Goal: Task Accomplishment & Management: Manage account settings

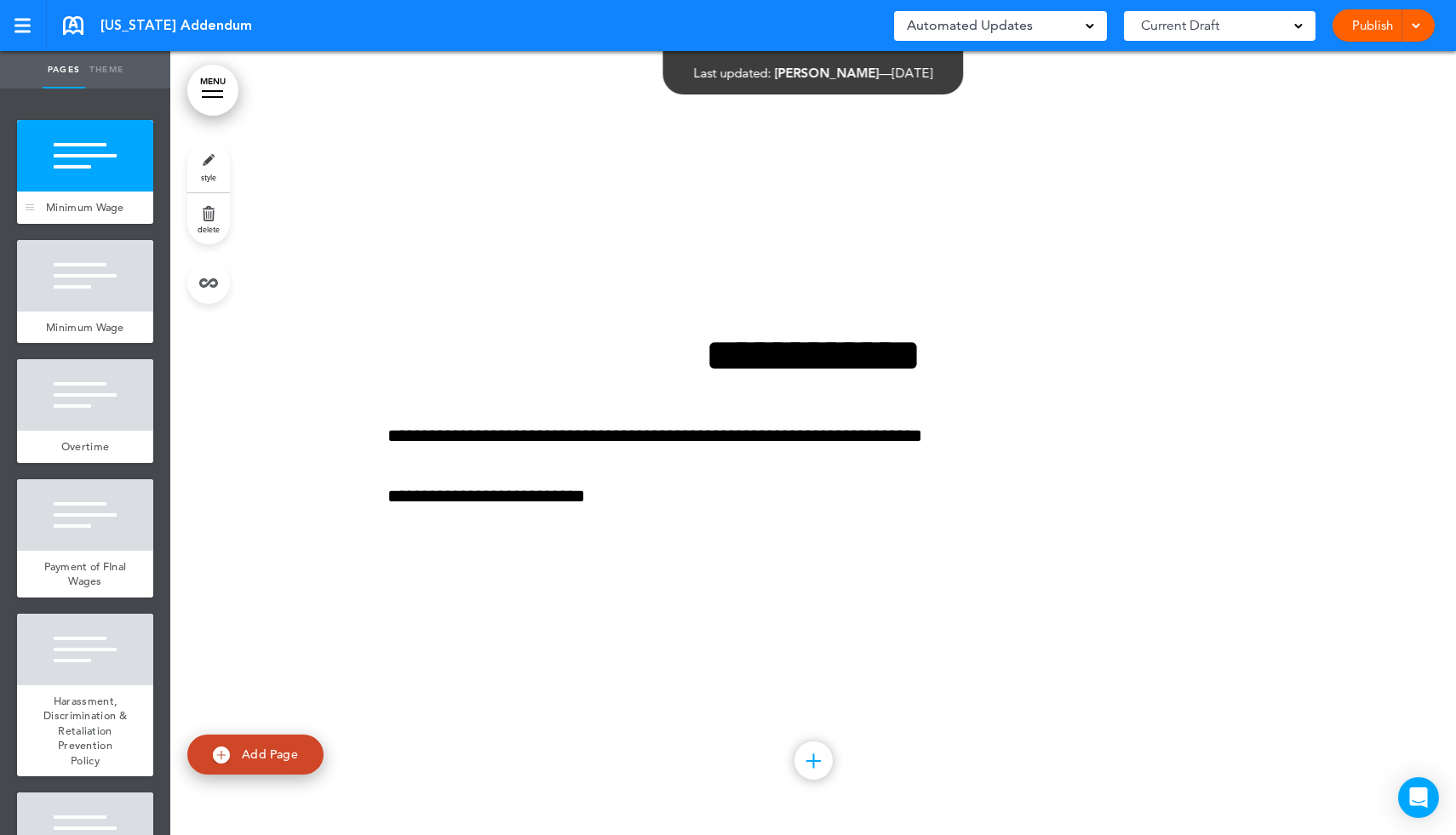
click at [95, 190] on div at bounding box center [85, 156] width 136 height 72
click at [85, 286] on div at bounding box center [85, 276] width 136 height 72
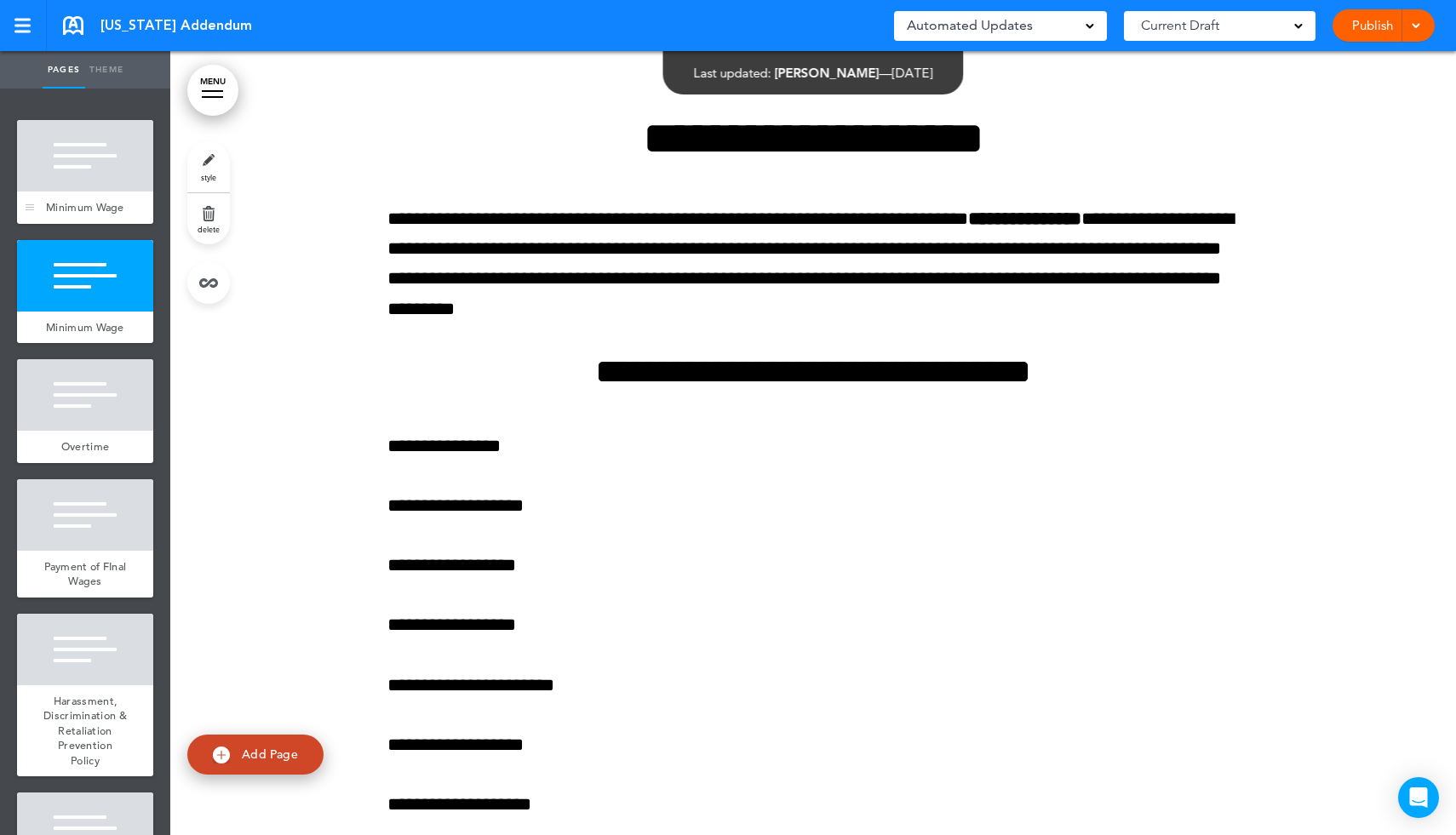
click at [105, 164] on div at bounding box center [85, 156] width 136 height 72
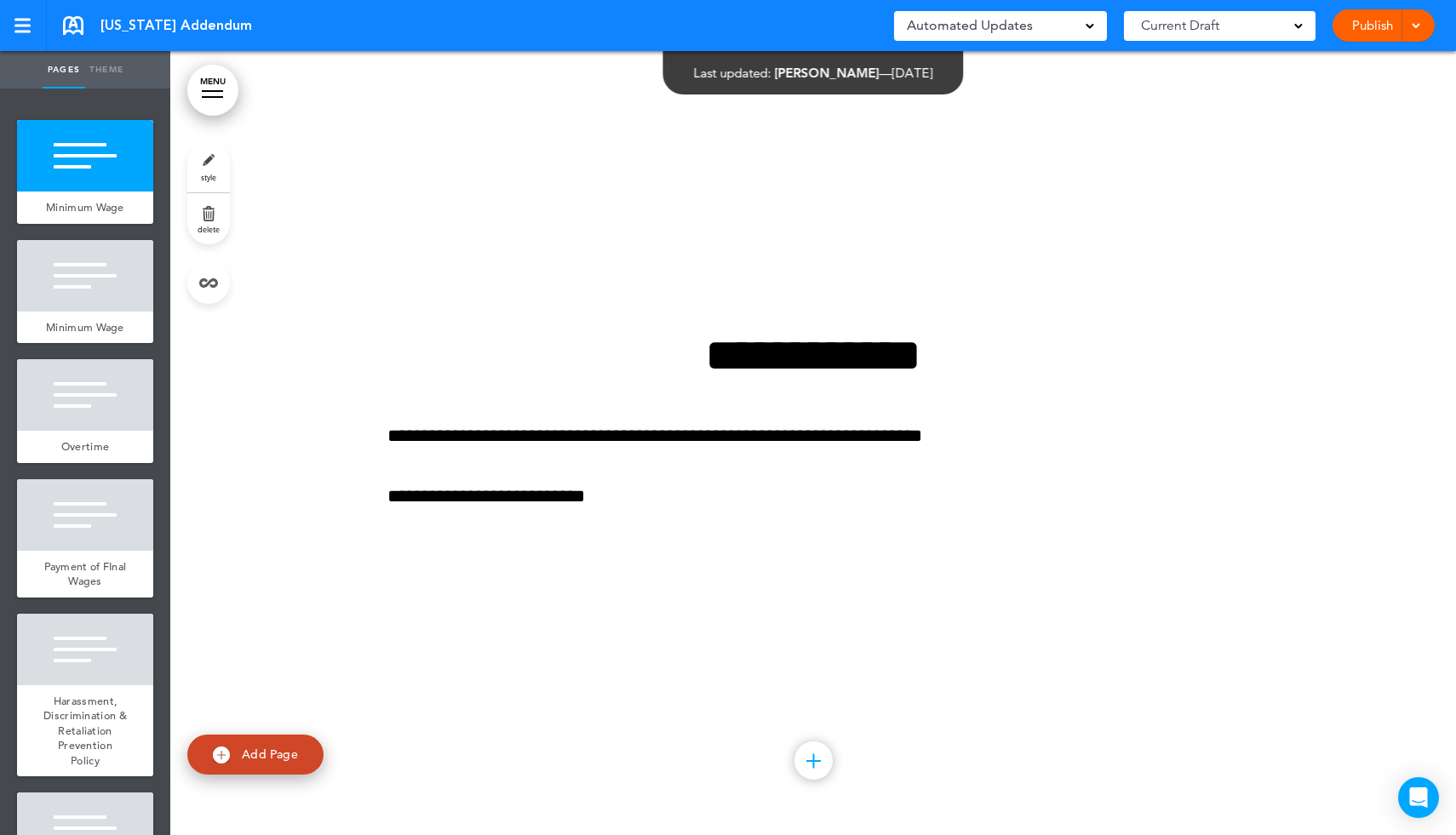
click at [209, 212] on link "delete" at bounding box center [209, 219] width 43 height 51
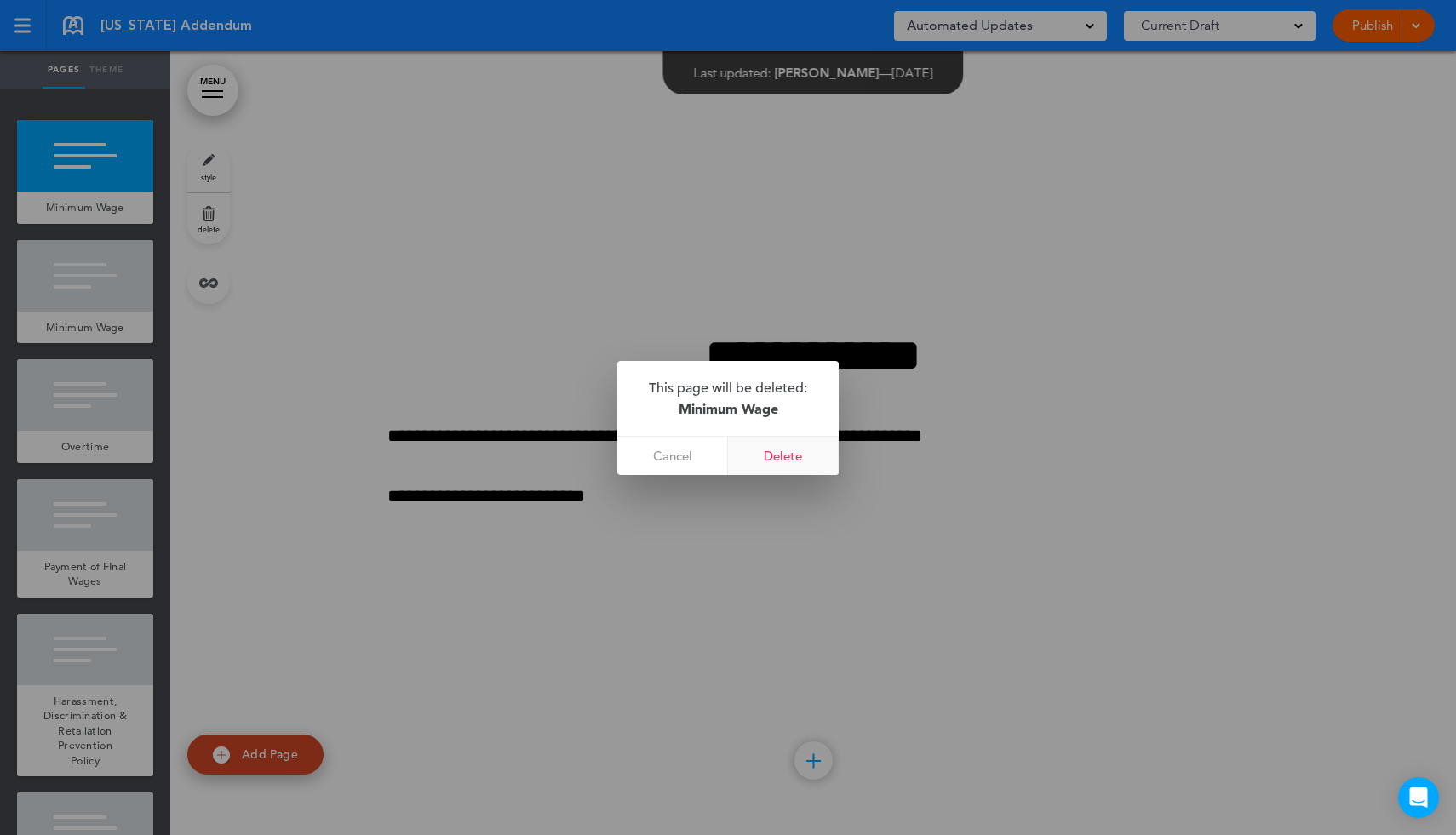
click at [788, 452] on link "Delete" at bounding box center [783, 456] width 110 height 39
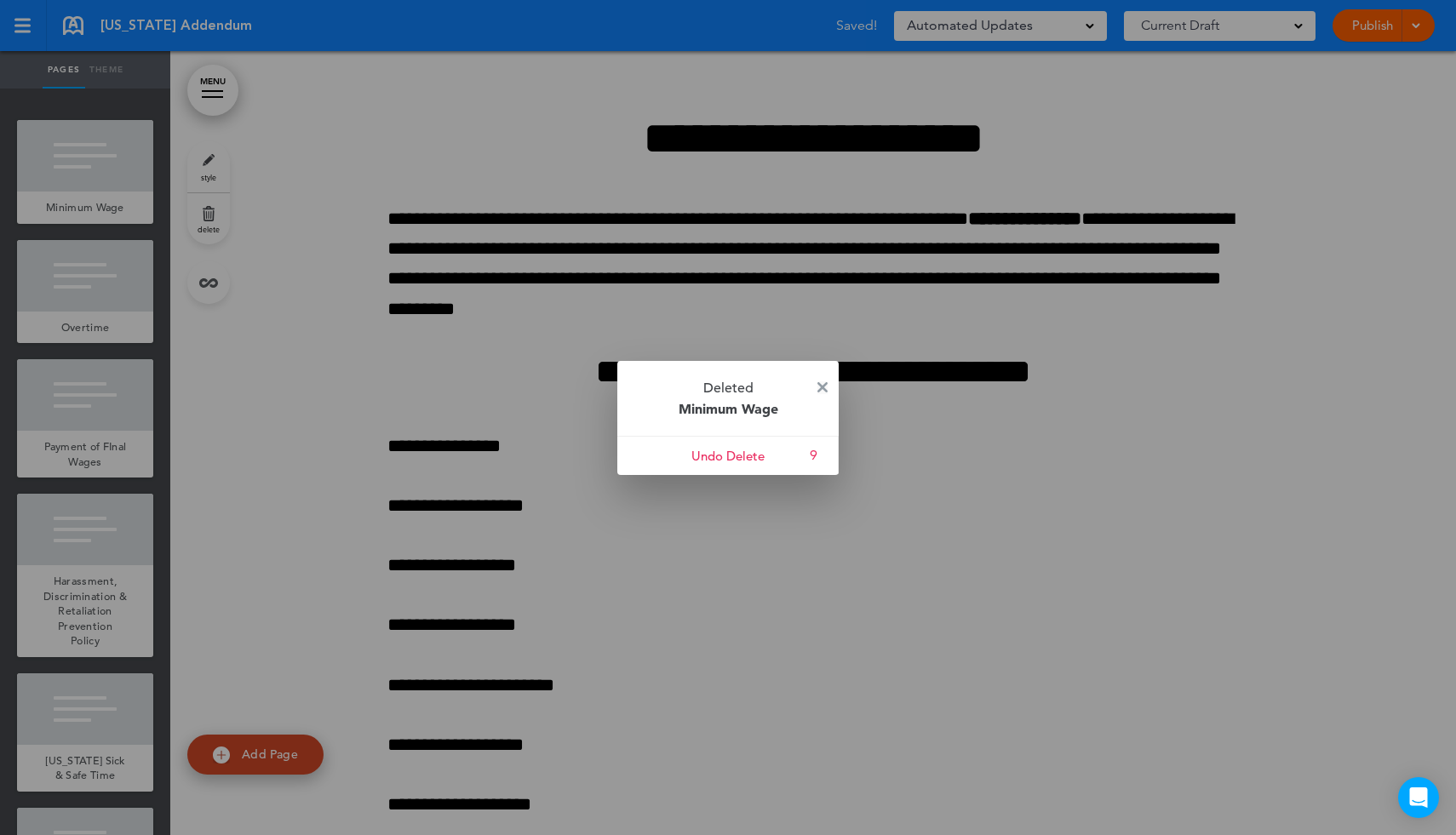
click at [819, 389] on img at bounding box center [822, 387] width 10 height 10
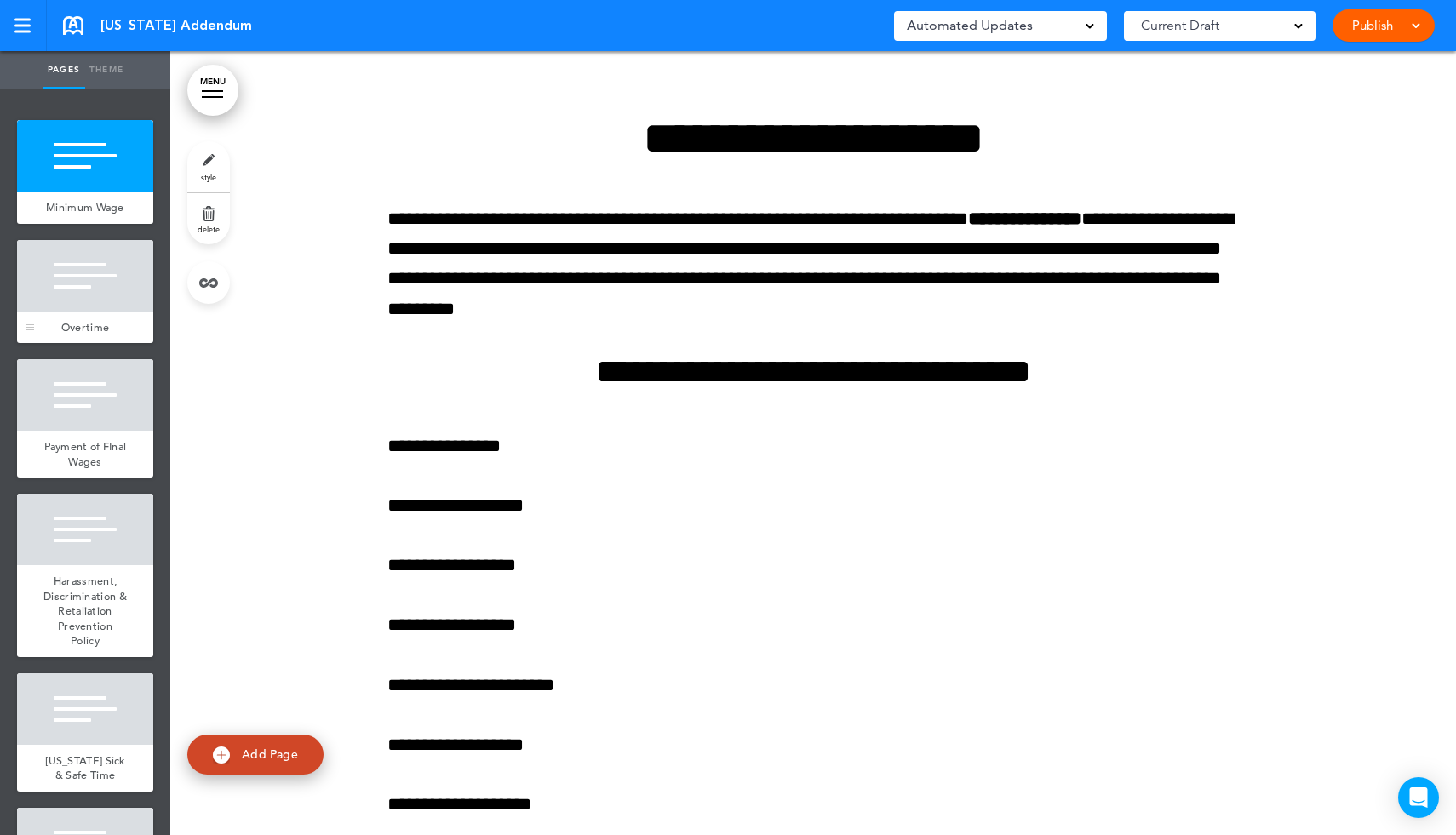
click at [84, 289] on div at bounding box center [85, 276] width 136 height 72
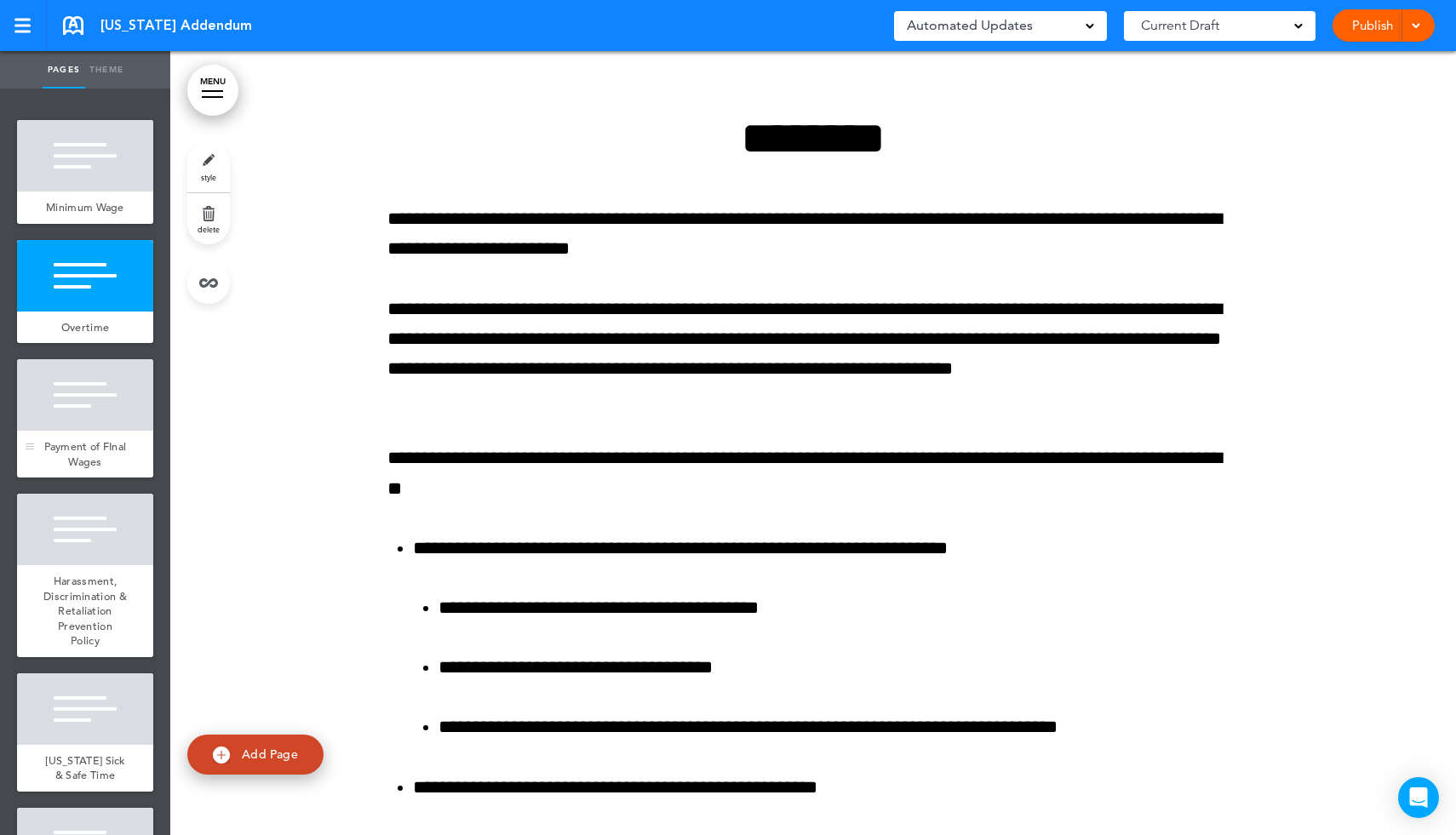
click at [98, 415] on div at bounding box center [85, 396] width 136 height 72
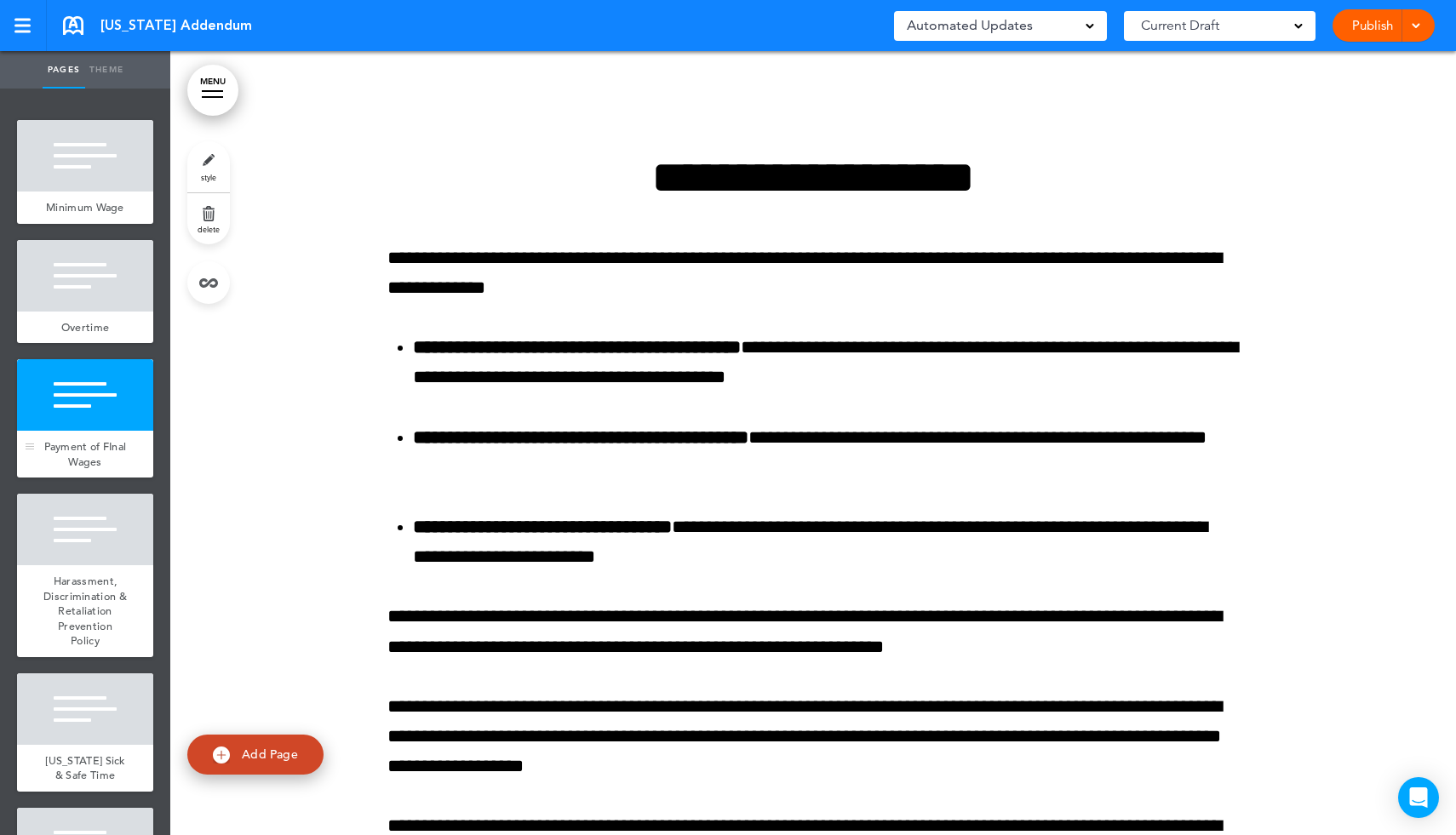
scroll to position [4530, 0]
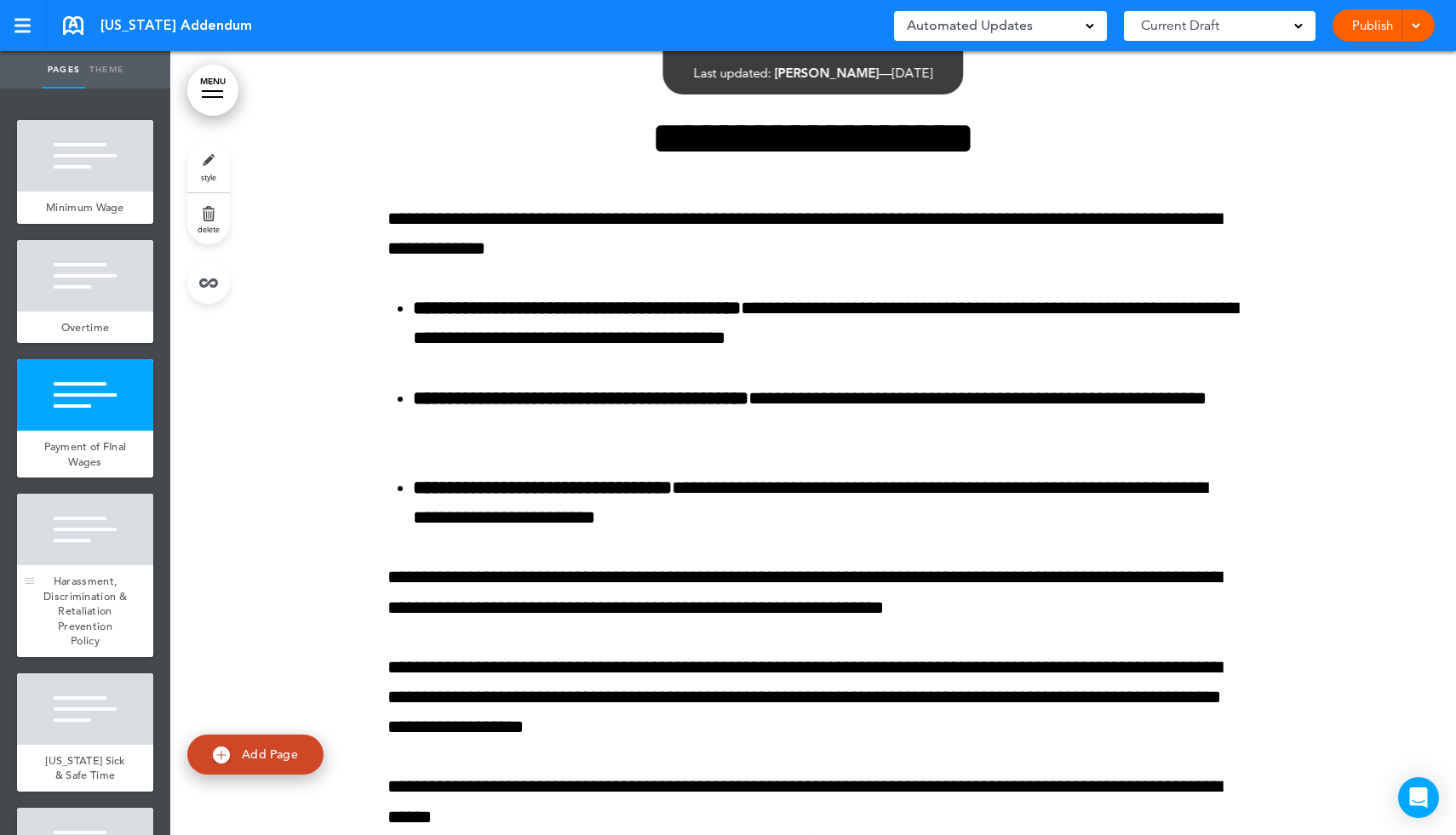
click at [98, 536] on div at bounding box center [85, 530] width 136 height 72
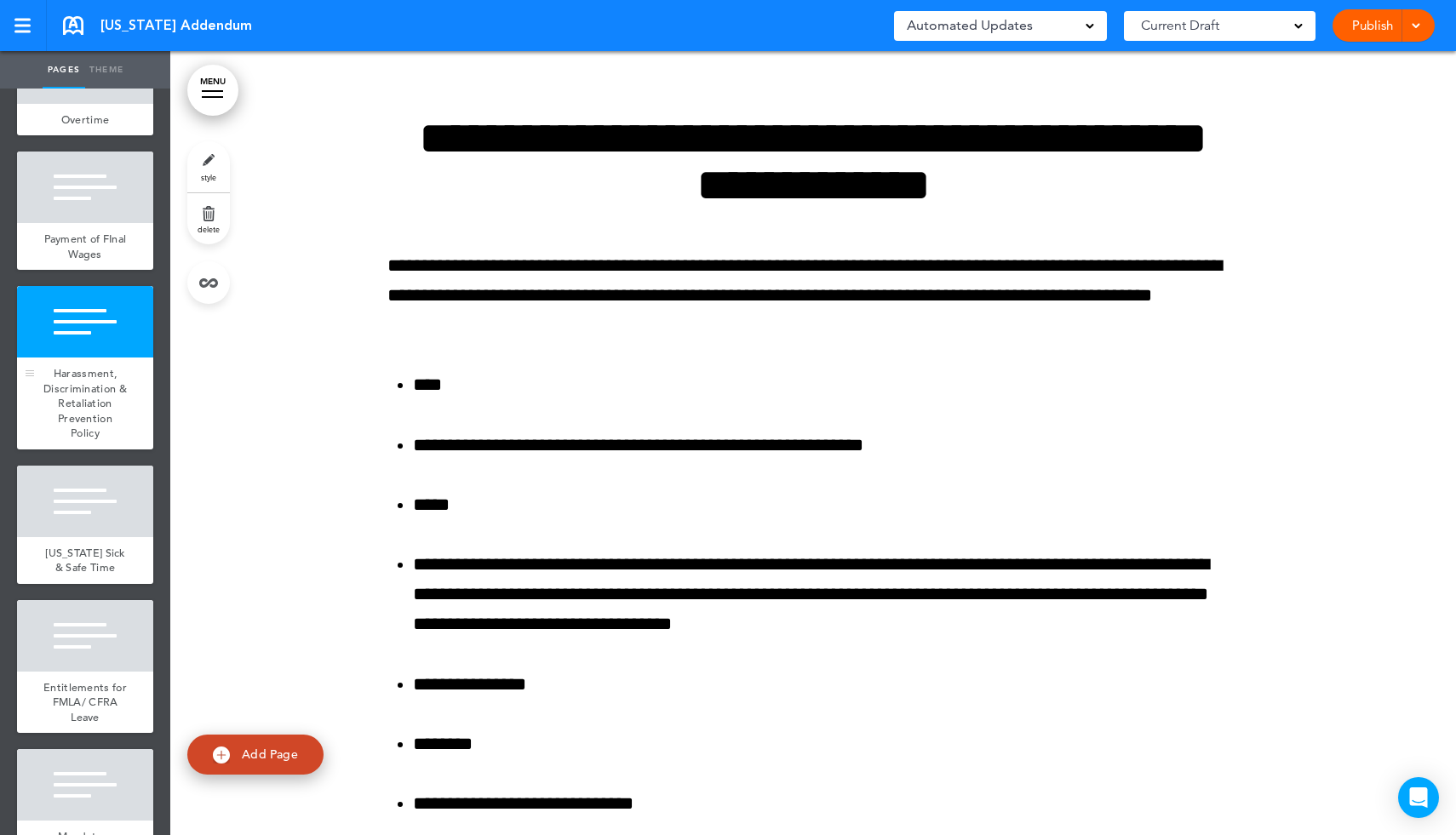
scroll to position [212, 0]
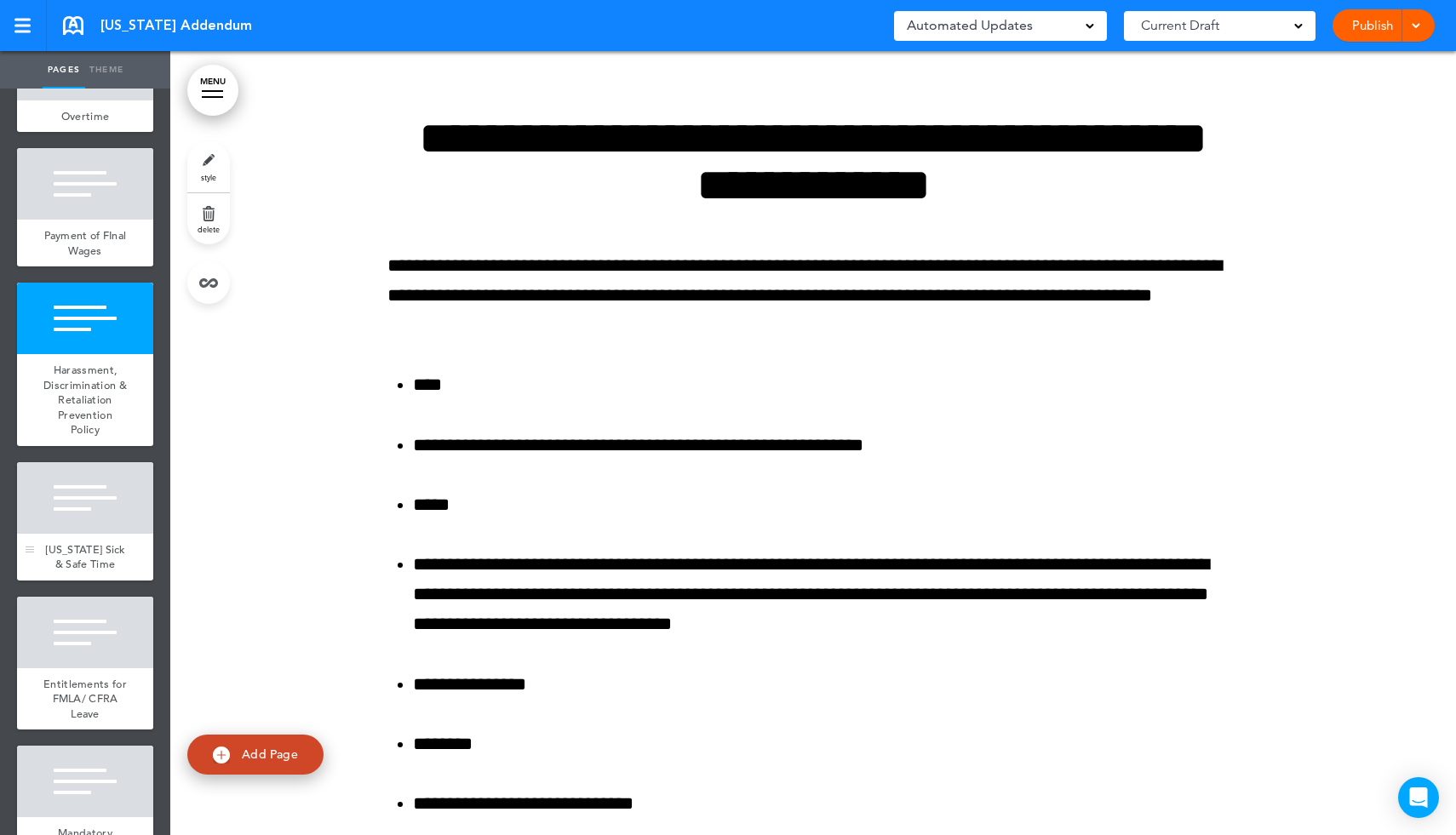
click at [93, 512] on div at bounding box center [85, 498] width 136 height 72
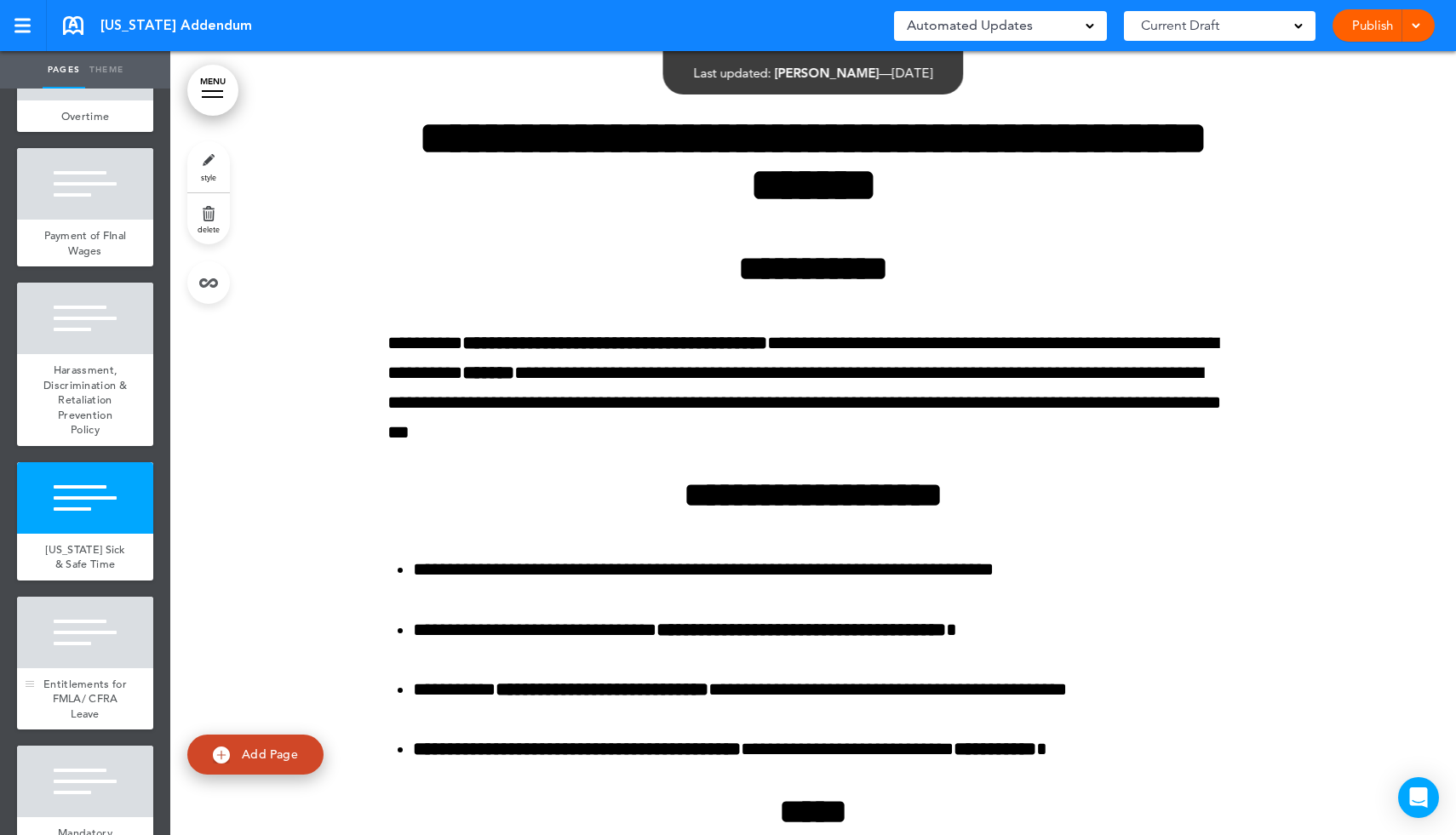
click at [94, 652] on div at bounding box center [85, 633] width 136 height 72
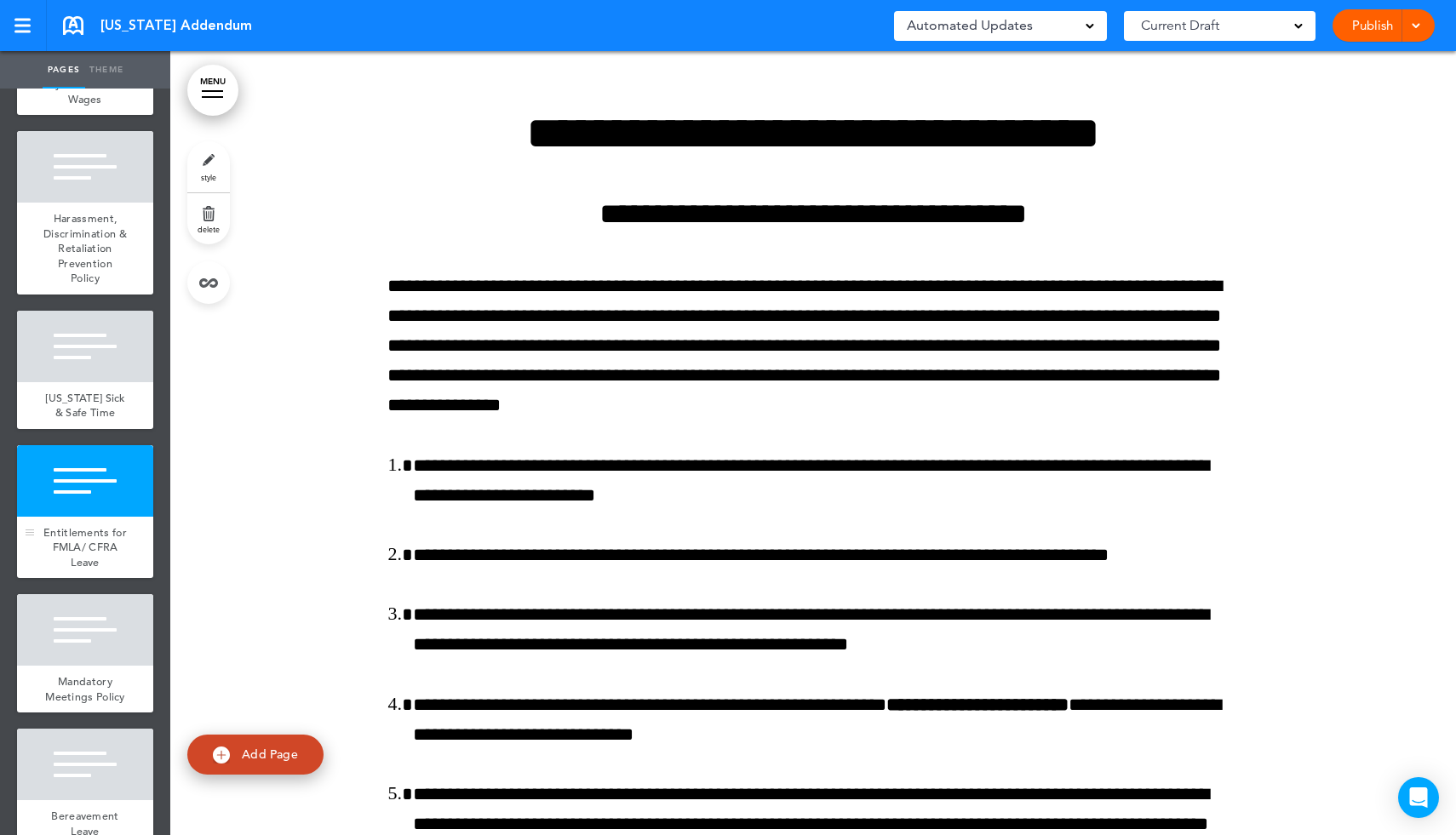
scroll to position [444, 0]
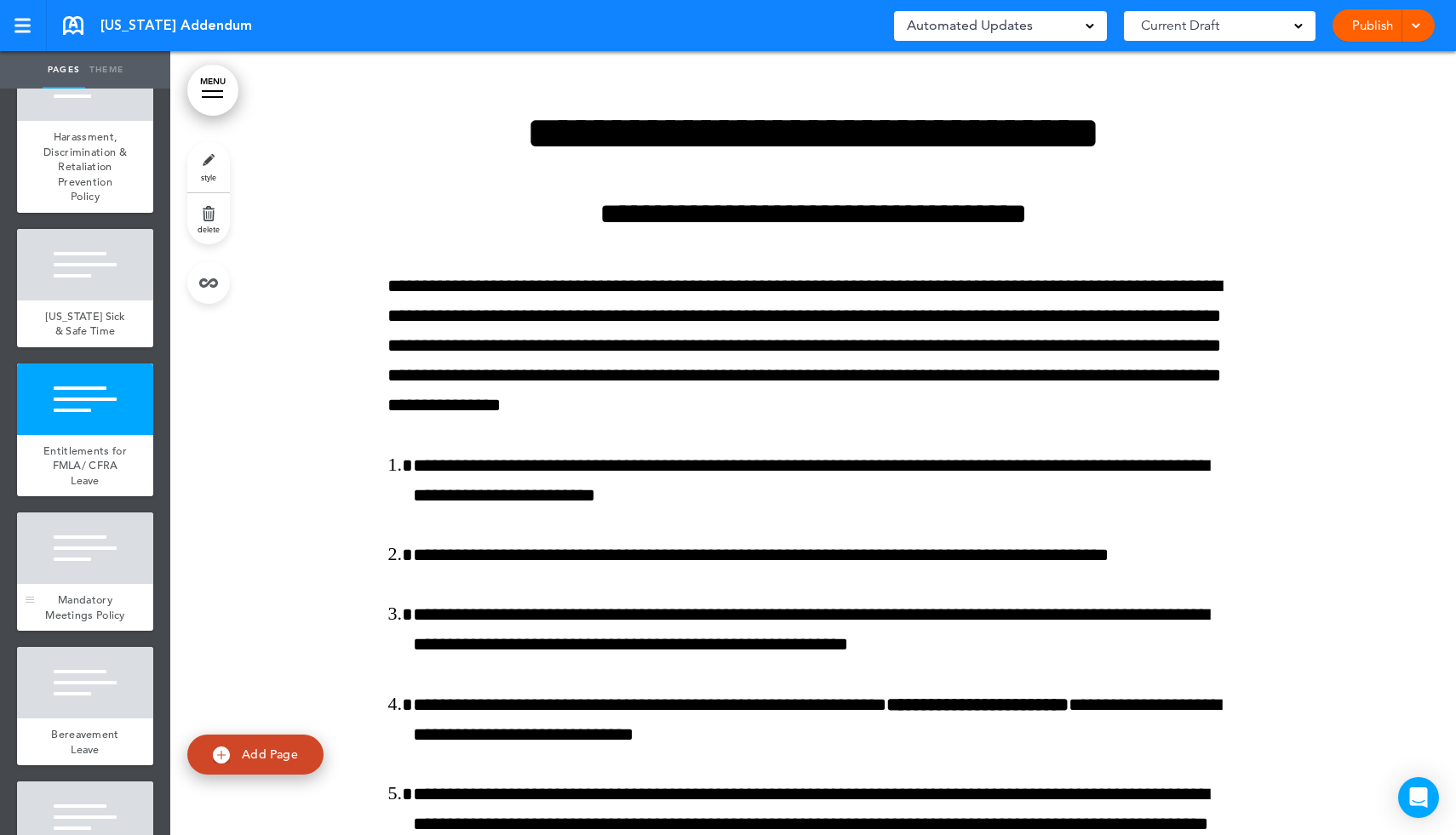
click at [88, 553] on div at bounding box center [85, 548] width 136 height 72
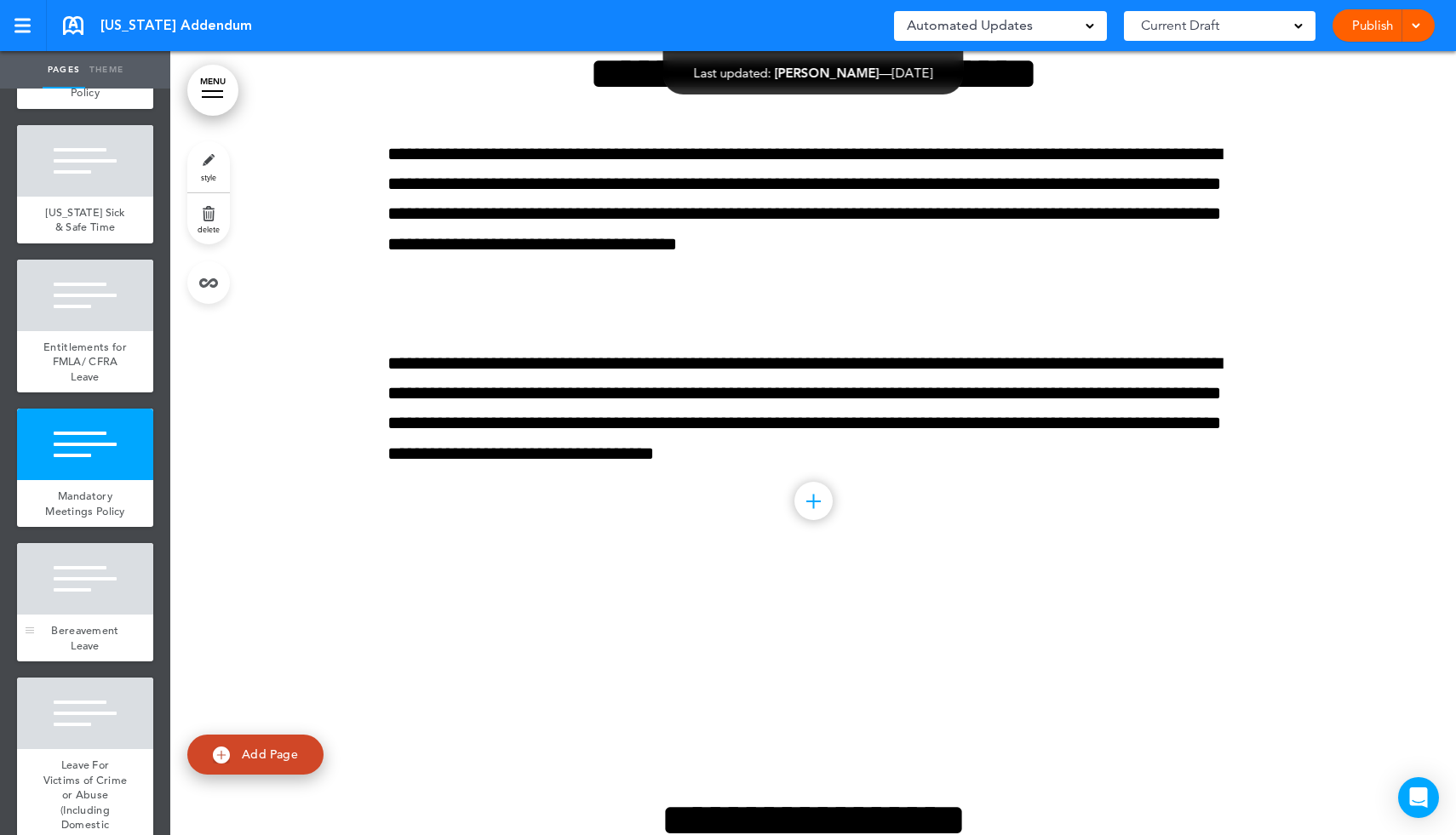
scroll to position [552, 0]
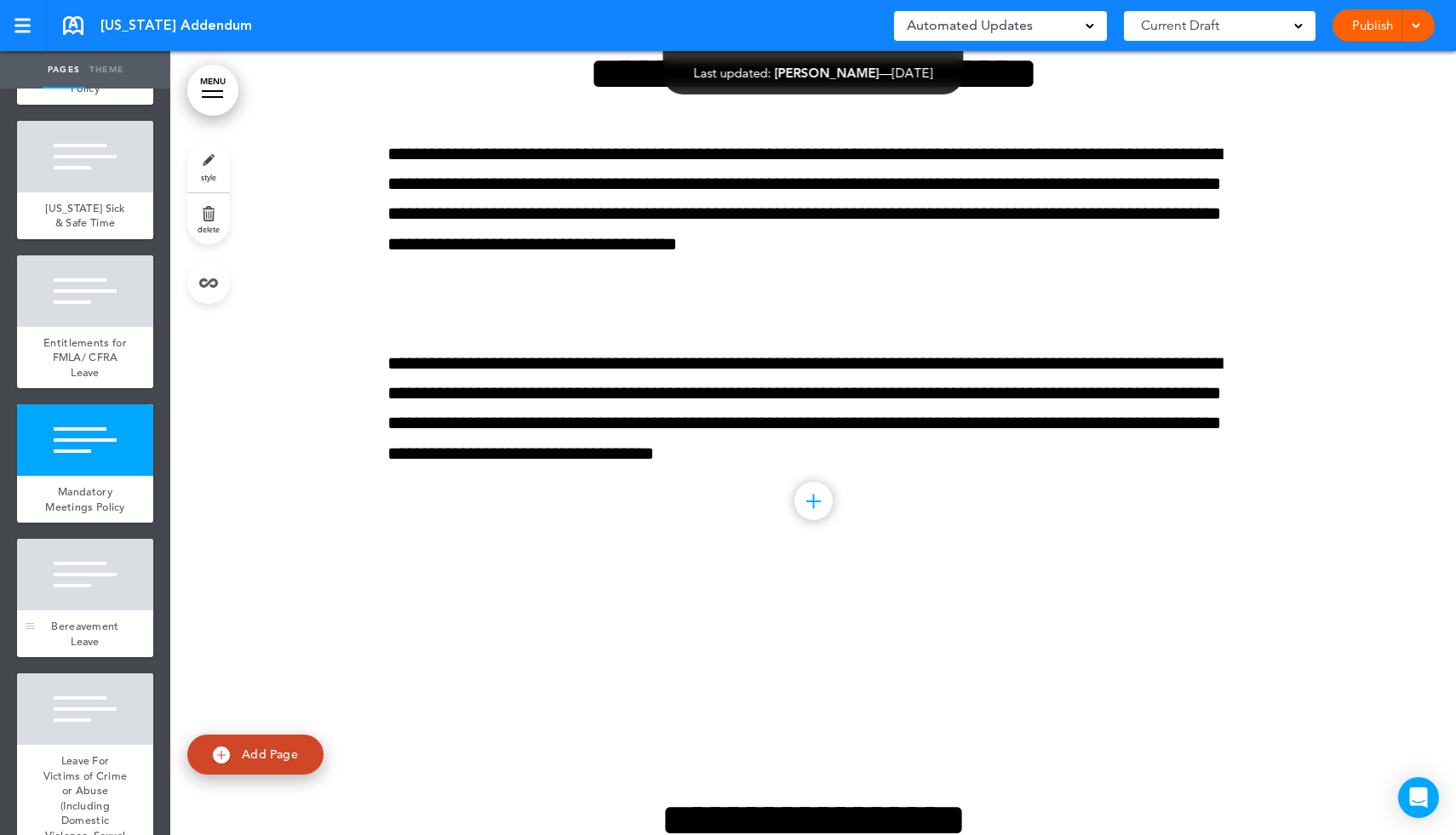
click at [90, 582] on div at bounding box center [85, 575] width 136 height 72
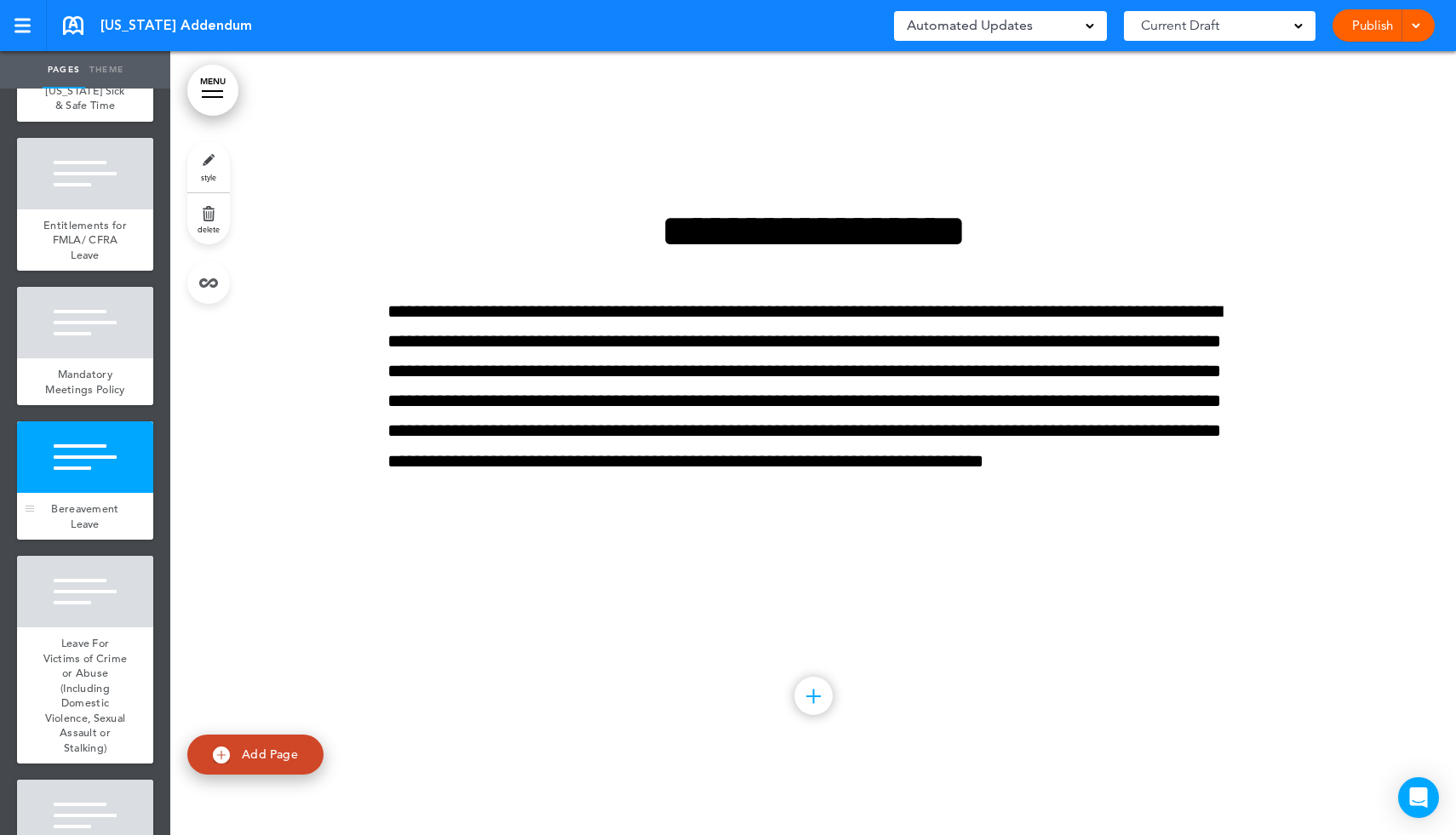
scroll to position [674, 0]
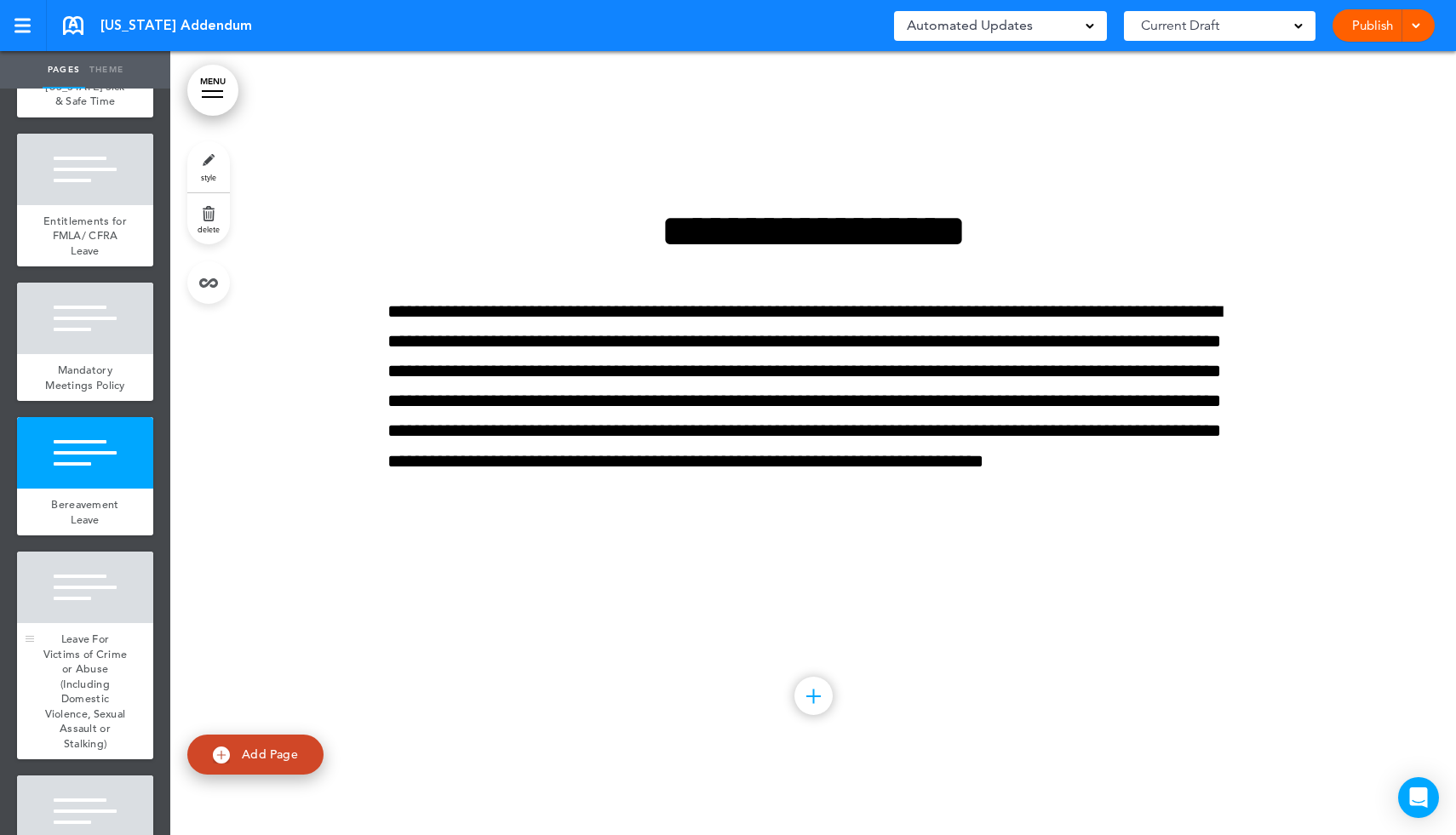
click at [91, 632] on div "Leave For Victims of Crime or Abuse (Including Domestic Violence, Sexual Assaul…" at bounding box center [85, 691] width 136 height 136
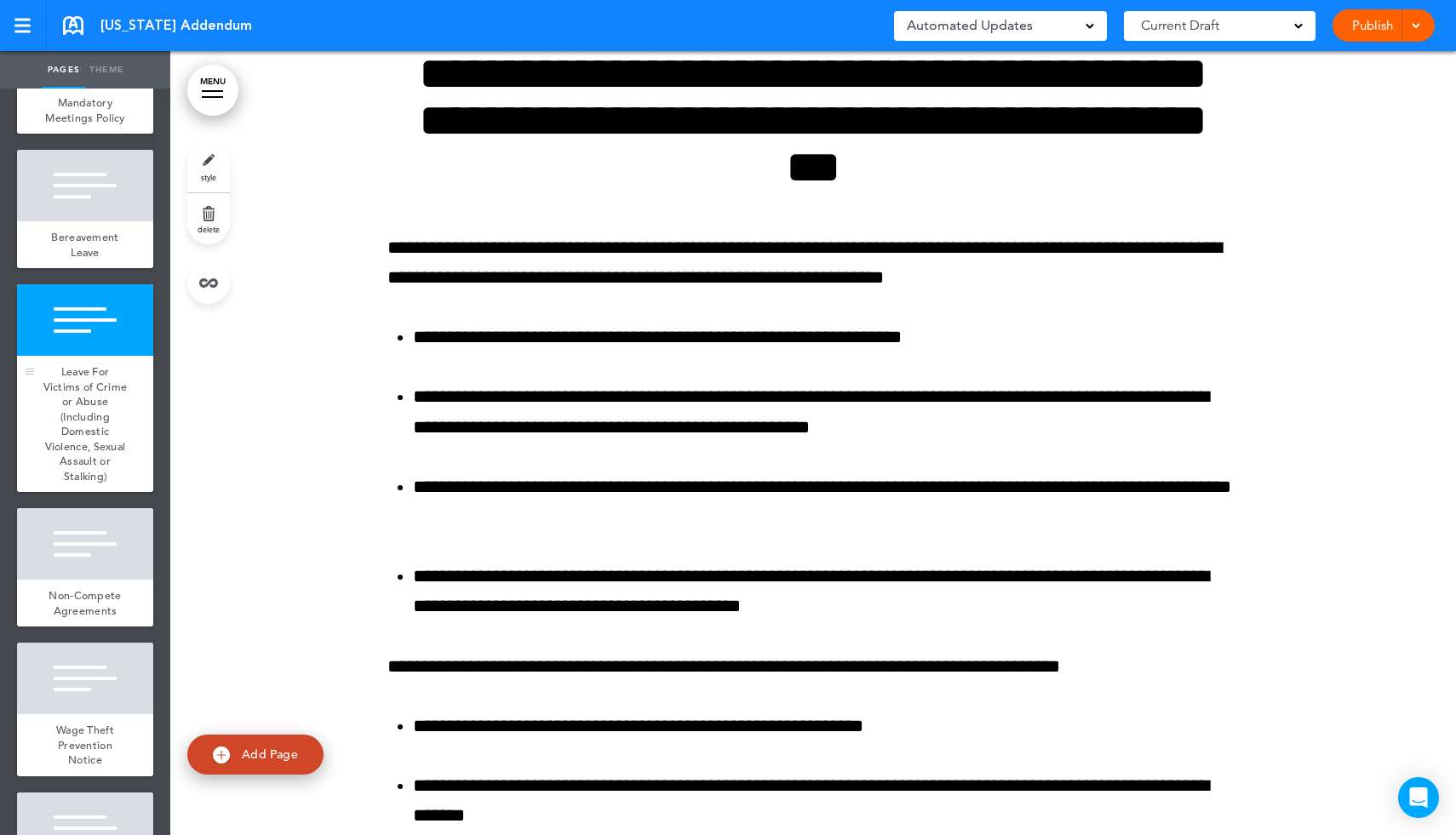
scroll to position [947, 0]
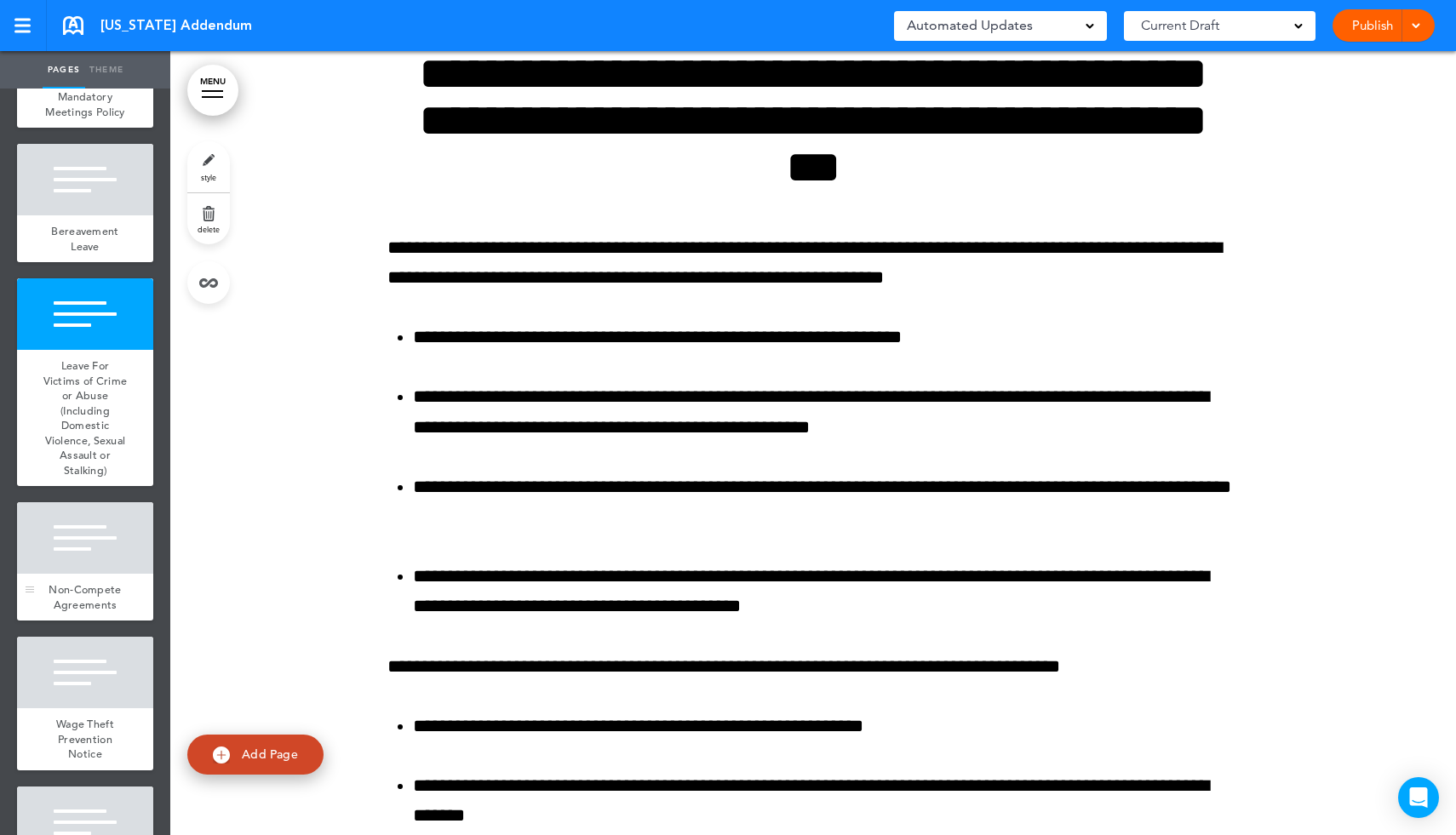
click at [95, 540] on div at bounding box center [85, 539] width 136 height 72
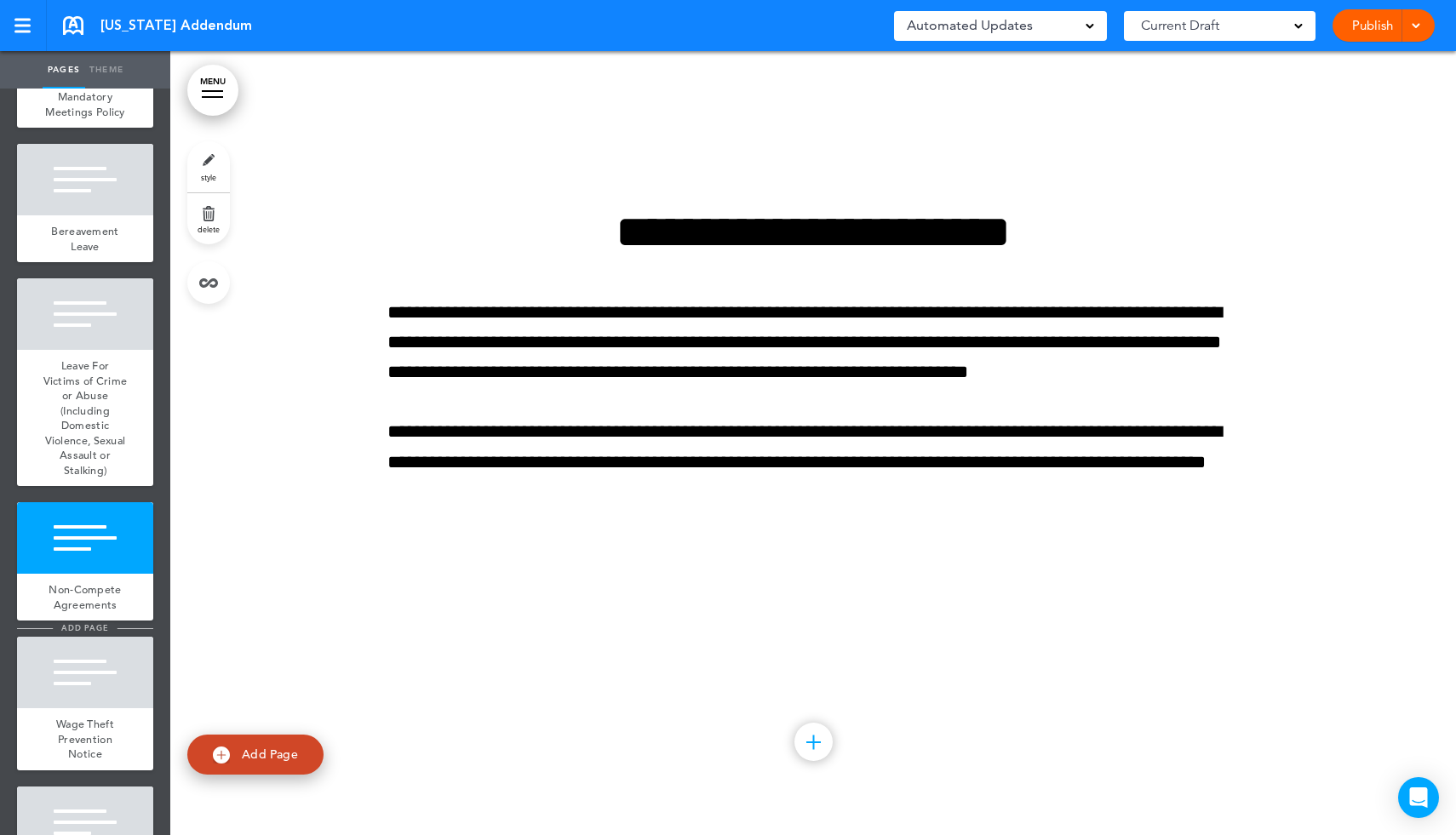
scroll to position [29544, 0]
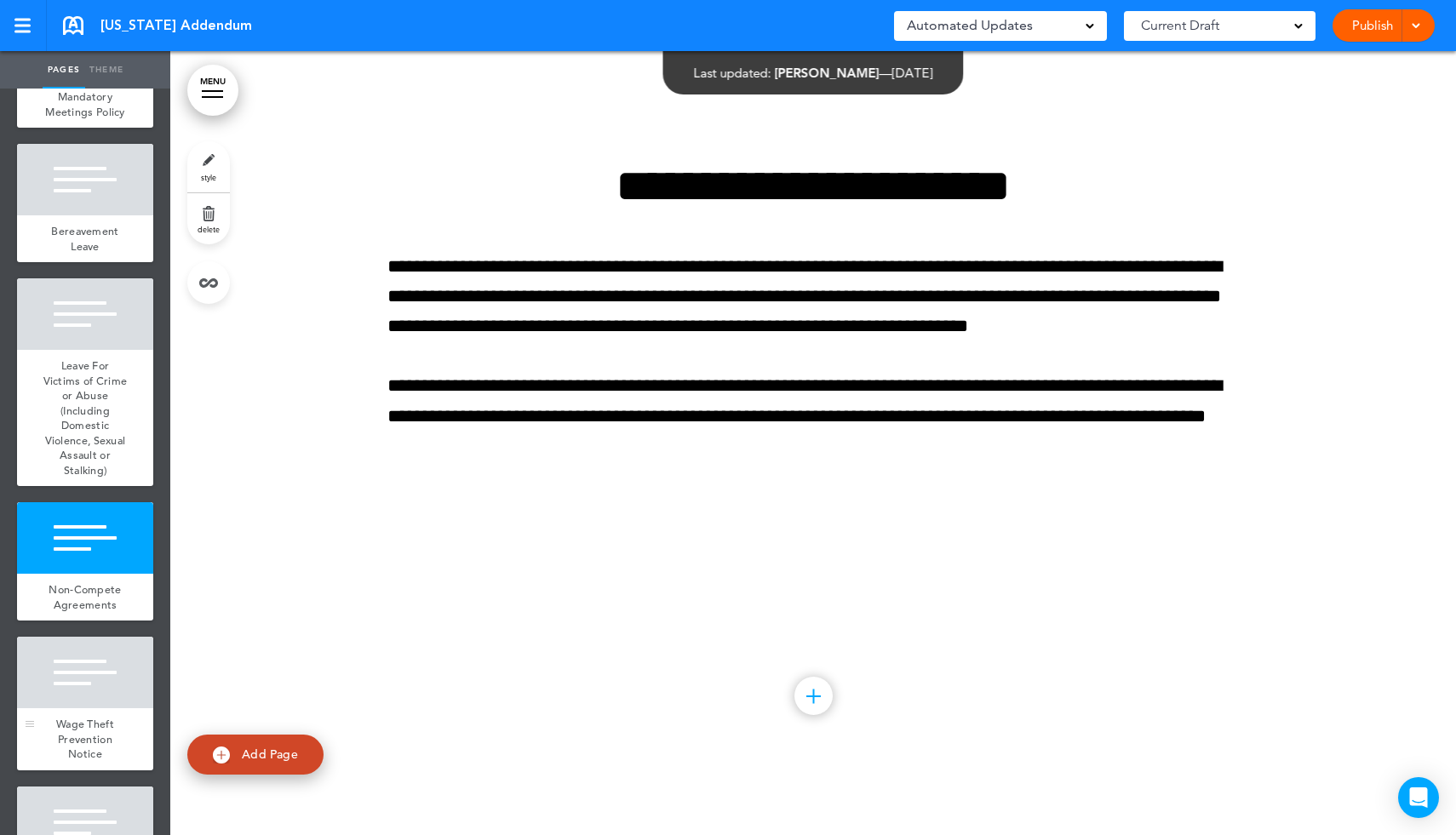
click at [93, 706] on div at bounding box center [85, 673] width 136 height 72
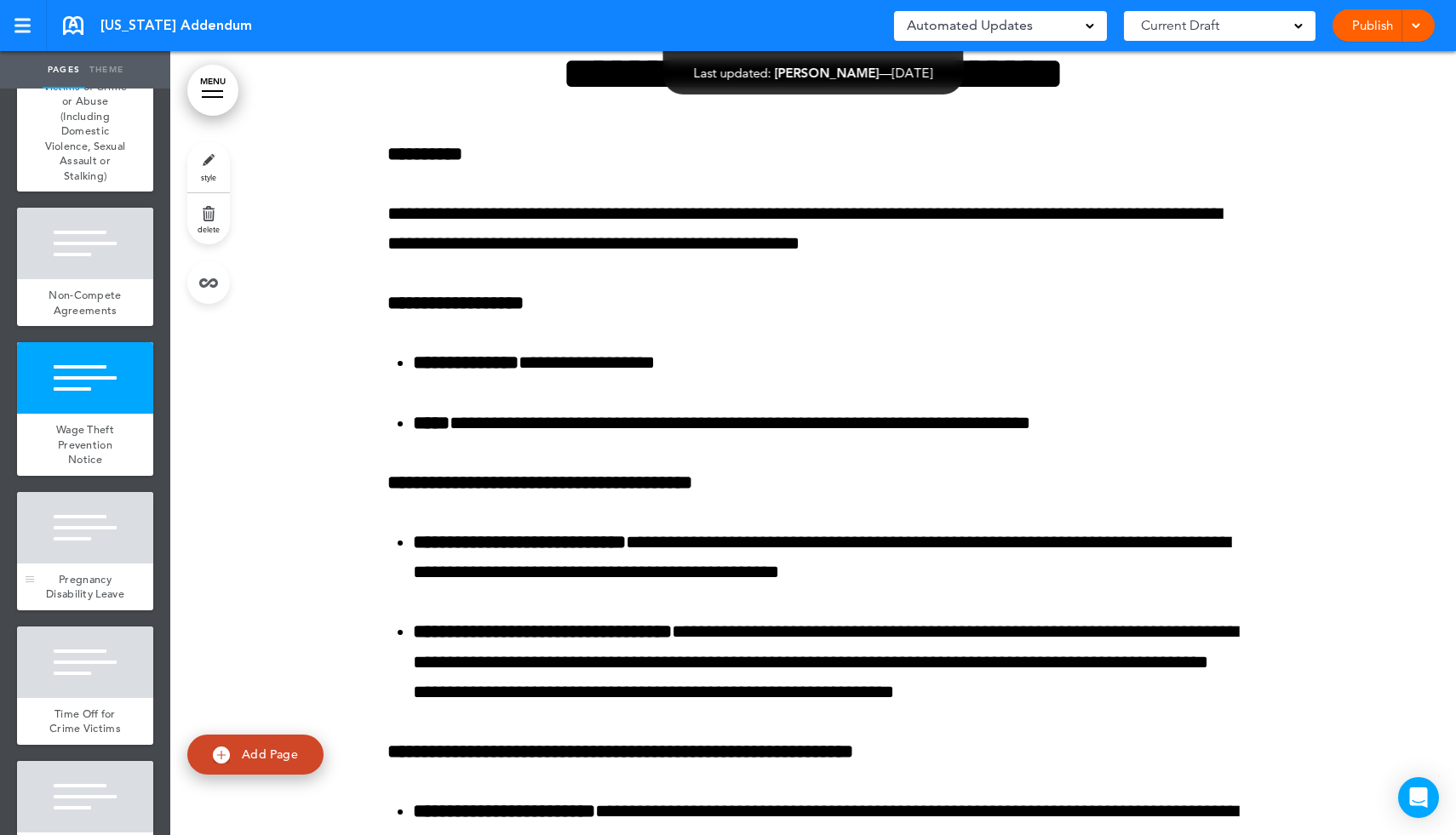
scroll to position [1249, 0]
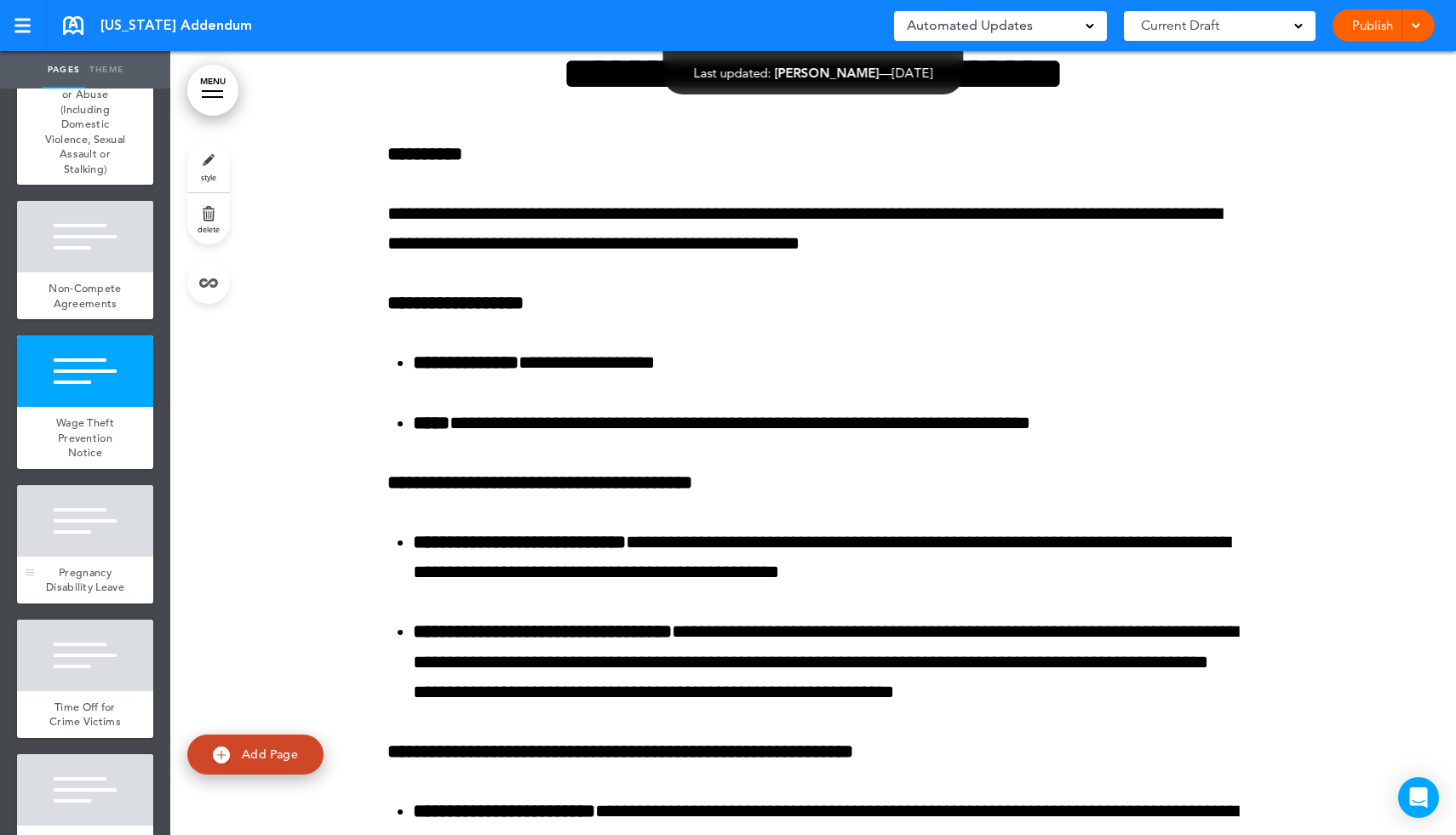
click at [99, 547] on div at bounding box center [85, 522] width 136 height 72
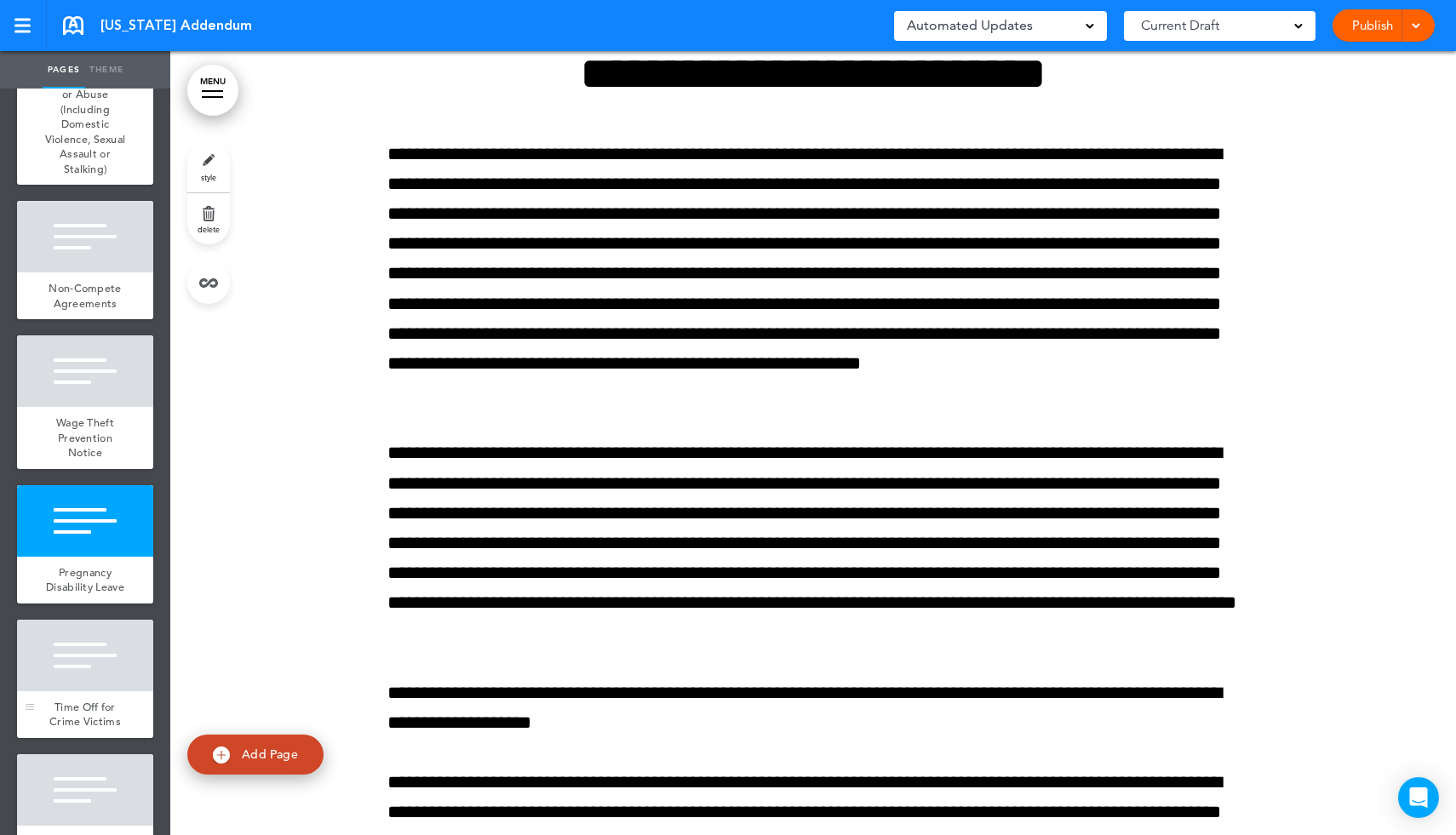
click at [98, 700] on span "Time Off for Crime Victims" at bounding box center [86, 714] width 72 height 30
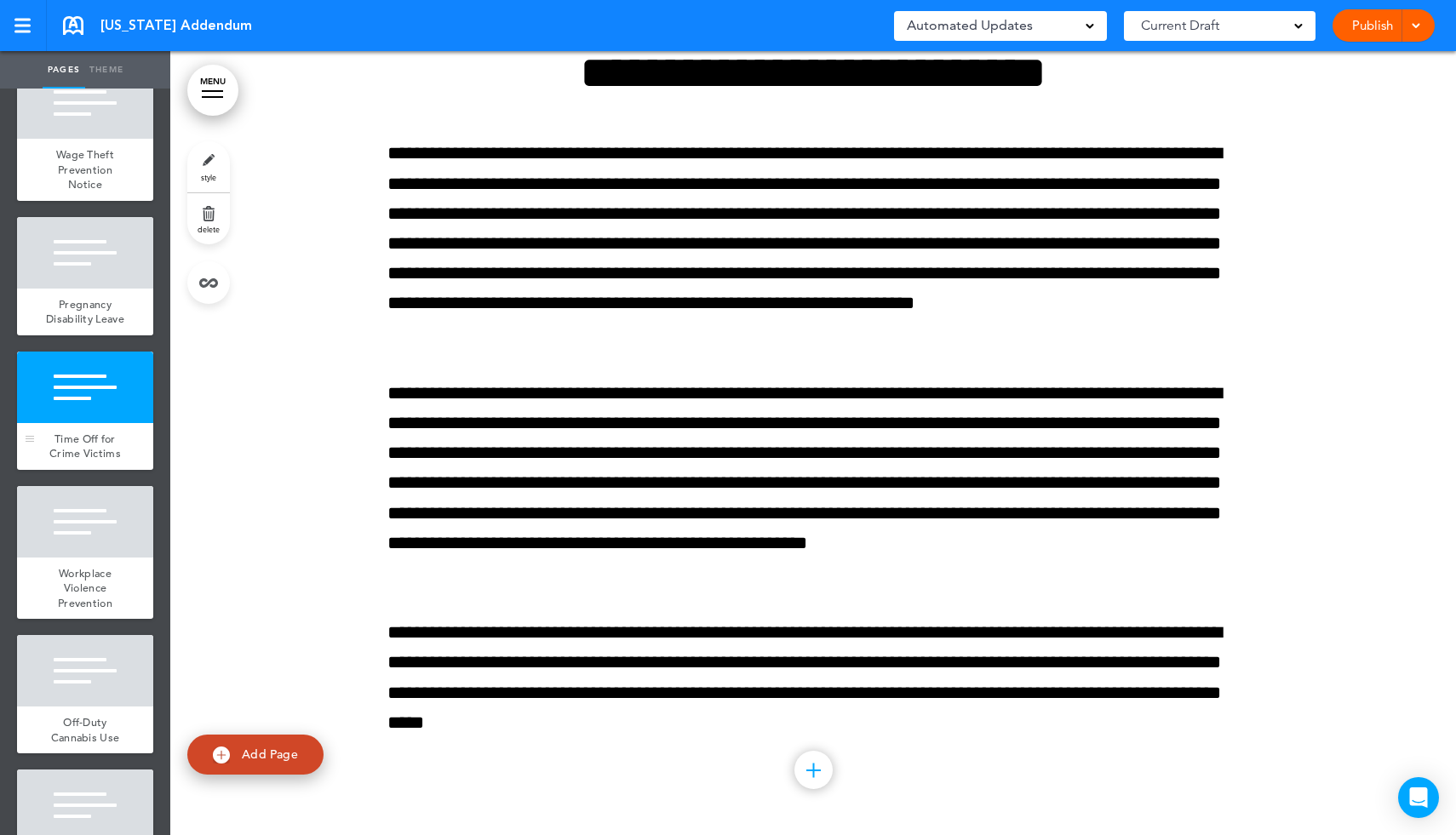
scroll to position [1532, 0]
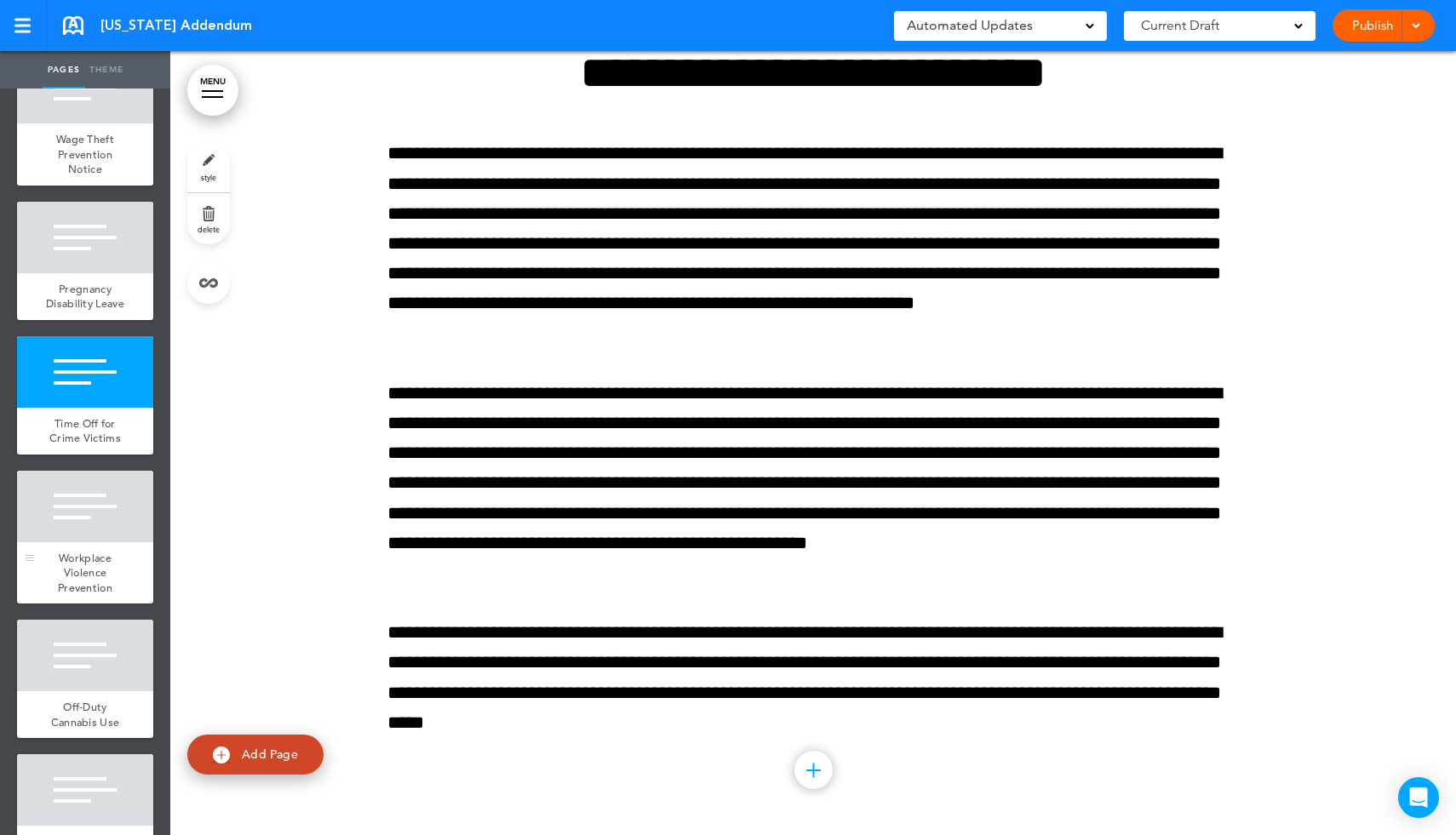
click at [94, 573] on span "Workplace Violence Prevention" at bounding box center [86, 573] width 55 height 45
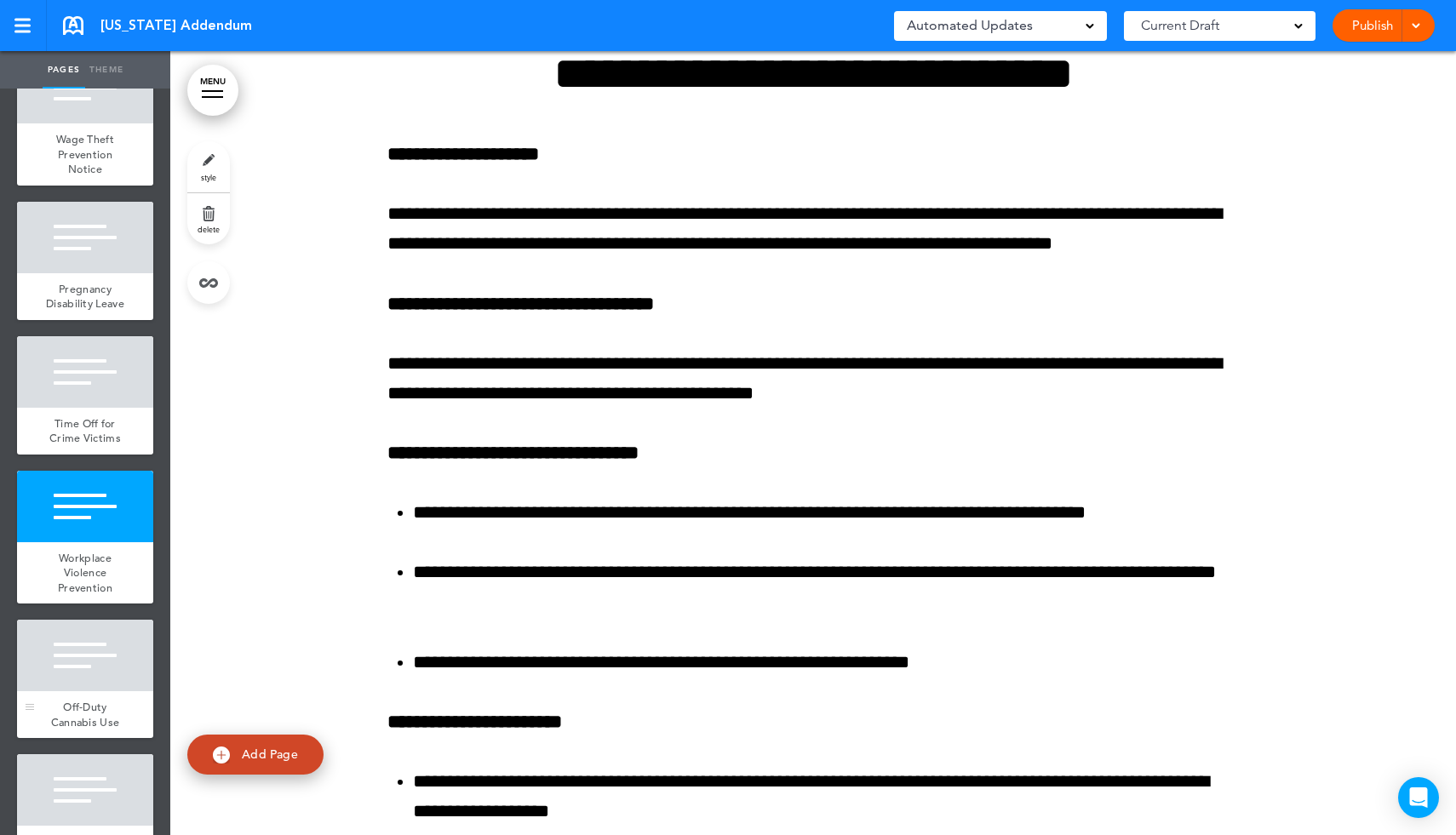
click at [92, 676] on div at bounding box center [85, 656] width 136 height 72
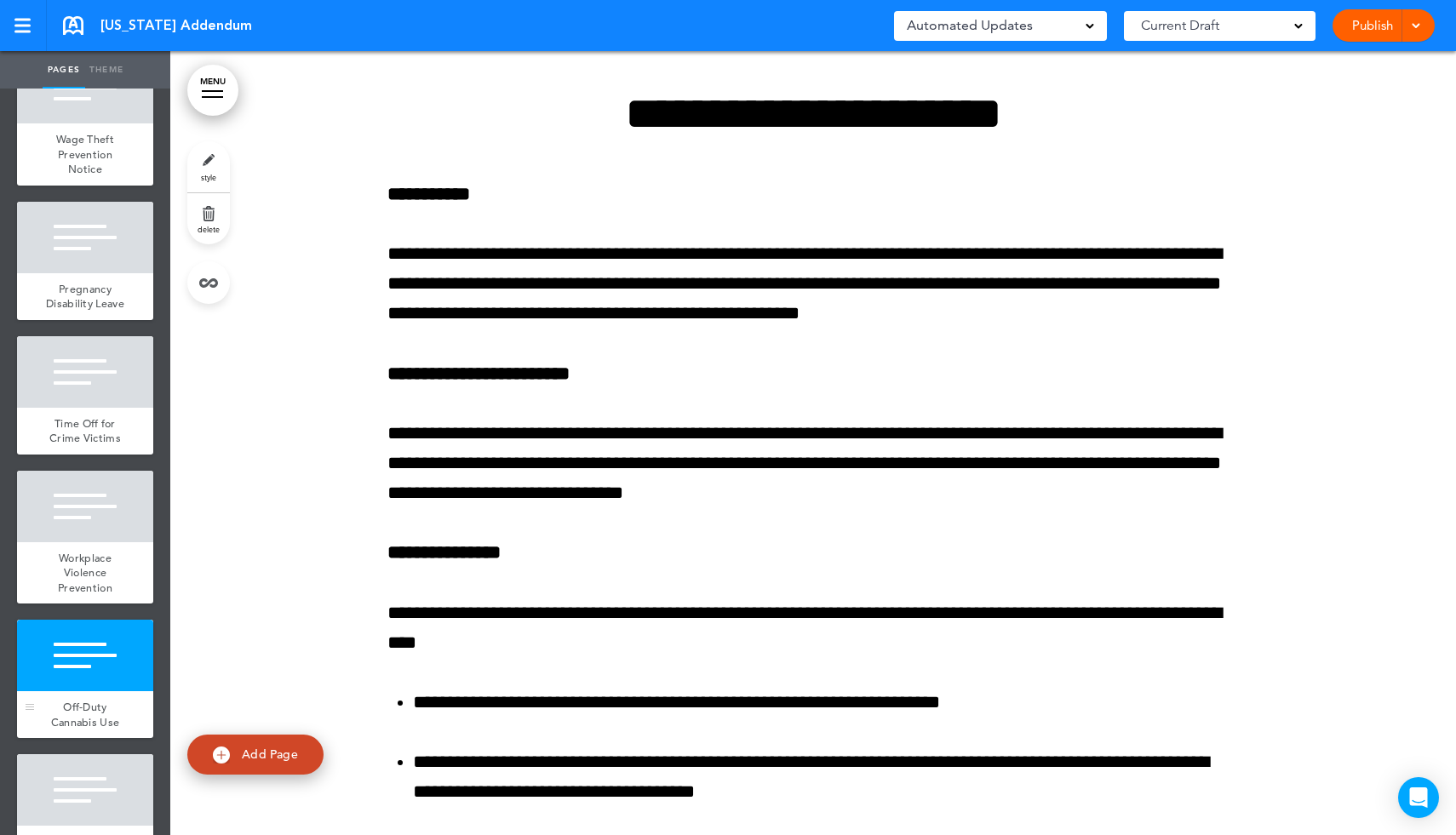
scroll to position [37170, 0]
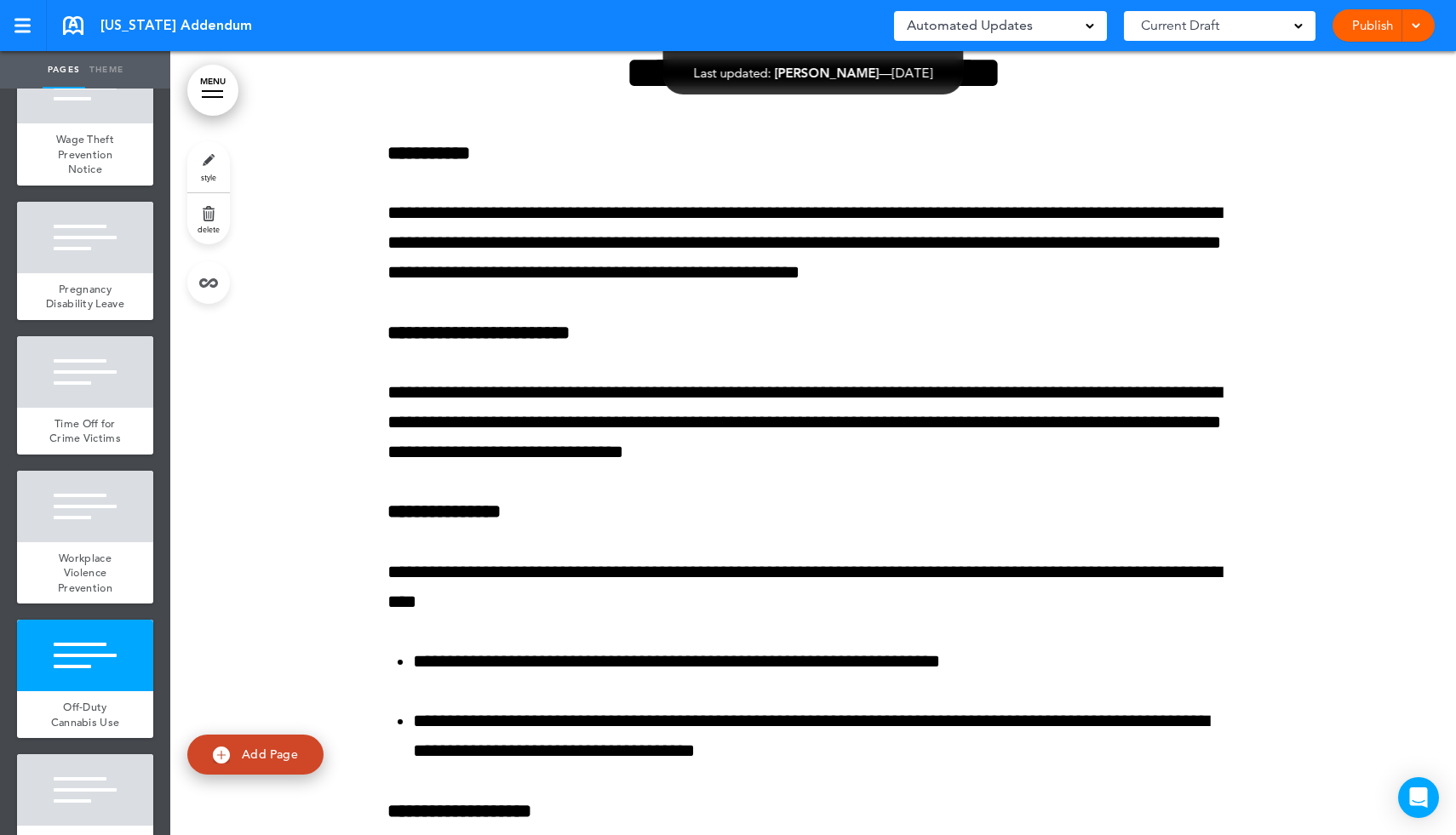
click at [209, 92] on link "MENU" at bounding box center [213, 91] width 51 height 51
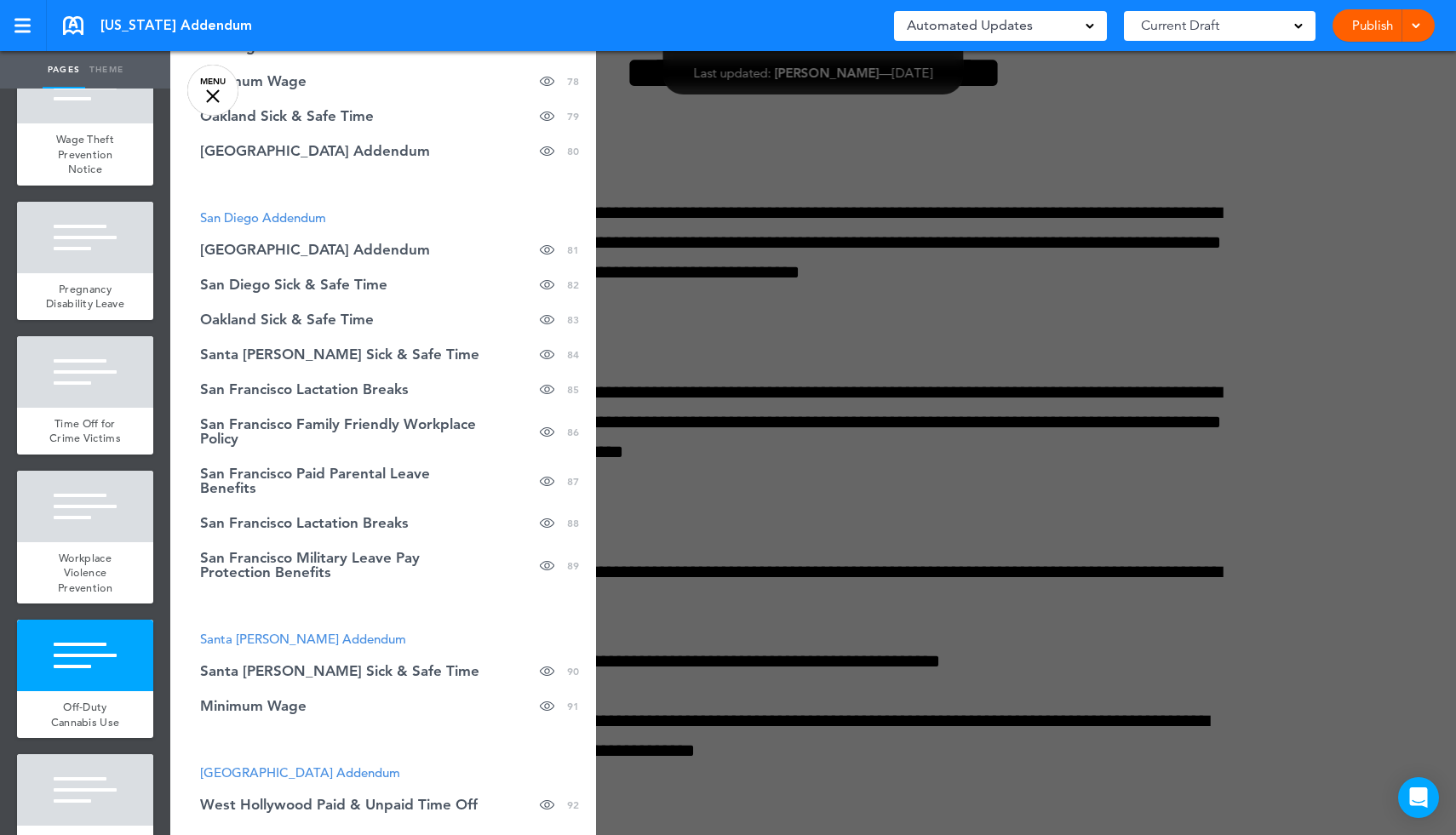
scroll to position [3152, 0]
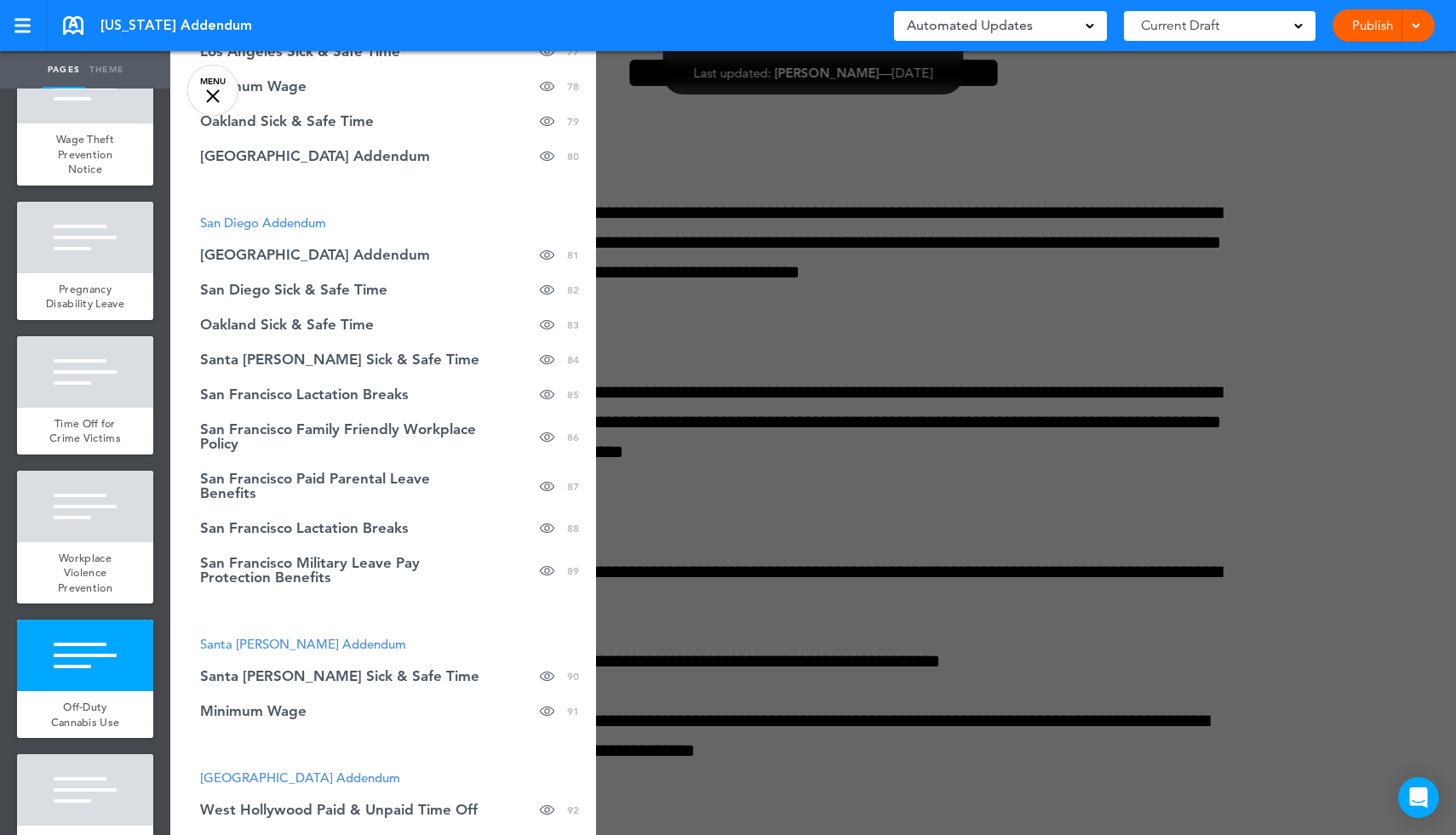
click at [297, 224] on span "San Diego Addendum" at bounding box center [263, 223] width 126 height 16
click at [309, 218] on span "San Diego Addendum" at bounding box center [263, 223] width 126 height 16
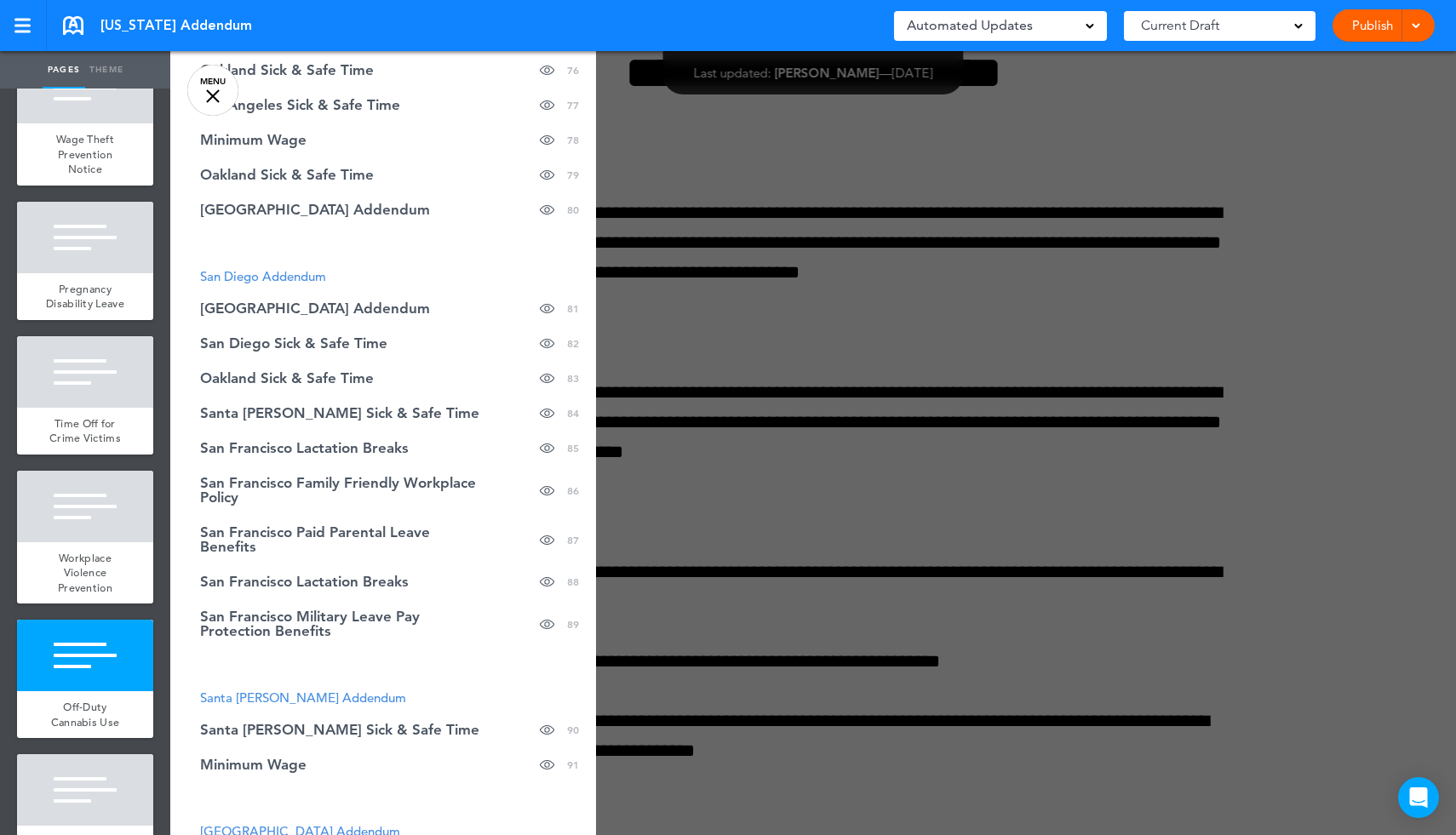
scroll to position [3093, 0]
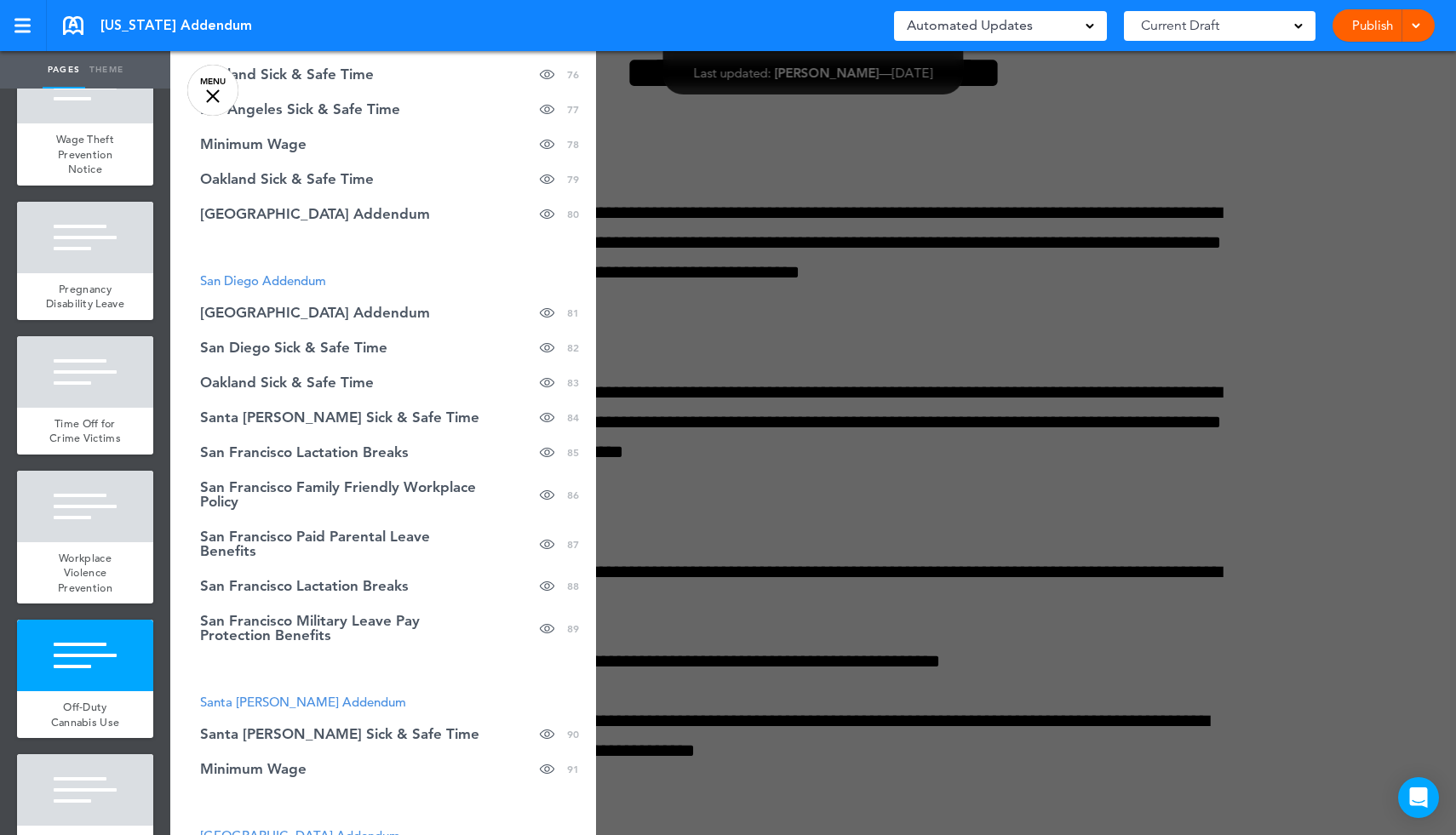
click at [250, 277] on span "San Diego Addendum" at bounding box center [263, 280] width 126 height 16
click at [236, 276] on span "San Diego Addendum" at bounding box center [263, 280] width 126 height 16
click at [307, 278] on span "San Diego Addendum" at bounding box center [263, 280] width 126 height 16
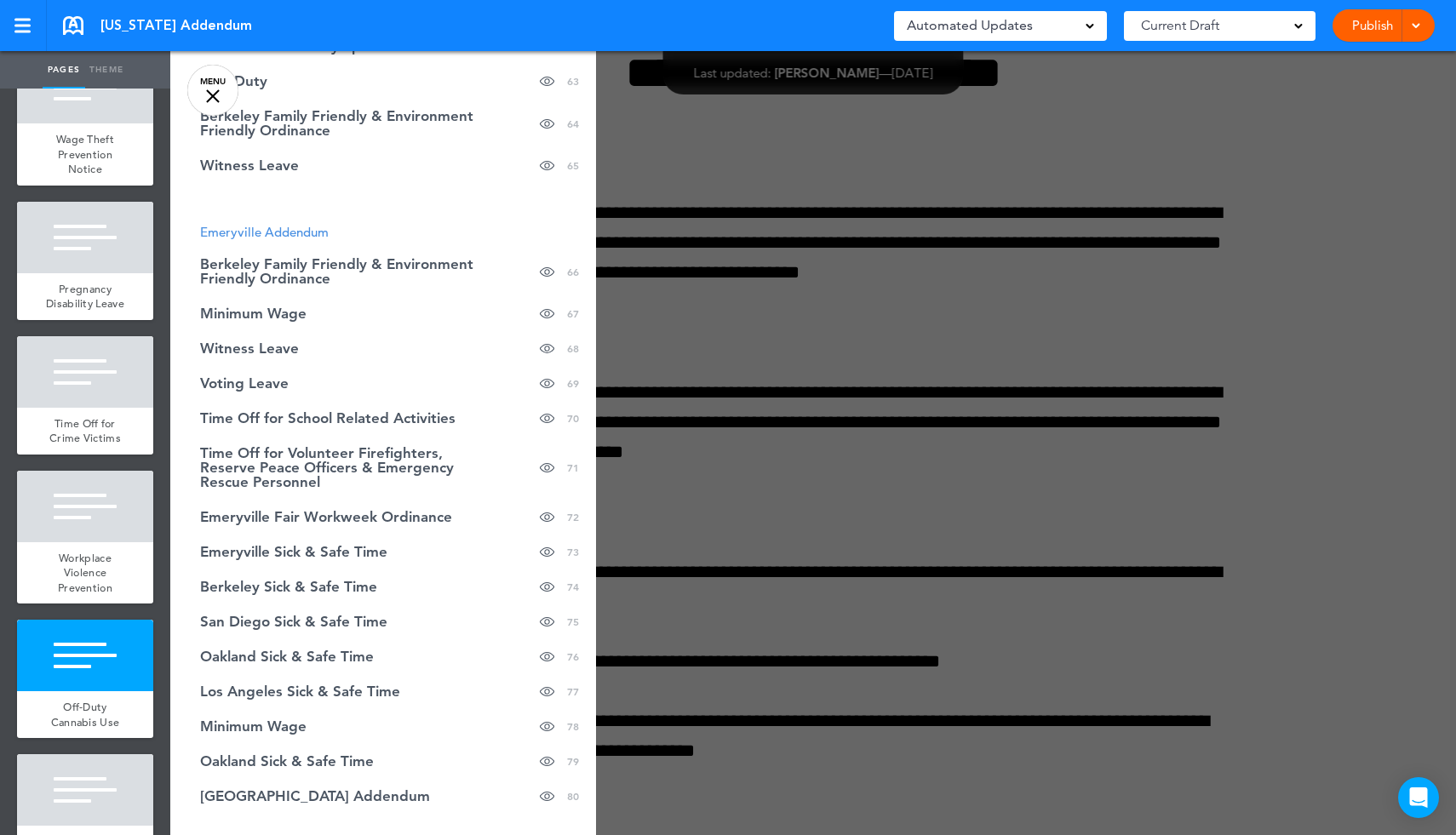
scroll to position [2501, 0]
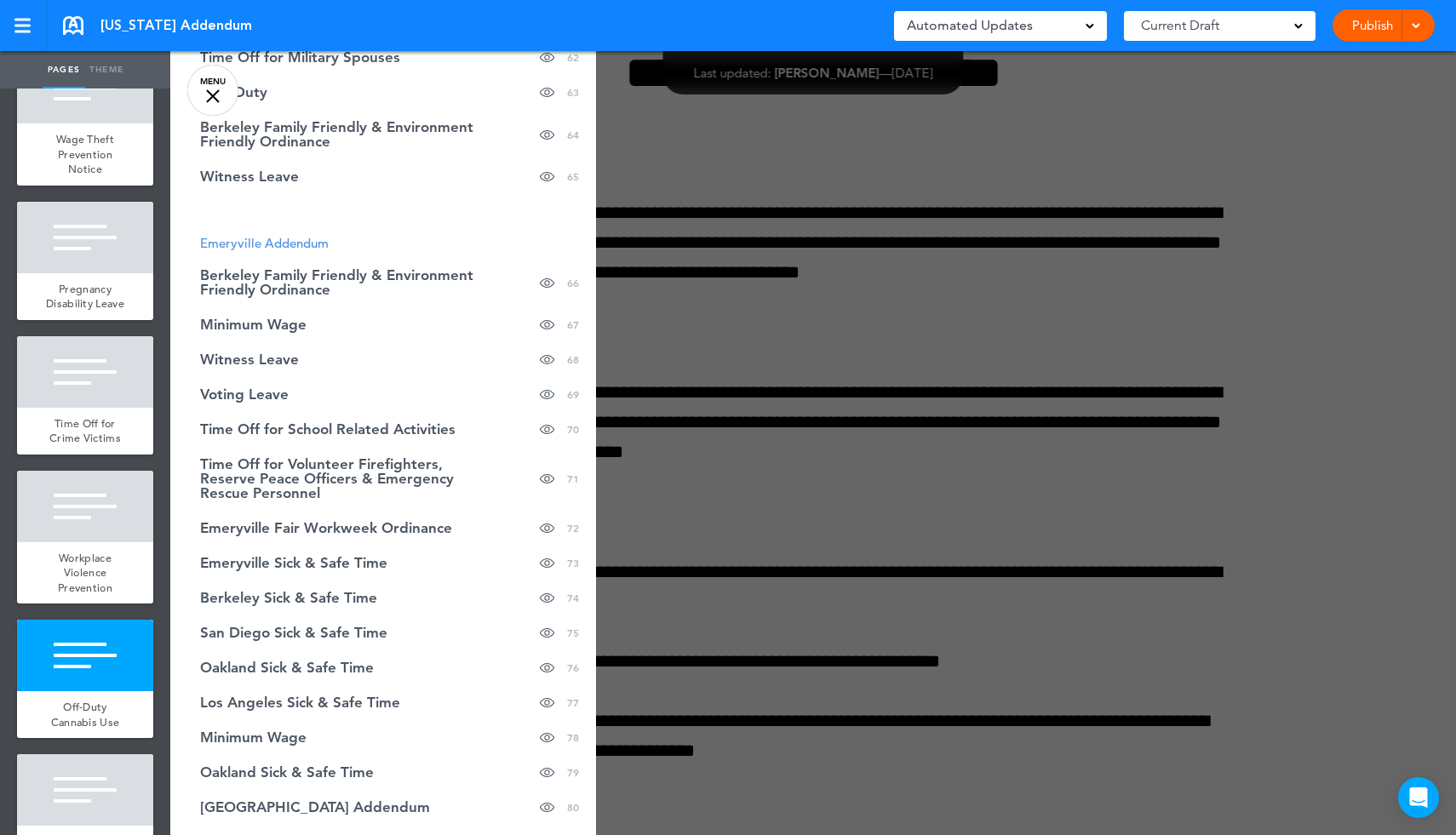
click at [307, 248] on span "Emeryville Addendum" at bounding box center [265, 242] width 128 height 16
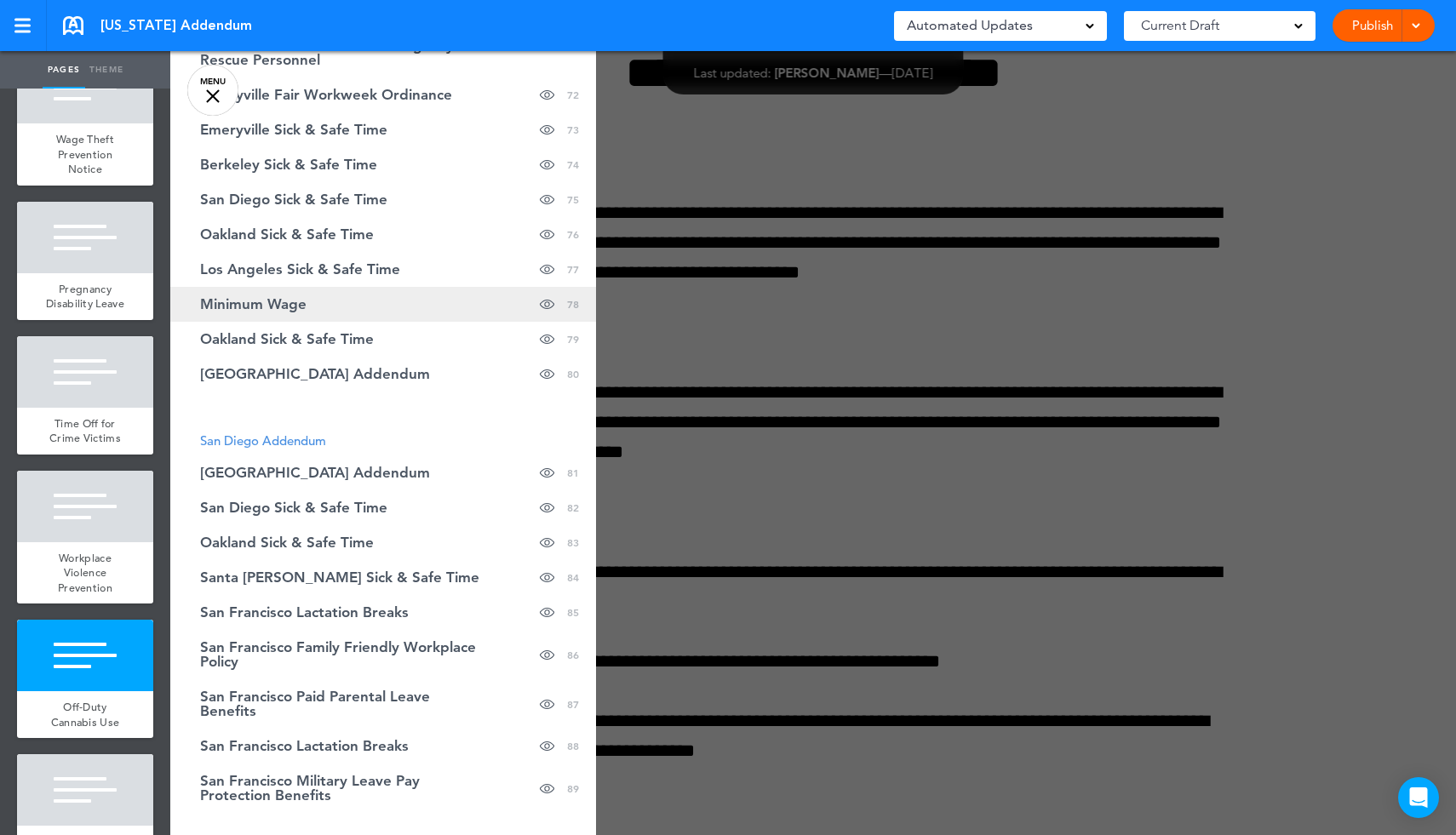
scroll to position [2935, 0]
click at [290, 433] on span "San Diego Addendum" at bounding box center [263, 439] width 126 height 16
click at [655, 417] on div at bounding box center [898, 417] width 1456 height 835
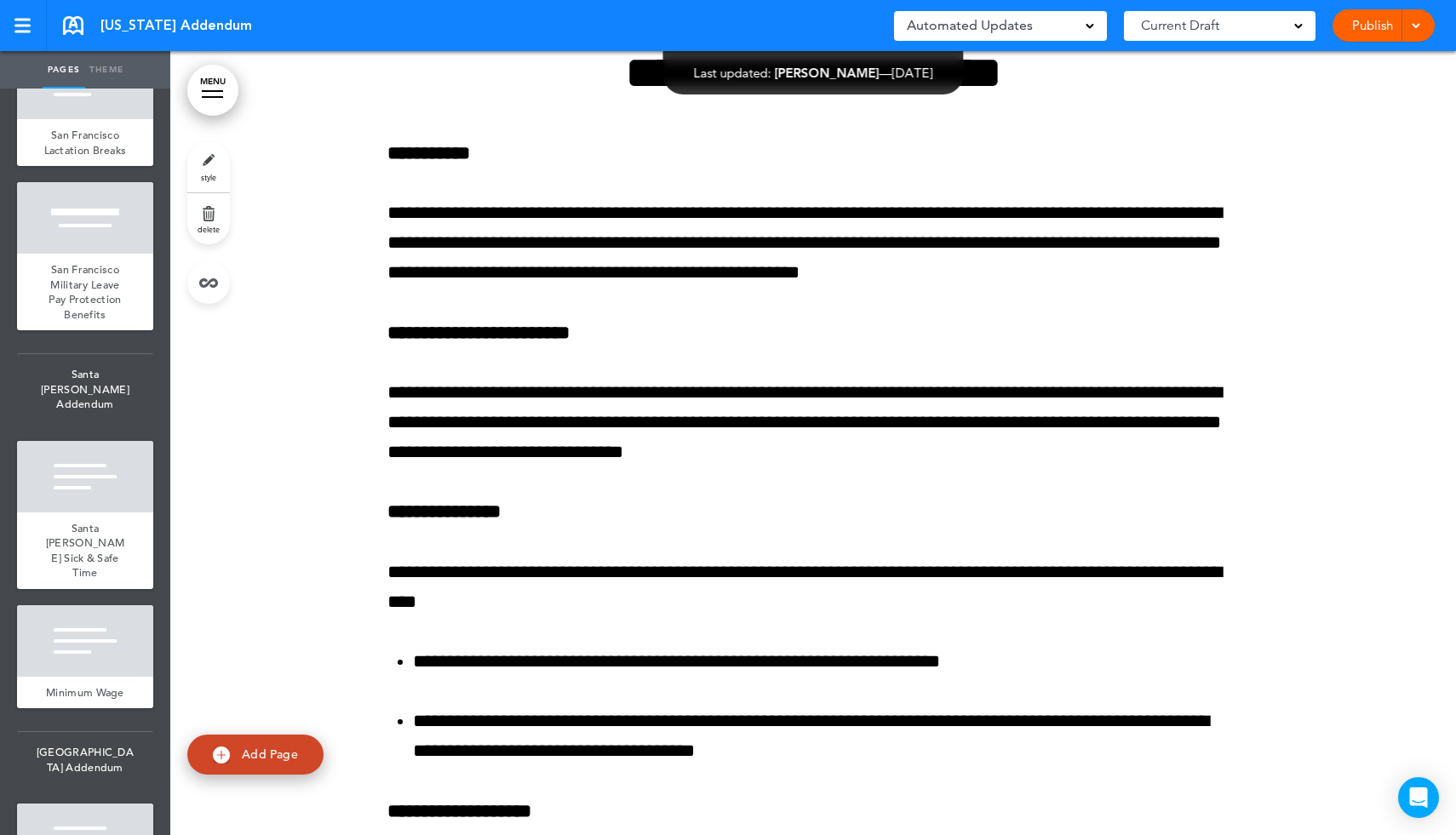
scroll to position [12933, 0]
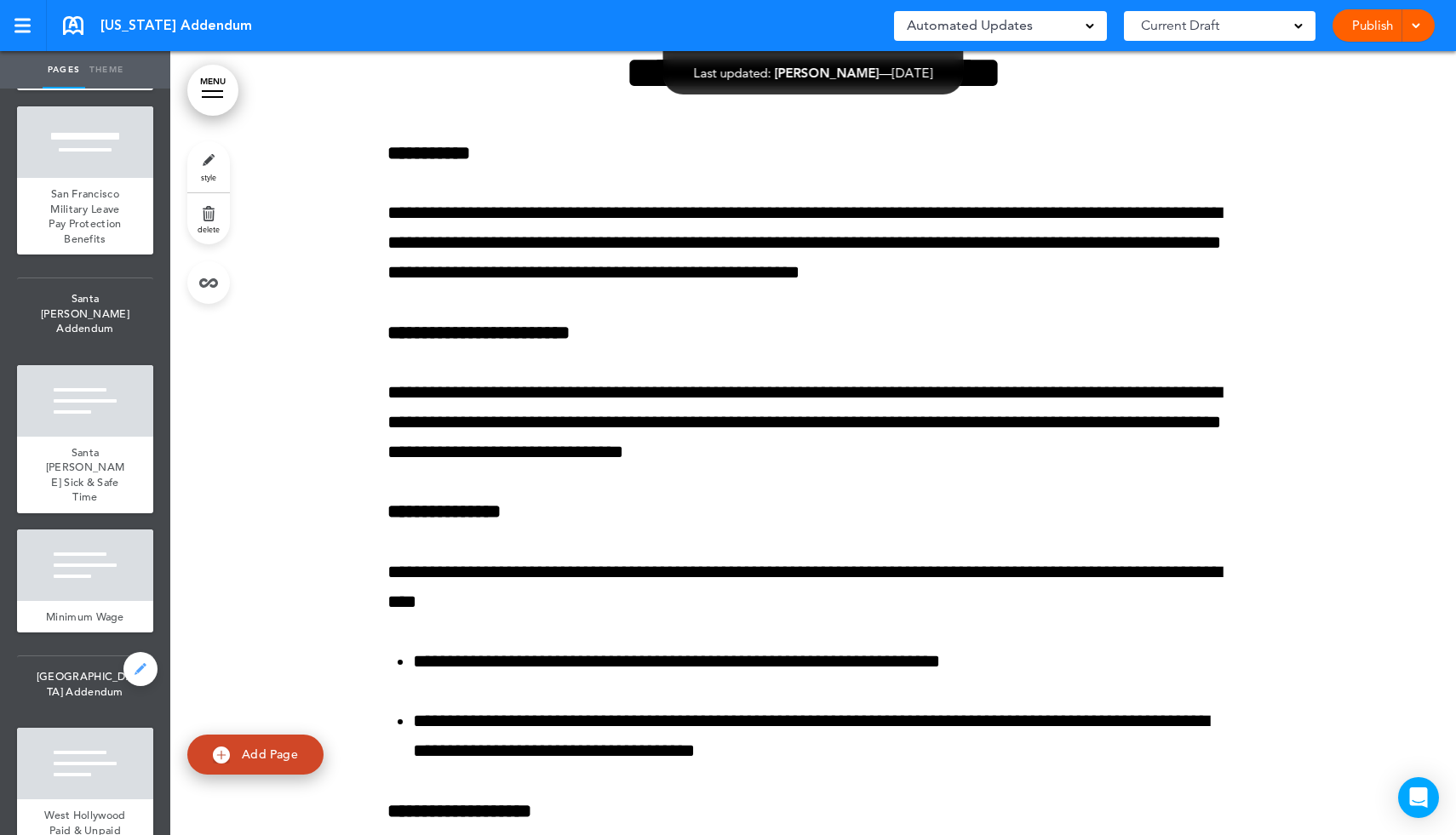
click at [136, 652] on link at bounding box center [140, 669] width 34 height 34
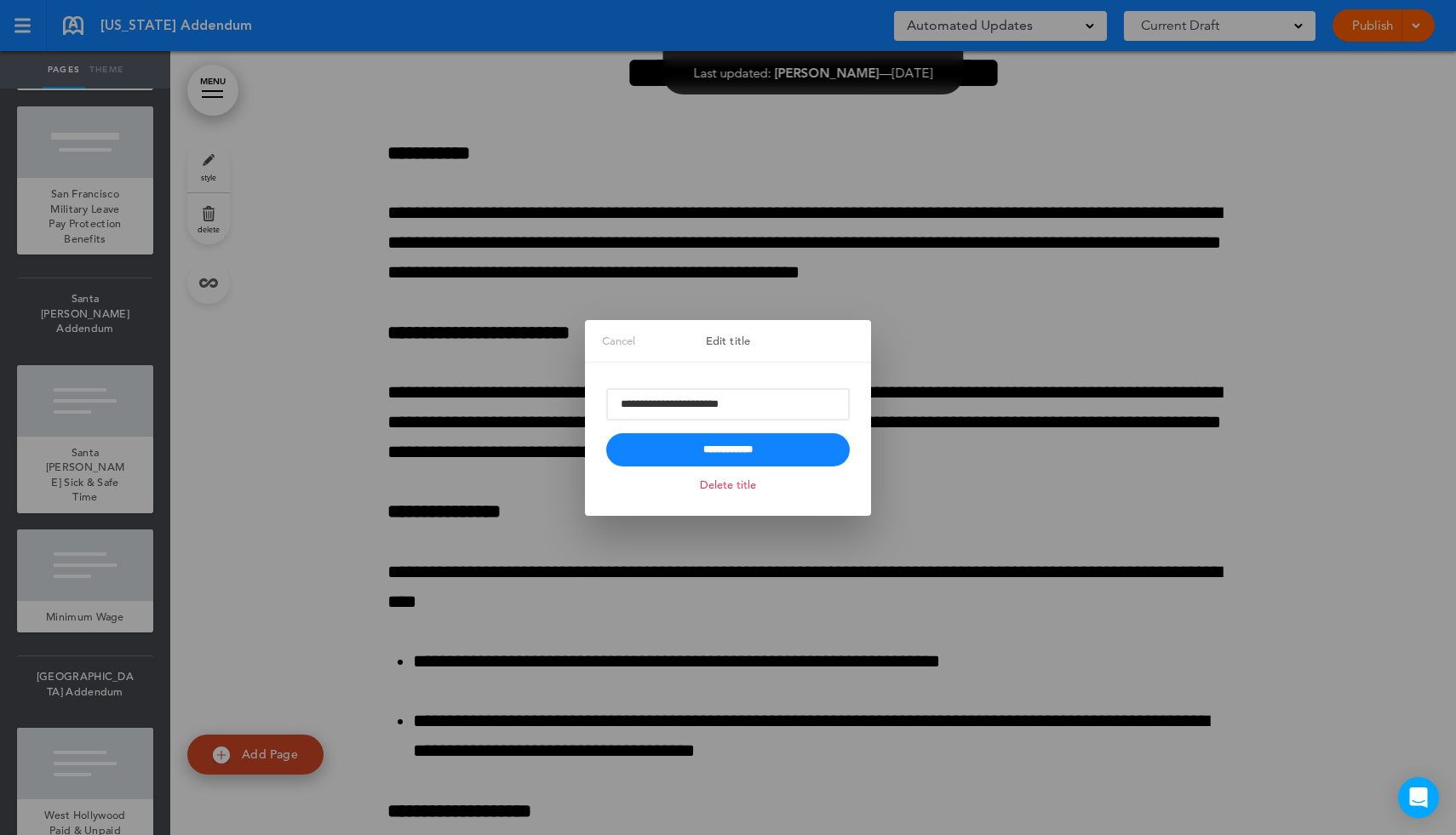
click at [739, 491] on link "Delete title" at bounding box center [728, 485] width 65 height 20
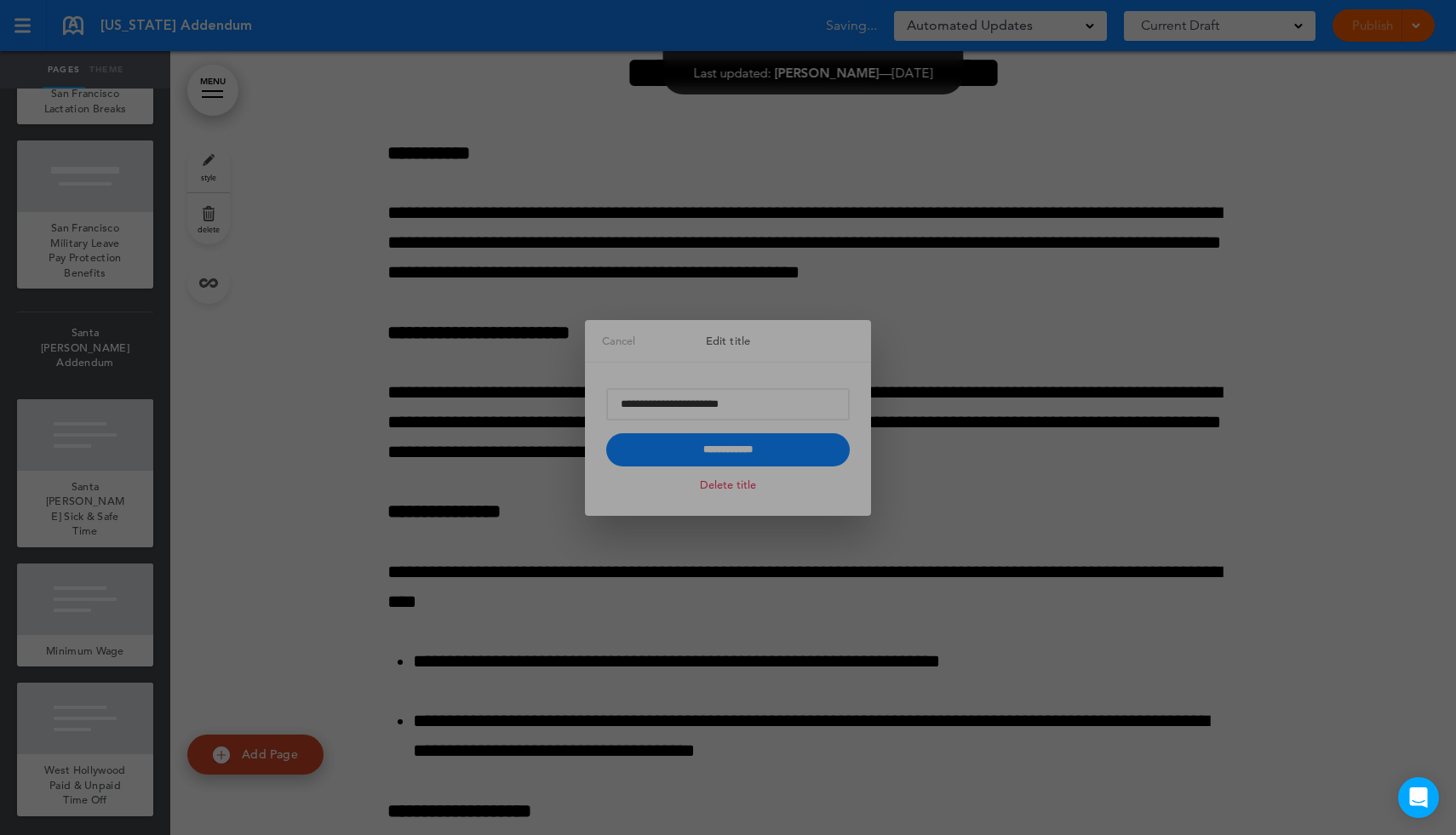
scroll to position [12854, 0]
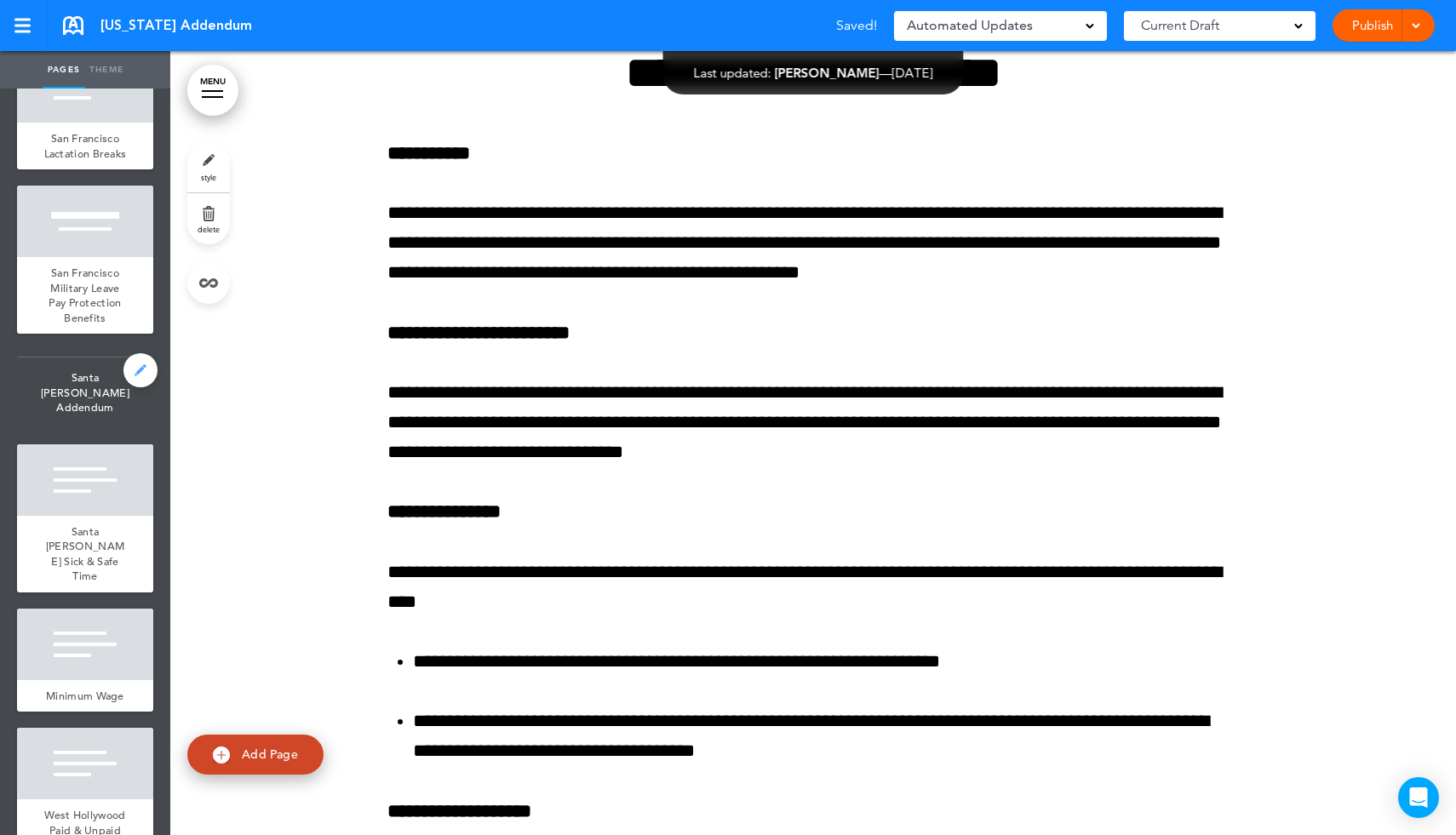
click at [138, 373] on link at bounding box center [140, 371] width 34 height 34
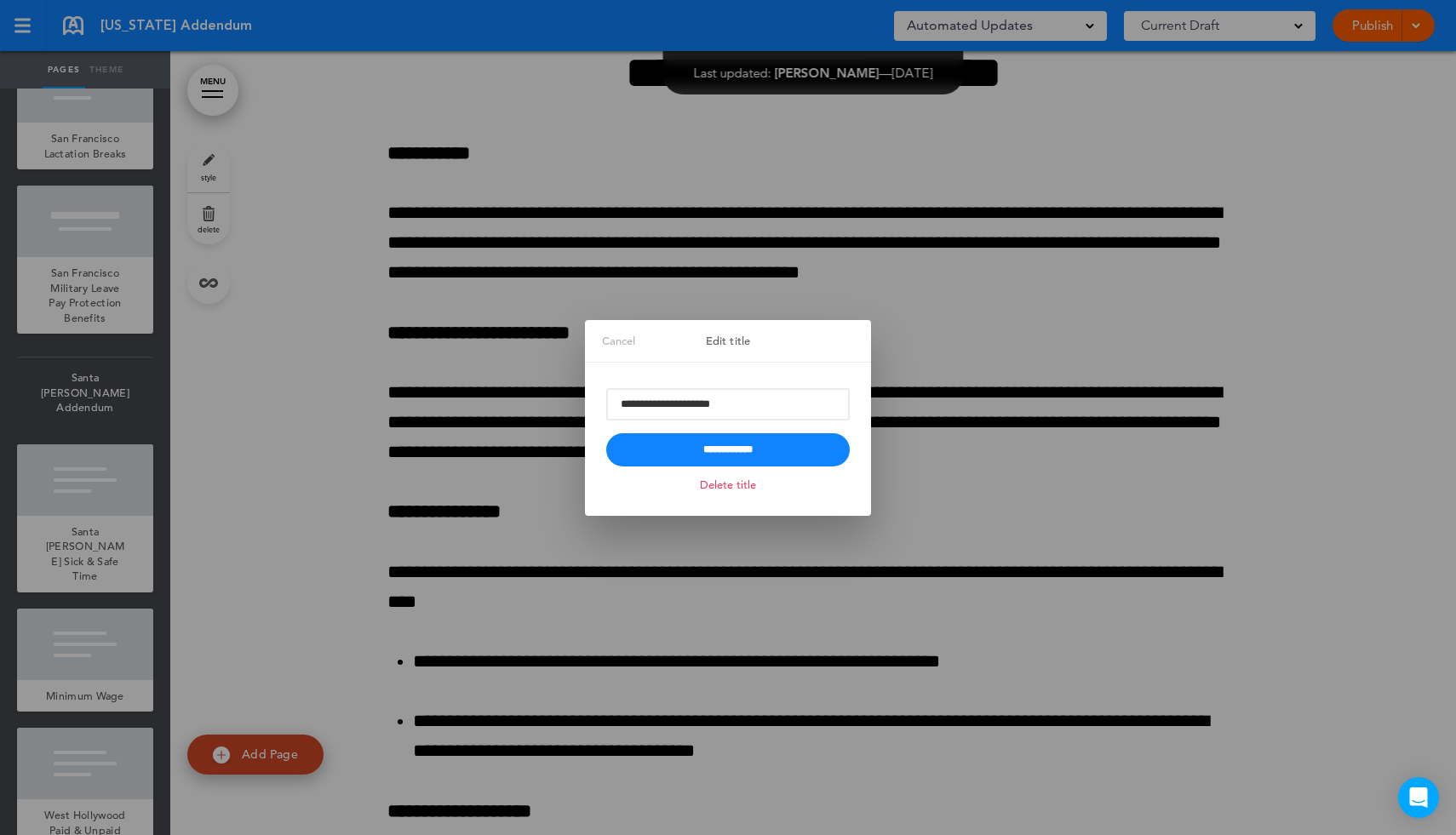
click at [695, 488] on link "Delete title" at bounding box center [728, 485] width 65 height 20
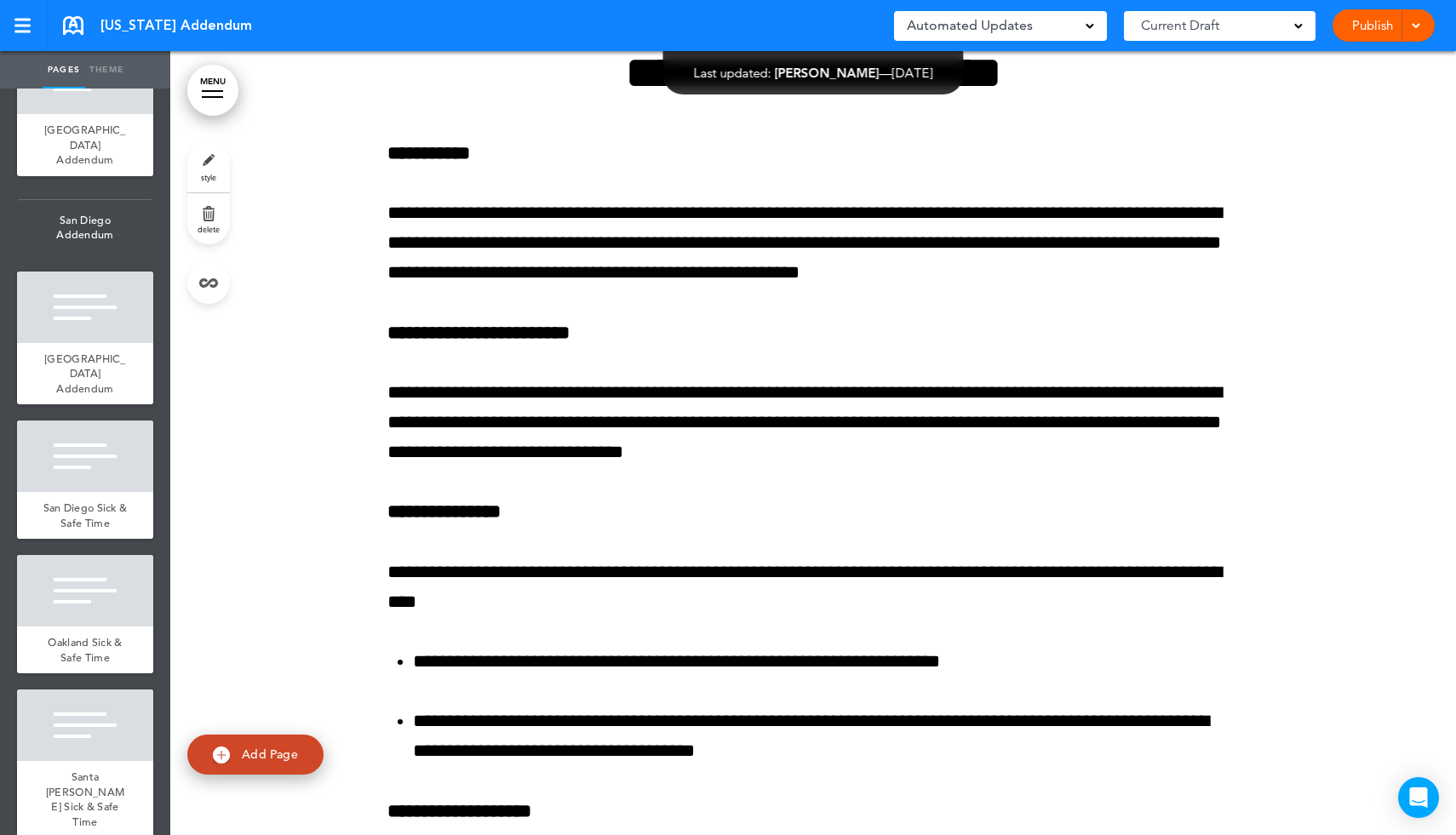
scroll to position [11592, 0]
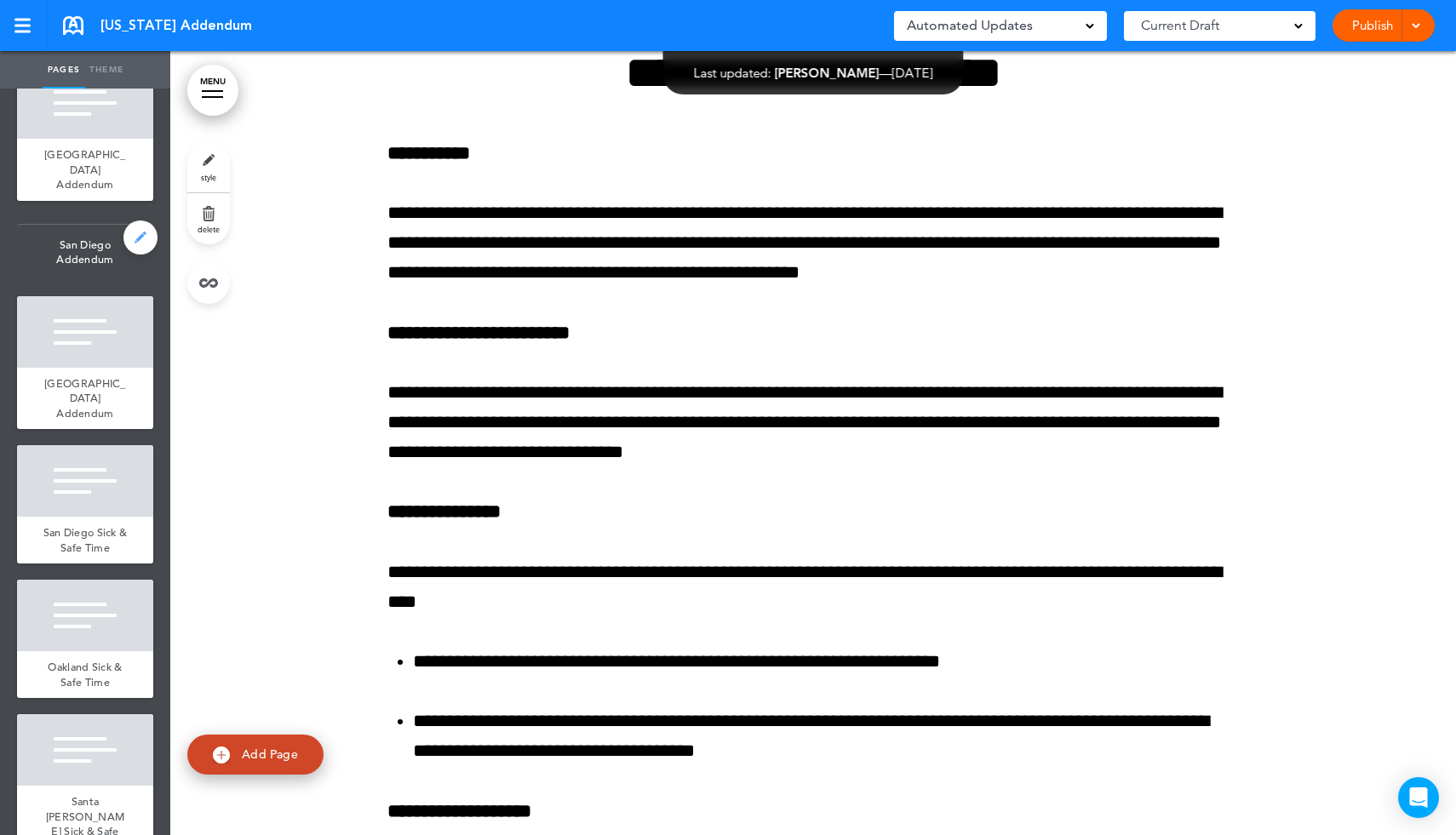
click at [128, 254] on link at bounding box center [140, 237] width 34 height 34
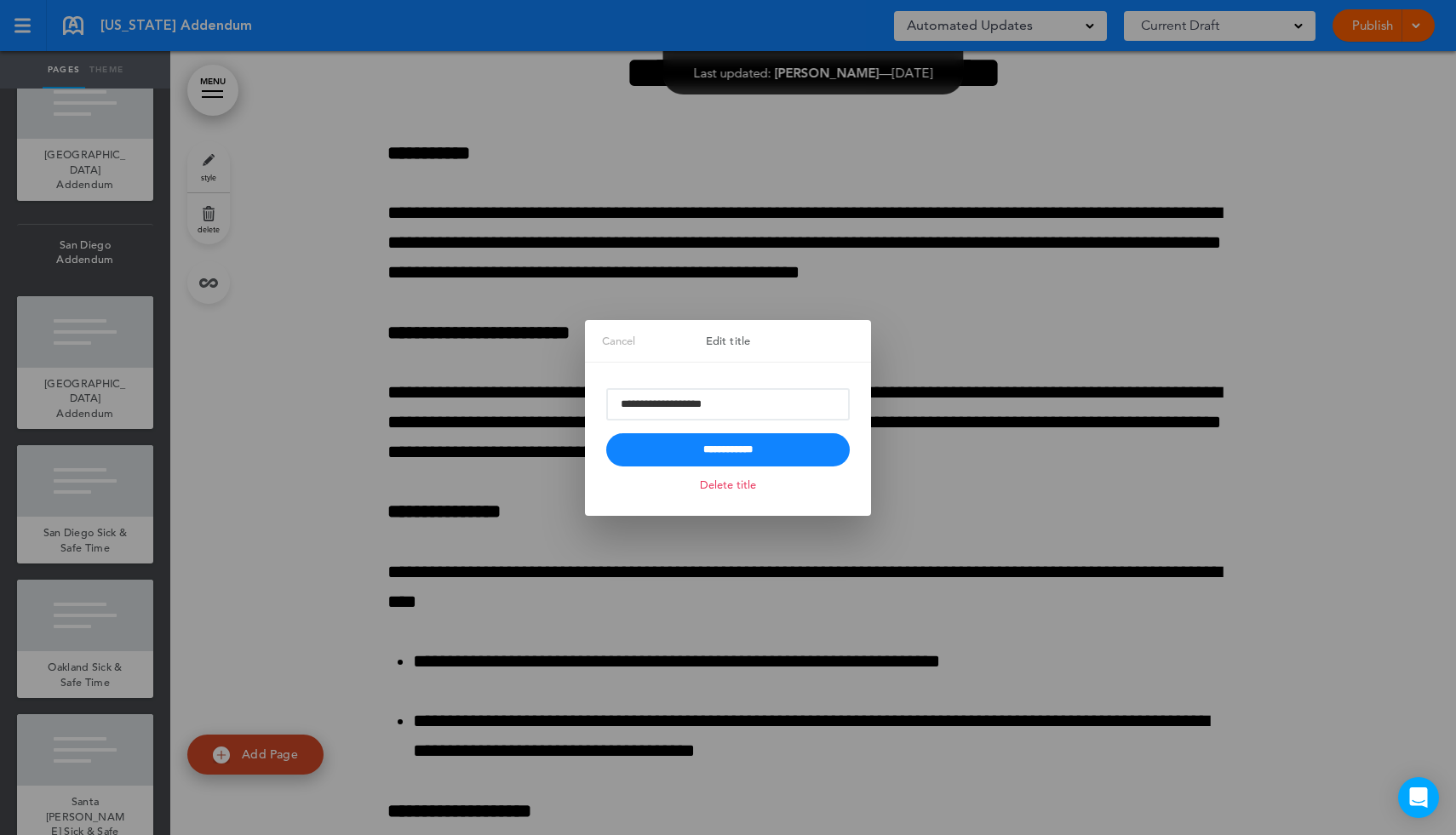
click at [728, 489] on link "Delete title" at bounding box center [728, 485] width 65 height 20
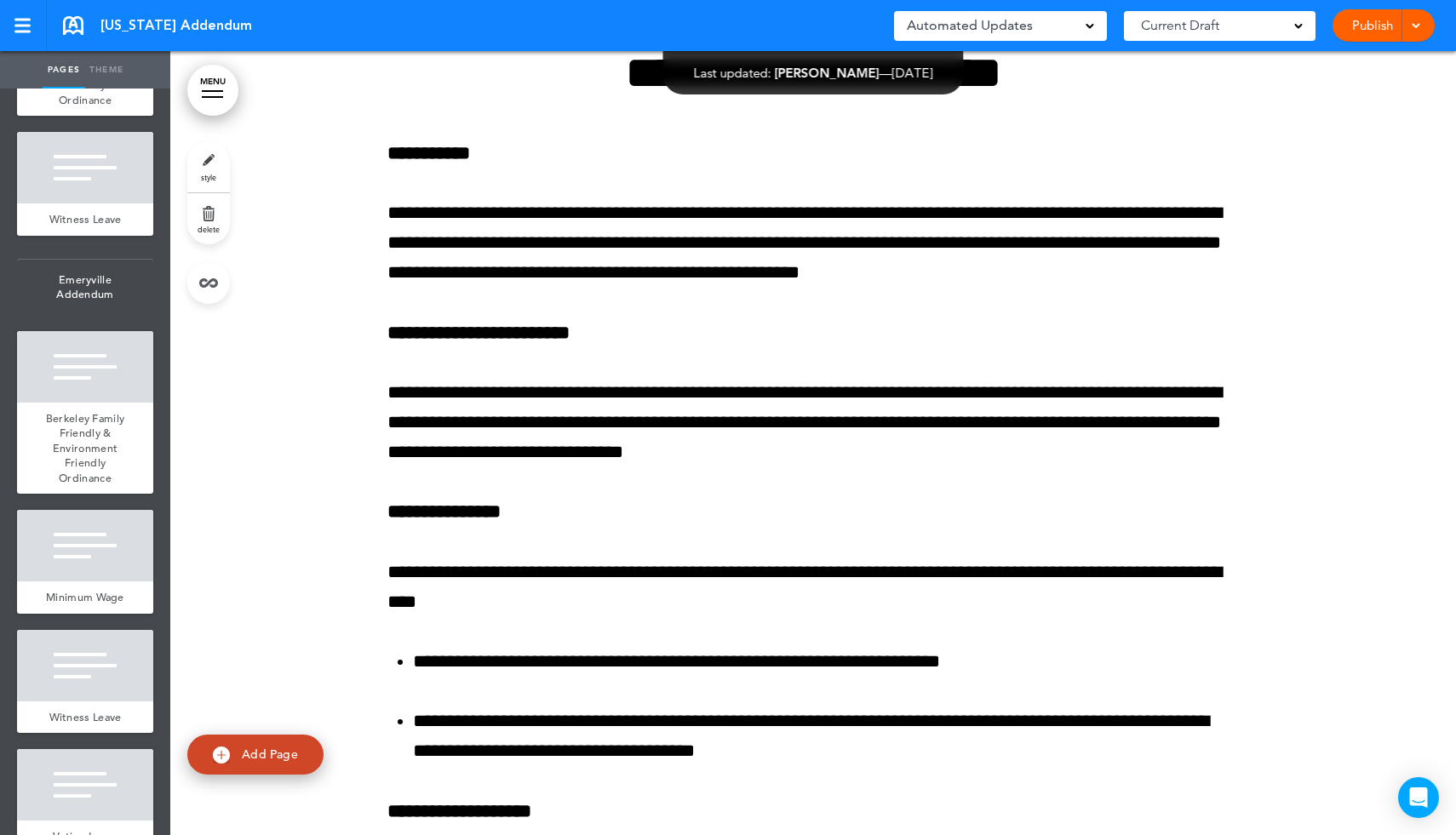
scroll to position [9335, 0]
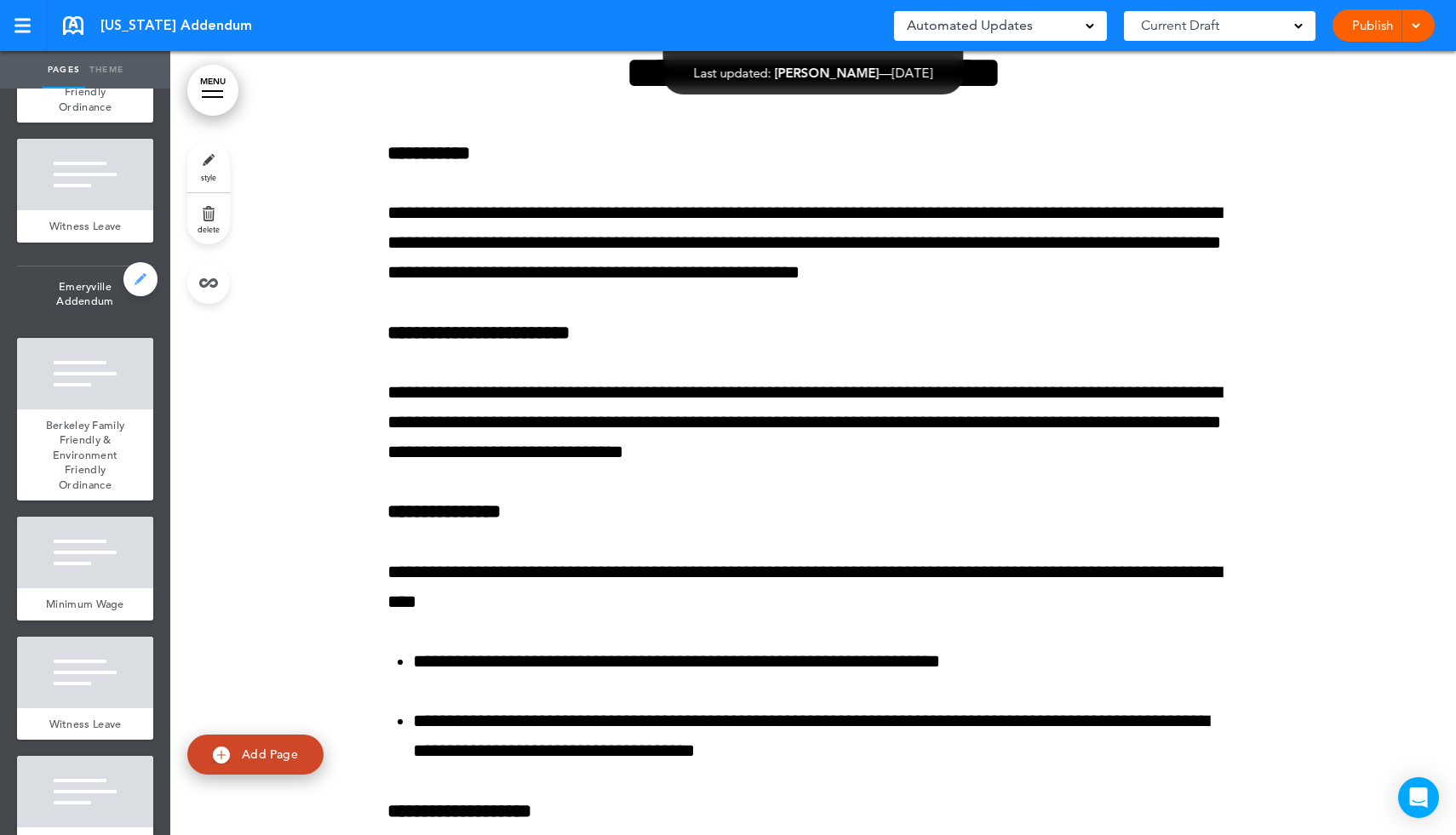
click at [128, 291] on link at bounding box center [140, 279] width 34 height 34
type input "**********"
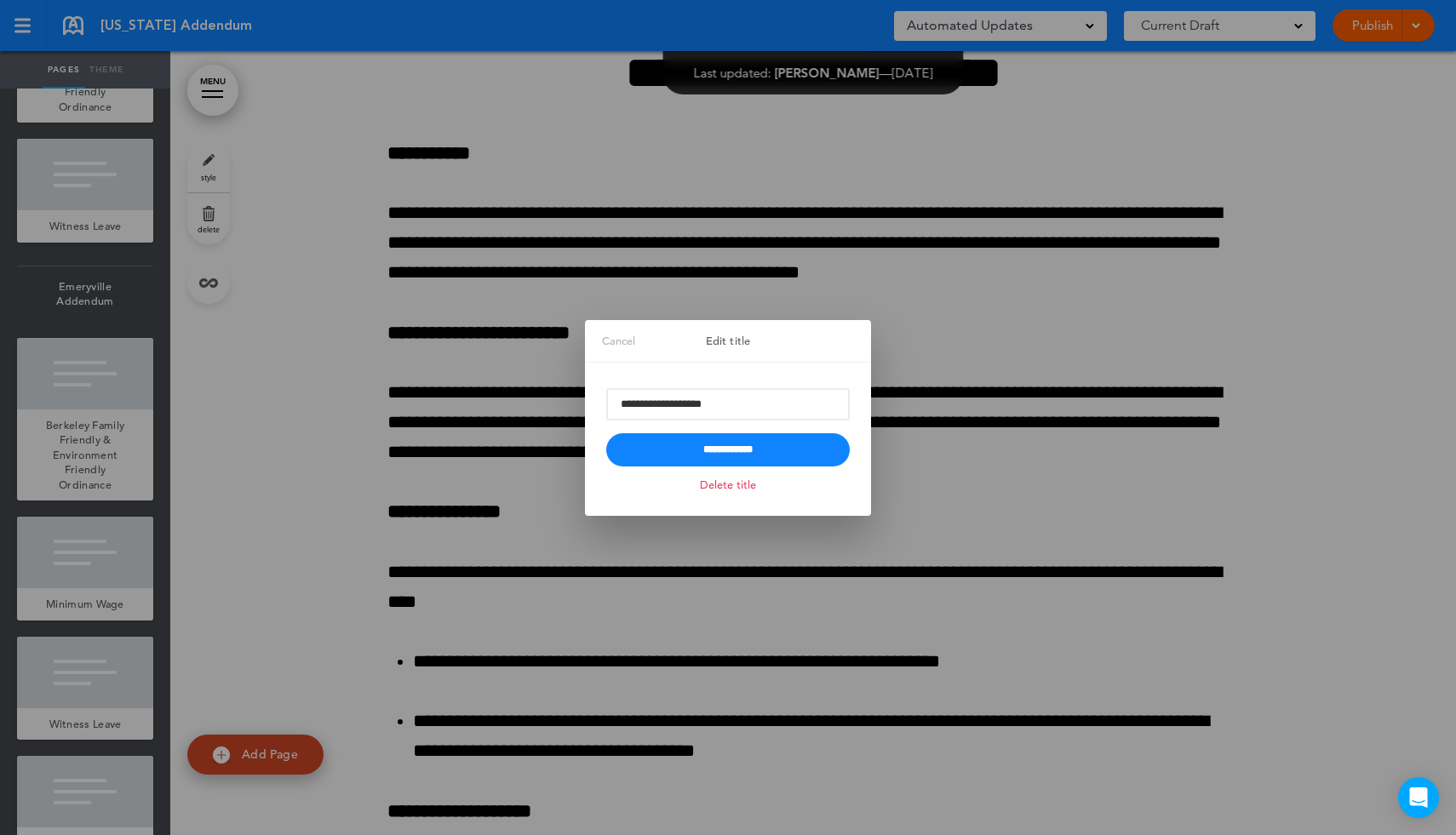
click at [717, 483] on link "Delete title" at bounding box center [728, 485] width 65 height 20
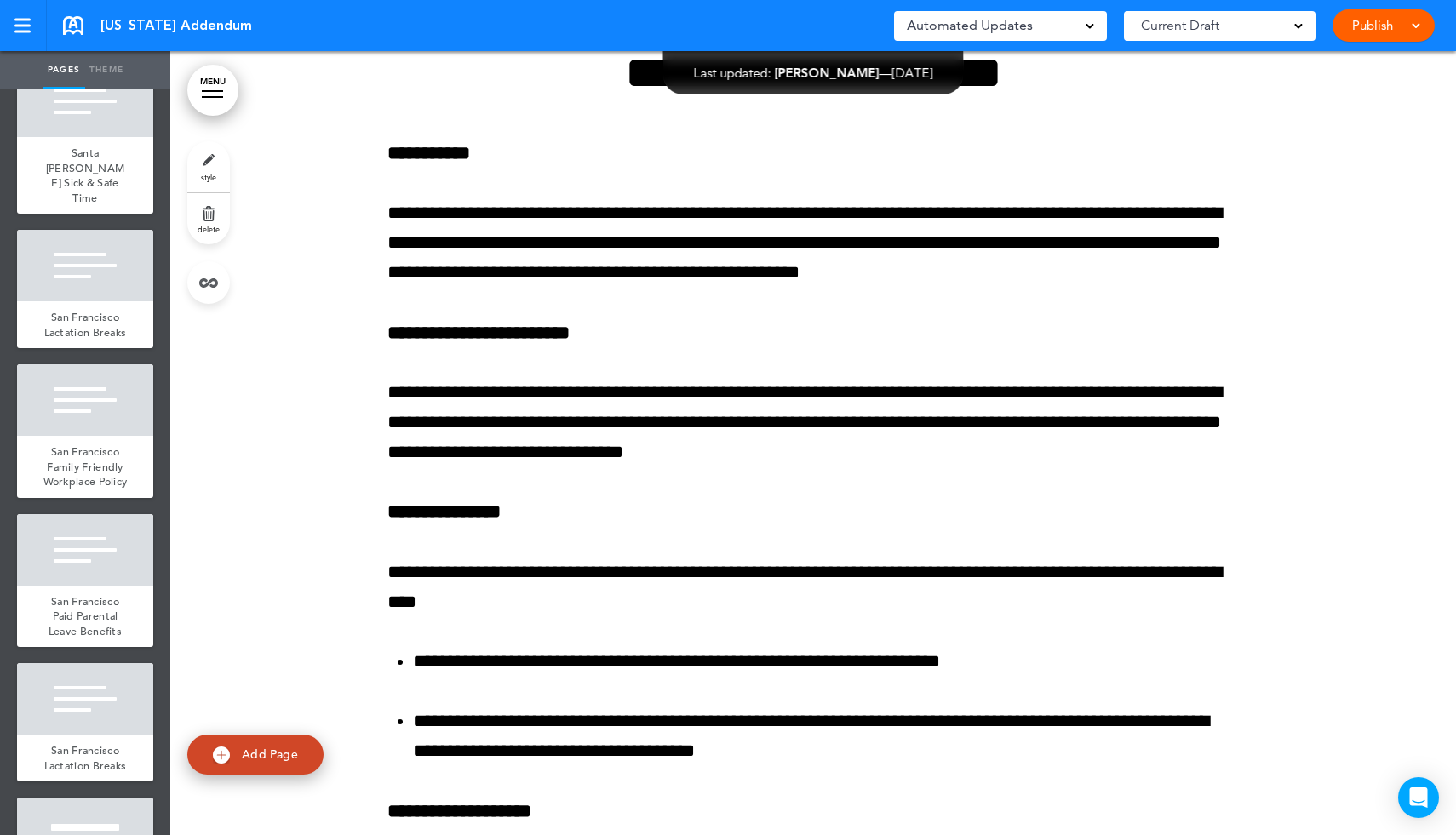
scroll to position [12616, 0]
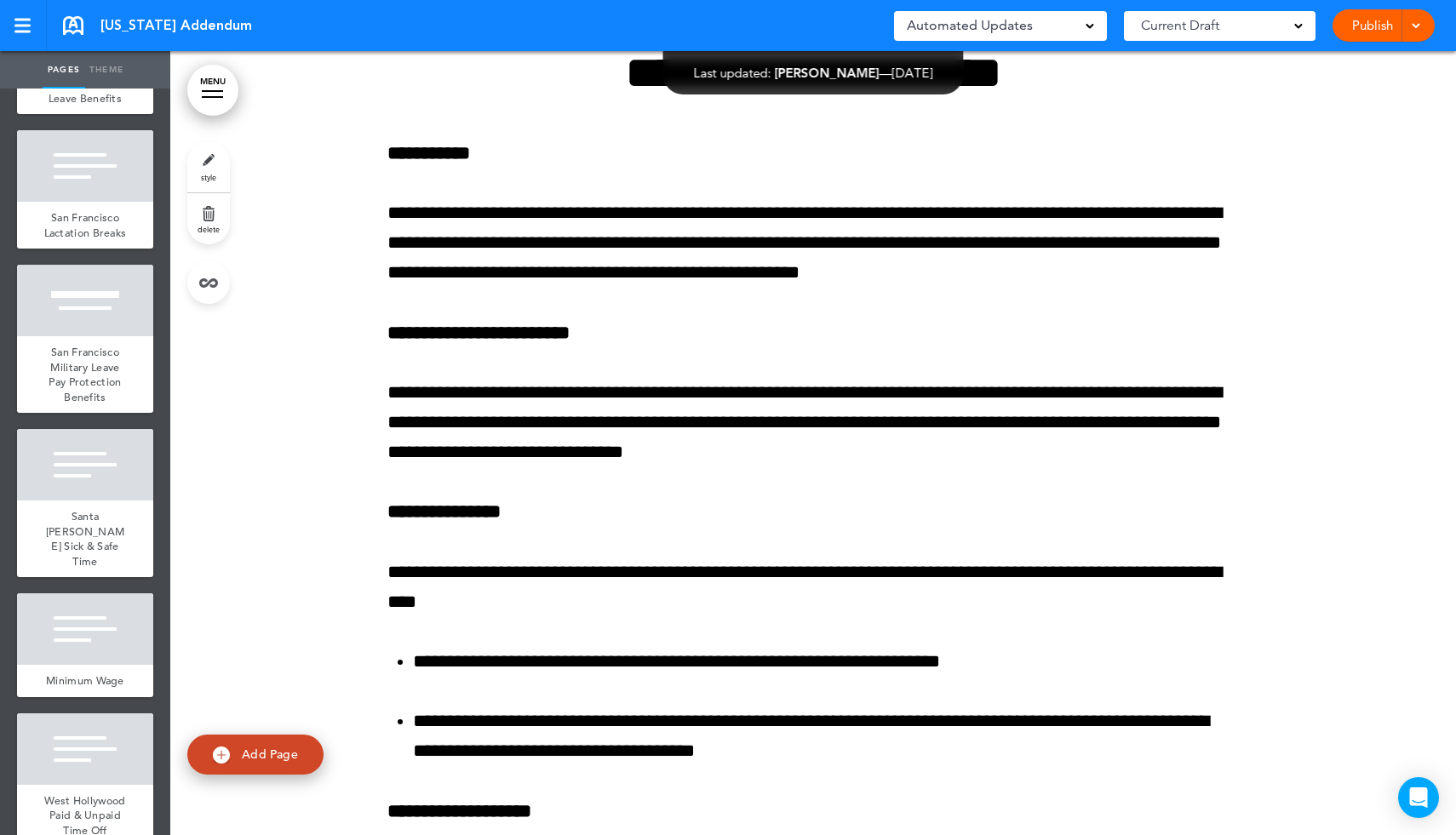
click at [218, 87] on link "MENU" at bounding box center [213, 91] width 51 height 51
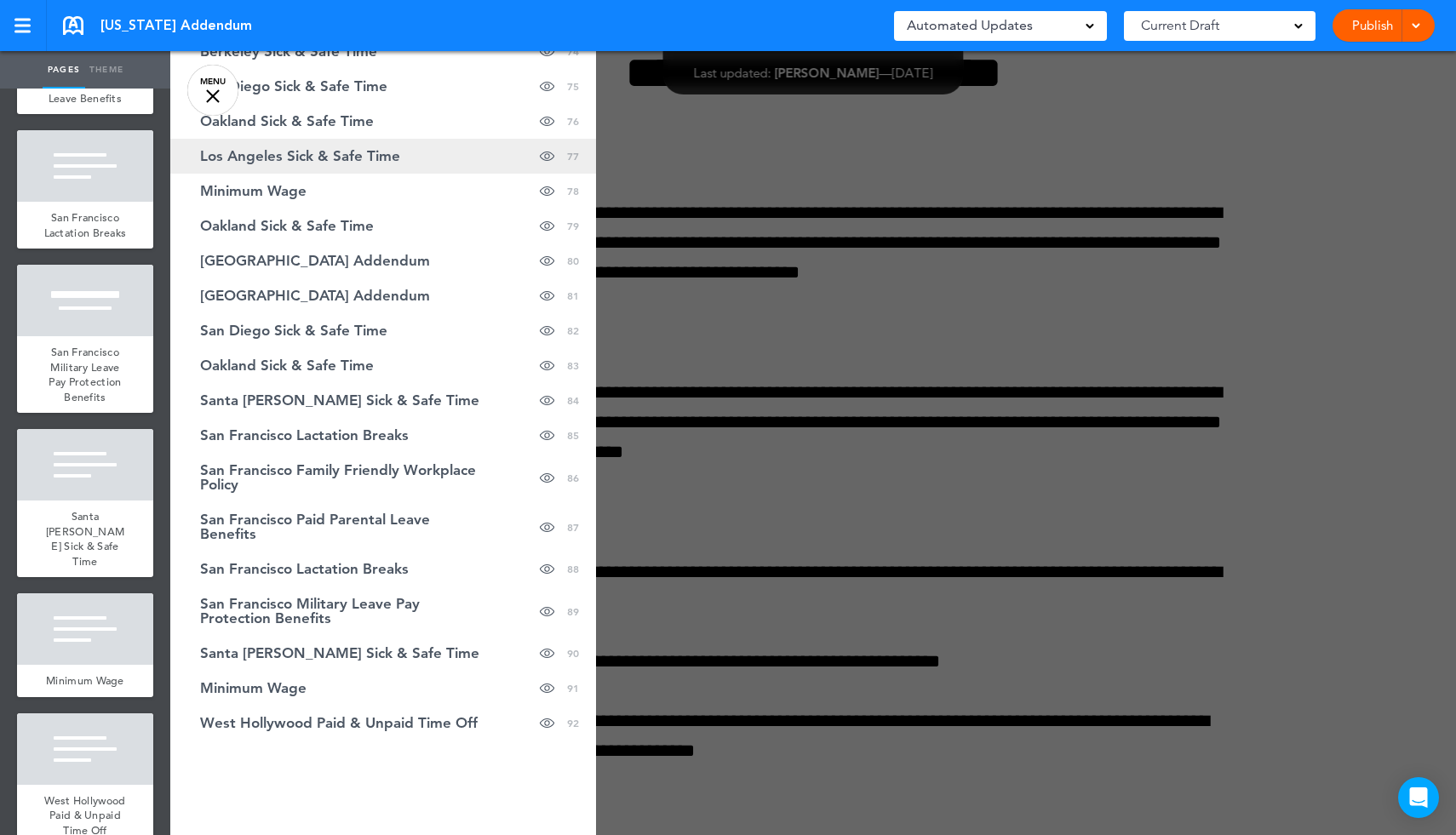
scroll to position [3008, 0]
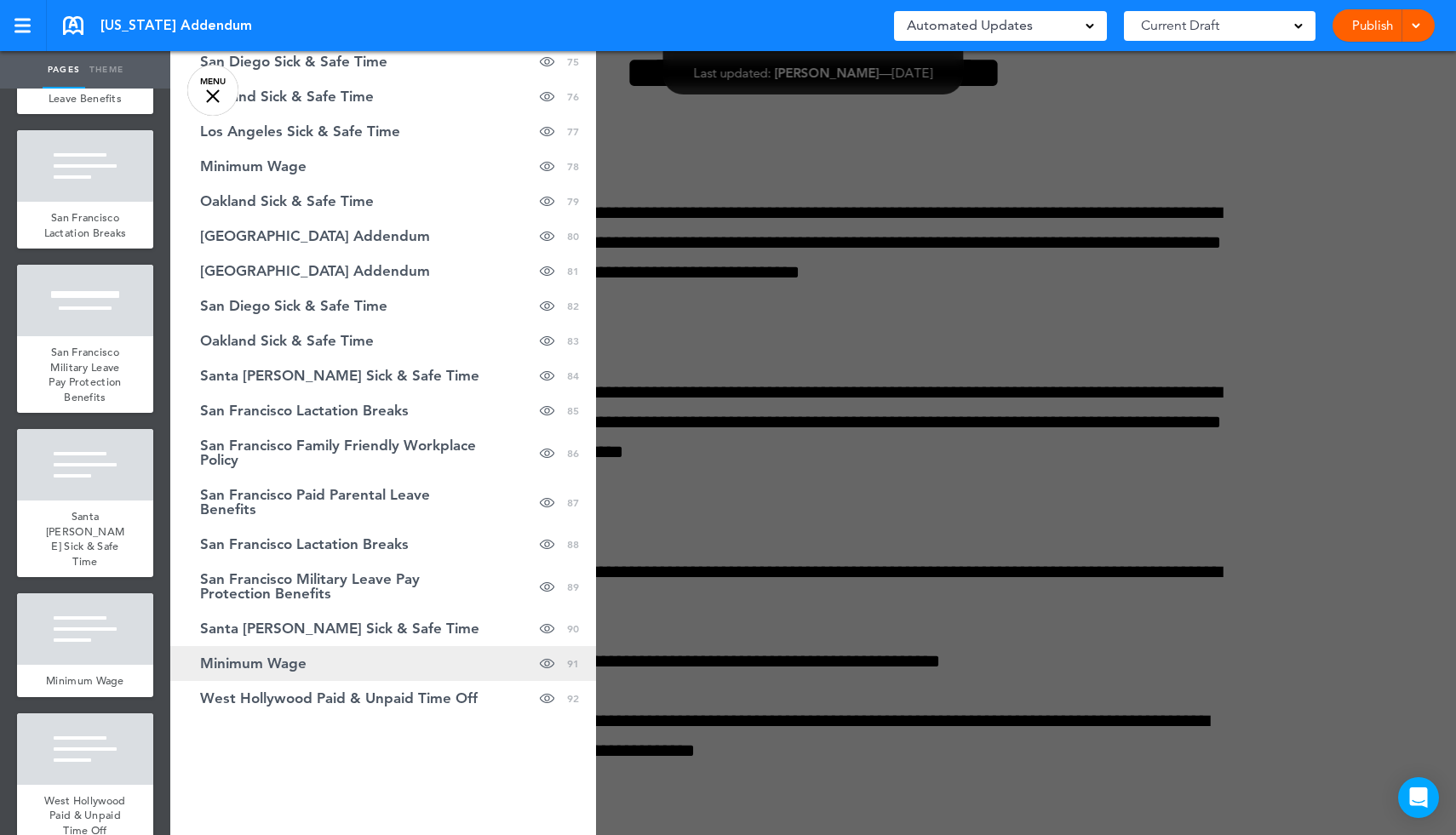
click at [345, 665] on link "Minimum Wage hide page in table of contents 91" at bounding box center [383, 664] width 426 height 35
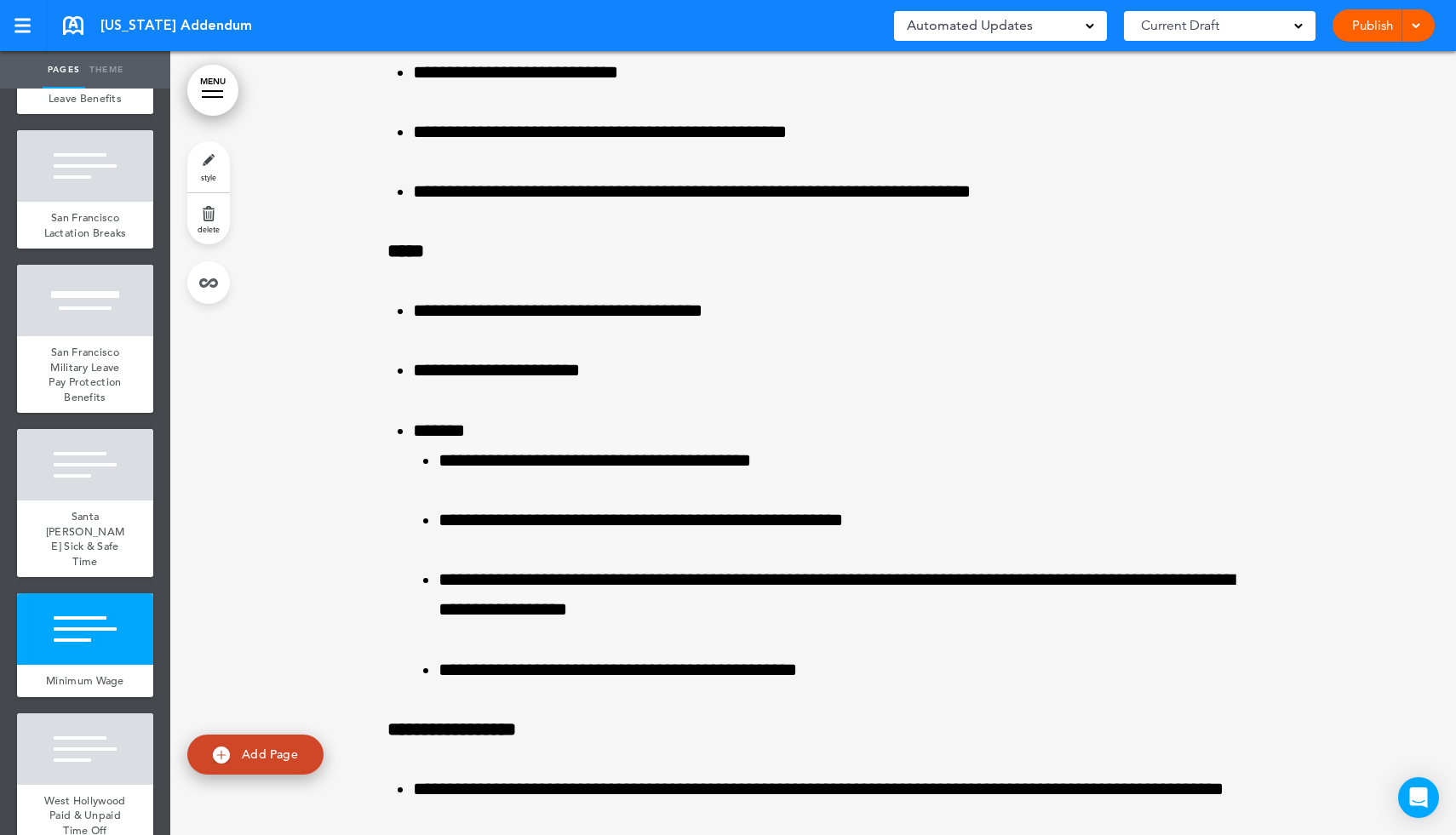
scroll to position [174912, 0]
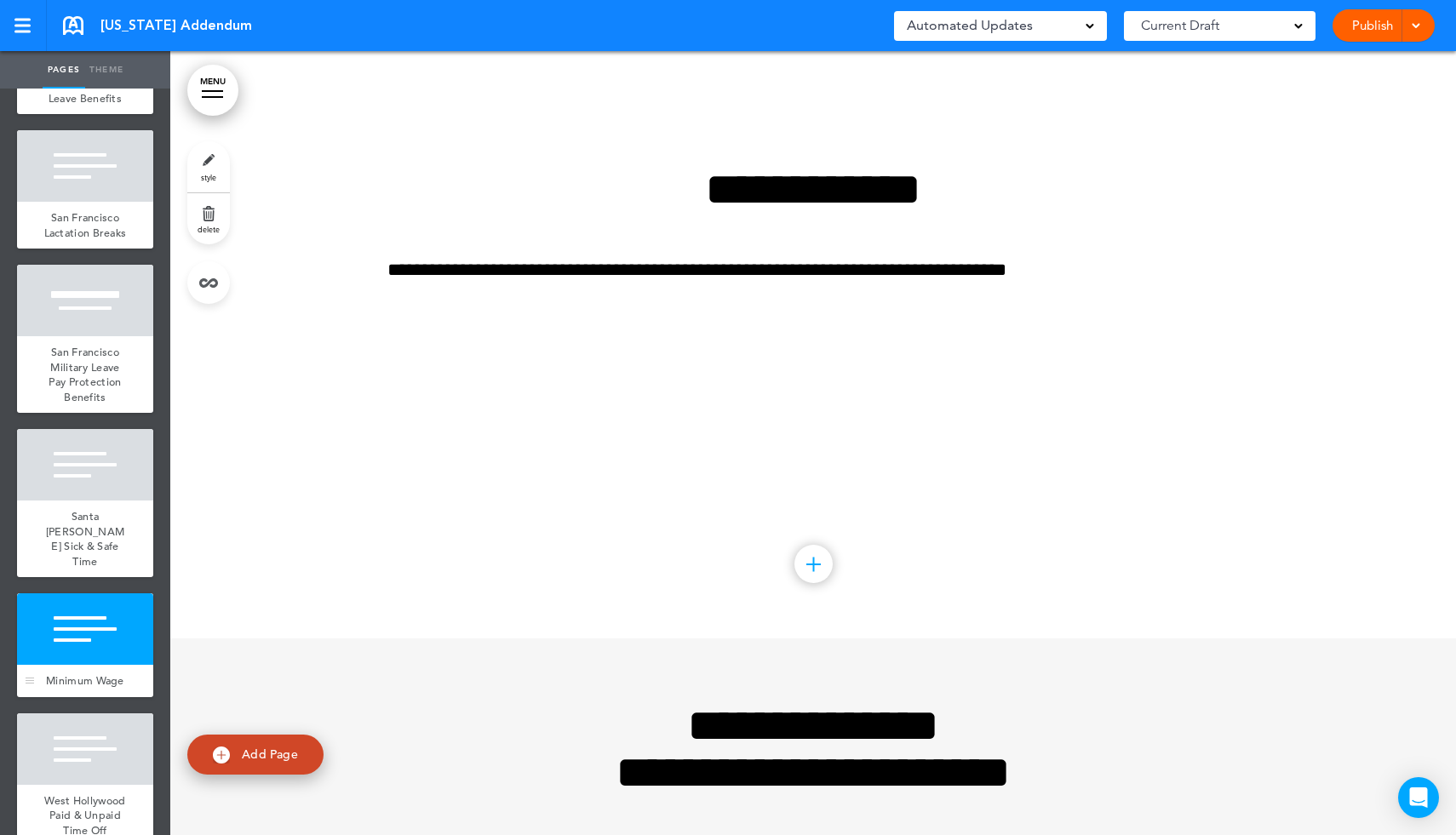
click at [148, 665] on div "Minimum Wage" at bounding box center [85, 681] width 136 height 33
click at [214, 207] on link "delete" at bounding box center [209, 219] width 43 height 51
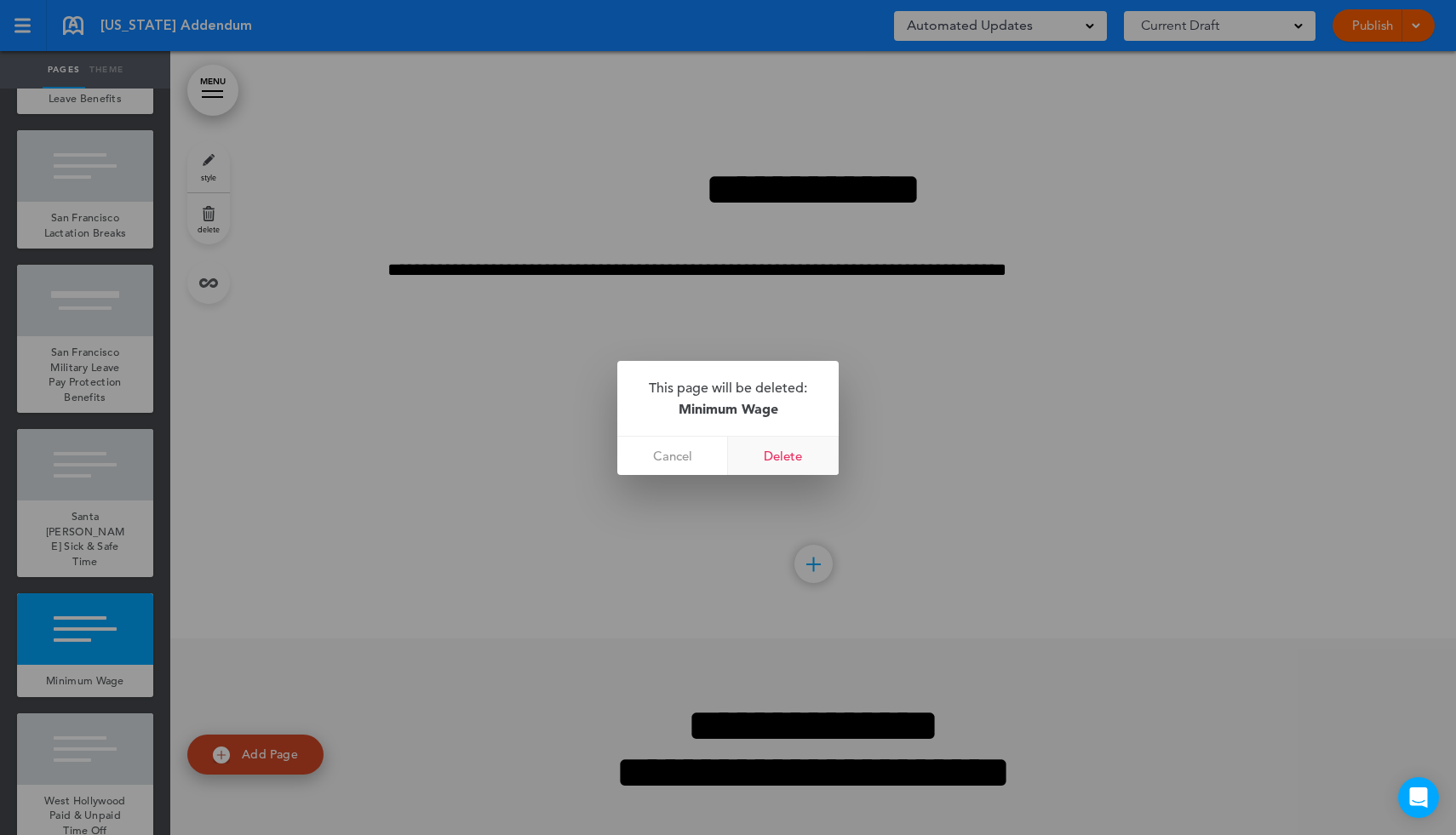
click at [790, 459] on link "Delete" at bounding box center [783, 456] width 110 height 39
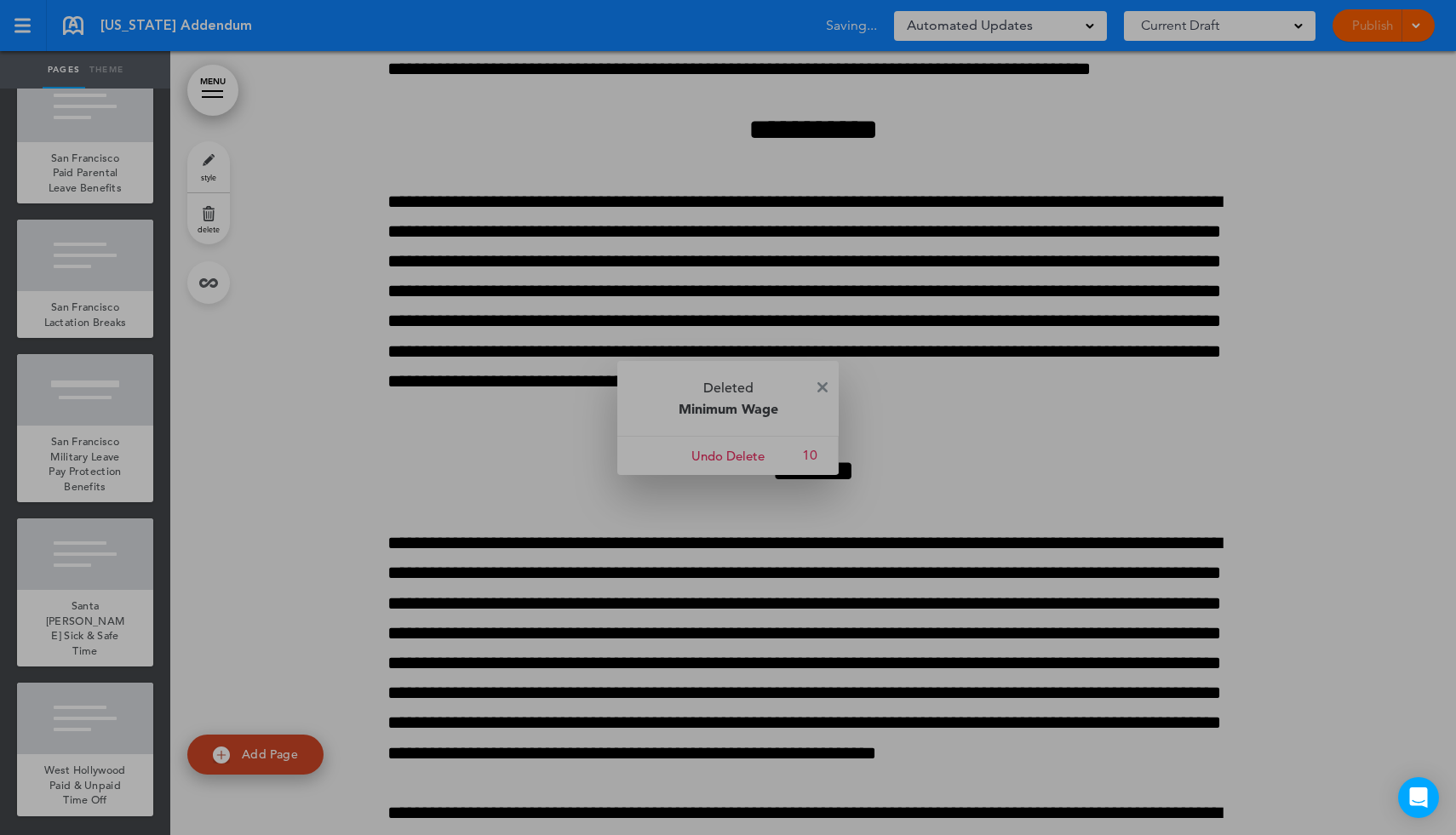
scroll to position [12496, 0]
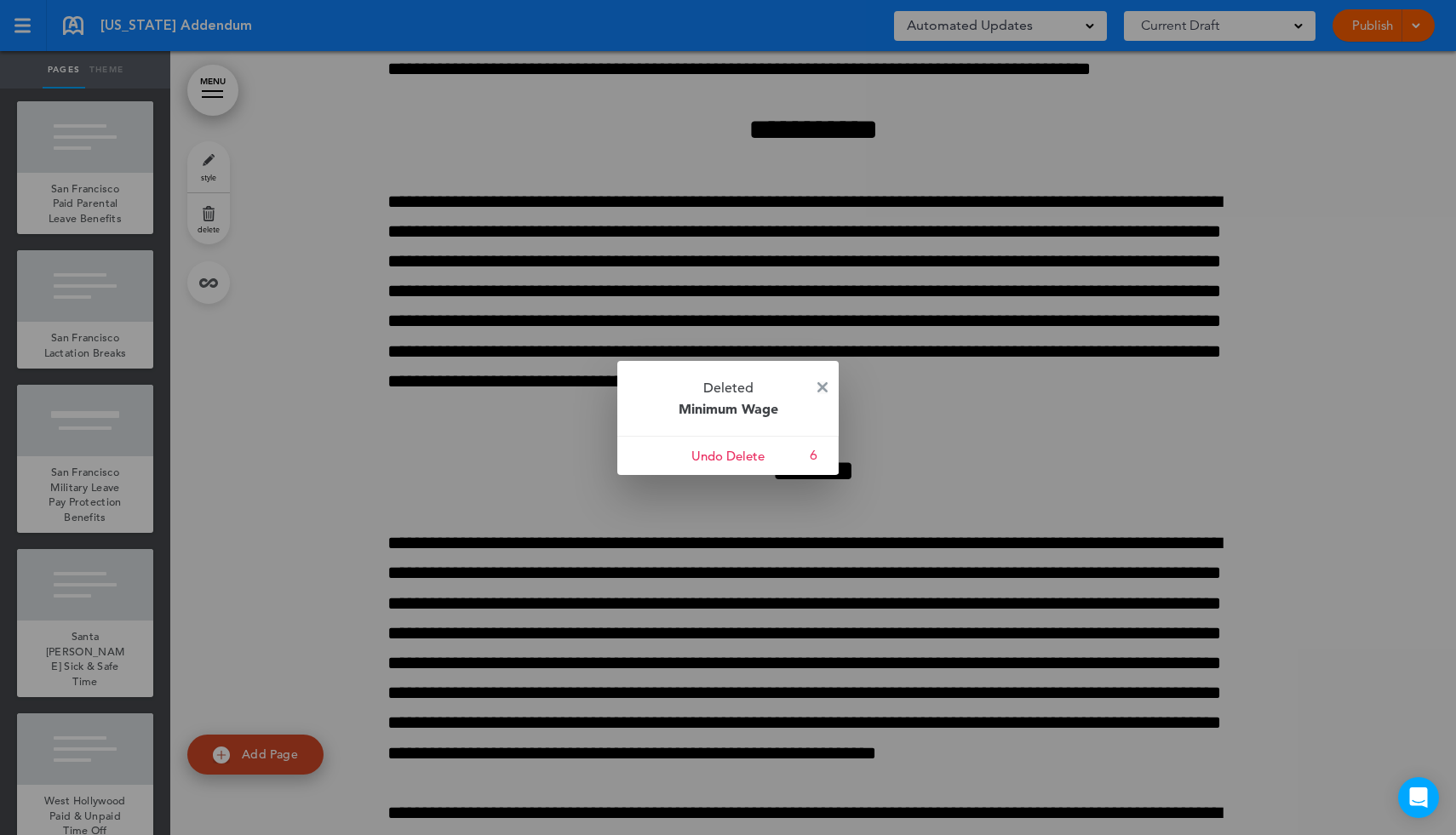
click at [825, 391] on img at bounding box center [822, 387] width 10 height 10
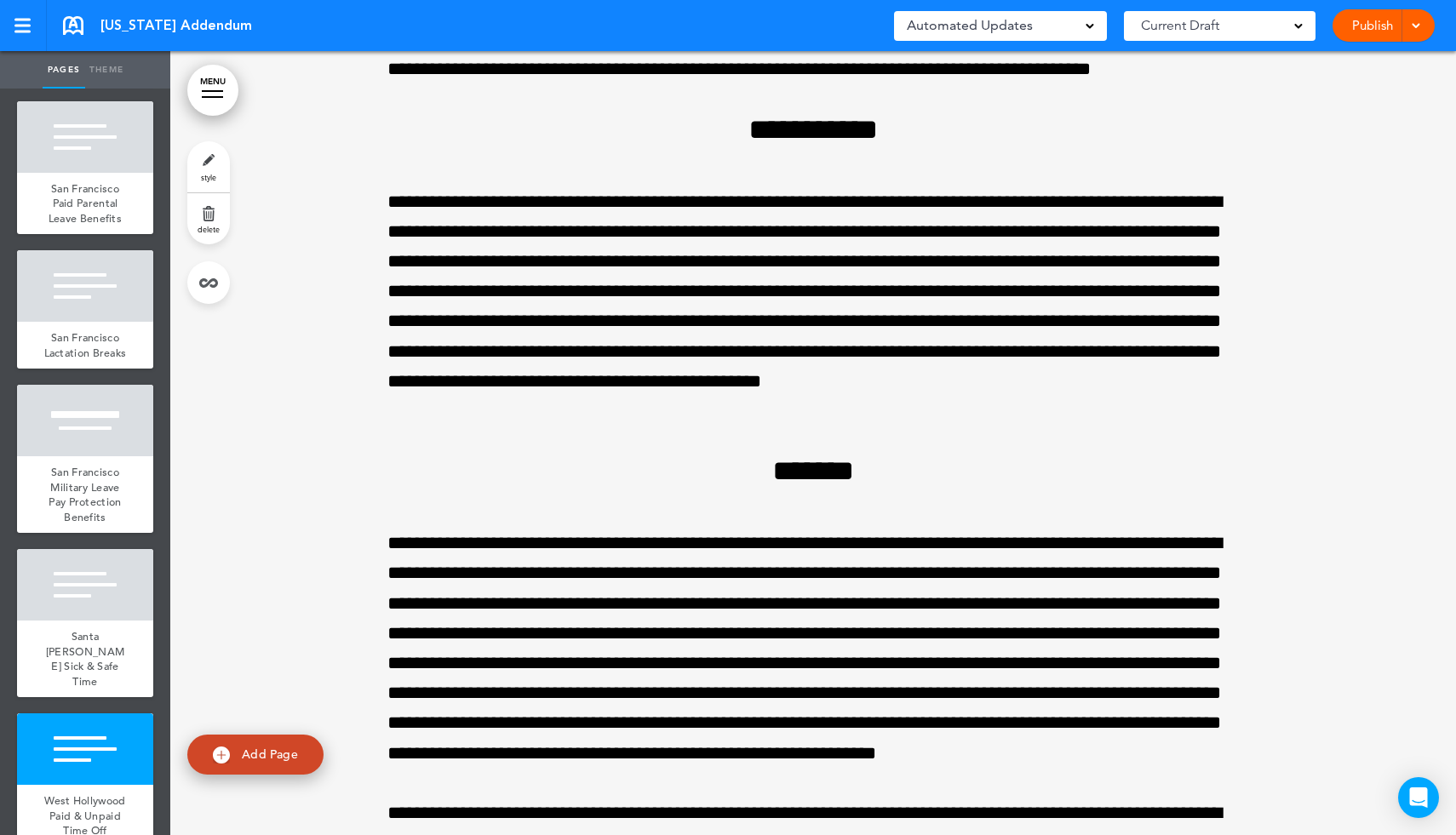
click at [220, 92] on link "MENU" at bounding box center [213, 91] width 51 height 51
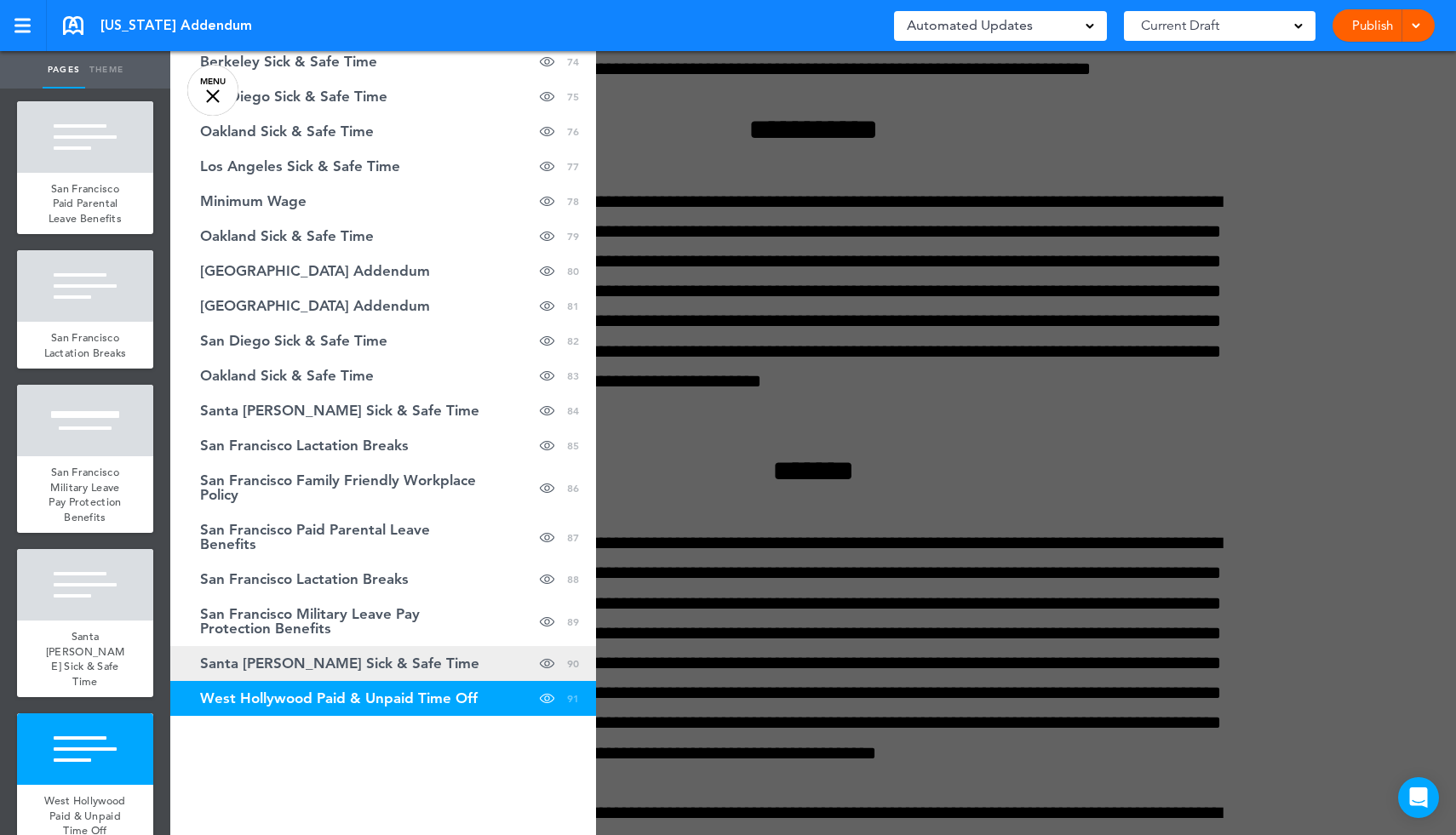
click at [396, 668] on span "Santa [PERSON_NAME] Sick & Safe Time" at bounding box center [340, 663] width 279 height 15
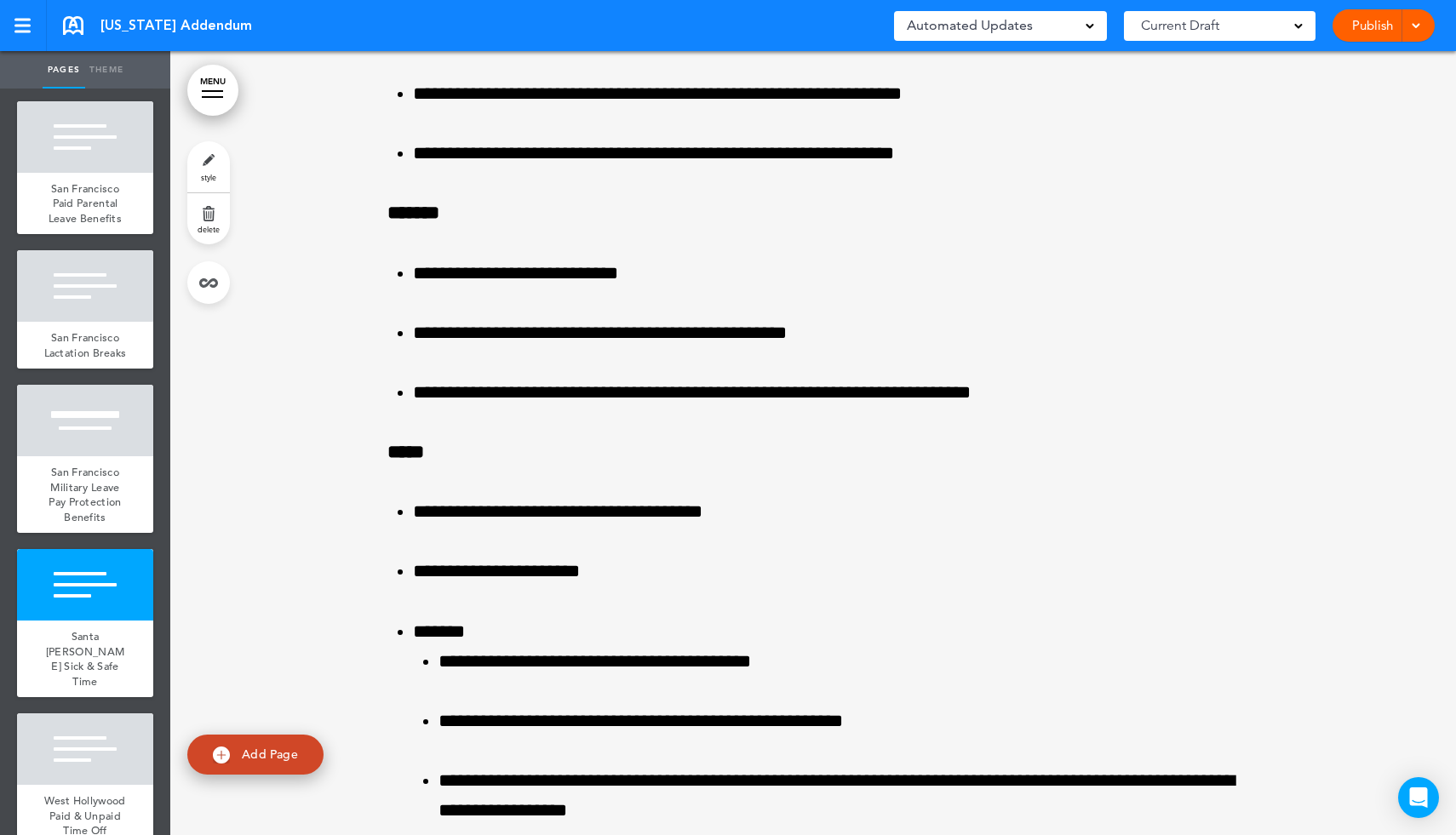
scroll to position [172650, 0]
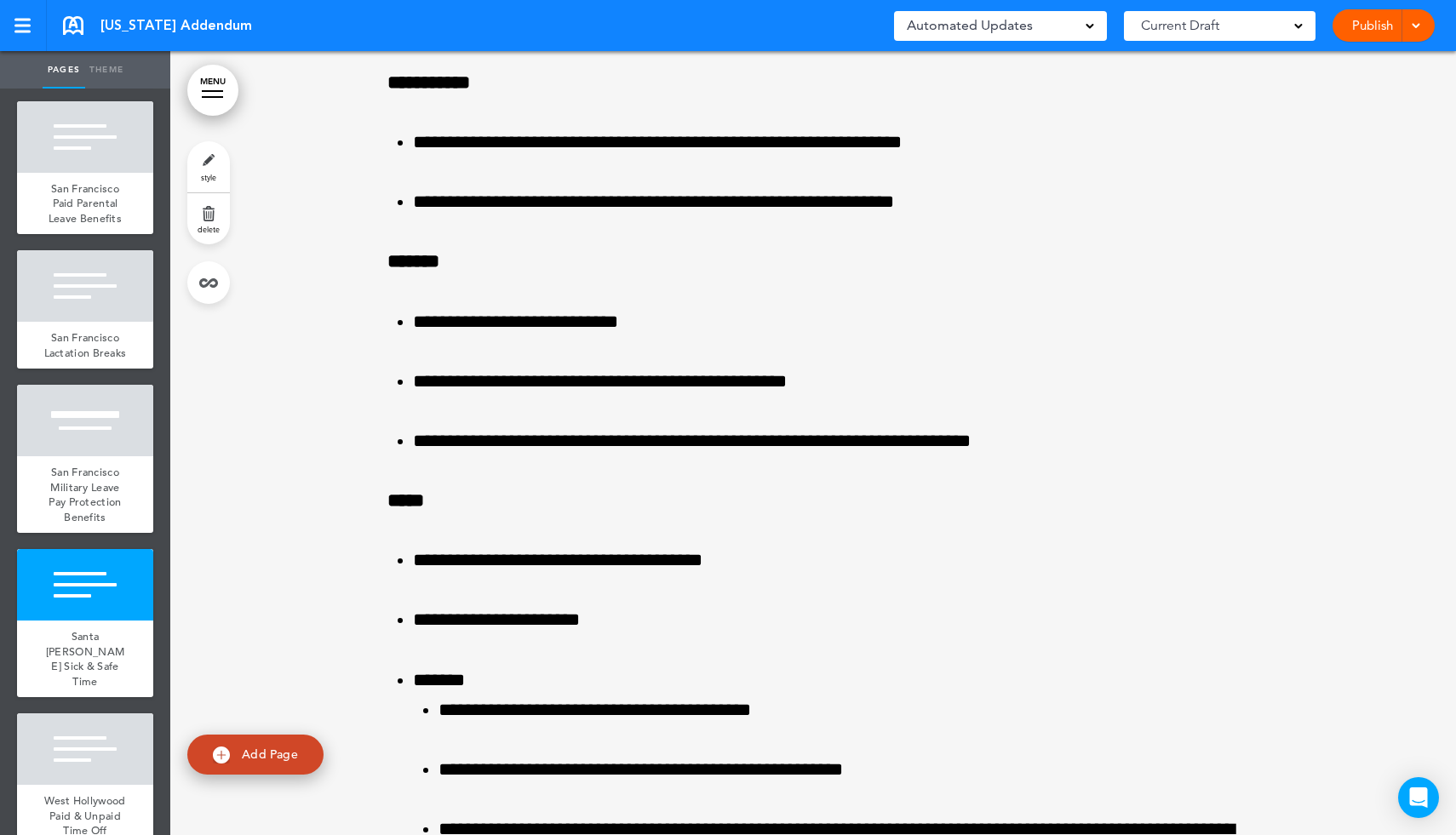
click at [211, 221] on link "delete" at bounding box center [209, 219] width 43 height 51
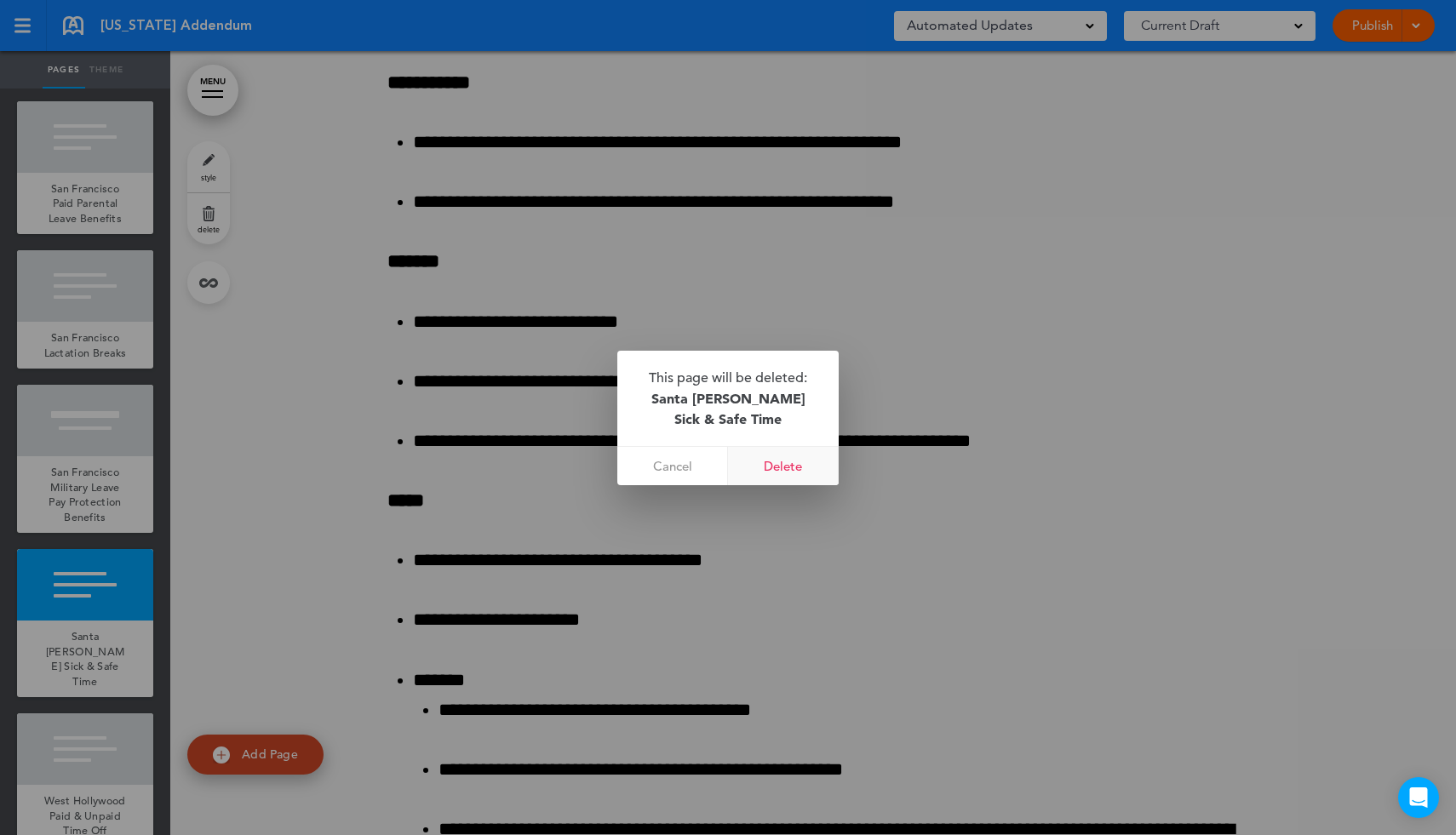
click at [804, 472] on link "Delete" at bounding box center [783, 466] width 110 height 39
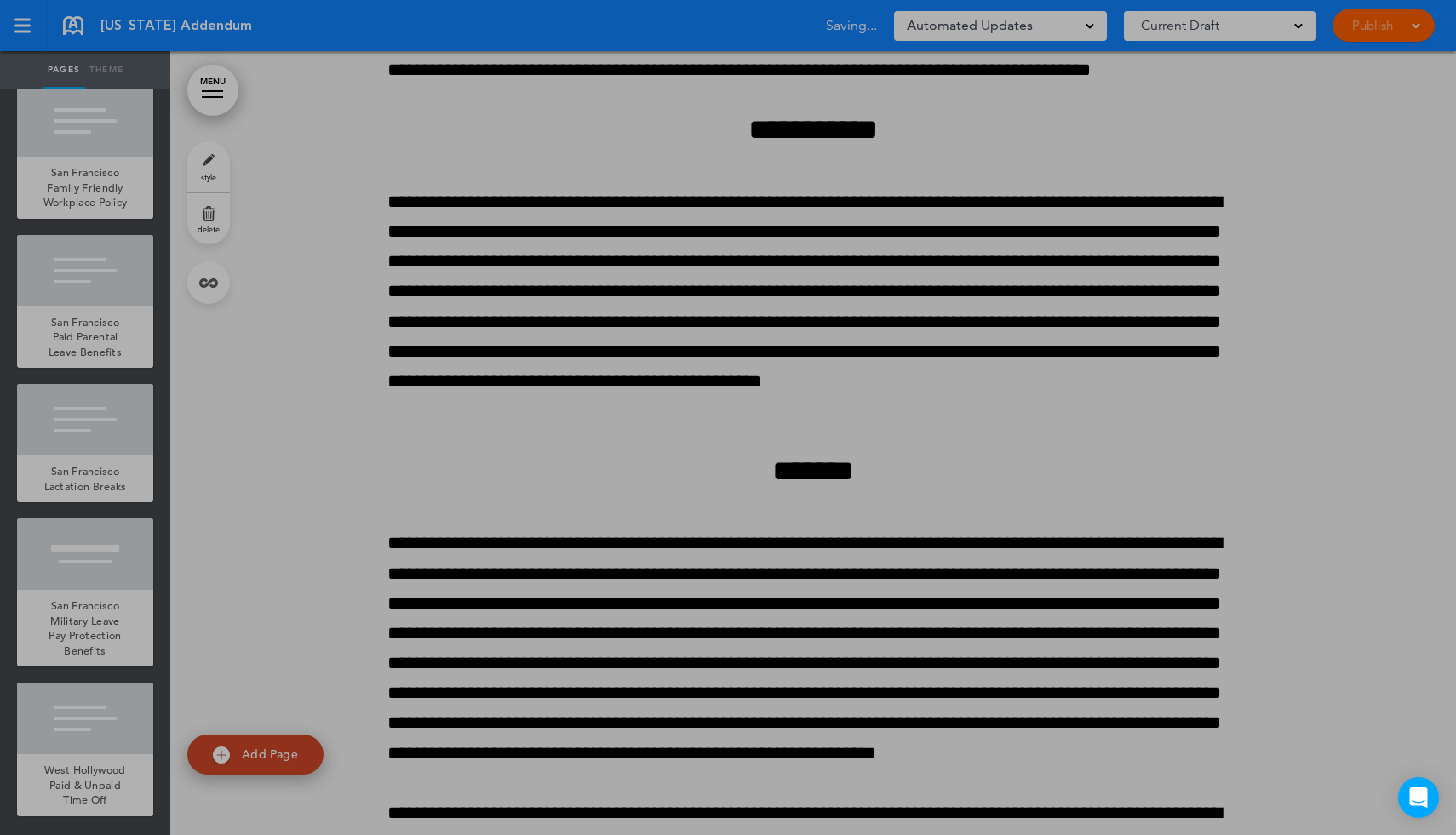
scroll to position [12361, 0]
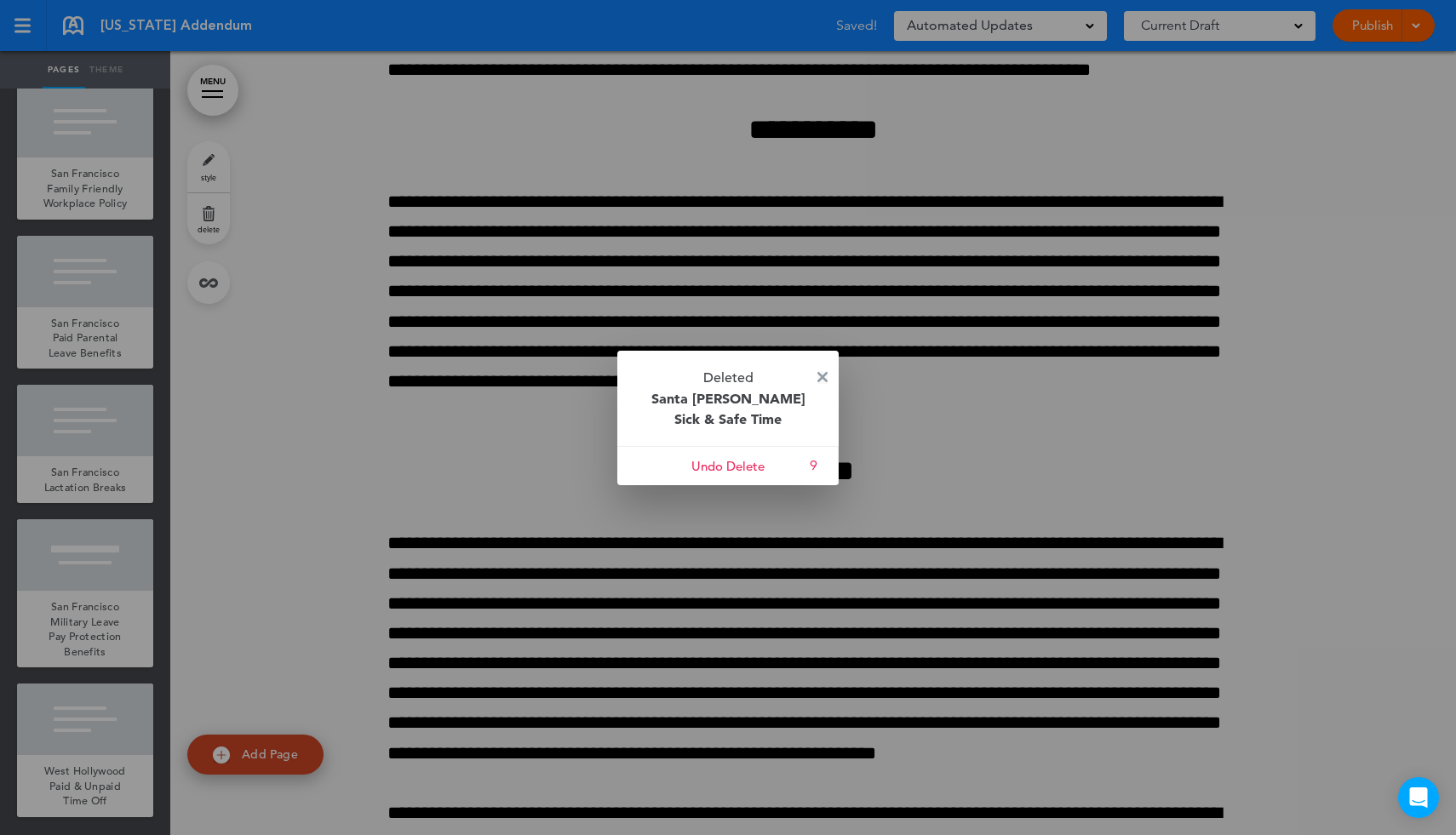
click at [826, 373] on img at bounding box center [822, 377] width 10 height 10
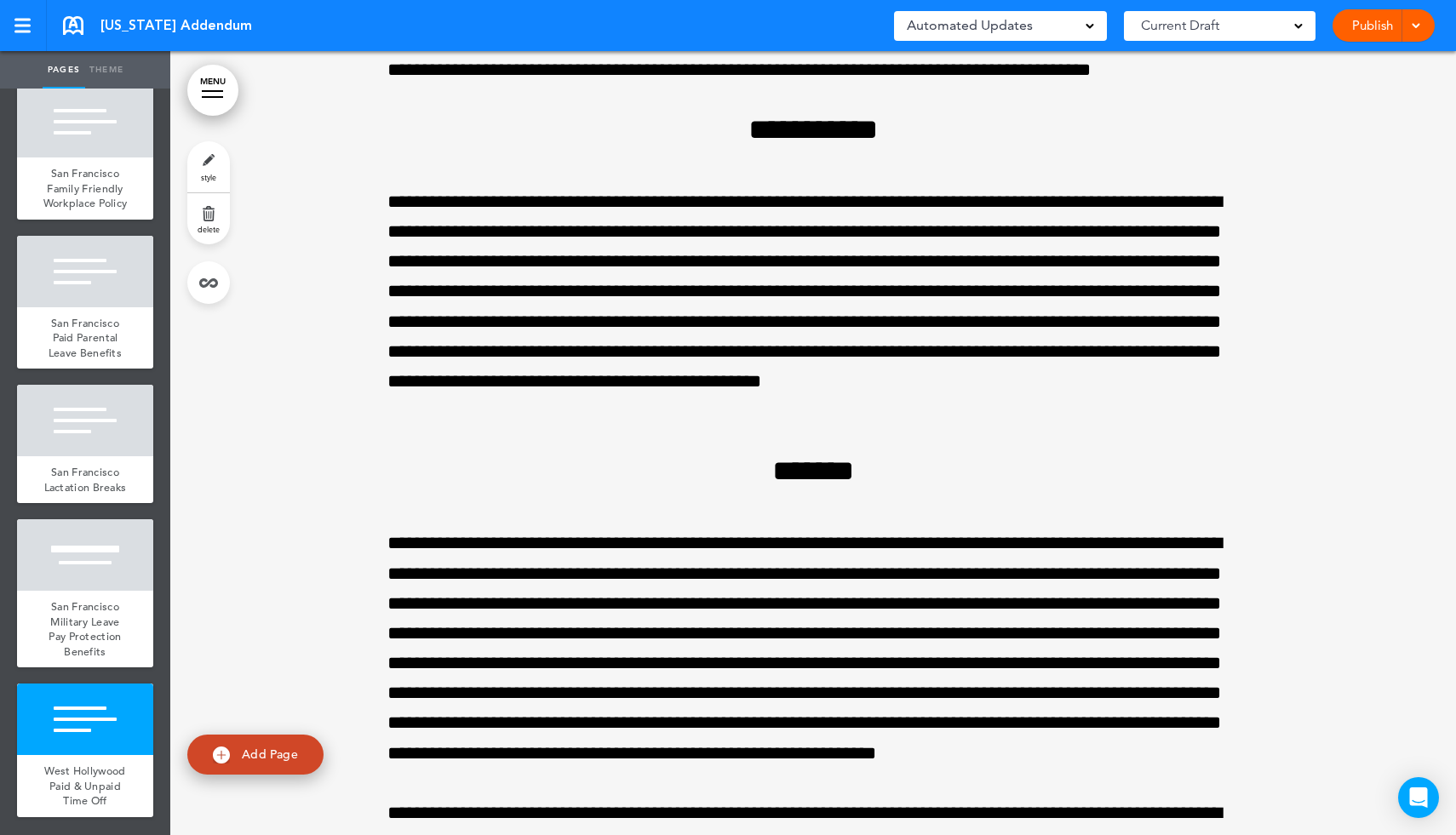
click at [206, 77] on link "MENU" at bounding box center [213, 91] width 51 height 51
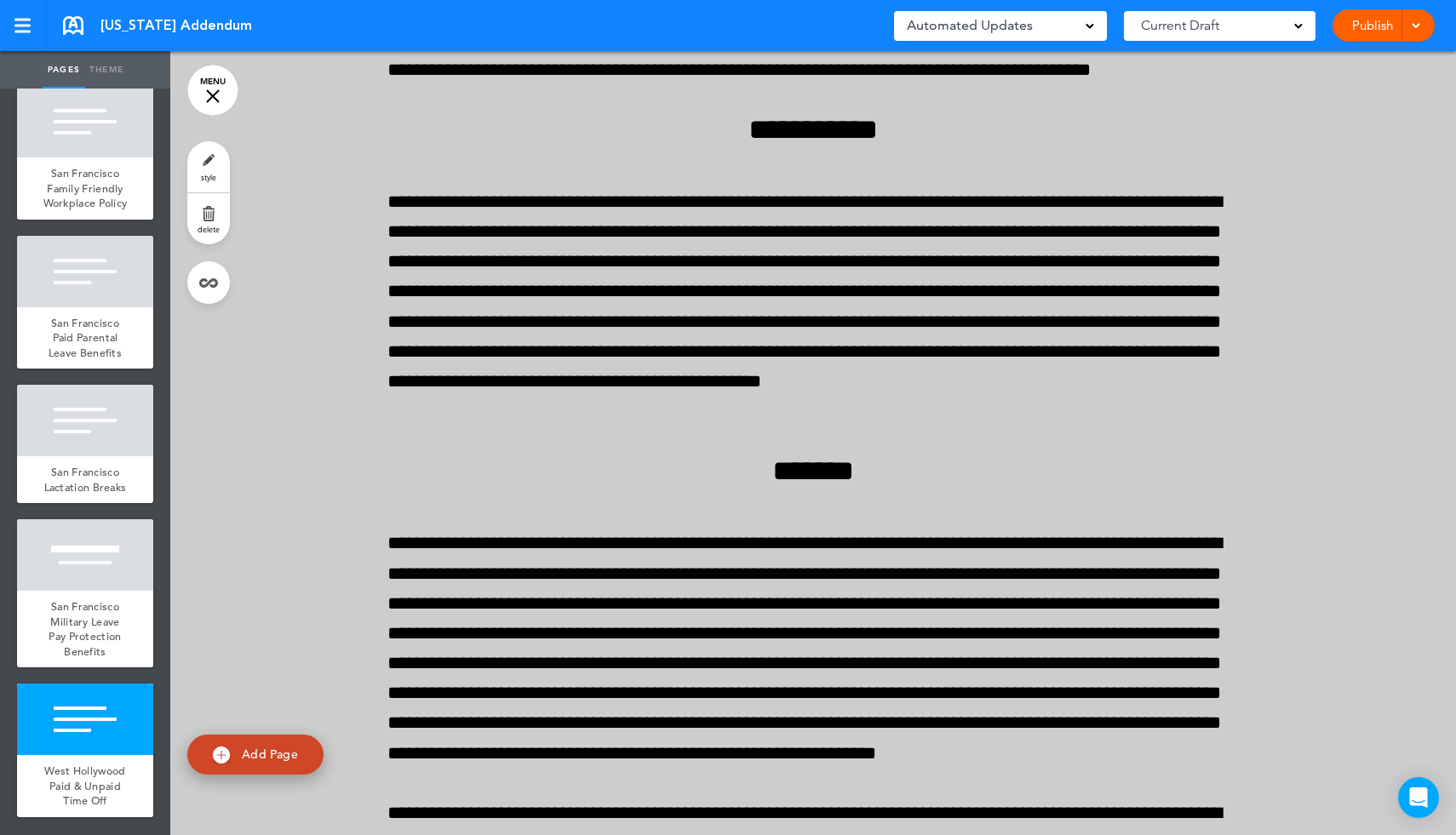
scroll to position [2938, 0]
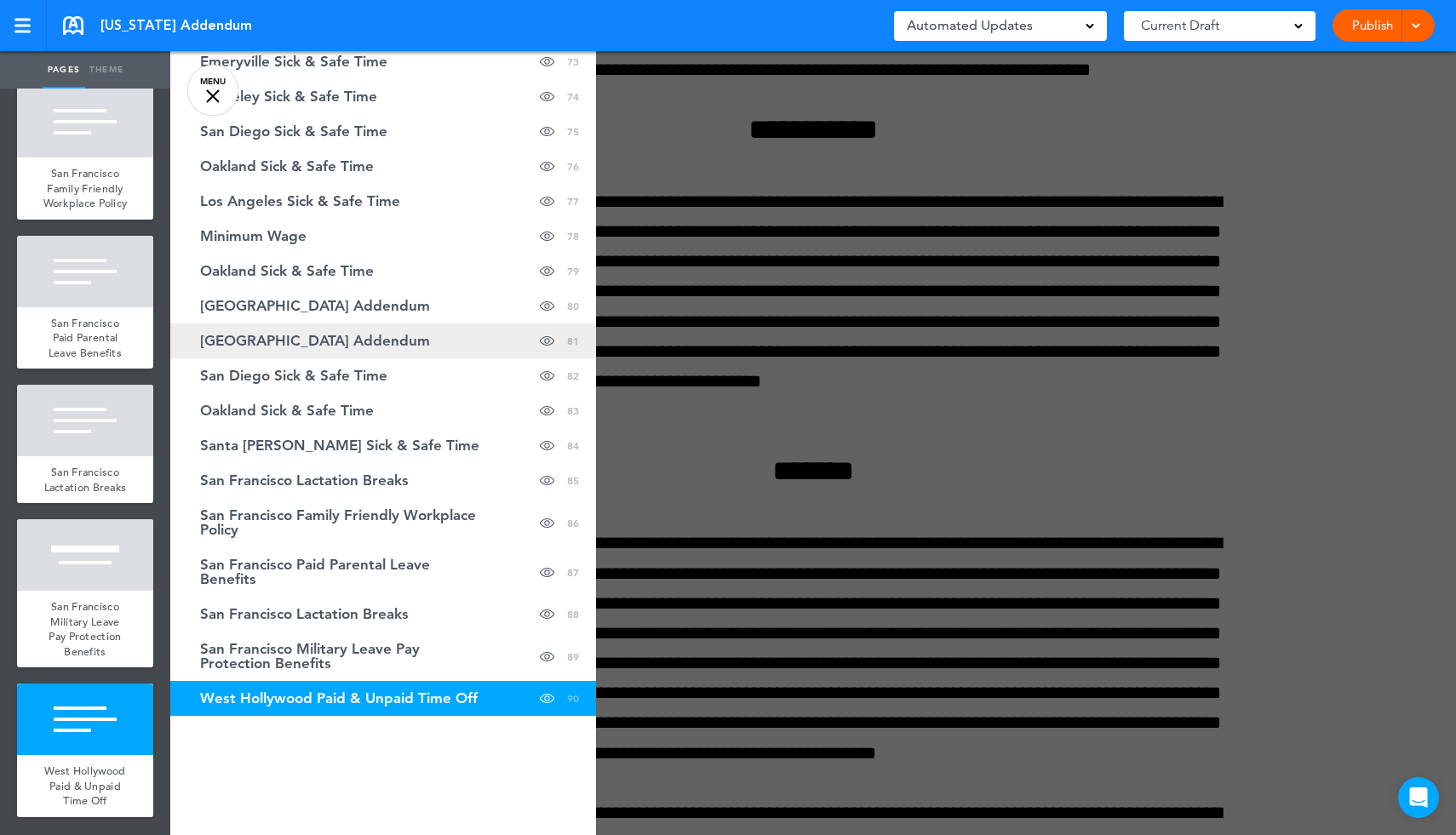
click at [378, 344] on span "[GEOGRAPHIC_DATA] Addendum" at bounding box center [315, 341] width 230 height 15
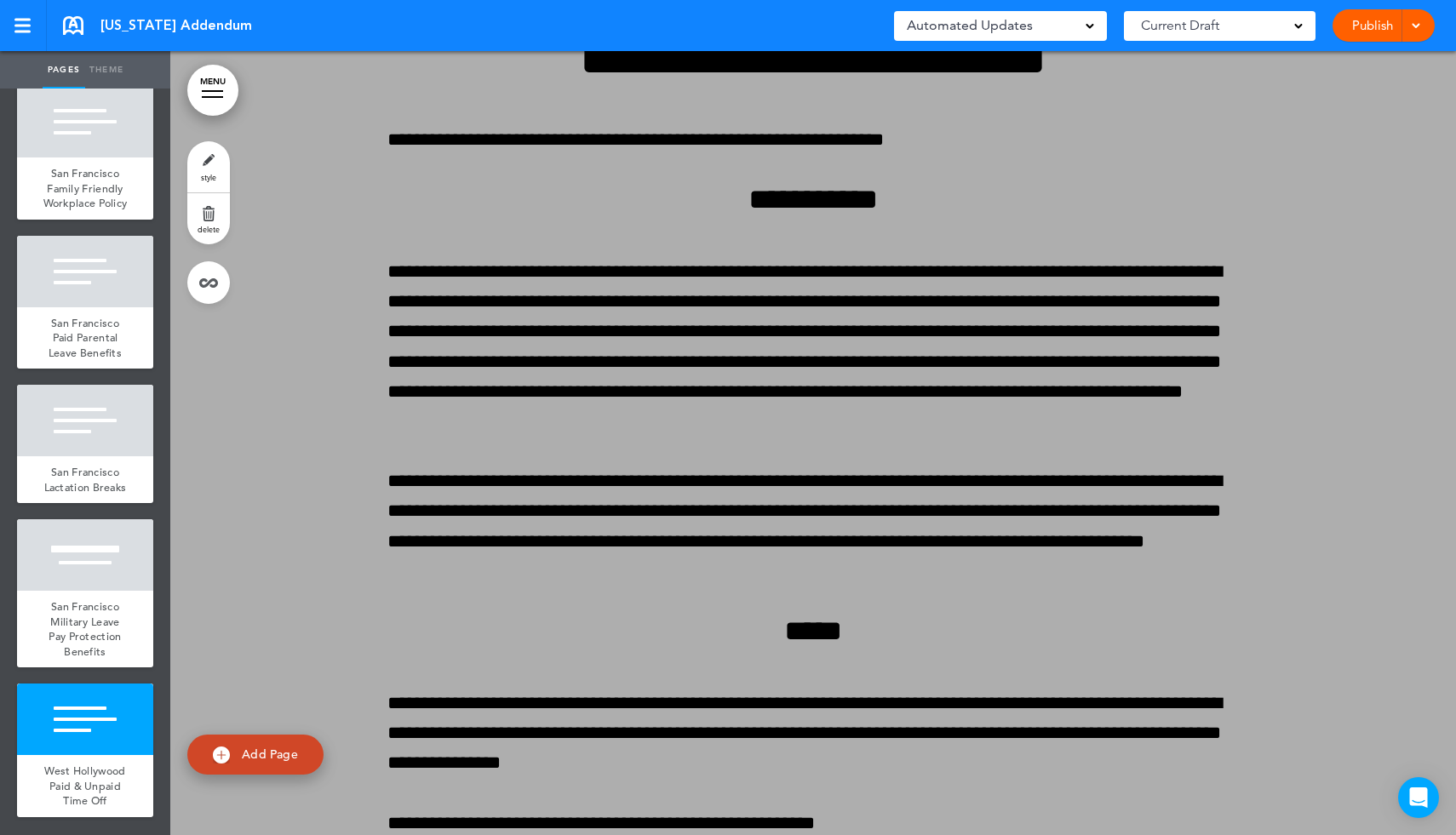
scroll to position [153635, 0]
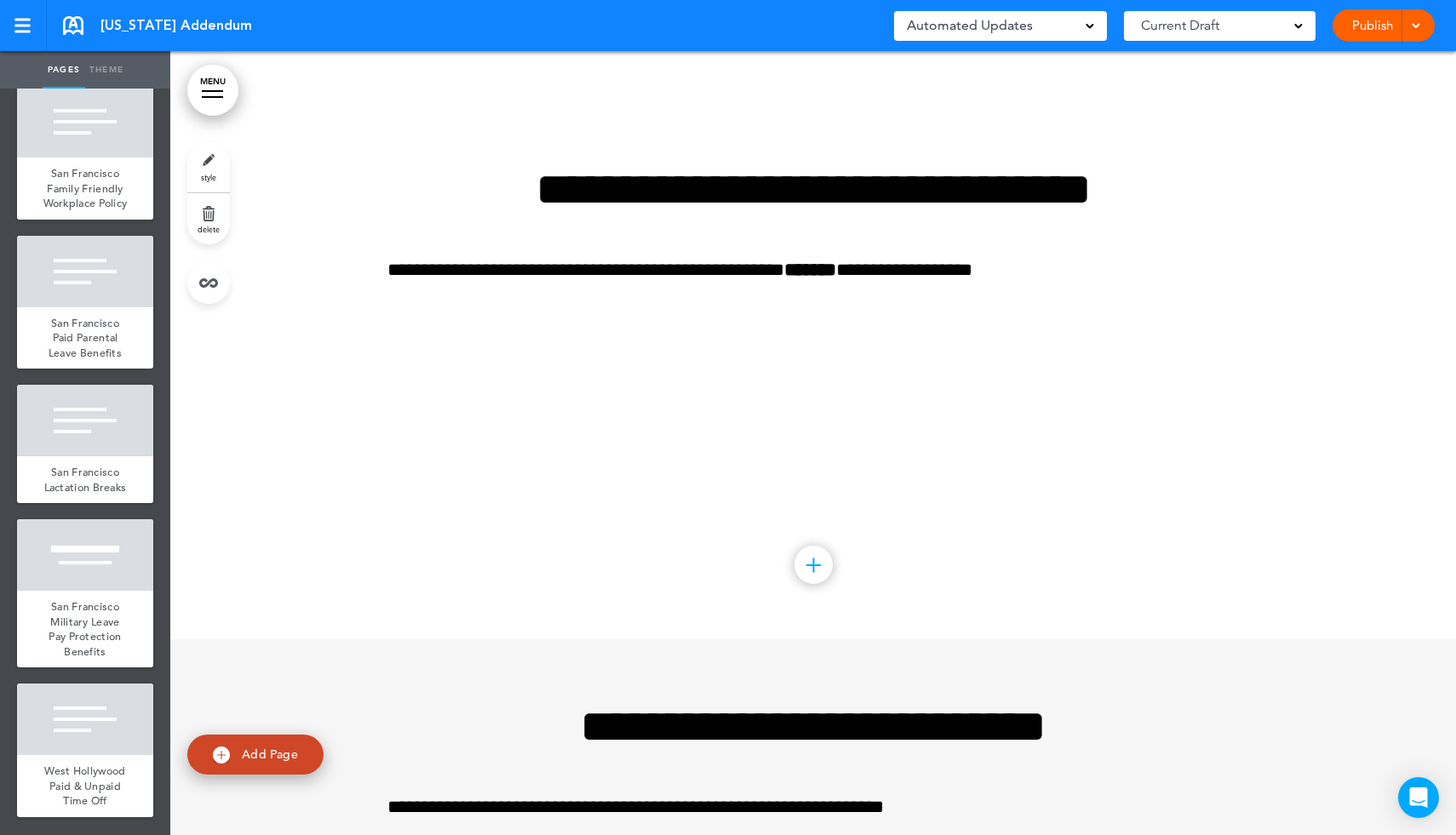
click at [209, 218] on link "delete" at bounding box center [209, 219] width 43 height 51
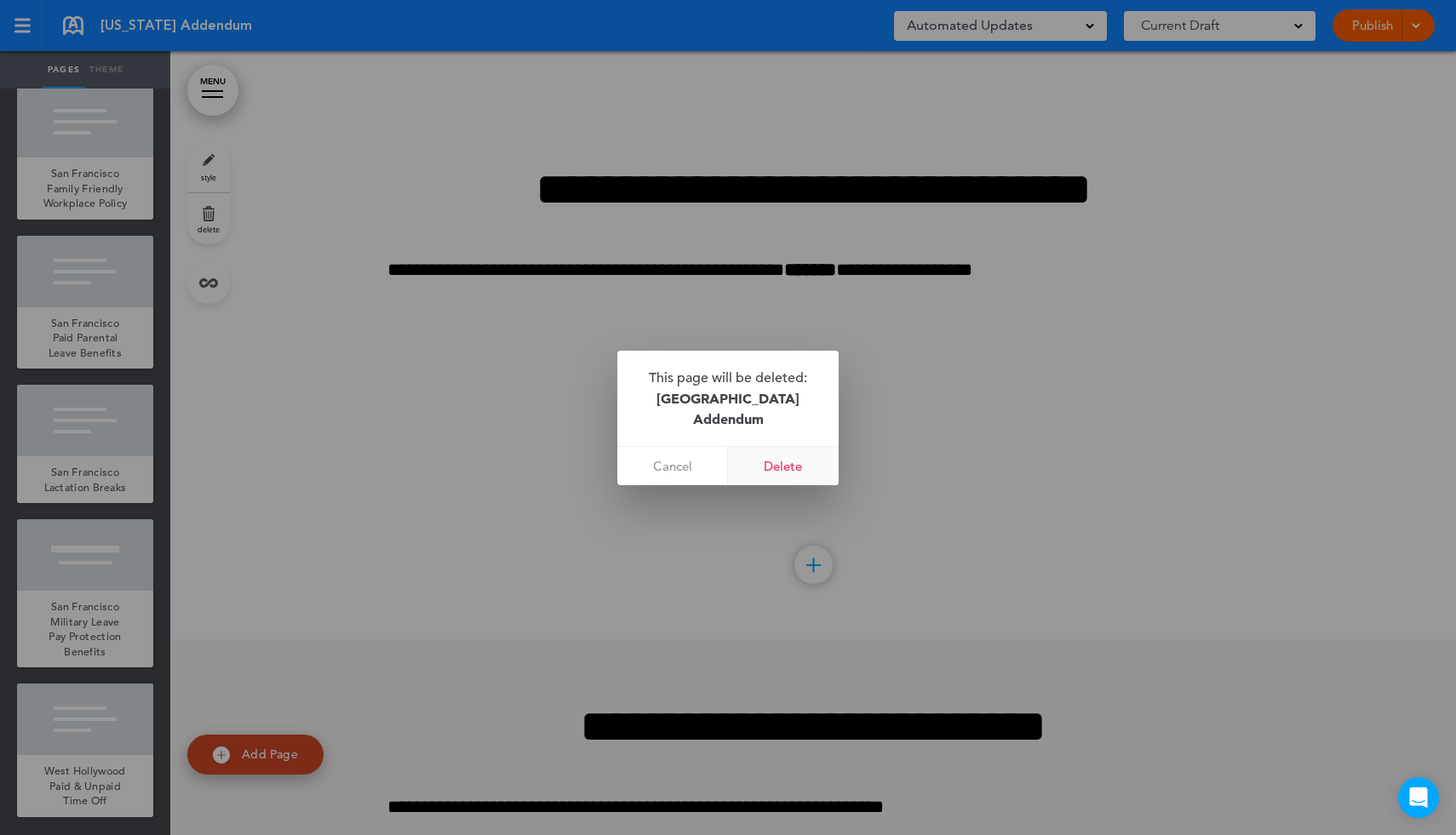
click at [788, 468] on link "Delete" at bounding box center [783, 466] width 110 height 39
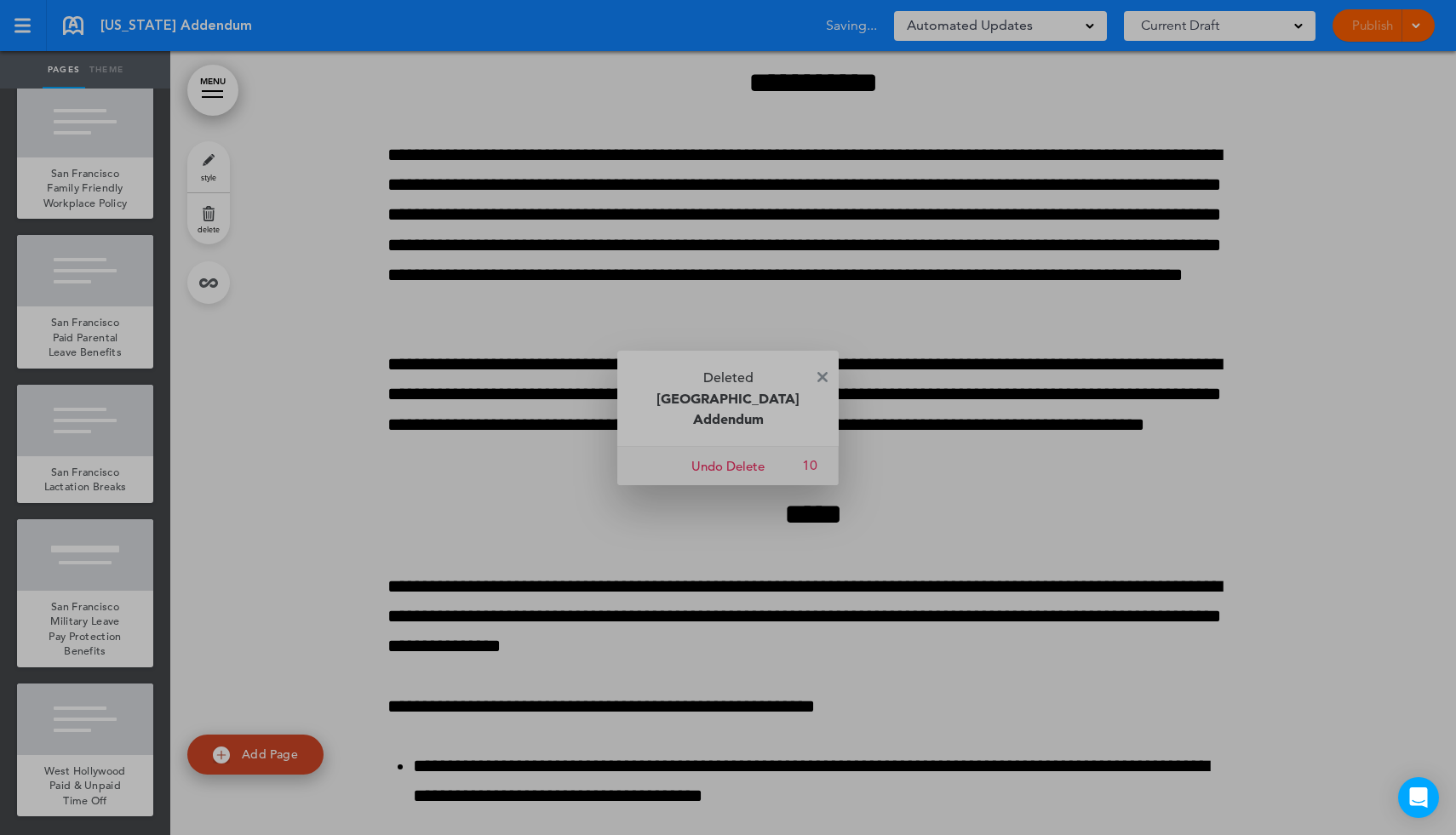
scroll to position [12212, 0]
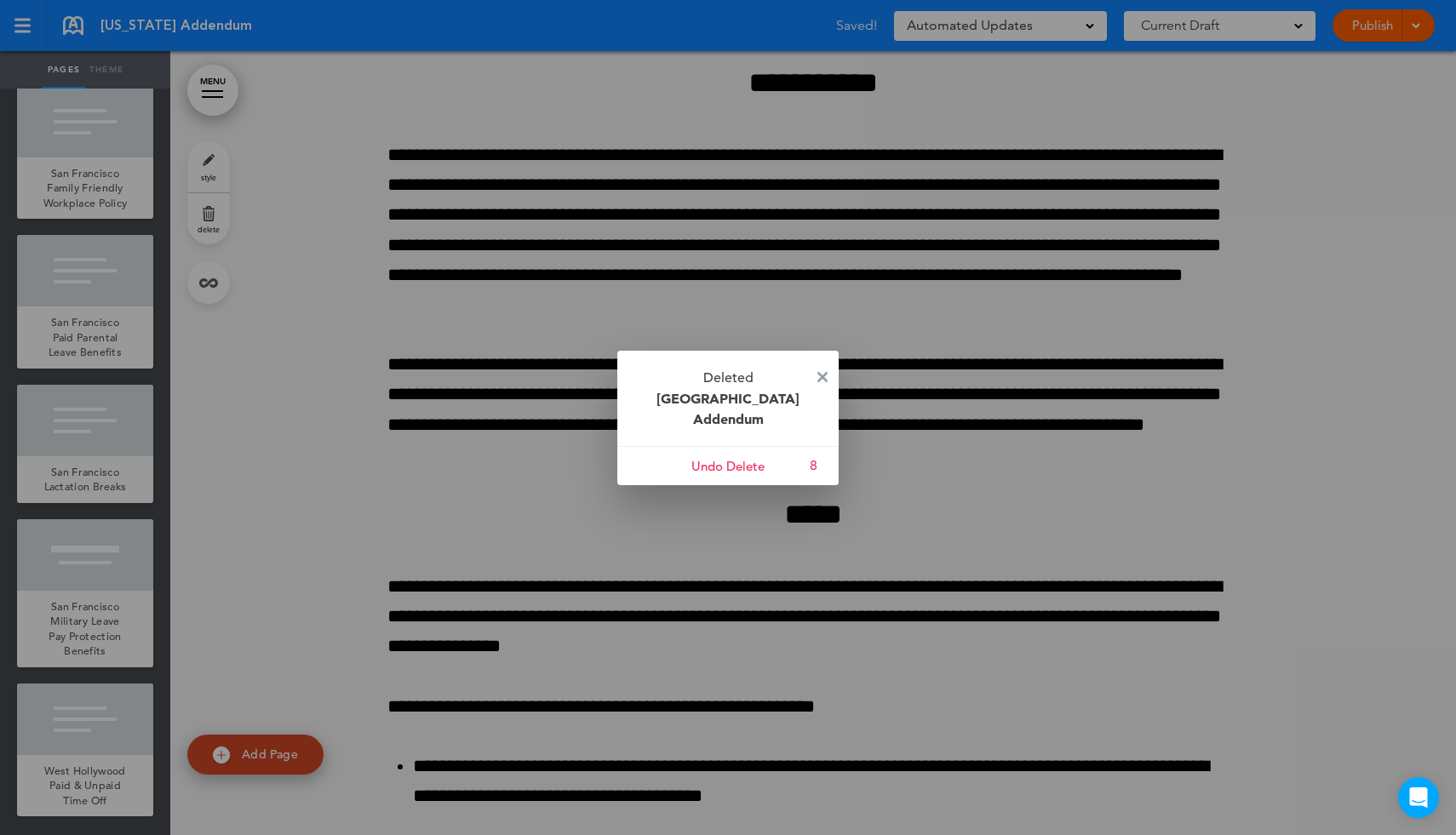
click at [821, 376] on img at bounding box center [822, 377] width 10 height 10
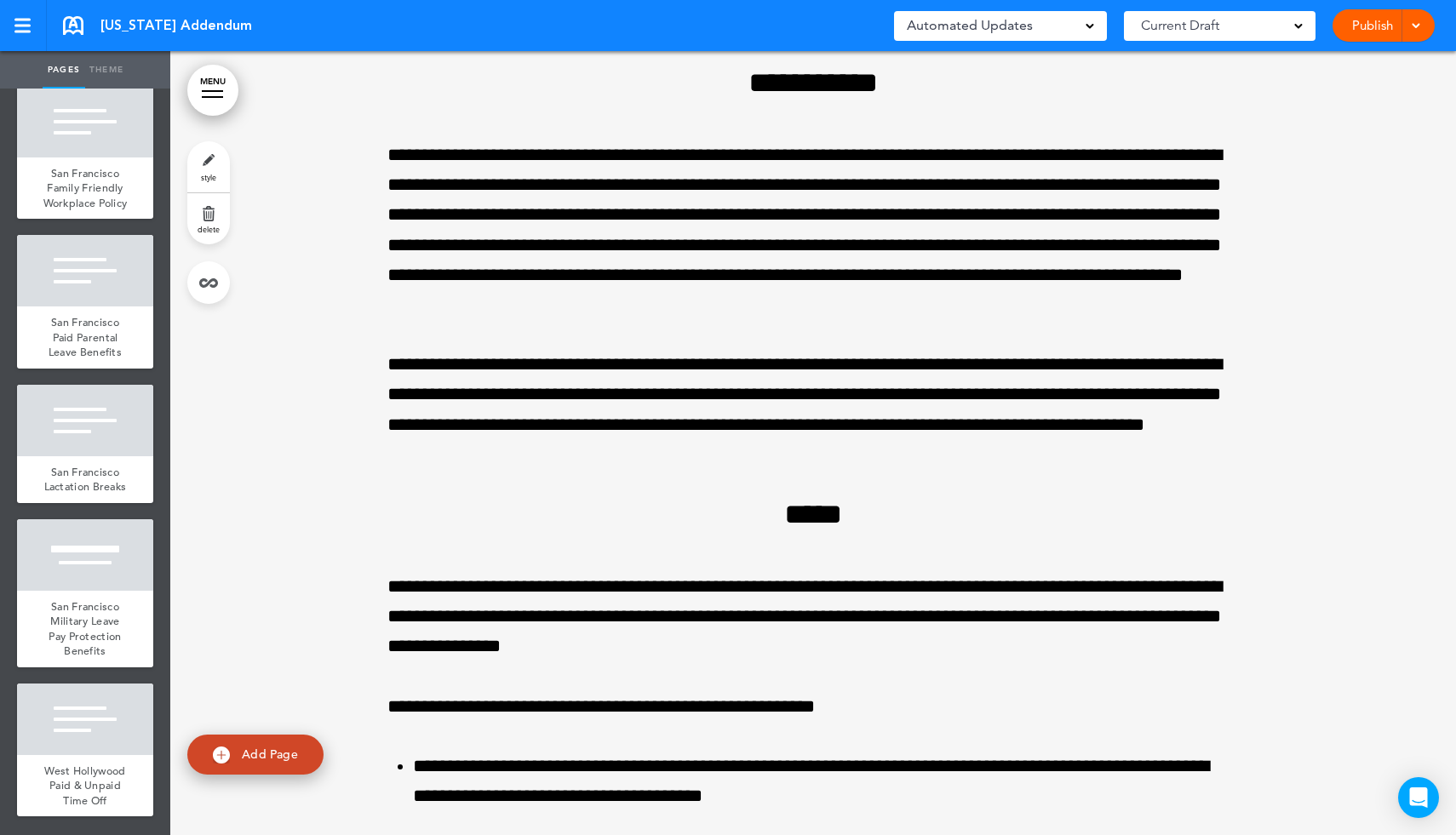
click at [212, 100] on link "MENU" at bounding box center [213, 91] width 51 height 51
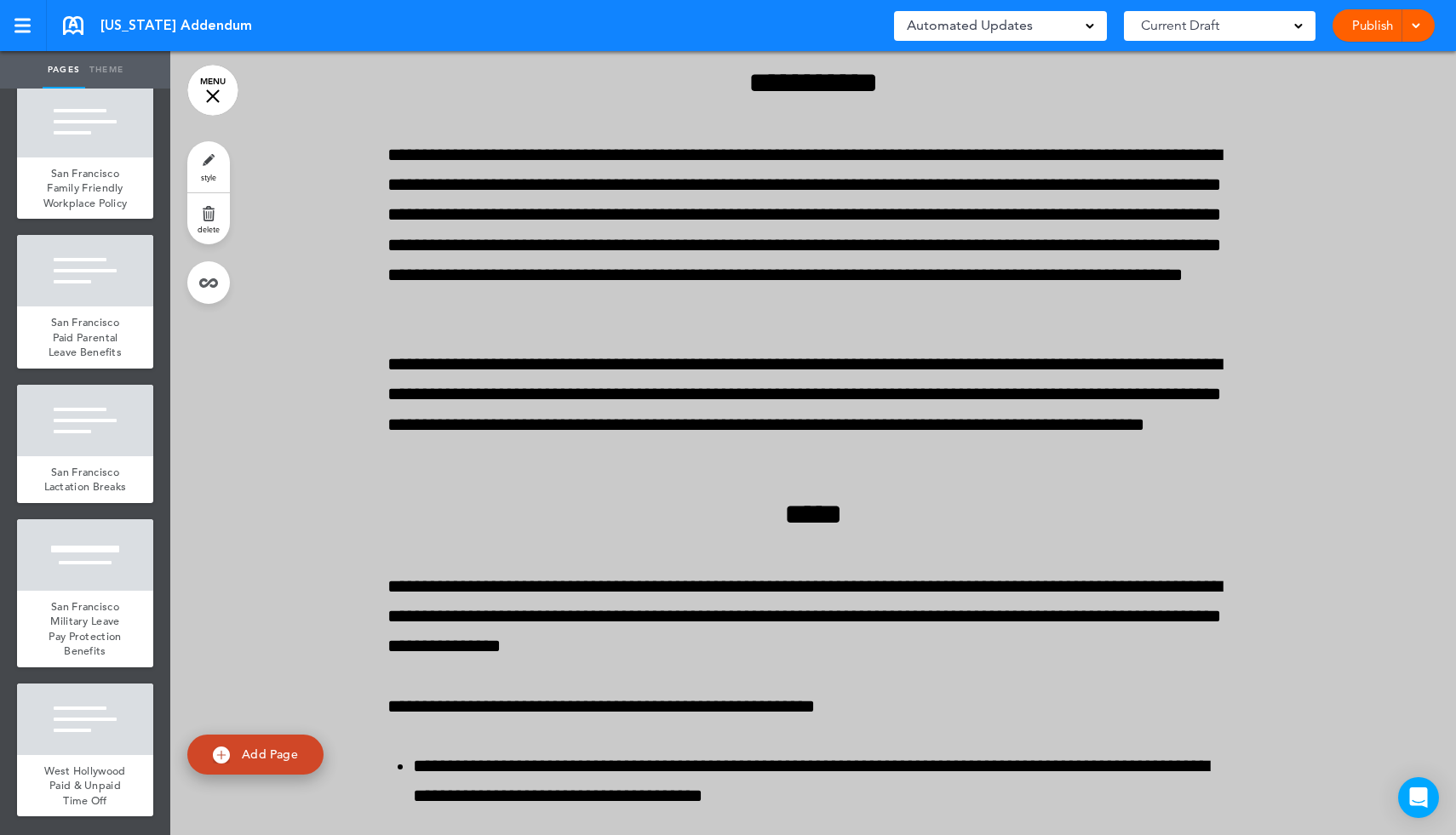
scroll to position [2903, 0]
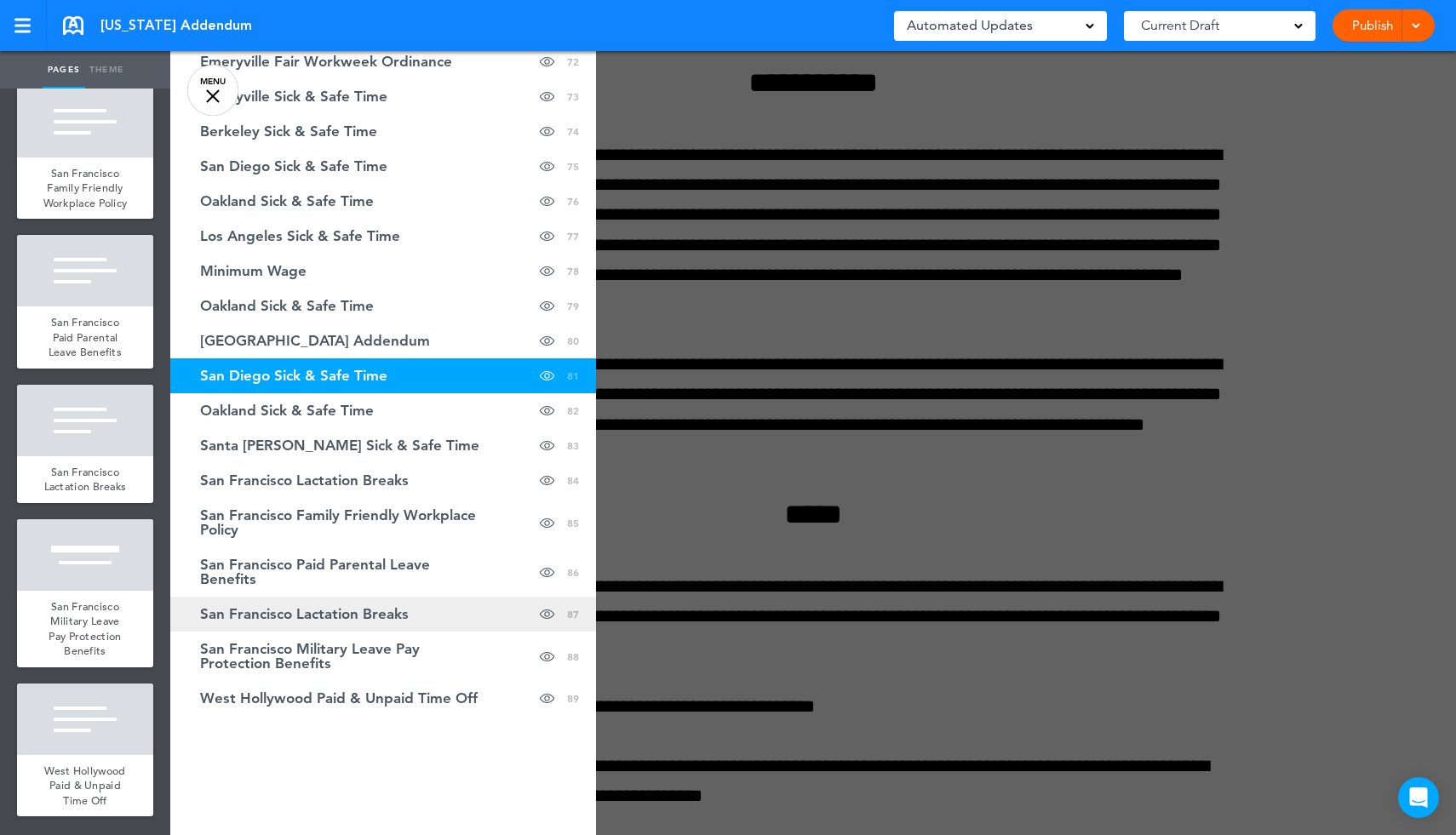
click at [367, 608] on span "San Francisco Lactation Breaks" at bounding box center [305, 614] width 209 height 15
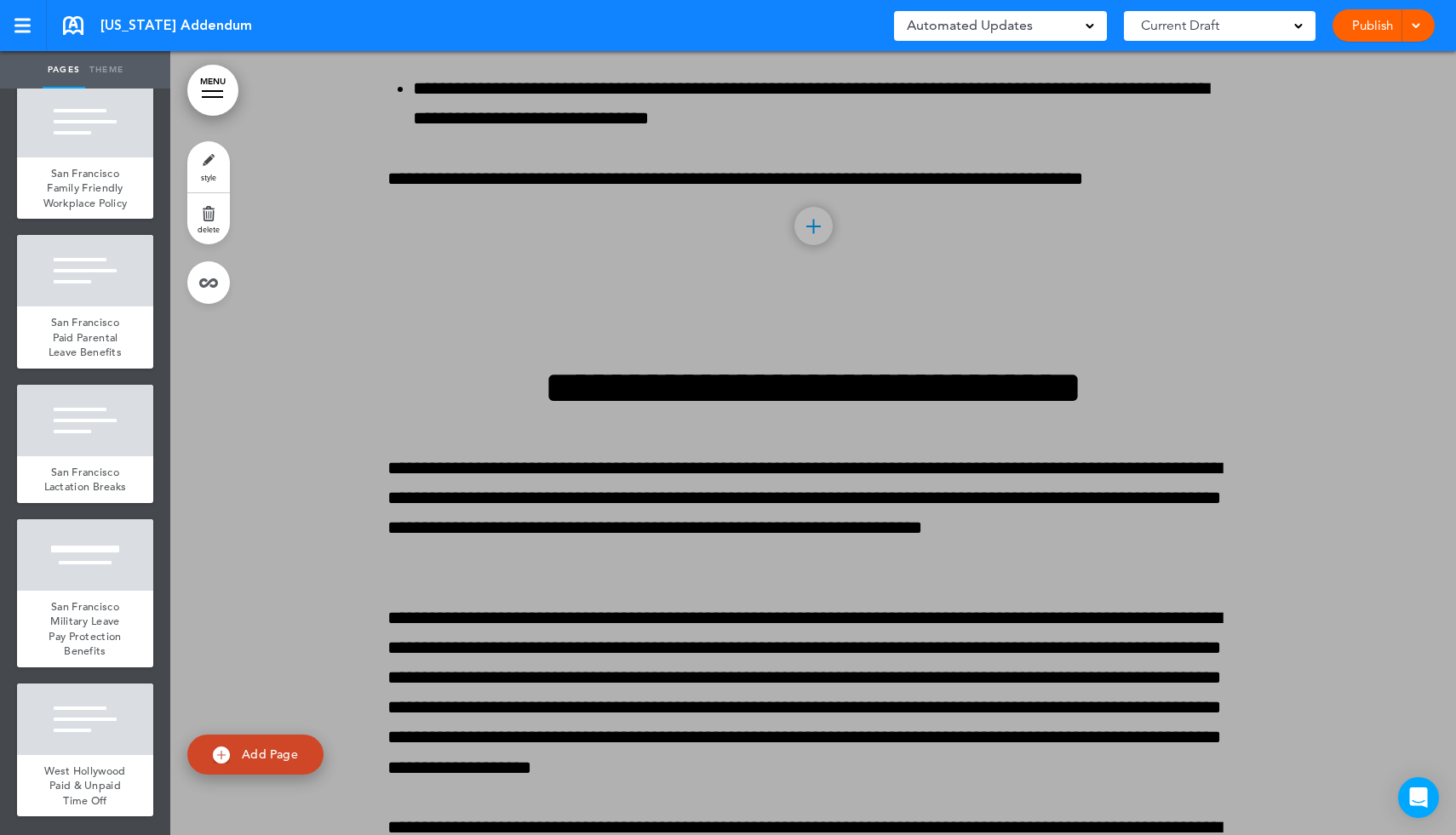
scroll to position [168978, 0]
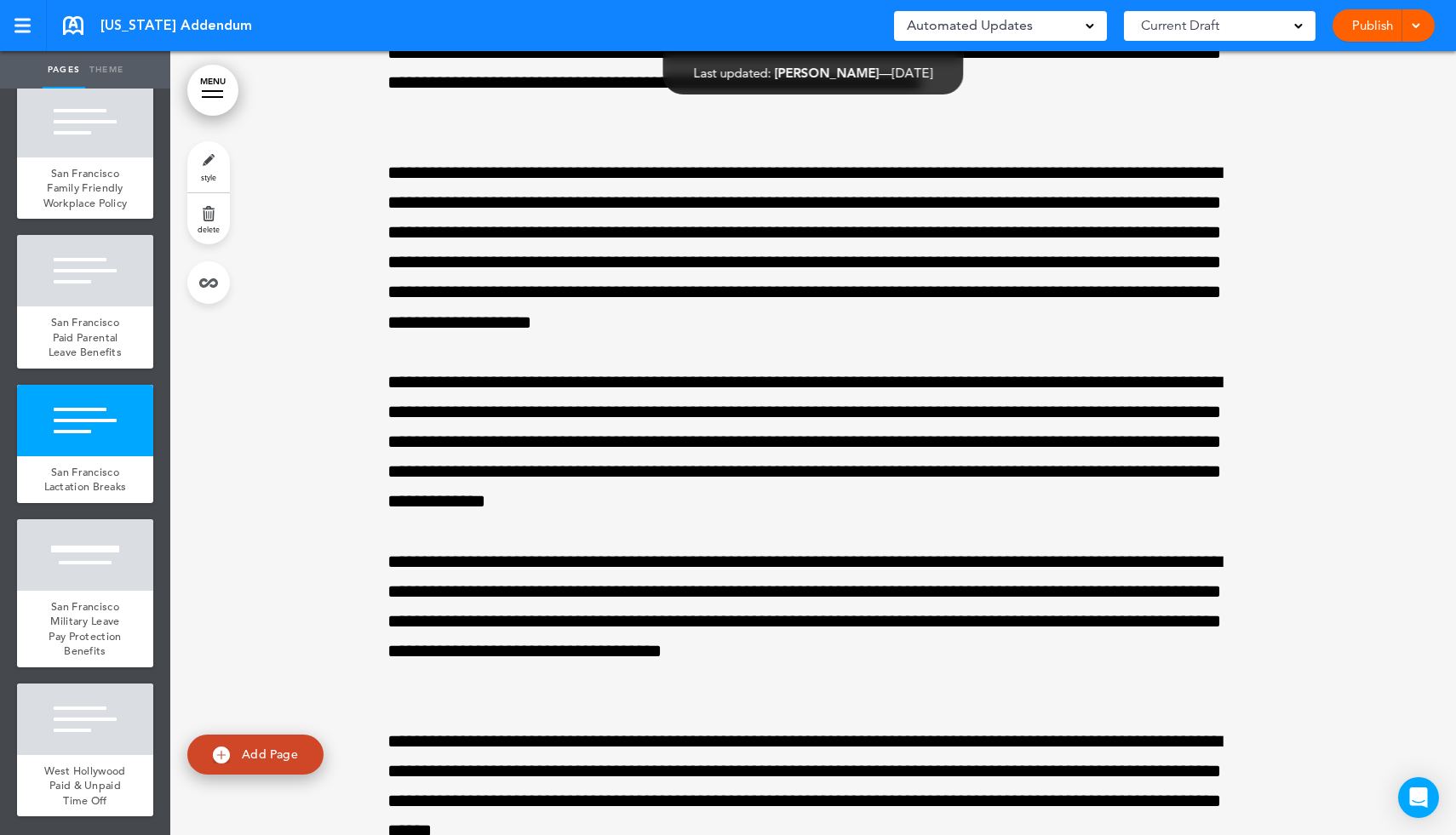
click at [209, 211] on link "delete" at bounding box center [209, 219] width 43 height 51
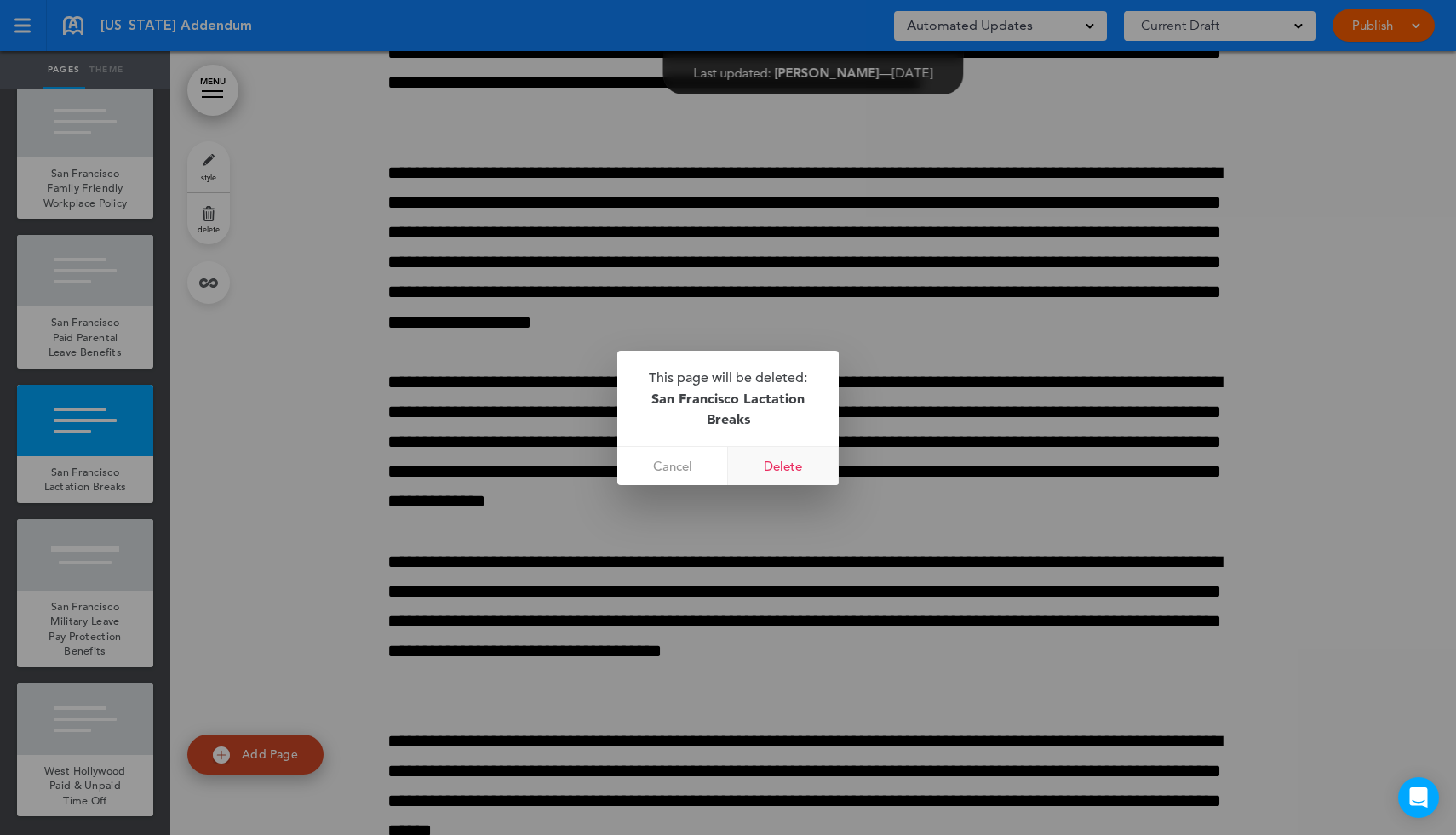
click at [799, 466] on link "Delete" at bounding box center [783, 466] width 110 height 39
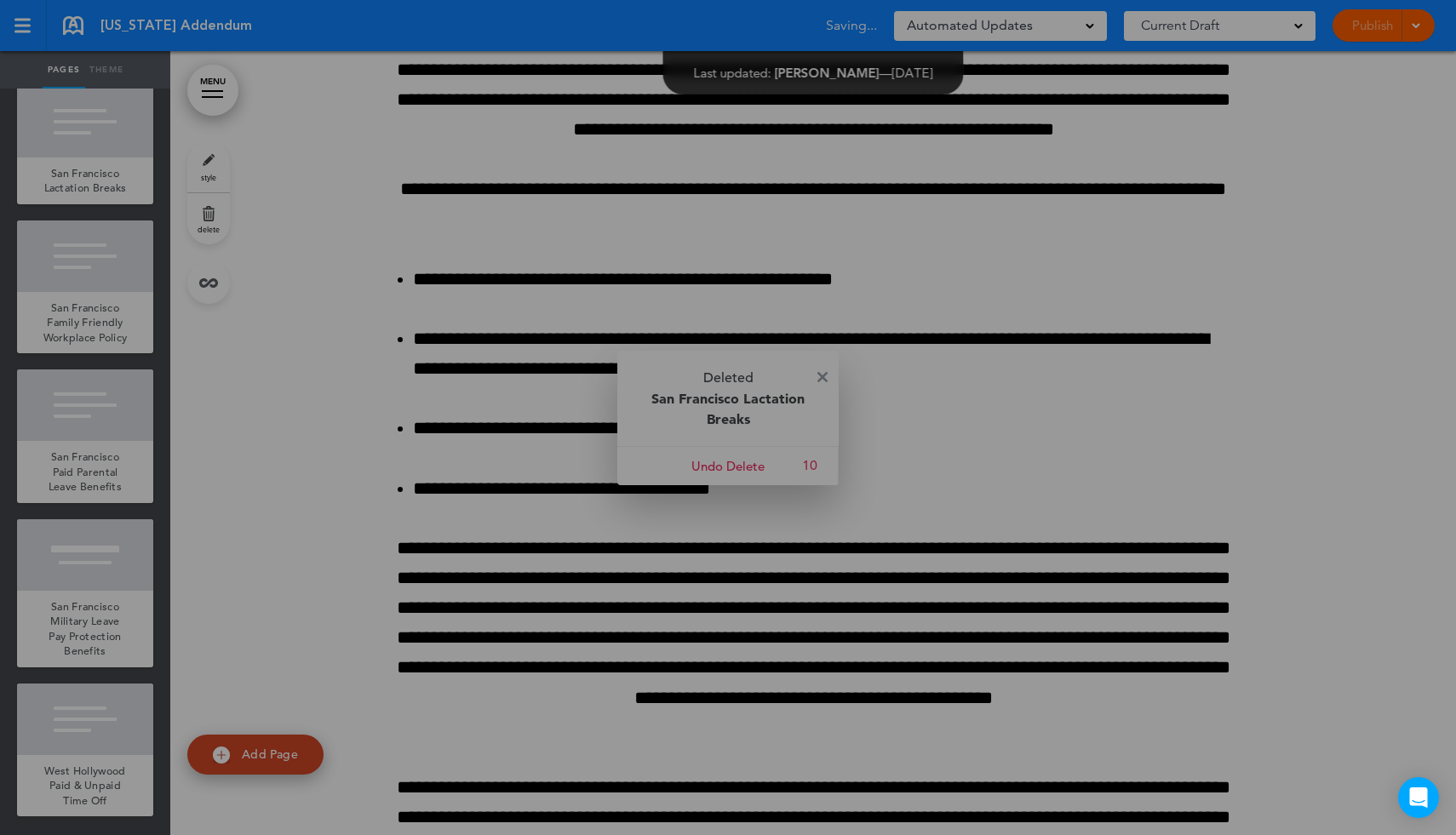
scroll to position [12078, 0]
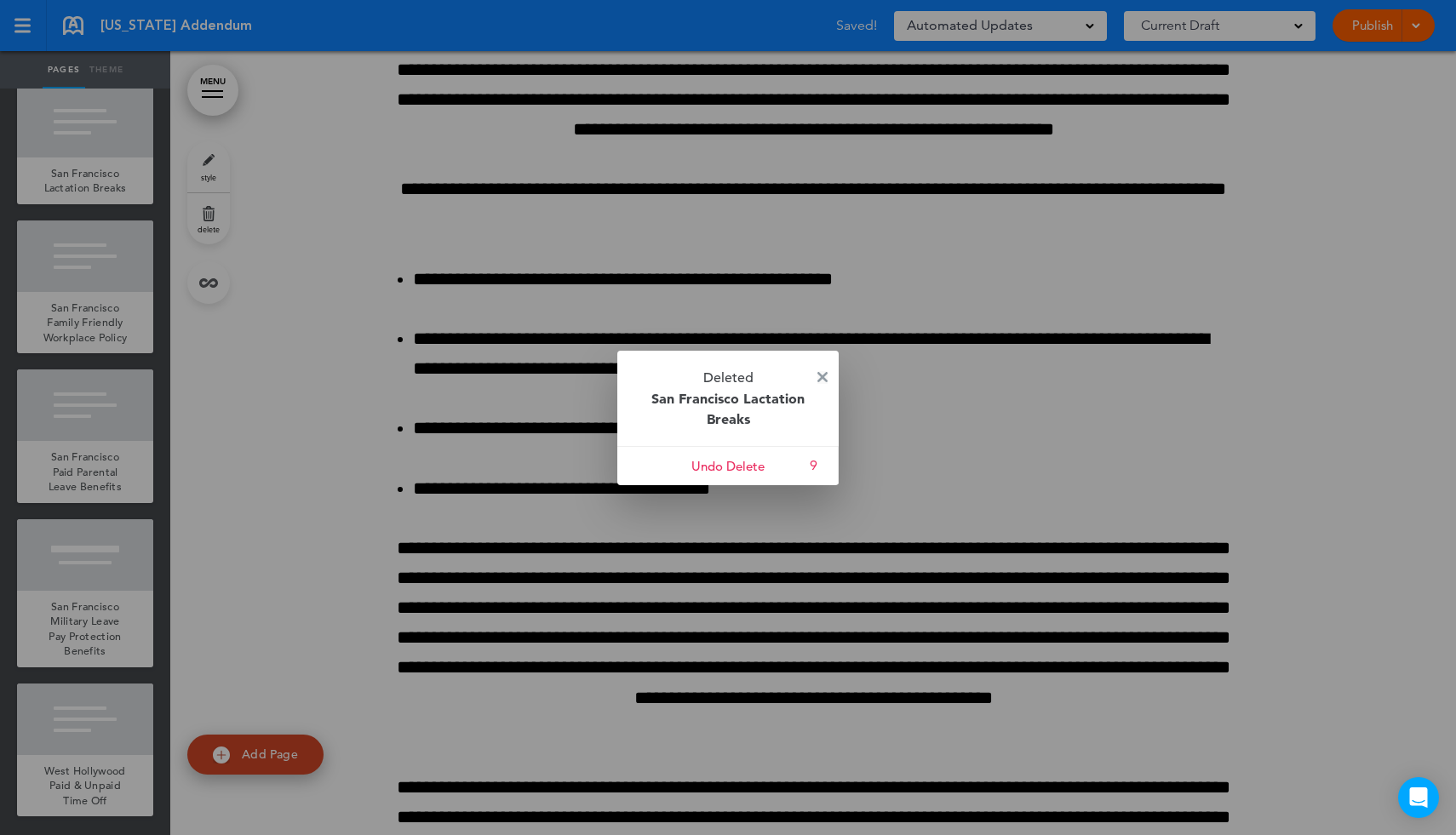
click at [823, 373] on img at bounding box center [822, 377] width 10 height 10
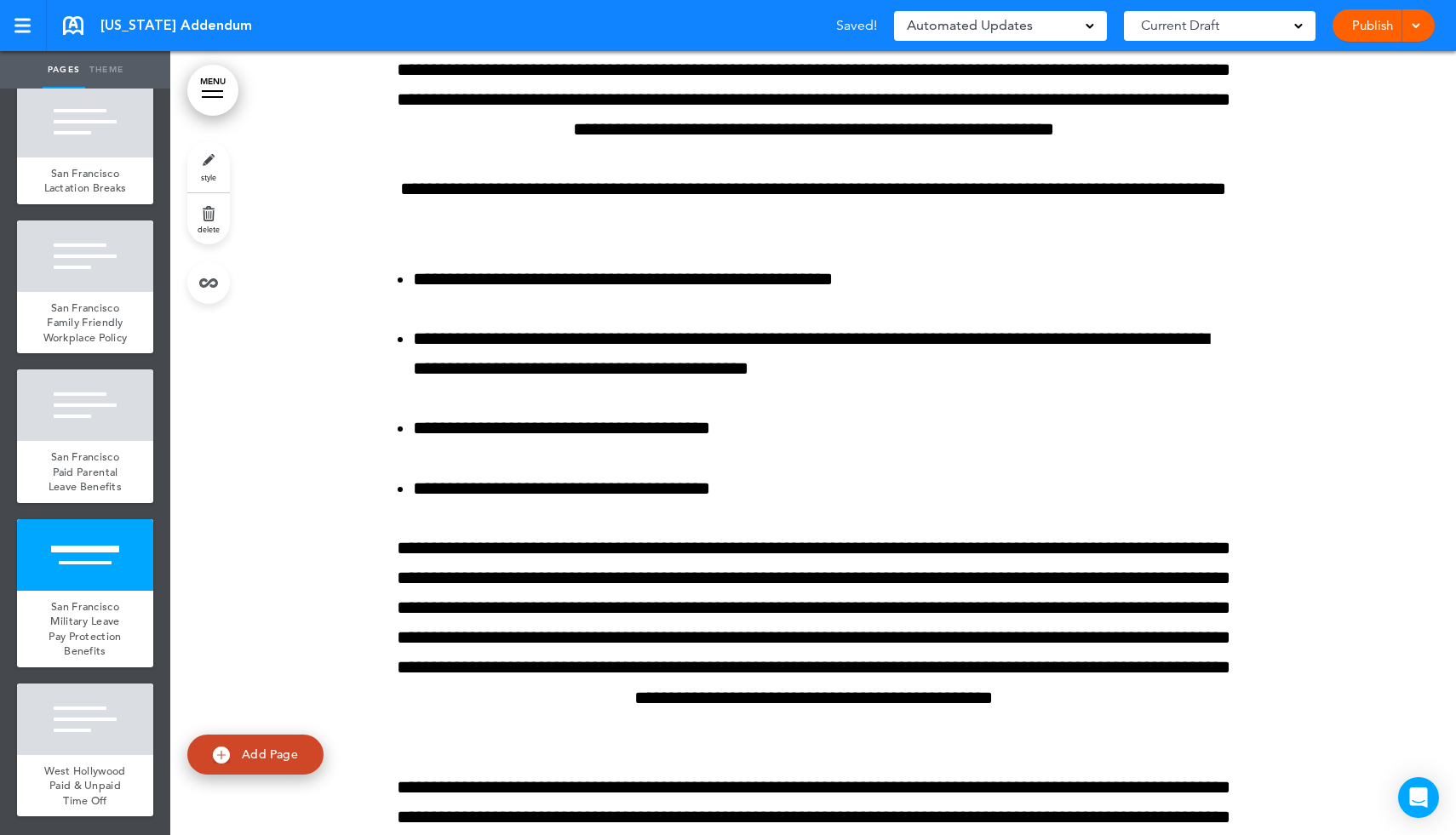
click at [225, 92] on link "MENU" at bounding box center [213, 91] width 51 height 51
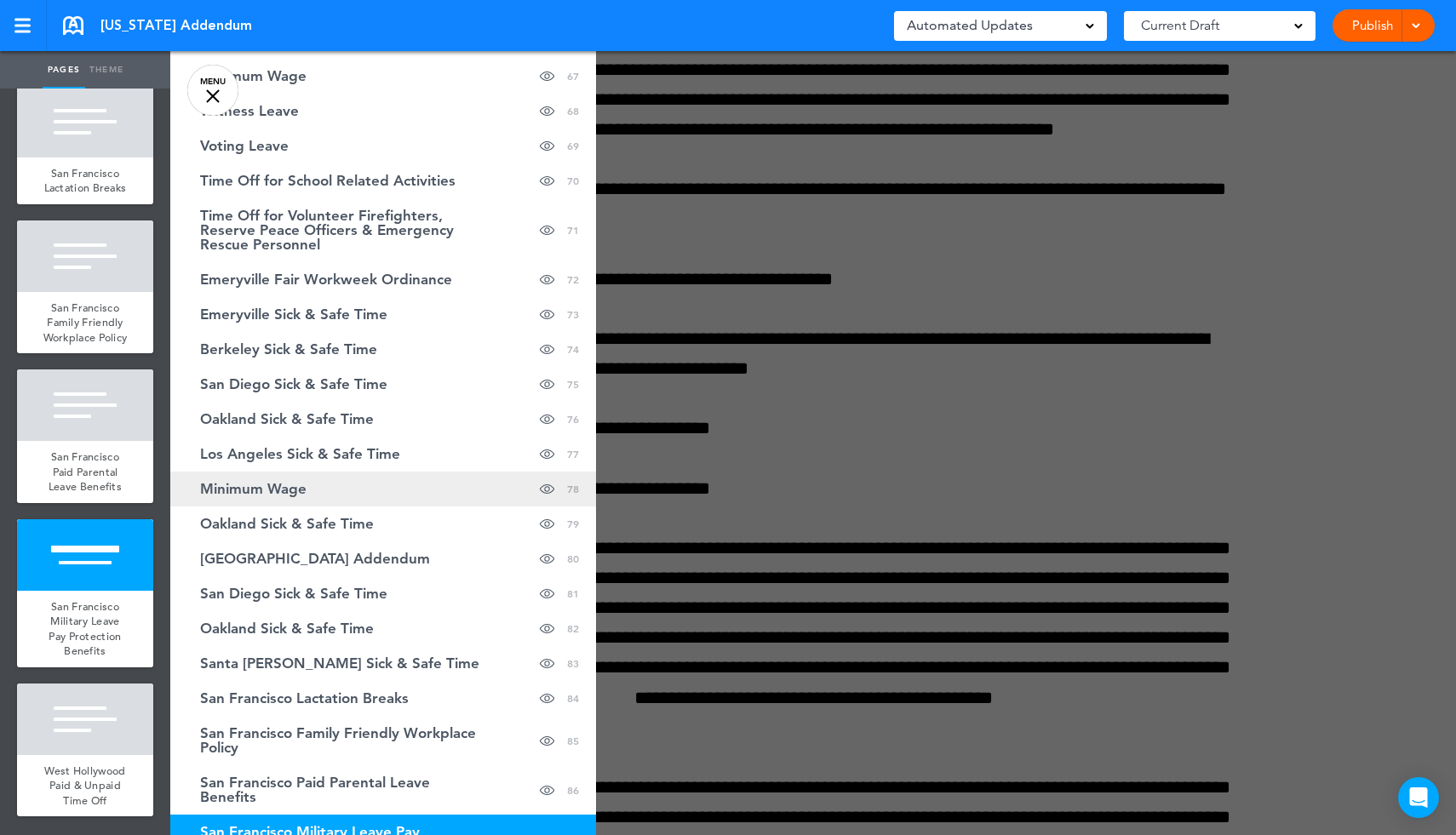
scroll to position [2681, 0]
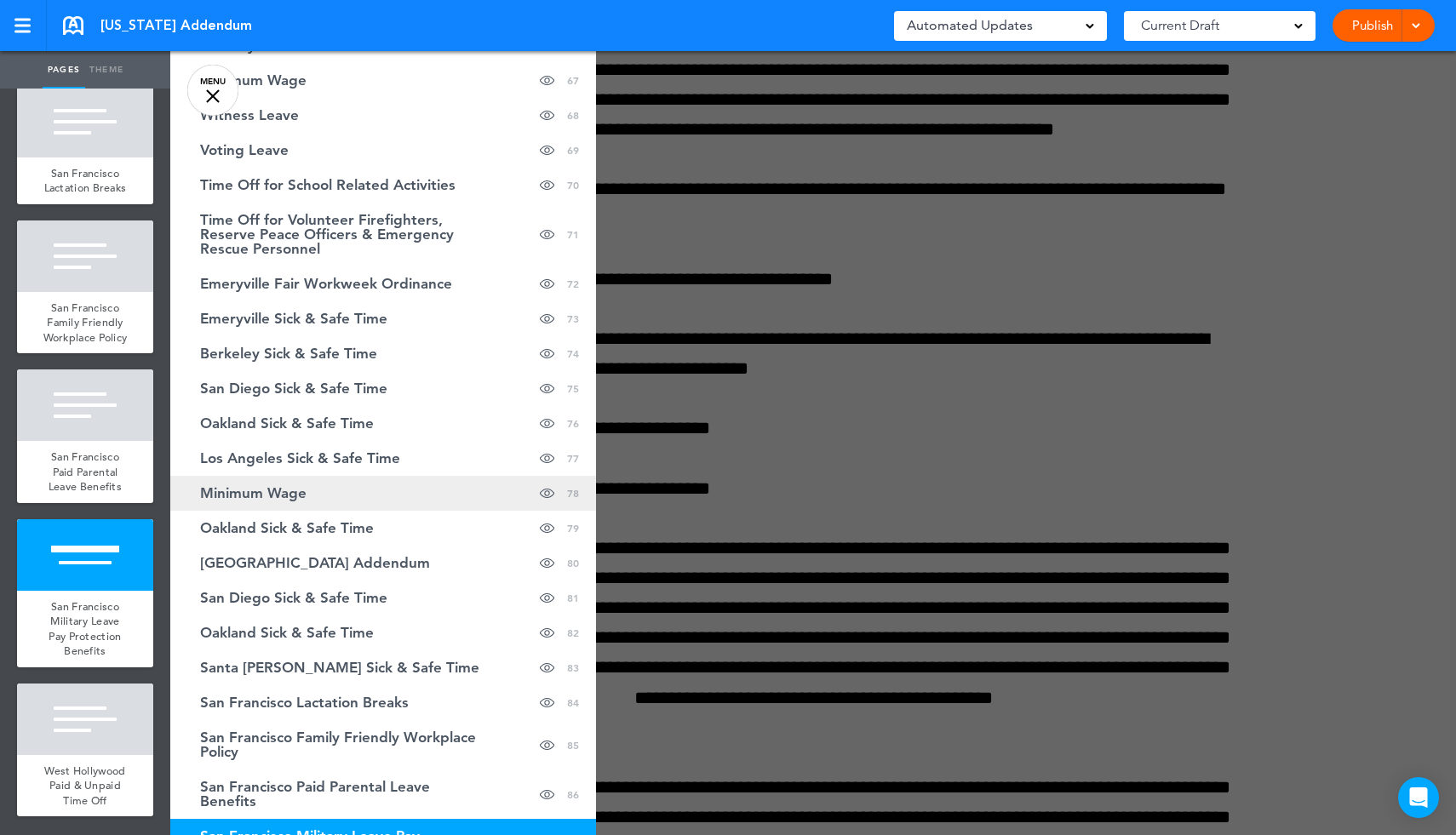
click at [341, 493] on link "Minimum Wage hide page in table of contents 78" at bounding box center [383, 493] width 426 height 35
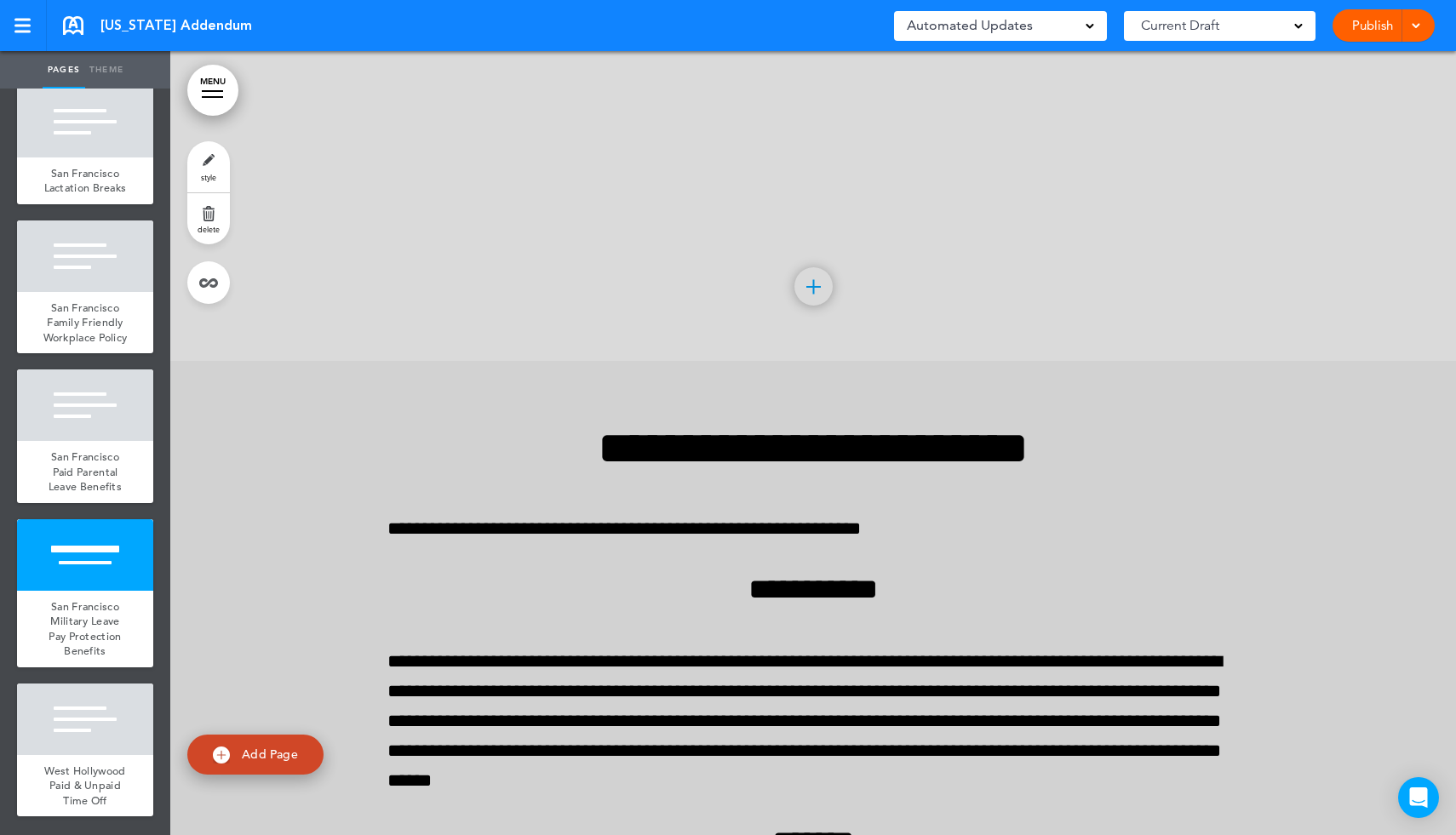
scroll to position [148624, 0]
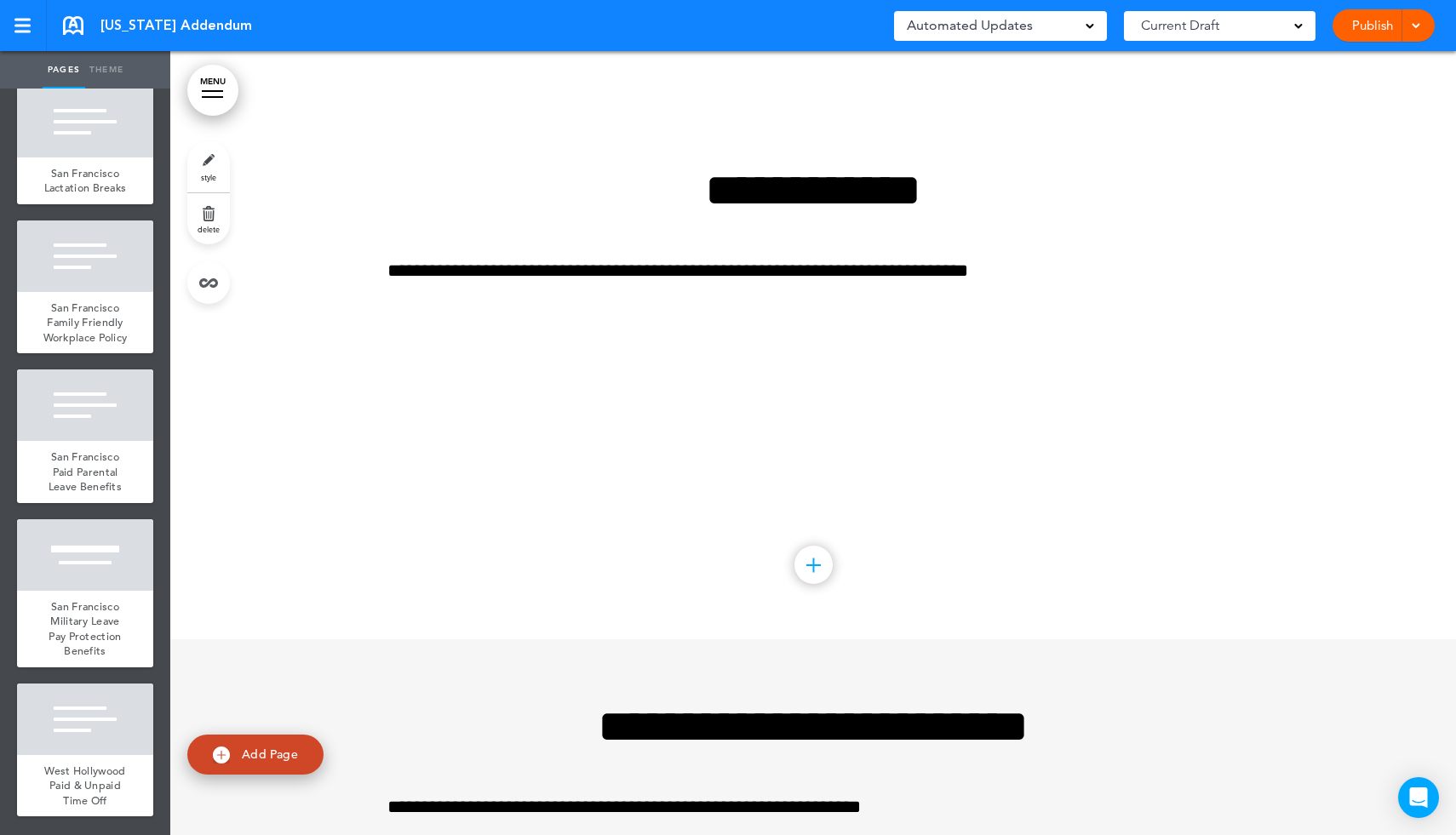
click at [213, 202] on link "delete" at bounding box center [209, 219] width 43 height 51
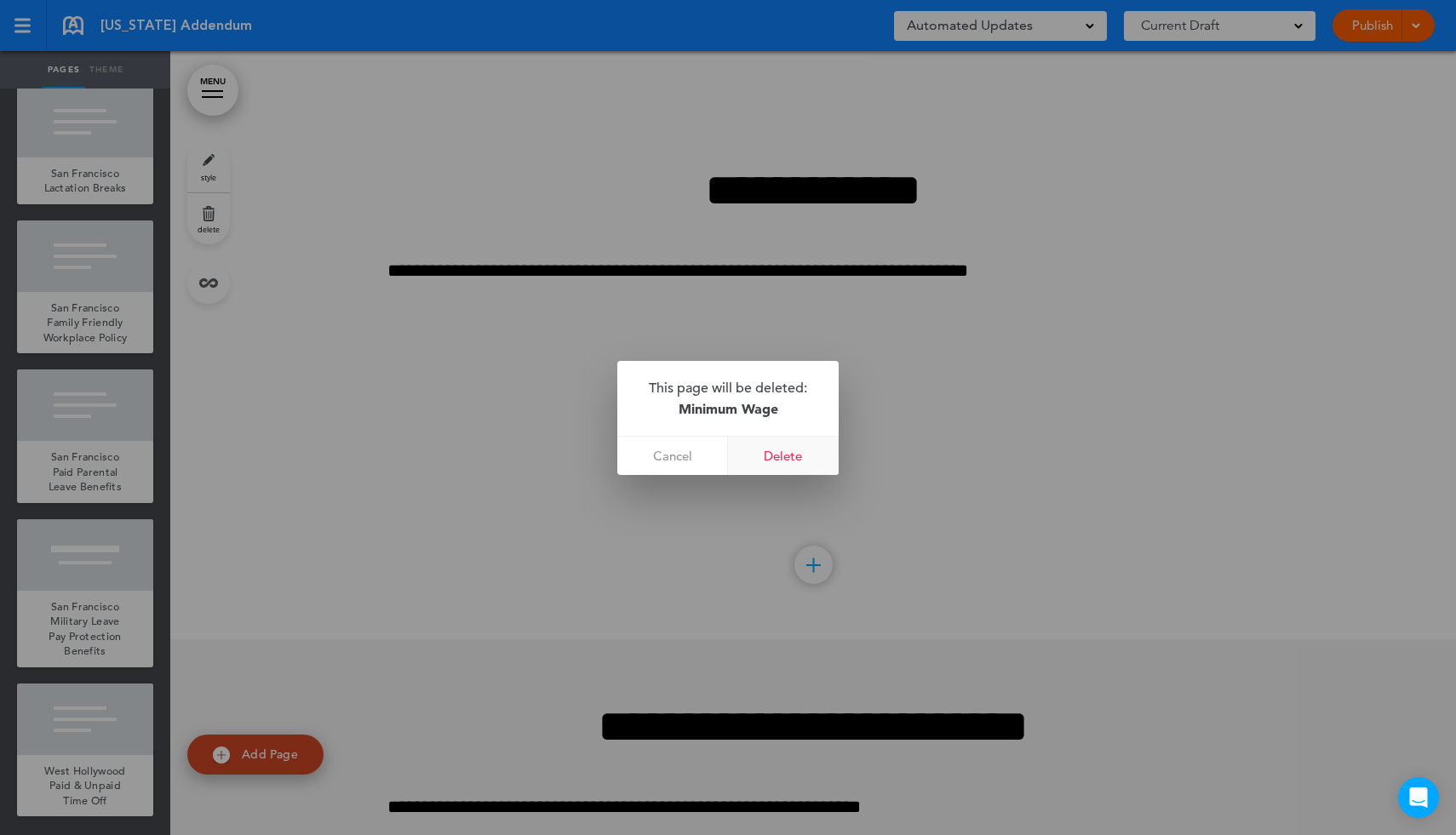
click at [793, 453] on link "Delete" at bounding box center [783, 456] width 110 height 39
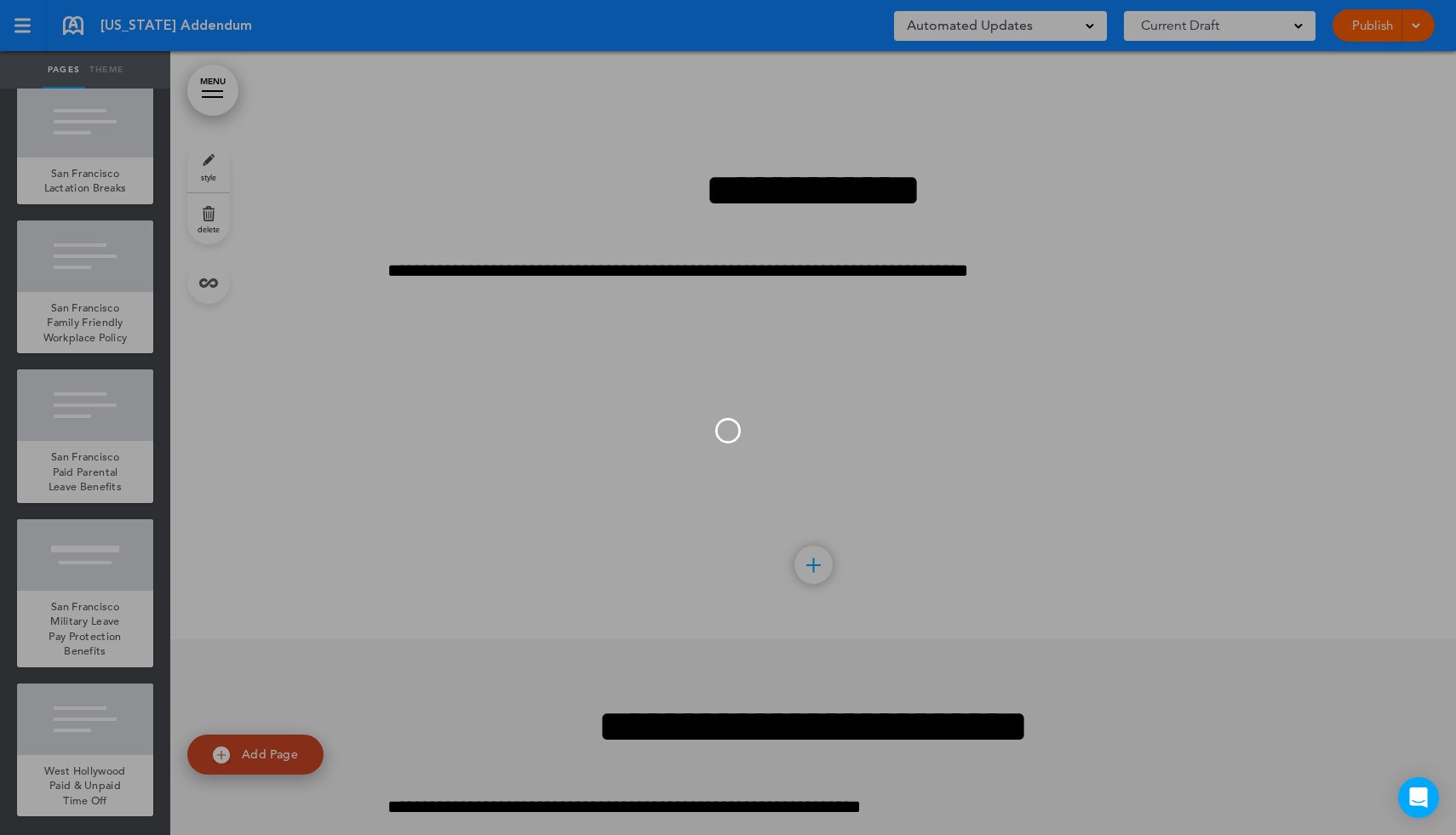
scroll to position [11958, 0]
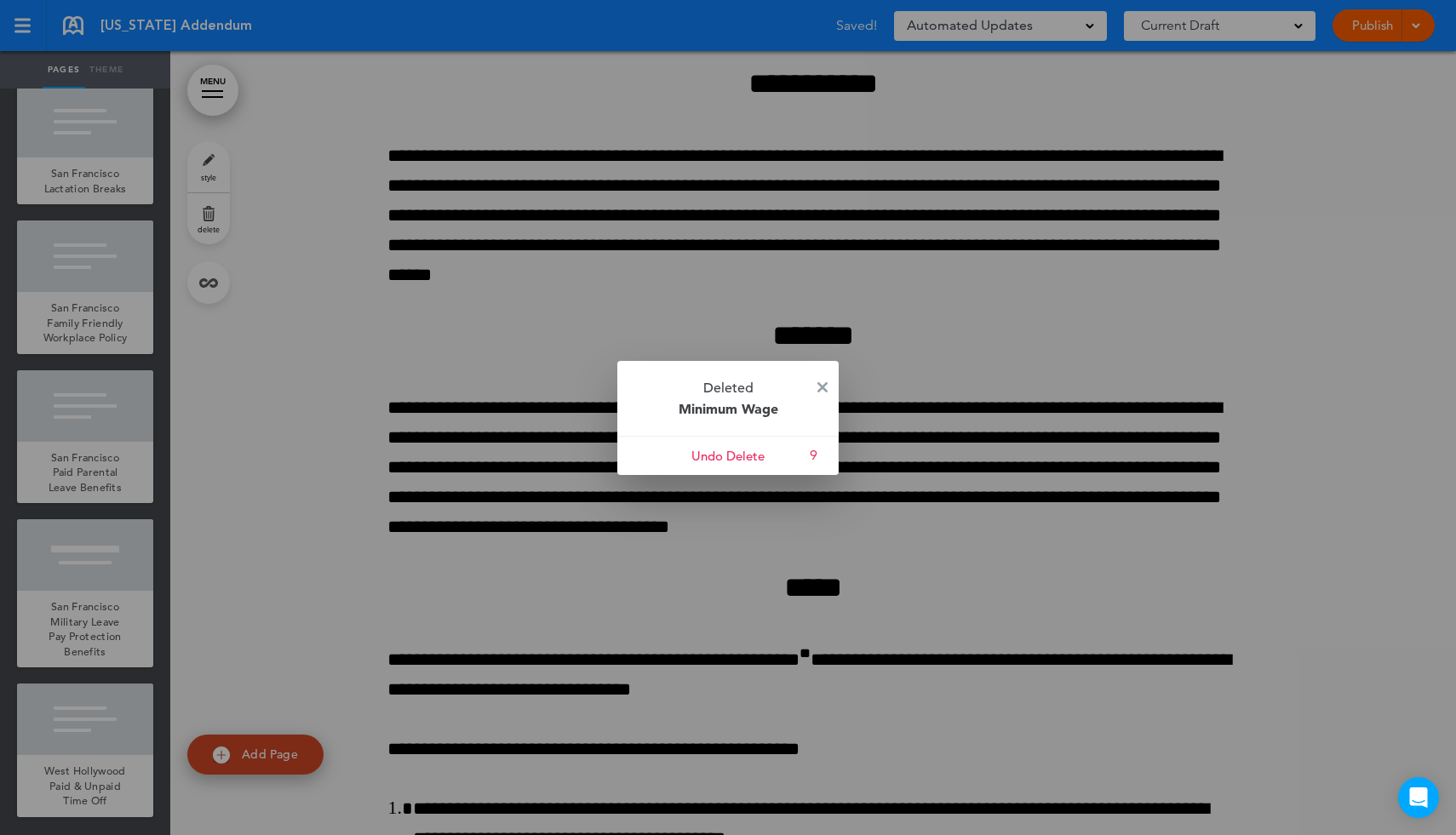
click at [813, 391] on p "Deleted Minimum Wage" at bounding box center [728, 397] width 221 height 75
click at [815, 391] on p "Deleted Minimum Wage" at bounding box center [728, 397] width 221 height 75
click at [823, 391] on img at bounding box center [822, 387] width 10 height 10
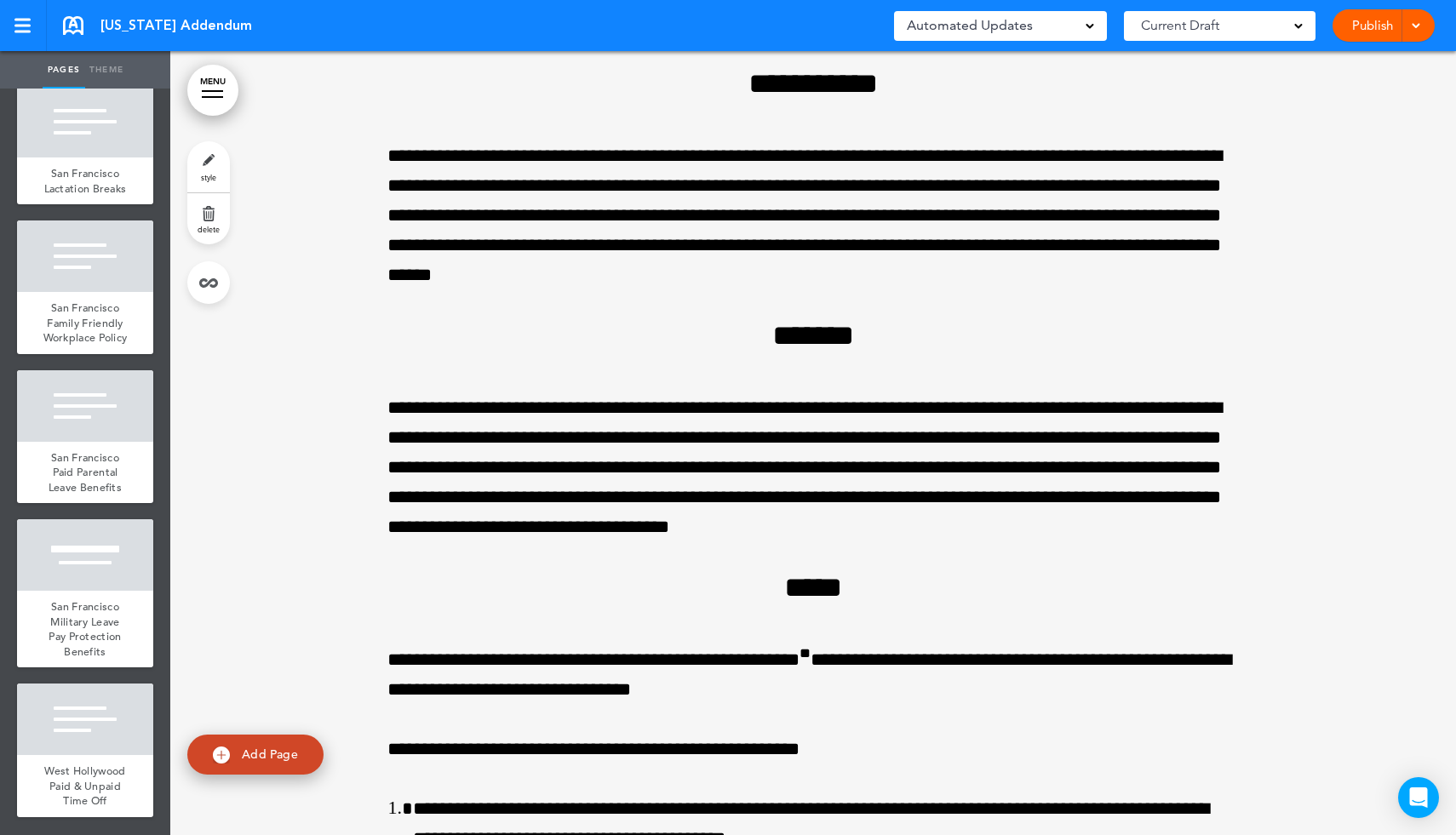
click at [212, 99] on link "MENU" at bounding box center [213, 91] width 51 height 51
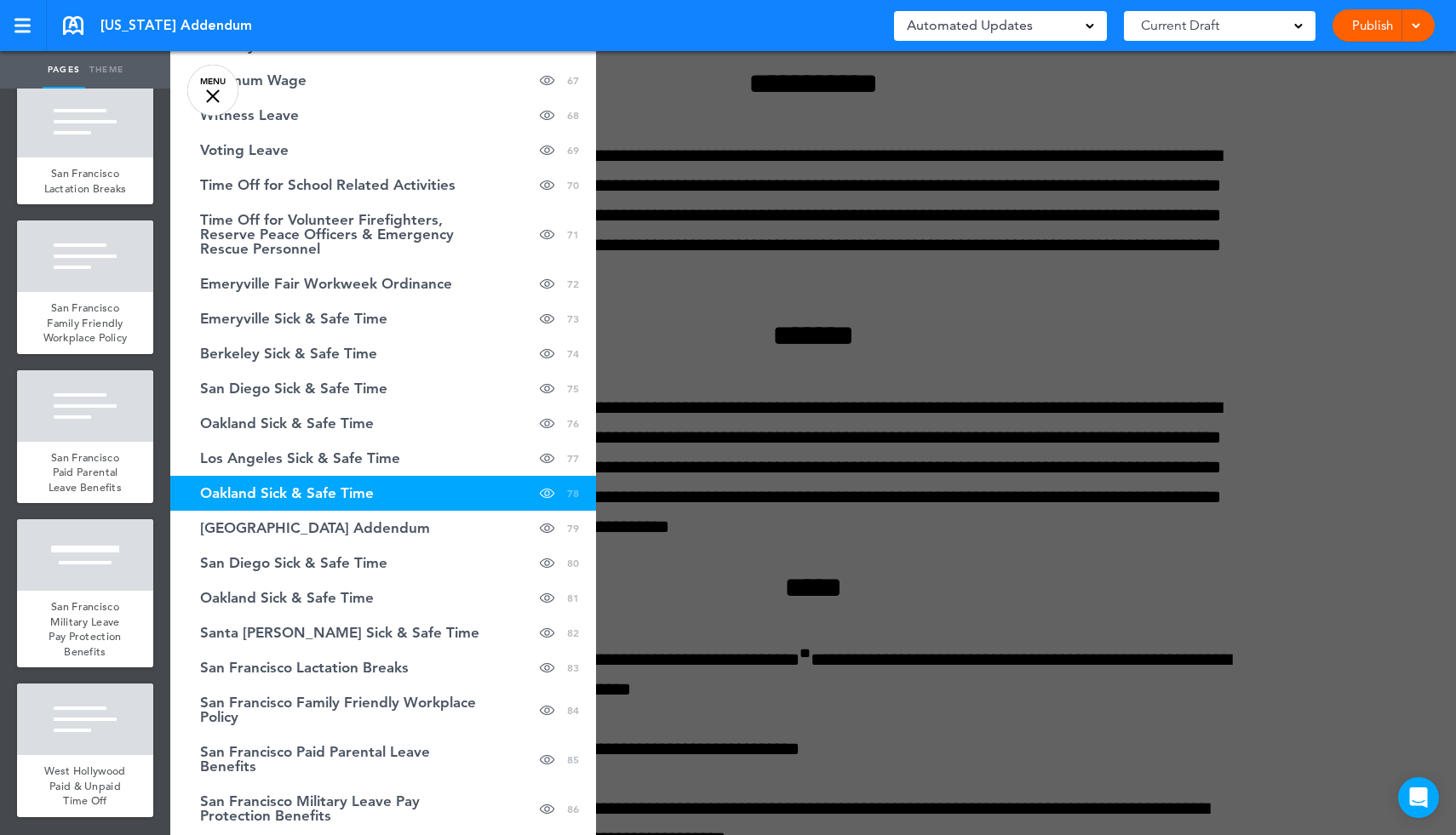
click at [361, 488] on span "Oakland Sick & Safe Time" at bounding box center [287, 493] width 174 height 15
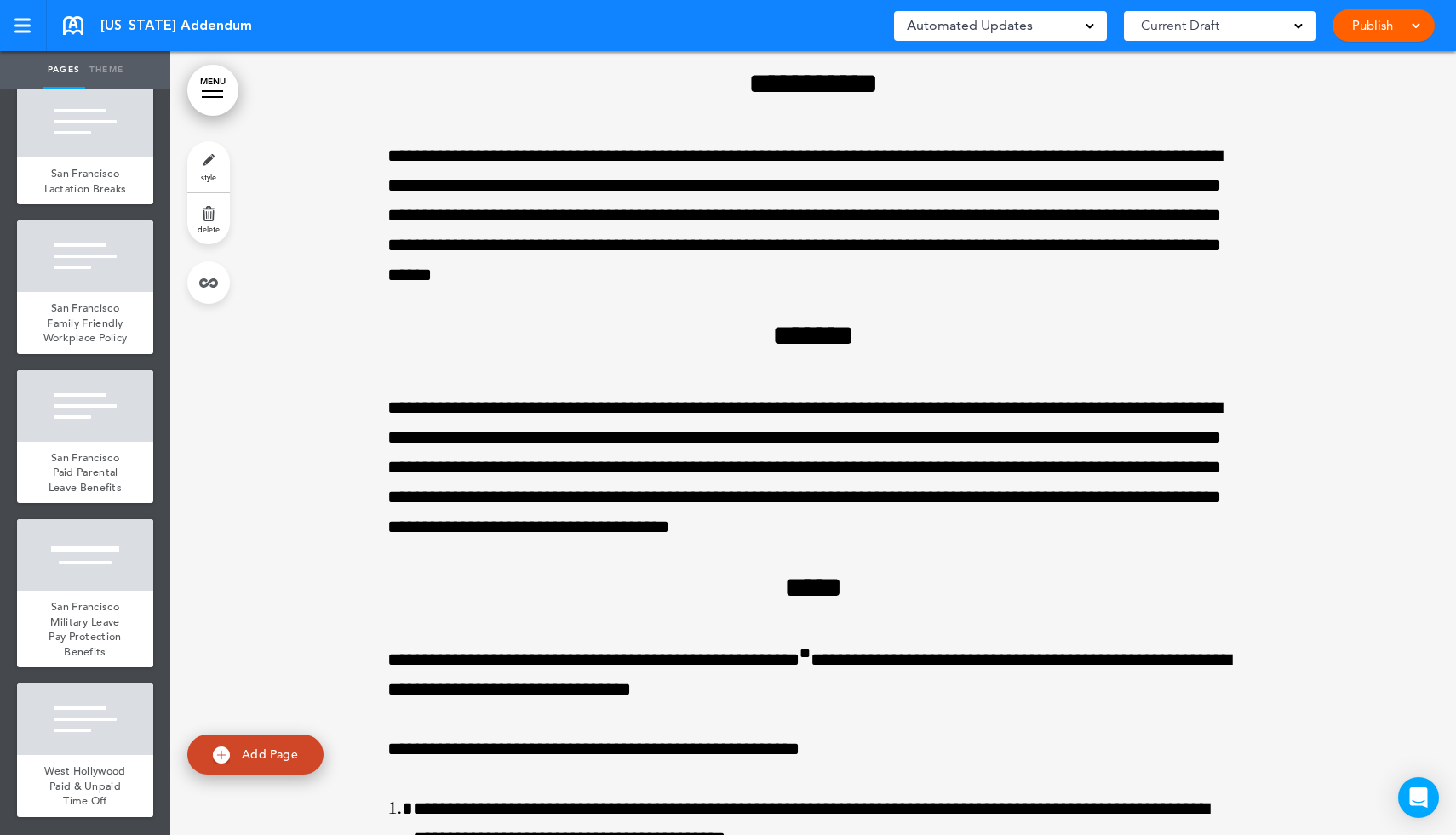
click at [208, 220] on link "delete" at bounding box center [209, 219] width 43 height 51
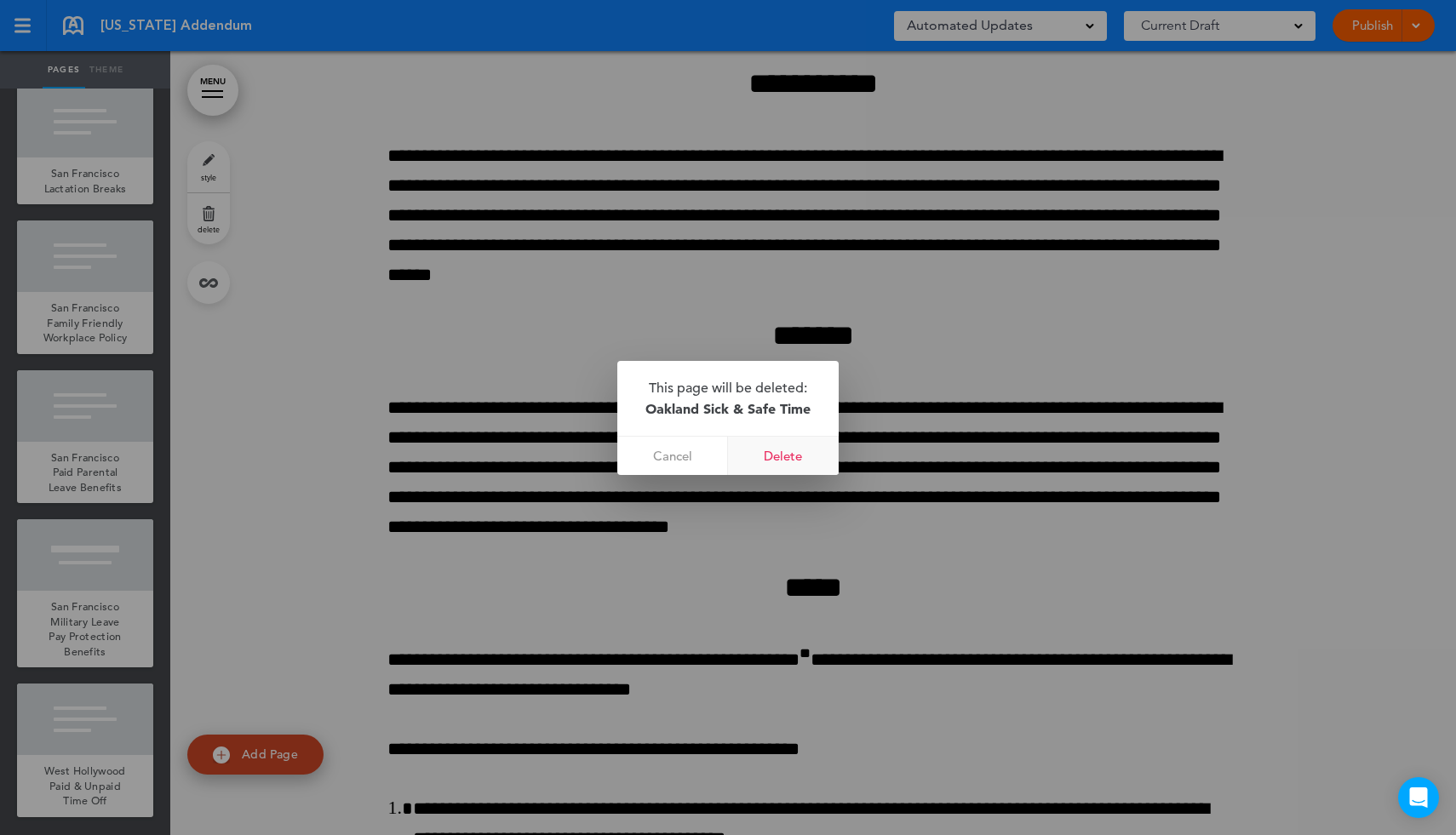
click at [778, 471] on link "Delete" at bounding box center [783, 456] width 110 height 39
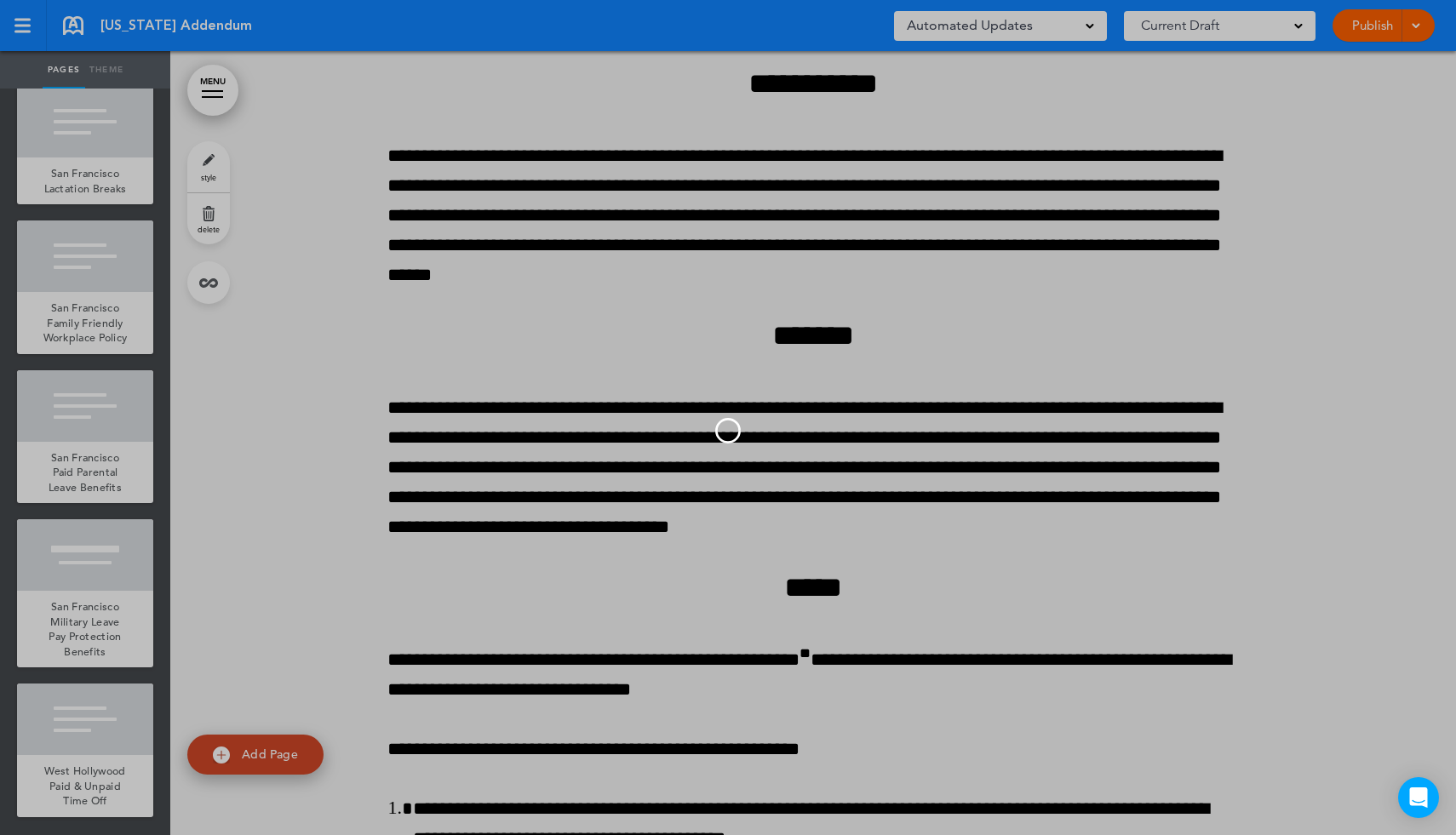
scroll to position [11824, 0]
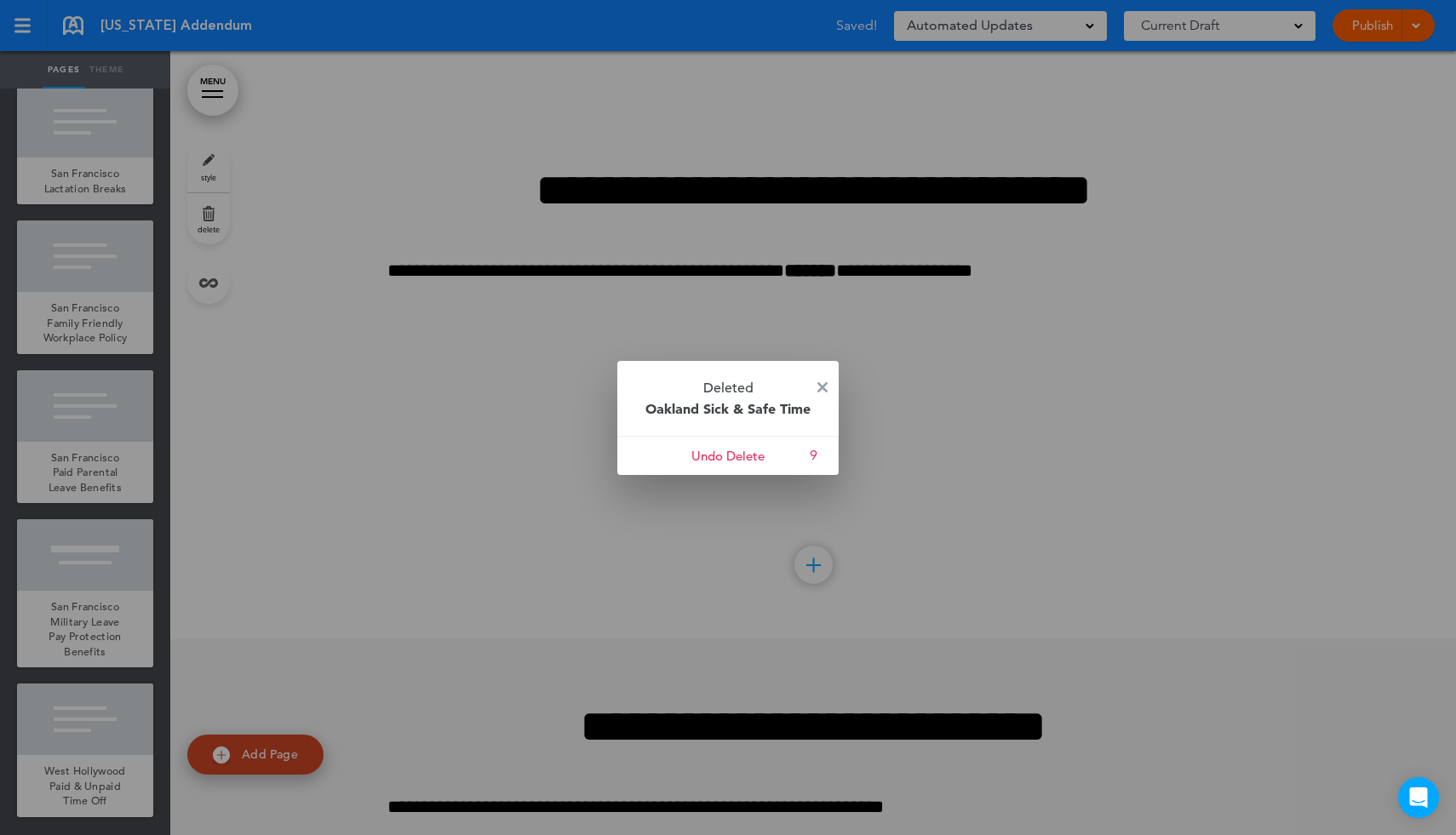
click at [812, 387] on p "Deleted Oakland Sick & Safe Time" at bounding box center [728, 397] width 221 height 75
click at [818, 384] on img at bounding box center [822, 387] width 10 height 10
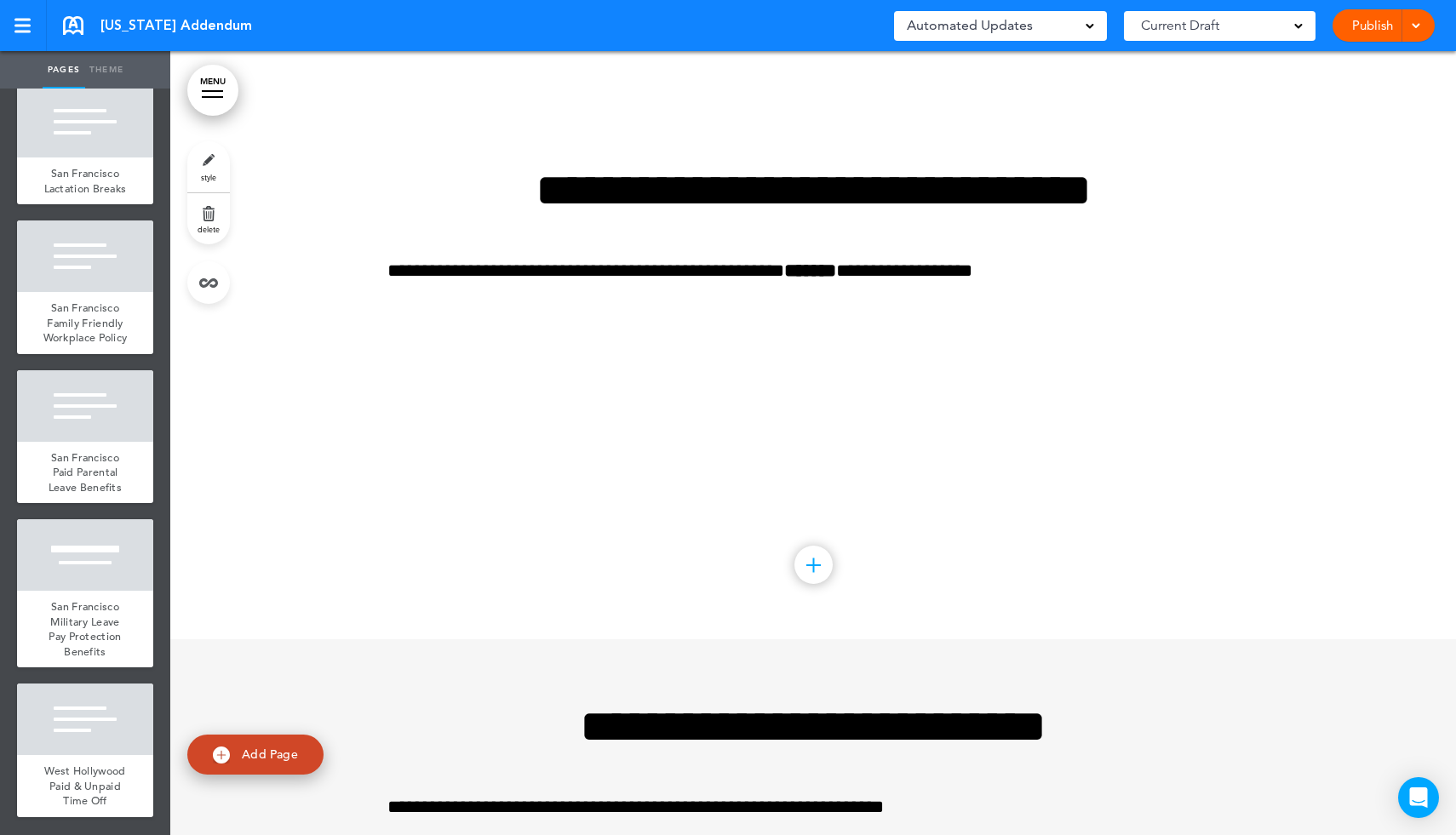
click at [236, 91] on link "MENU" at bounding box center [213, 91] width 51 height 51
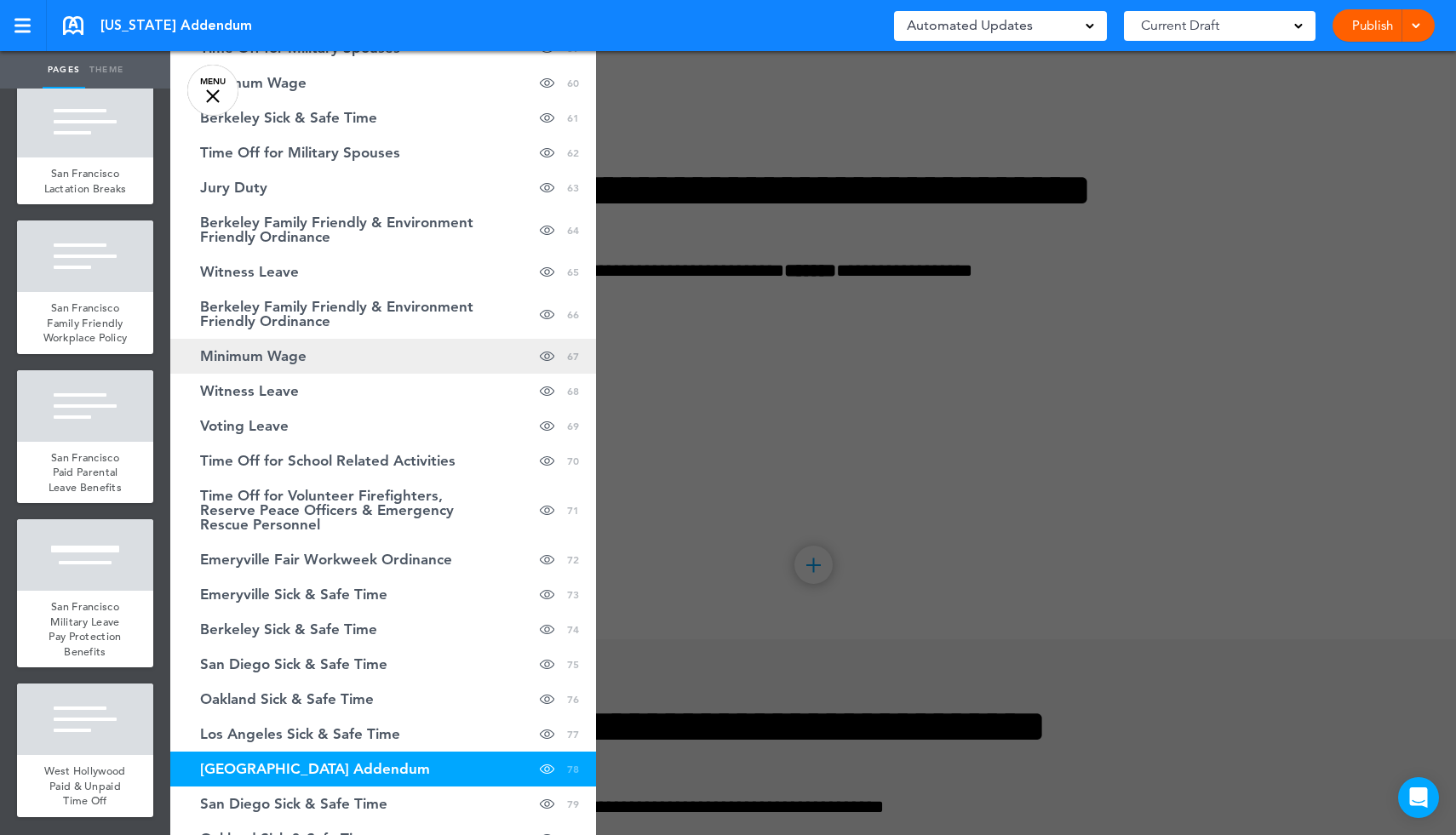
scroll to position [2401, 0]
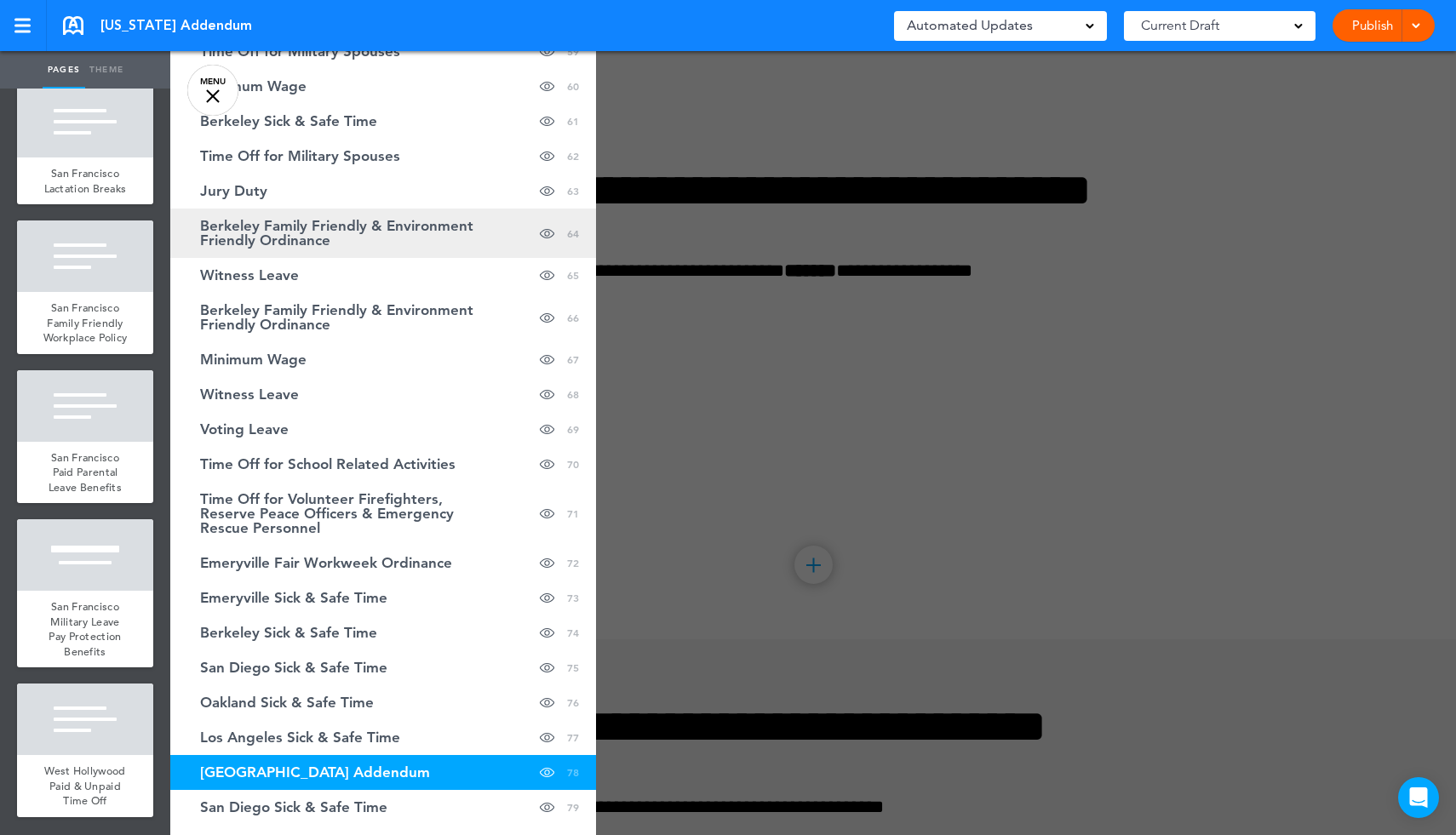
click at [343, 248] on link "Berkeley Family Friendly & Environment Friendly Ordinance hide page in table of…" at bounding box center [383, 234] width 426 height 50
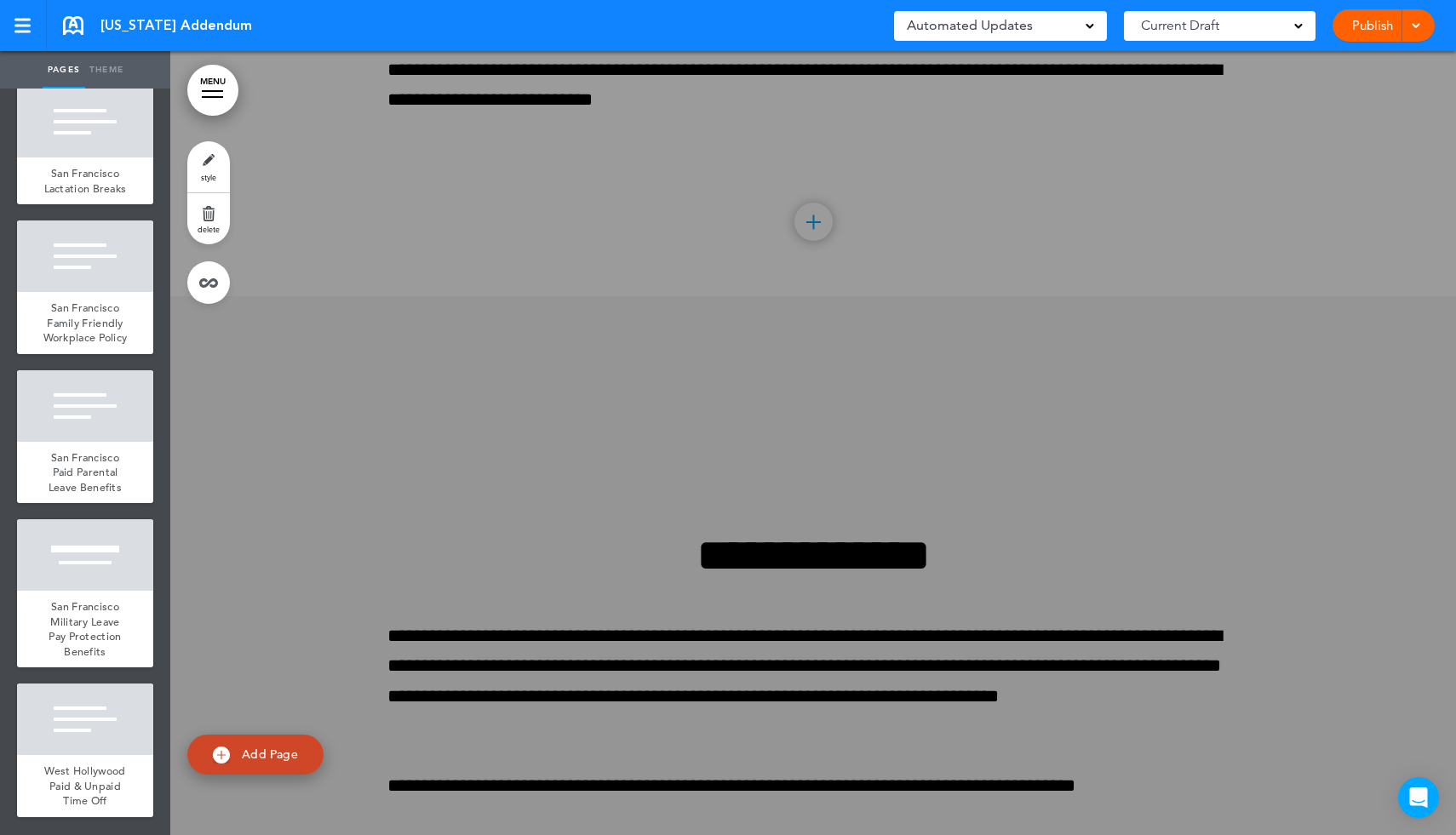
scroll to position [123406, 0]
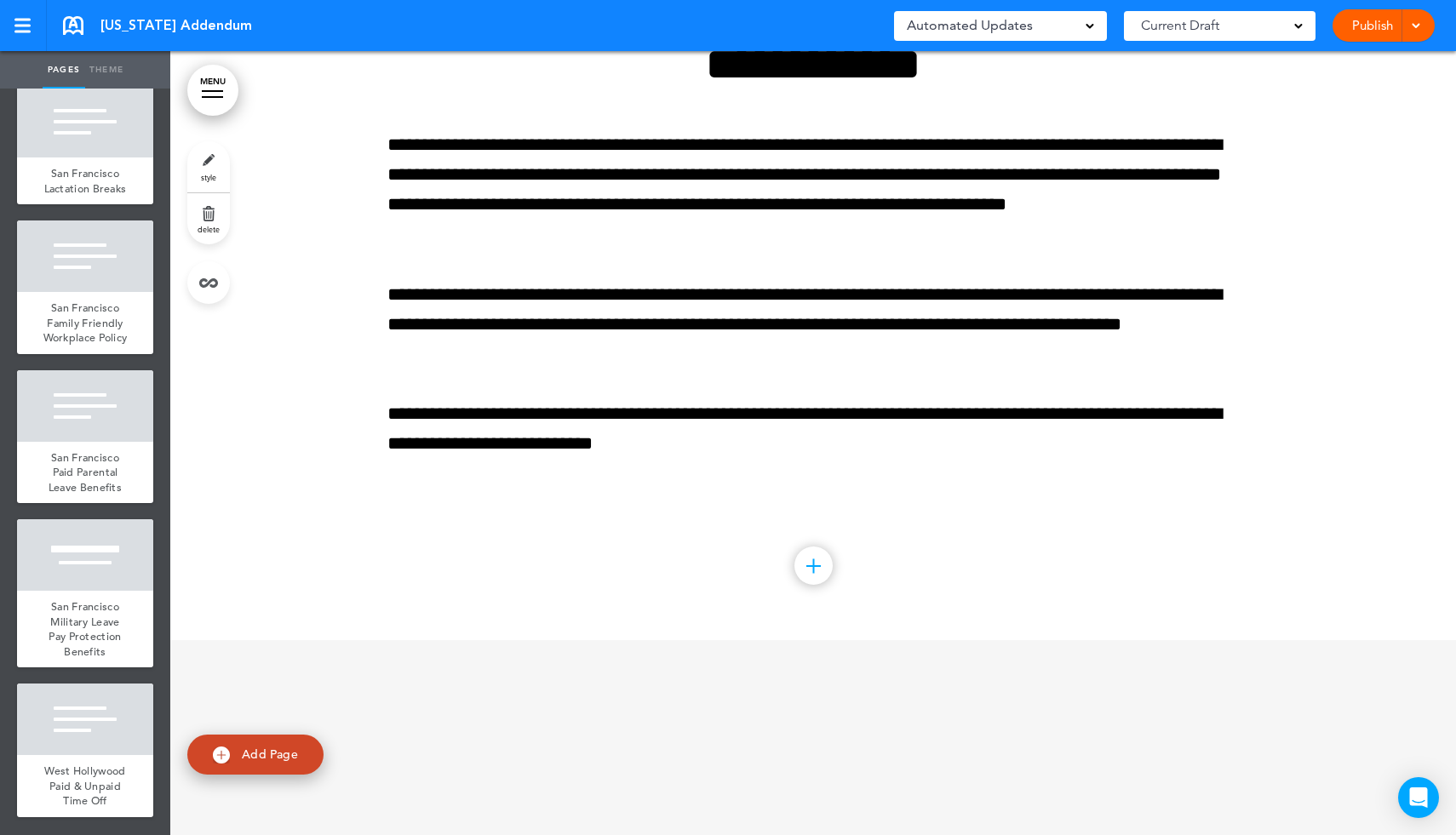
click at [216, 216] on link "delete" at bounding box center [209, 219] width 43 height 51
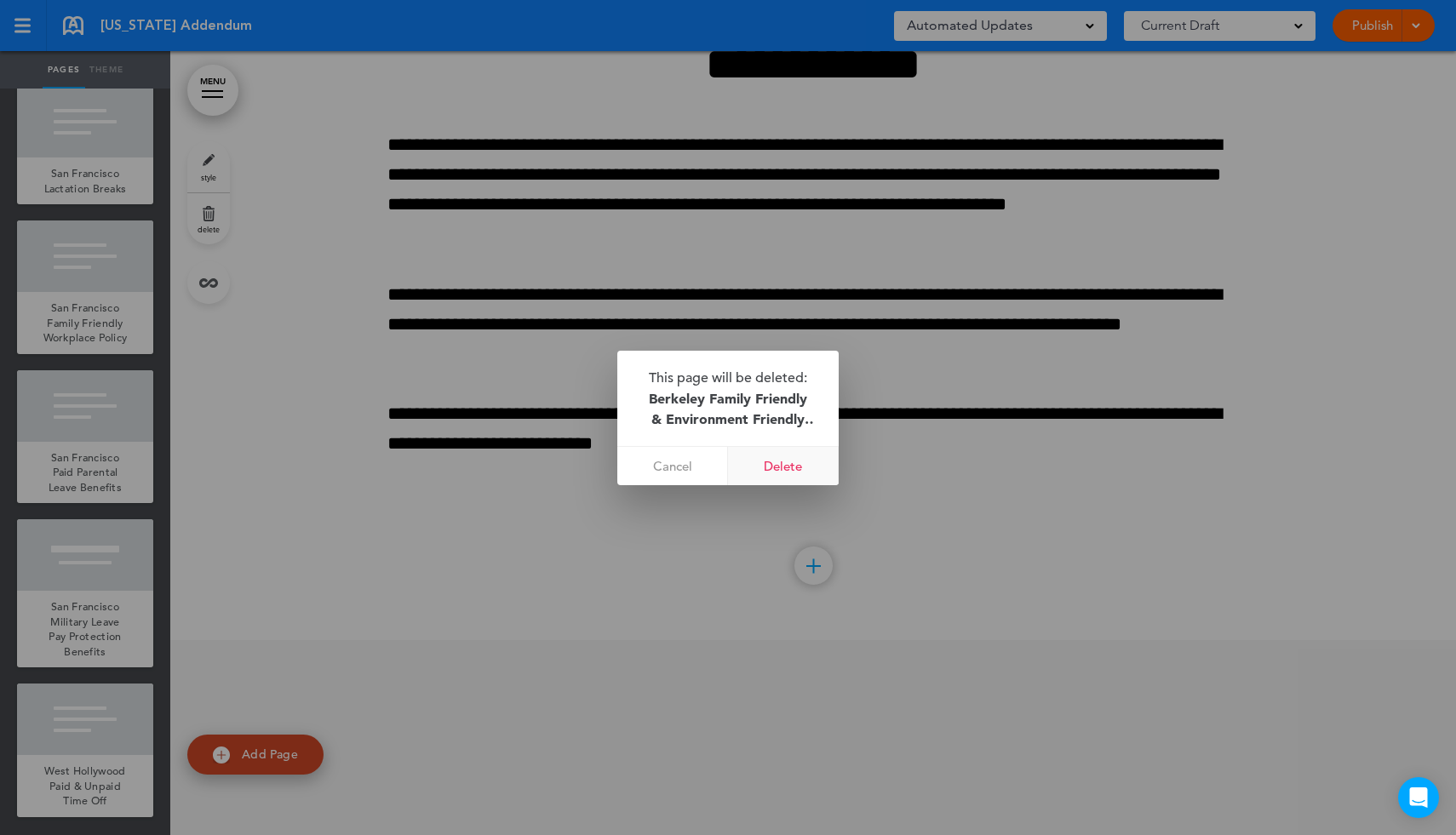
click at [770, 464] on link "Delete" at bounding box center [783, 466] width 110 height 39
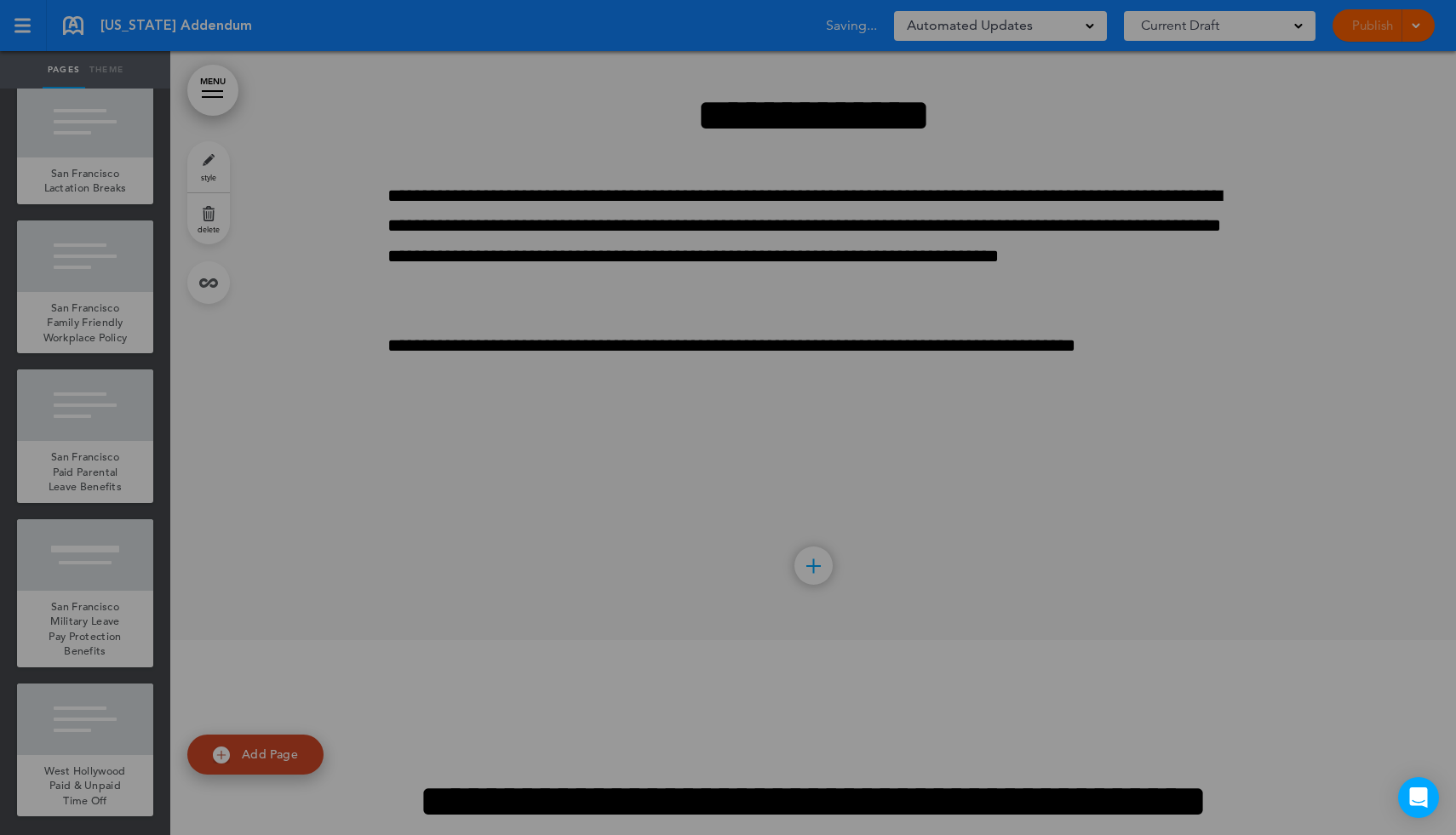
scroll to position [122622, 0]
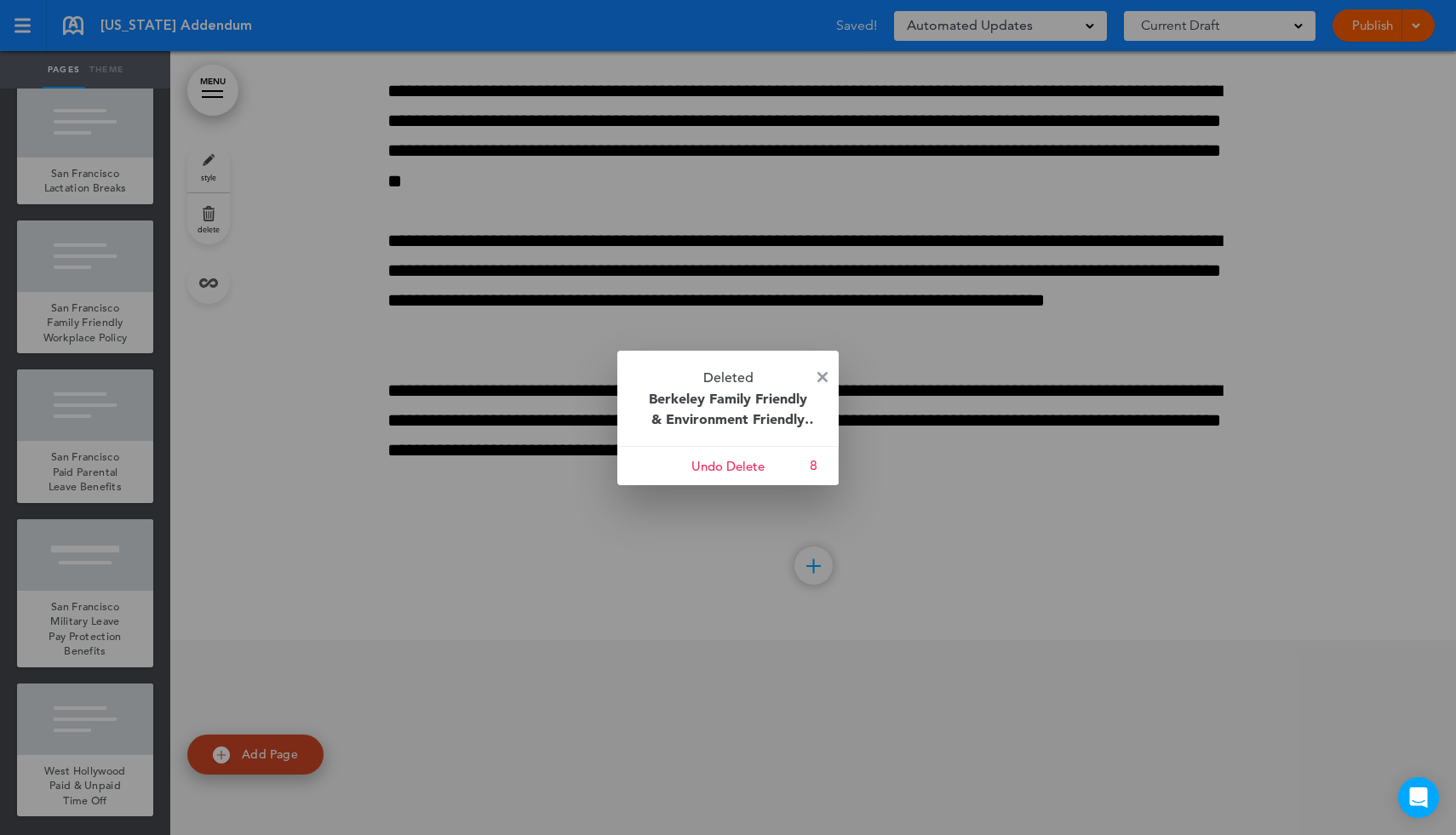
click at [822, 373] on img at bounding box center [822, 377] width 10 height 10
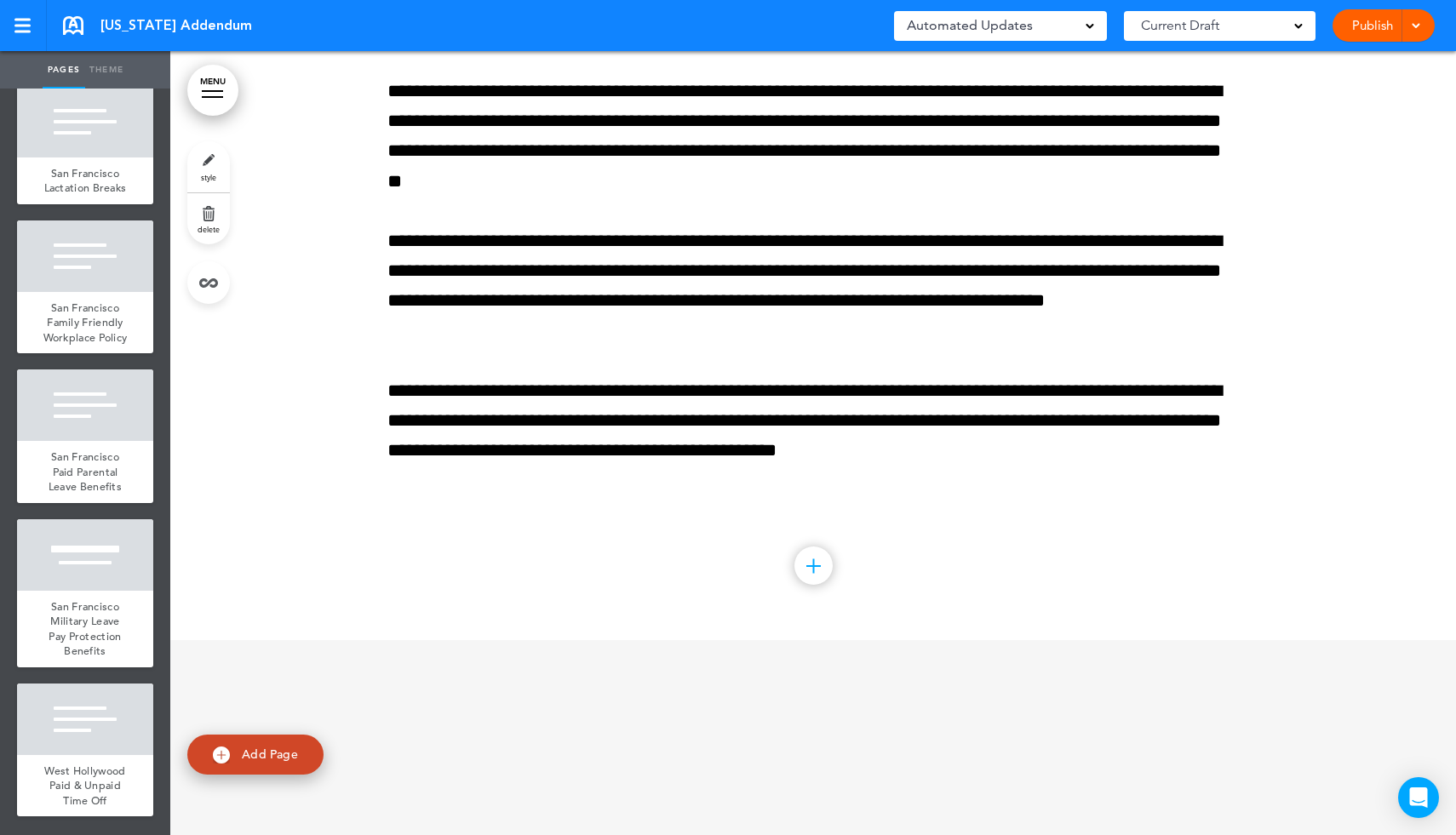
click at [219, 83] on link "MENU" at bounding box center [213, 91] width 51 height 51
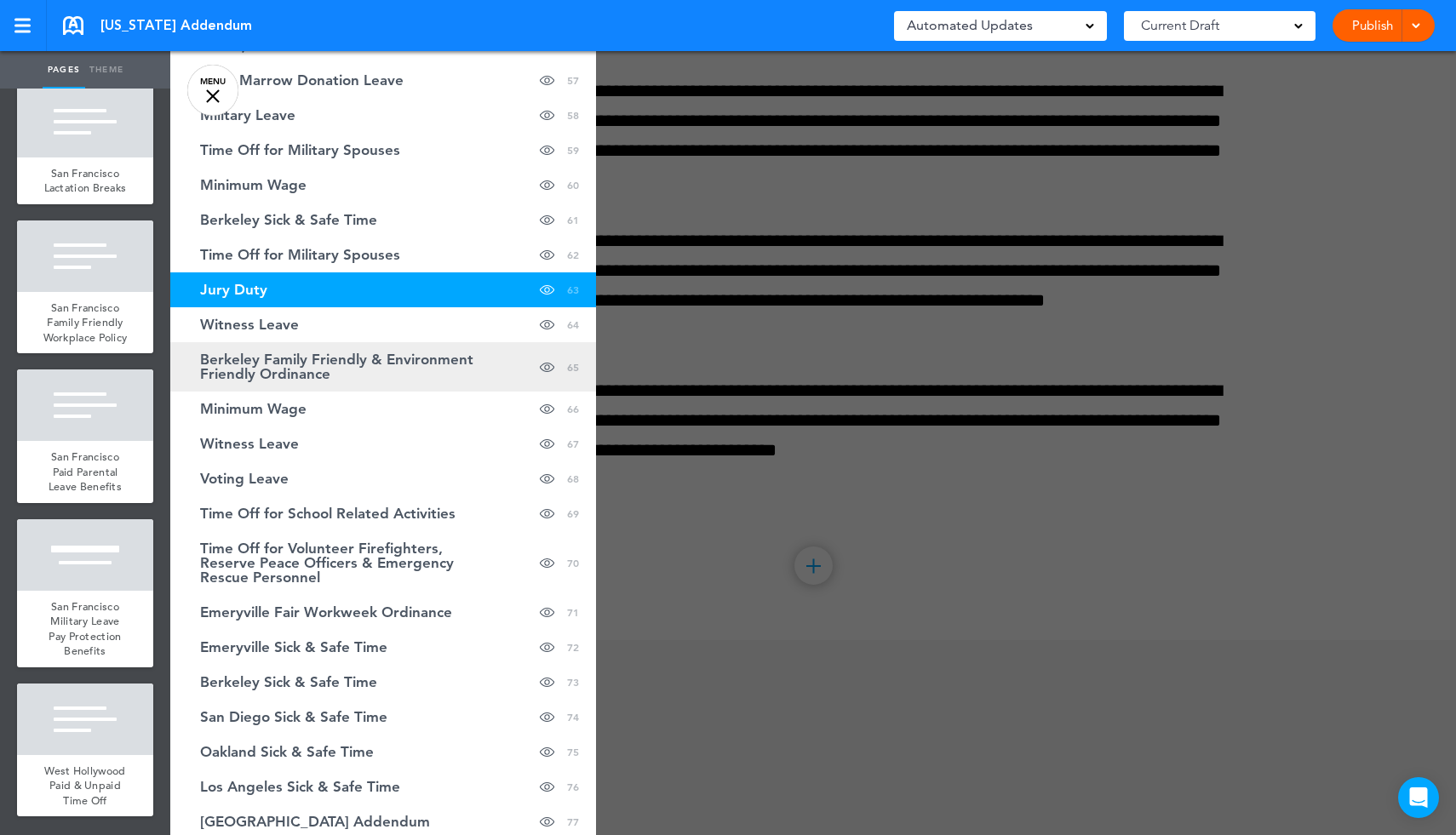
scroll to position [2293, 0]
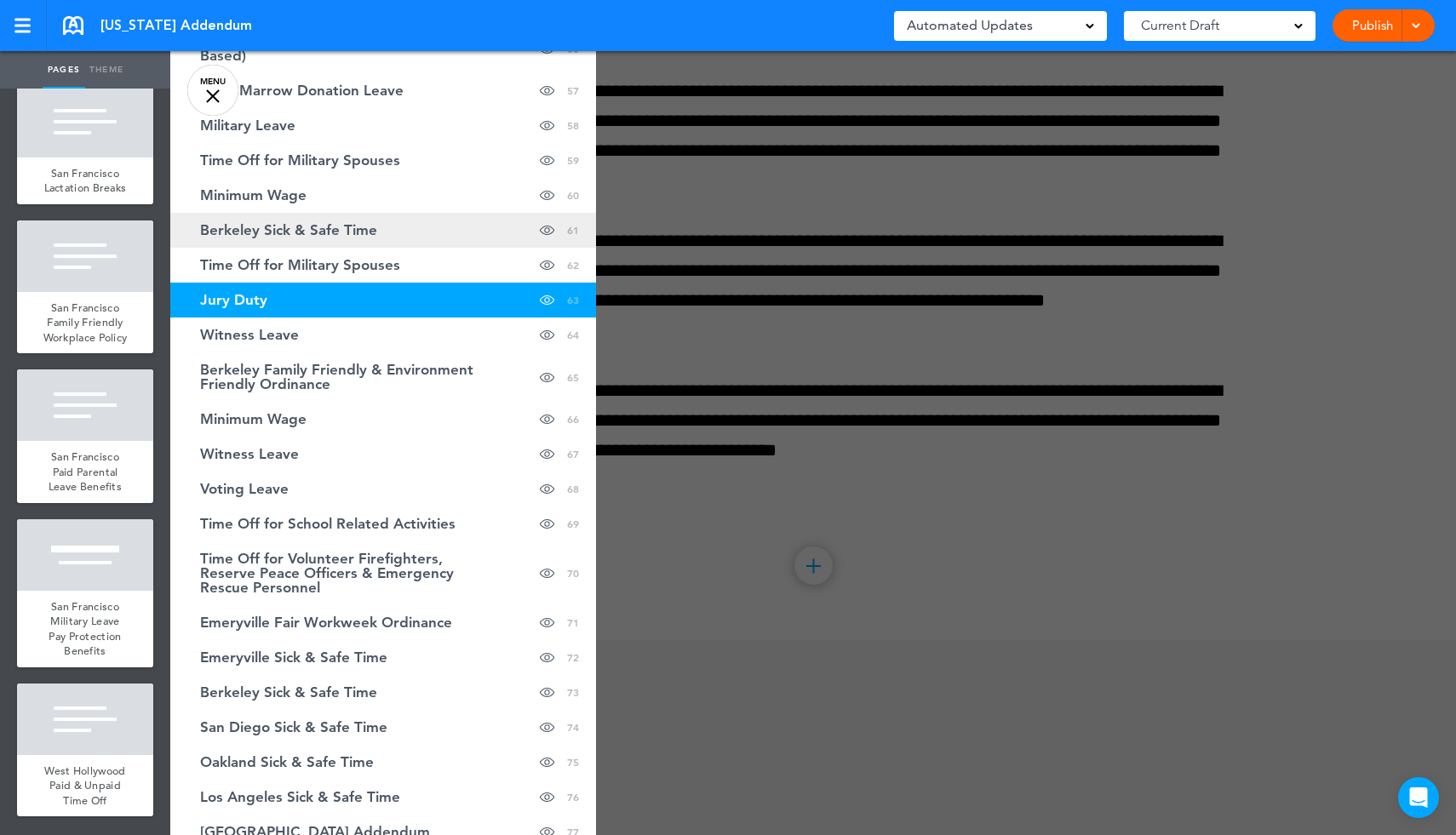
click at [390, 239] on link "Berkeley Sick & Safe Time hide page in table of contents 61" at bounding box center [383, 230] width 426 height 35
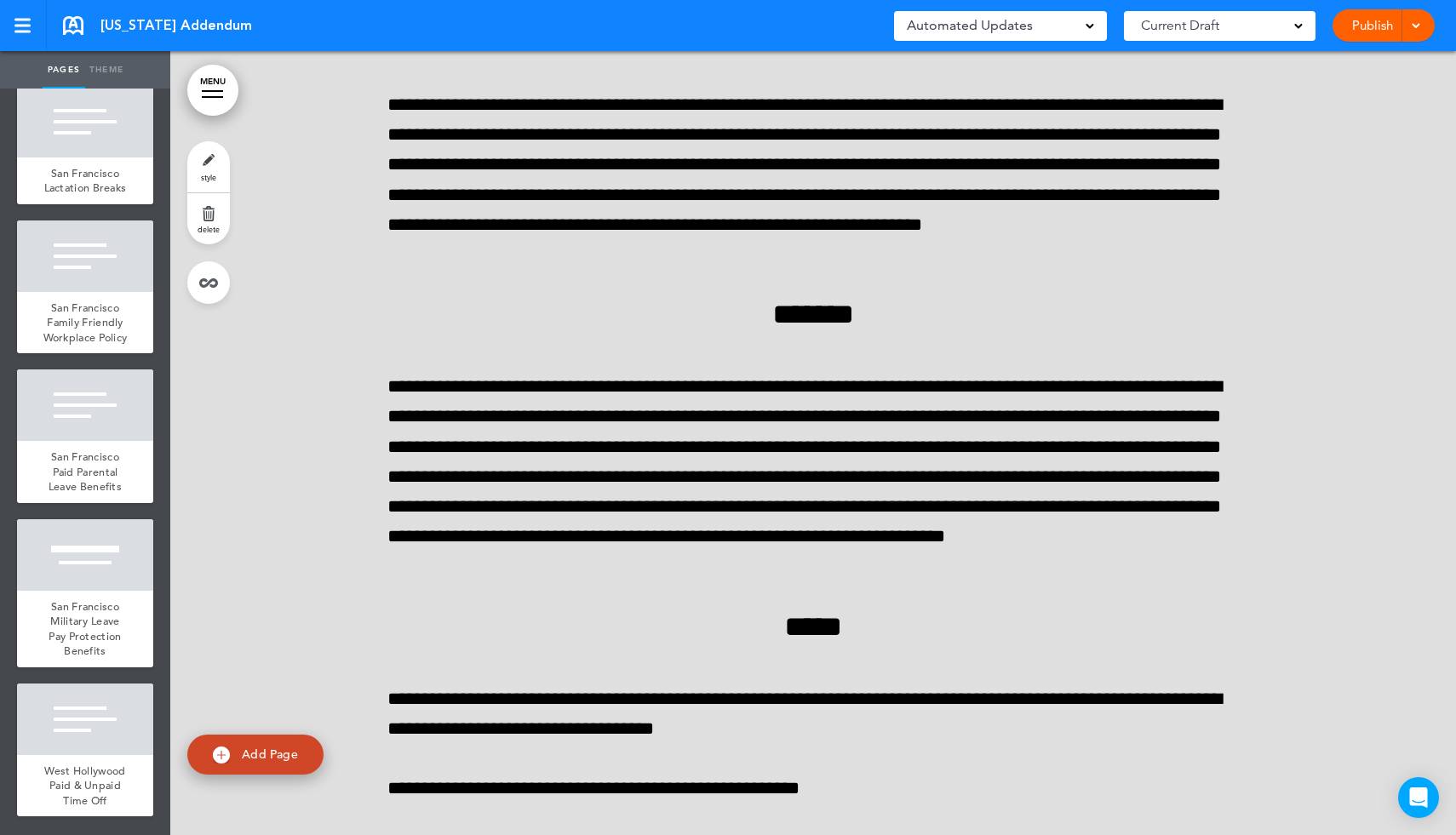
scroll to position [117537, 0]
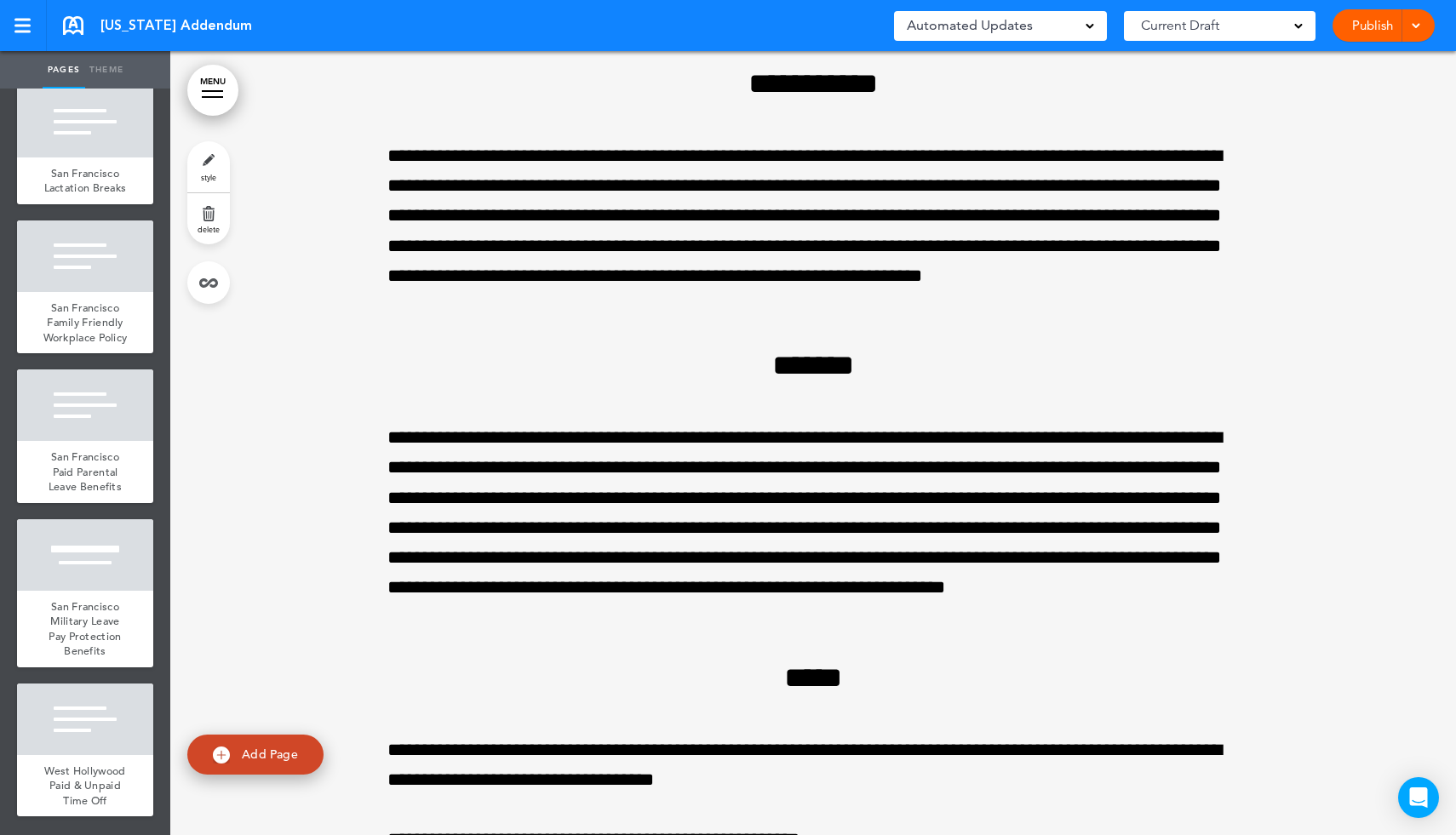
click at [204, 219] on link "delete" at bounding box center [209, 219] width 43 height 51
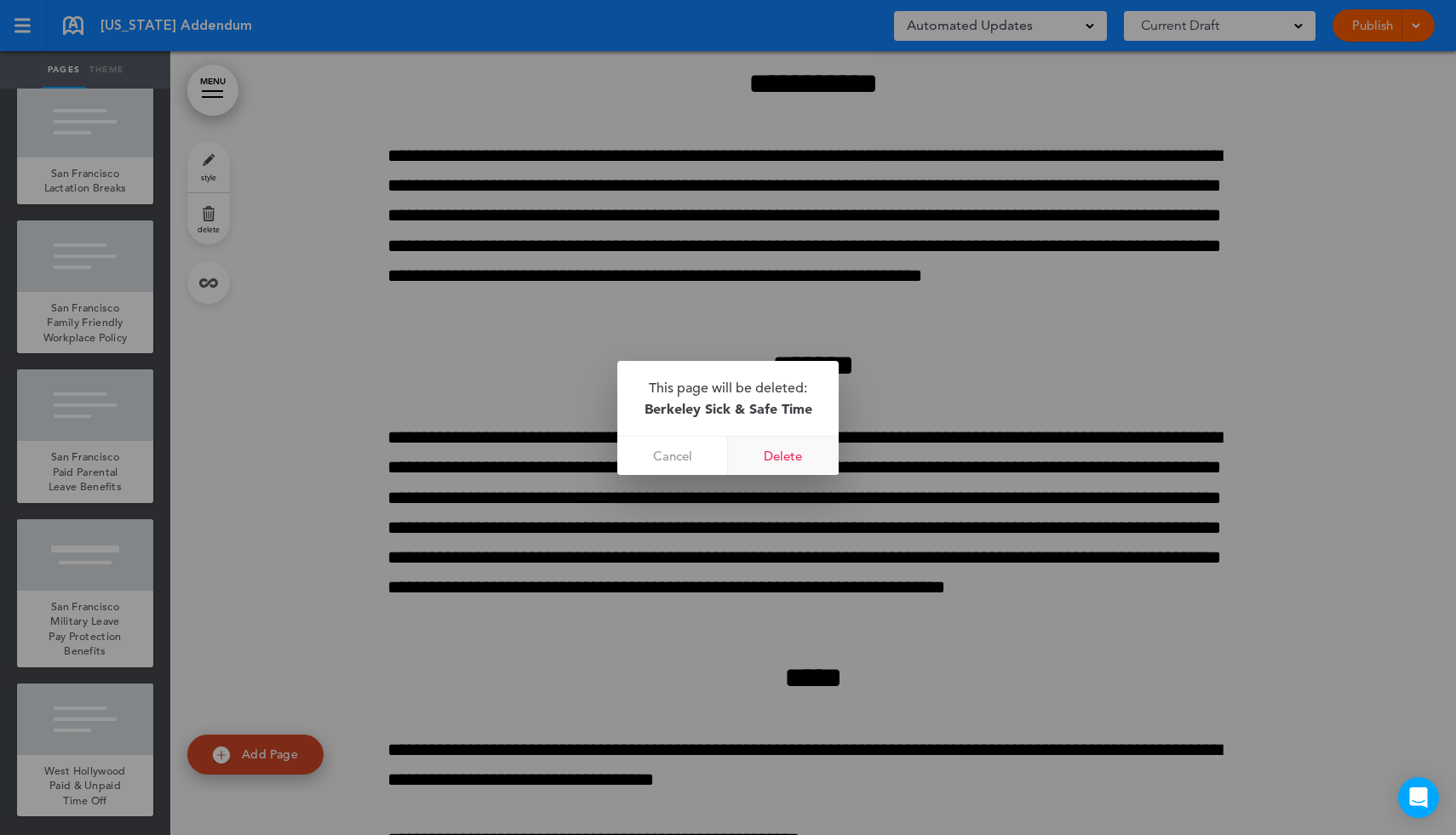
click at [776, 449] on link "Delete" at bounding box center [783, 456] width 110 height 39
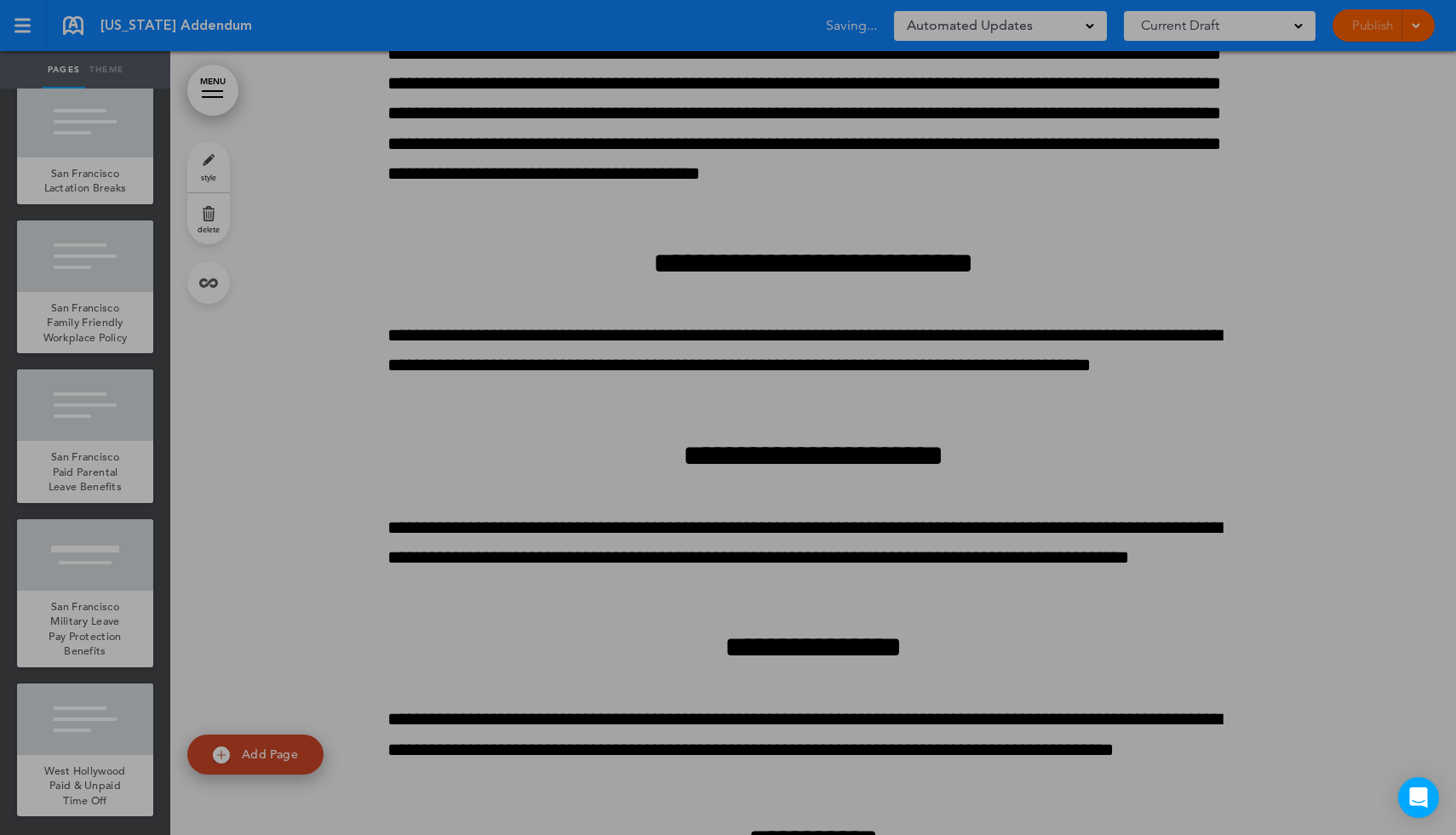
scroll to position [11510, 0]
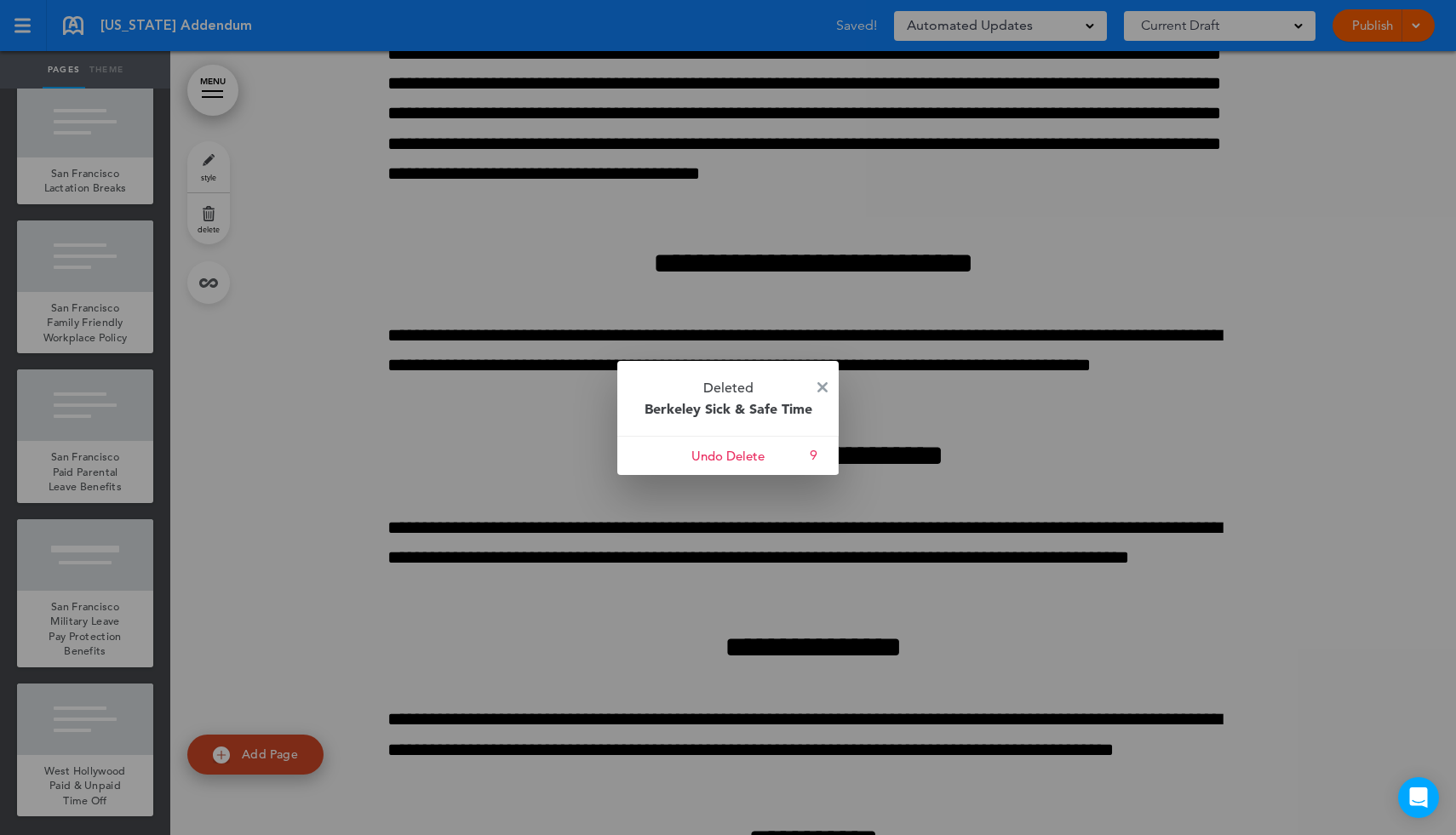
click at [816, 383] on p "Deleted Berkeley Sick & Safe Time" at bounding box center [728, 397] width 221 height 75
click at [820, 383] on img at bounding box center [822, 387] width 10 height 10
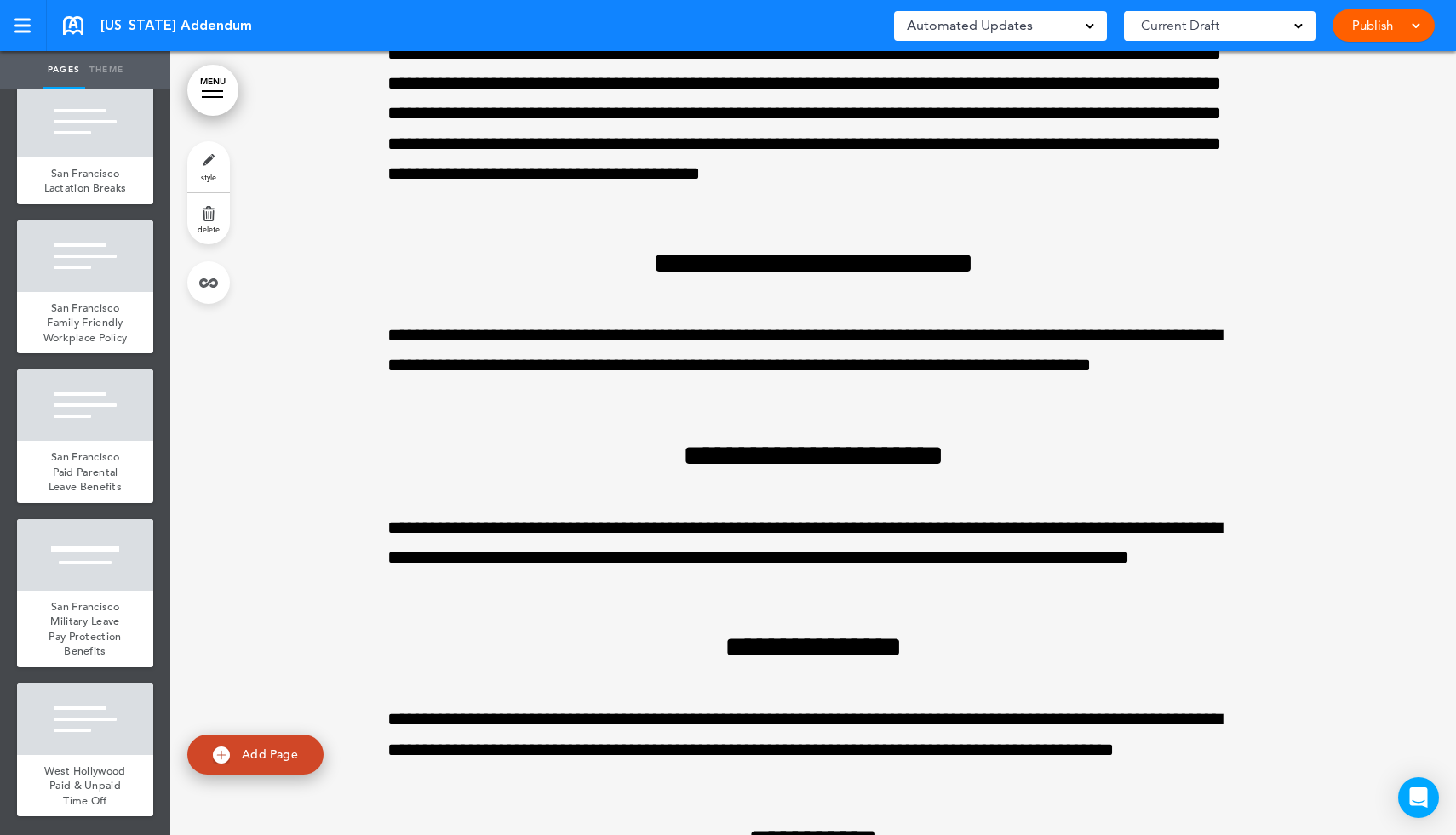
click at [210, 96] on div at bounding box center [212, 97] width 21 height 2
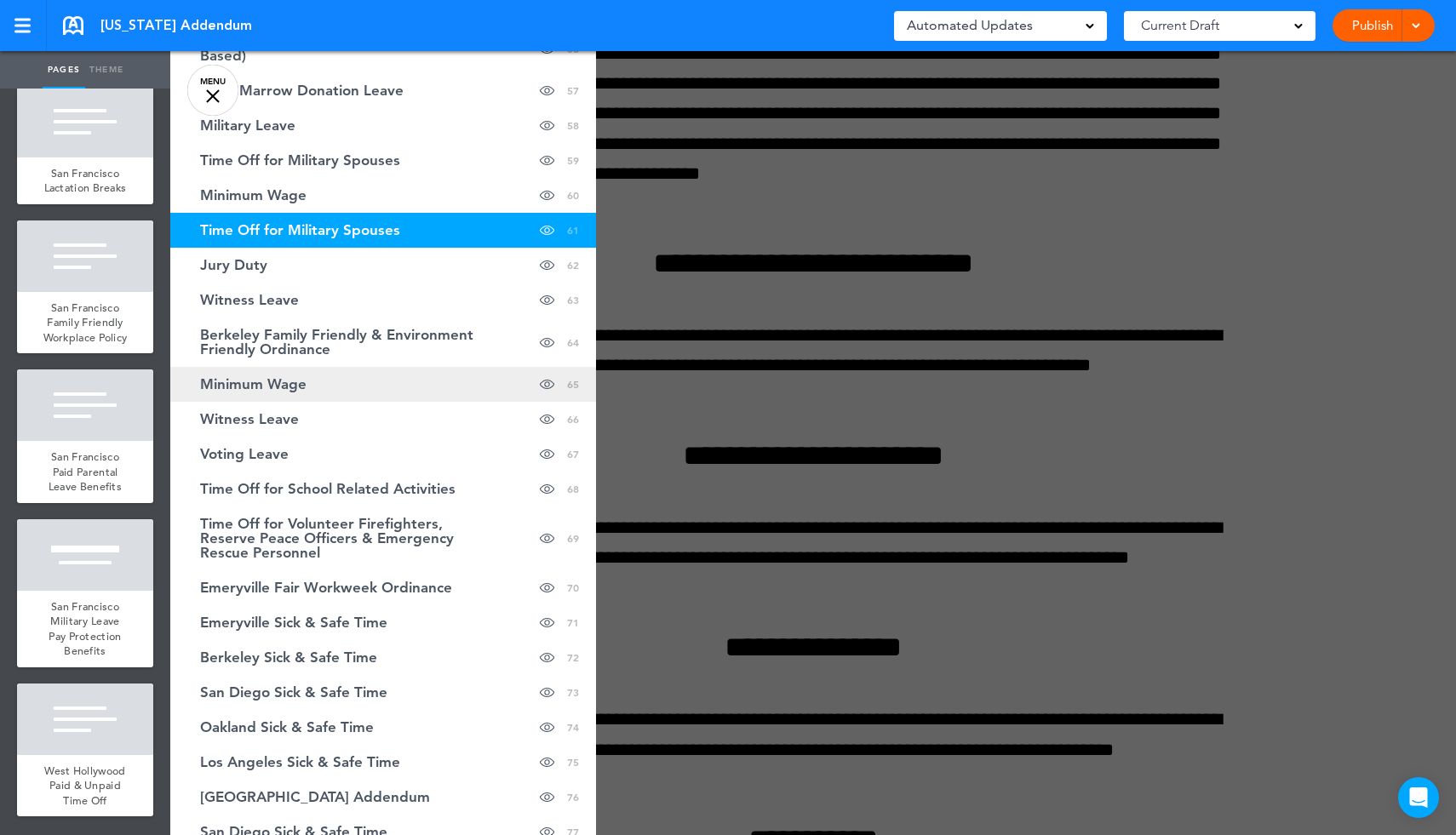
click at [434, 389] on link "Minimum Wage hide page in table of contents 65" at bounding box center [383, 384] width 426 height 35
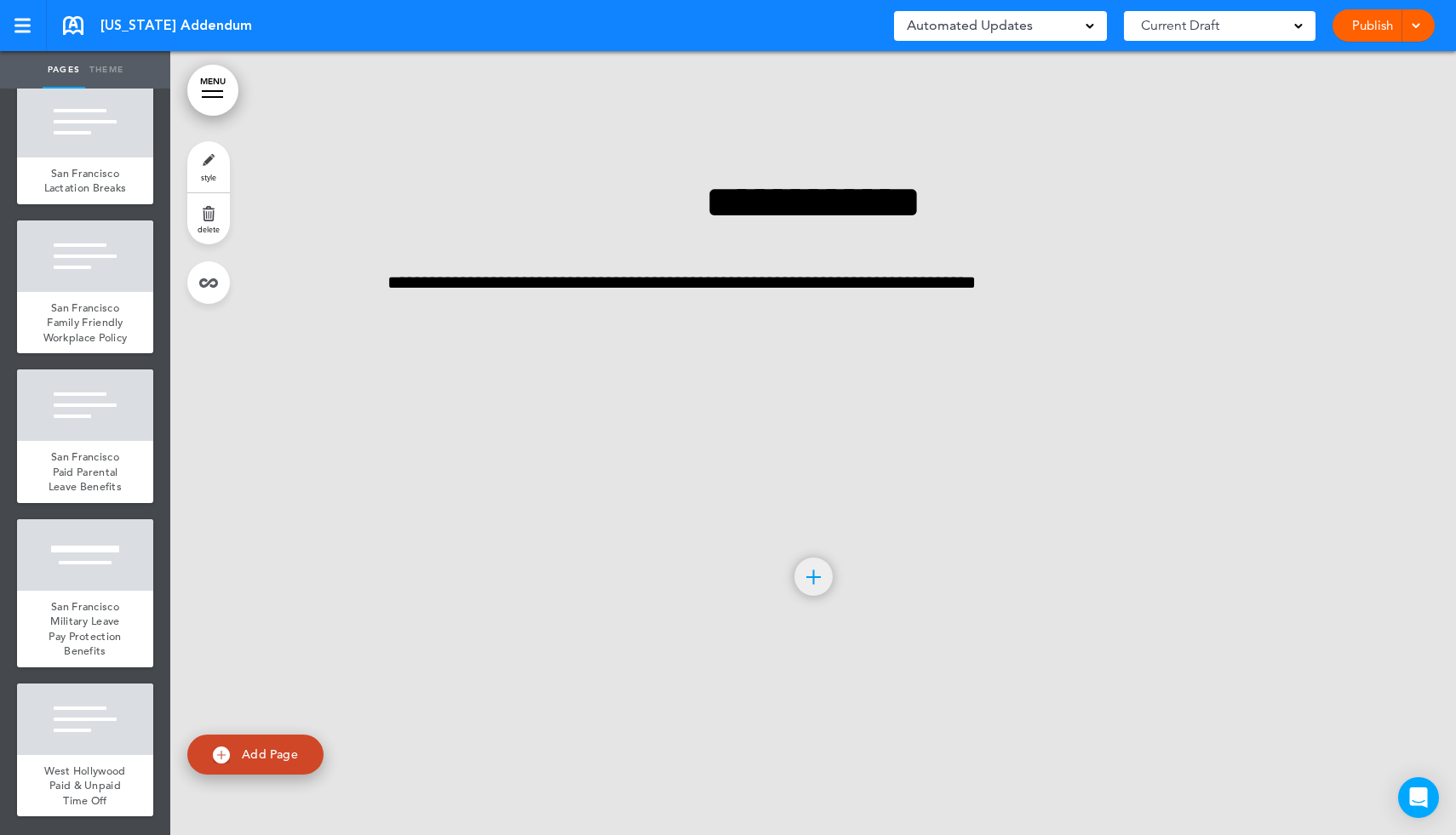
scroll to position [121634, 0]
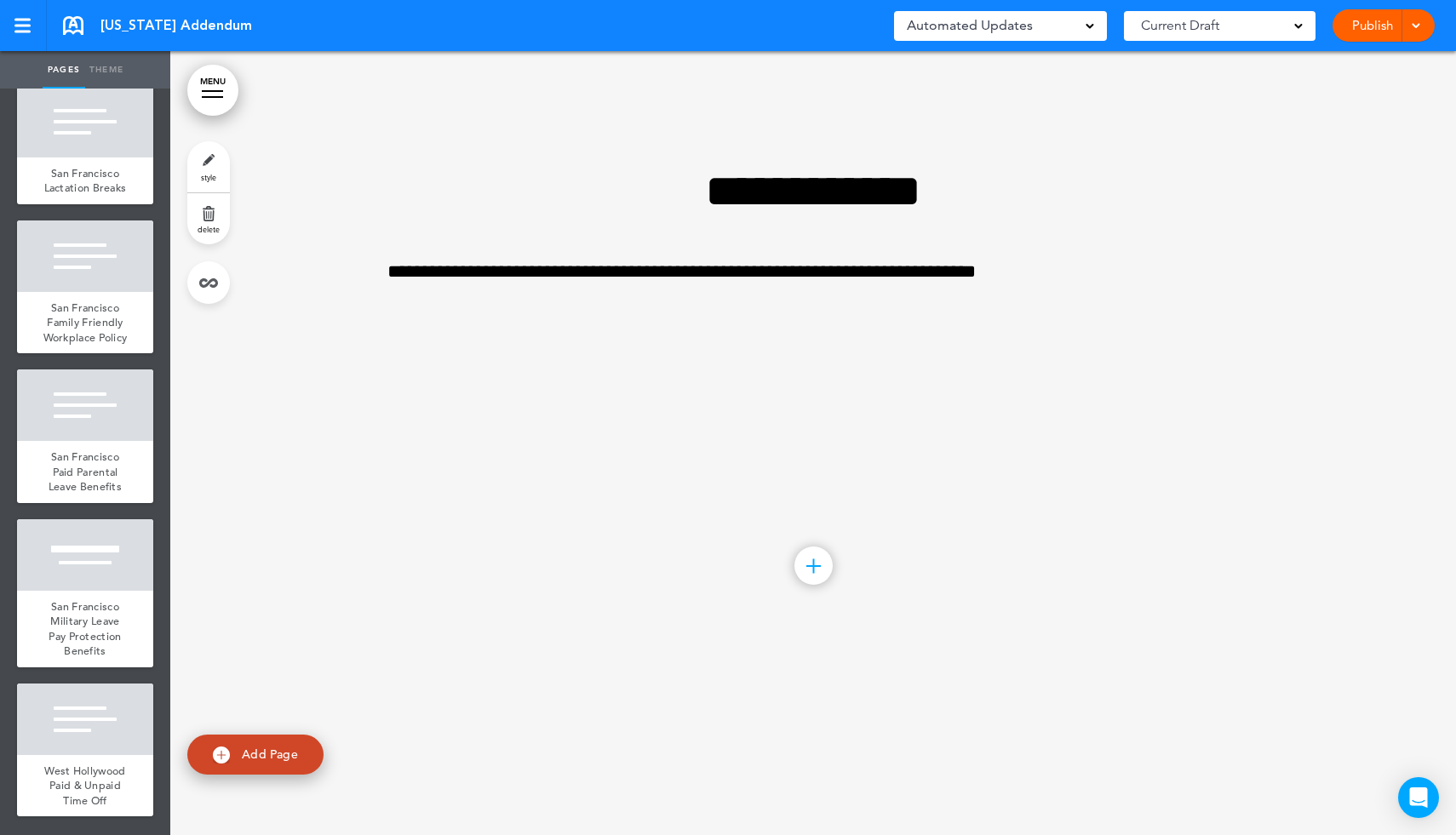
click at [206, 217] on link "delete" at bounding box center [209, 219] width 43 height 51
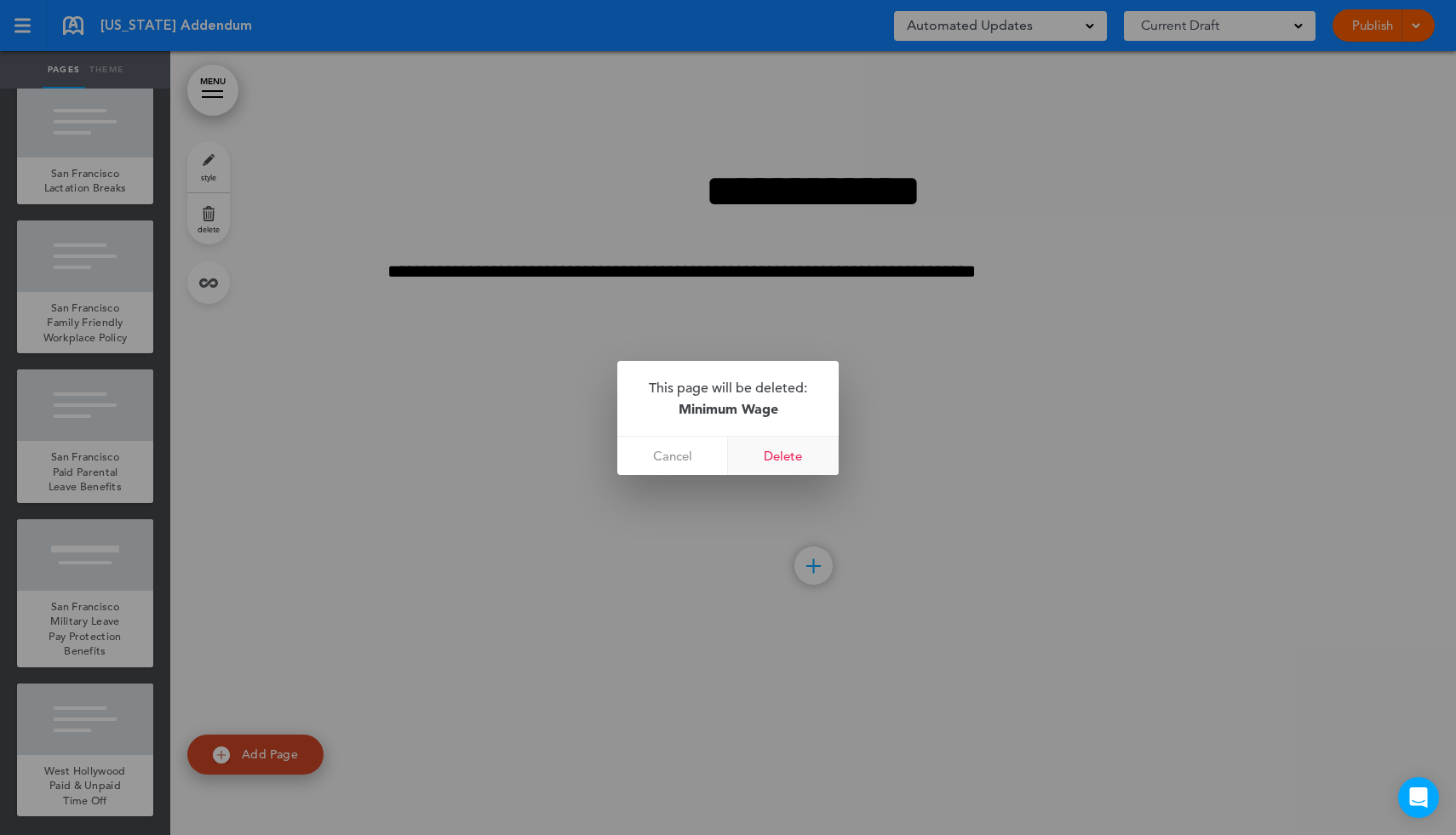
click at [788, 459] on link "Delete" at bounding box center [783, 456] width 110 height 39
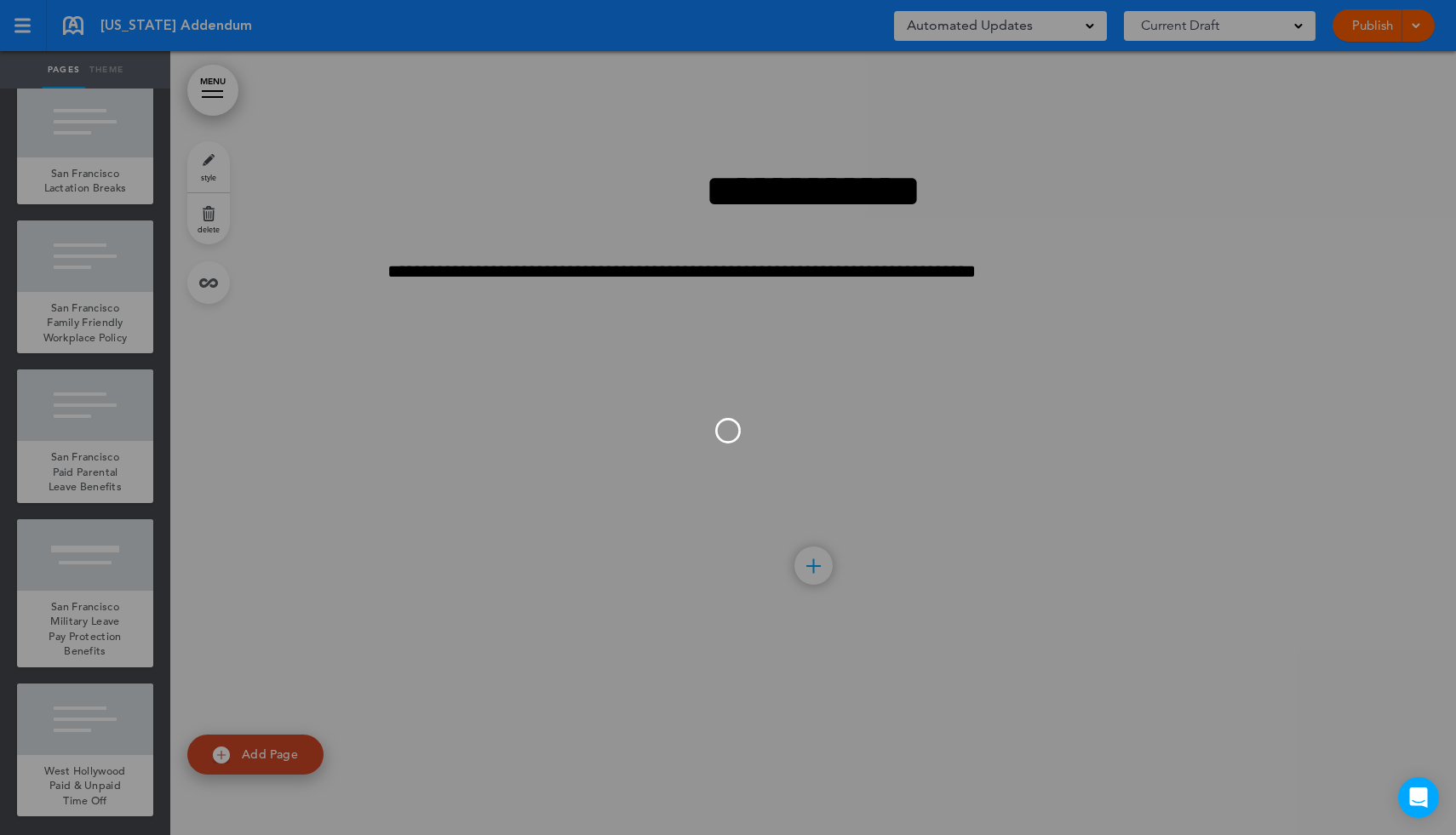
scroll to position [120851, 0]
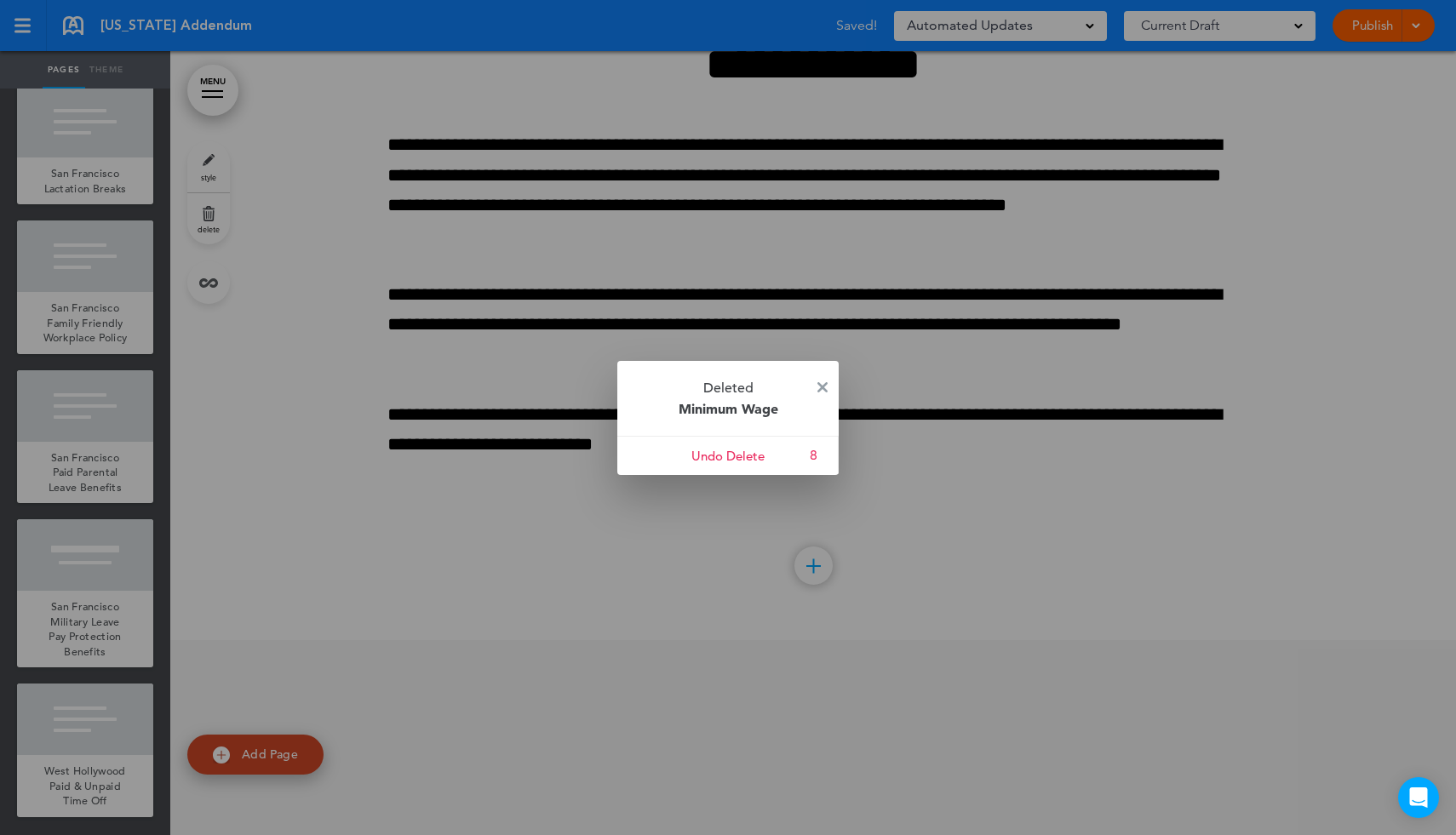
click at [828, 386] on p "Deleted Minimum Wage" at bounding box center [728, 397] width 221 height 75
click at [820, 386] on img at bounding box center [822, 387] width 10 height 10
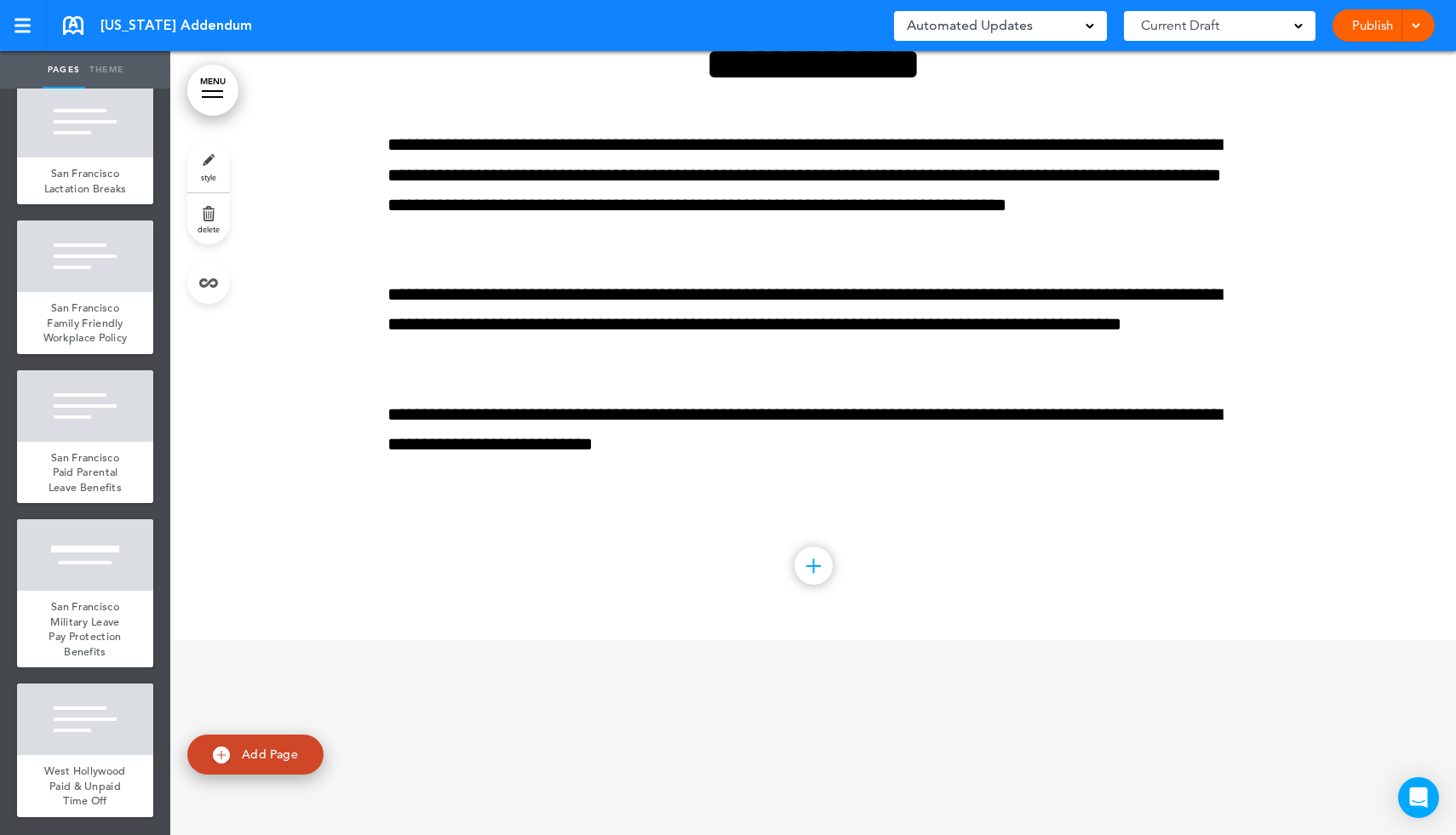
click at [216, 84] on link "MENU" at bounding box center [213, 91] width 51 height 51
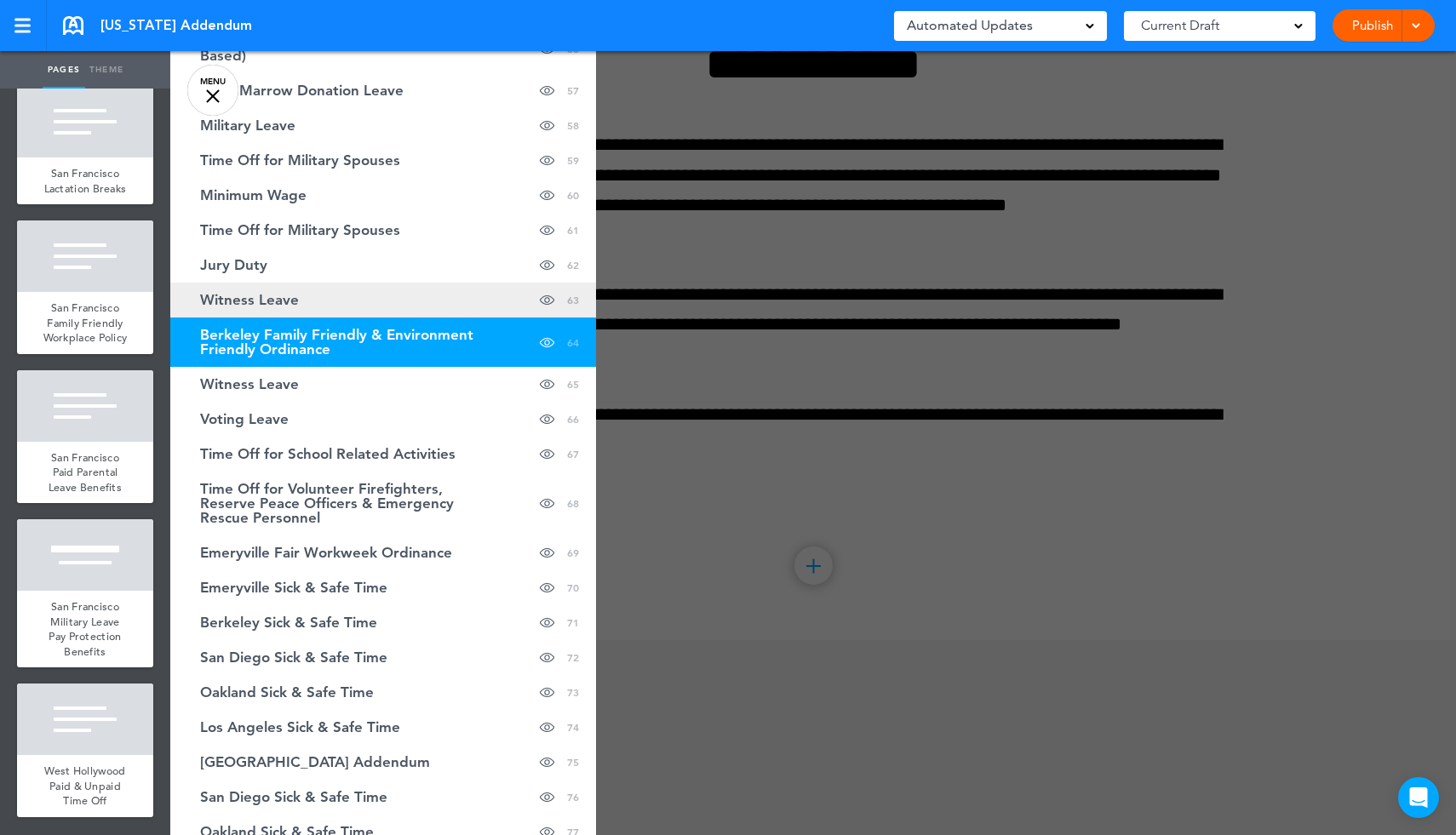
click at [310, 295] on link "Witness Leave hide page in table of contents 63" at bounding box center [383, 300] width 426 height 35
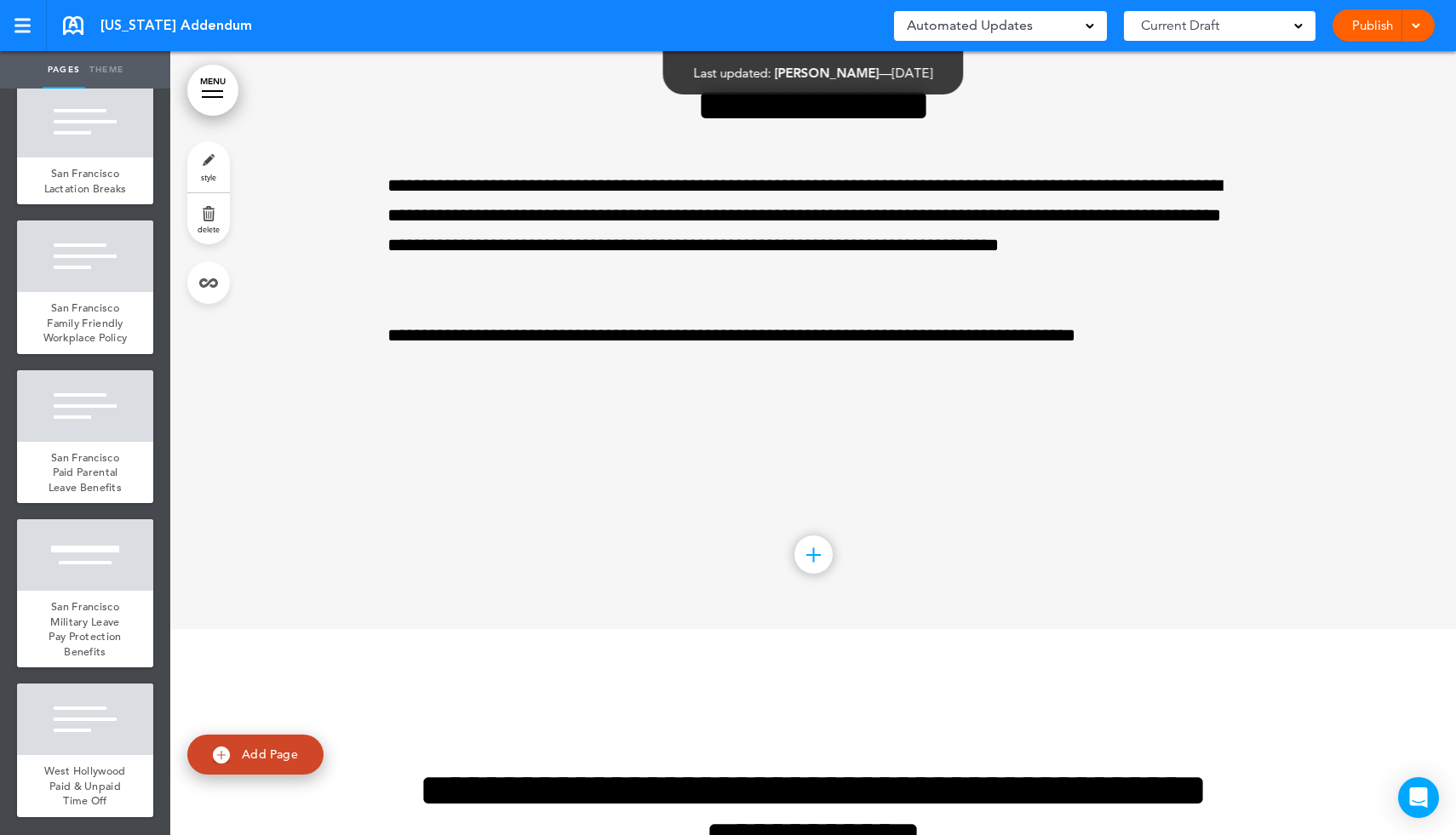
scroll to position [120066, 0]
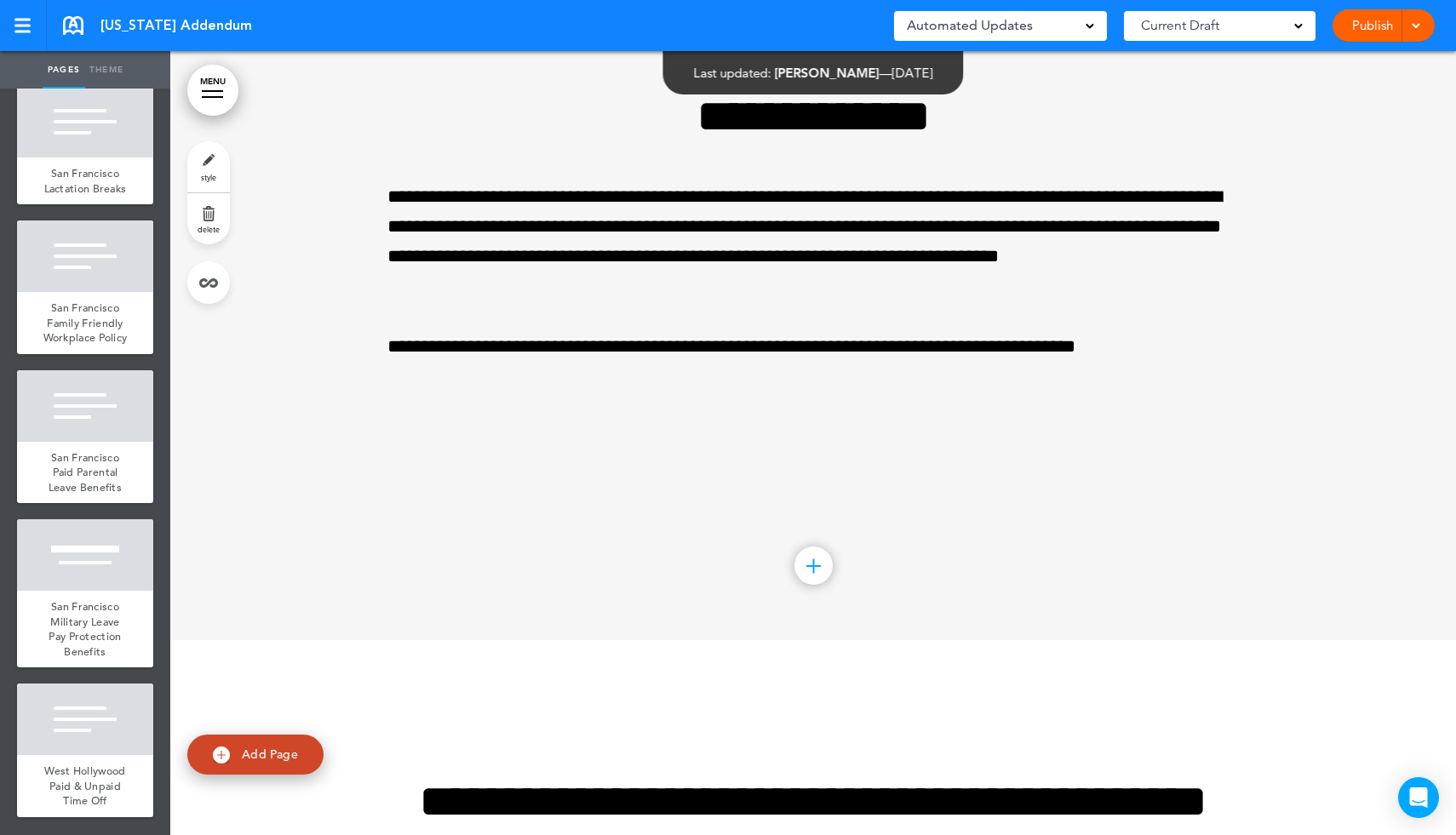
click at [216, 219] on link "delete" at bounding box center [209, 219] width 43 height 51
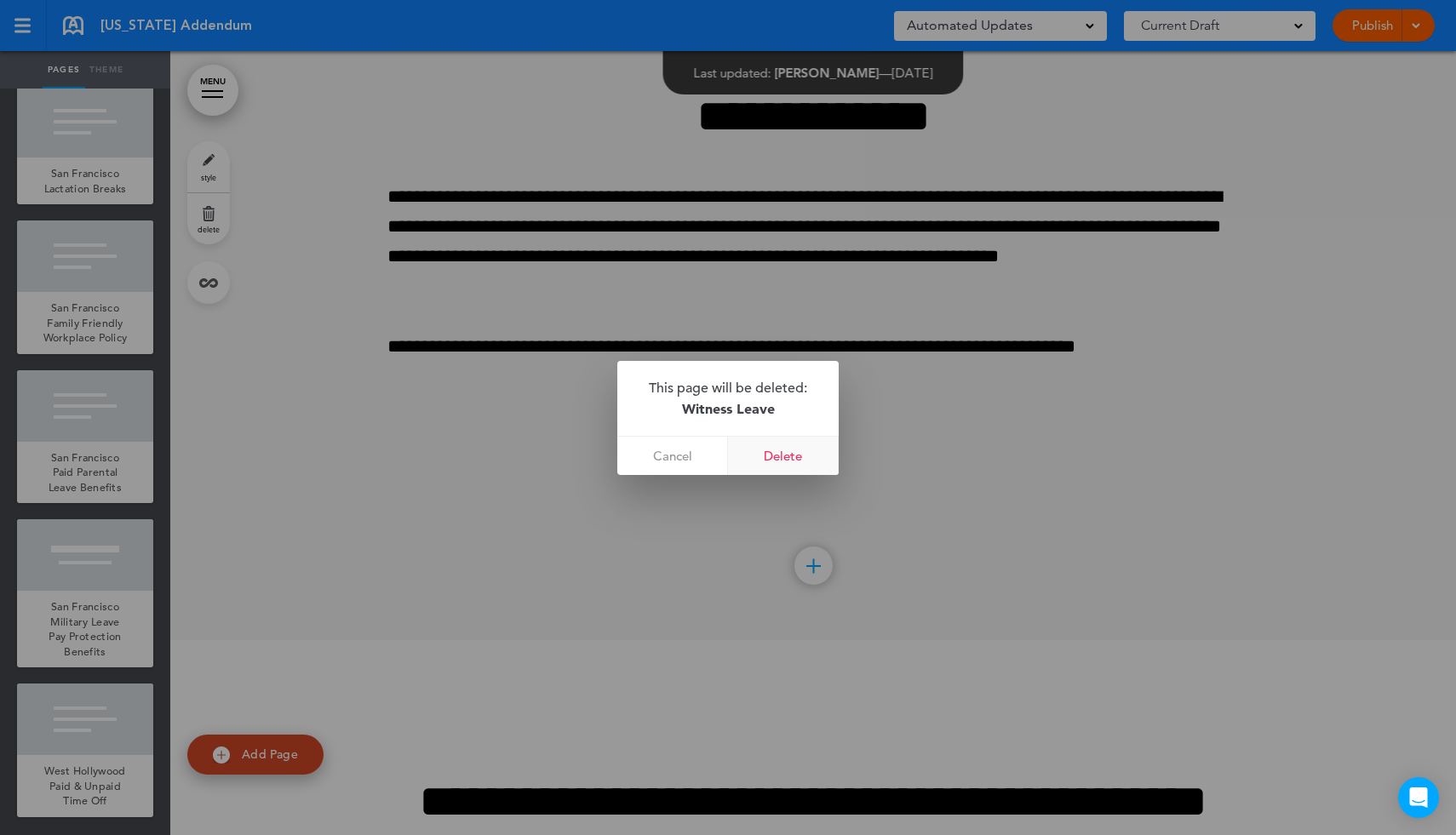
click at [805, 460] on link "Delete" at bounding box center [783, 456] width 110 height 39
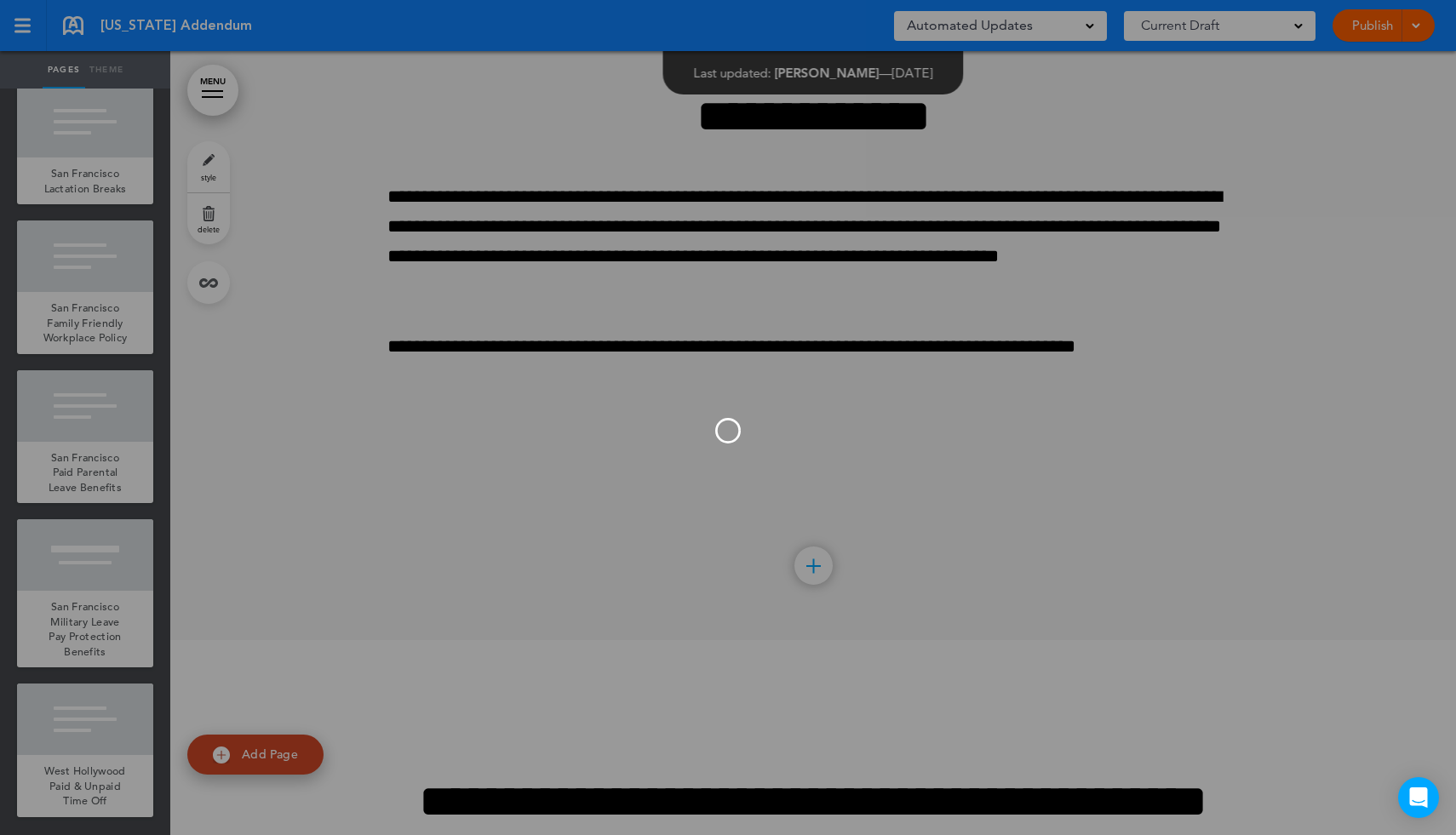
scroll to position [119282, 0]
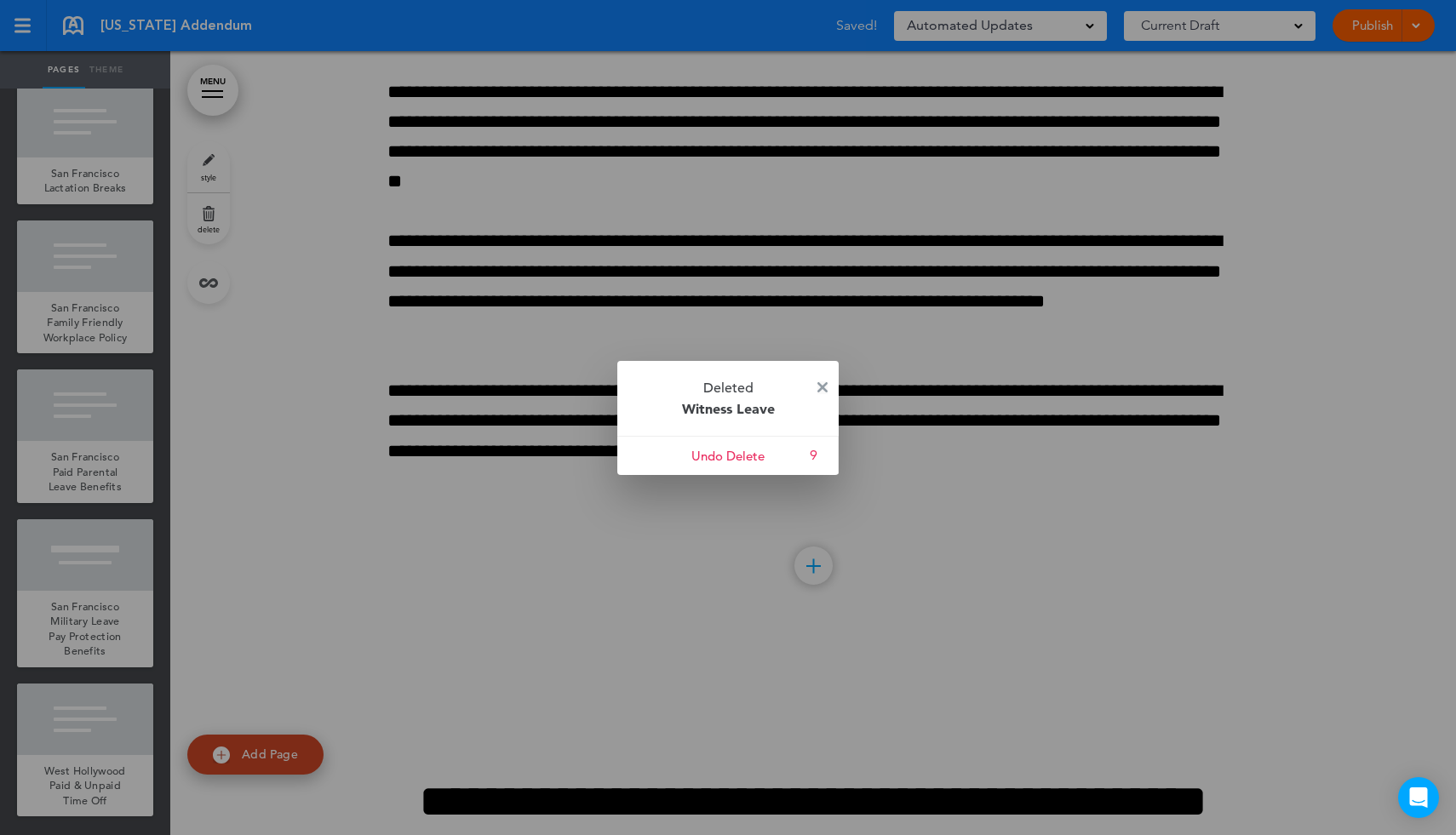
click at [824, 385] on img at bounding box center [822, 387] width 10 height 10
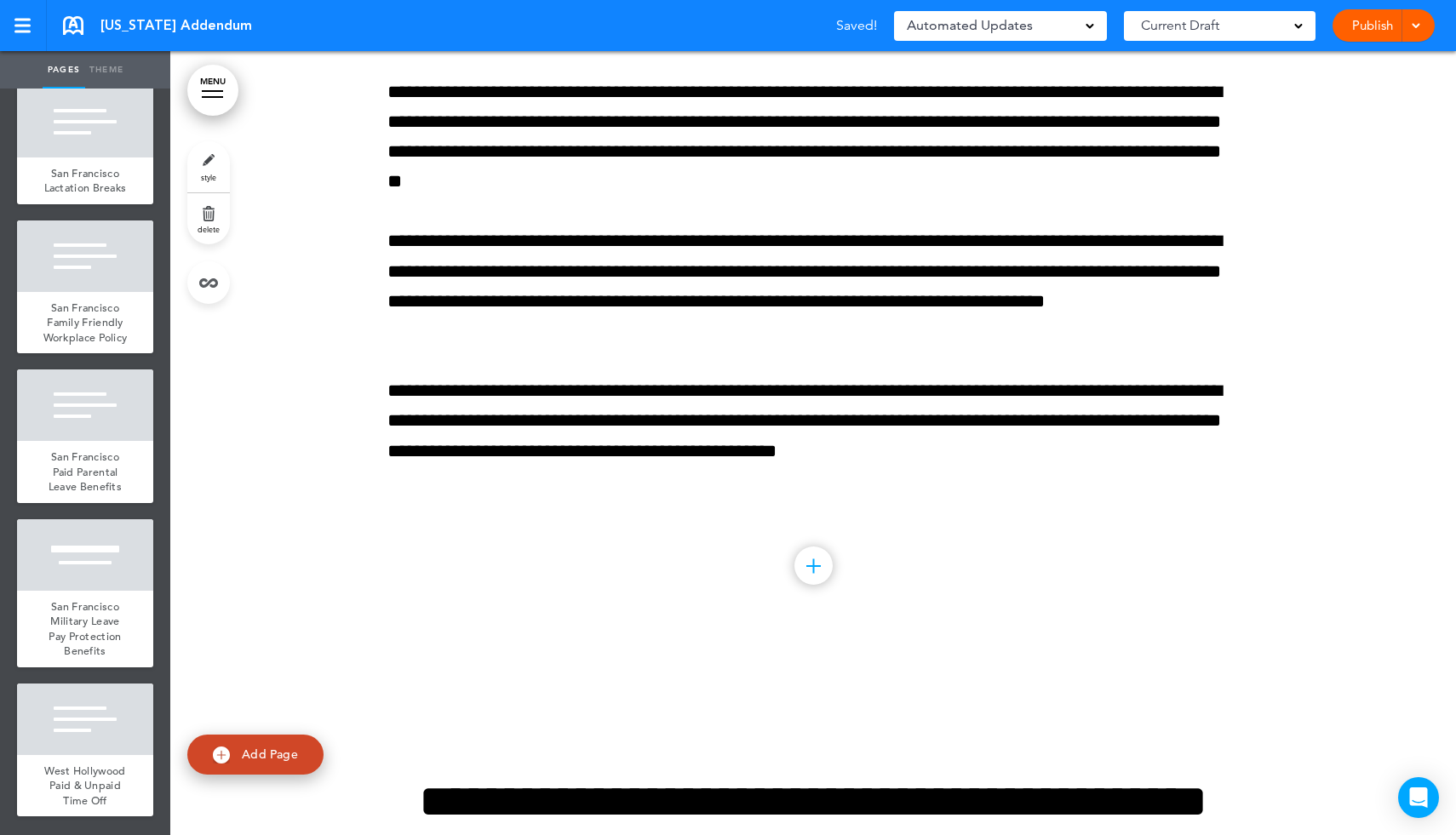
click at [205, 98] on link "MENU" at bounding box center [213, 91] width 51 height 51
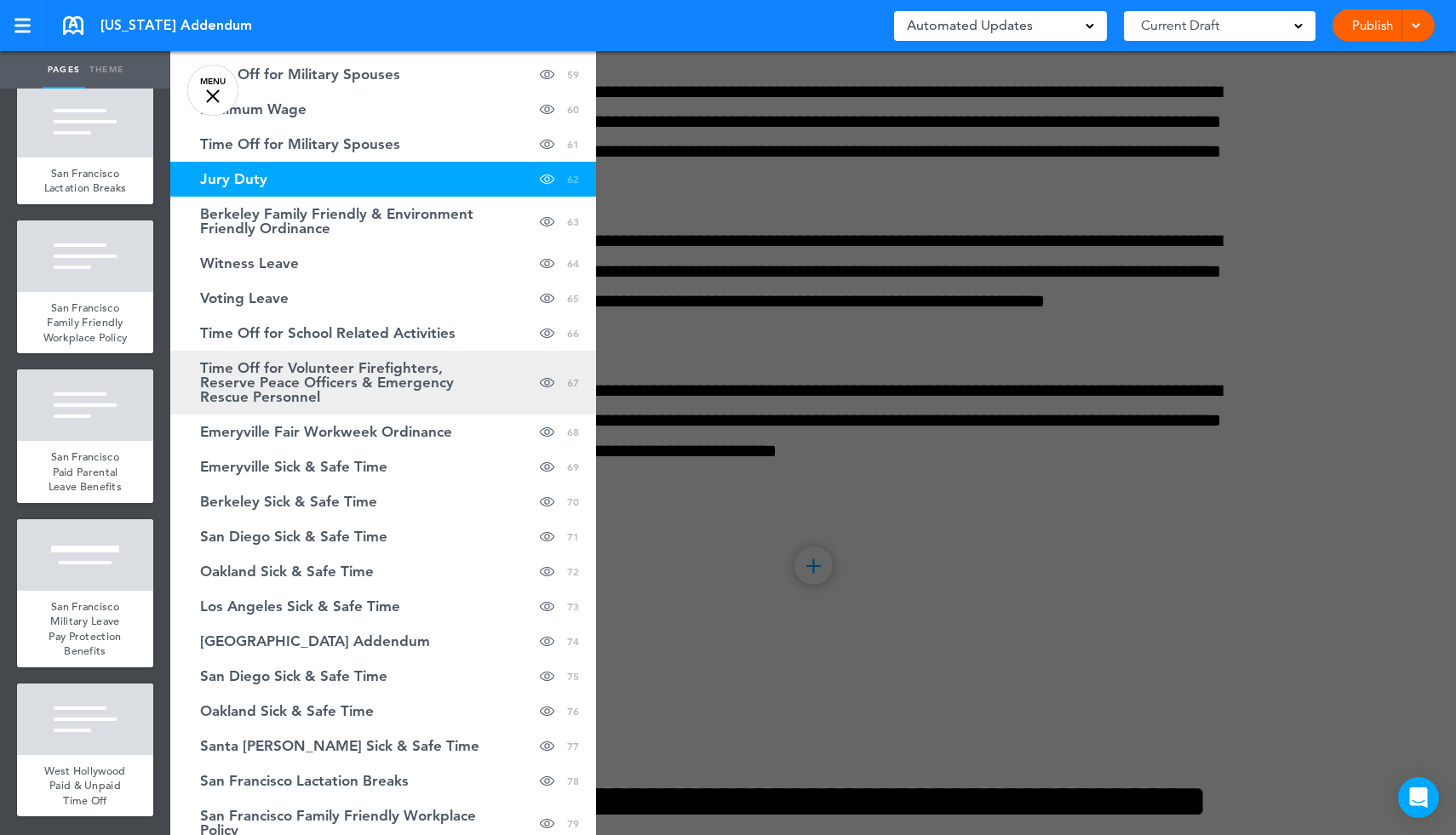
scroll to position [2389, 0]
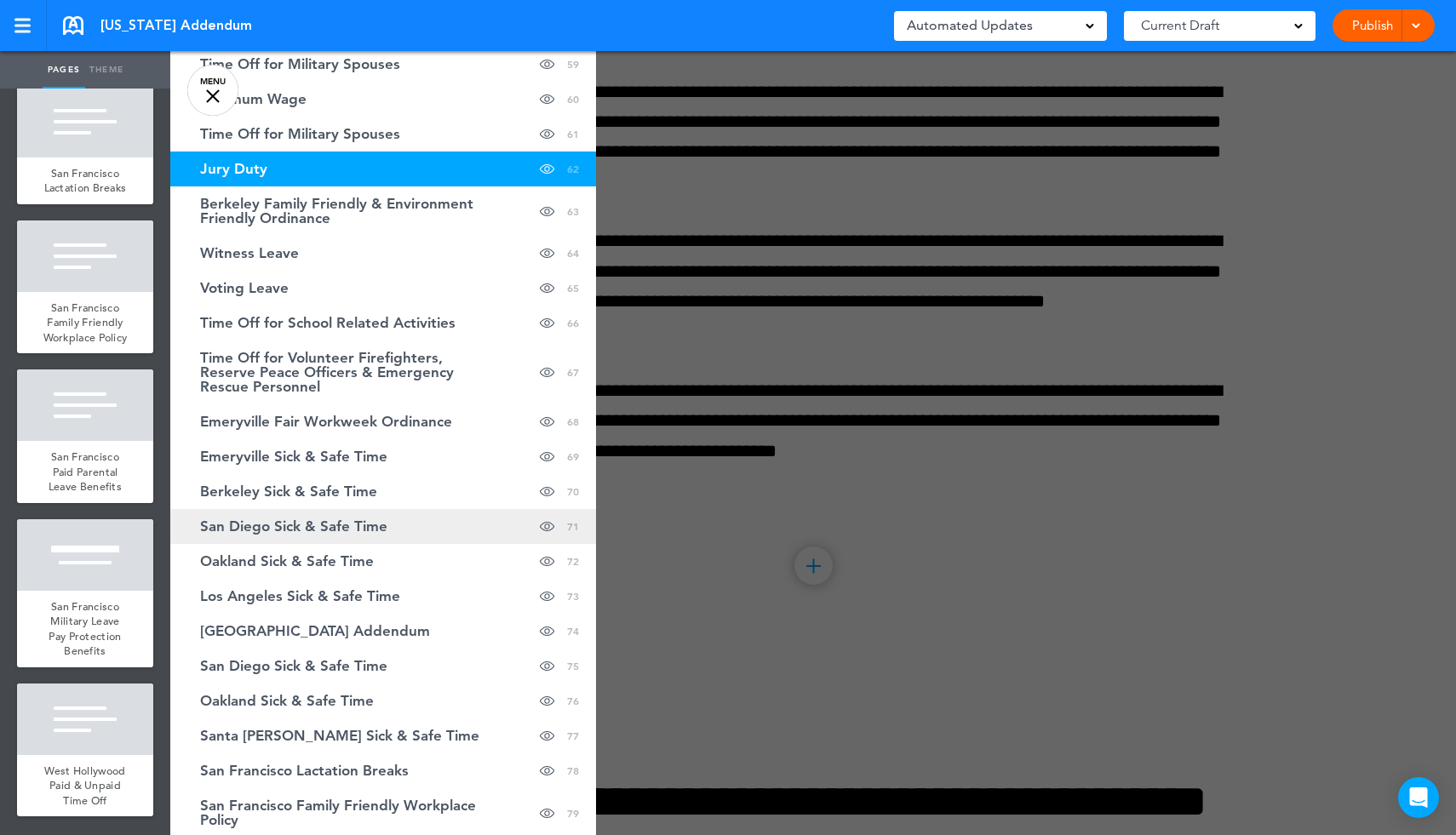
click at [377, 526] on span "San Diego Sick & Safe Time" at bounding box center [294, 526] width 188 height 15
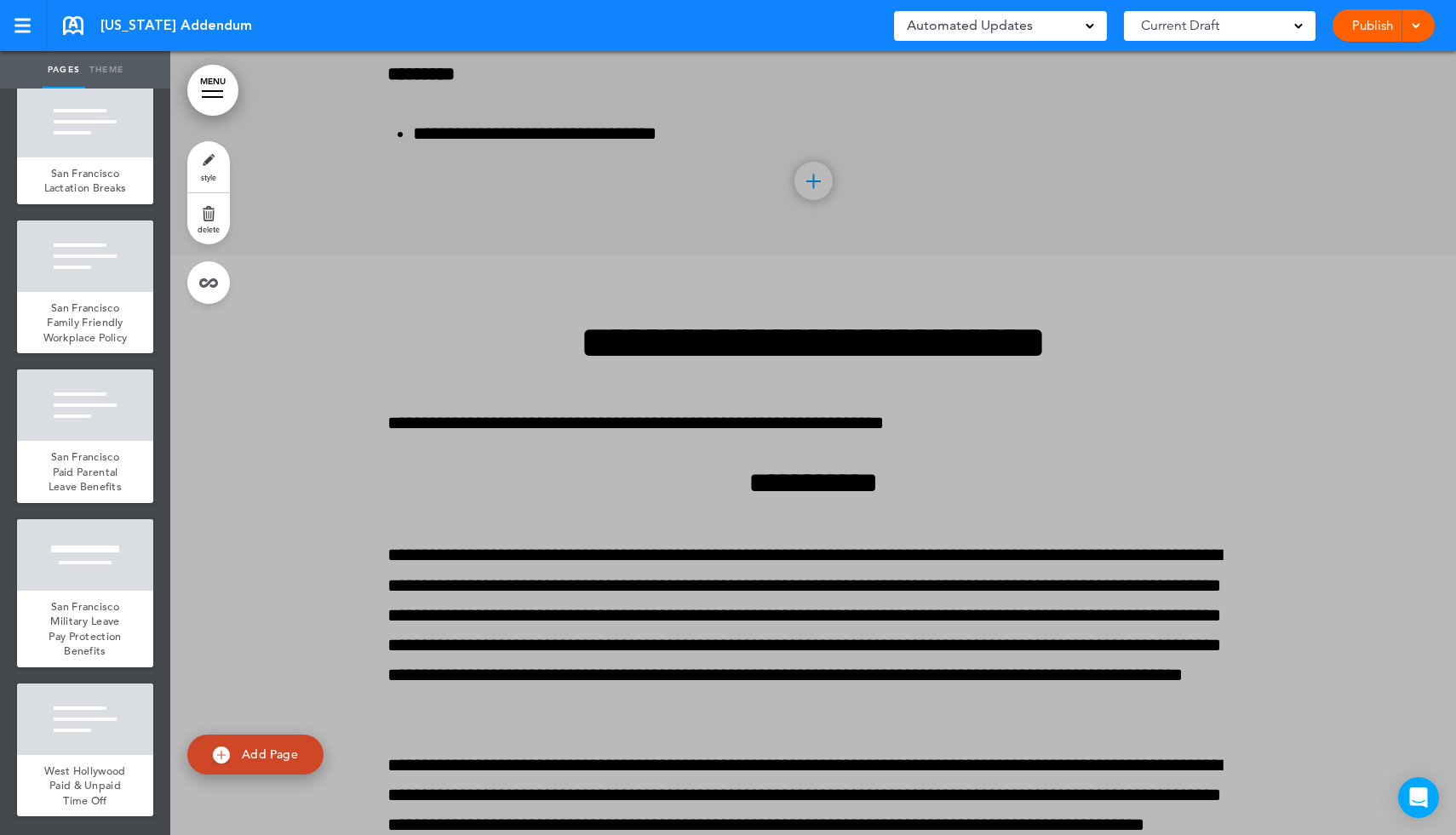
scroll to position [133753, 0]
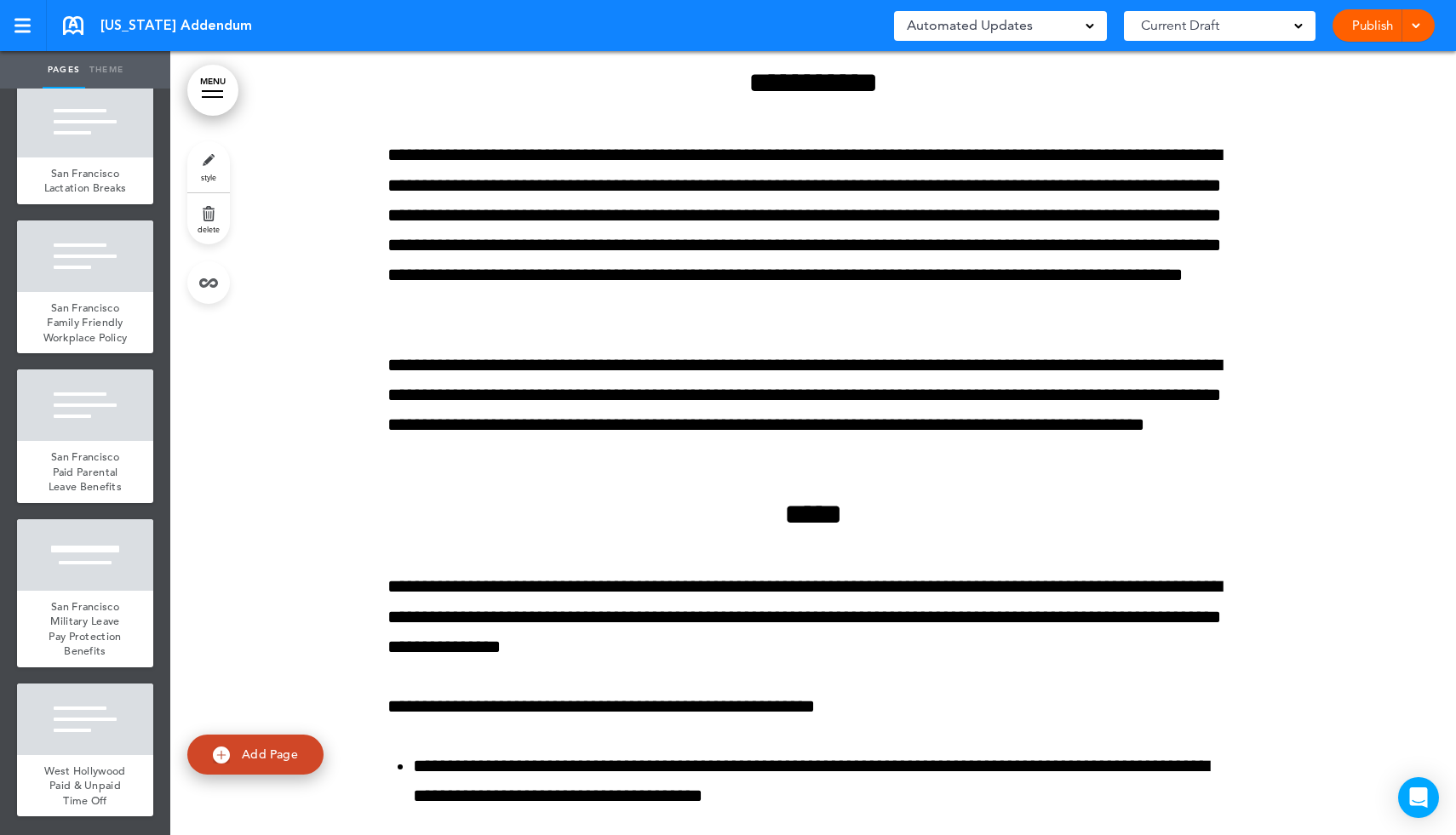
click at [215, 218] on link "delete" at bounding box center [209, 219] width 43 height 51
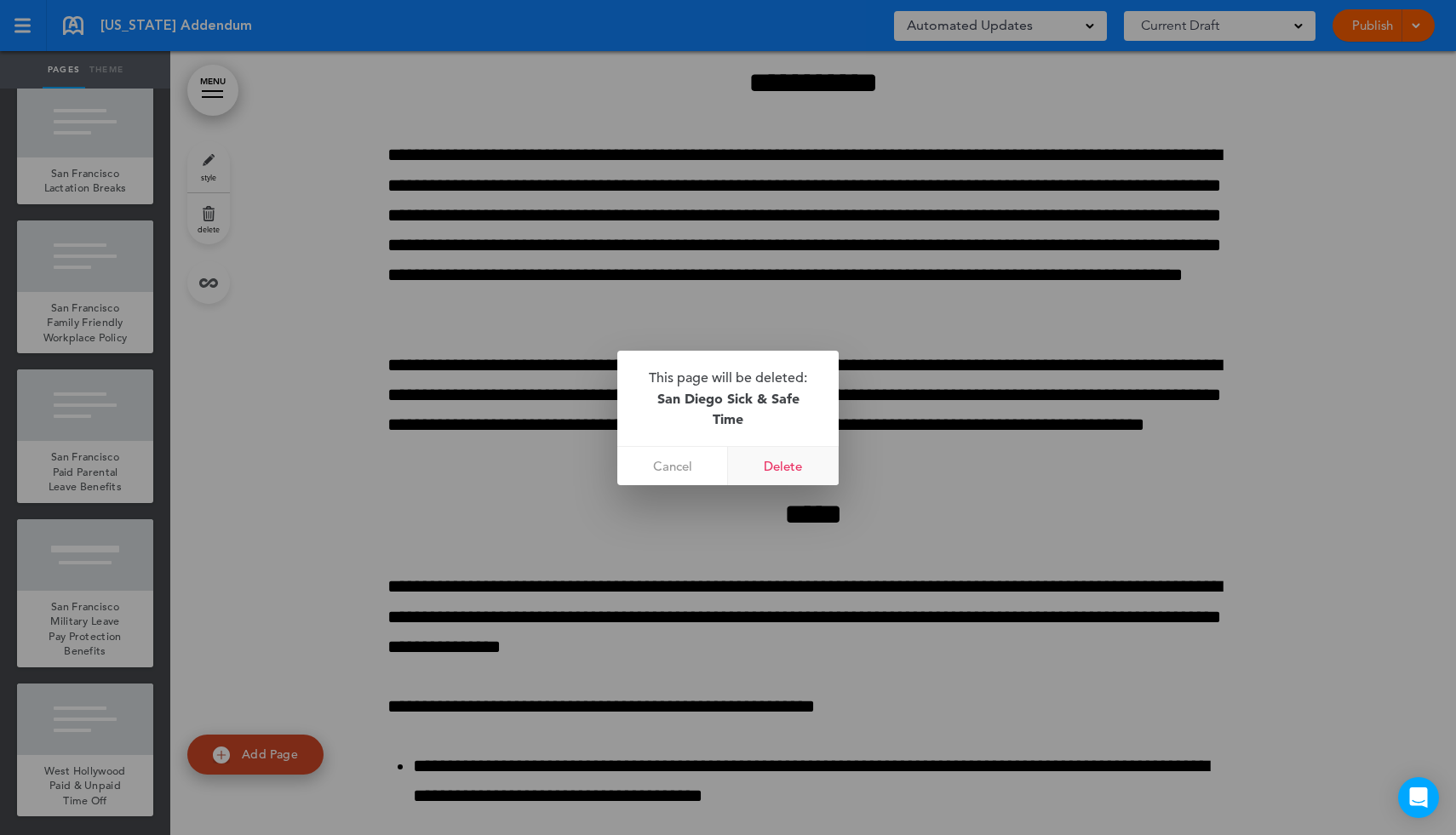
click at [776, 477] on link "Delete" at bounding box center [783, 466] width 110 height 39
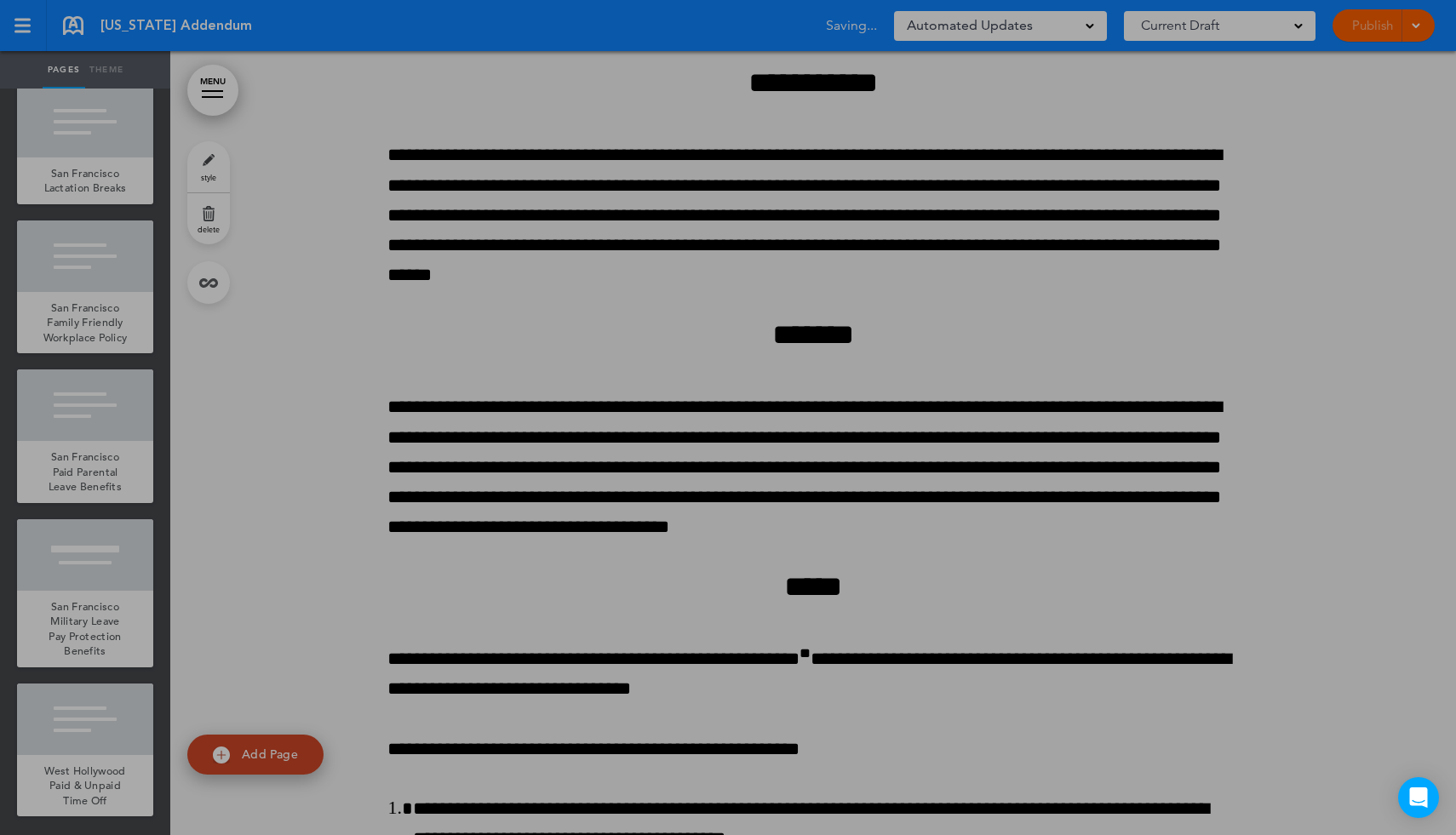
scroll to position [11137, 0]
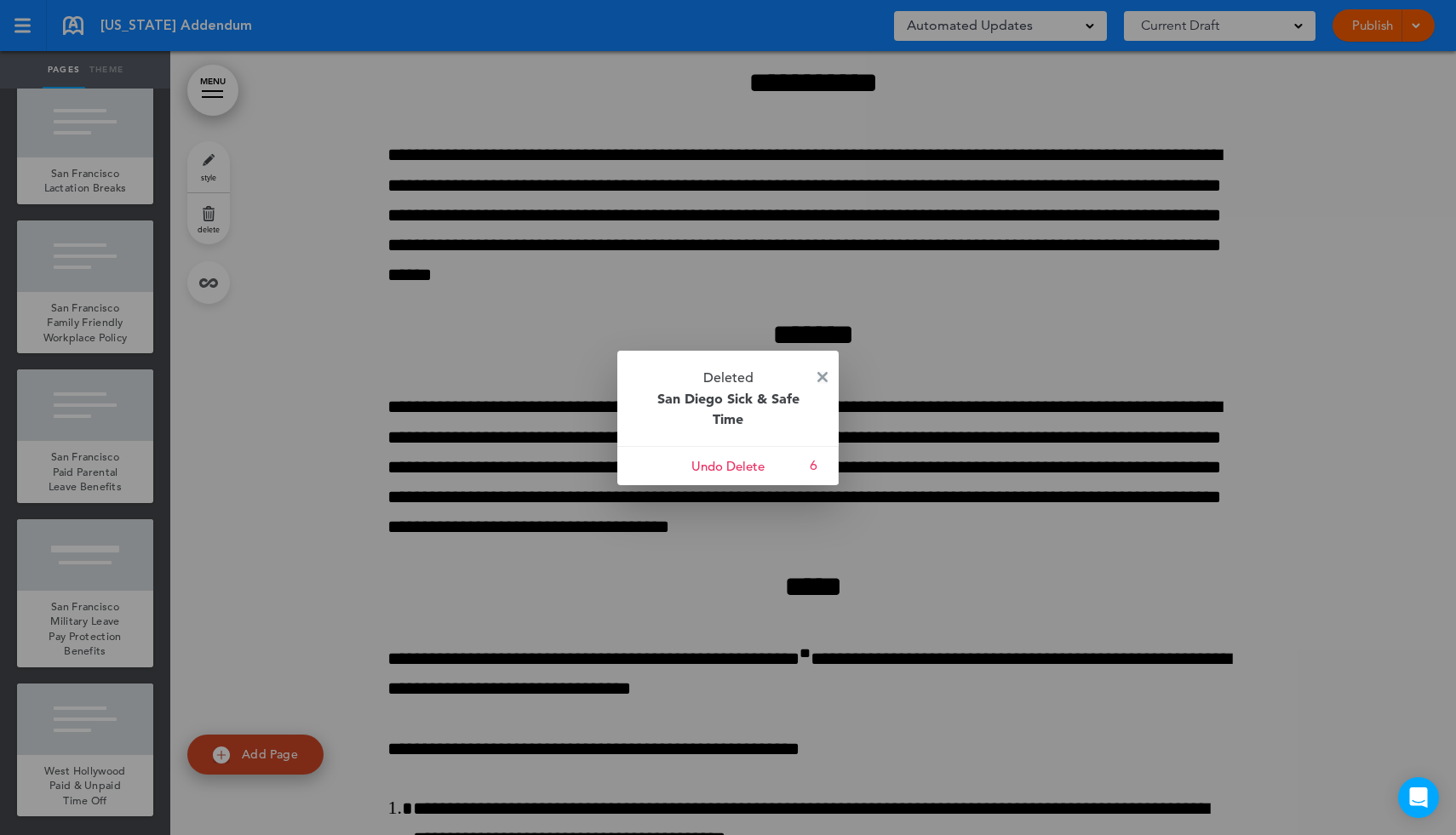
click at [820, 373] on img at bounding box center [822, 377] width 10 height 10
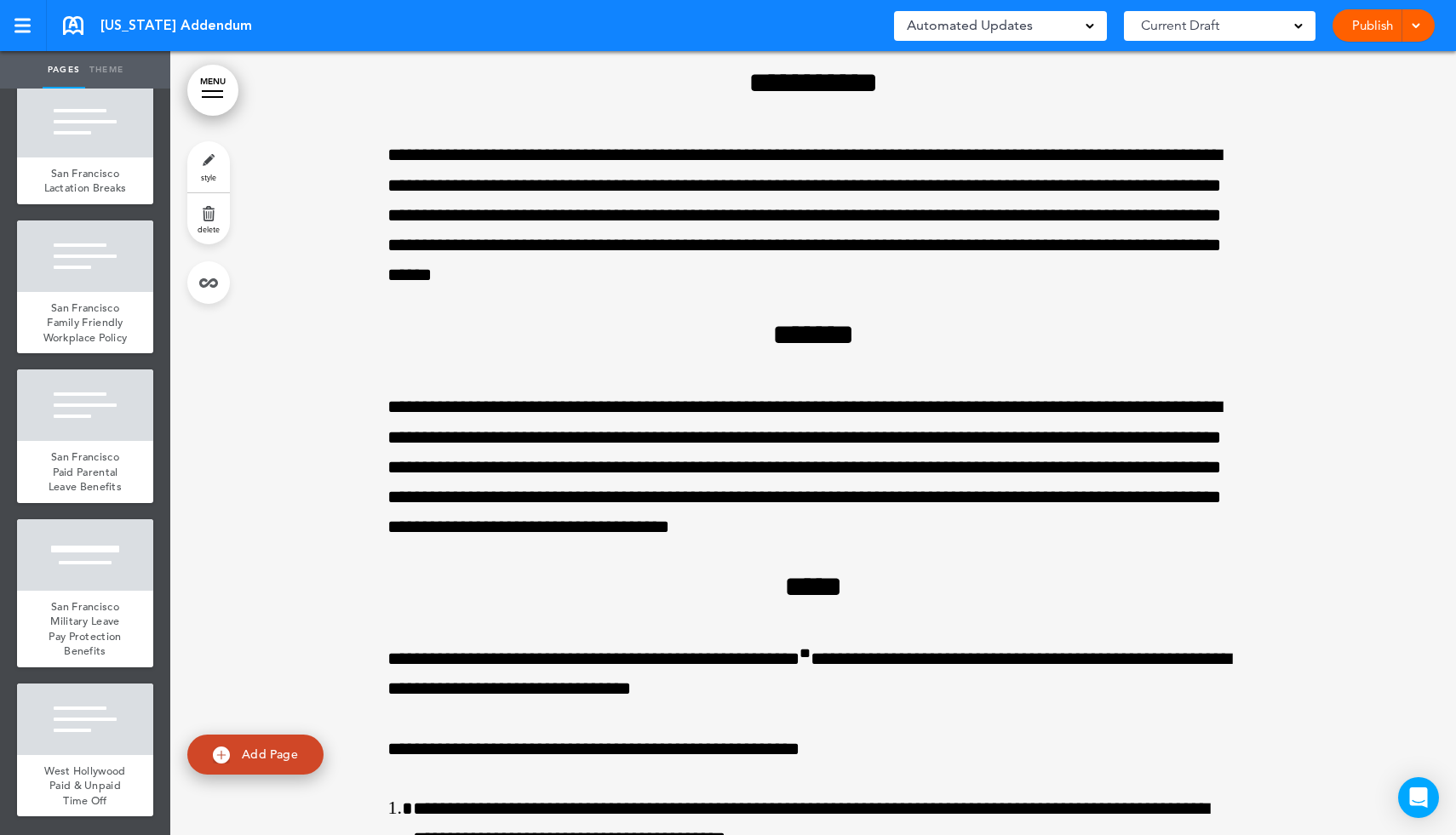
click at [224, 102] on link "MENU" at bounding box center [213, 91] width 51 height 51
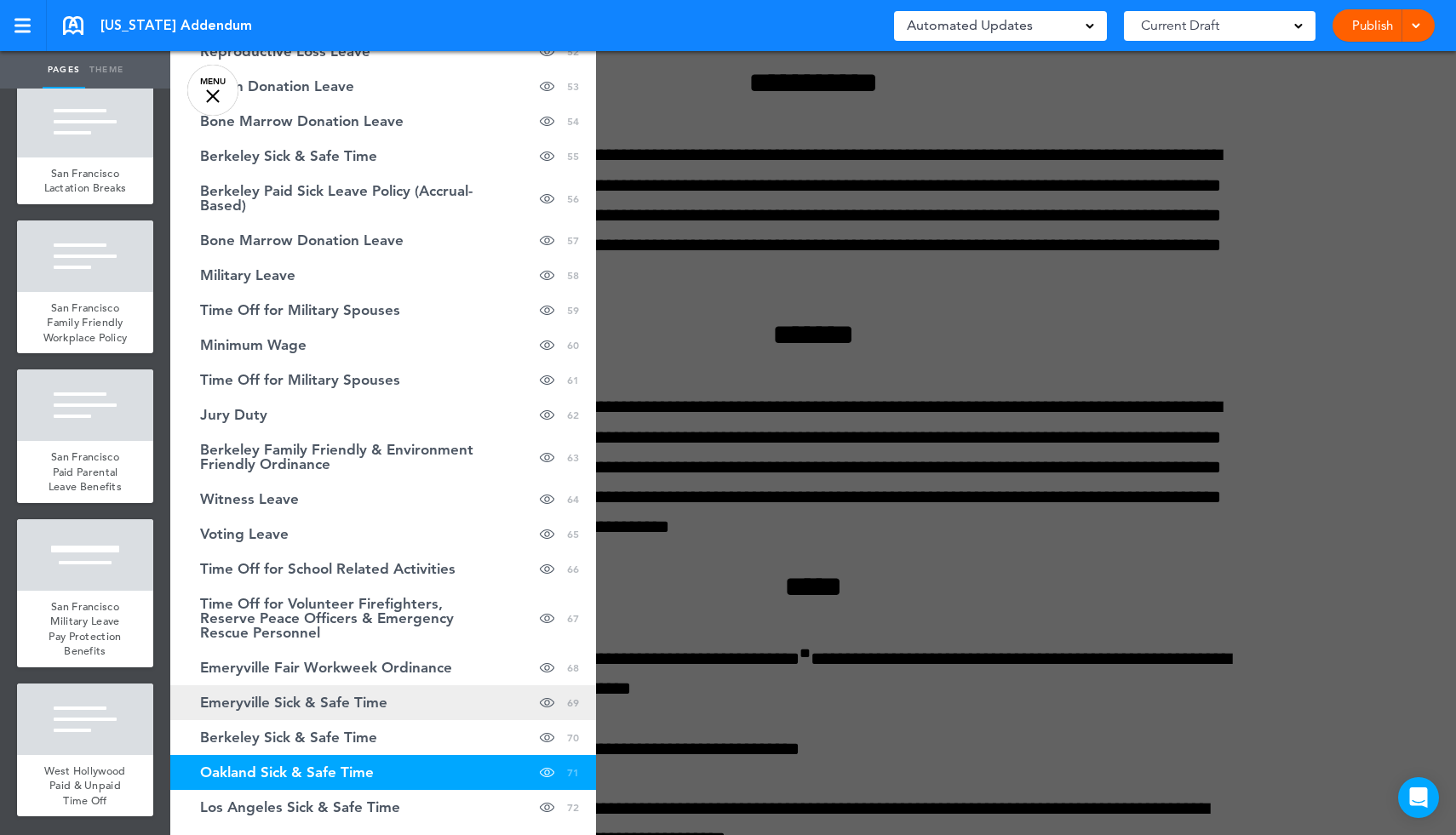
scroll to position [2123, 0]
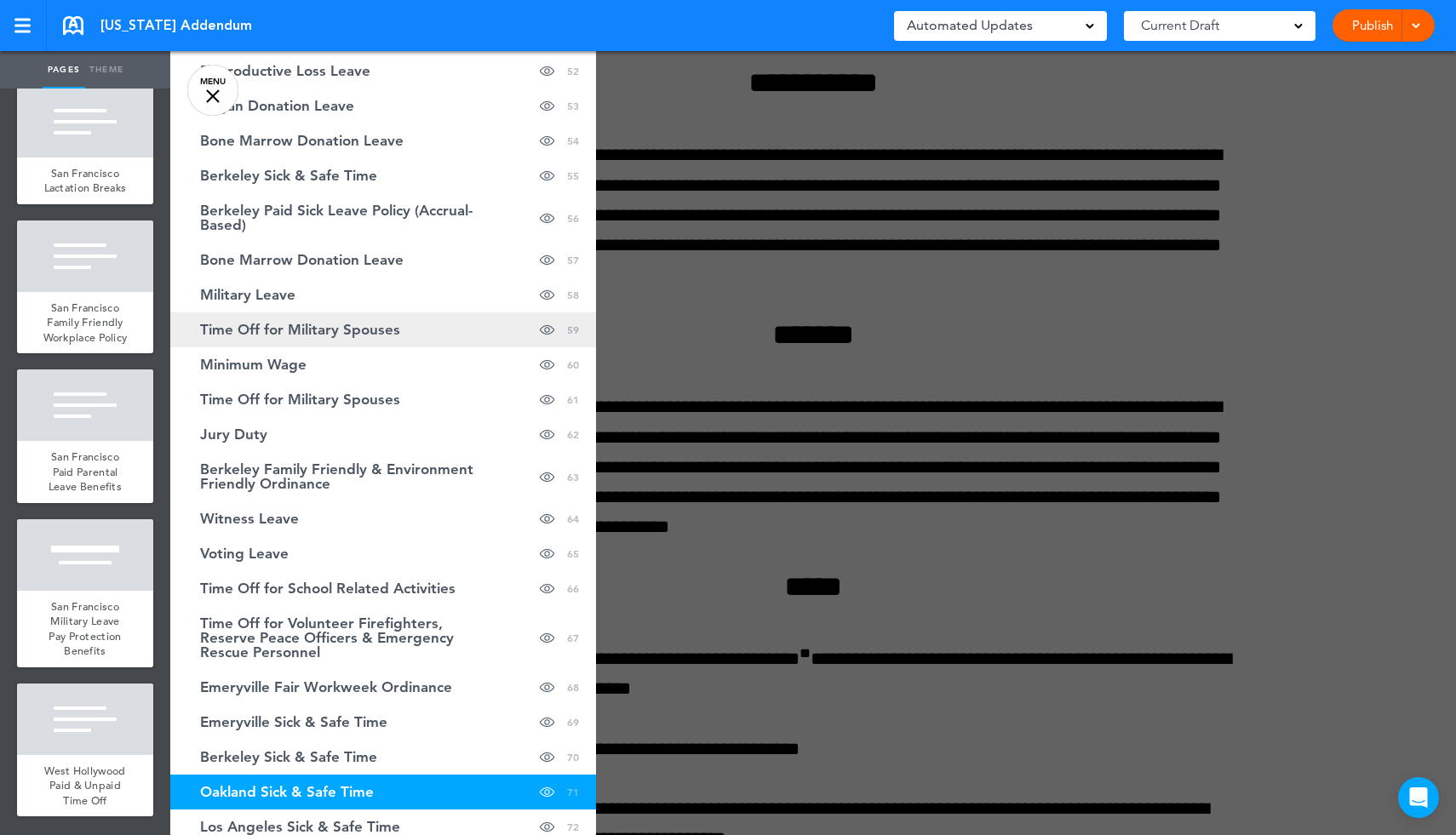
click at [397, 333] on span "Time Off for Military Spouses" at bounding box center [301, 330] width 200 height 15
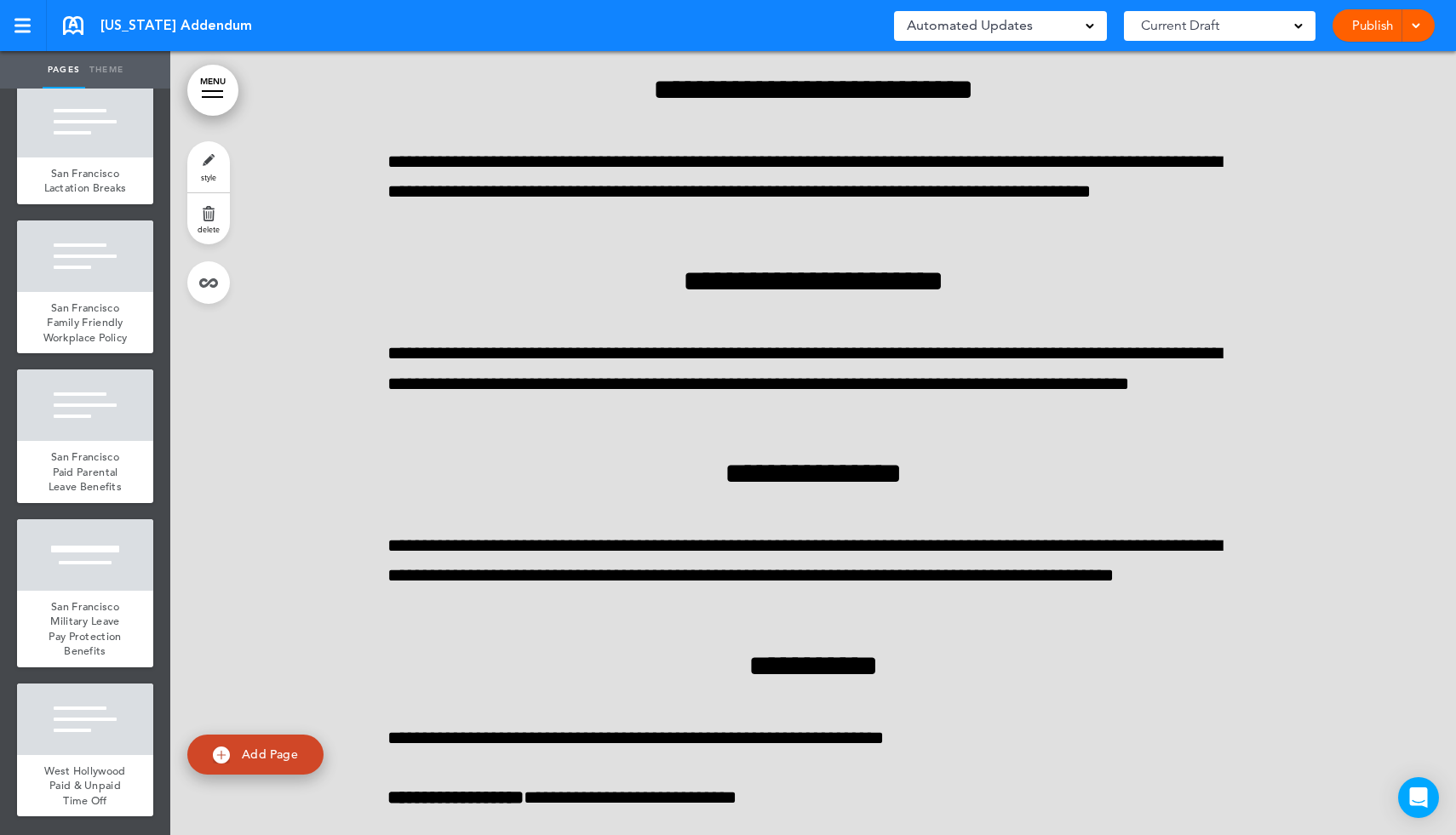
scroll to position [115006, 0]
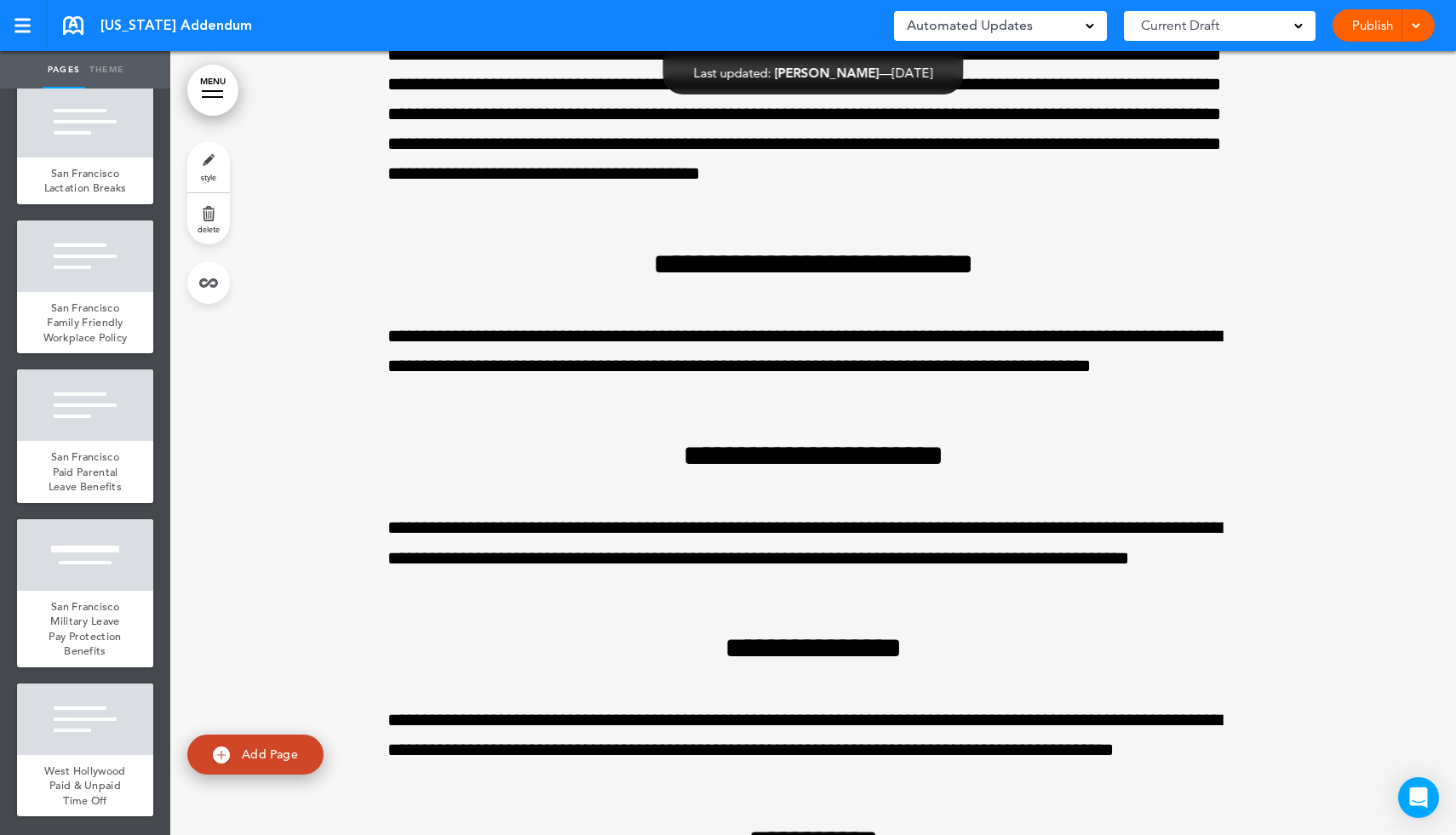
click at [208, 218] on link "delete" at bounding box center [209, 219] width 43 height 51
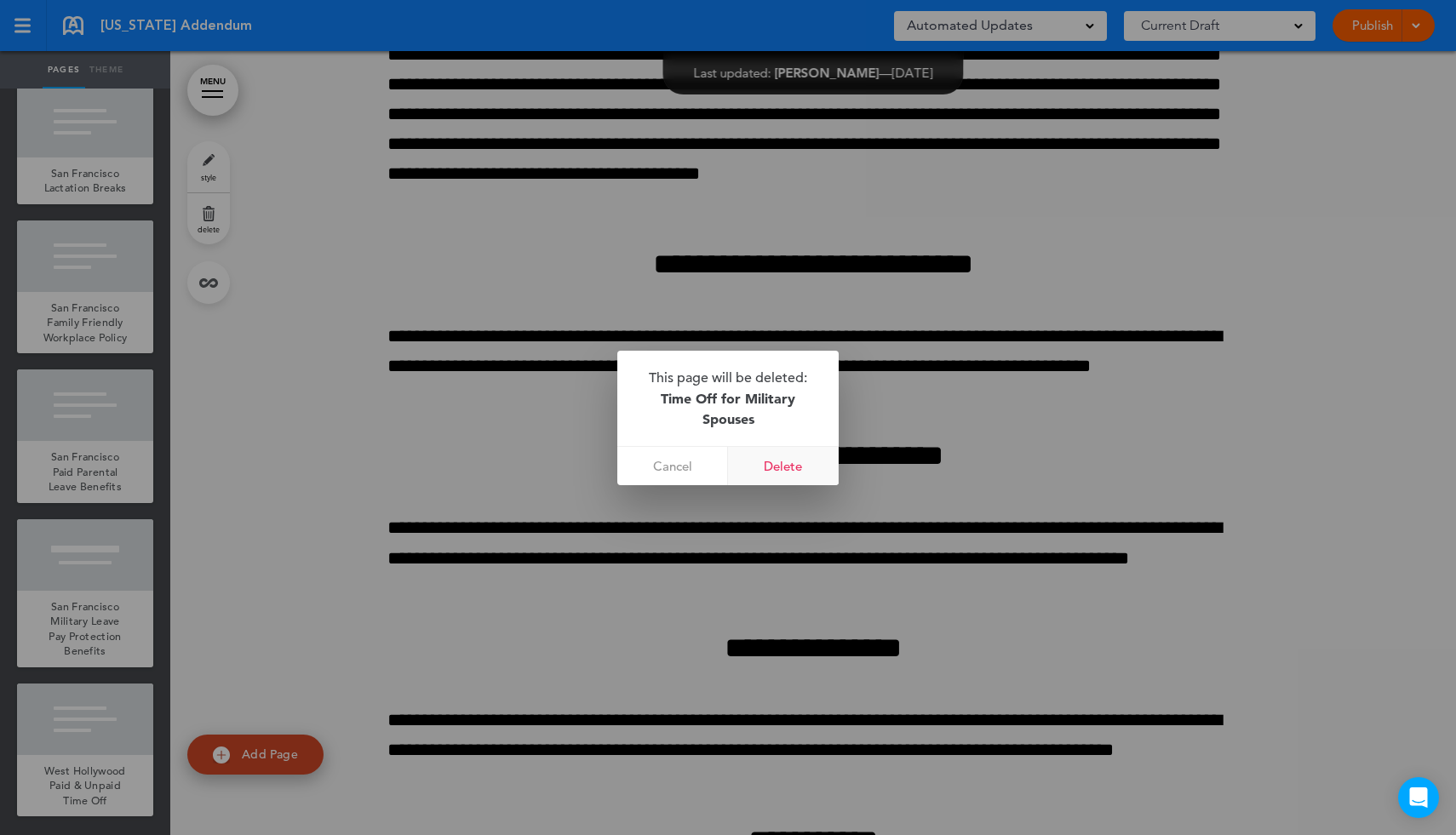
click at [773, 464] on link "Delete" at bounding box center [783, 466] width 110 height 39
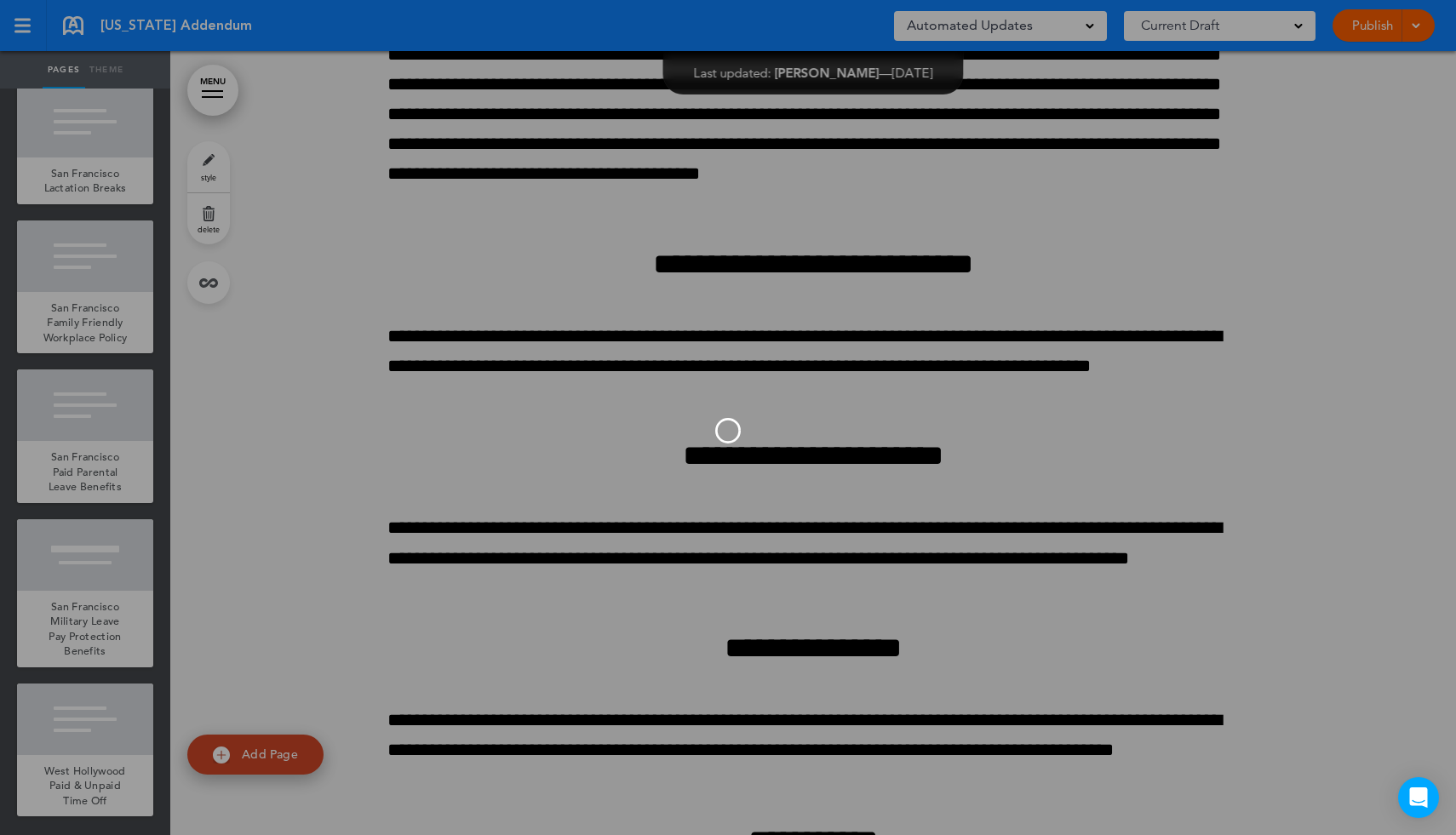
scroll to position [11001, 0]
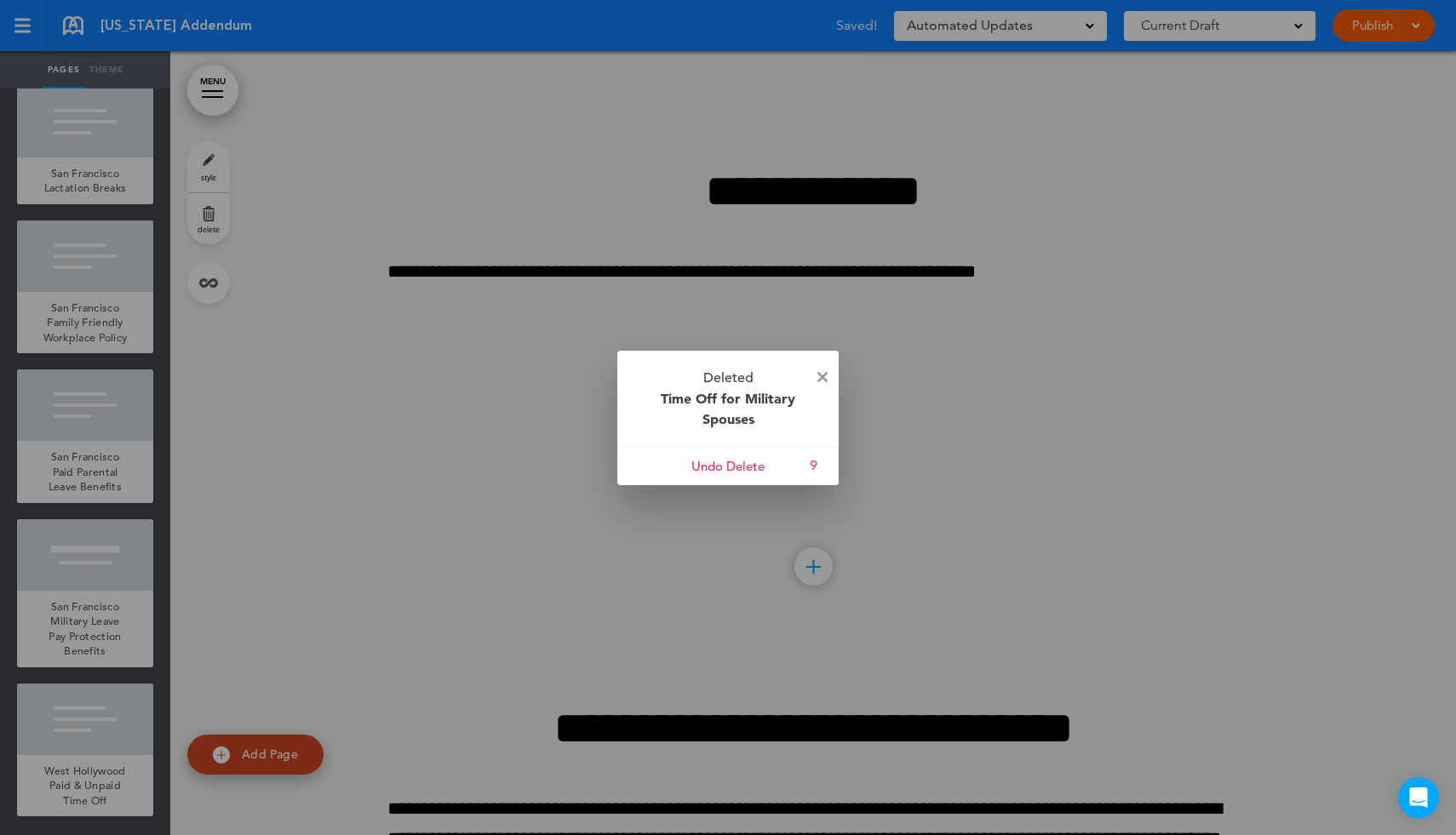
click at [822, 378] on img at bounding box center [822, 377] width 10 height 10
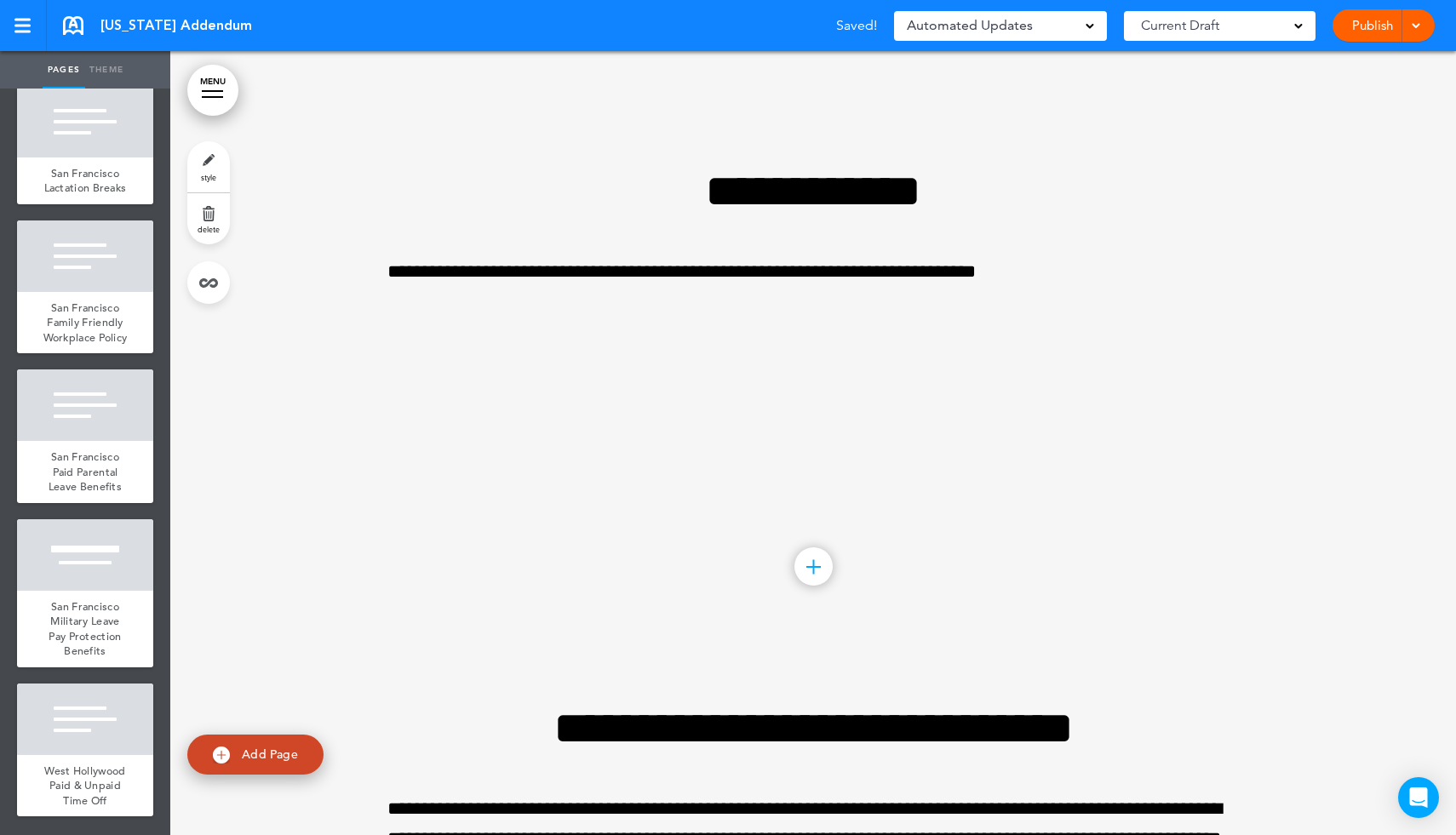
click at [220, 92] on link "MENU" at bounding box center [213, 91] width 51 height 51
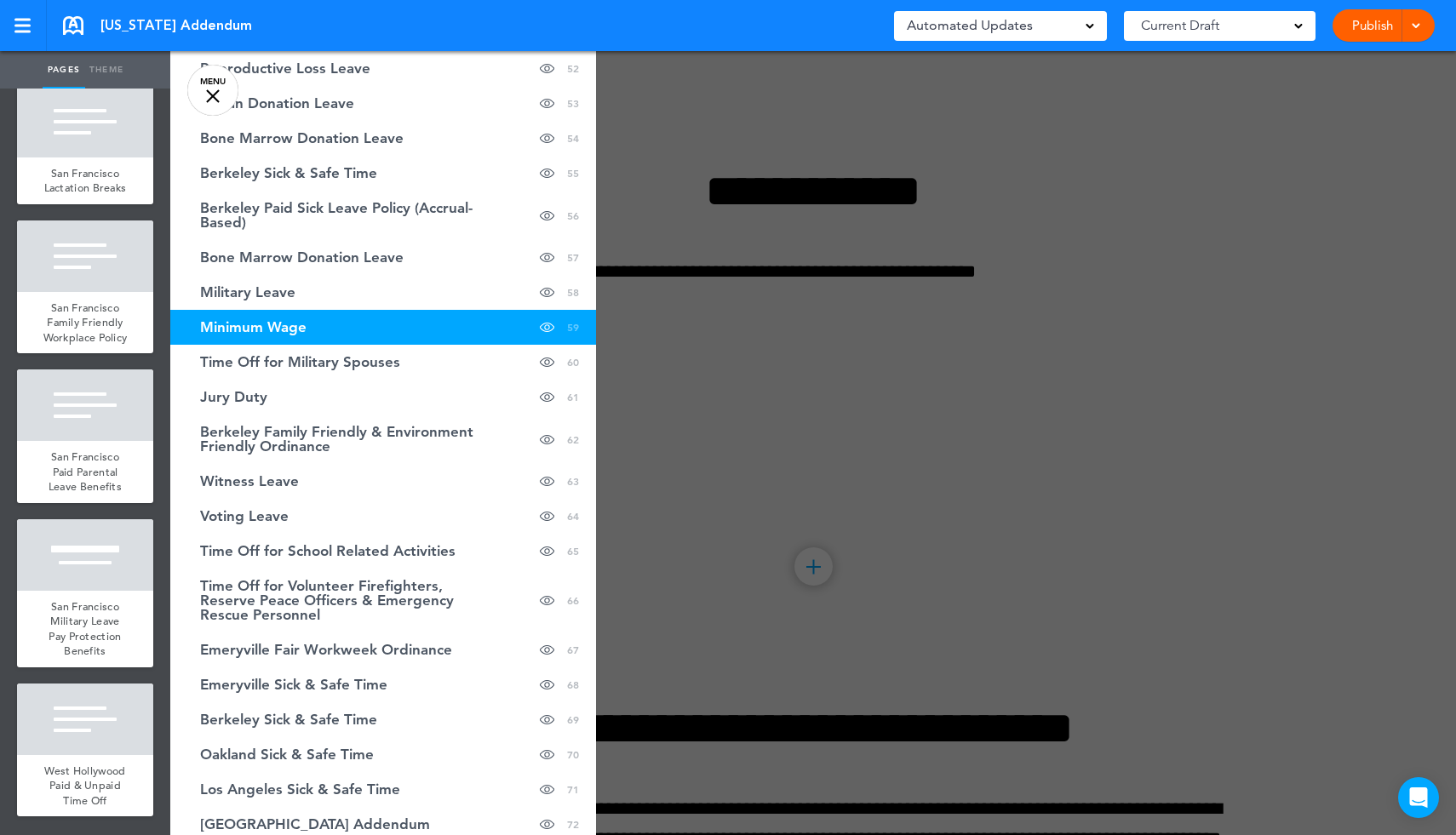
scroll to position [2150, 0]
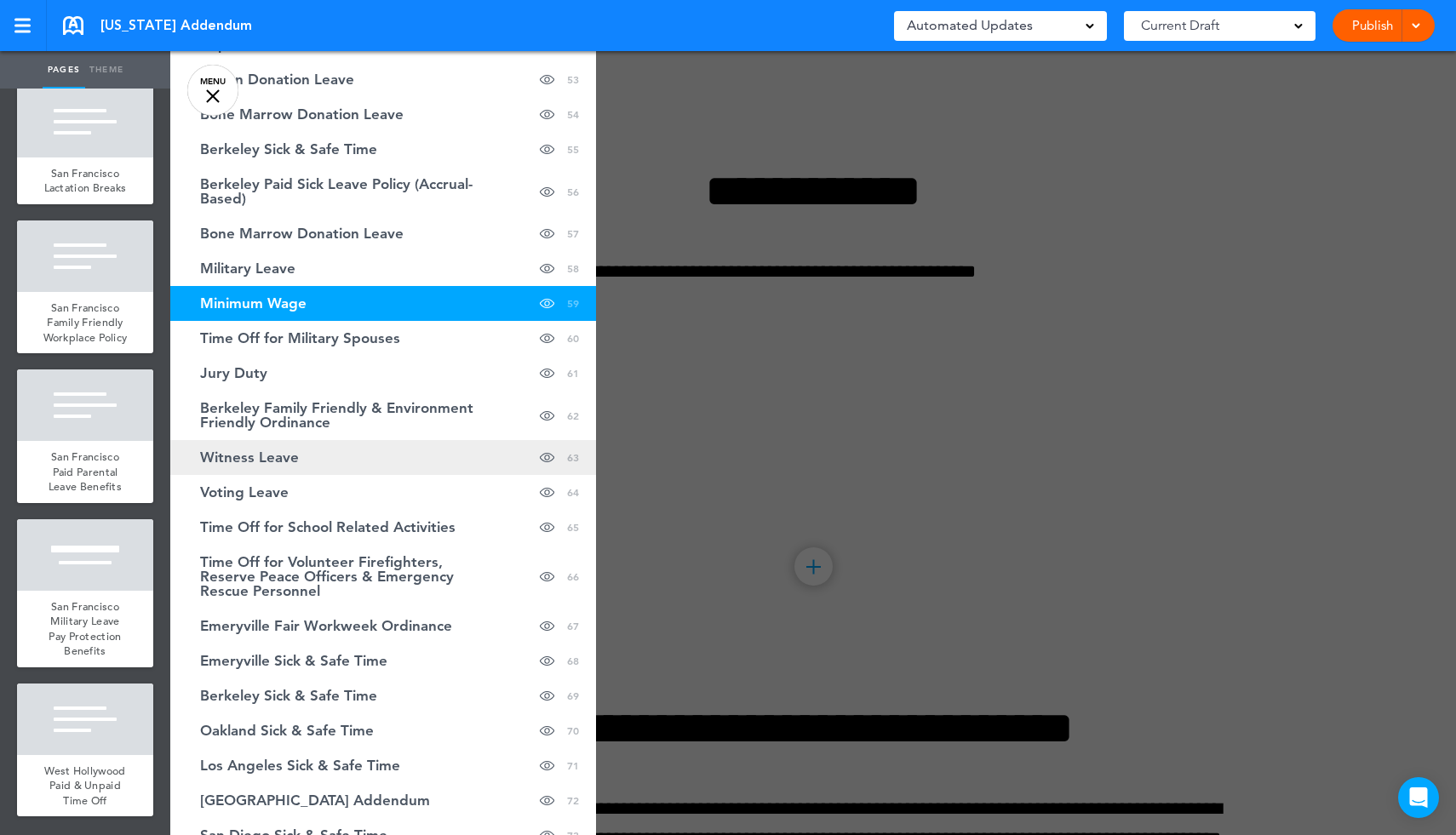
click at [305, 452] on link "Witness Leave hide page in table of contents 63" at bounding box center [383, 457] width 426 height 35
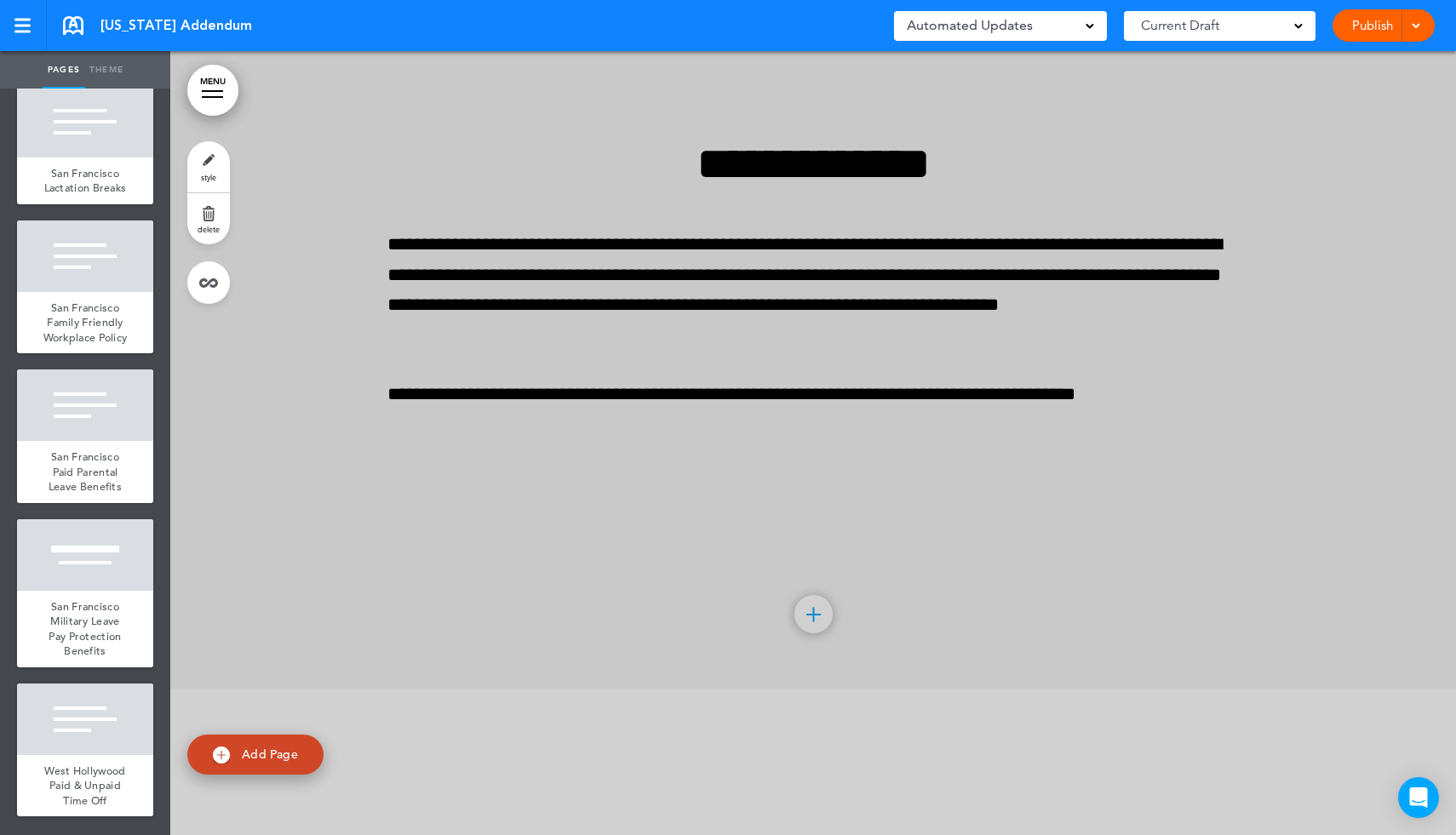
scroll to position [119105, 0]
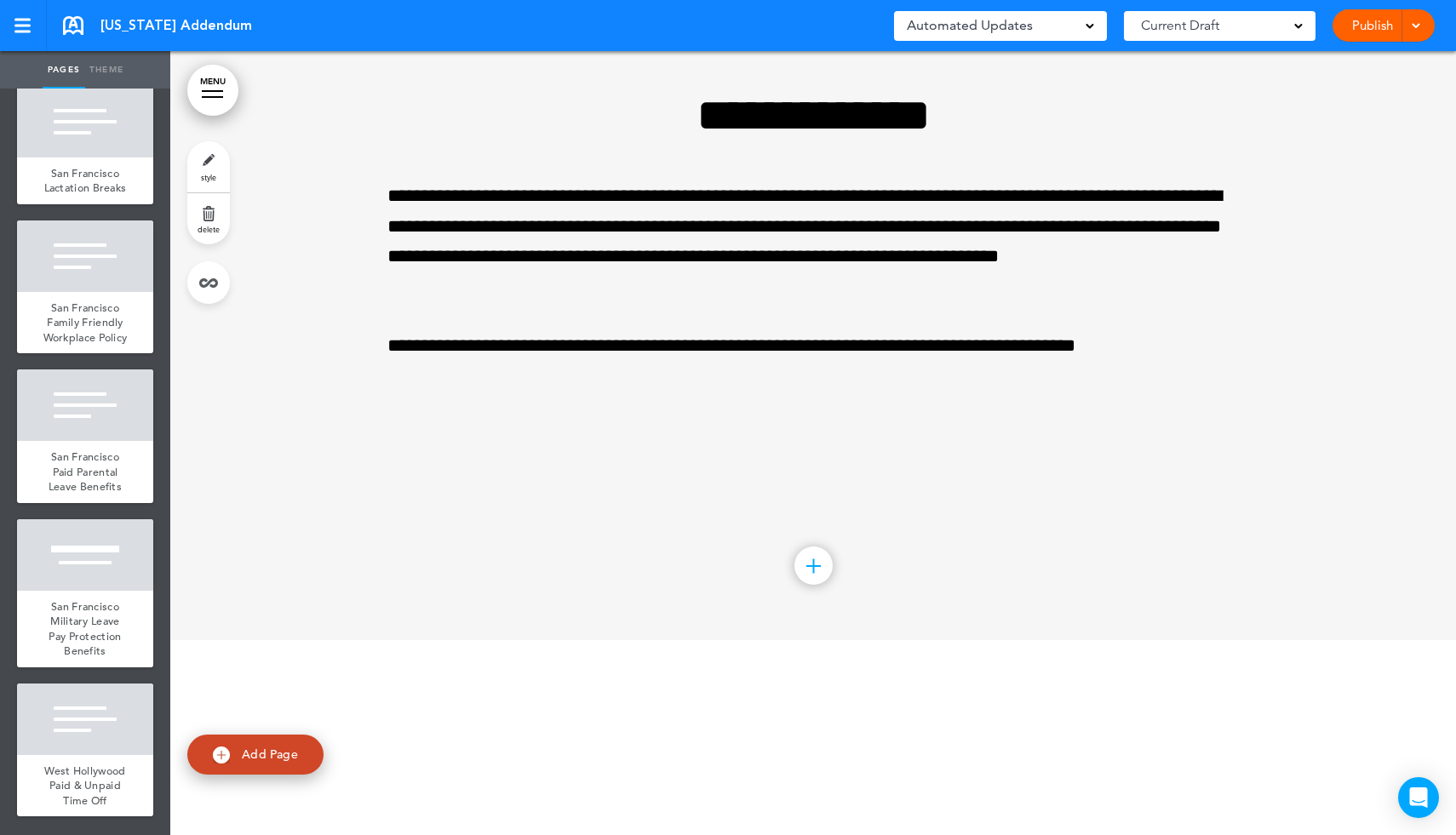
click at [212, 218] on link "delete" at bounding box center [209, 219] width 43 height 51
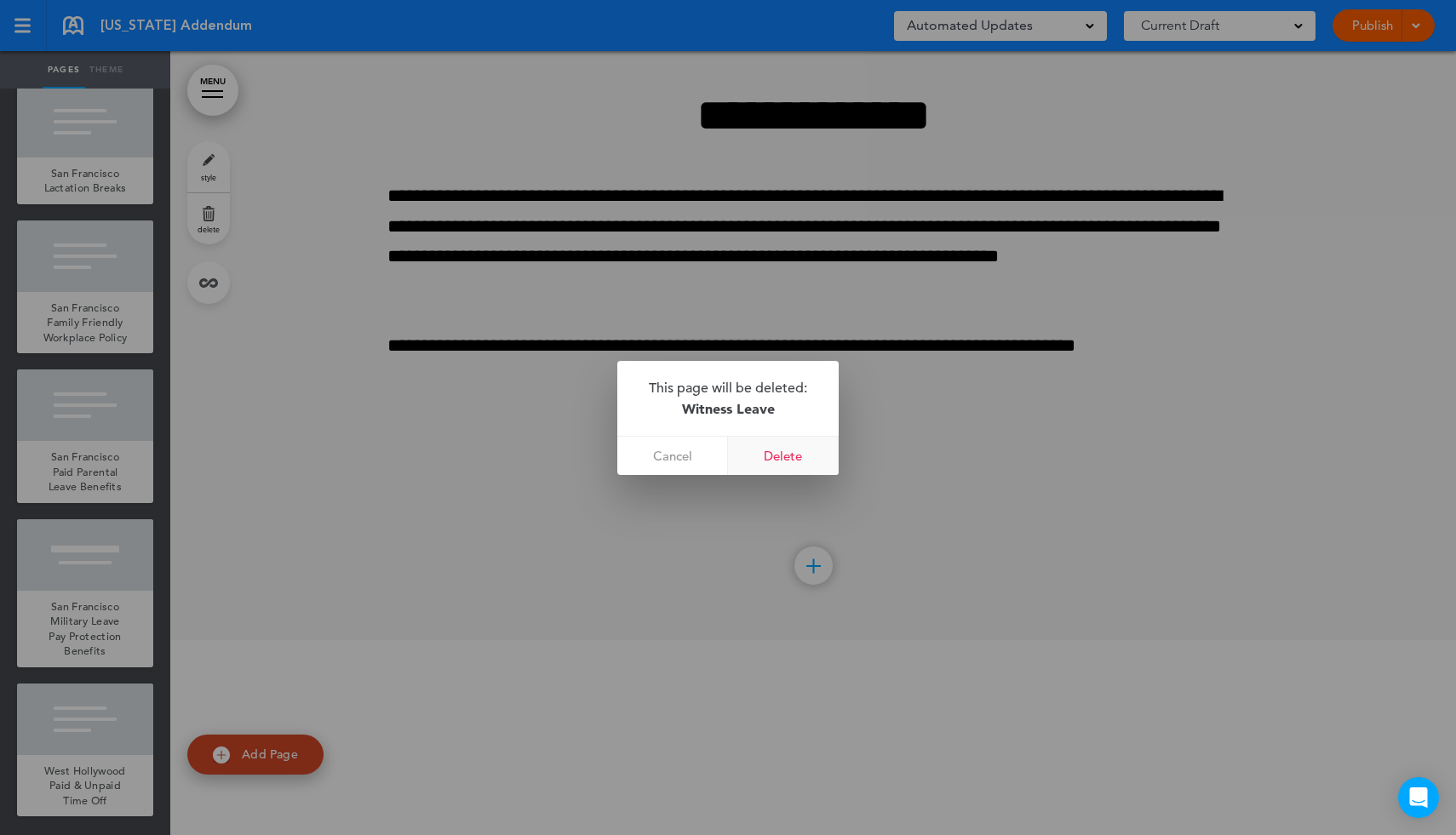
click at [773, 455] on link "Delete" at bounding box center [783, 456] width 110 height 39
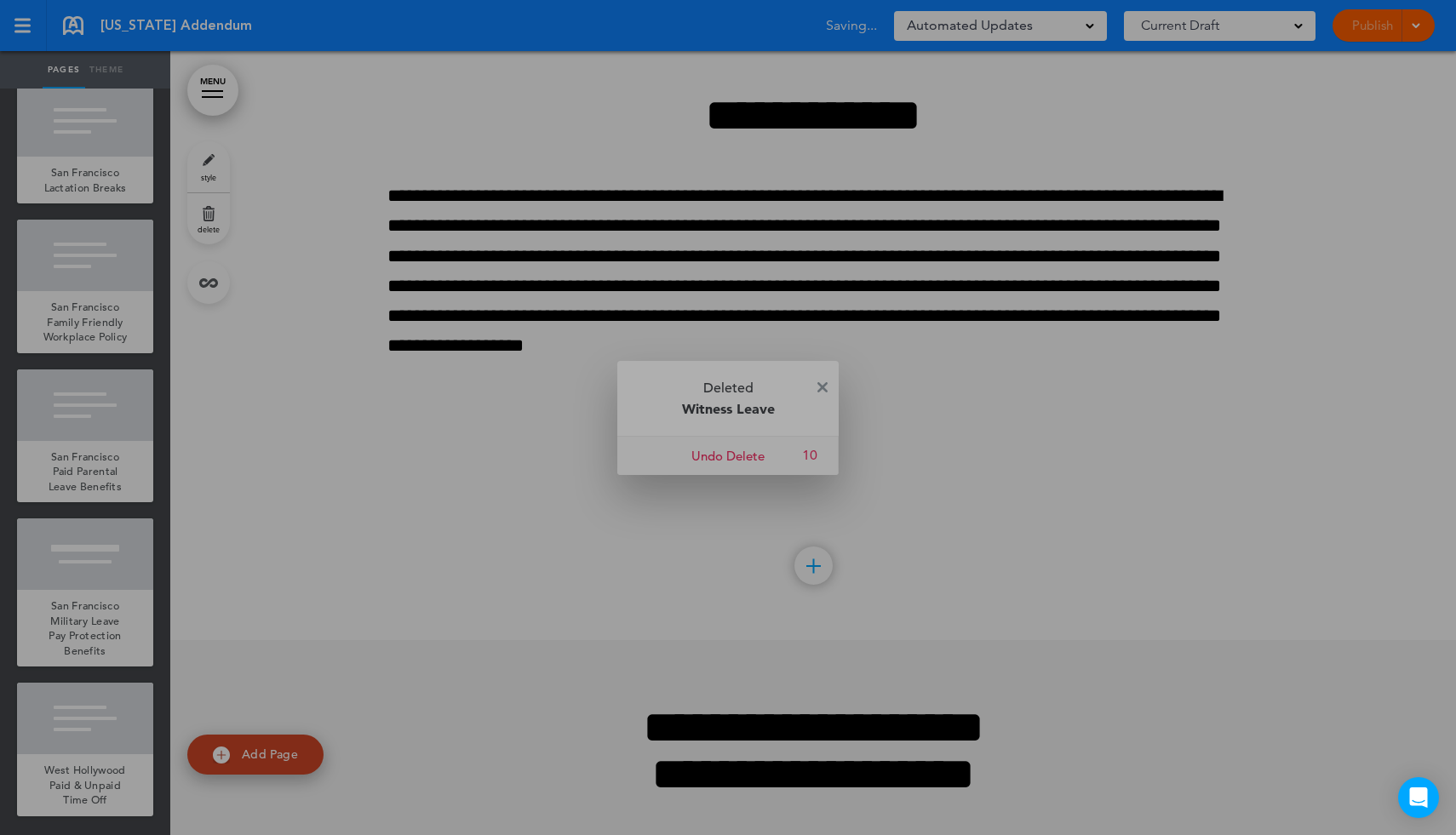
scroll to position [118321, 0]
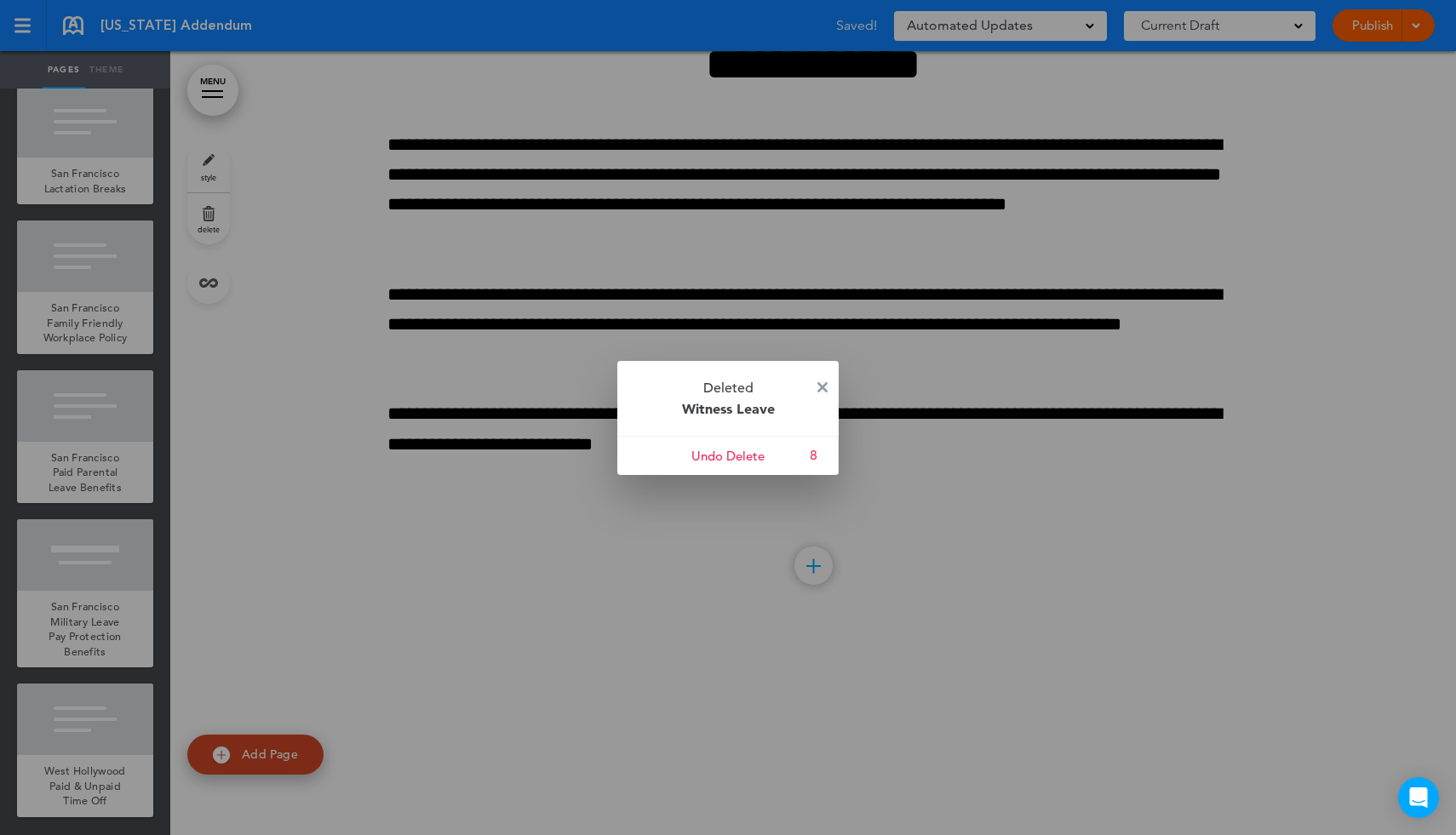
click at [824, 387] on img at bounding box center [822, 387] width 10 height 10
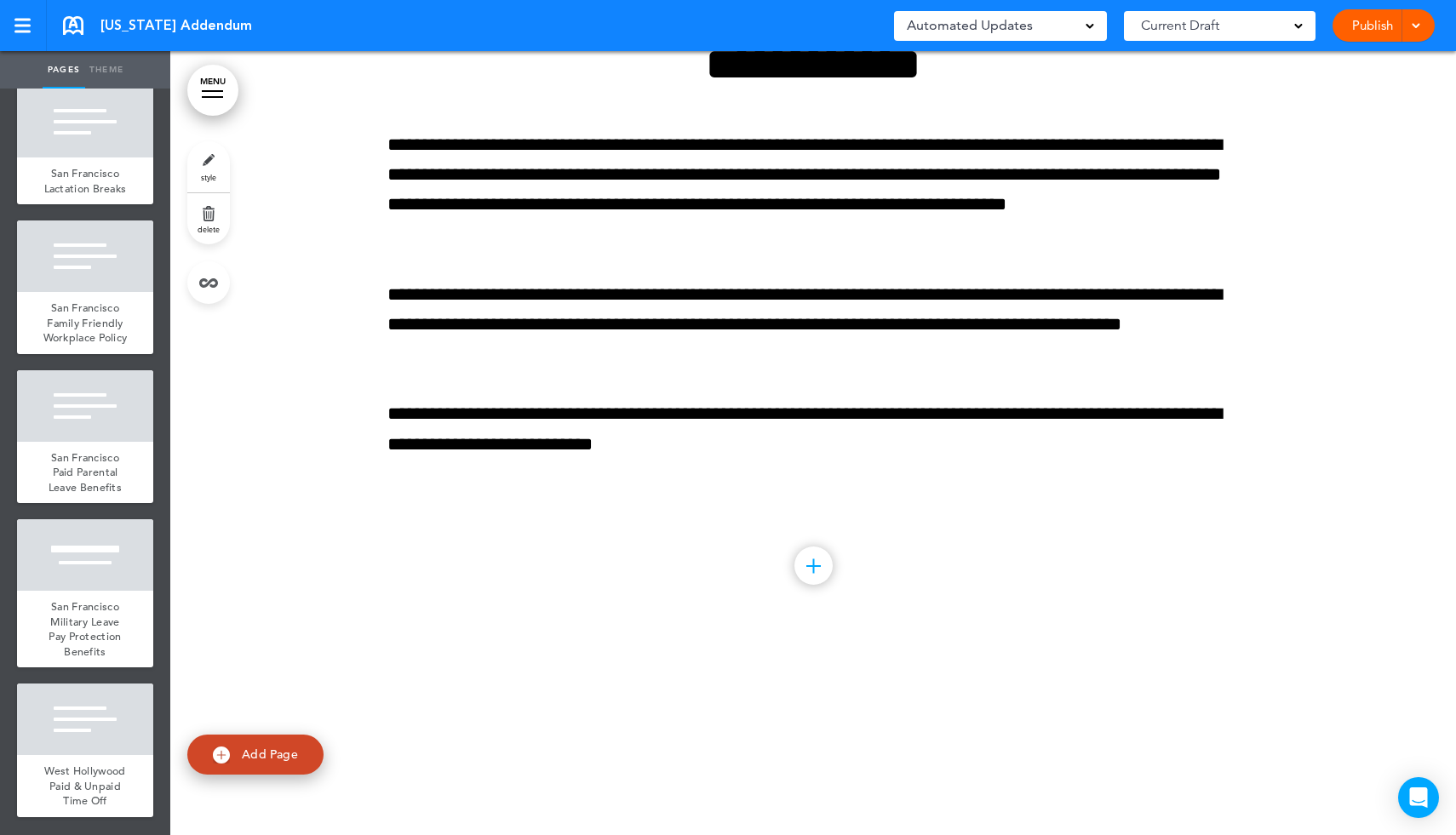
click at [213, 92] on link "MENU" at bounding box center [213, 91] width 51 height 51
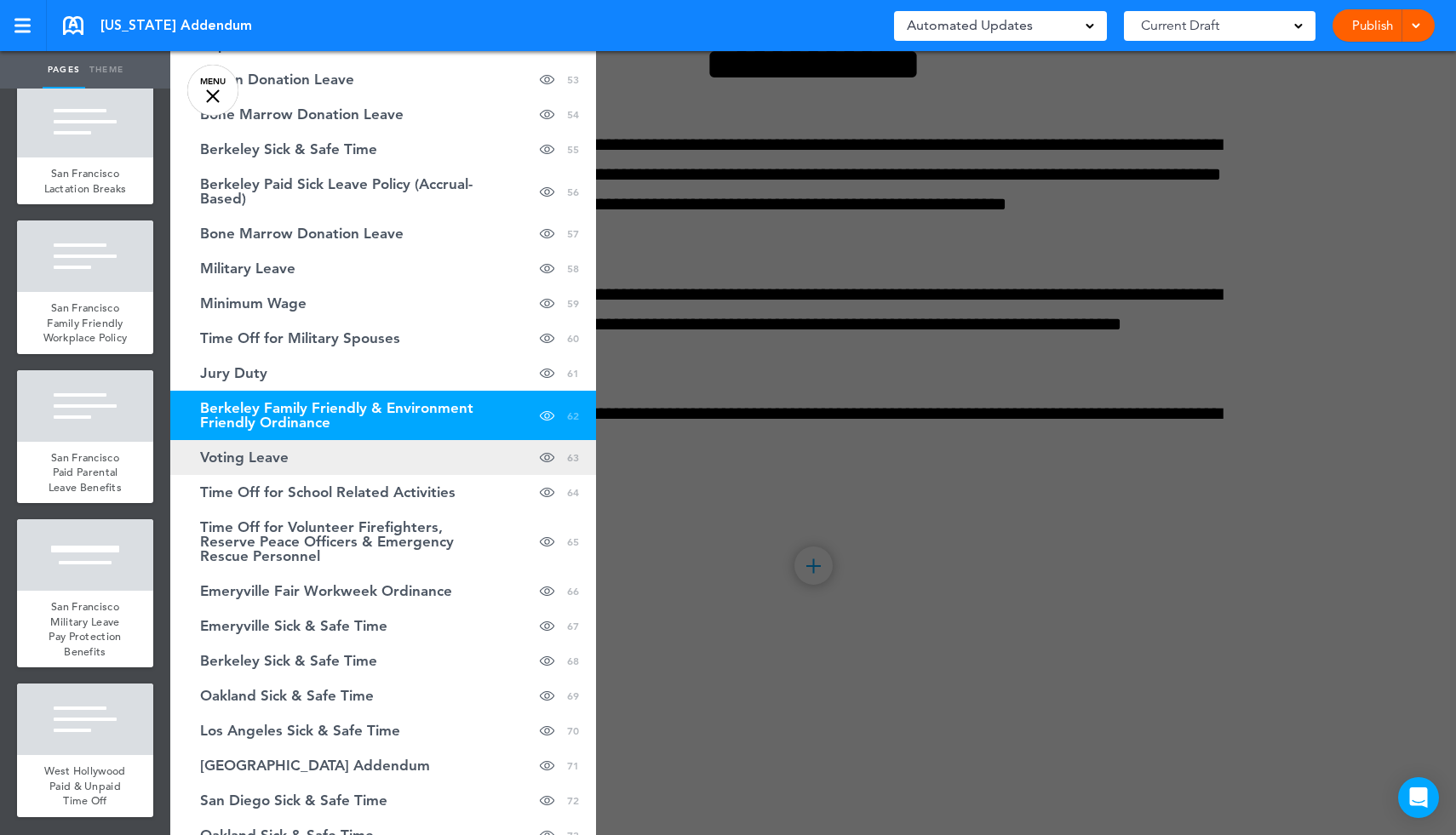
click at [258, 457] on span "Voting Leave" at bounding box center [244, 457] width 88 height 15
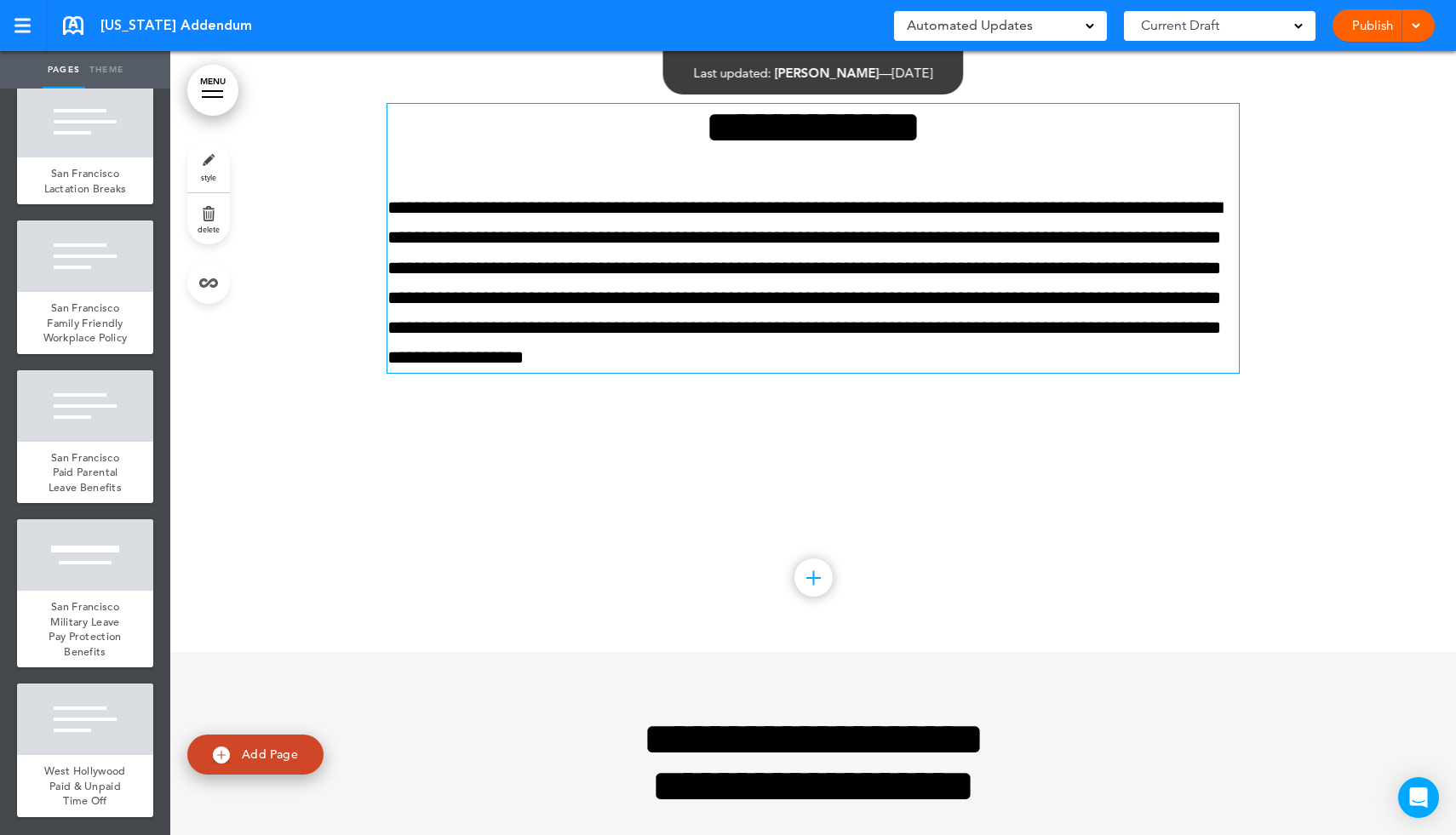
scroll to position [119105, 0]
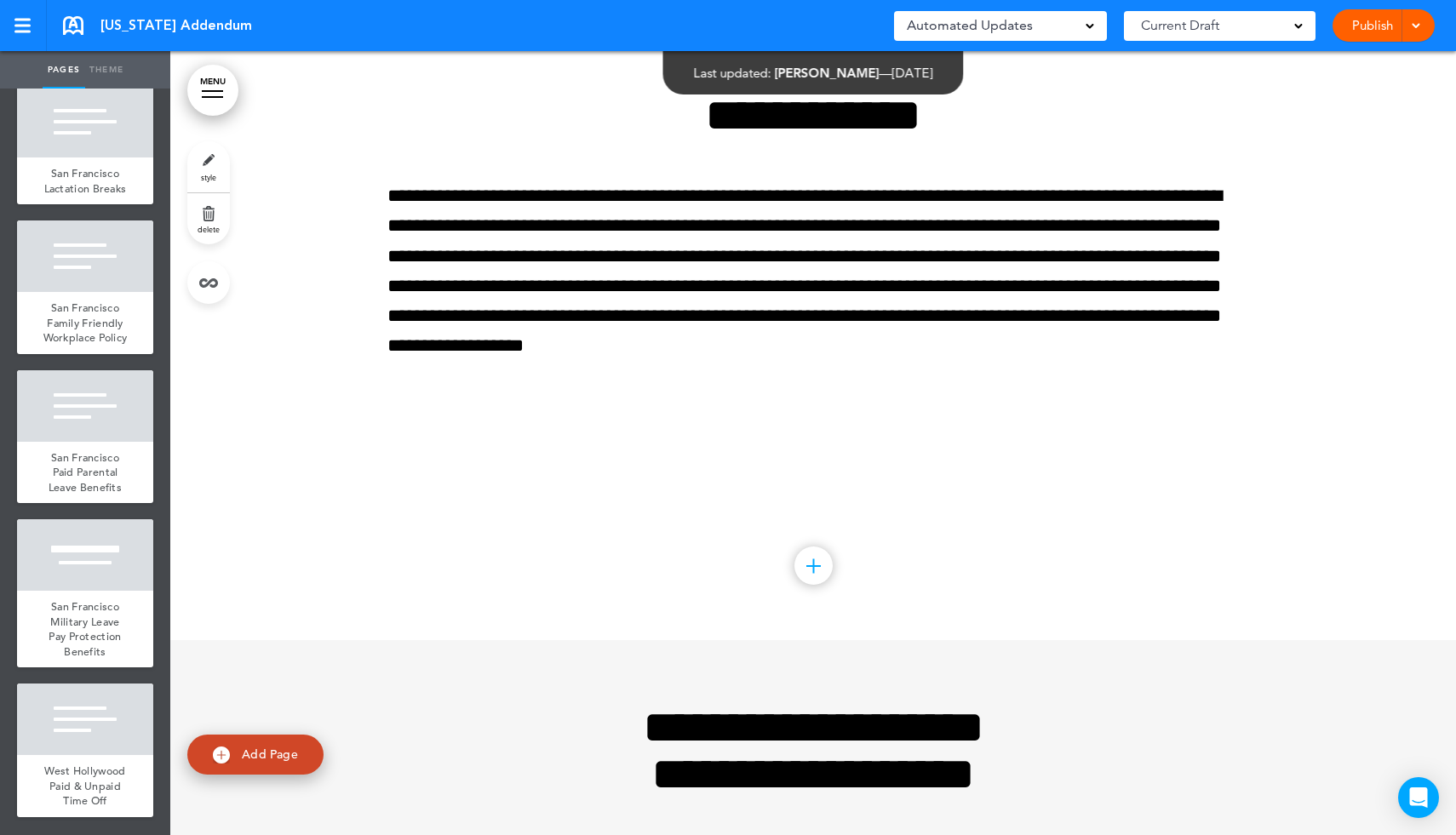
click at [211, 207] on link "delete" at bounding box center [209, 219] width 43 height 51
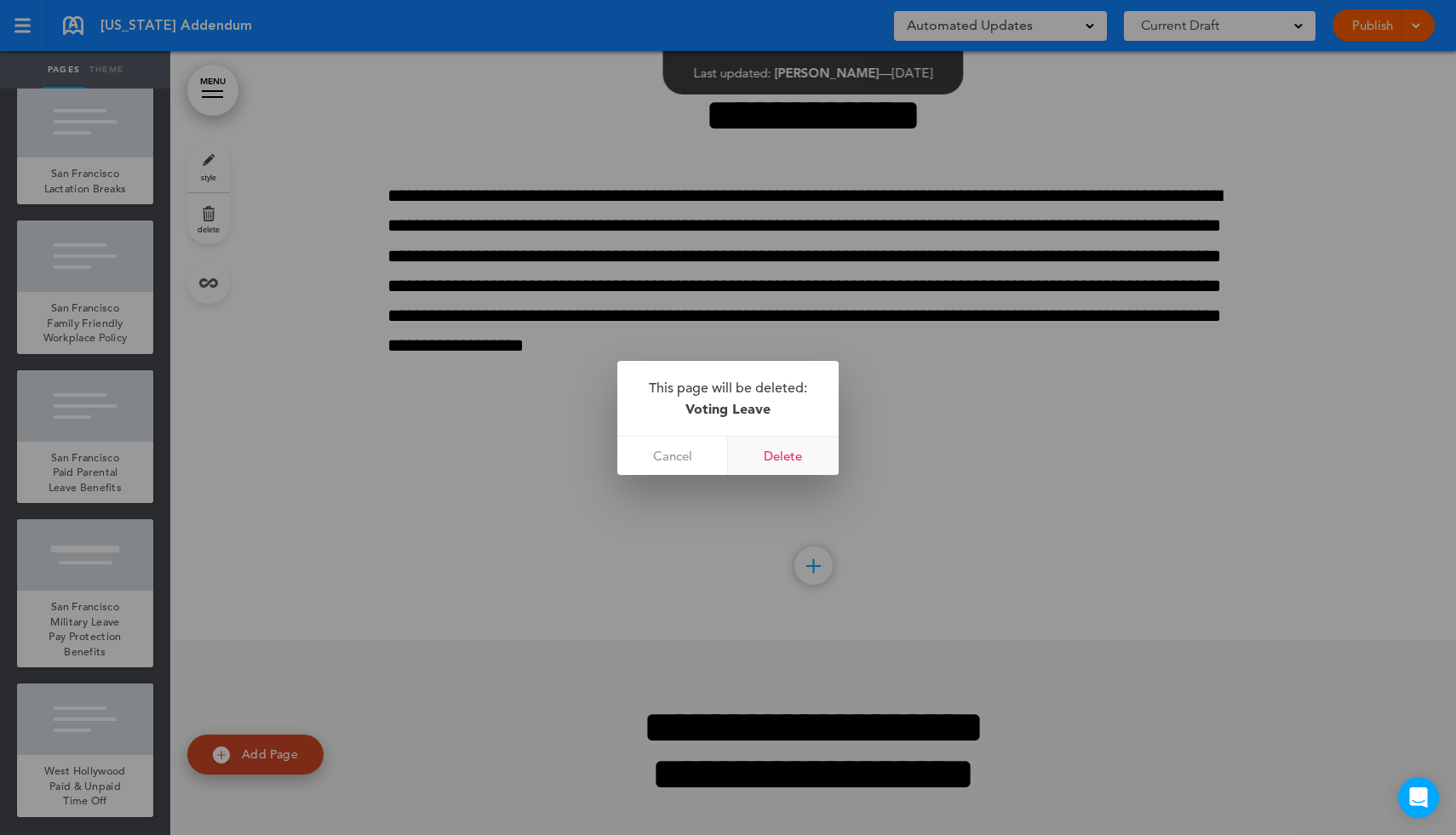
click at [786, 454] on link "Delete" at bounding box center [783, 456] width 110 height 39
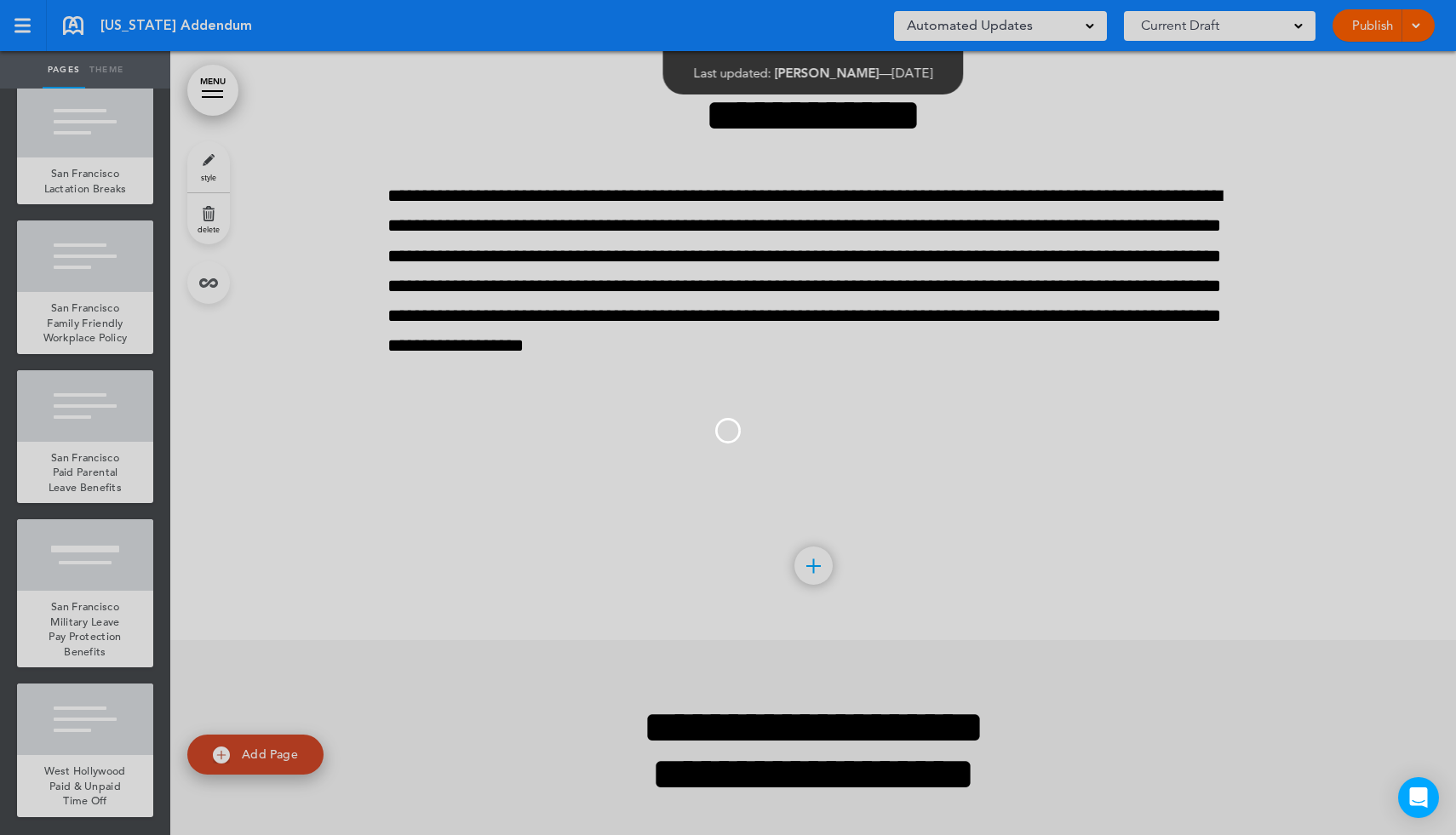
scroll to position [118321, 0]
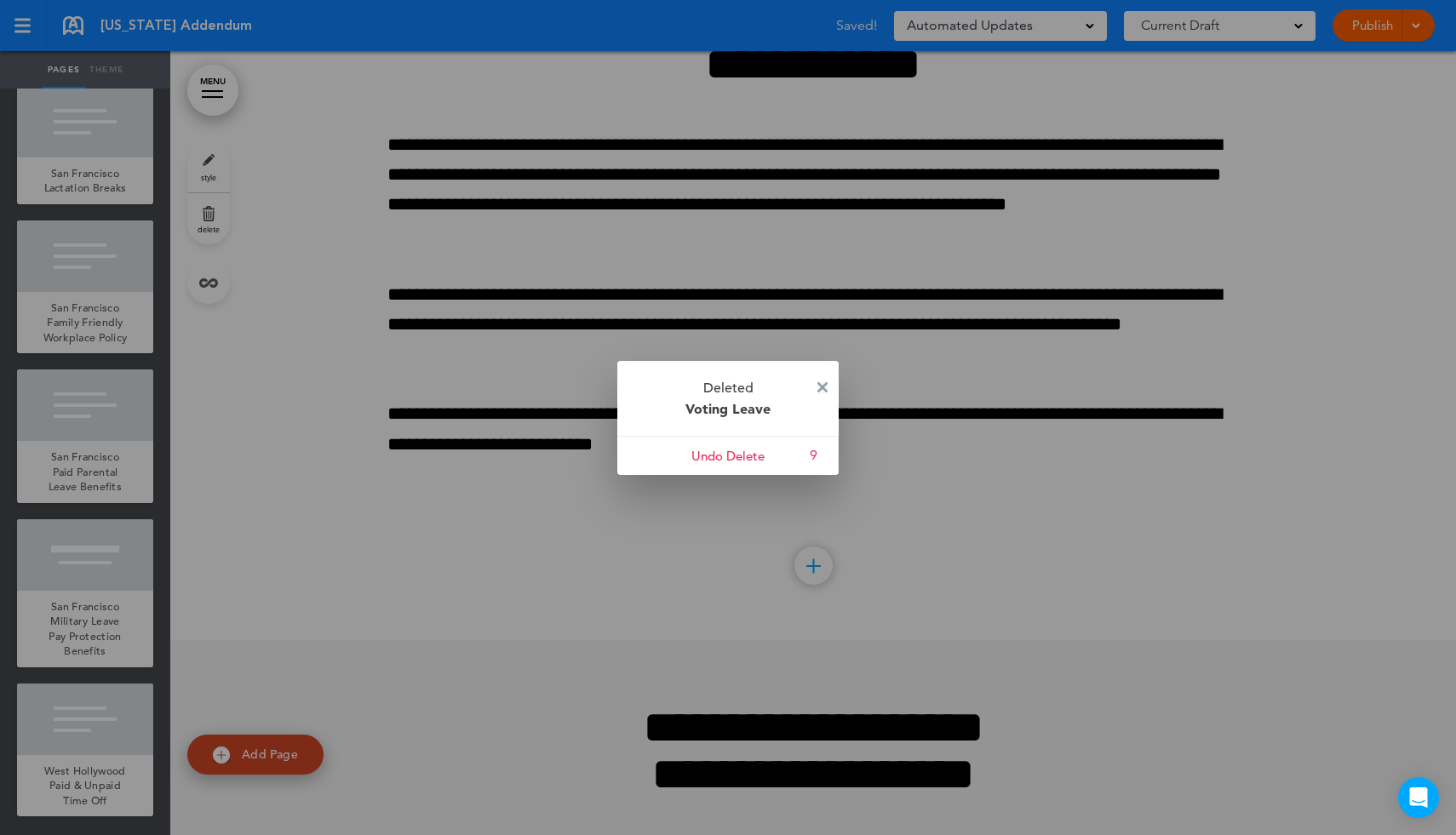
click at [821, 387] on img at bounding box center [822, 387] width 10 height 10
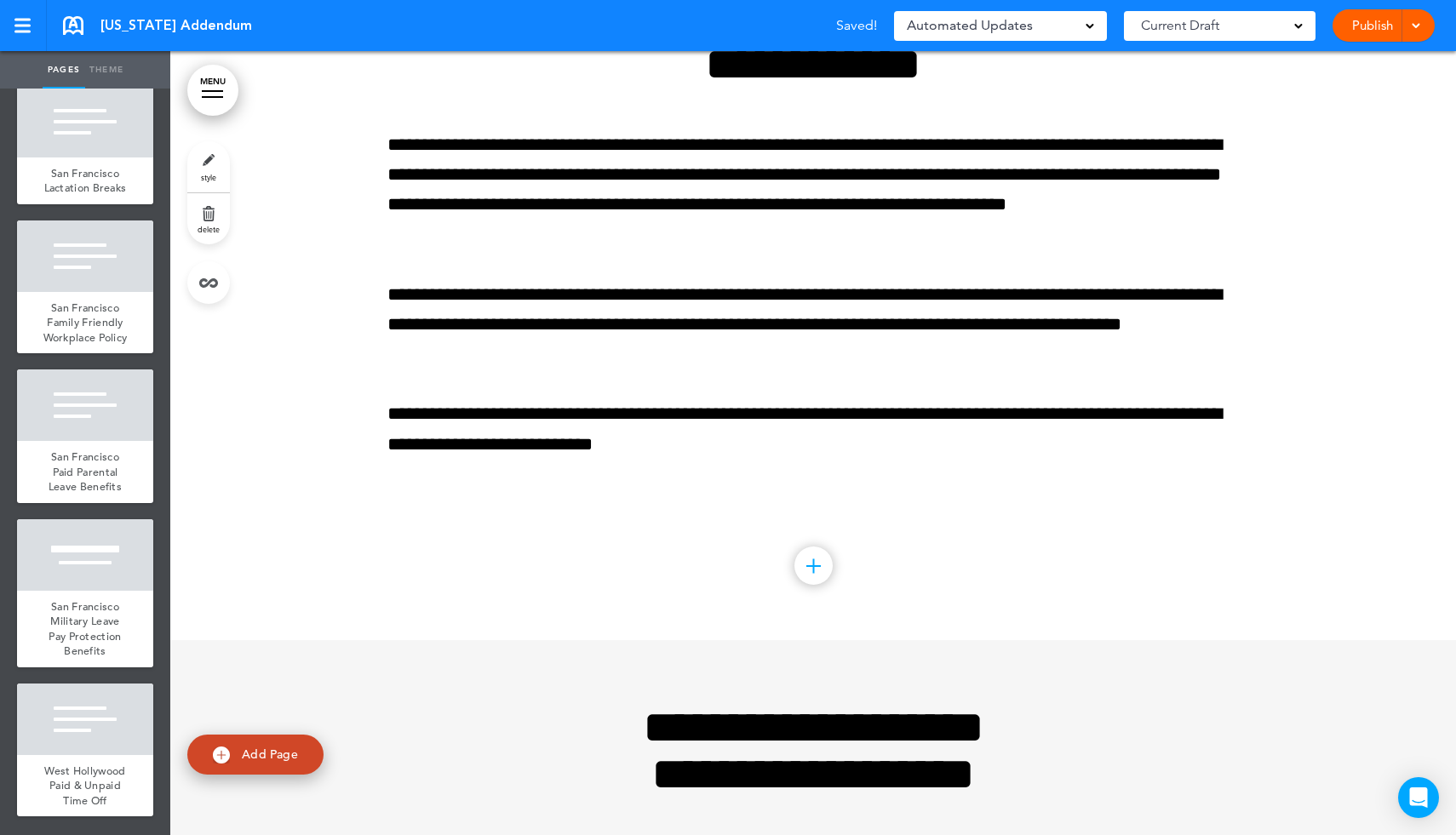
click at [203, 99] on link "MENU" at bounding box center [213, 91] width 51 height 51
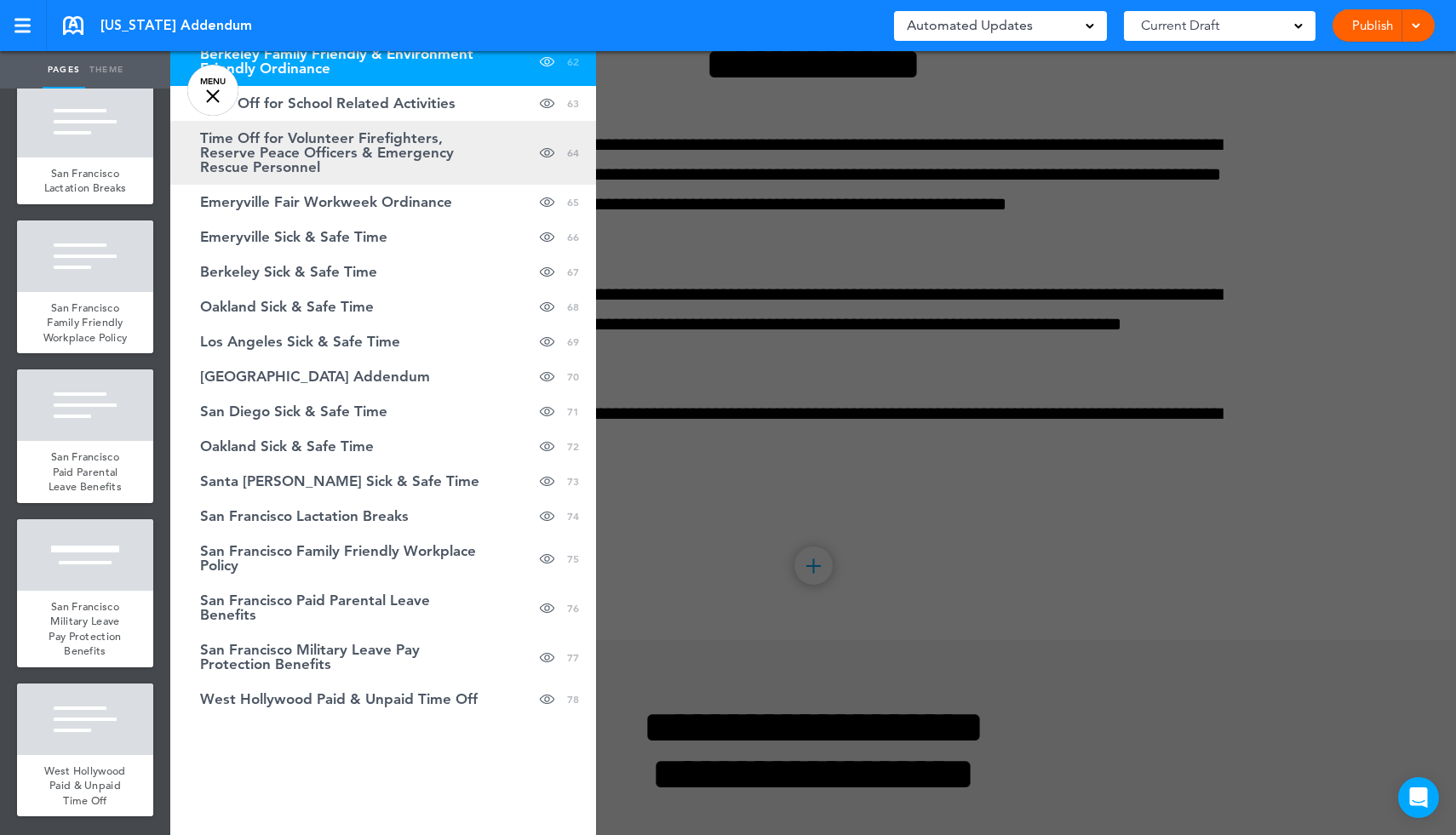
scroll to position [2505, 0]
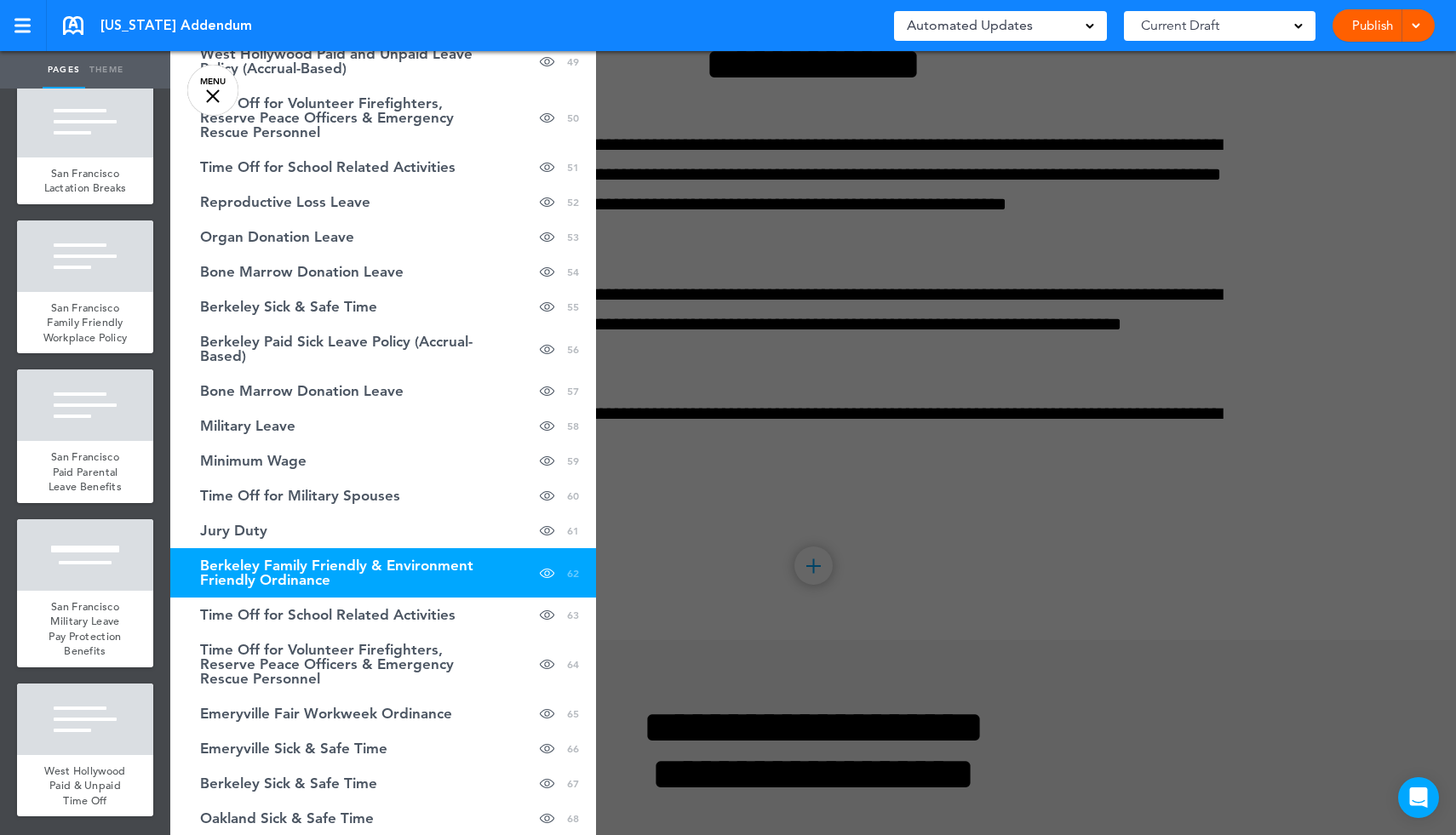
scroll to position [1991, 0]
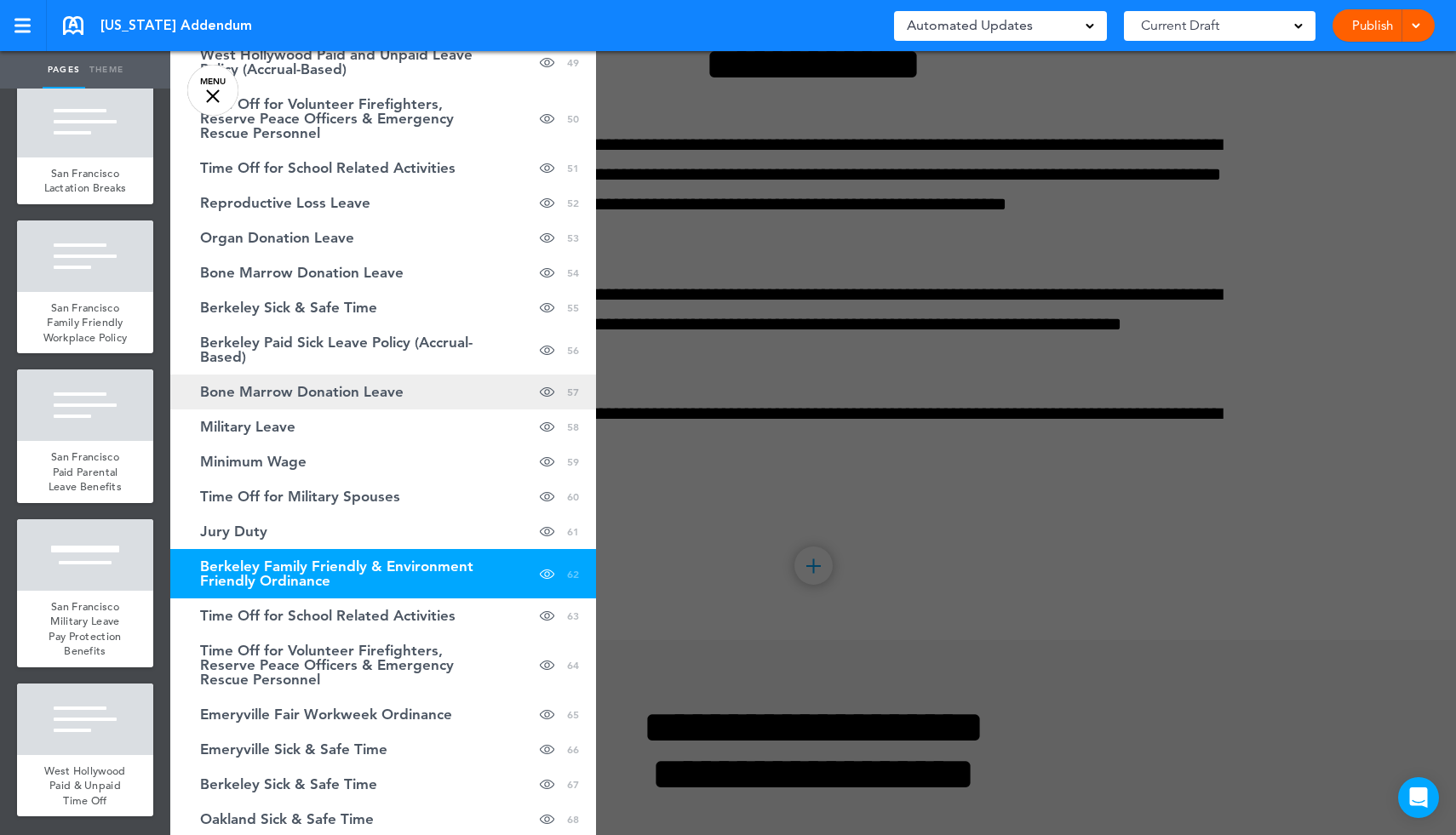
click at [388, 397] on span "Bone Marrow Donation Leave" at bounding box center [302, 391] width 204 height 15
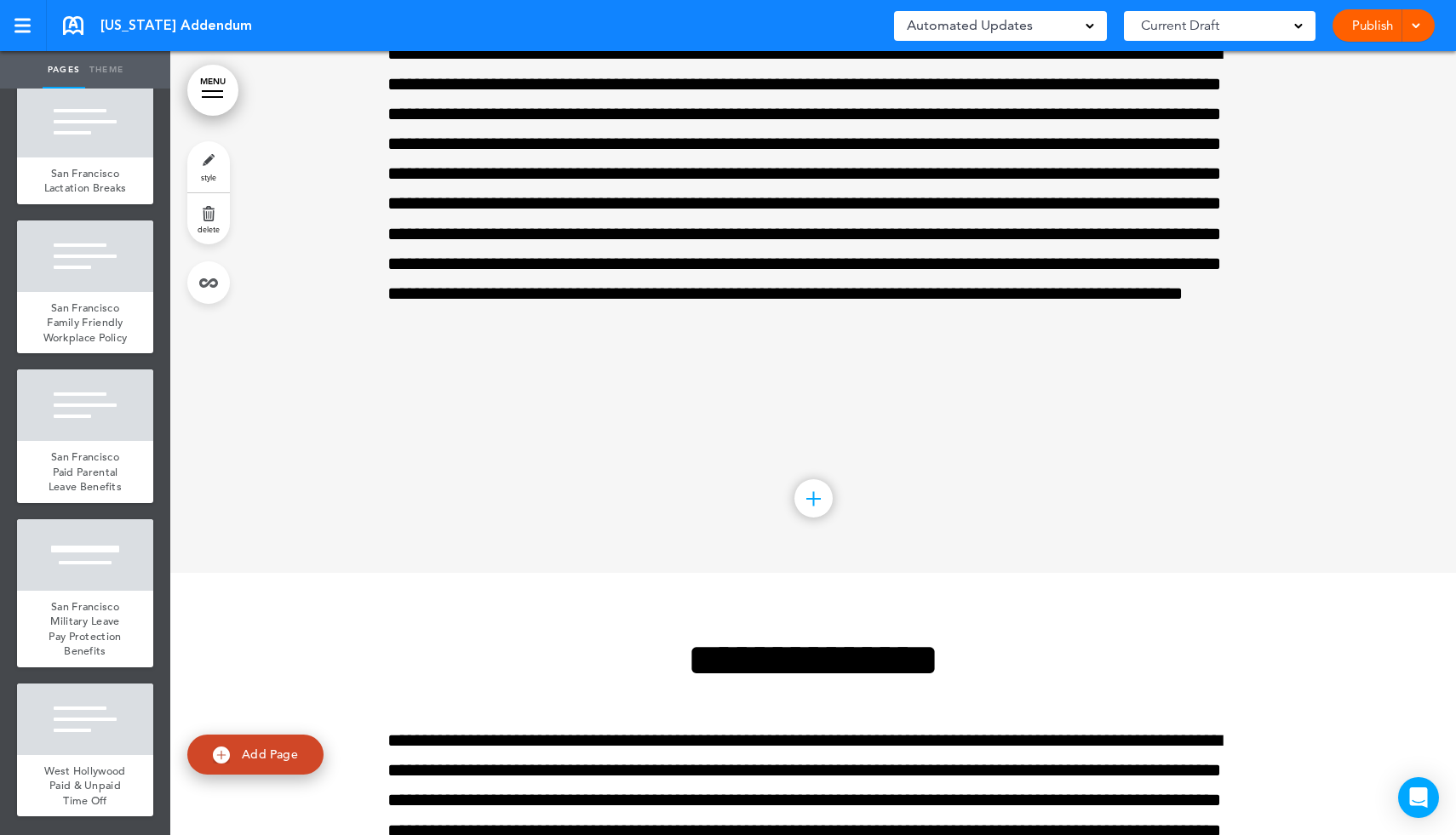
scroll to position [113365, 0]
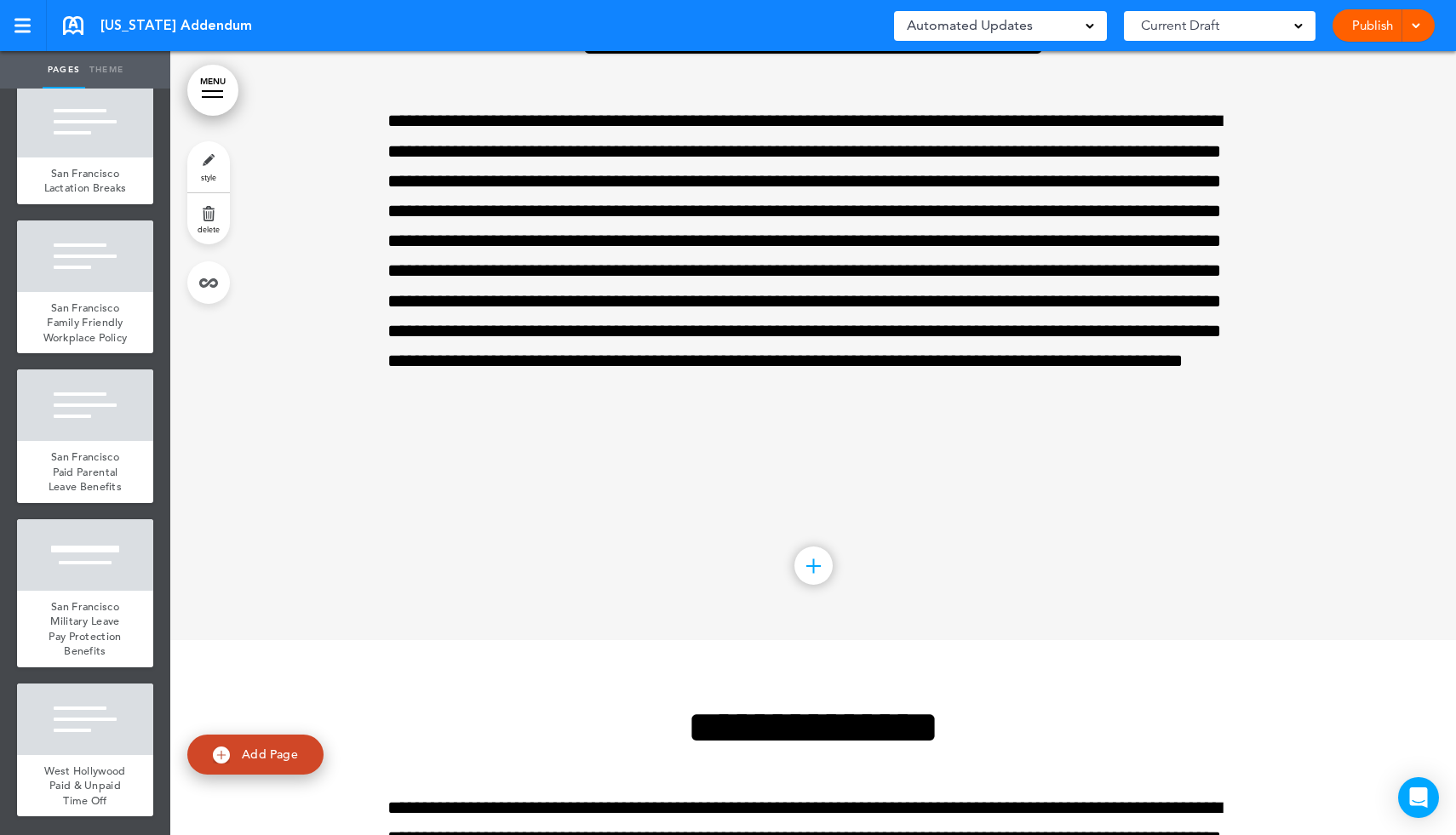
click at [209, 206] on link "delete" at bounding box center [209, 219] width 43 height 51
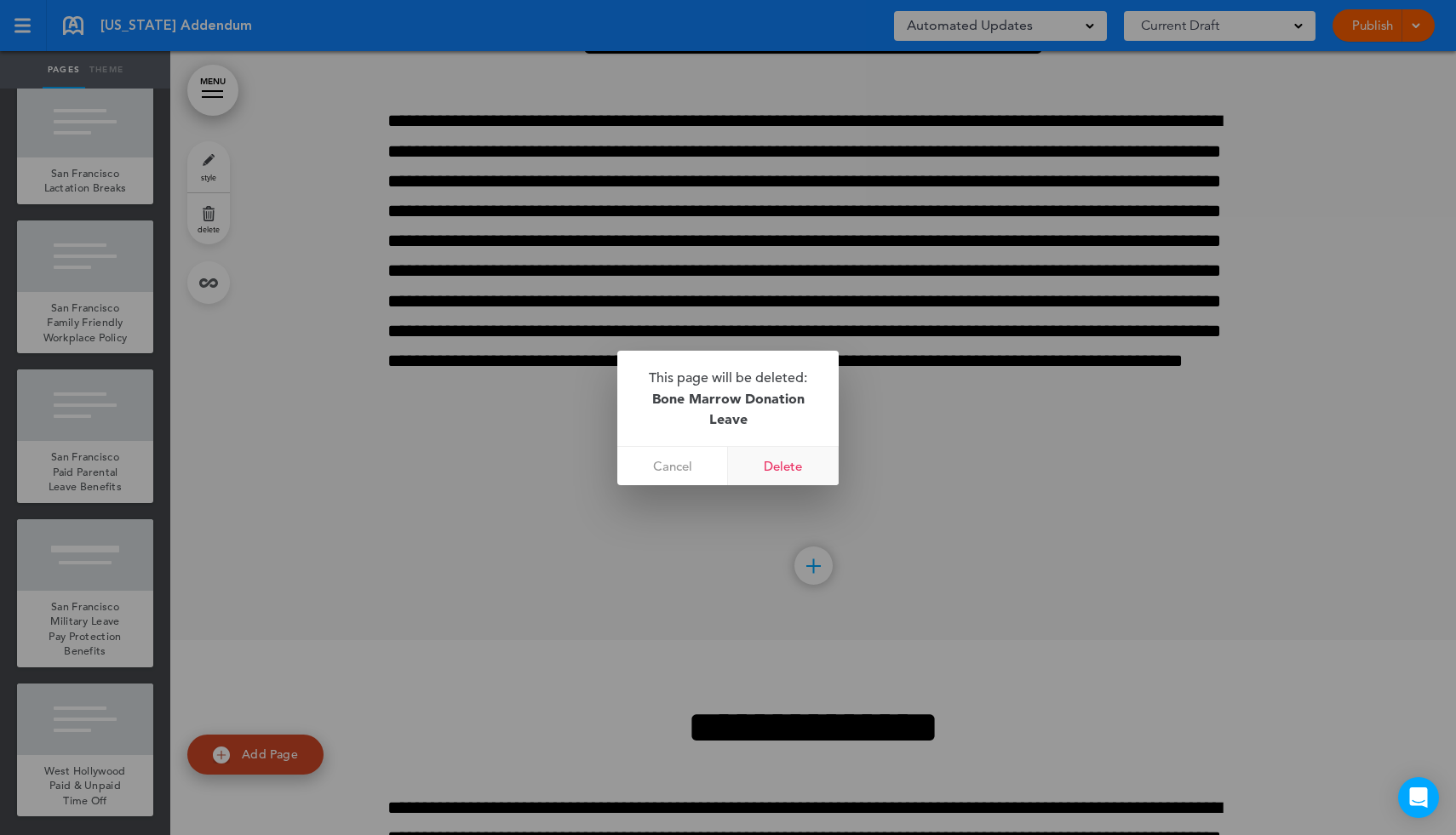
click at [790, 462] on link "Delete" at bounding box center [783, 466] width 110 height 39
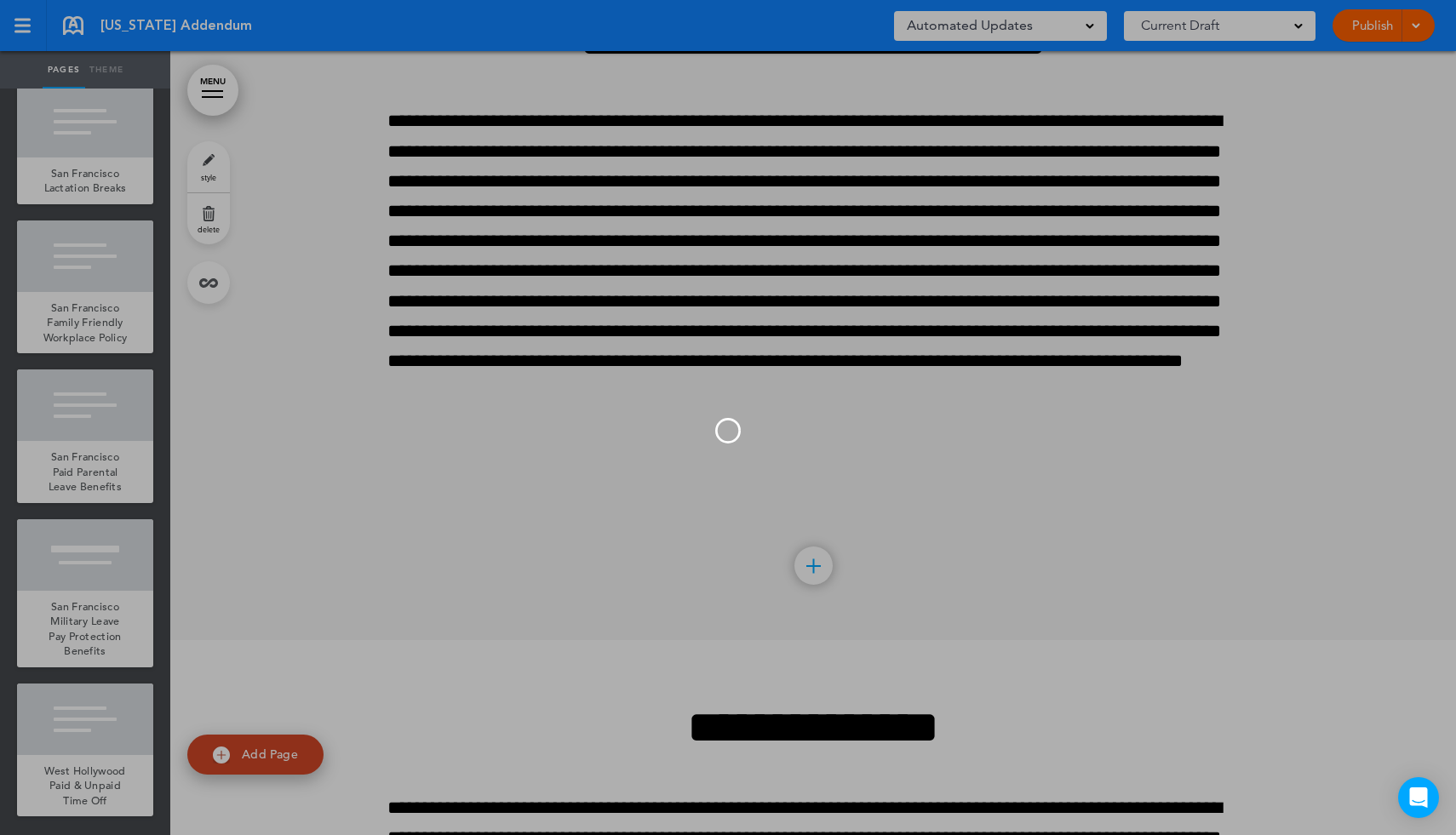
scroll to position [112580, 0]
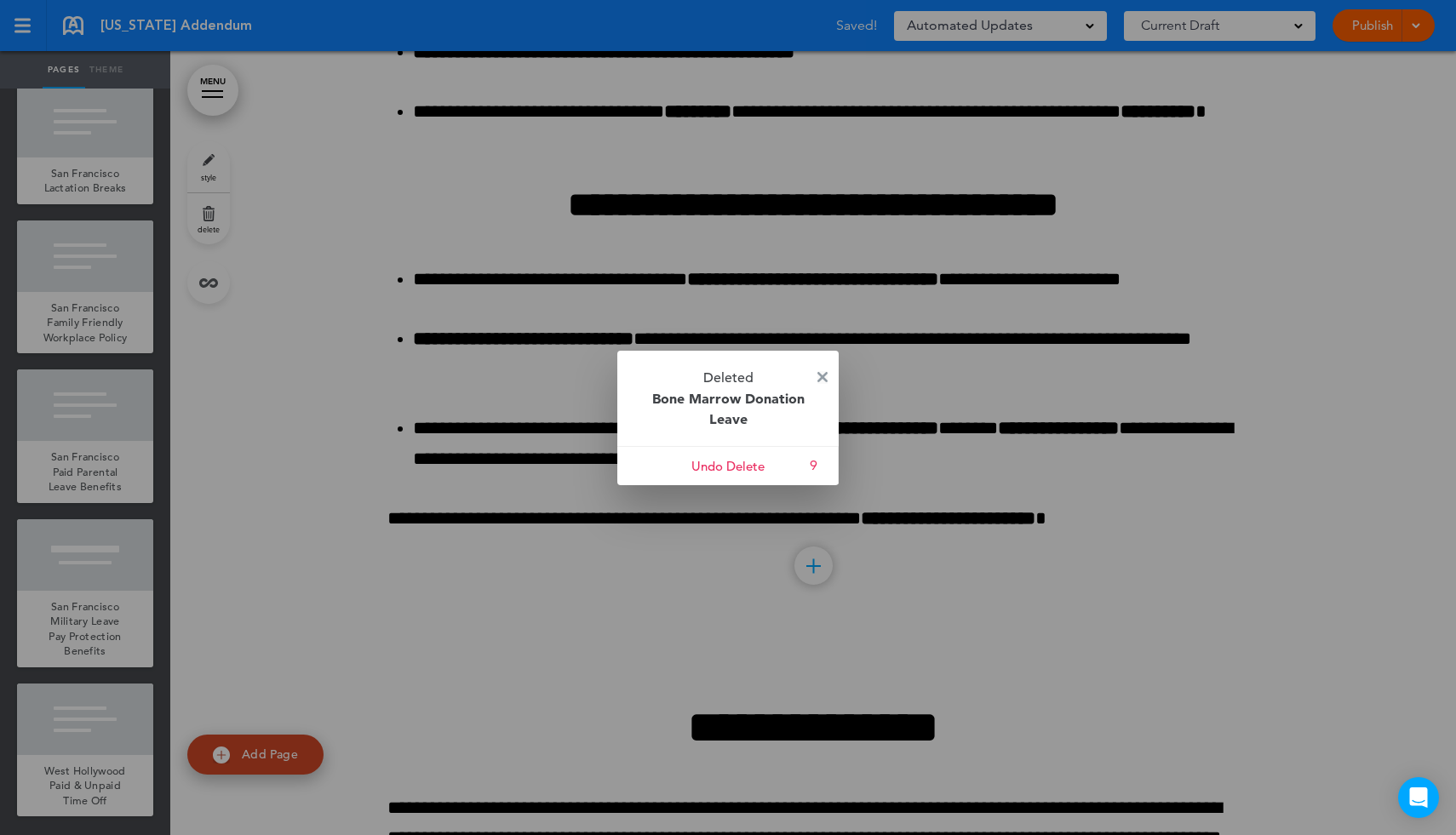
click at [826, 375] on img at bounding box center [822, 377] width 10 height 10
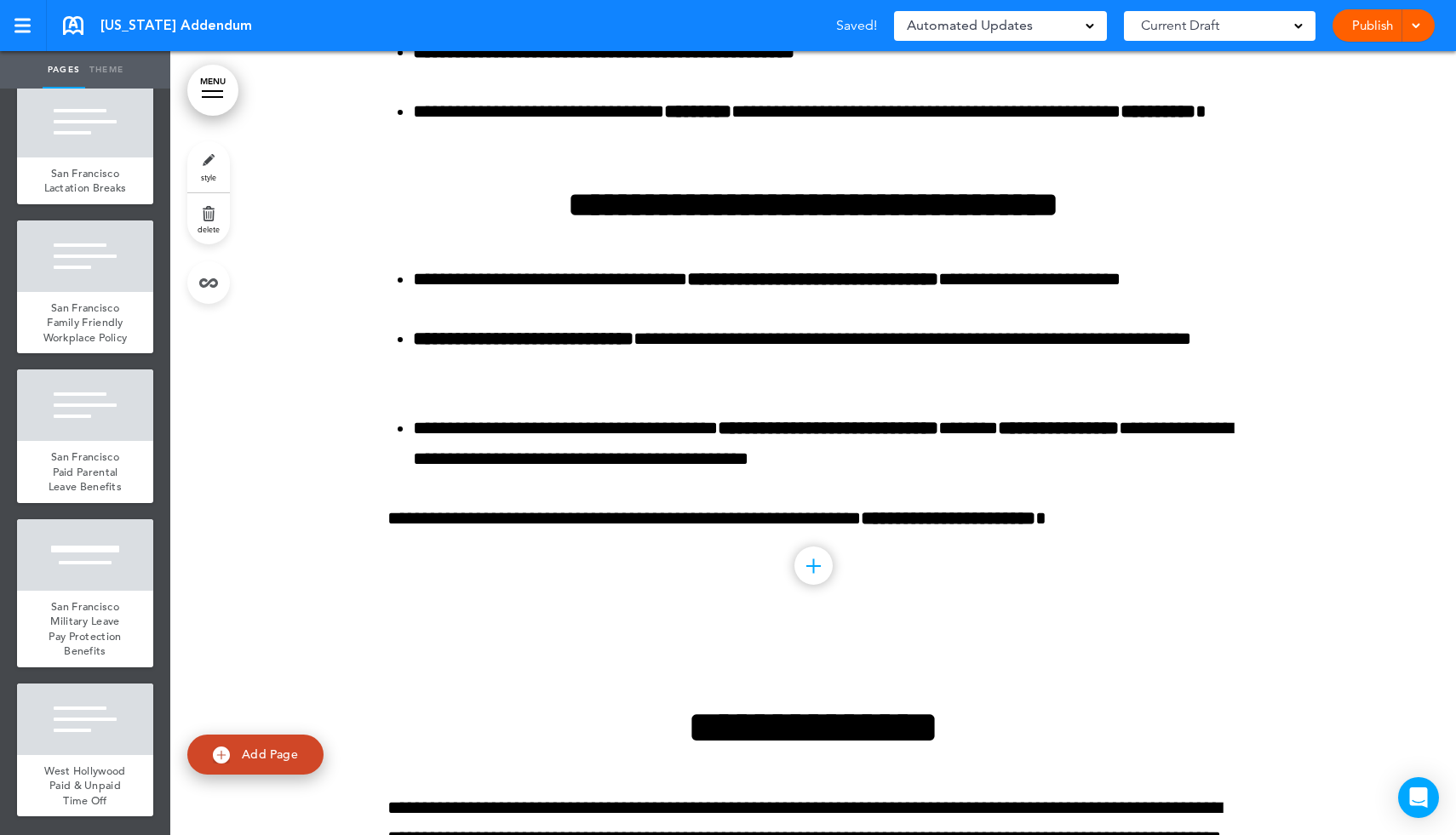
click at [208, 97] on div at bounding box center [212, 97] width 21 height 2
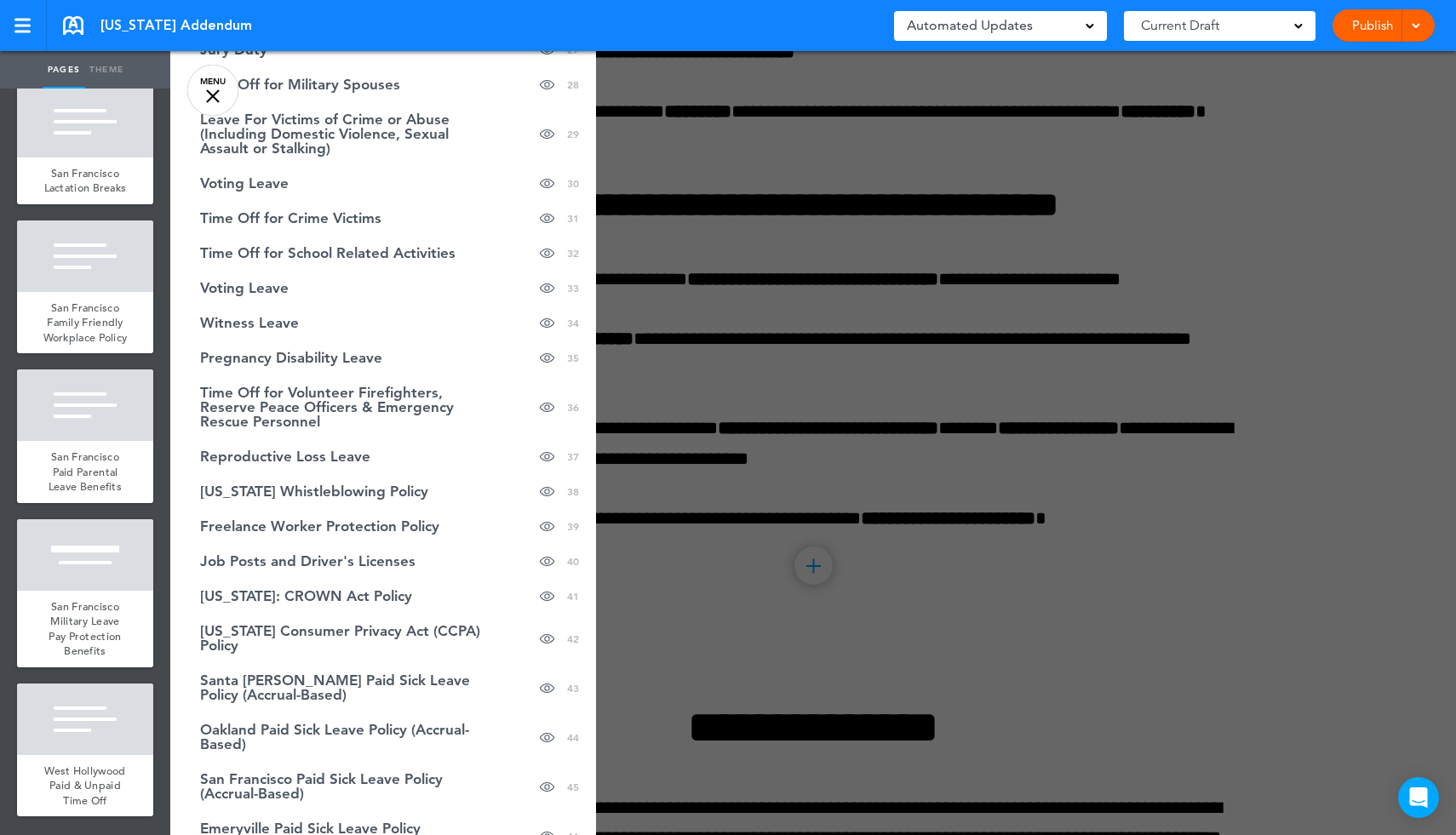
scroll to position [1066, 0]
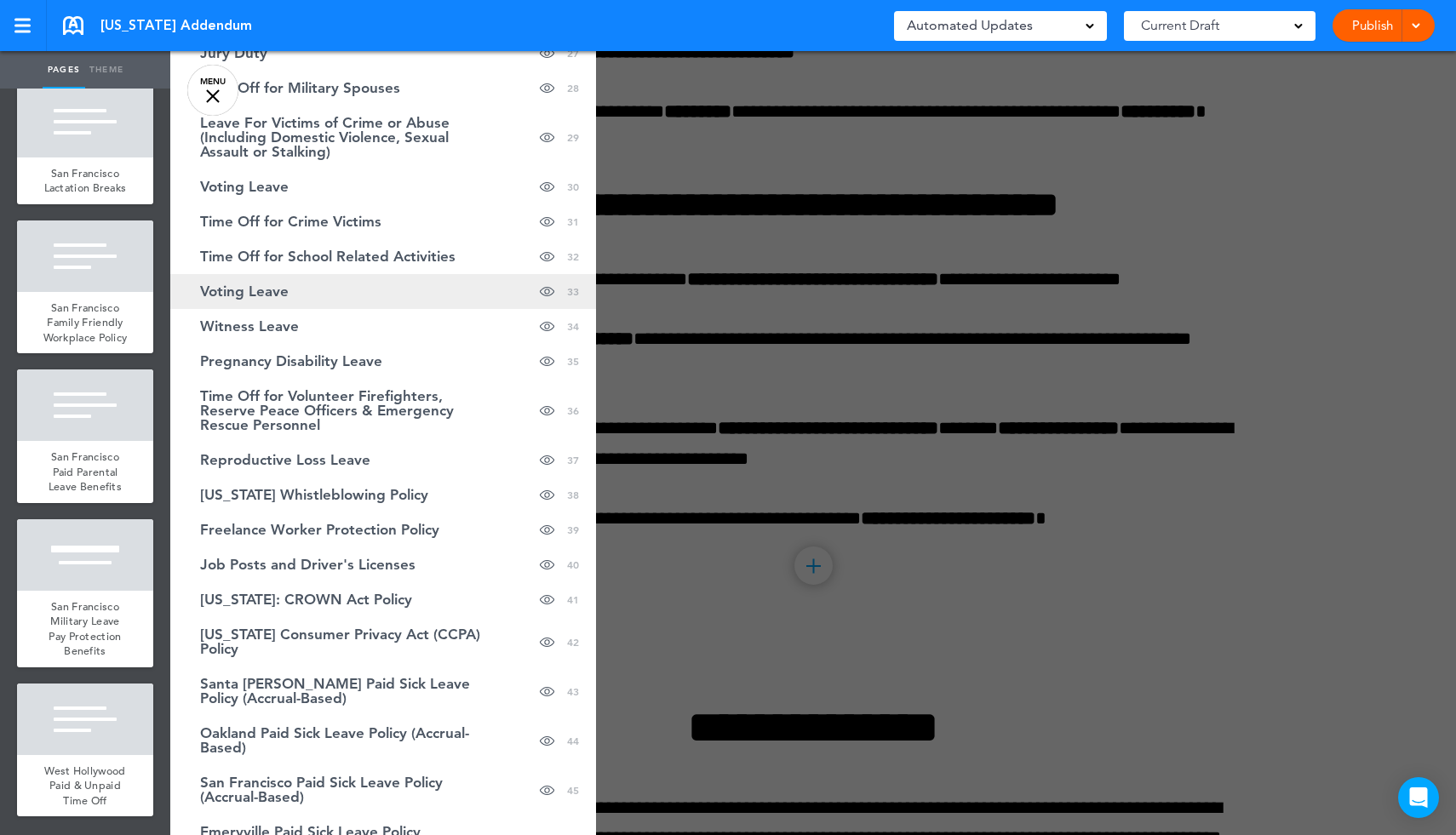
click at [313, 291] on link "Voting Leave hide page in table of contents 33" at bounding box center [383, 291] width 426 height 35
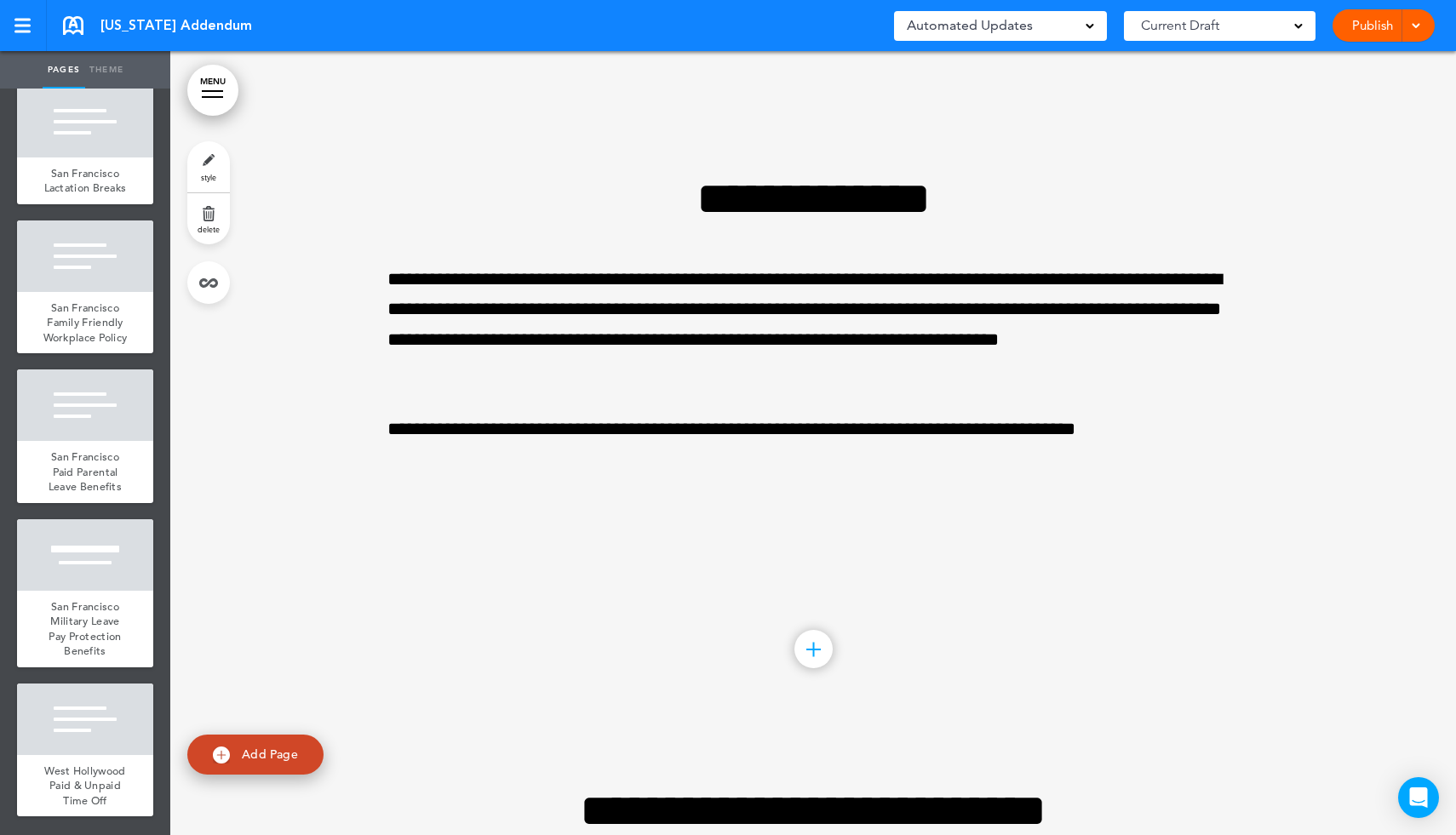
scroll to position [62762, 0]
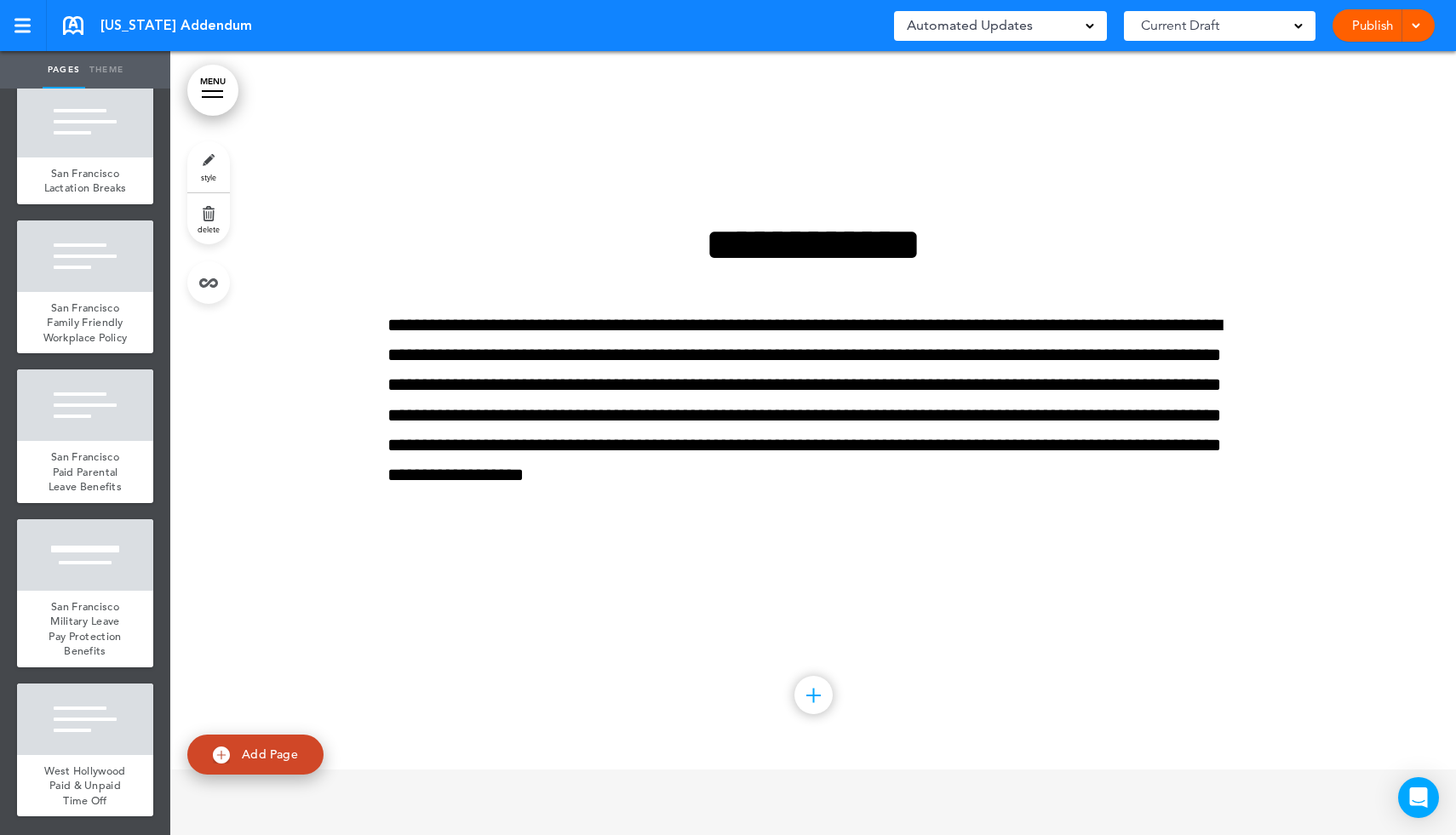
click at [213, 216] on link "delete" at bounding box center [209, 219] width 43 height 51
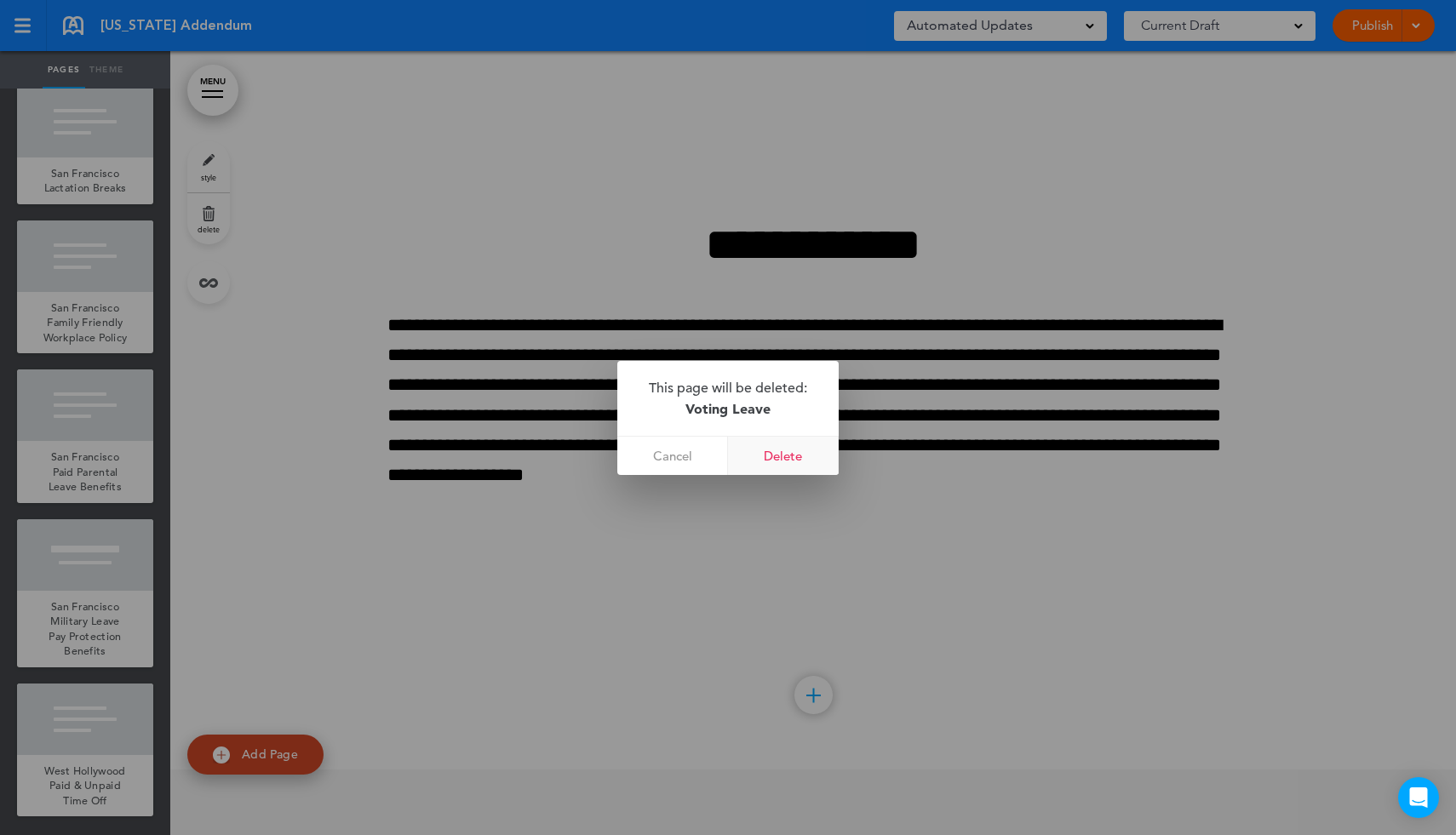
click at [791, 456] on link "Delete" at bounding box center [783, 456] width 110 height 39
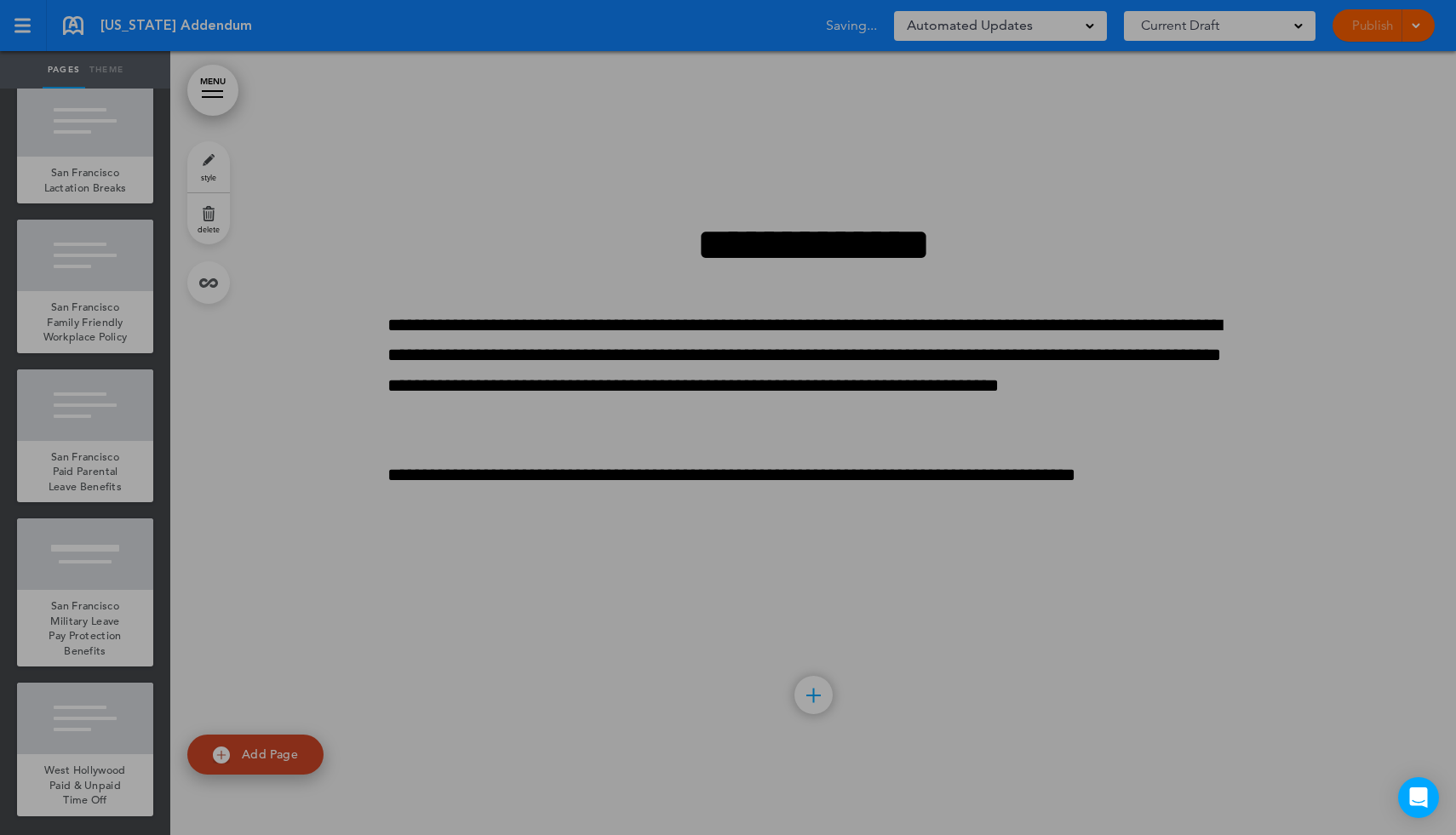
scroll to position [10508, 0]
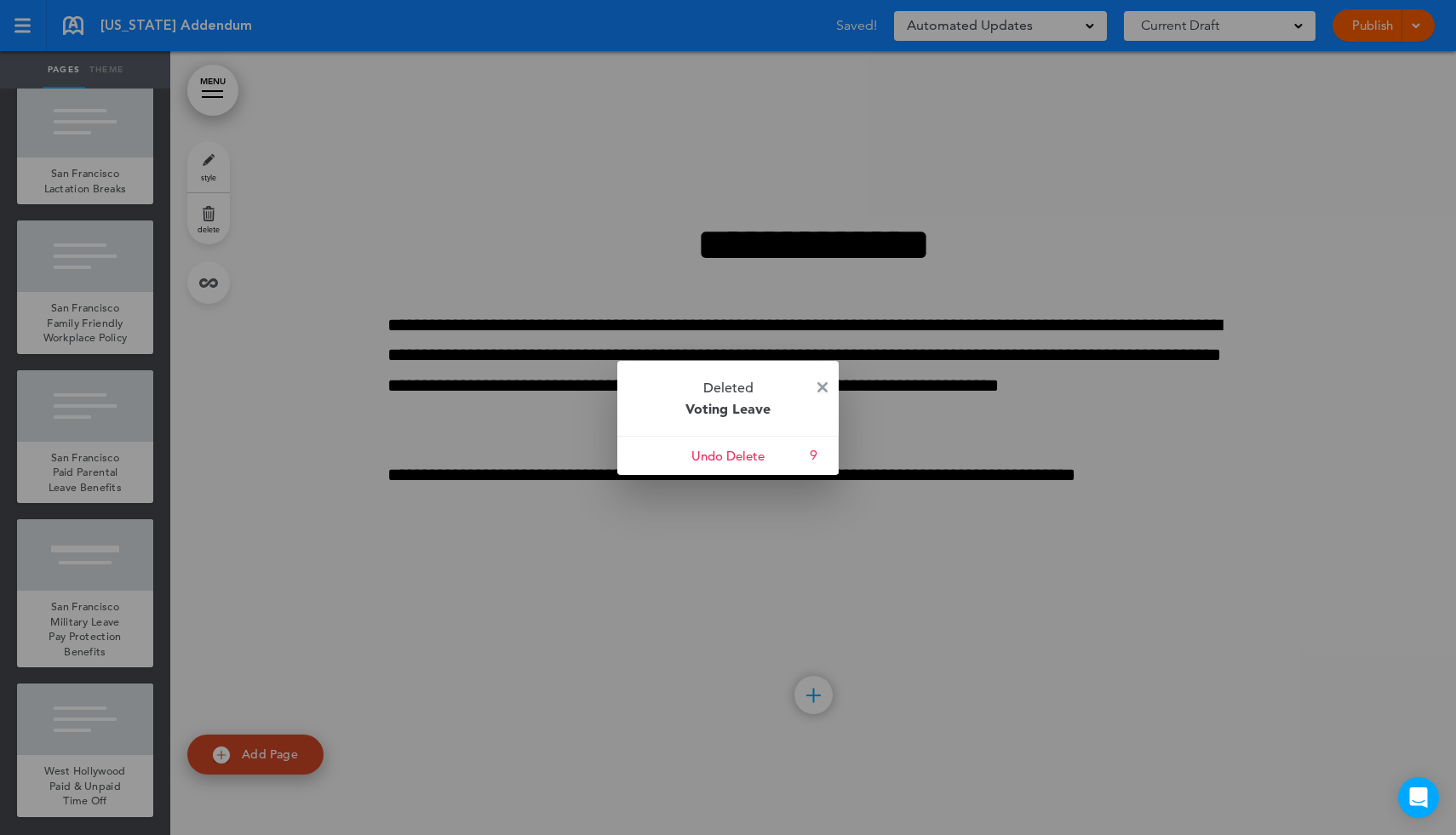
click at [822, 387] on img at bounding box center [822, 387] width 10 height 10
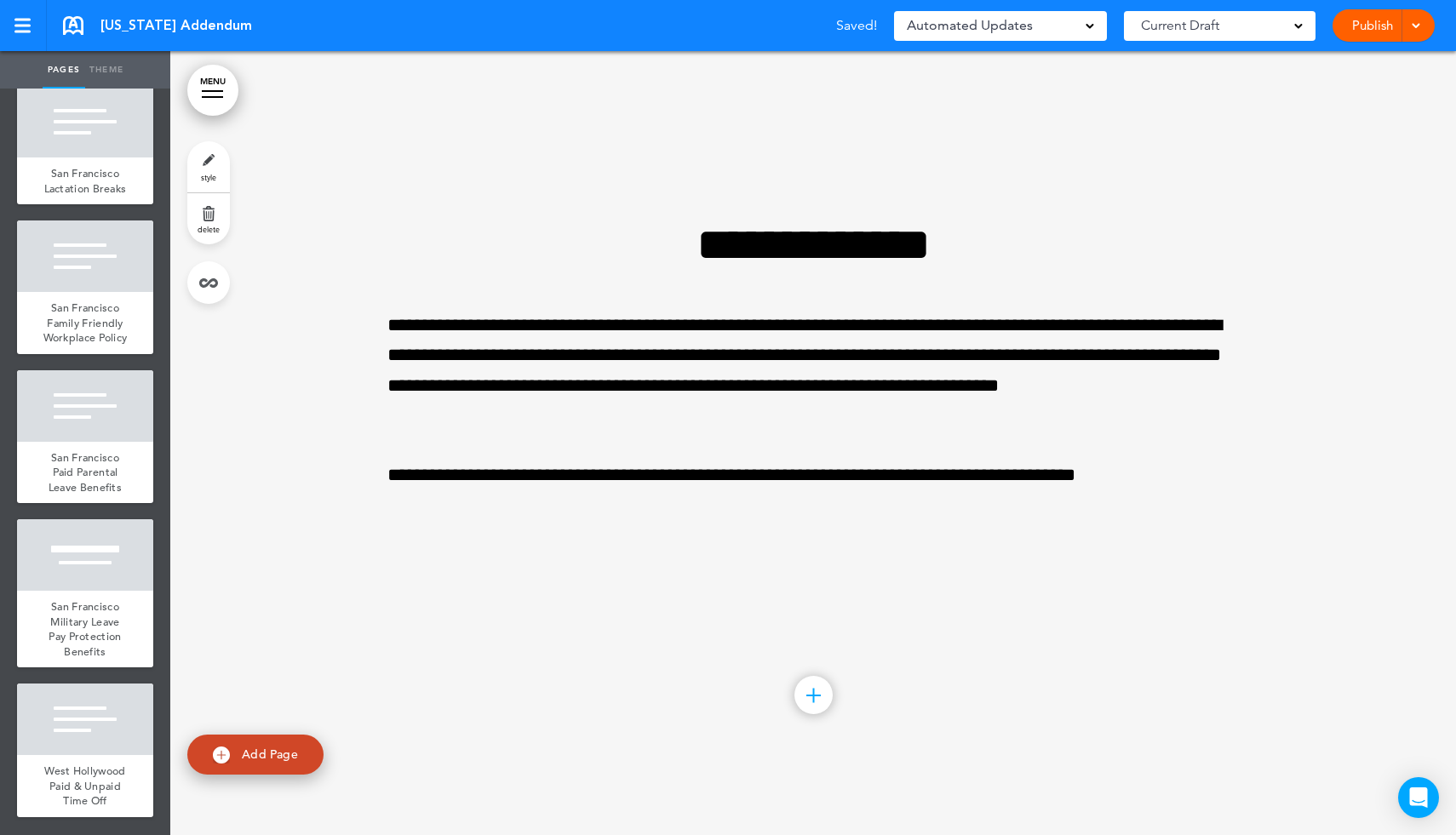
click at [217, 85] on link "MENU" at bounding box center [213, 91] width 51 height 51
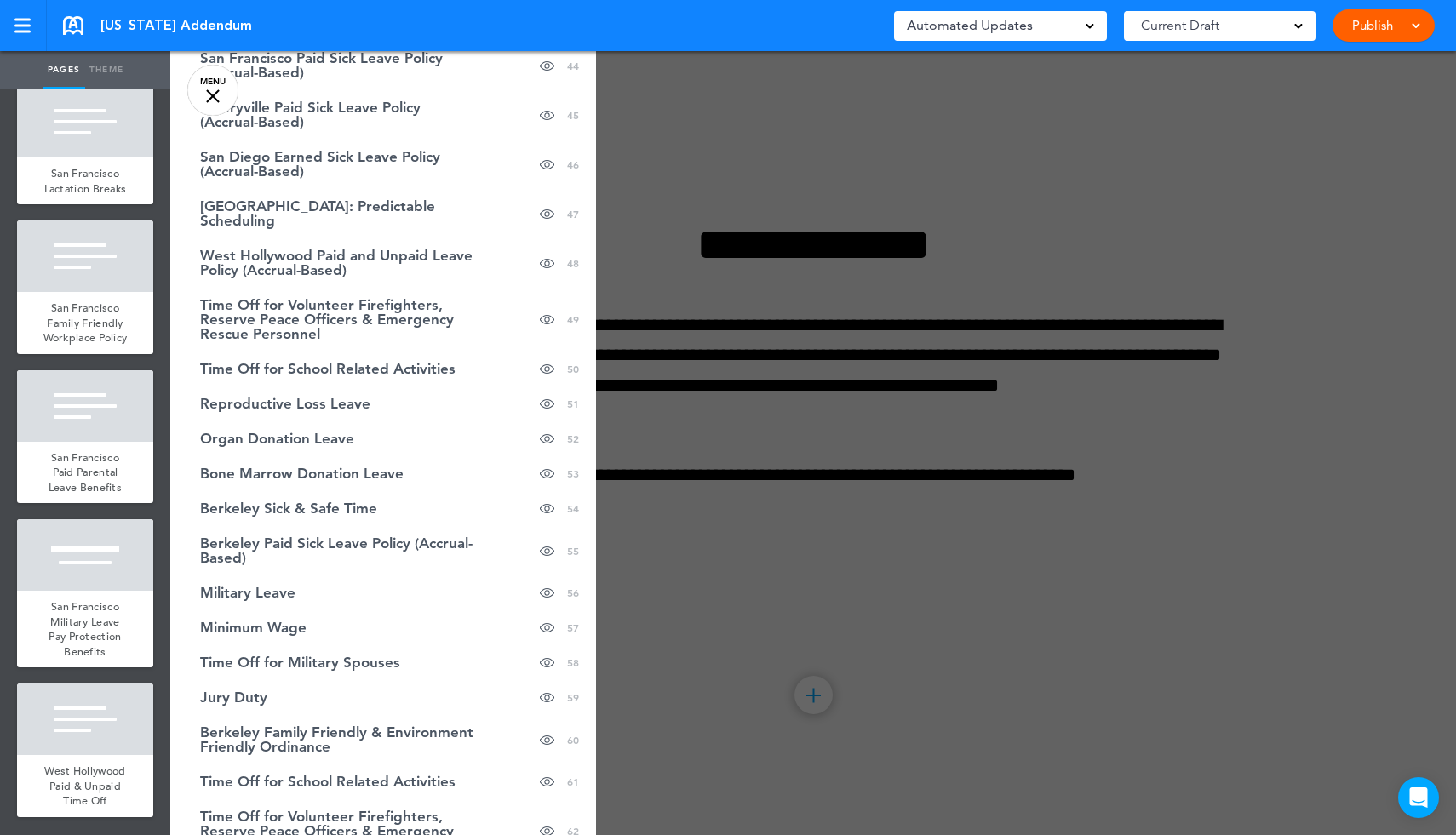
scroll to position [1760, 0]
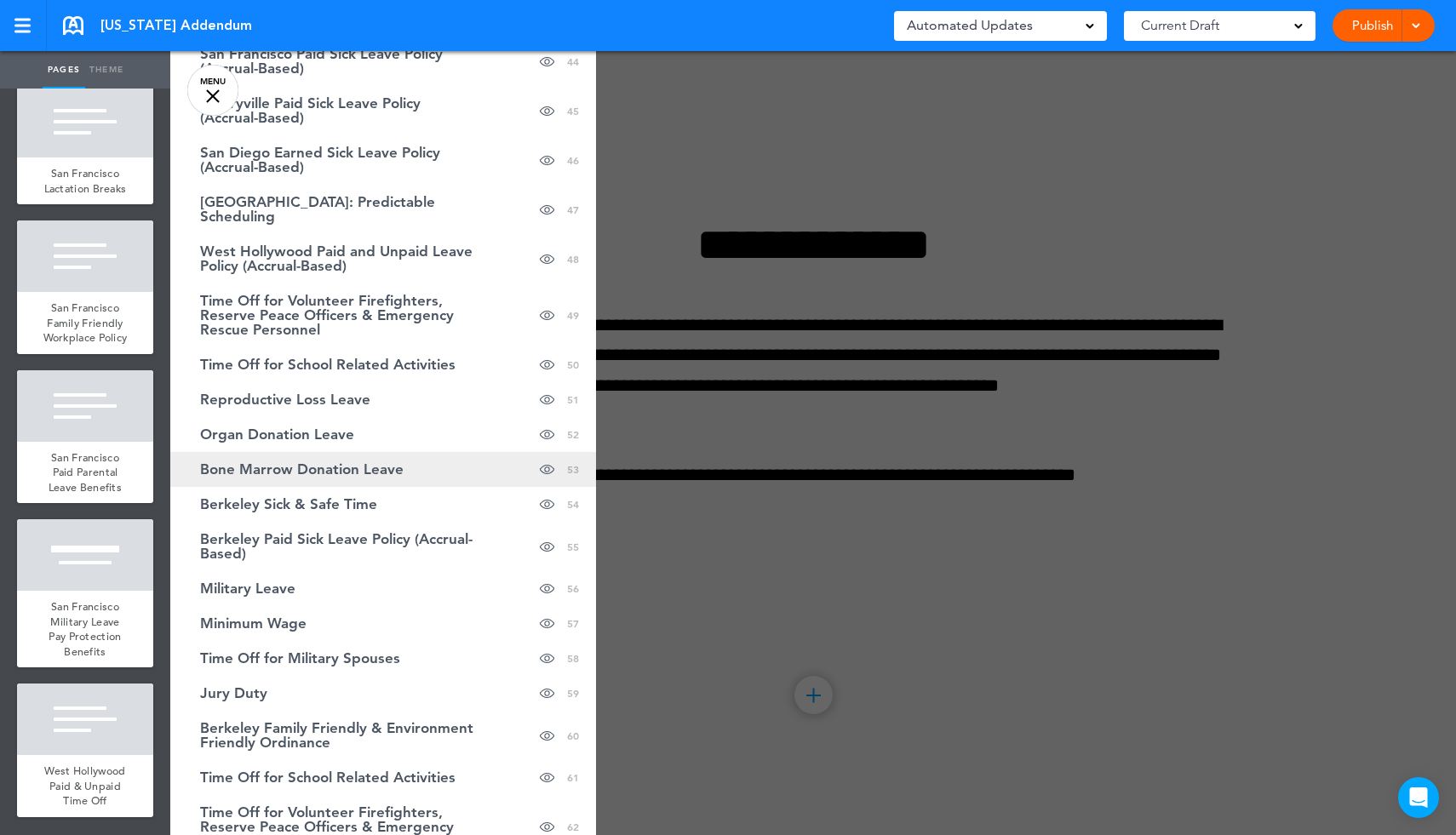
click at [373, 471] on span "Bone Marrow Donation Leave" at bounding box center [302, 469] width 204 height 15
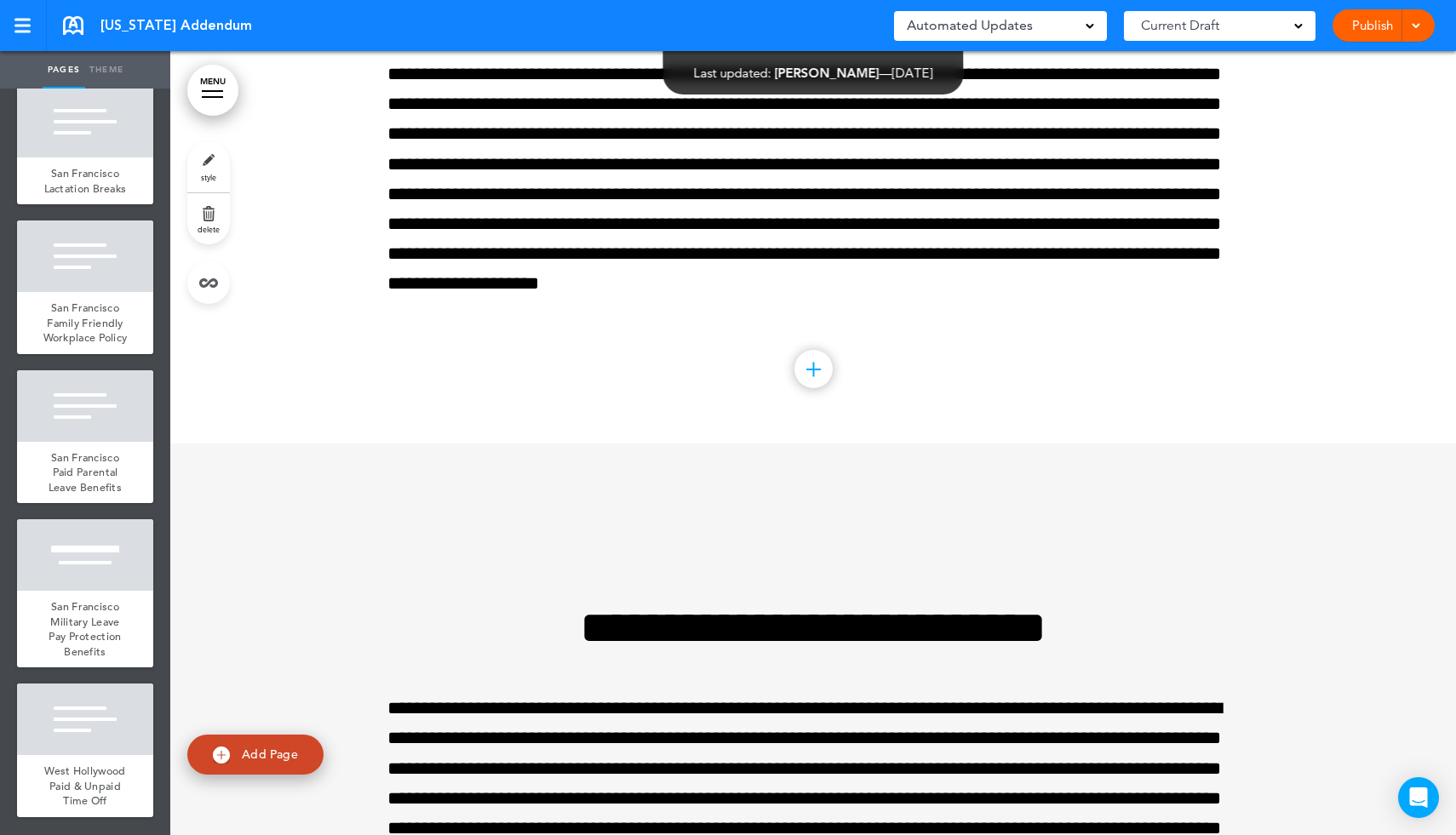
scroll to position [104878, 0]
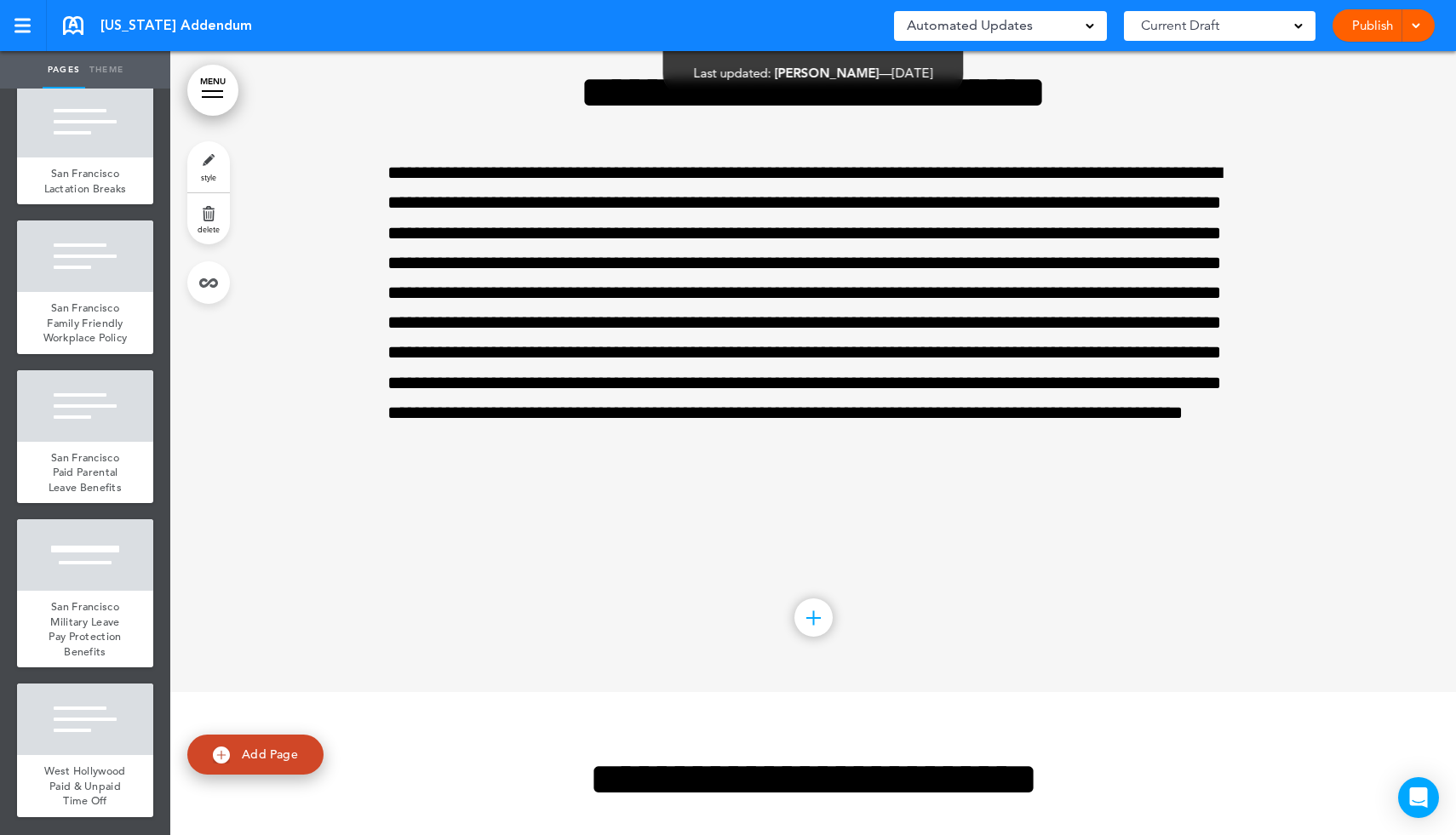
click at [213, 229] on span "delete" at bounding box center [209, 229] width 22 height 10
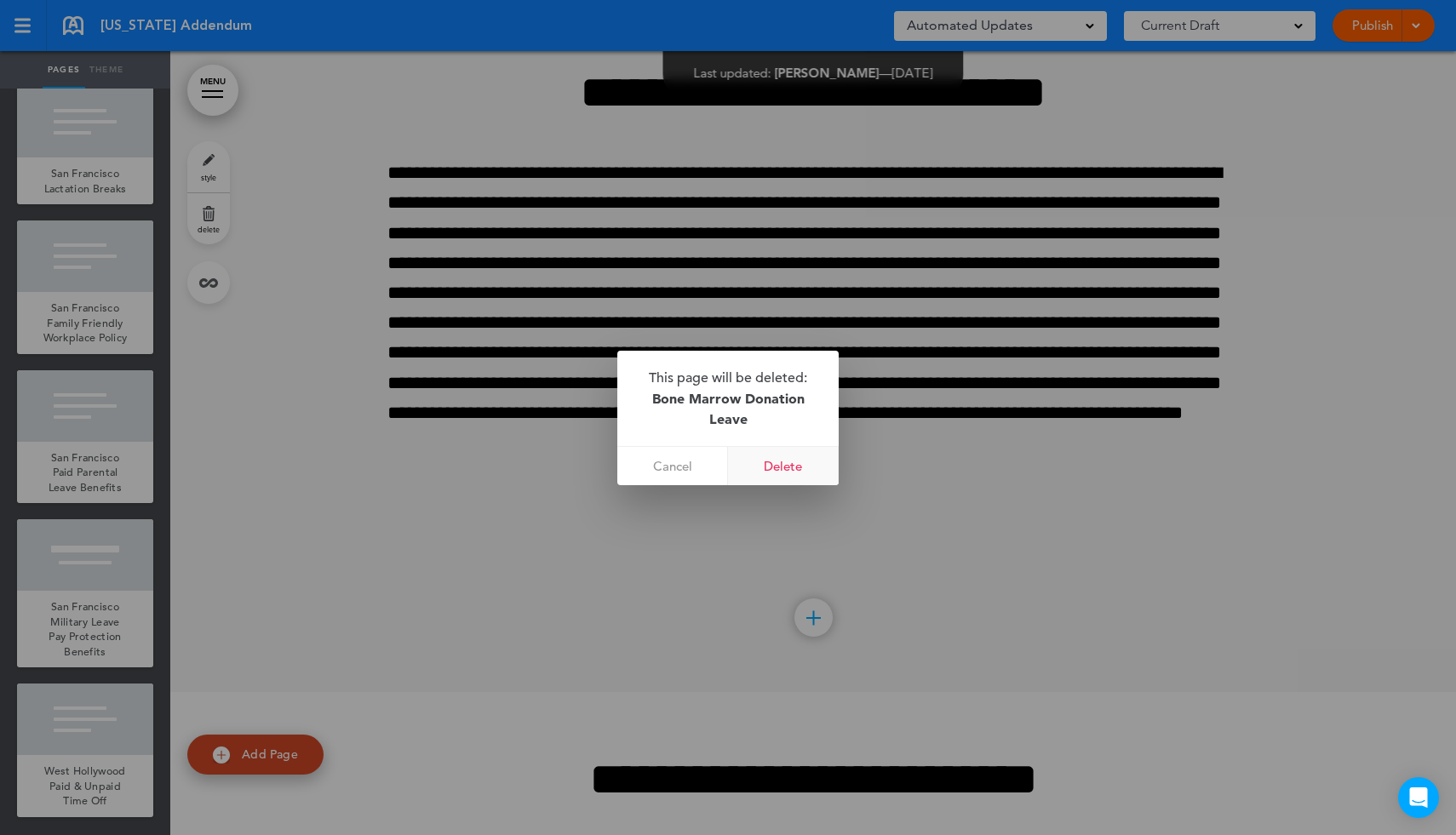
click at [778, 462] on link "Delete" at bounding box center [783, 466] width 110 height 39
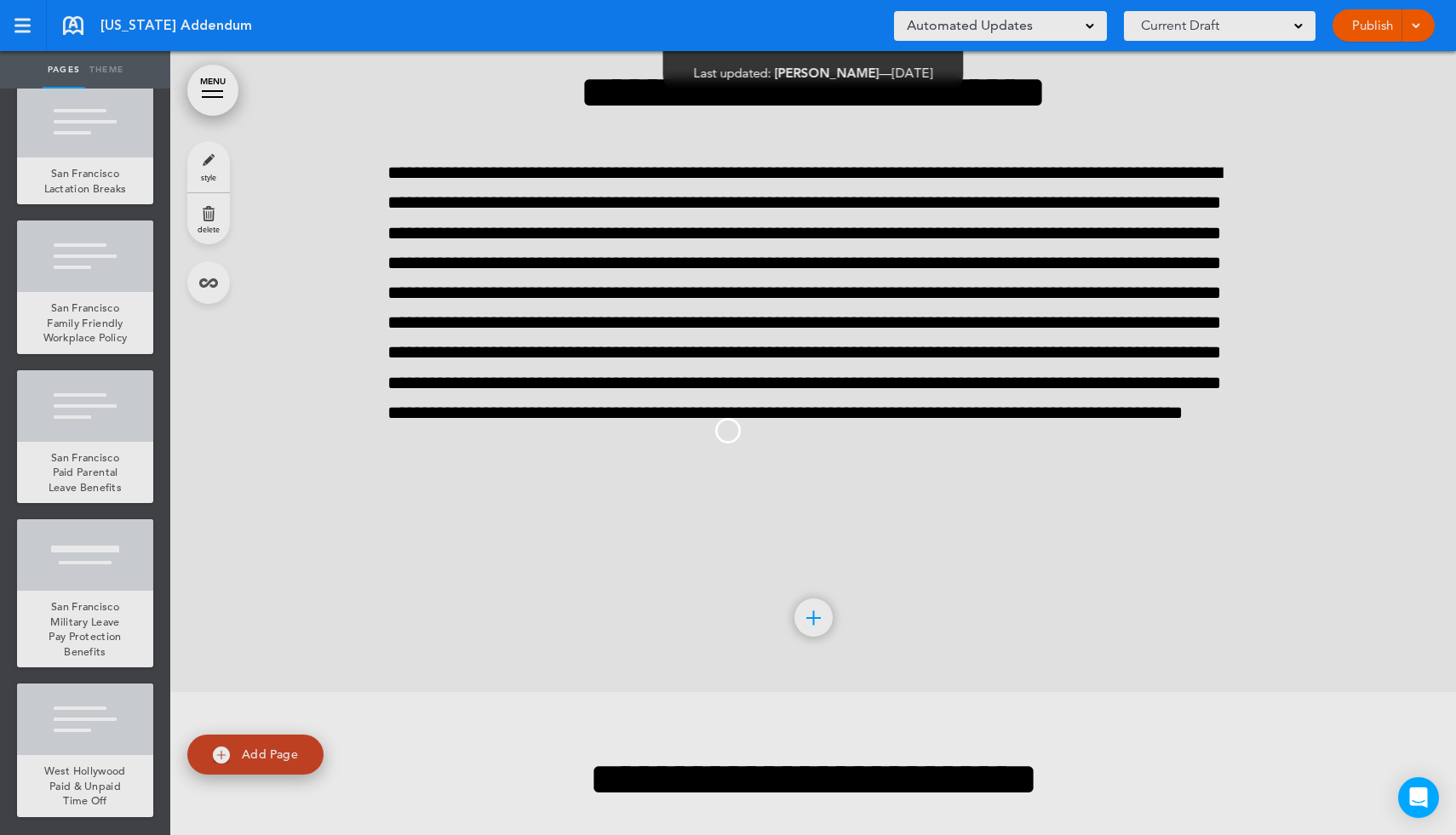
scroll to position [10374, 0]
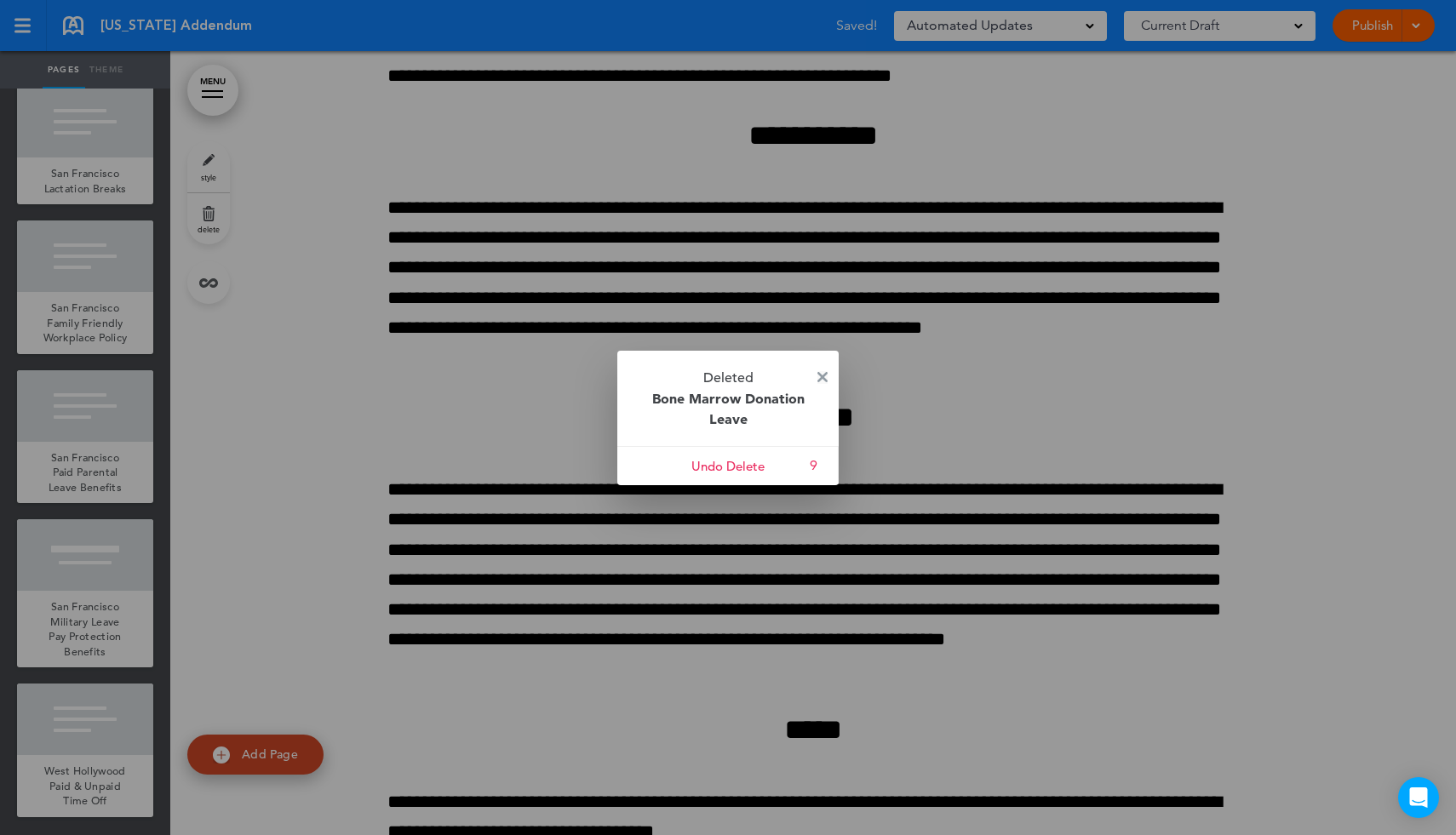
click at [819, 378] on img at bounding box center [822, 377] width 10 height 10
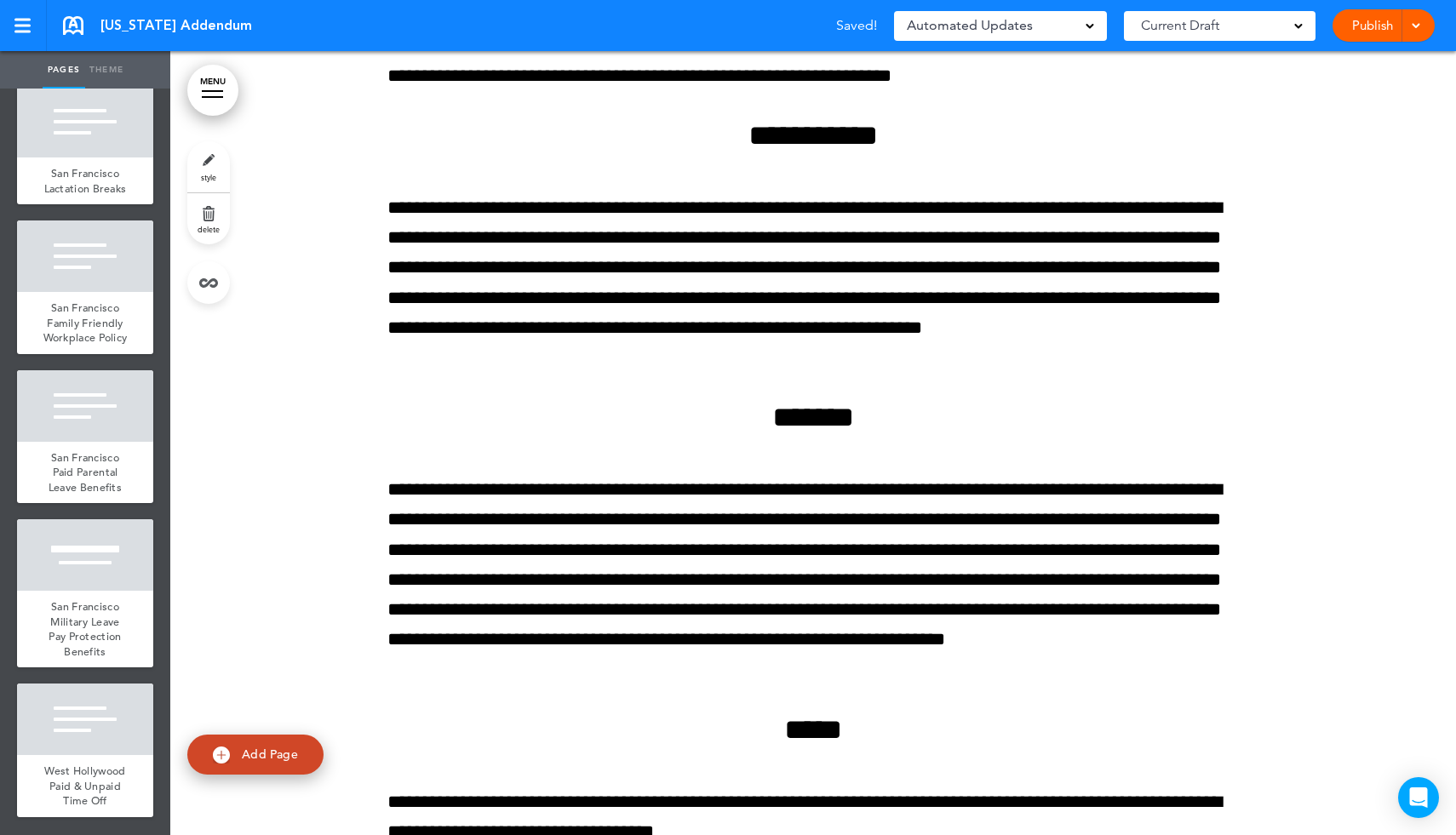
click at [212, 102] on link "MENU" at bounding box center [213, 91] width 51 height 51
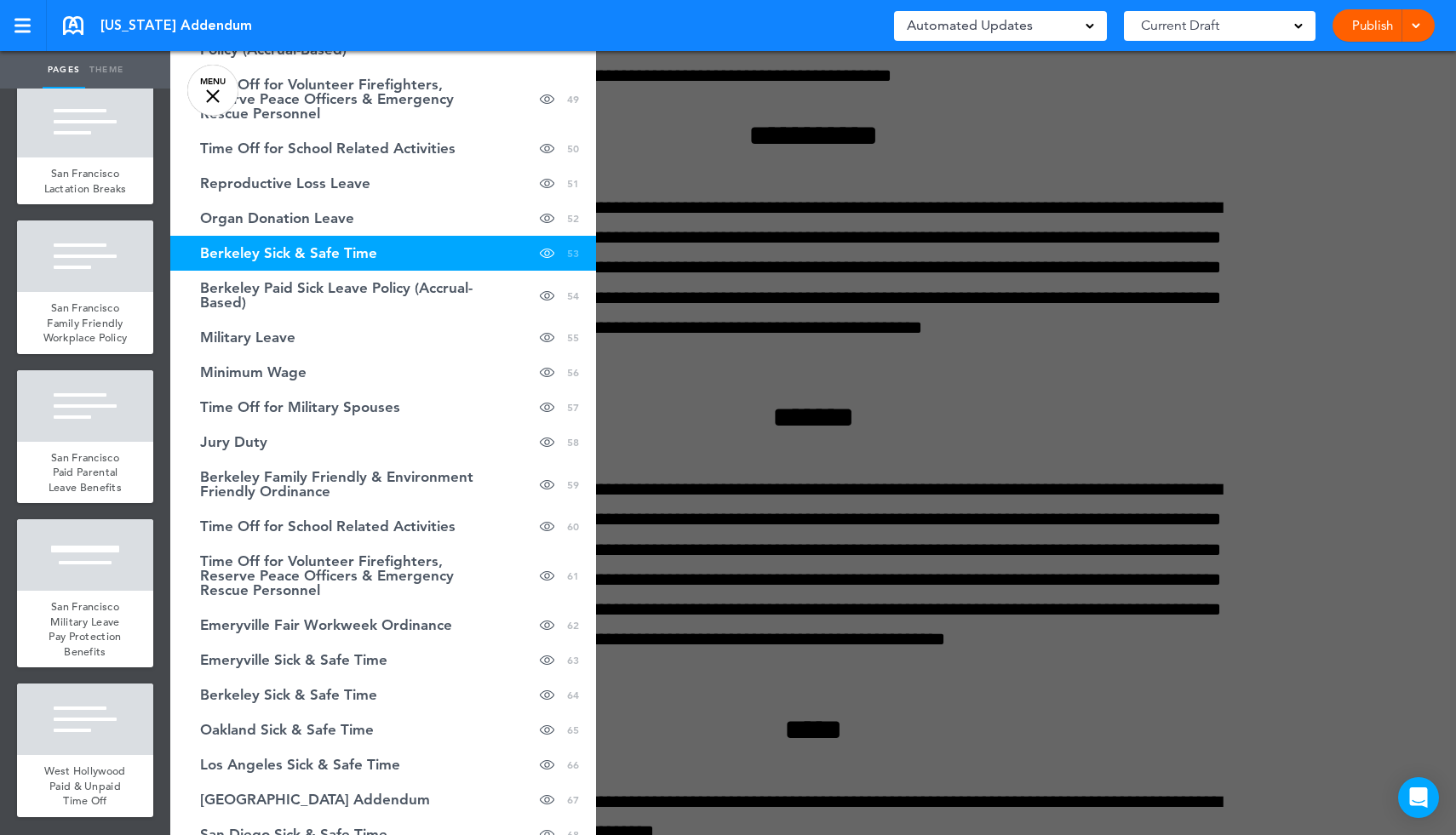
scroll to position [1974, 0]
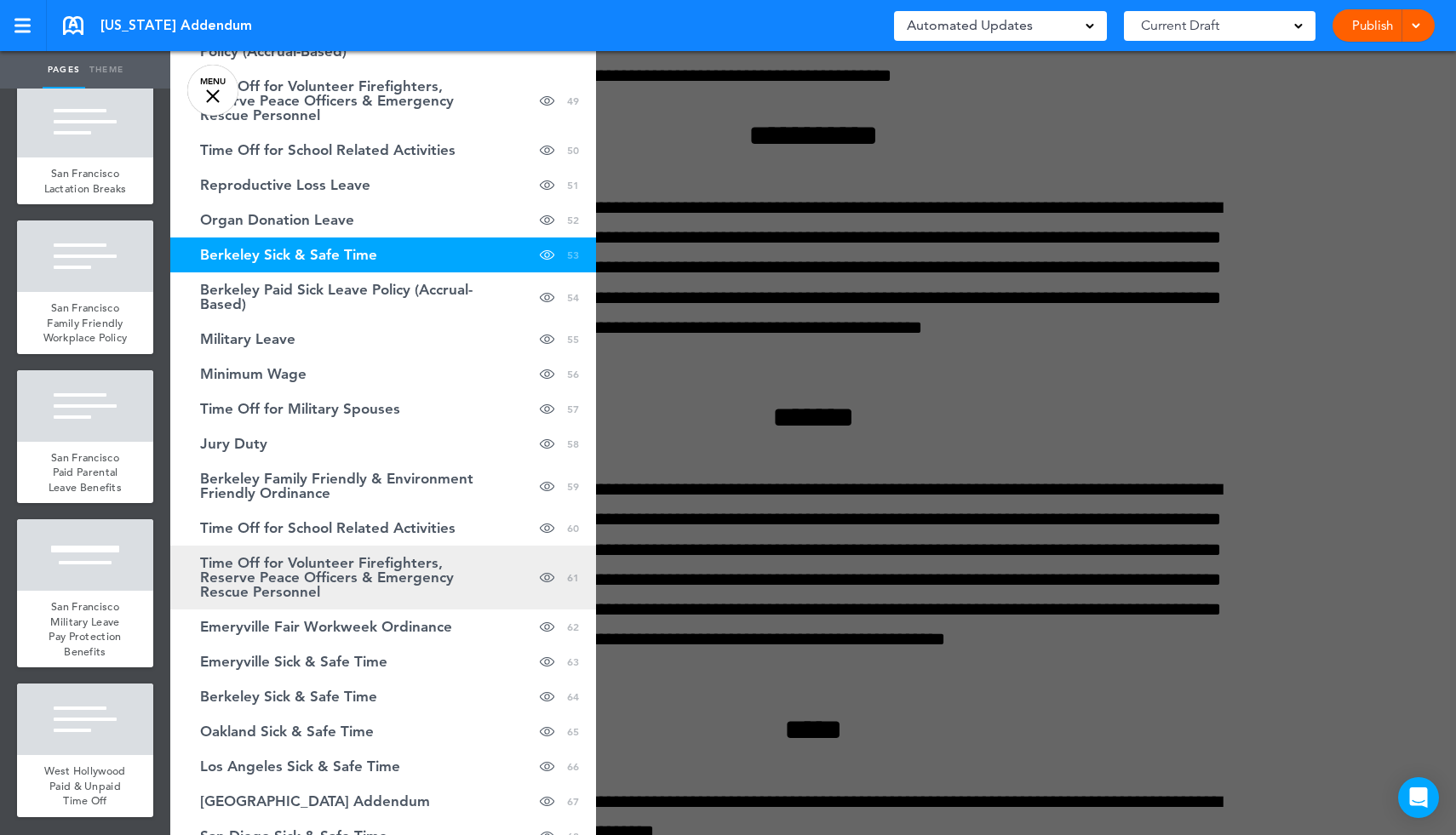
click at [408, 578] on span "Time Off for Volunteer Firefighters, Reserve Peace Officers & Emergency Rescue …" at bounding box center [341, 577] width 281 height 44
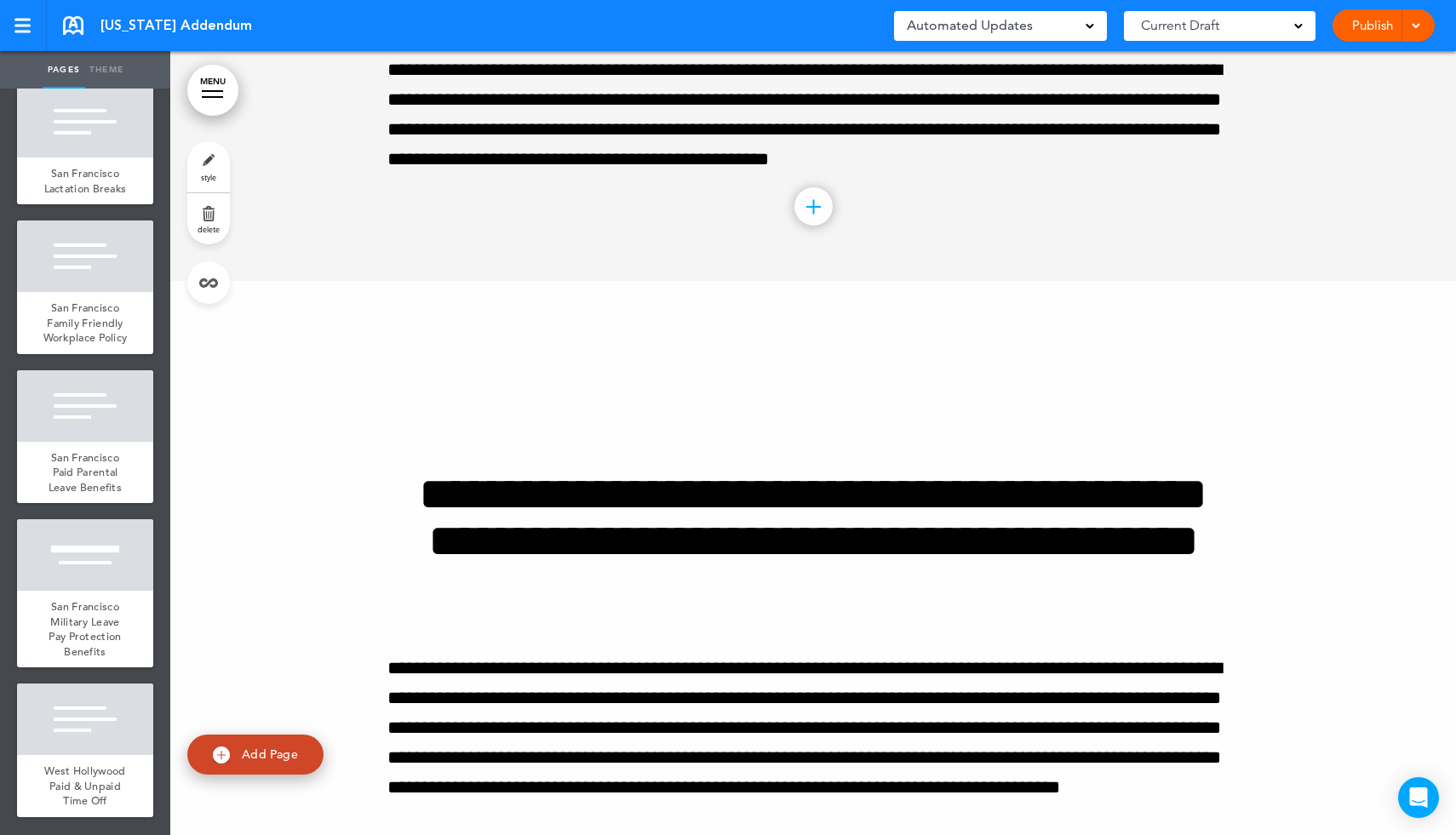
scroll to position [118166, 0]
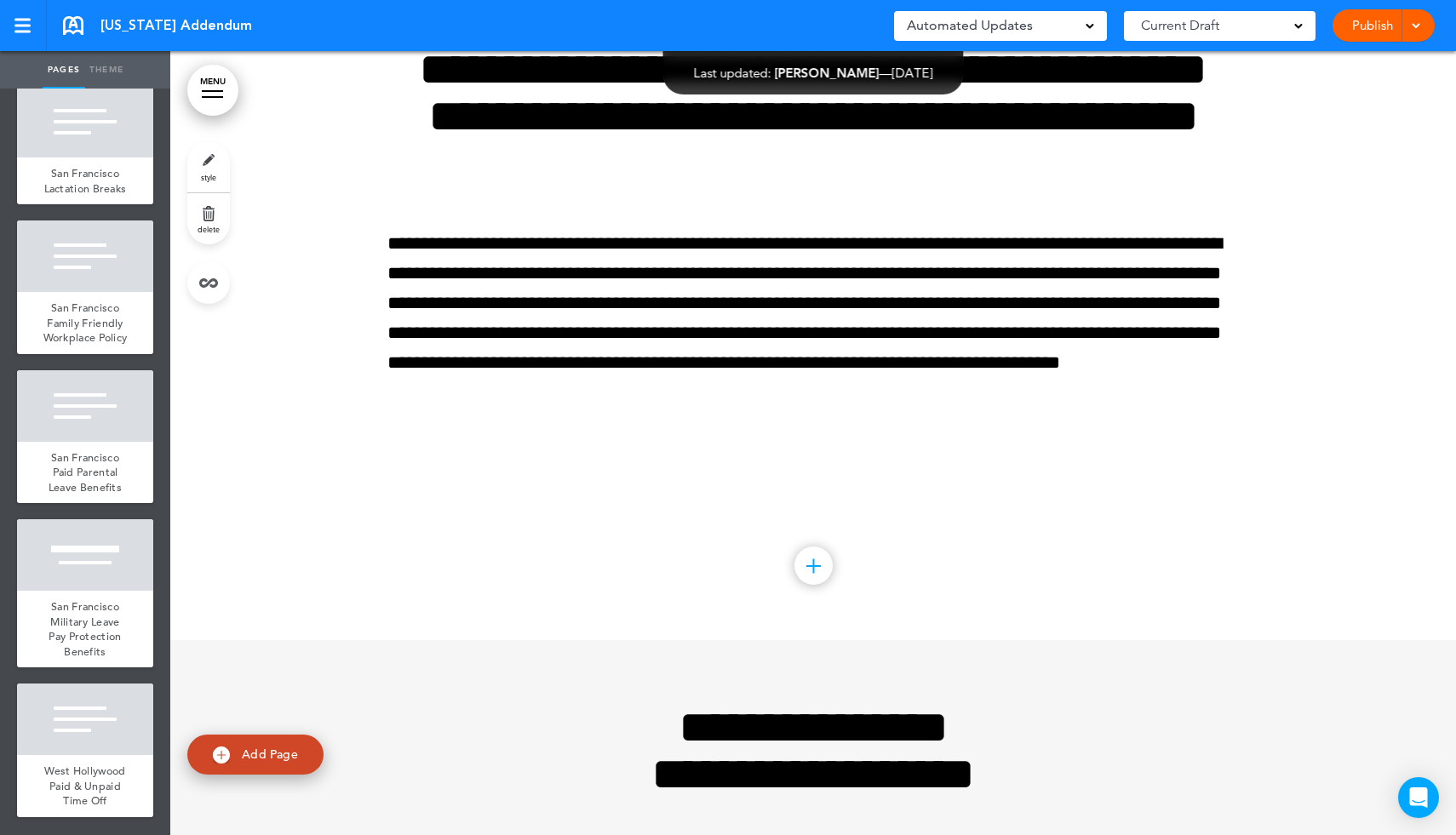
click at [213, 216] on link "delete" at bounding box center [209, 219] width 43 height 51
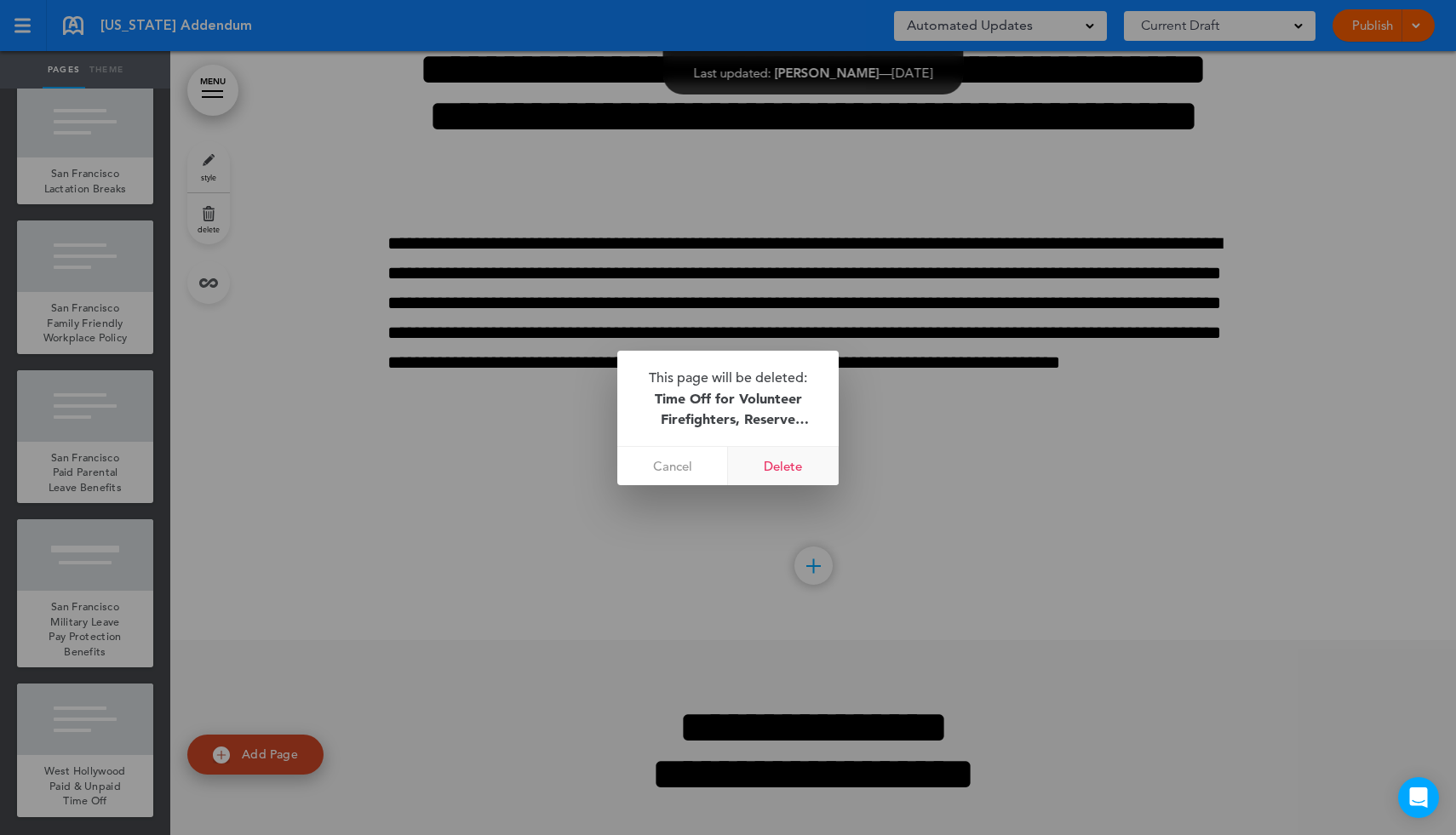
click at [774, 465] on link "Delete" at bounding box center [783, 466] width 110 height 39
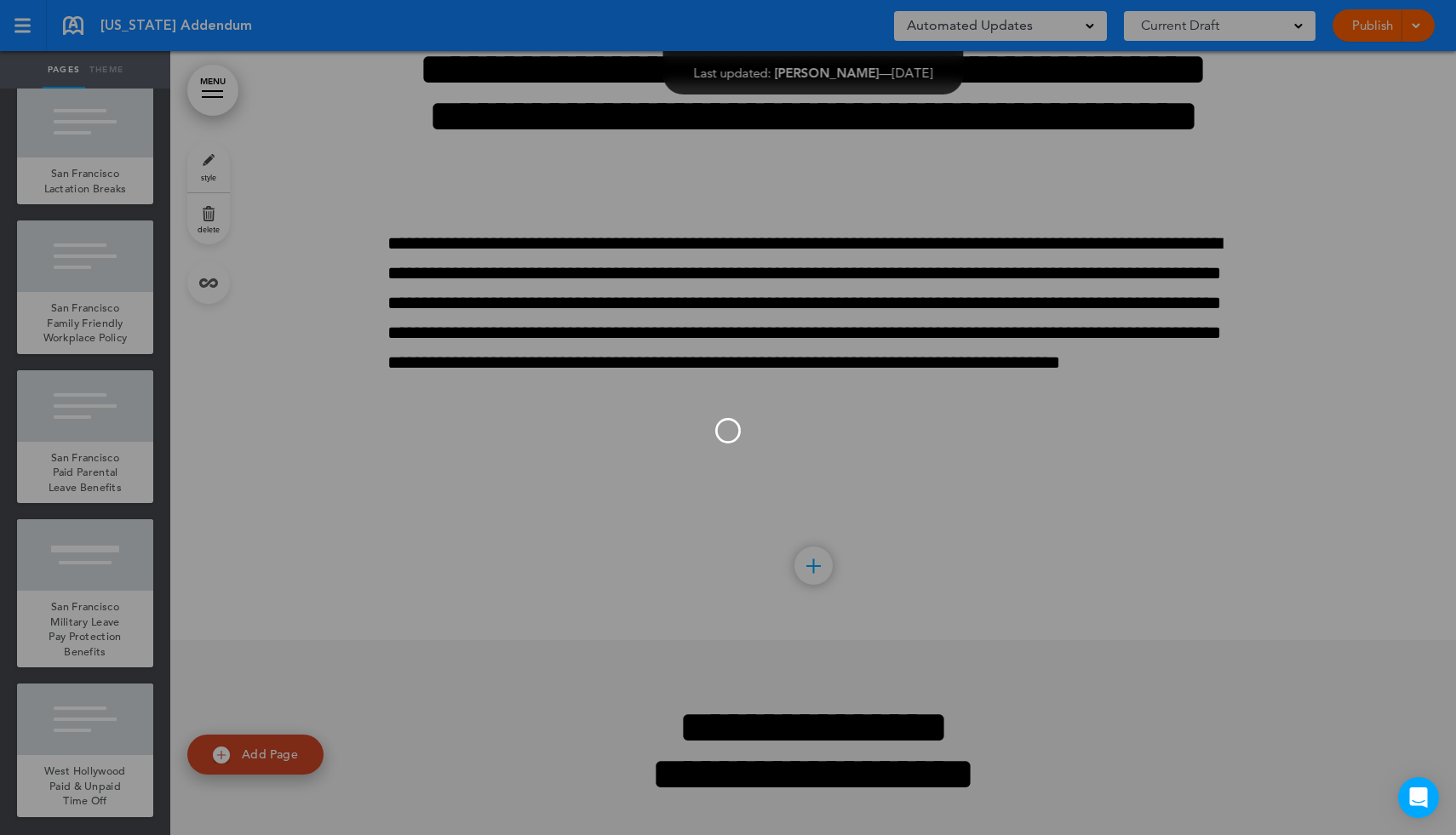
scroll to position [117382, 0]
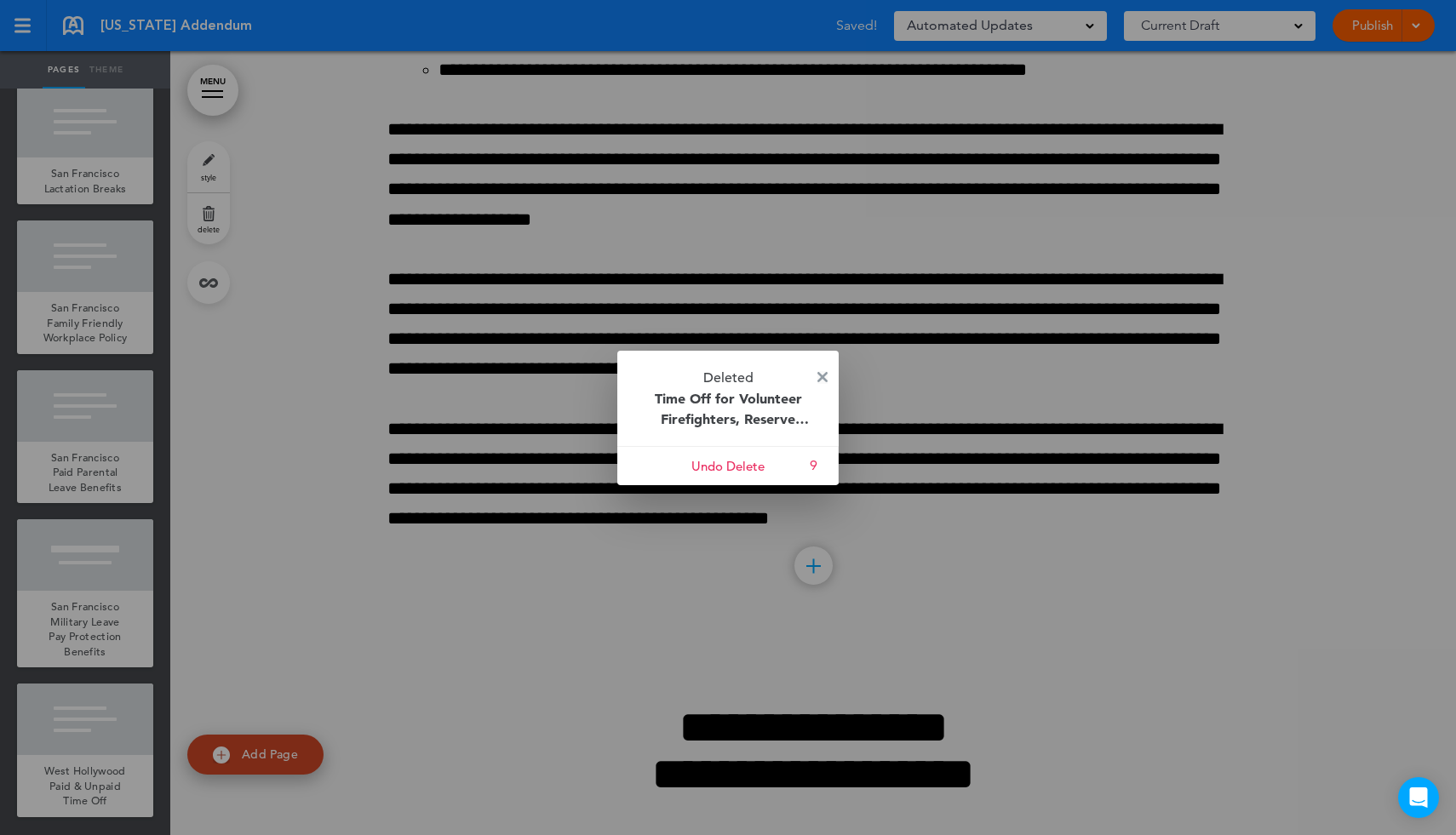
click at [824, 375] on img at bounding box center [822, 377] width 10 height 10
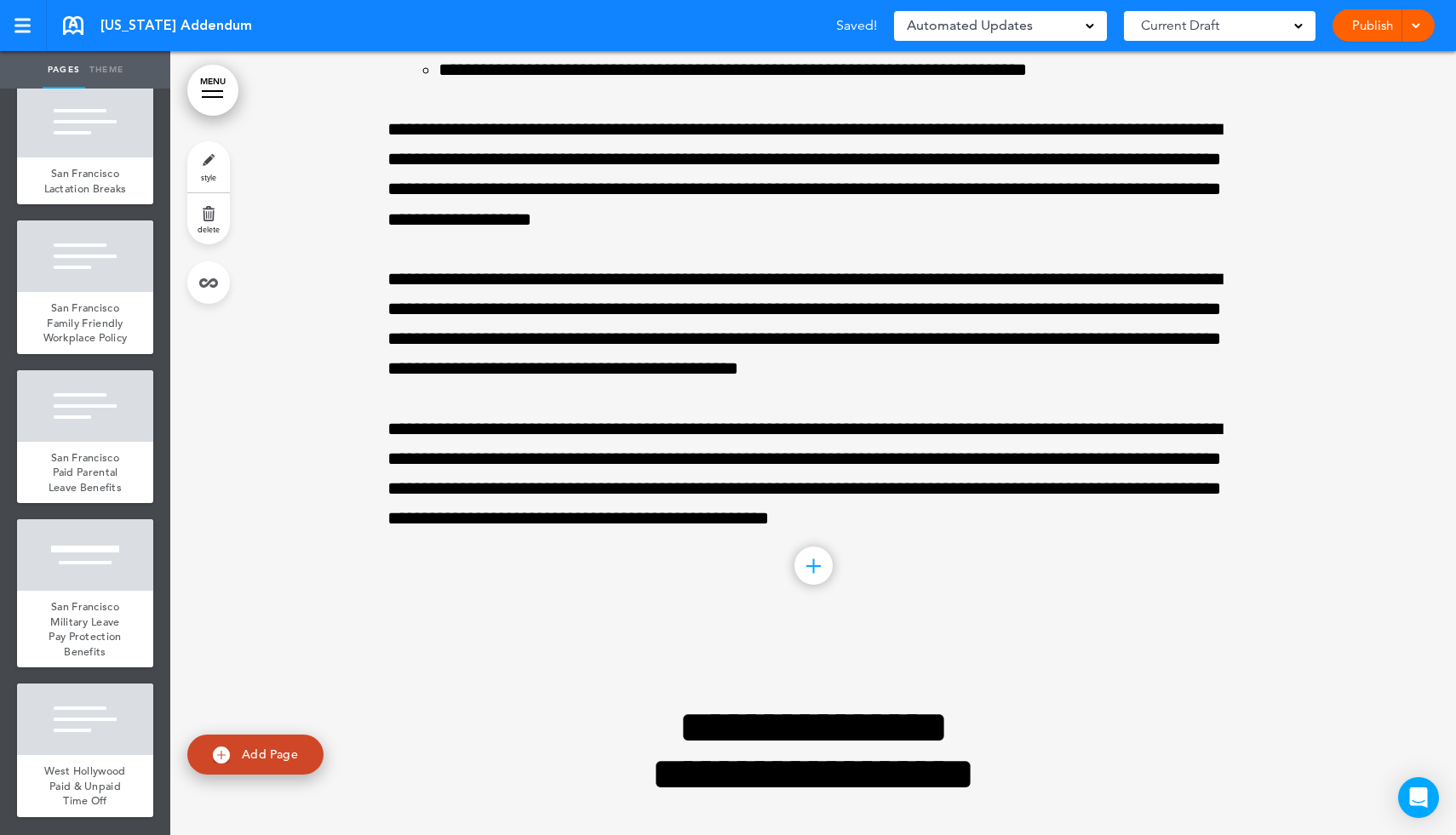
click at [212, 100] on link "MENU" at bounding box center [213, 91] width 51 height 51
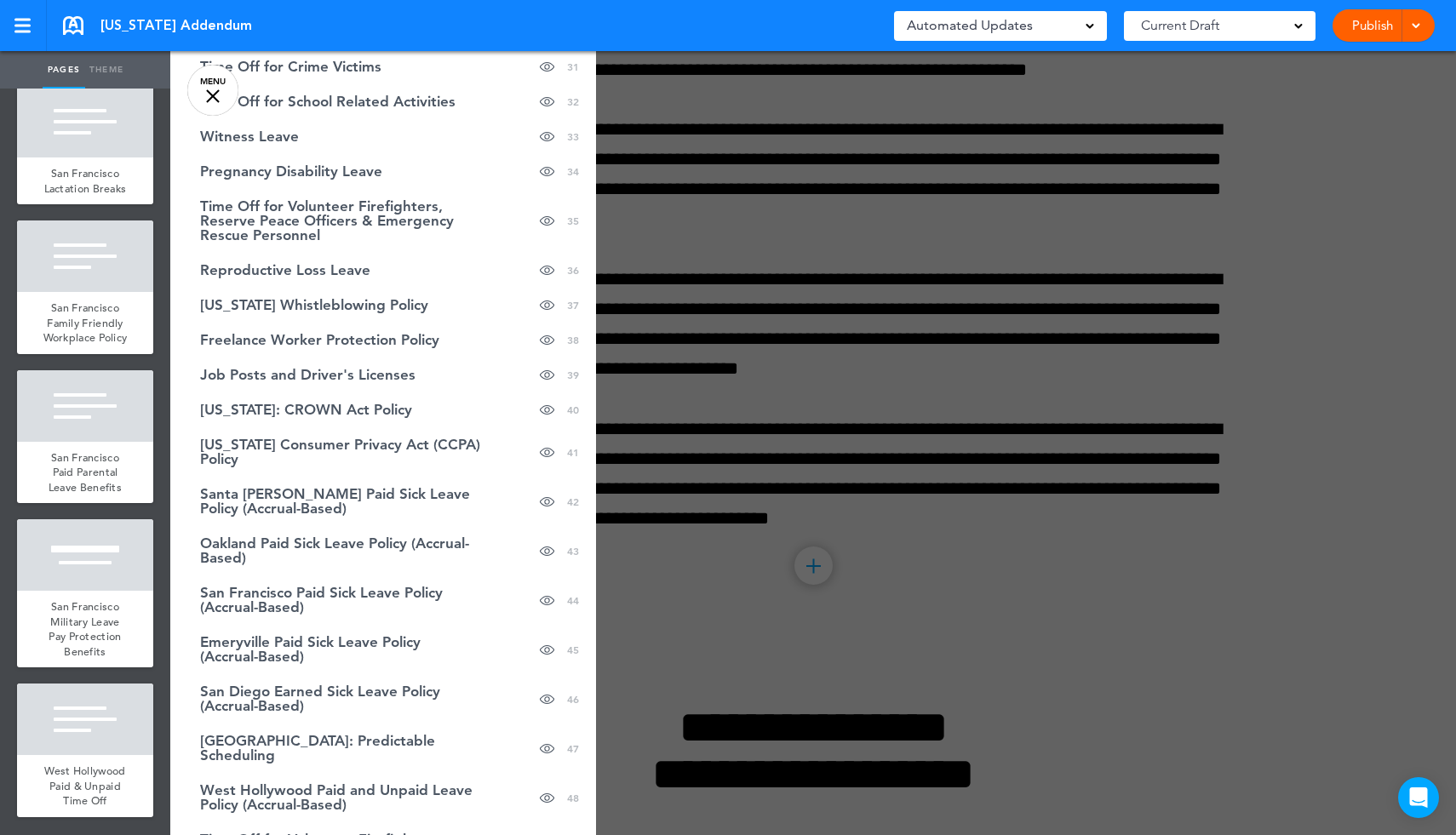
scroll to position [1220, 0]
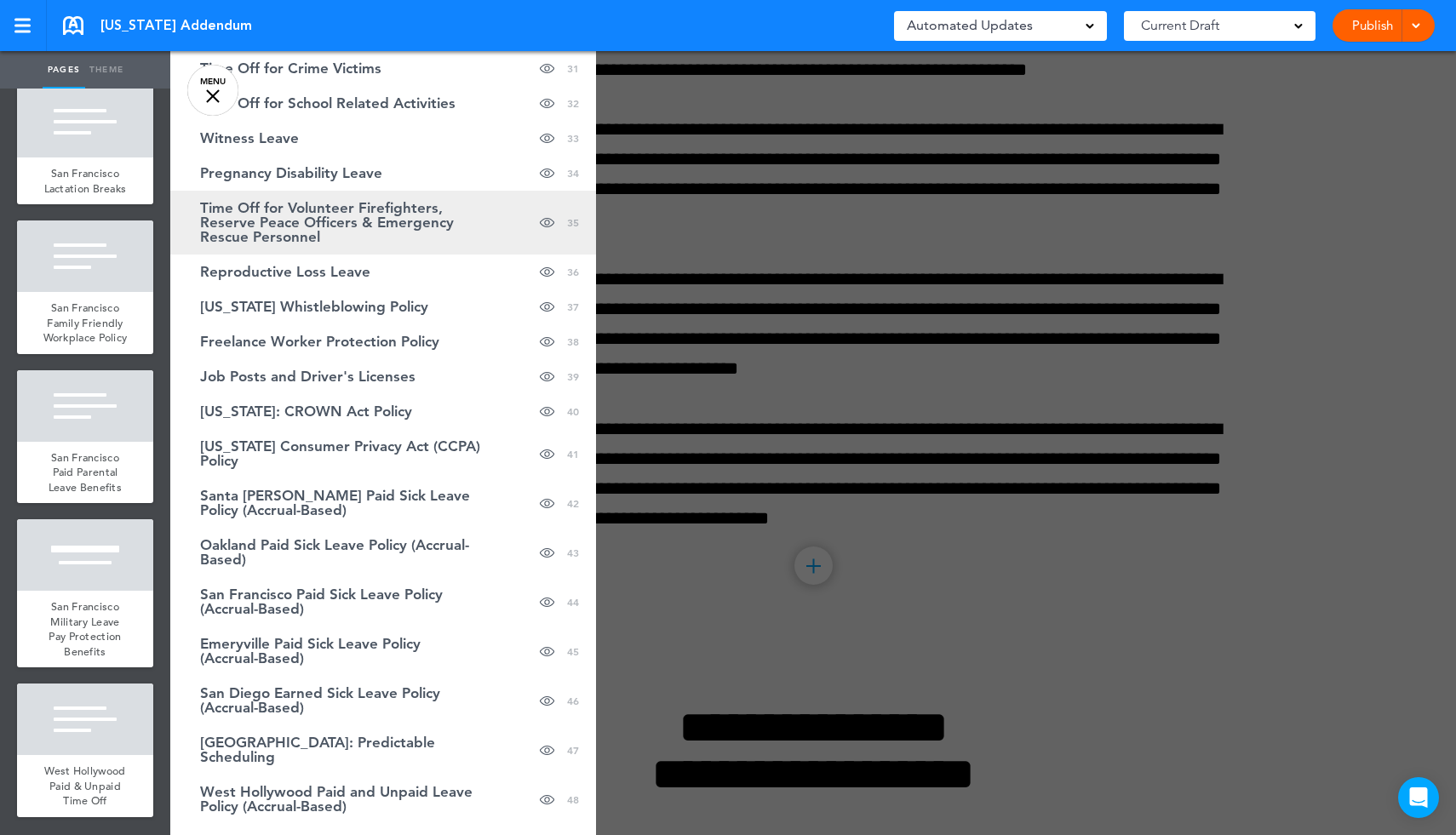
click at [392, 230] on span "Time Off for Volunteer Firefighters, Reserve Peace Officers & Emergency Rescue …" at bounding box center [341, 223] width 281 height 44
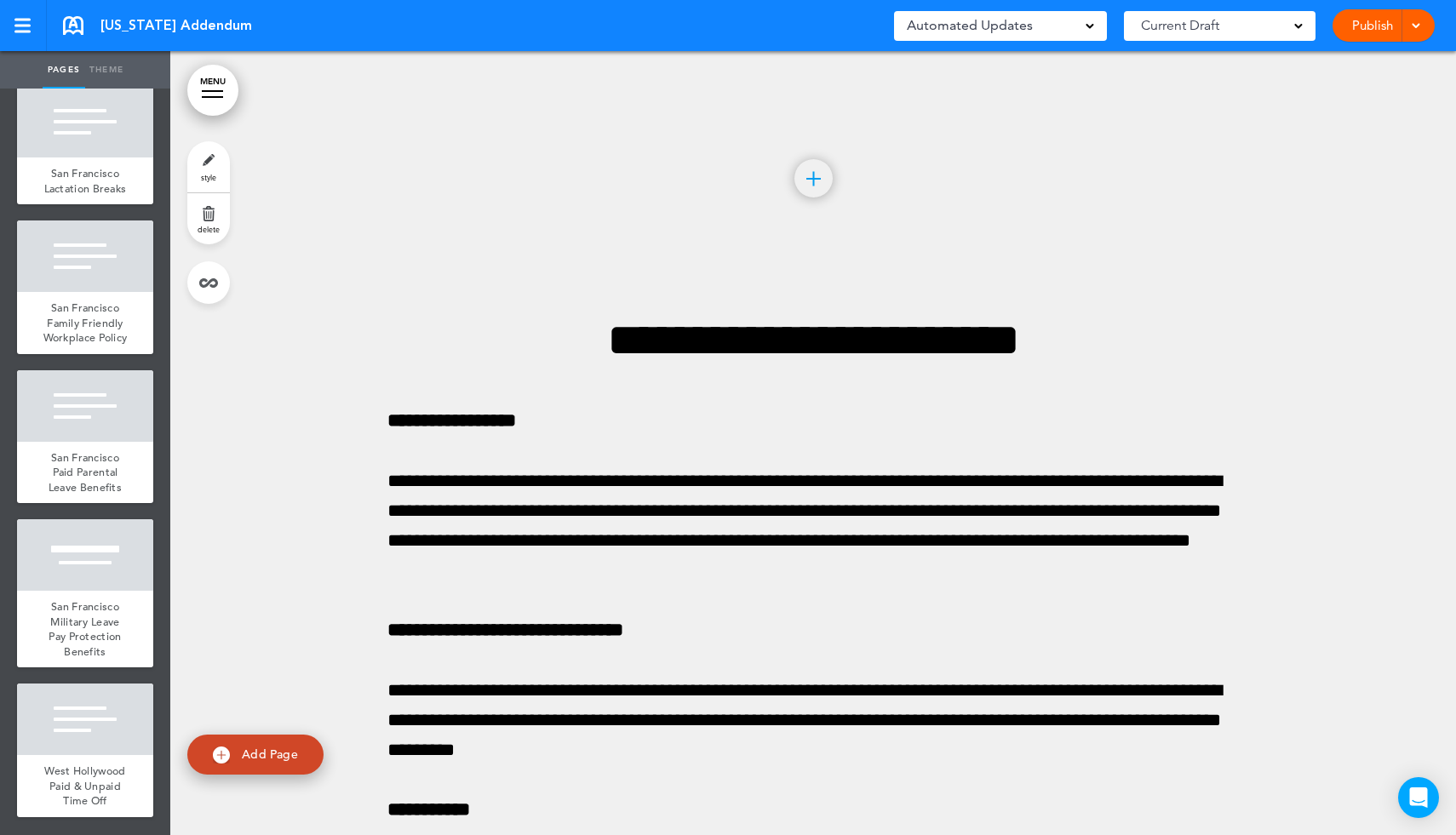
scroll to position [66350, 0]
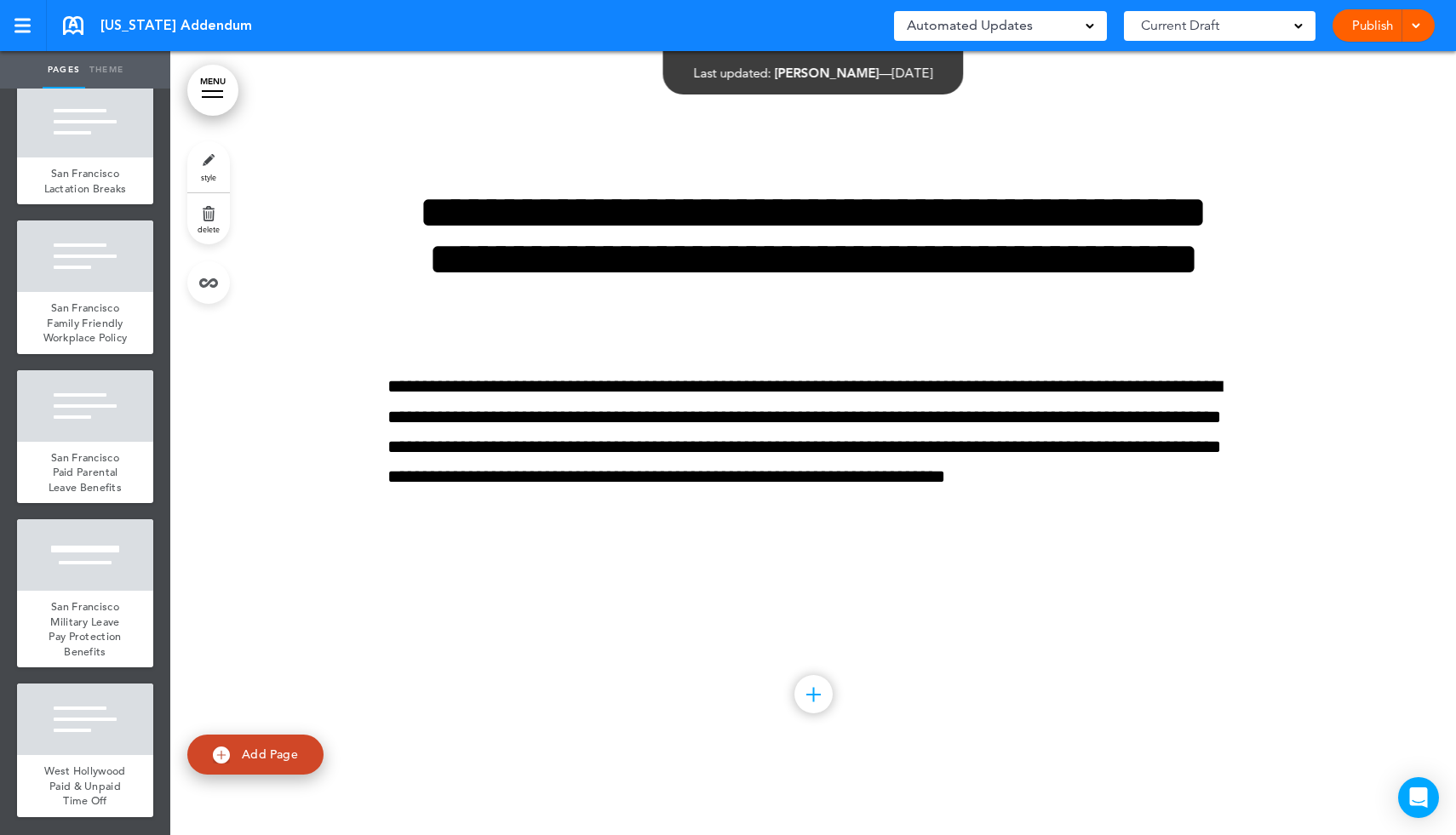
click at [209, 220] on link "delete" at bounding box center [209, 219] width 43 height 51
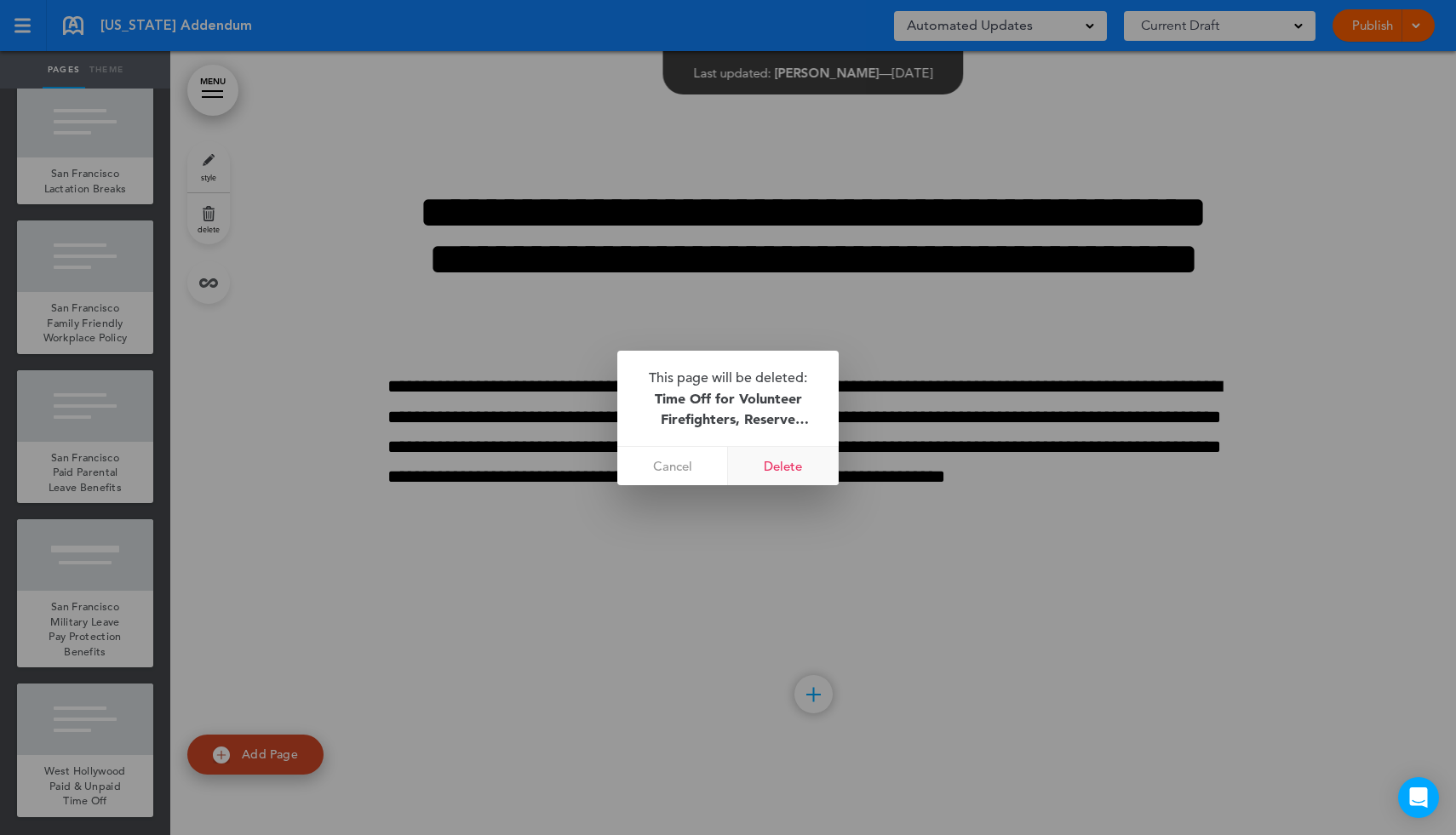
click at [772, 469] on link "Delete" at bounding box center [783, 466] width 110 height 39
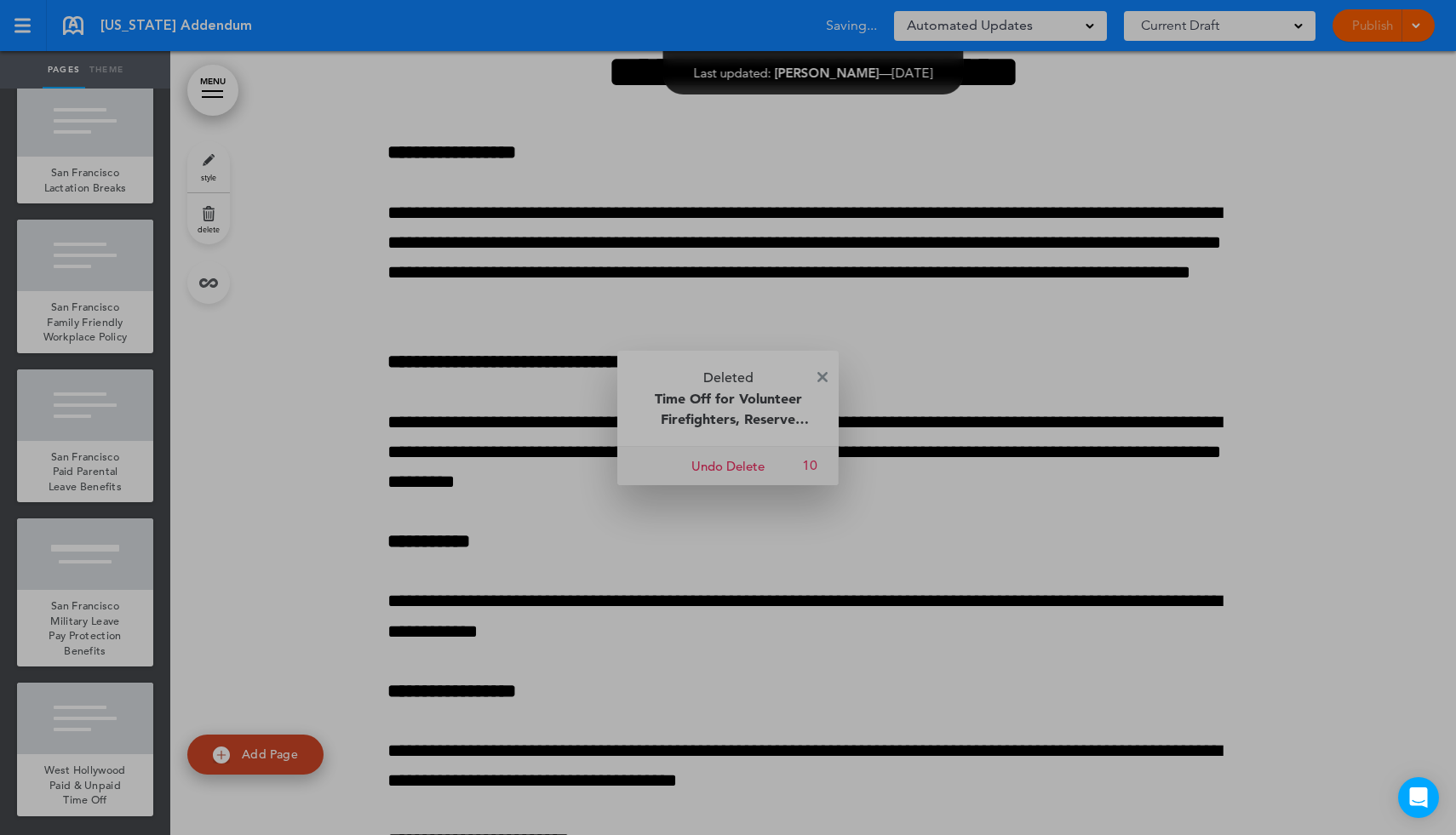
scroll to position [65566, 0]
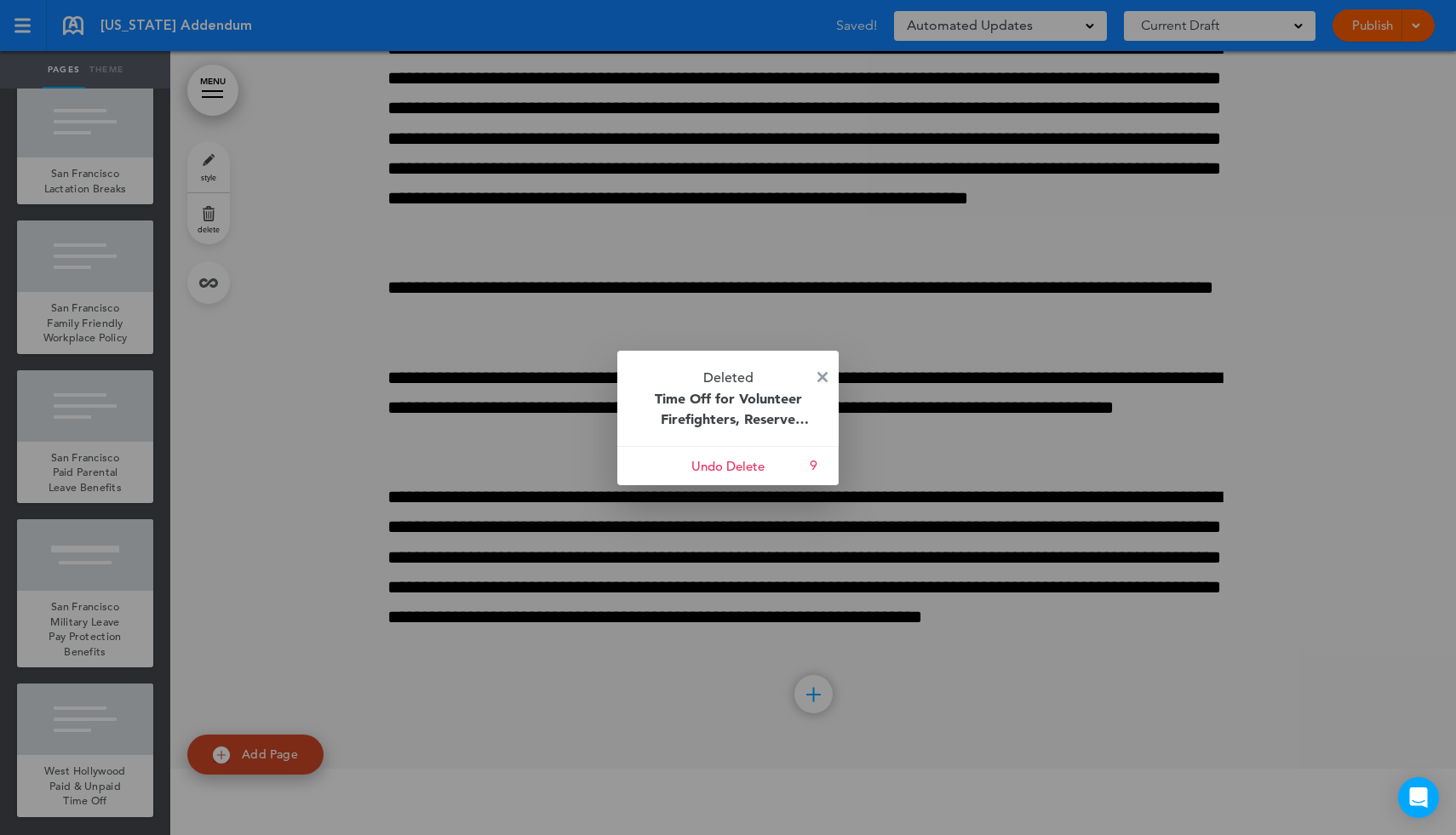
click at [819, 374] on img at bounding box center [822, 377] width 10 height 10
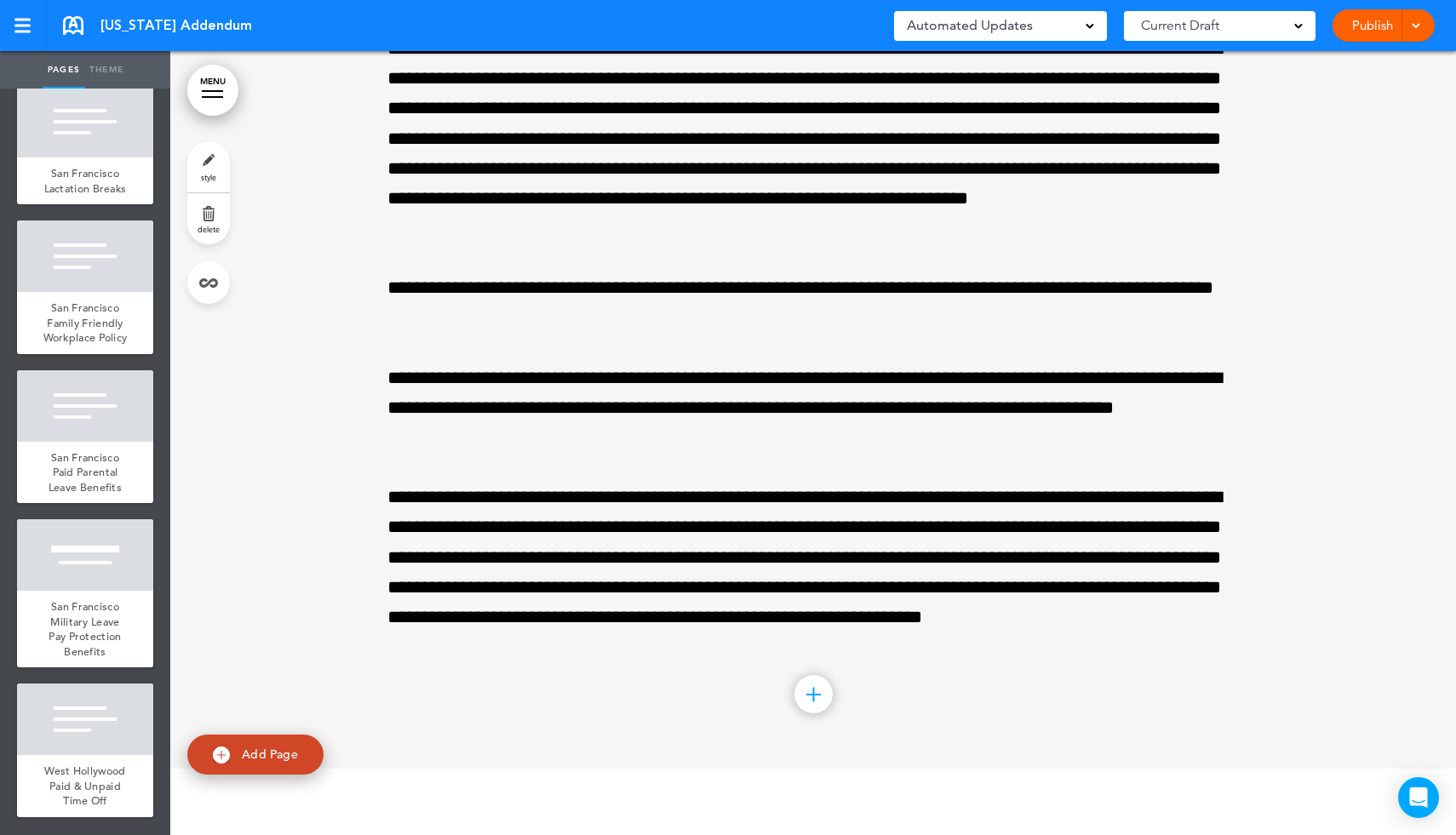
click at [206, 103] on link "MENU" at bounding box center [213, 91] width 51 height 51
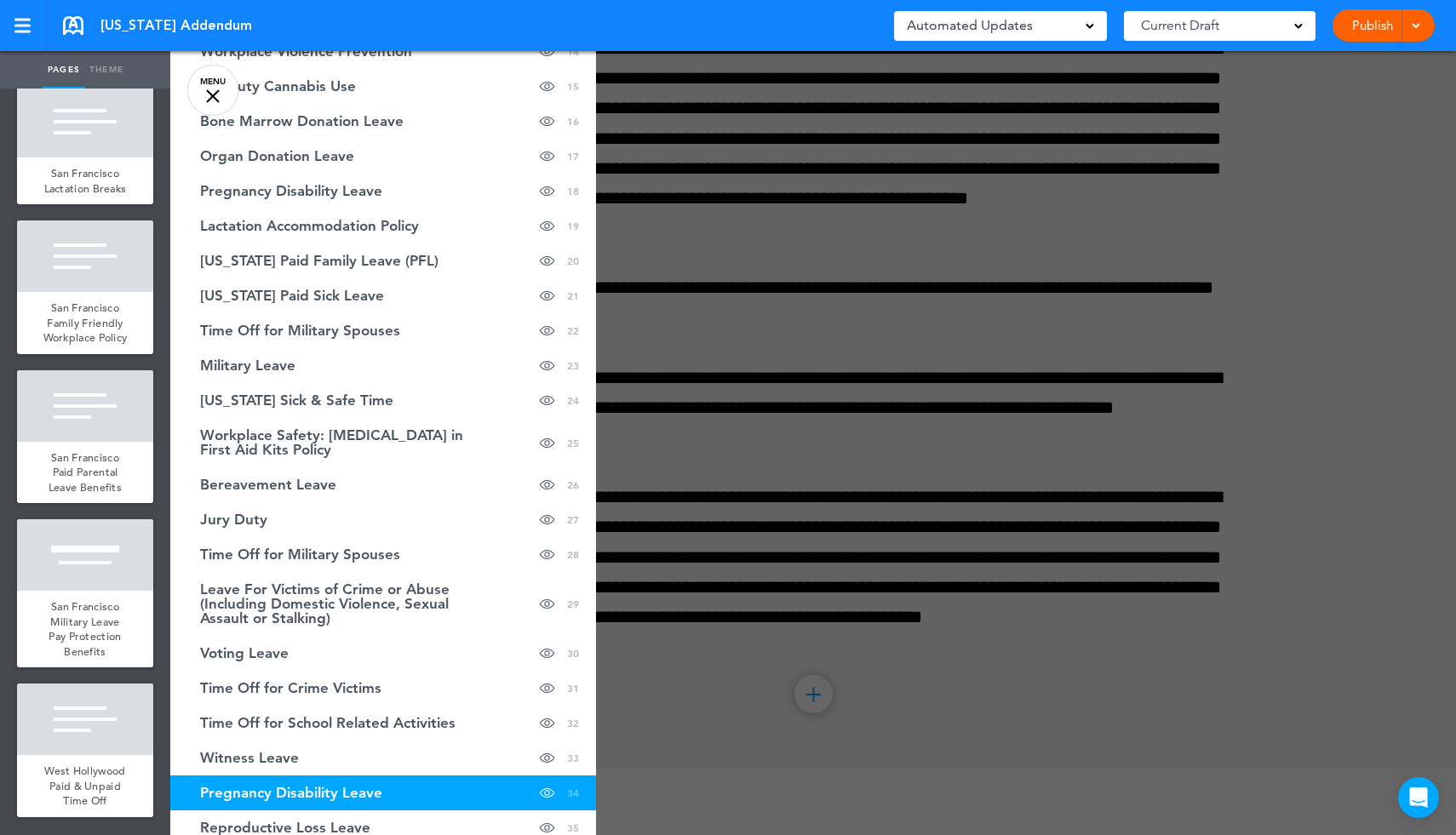
scroll to position [600, 0]
click at [367, 407] on span "[US_STATE] Sick & Safe Time" at bounding box center [297, 399] width 194 height 15
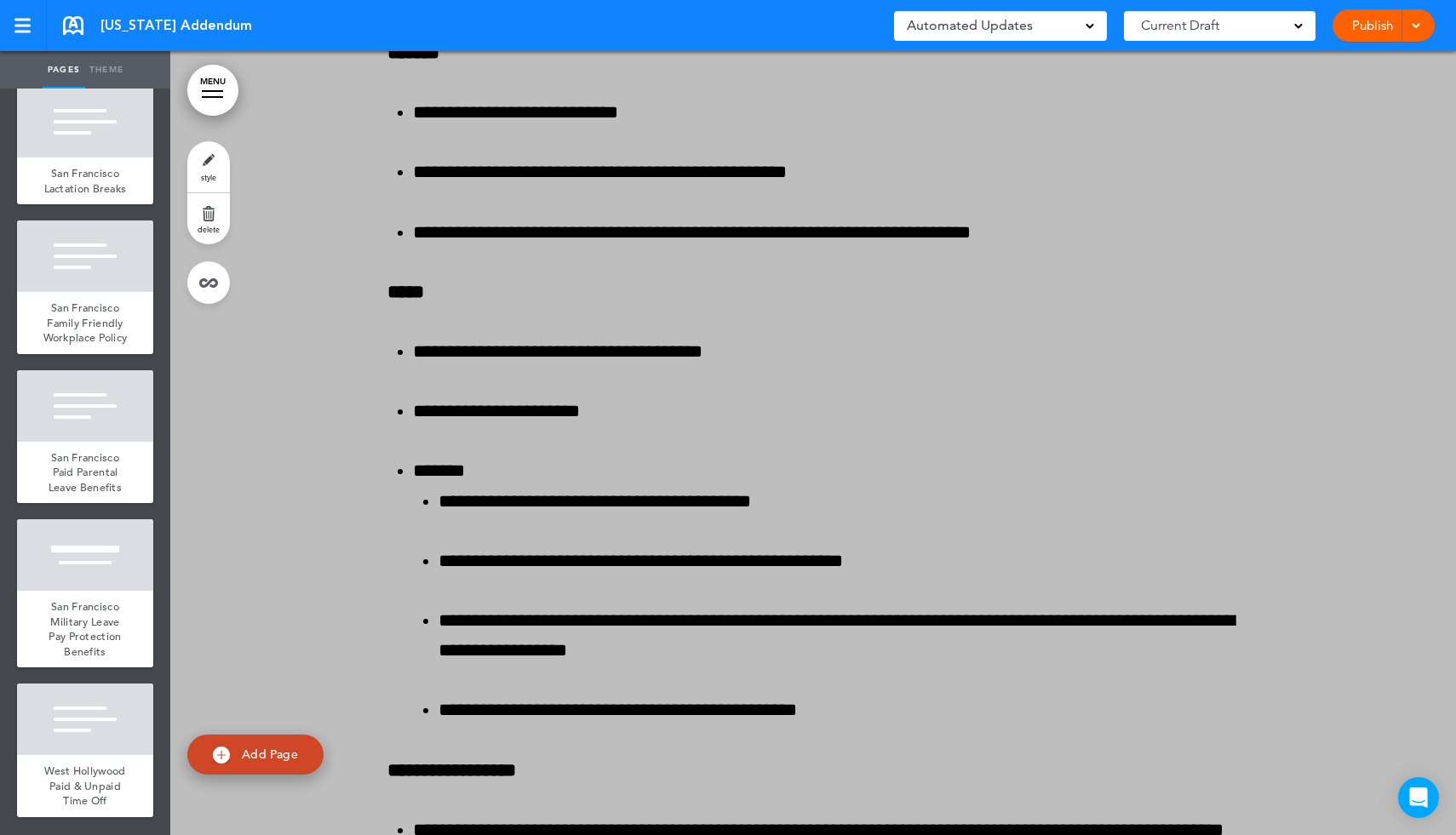
scroll to position [51617, 0]
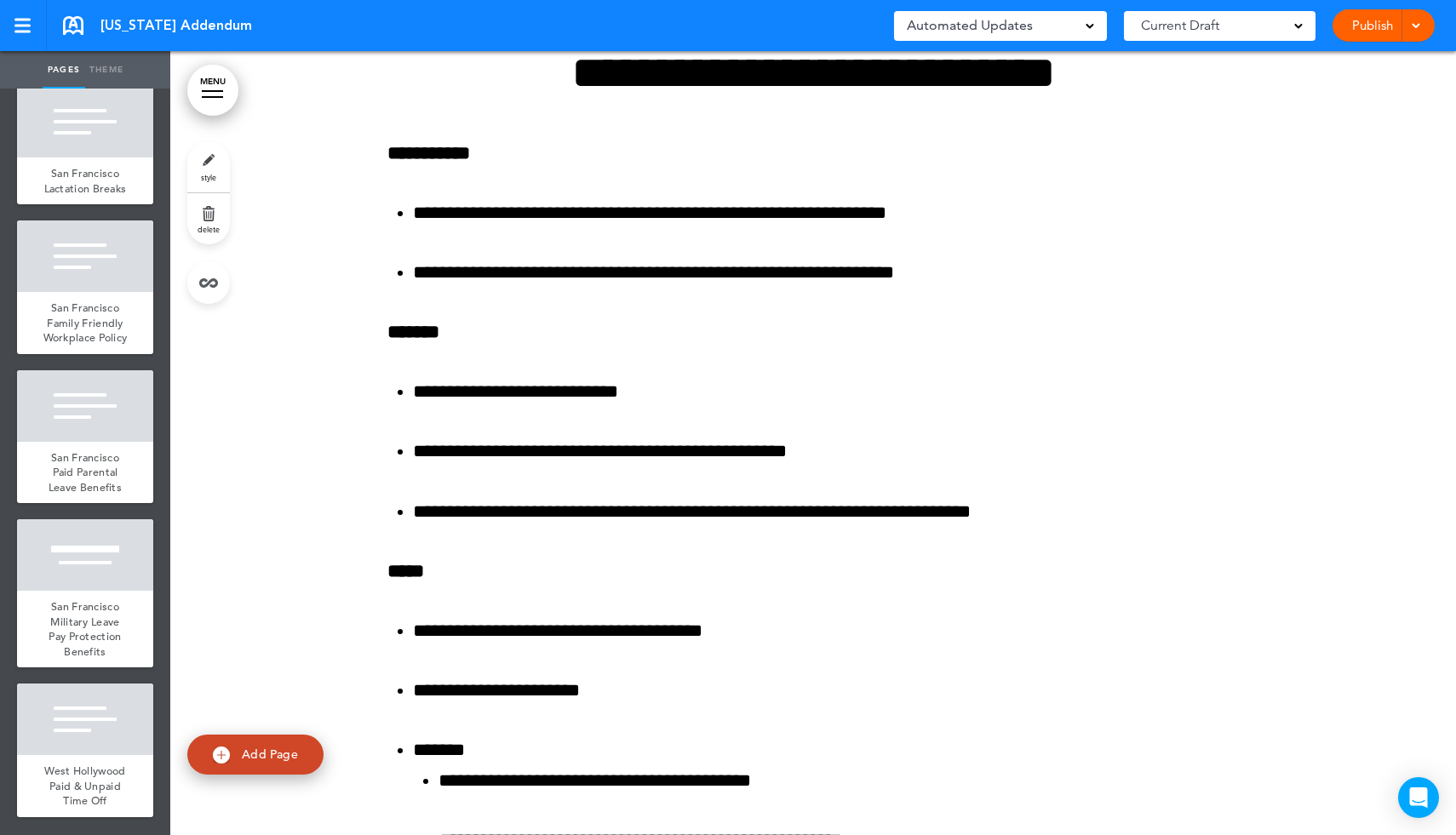
click at [224, 87] on link "MENU" at bounding box center [213, 91] width 51 height 51
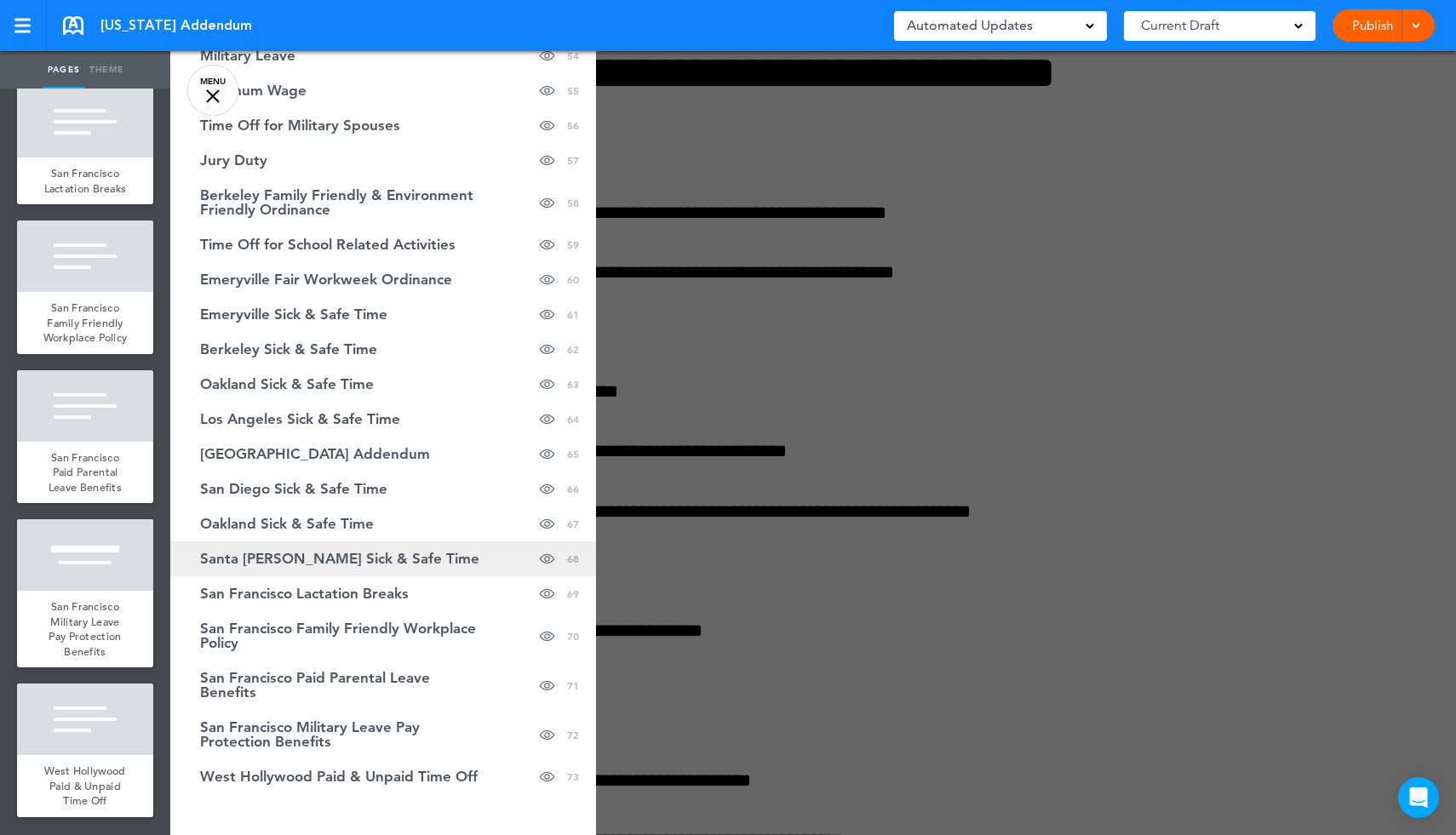
scroll to position [2191, 0]
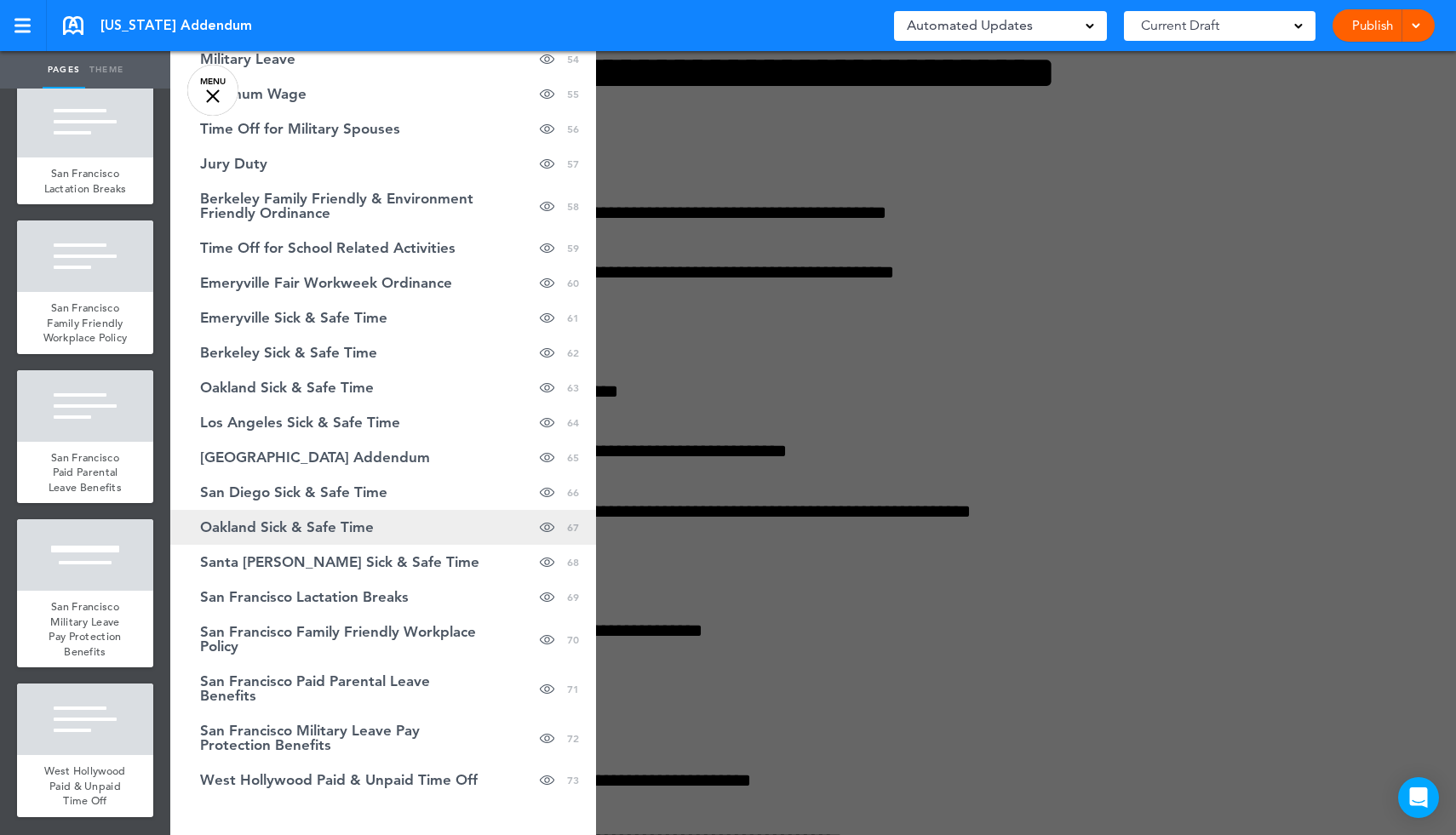
click at [375, 535] on link "Oakland Sick & Safe Time hide page in table of contents 67" at bounding box center [383, 527] width 426 height 35
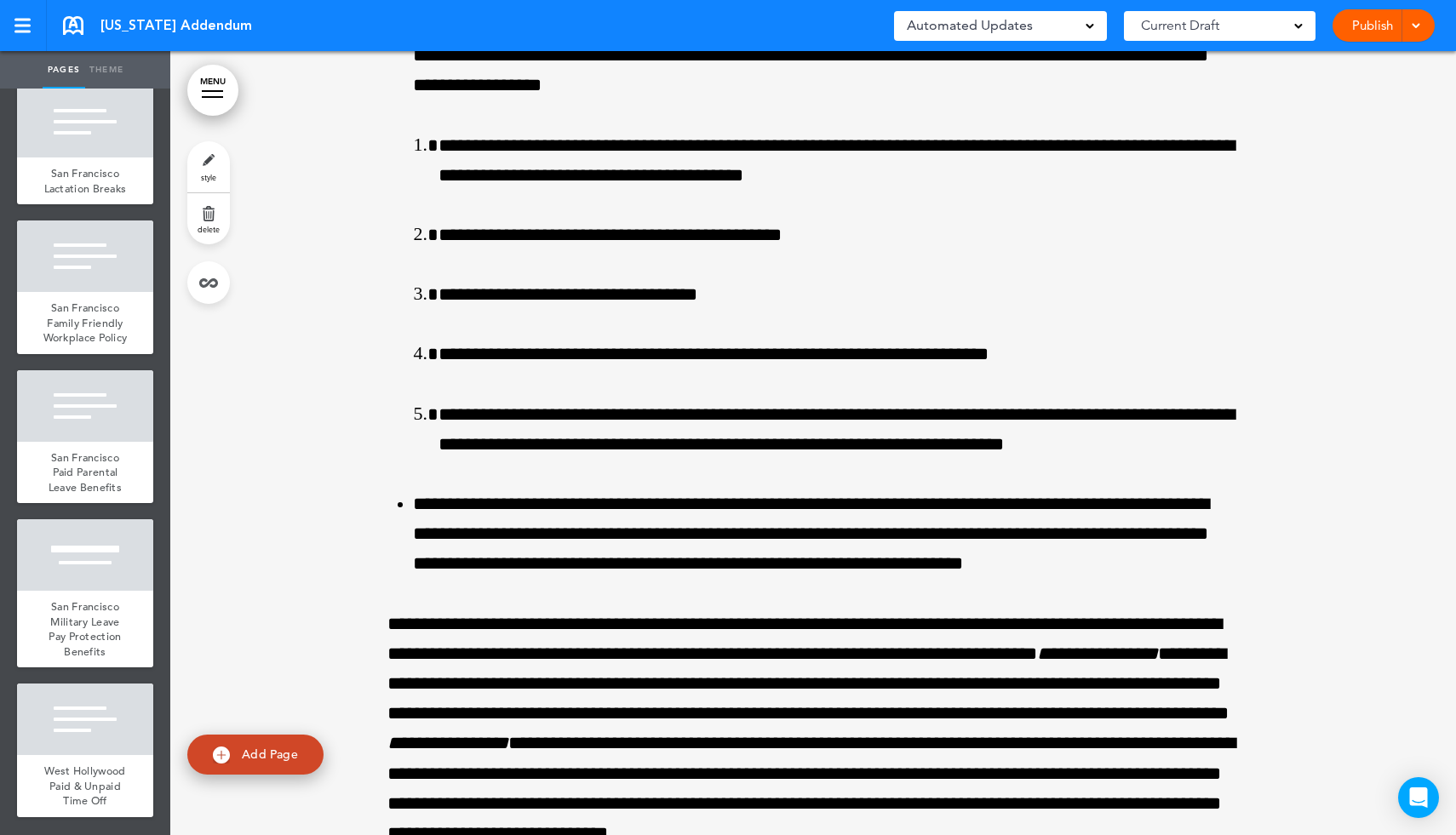
scroll to position [136483, 0]
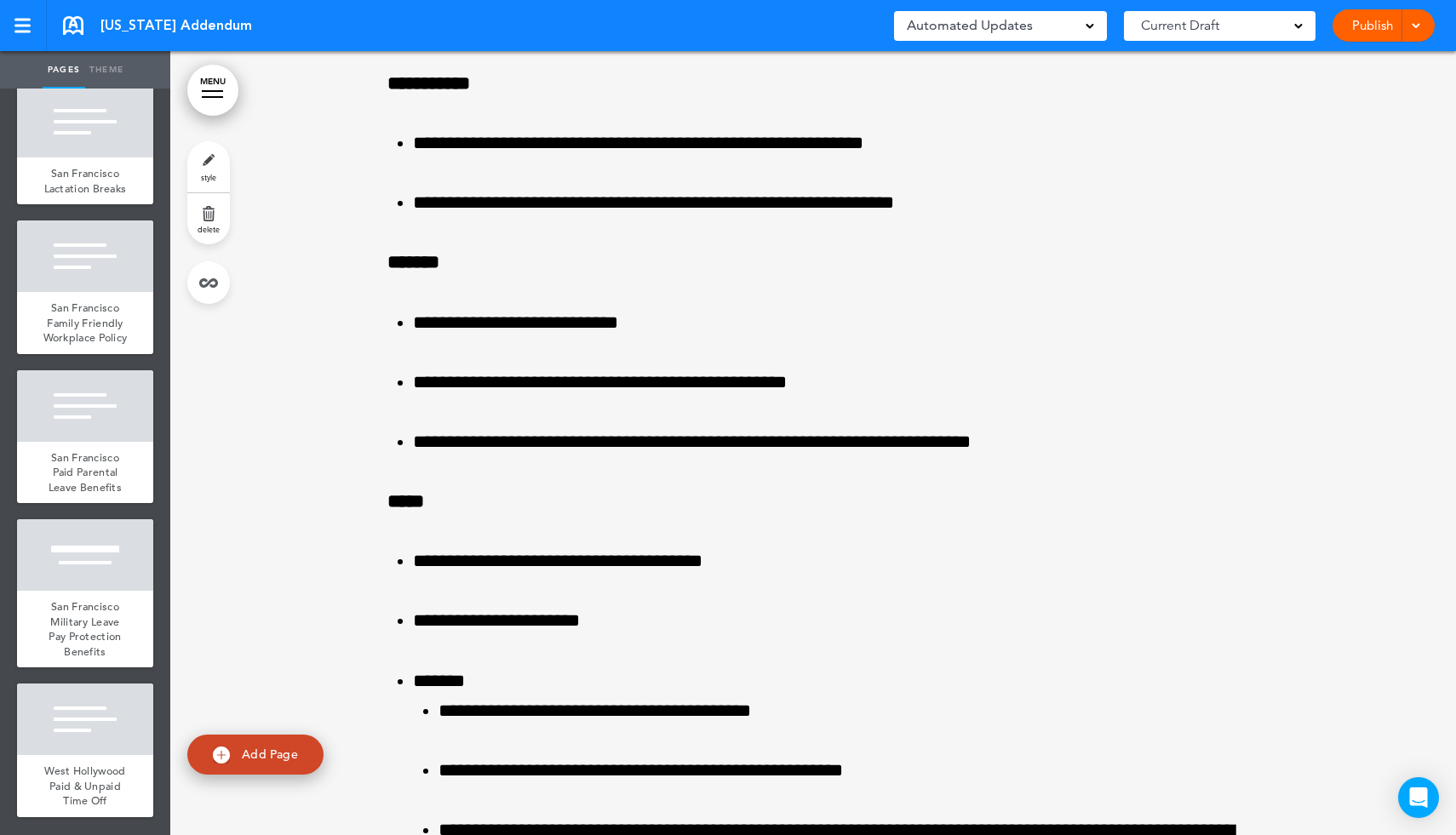
click at [209, 219] on link "delete" at bounding box center [209, 219] width 43 height 51
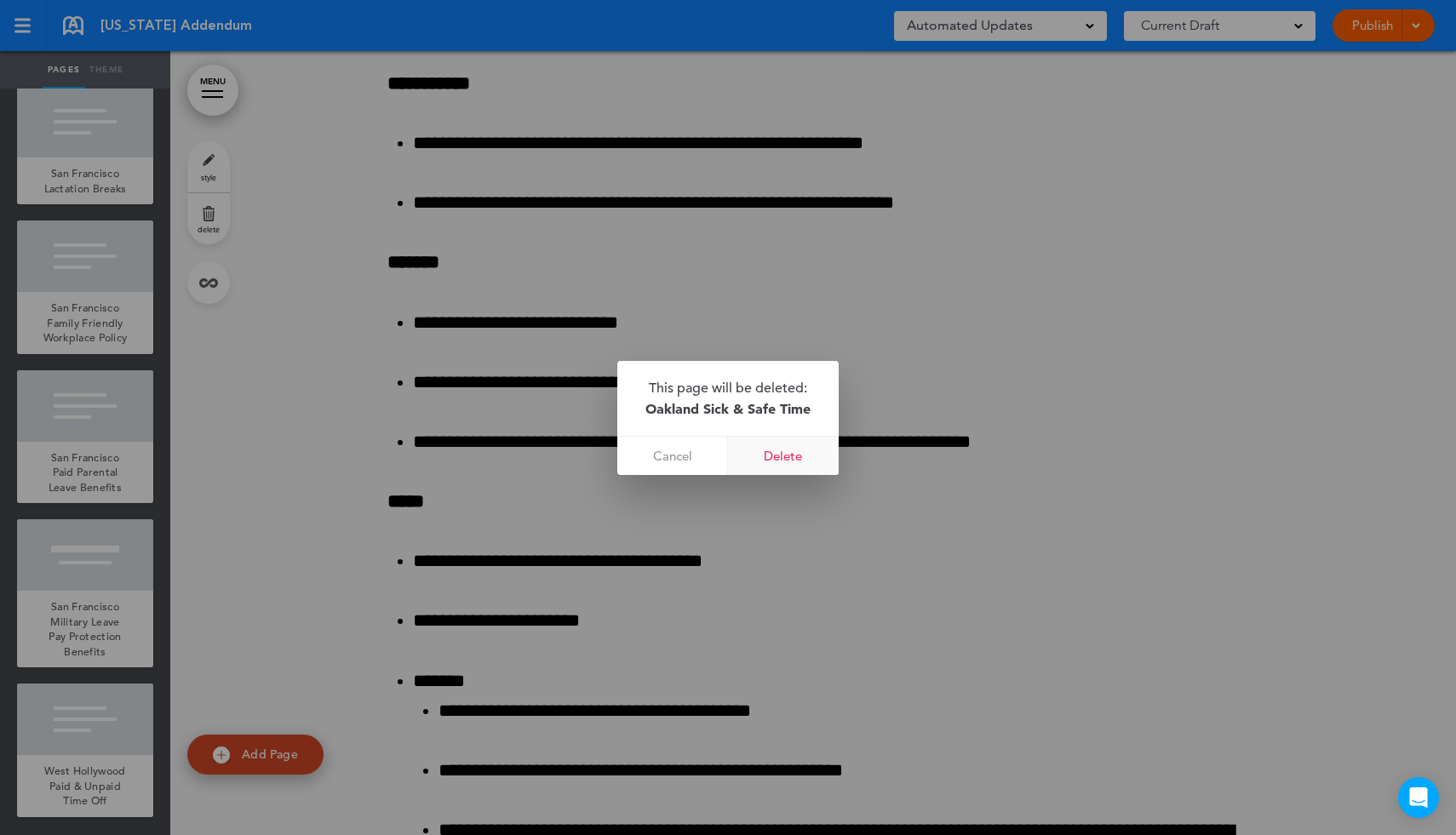
click at [807, 465] on link "Delete" at bounding box center [783, 456] width 110 height 39
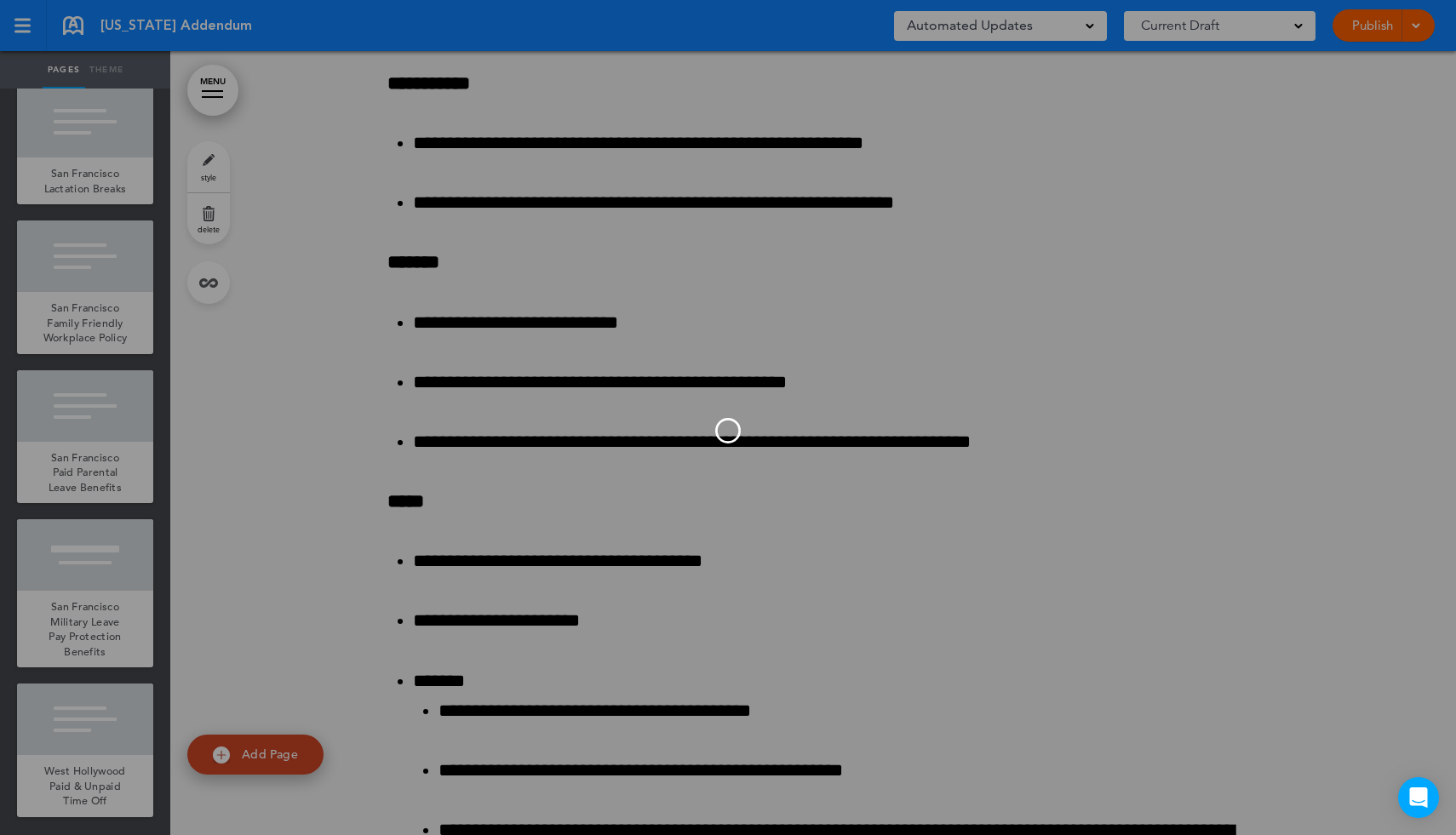
scroll to position [9791, 0]
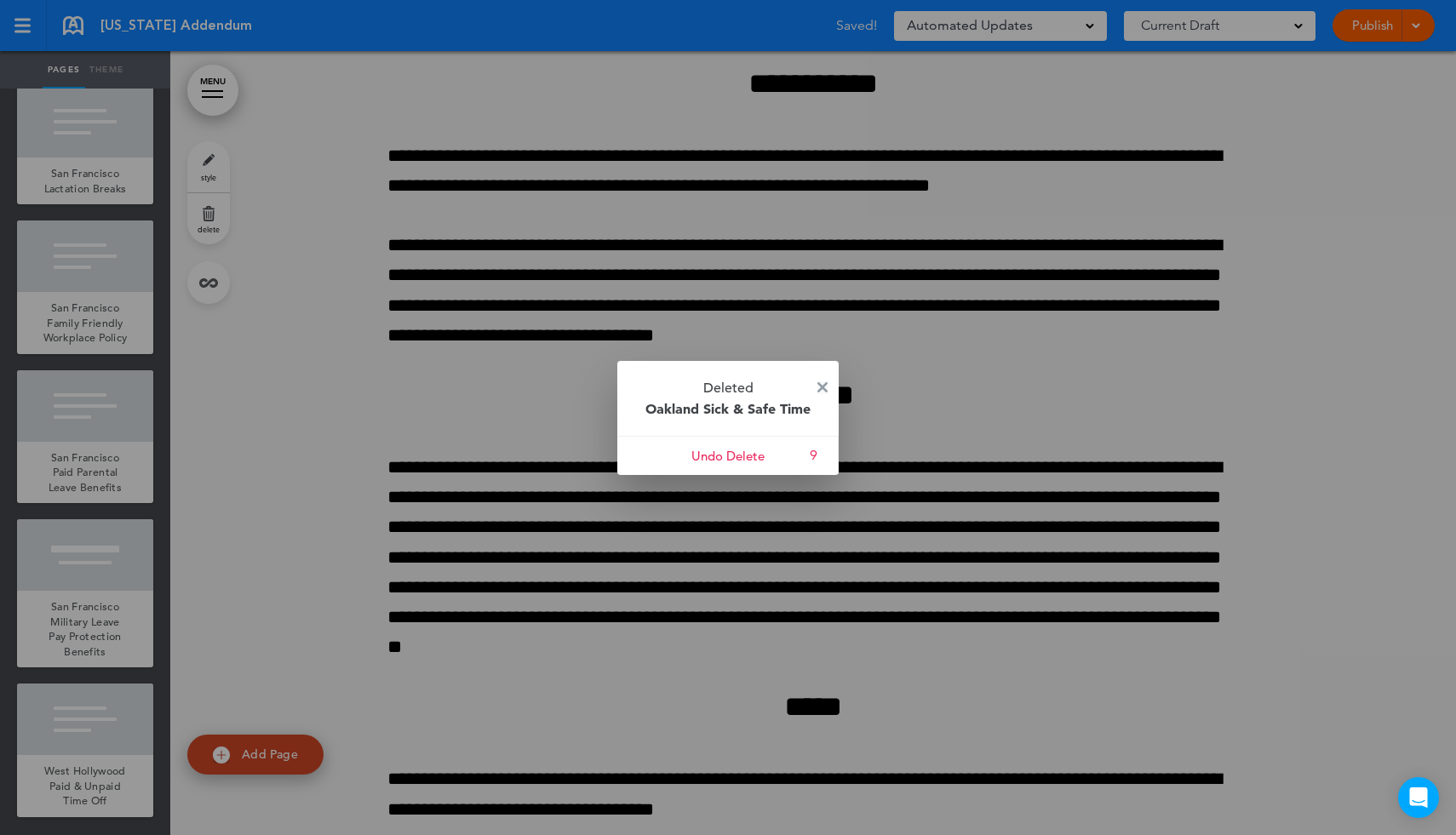
click at [824, 386] on img at bounding box center [822, 387] width 10 height 10
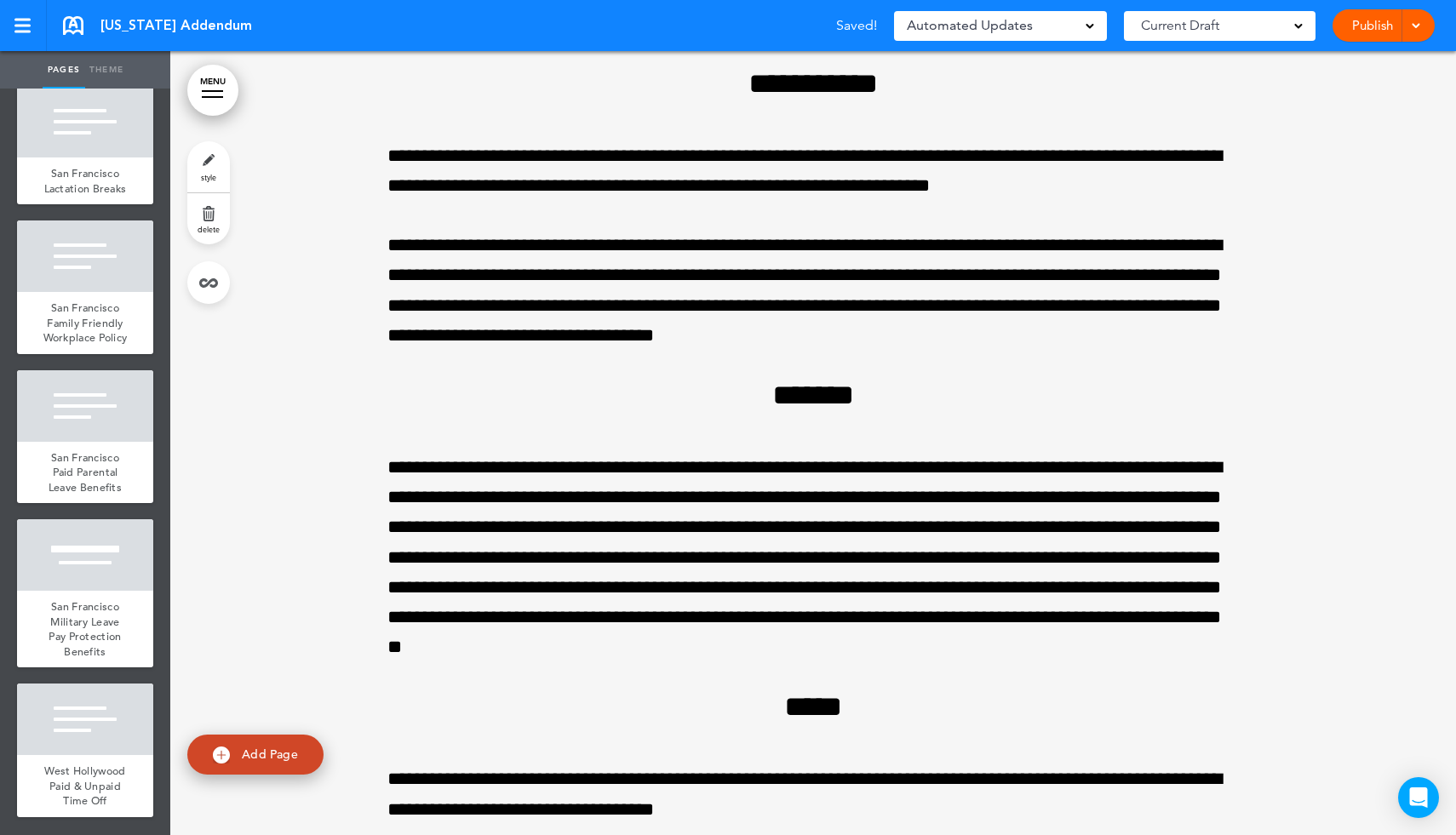
click at [223, 94] on link "MENU" at bounding box center [213, 91] width 51 height 51
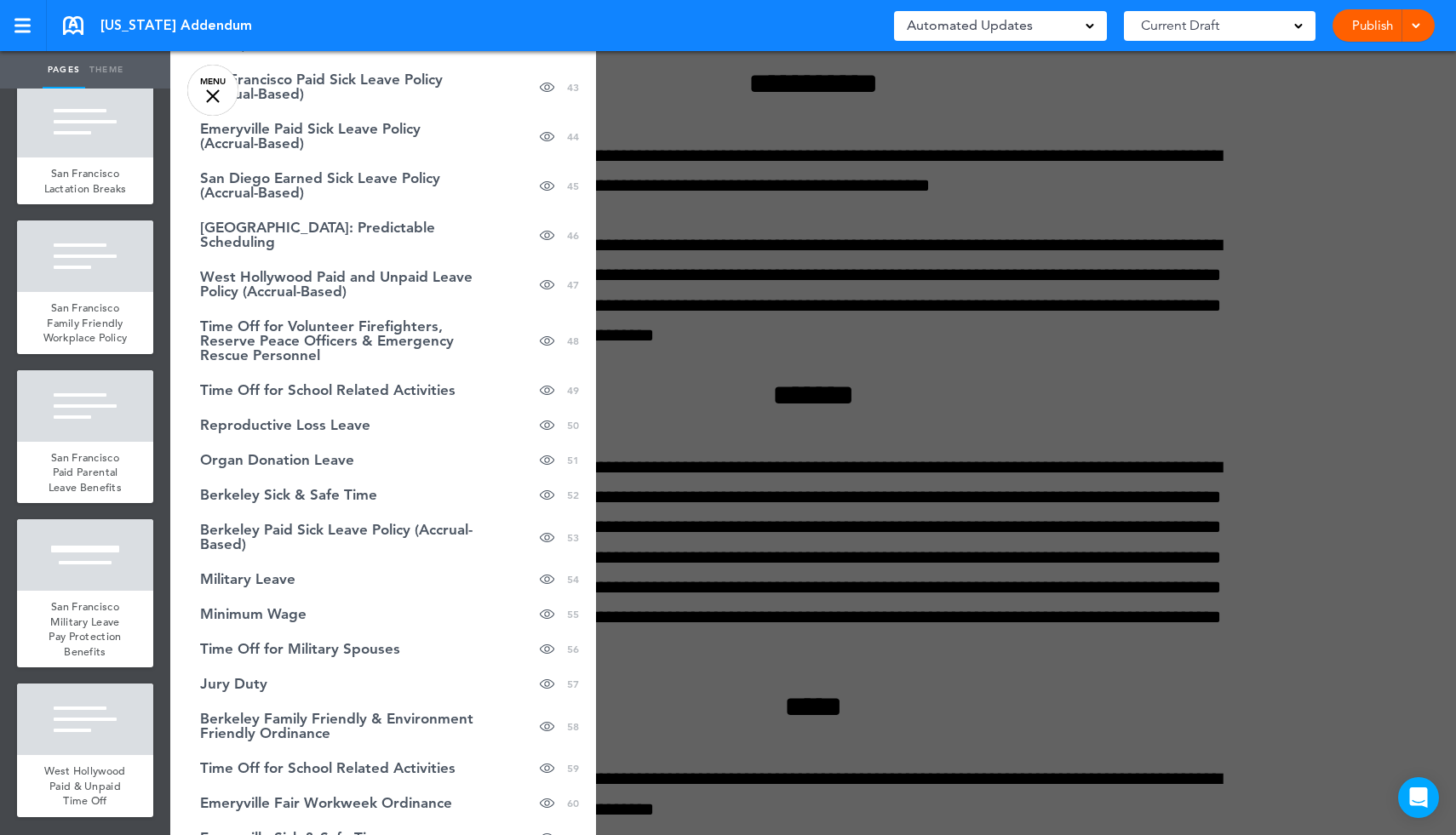
scroll to position [1674, 0]
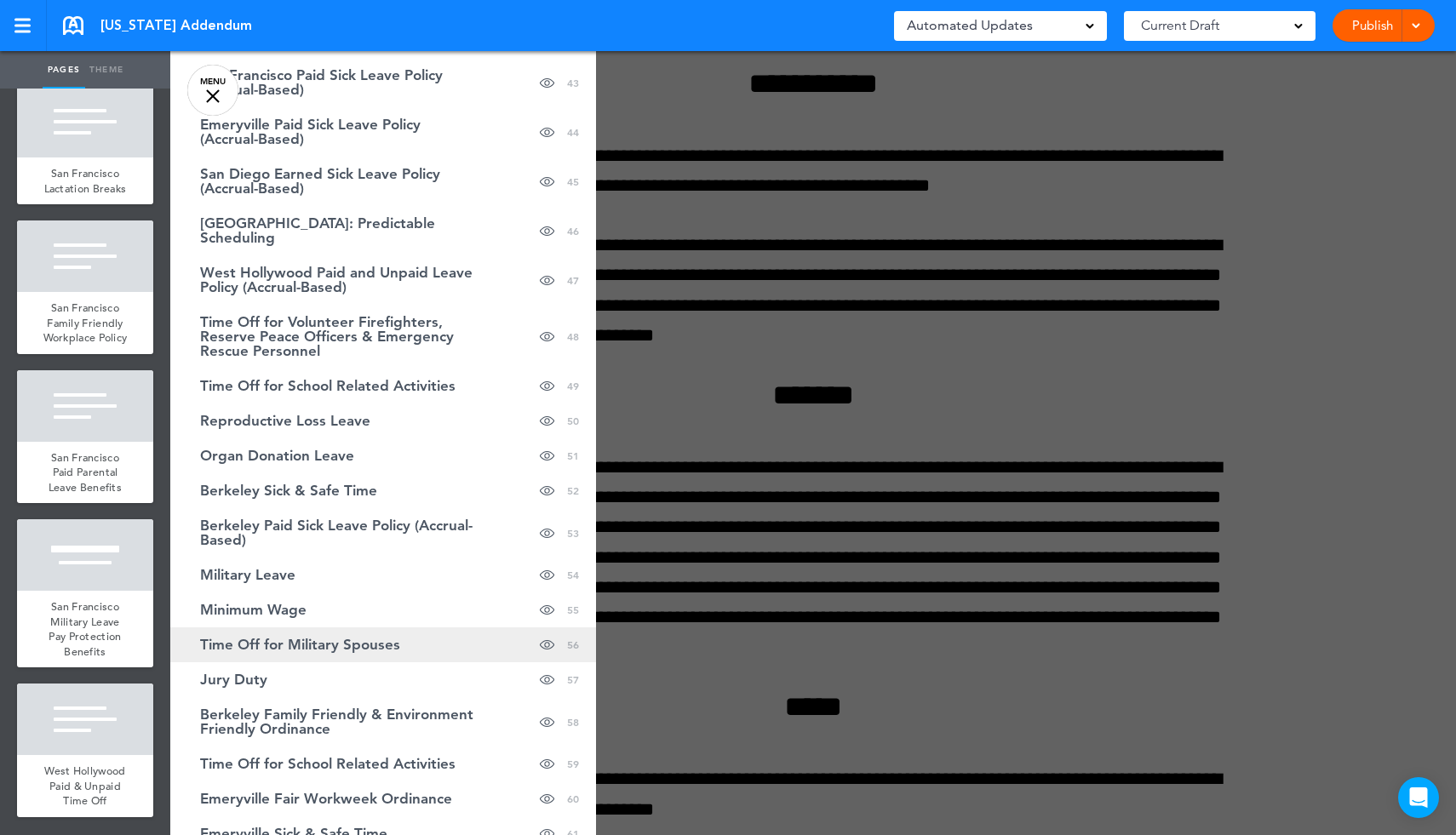
click at [399, 653] on link "Time Off for Military Spouses hide page in table of contents 56" at bounding box center [383, 645] width 426 height 35
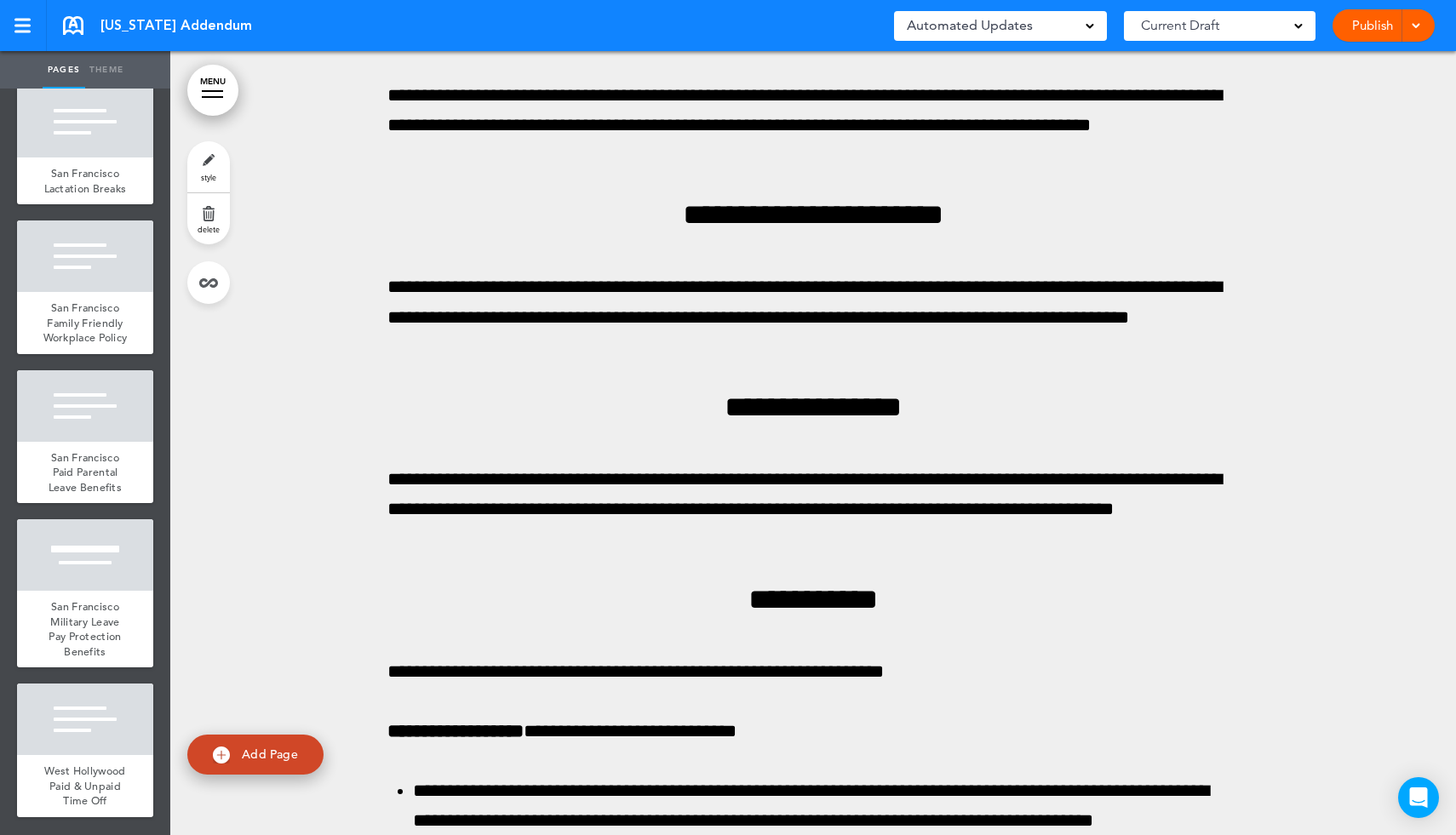
scroll to position [112655, 0]
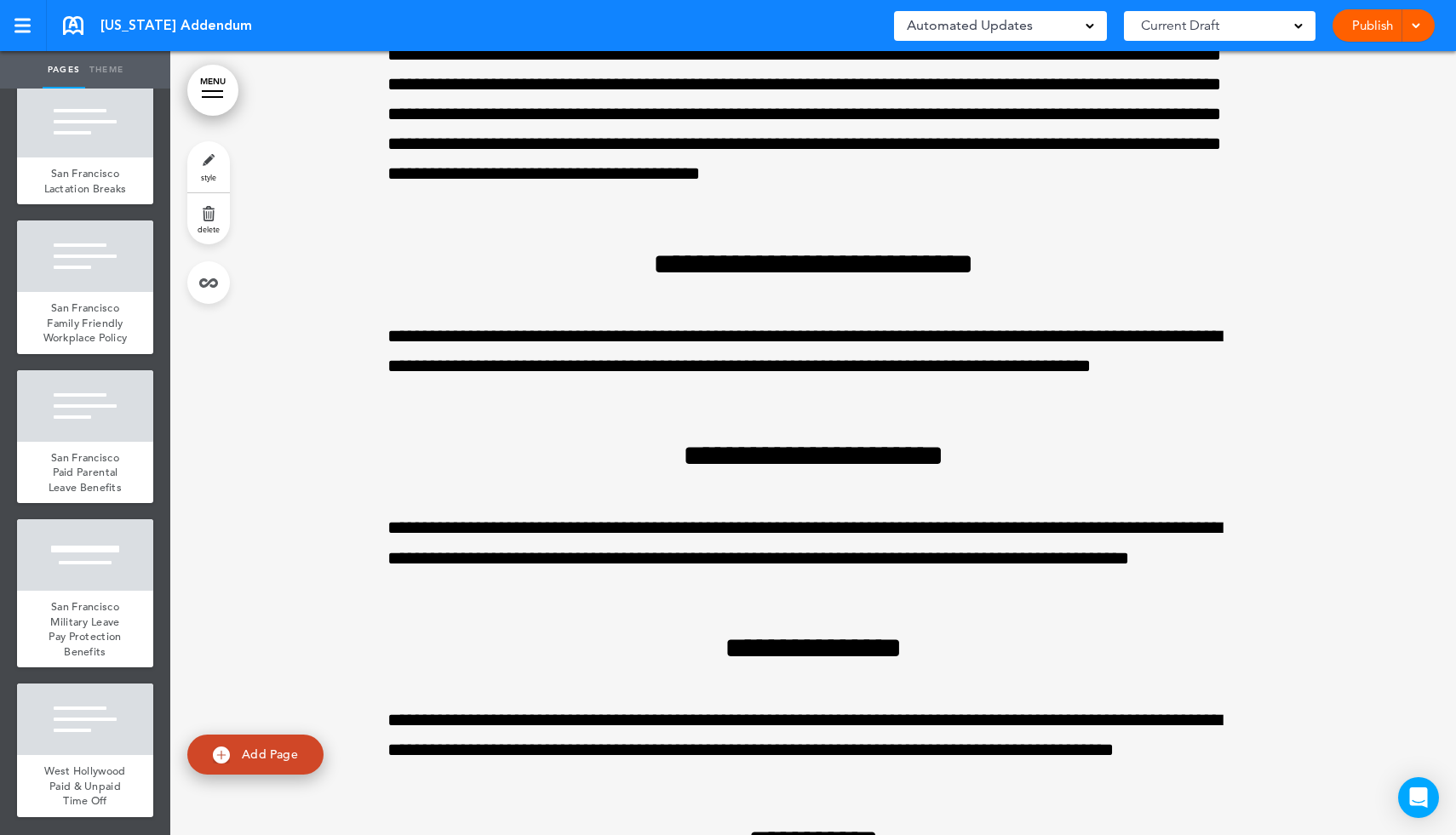
click at [205, 218] on link "delete" at bounding box center [209, 219] width 43 height 51
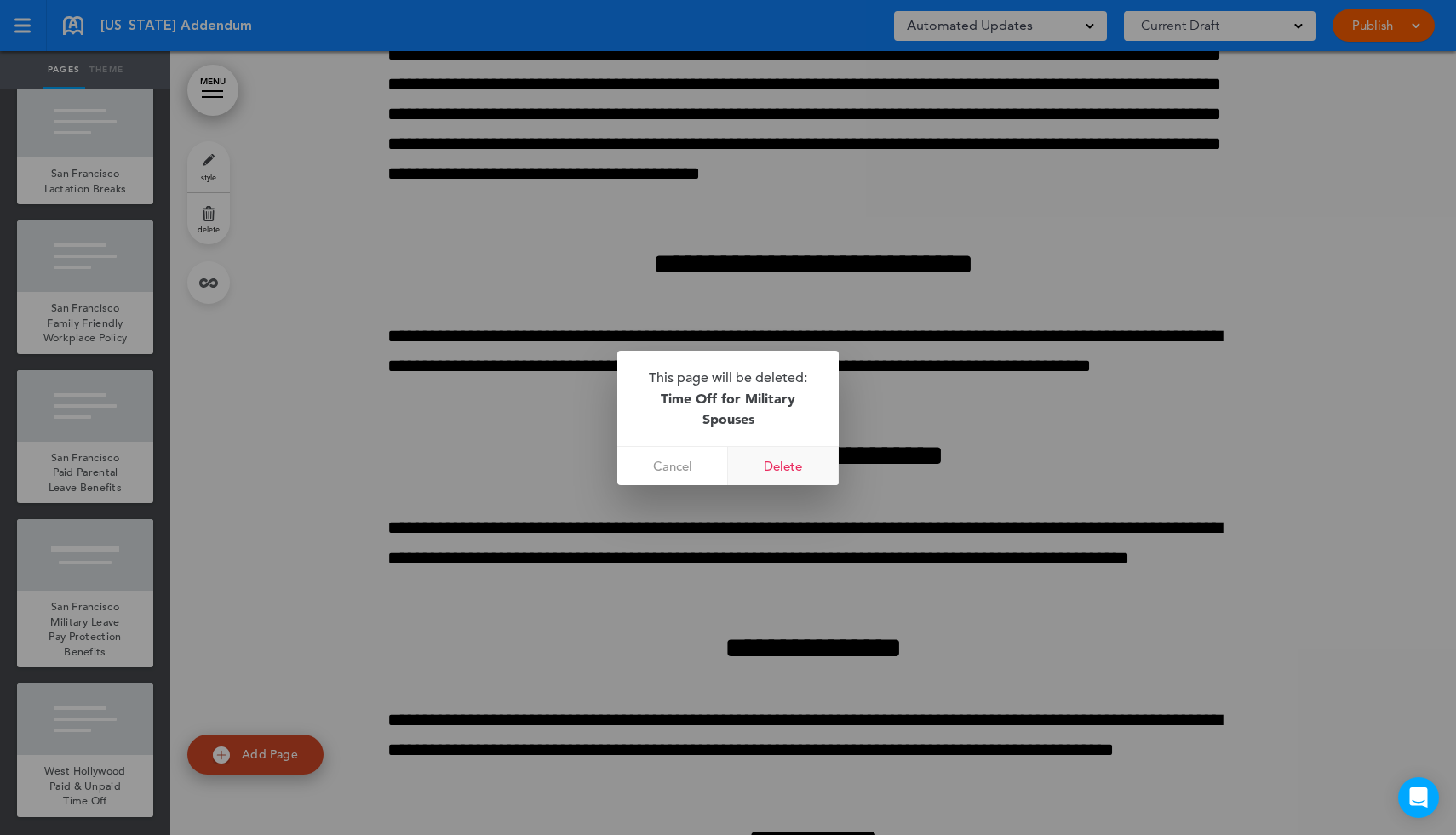
click at [790, 467] on link "Delete" at bounding box center [783, 466] width 110 height 39
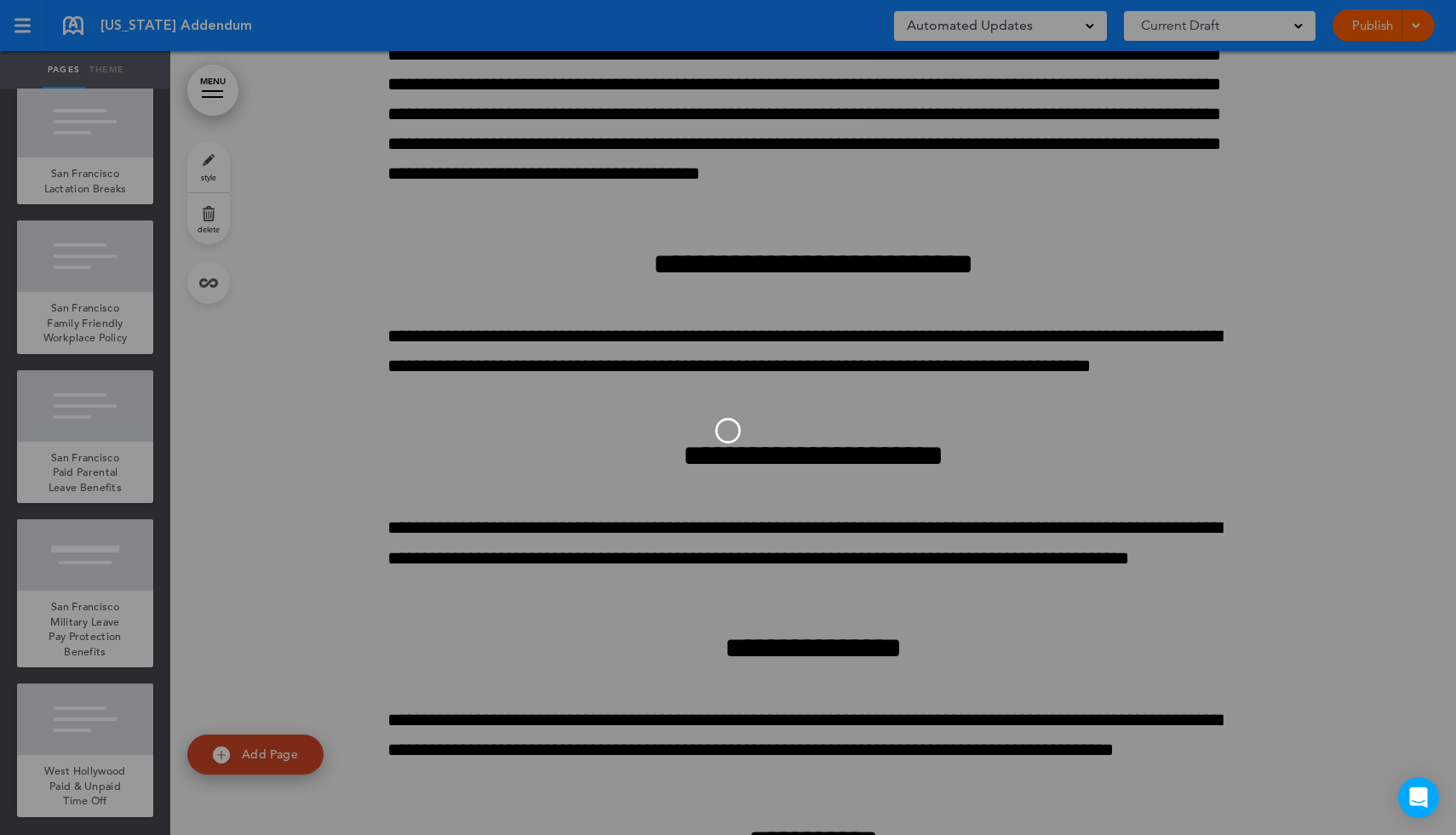
scroll to position [9657, 0]
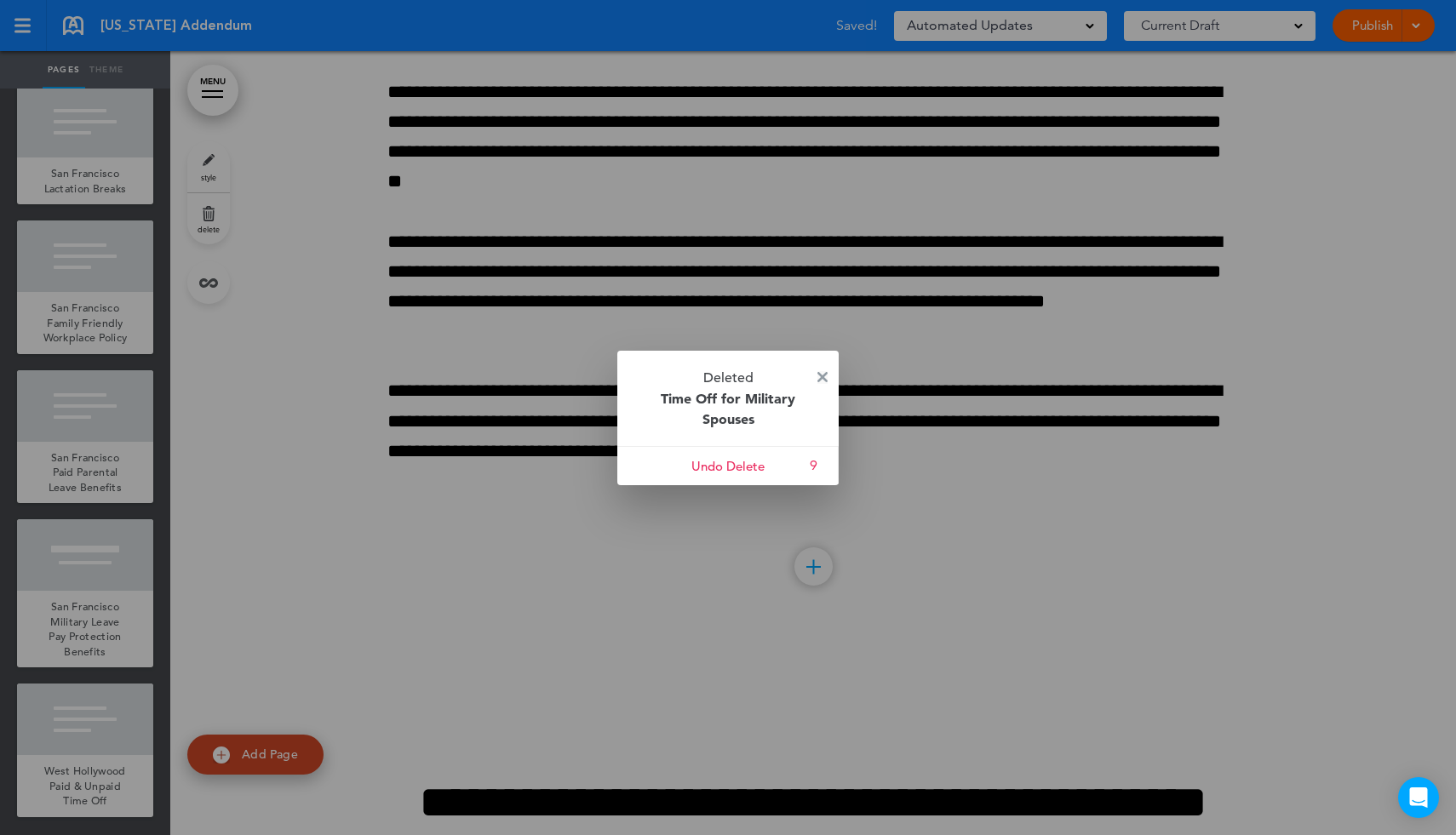
click at [820, 377] on img at bounding box center [822, 377] width 10 height 10
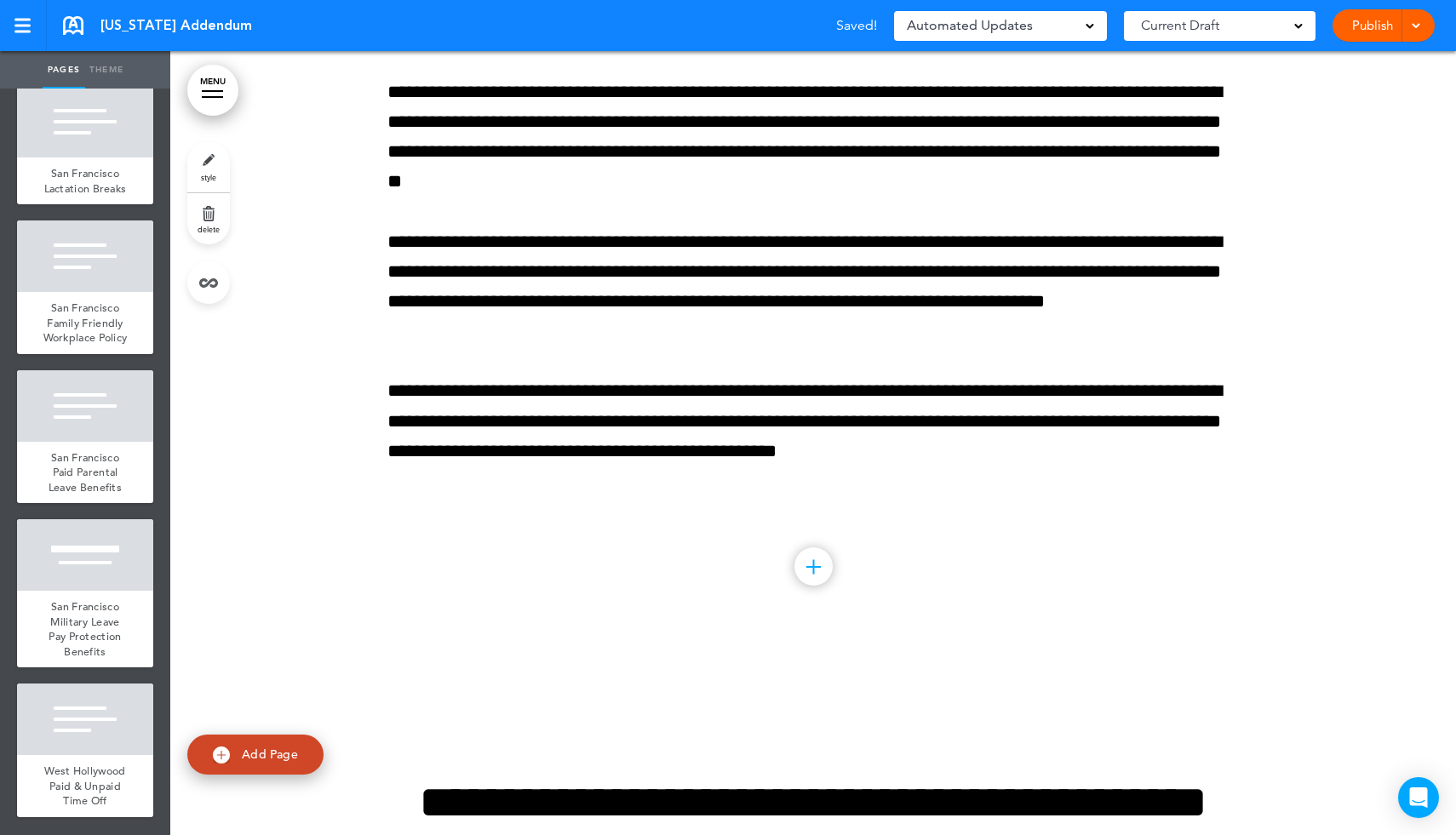
click at [211, 100] on link "MENU" at bounding box center [213, 91] width 51 height 51
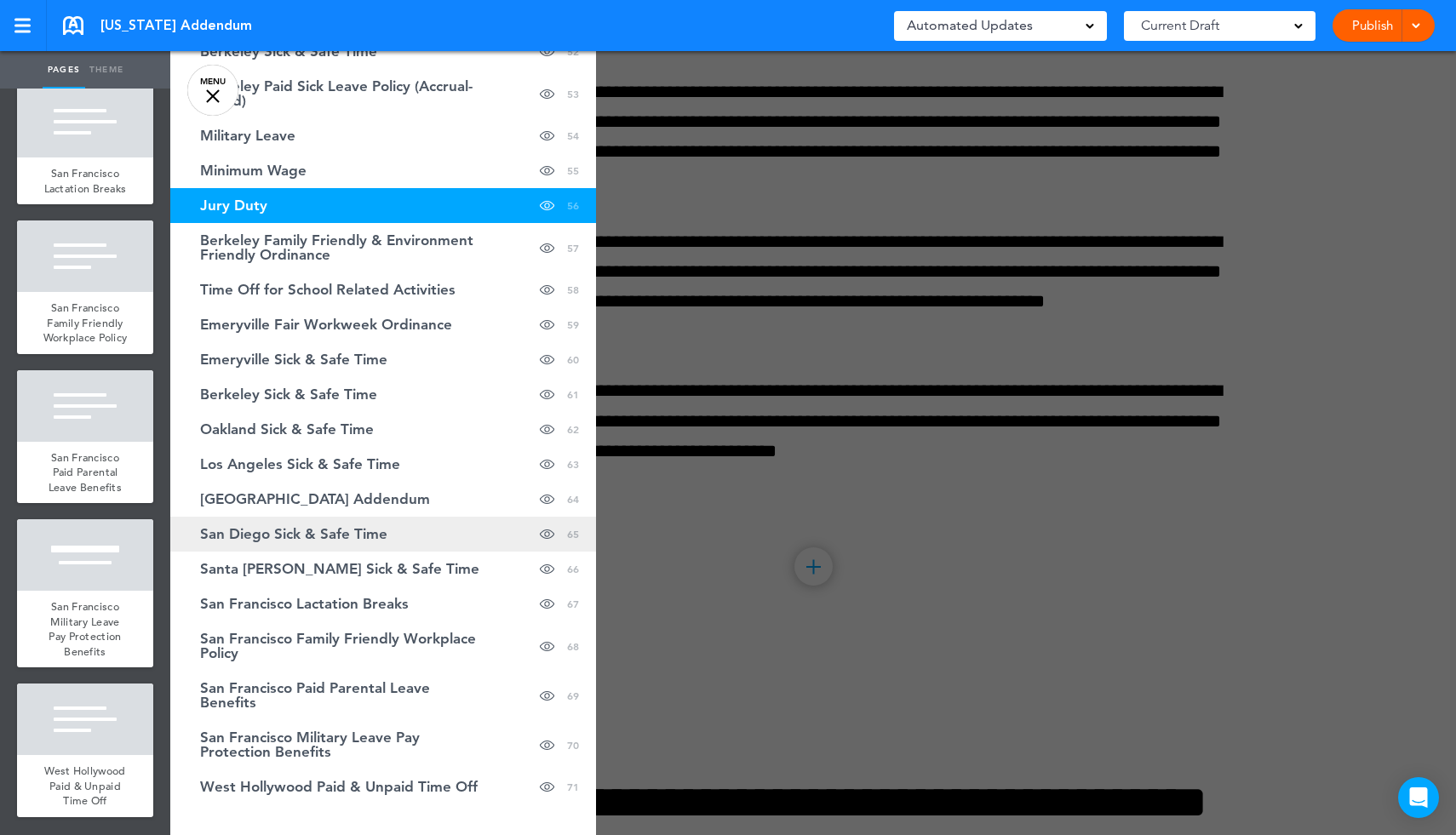
scroll to position [2105, 0]
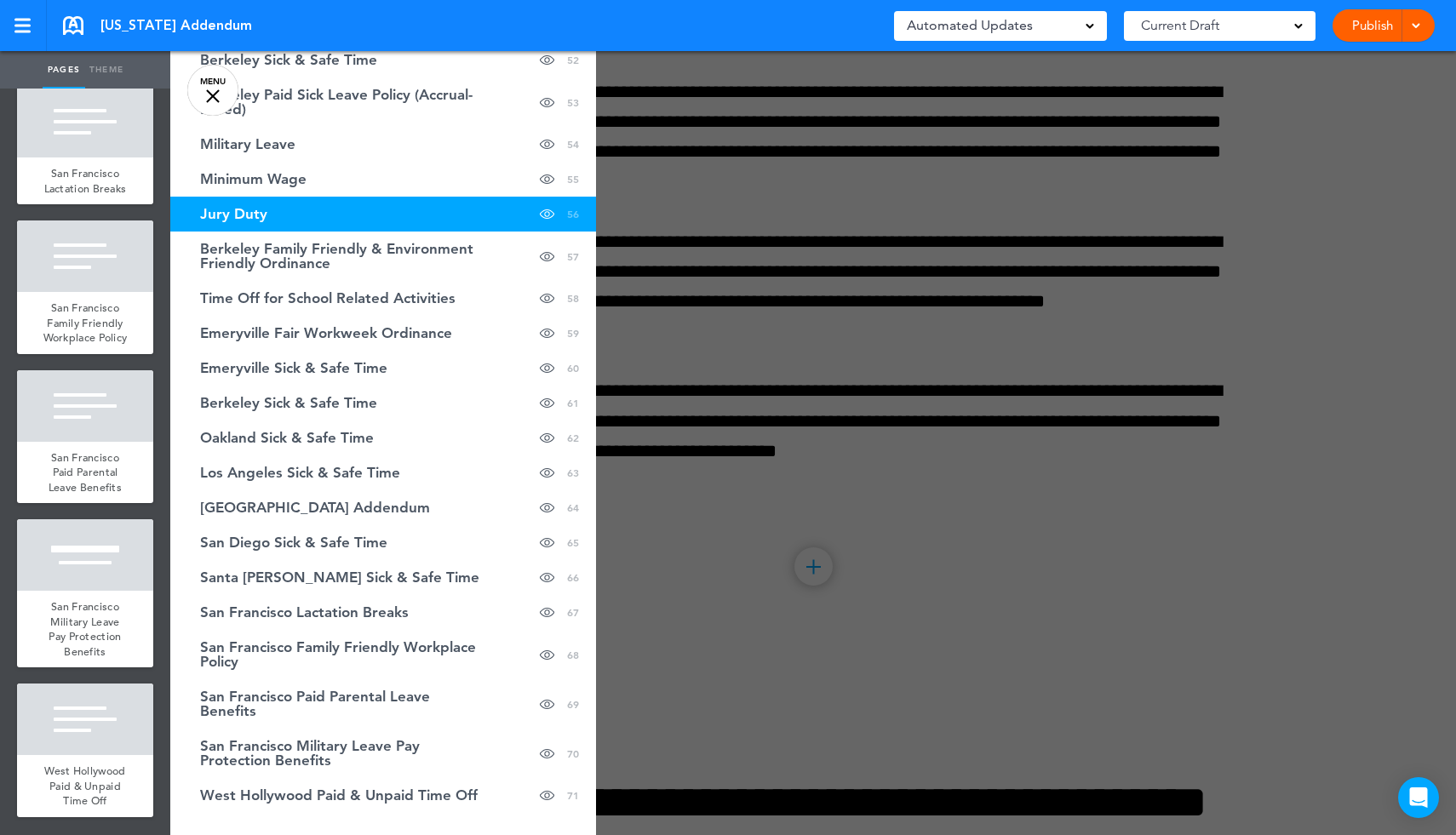
click at [1109, 204] on div at bounding box center [898, 417] width 1456 height 835
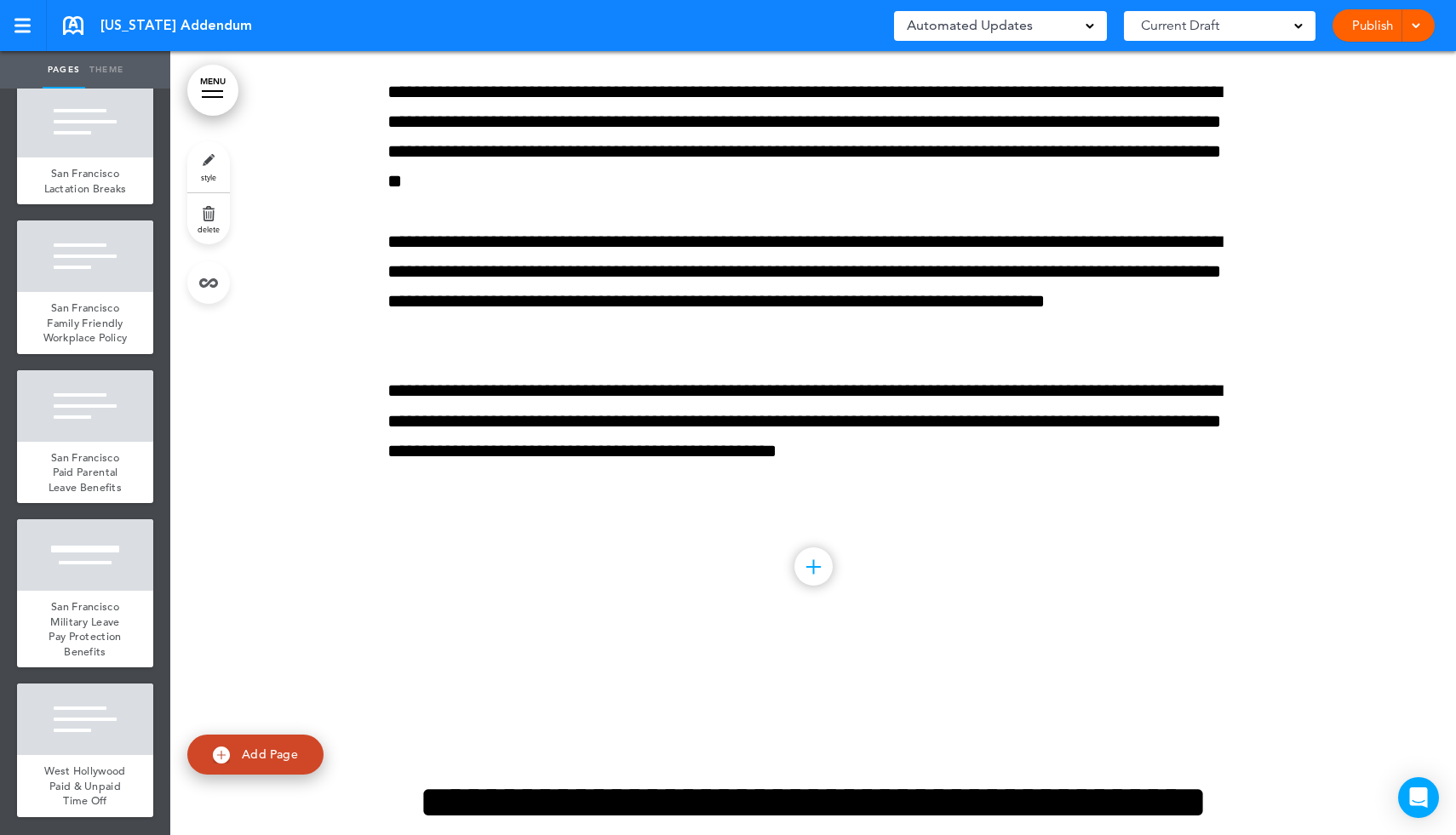
click at [216, 95] on link "MENU" at bounding box center [213, 91] width 51 height 51
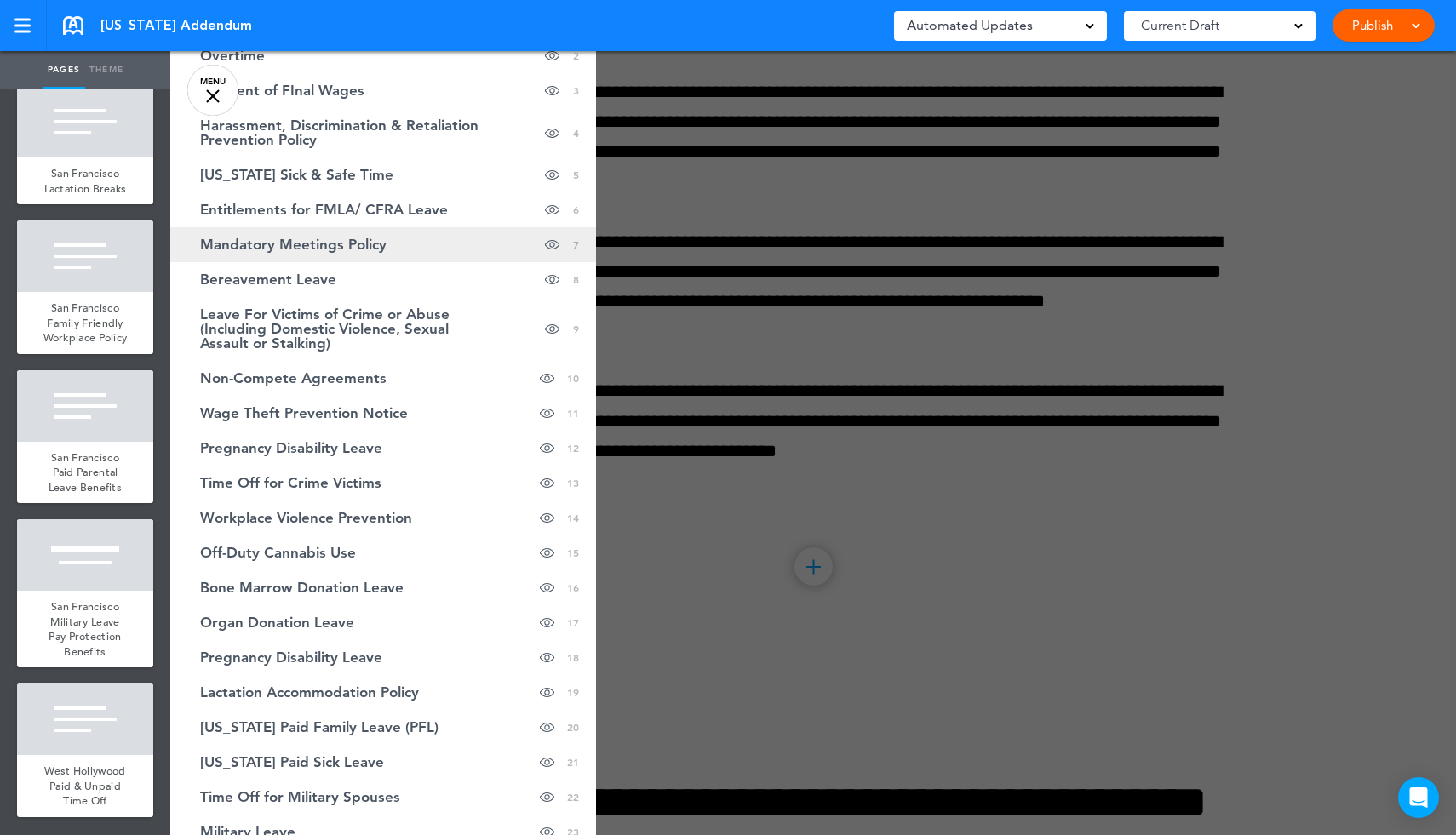
scroll to position [0, 0]
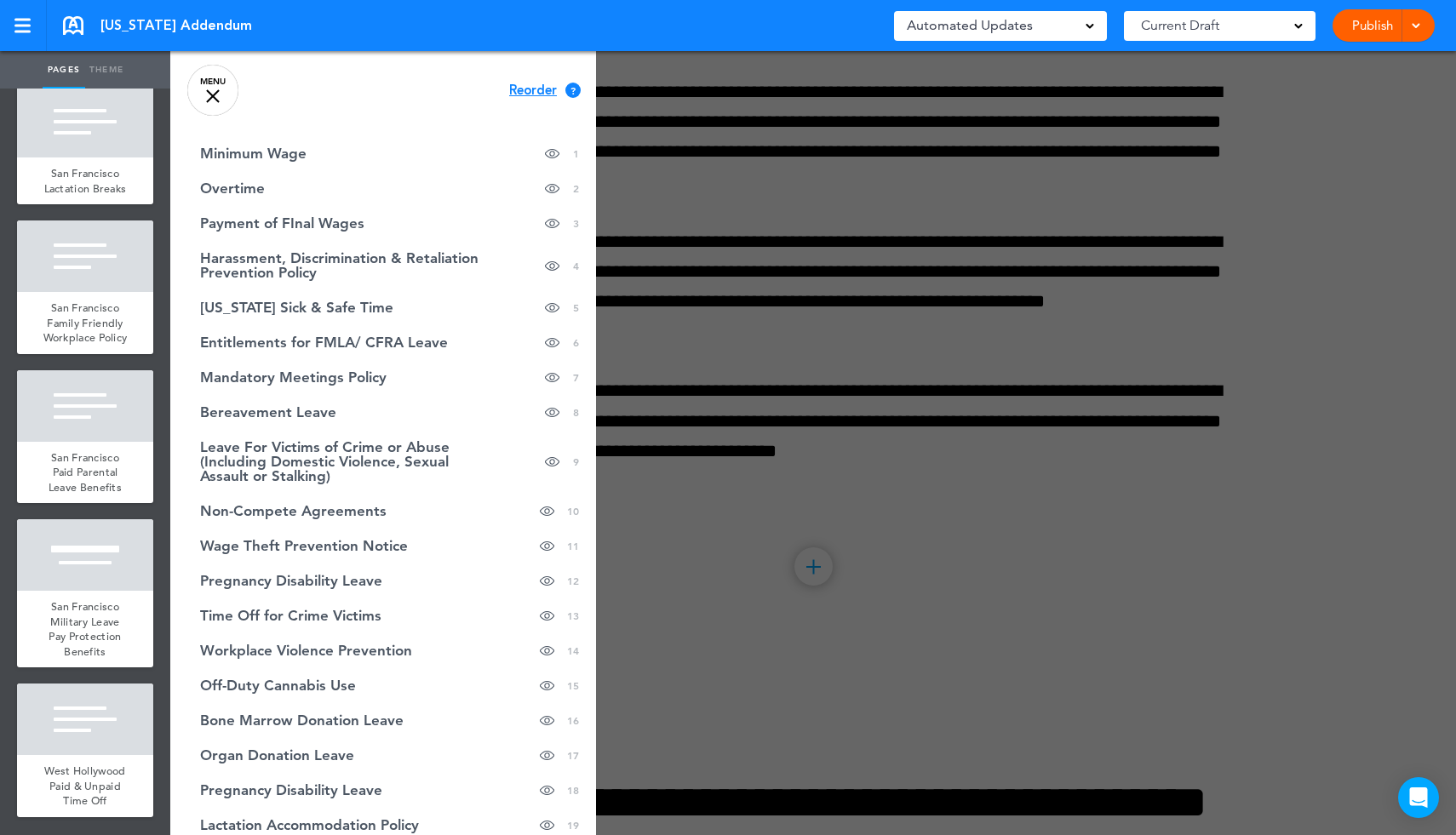
click at [534, 95] on span "Reorder" at bounding box center [533, 90] width 48 height 13
click at [540, 92] on span "Continue" at bounding box center [537, 88] width 56 height 13
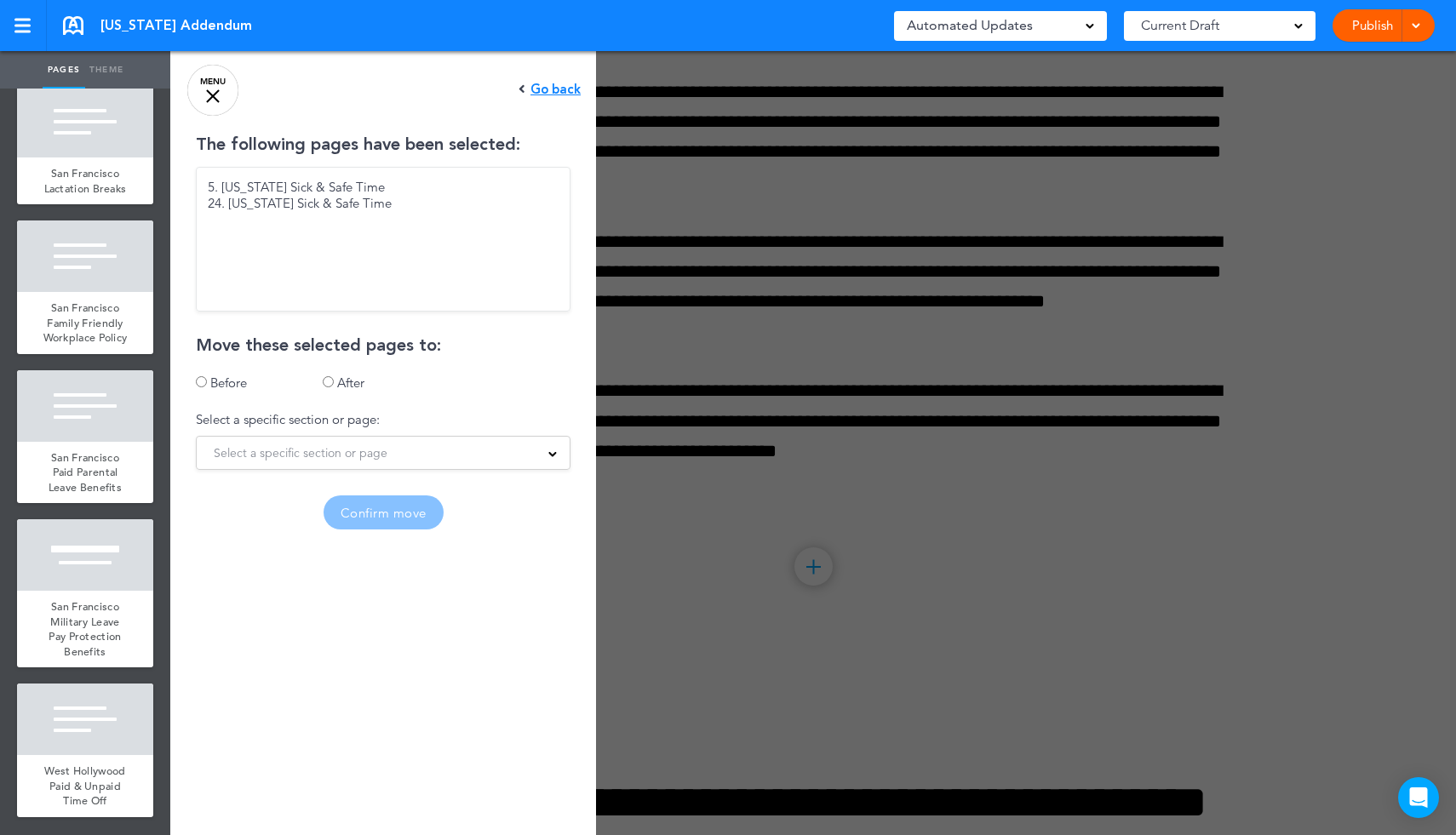
click at [334, 451] on span "Select a specific section or page" at bounding box center [301, 453] width 174 height 24
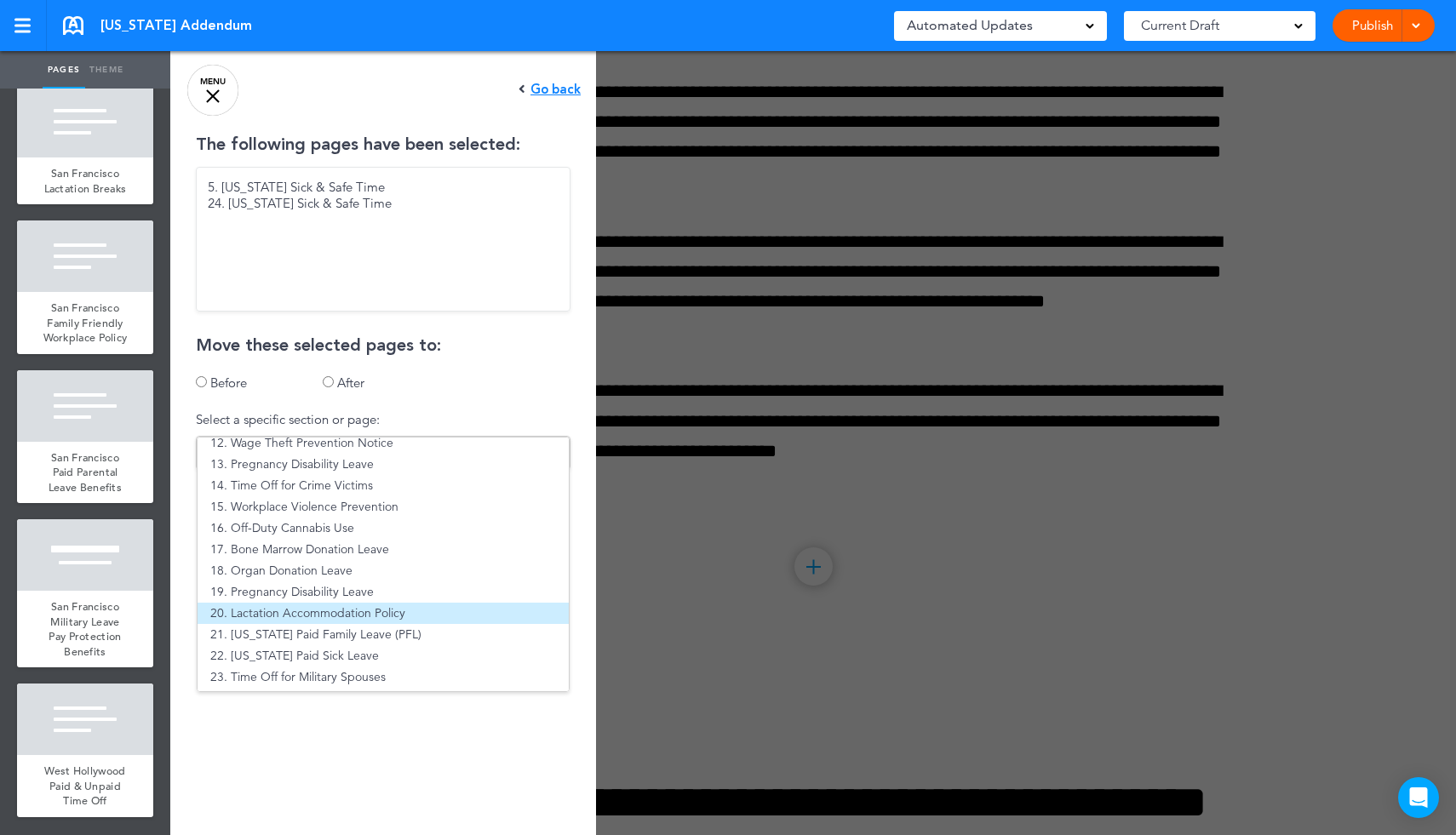
scroll to position [232, 0]
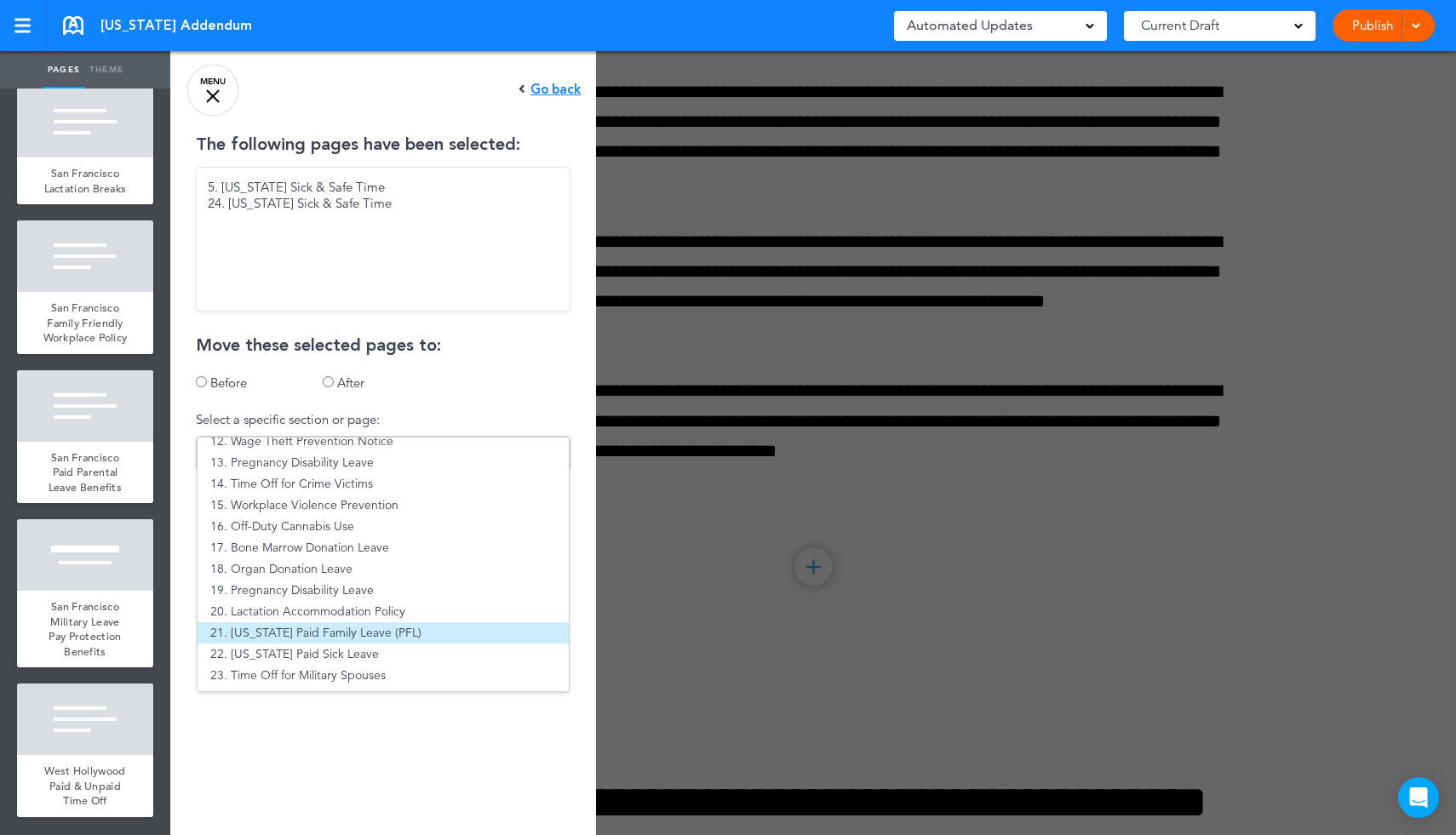
click at [301, 634] on li "21. [US_STATE] Paid Family Leave (PFL)" at bounding box center [383, 633] width 371 height 21
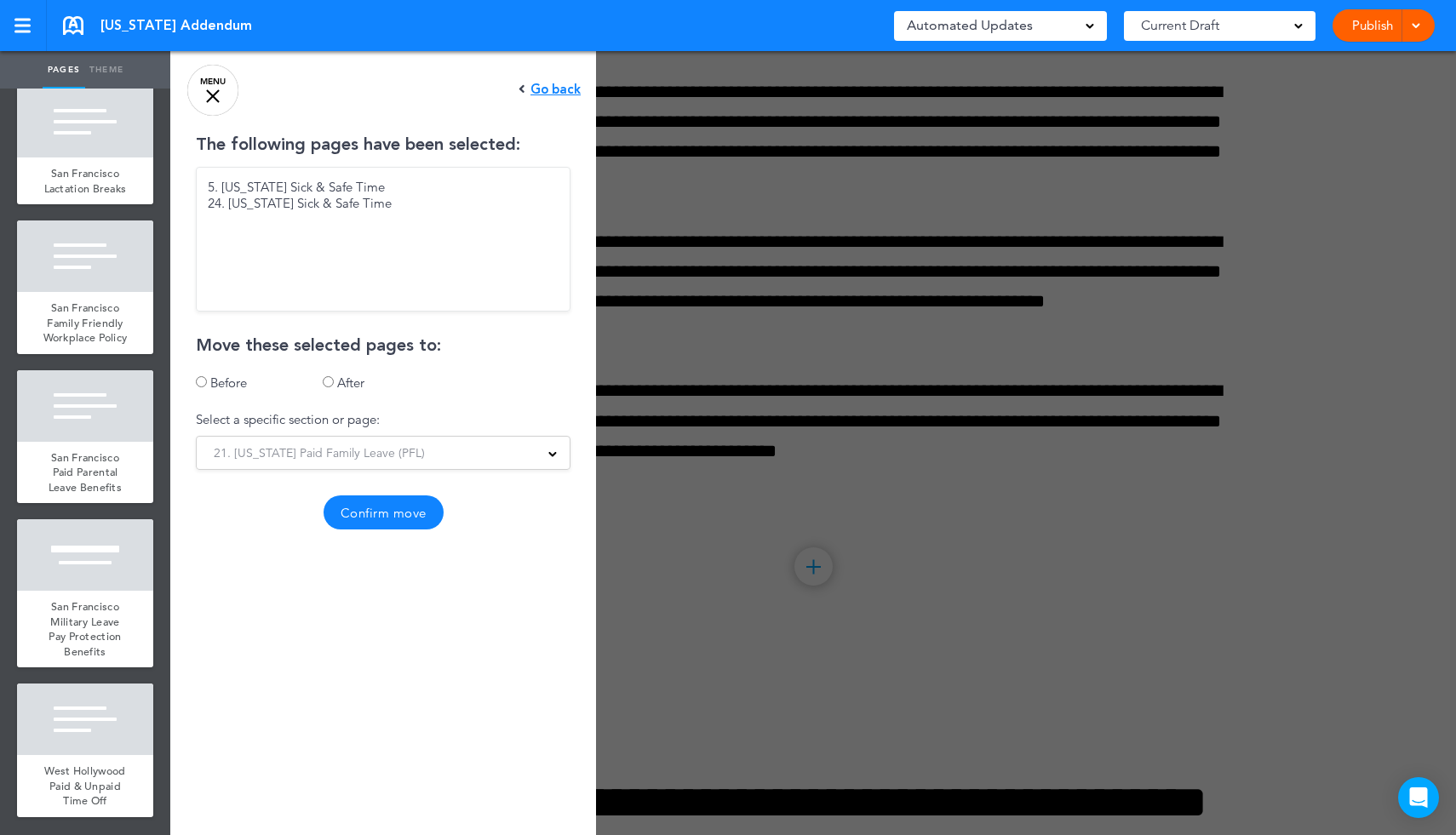
click at [403, 515] on button "Confirm move" at bounding box center [384, 513] width 120 height 34
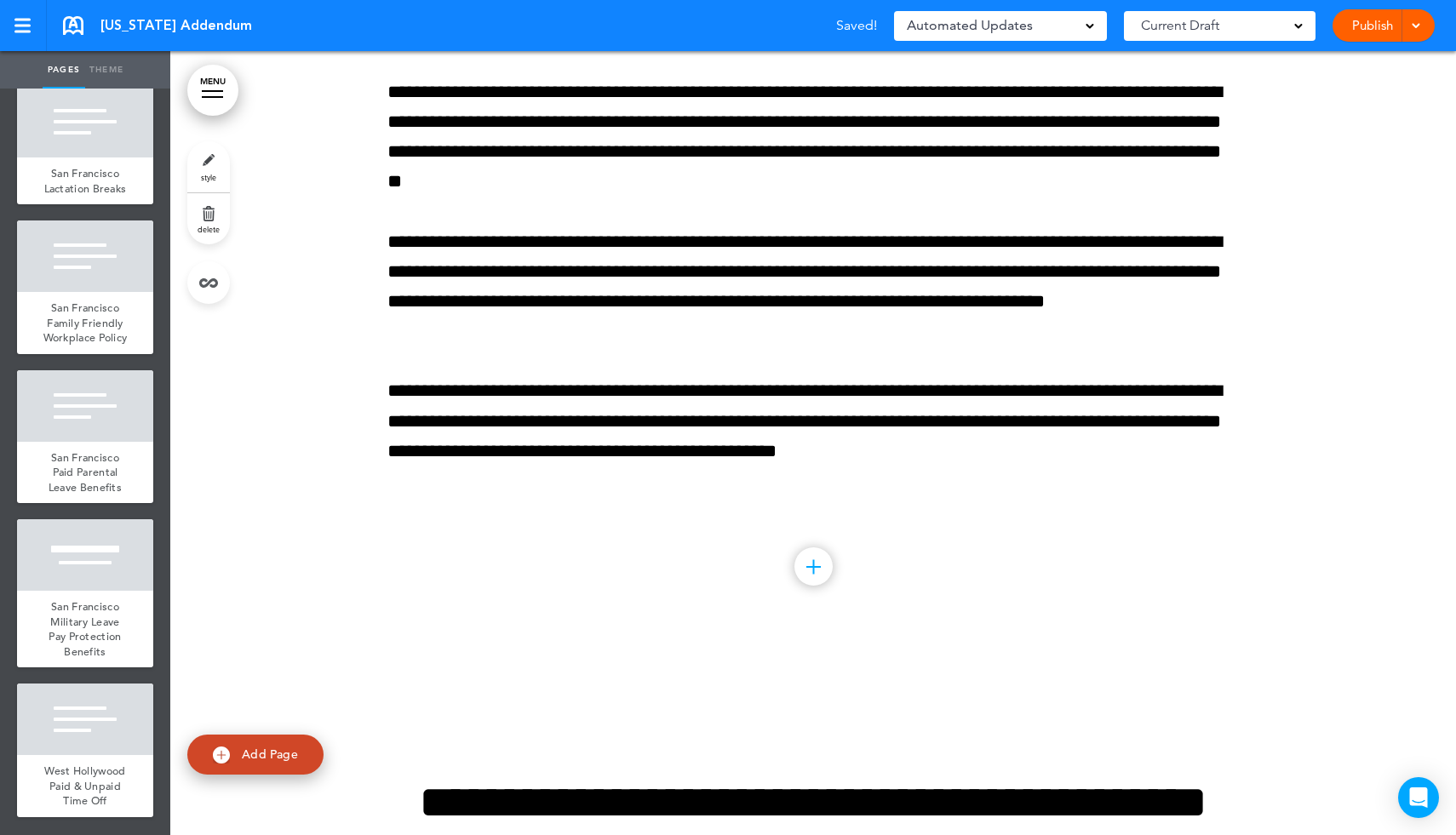
click at [212, 101] on link "MENU" at bounding box center [213, 91] width 51 height 51
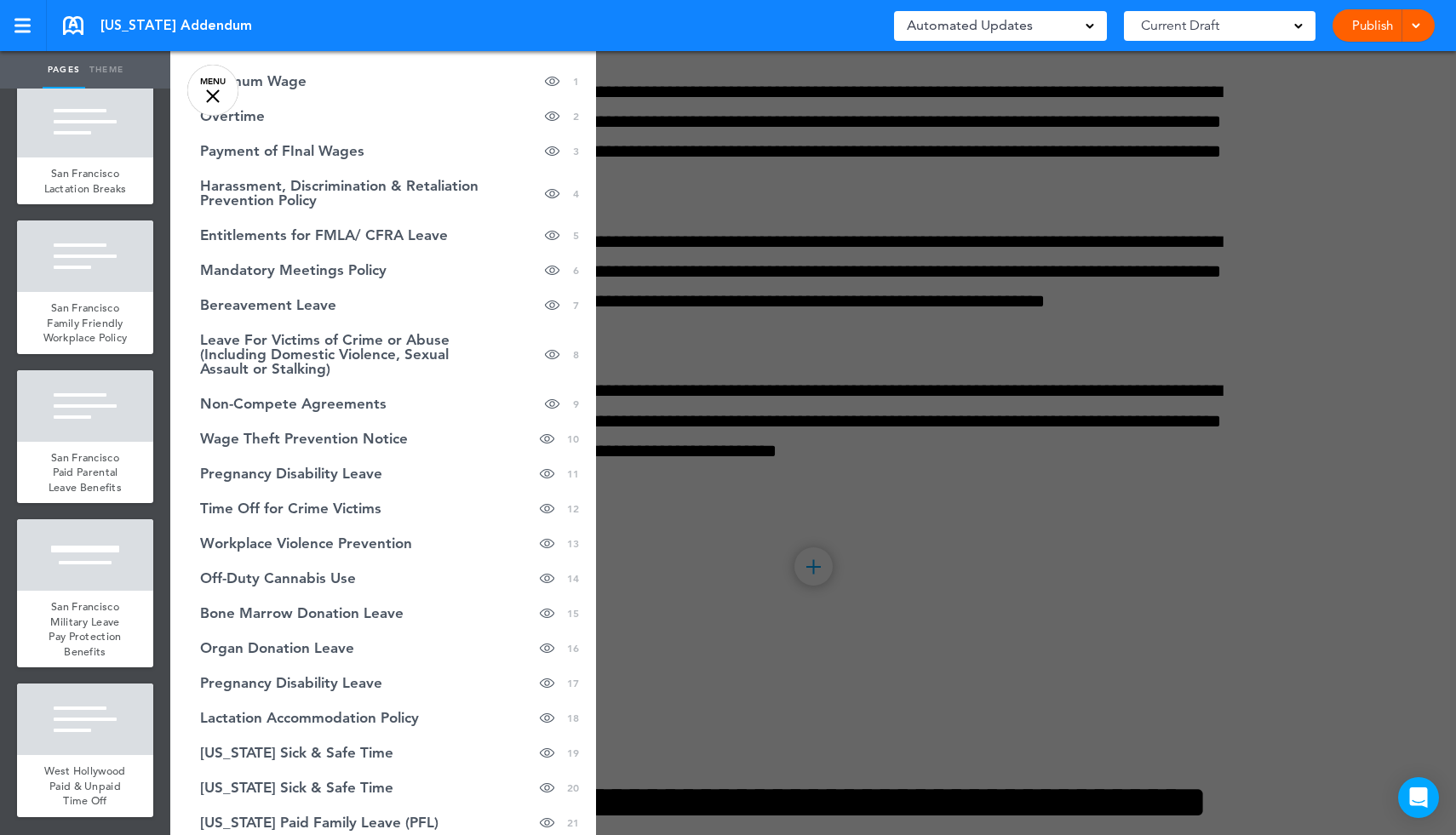
scroll to position [0, 0]
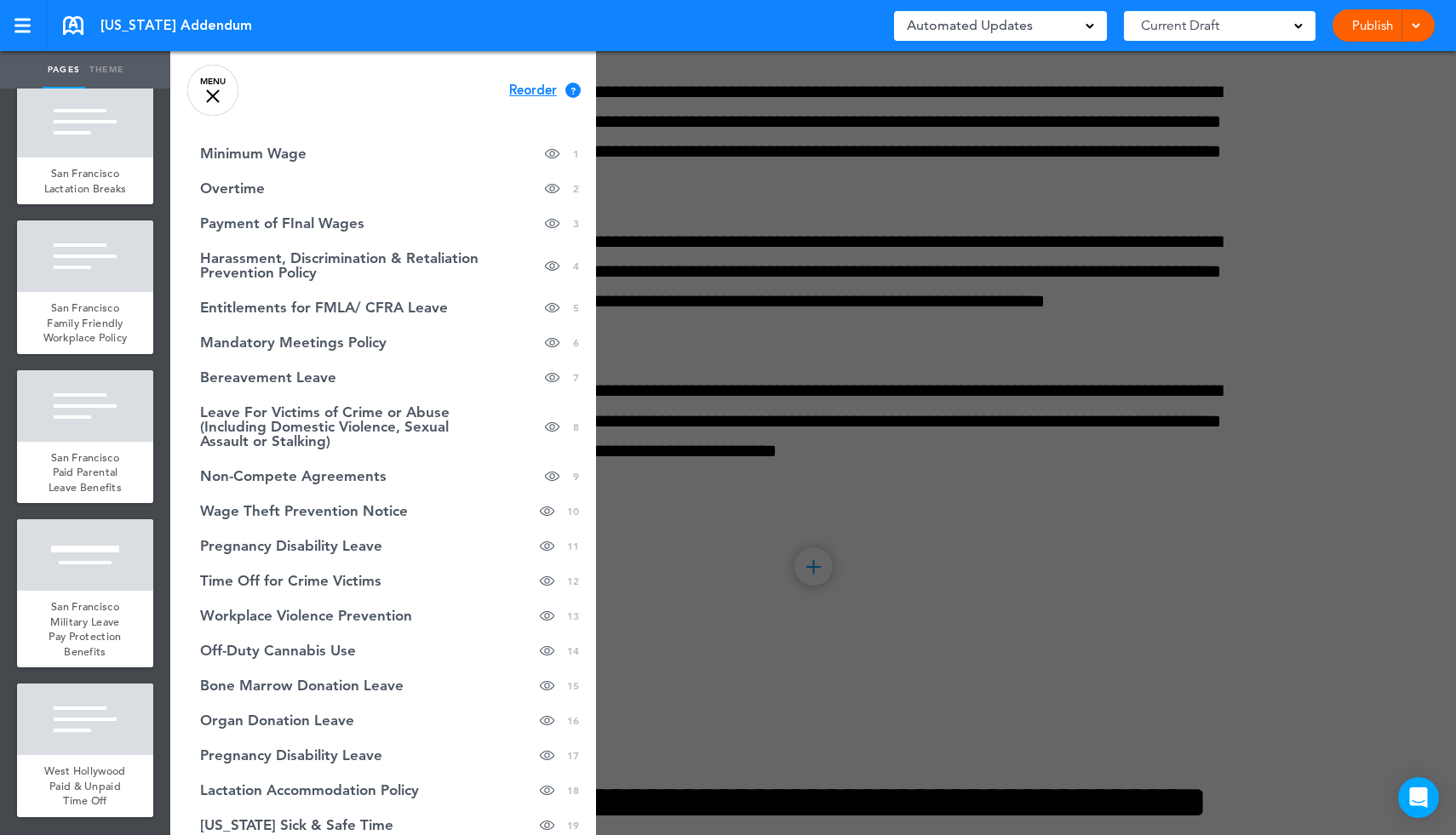
click at [529, 92] on span "Reorder" at bounding box center [533, 90] width 48 height 13
click at [540, 84] on span "Continue" at bounding box center [537, 88] width 56 height 13
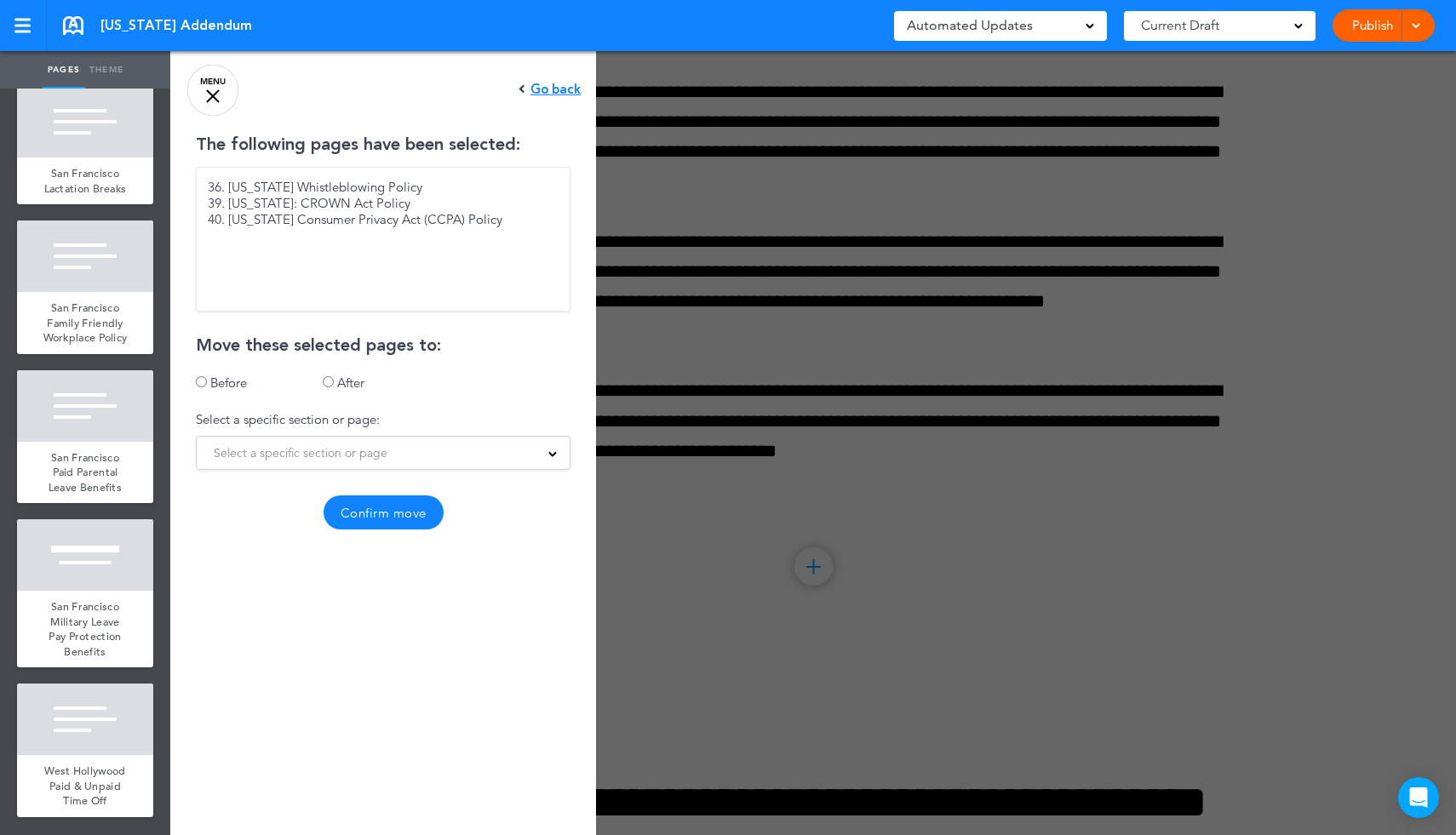
click at [337, 464] on span "Select a specific section or page" at bounding box center [301, 453] width 174 height 24
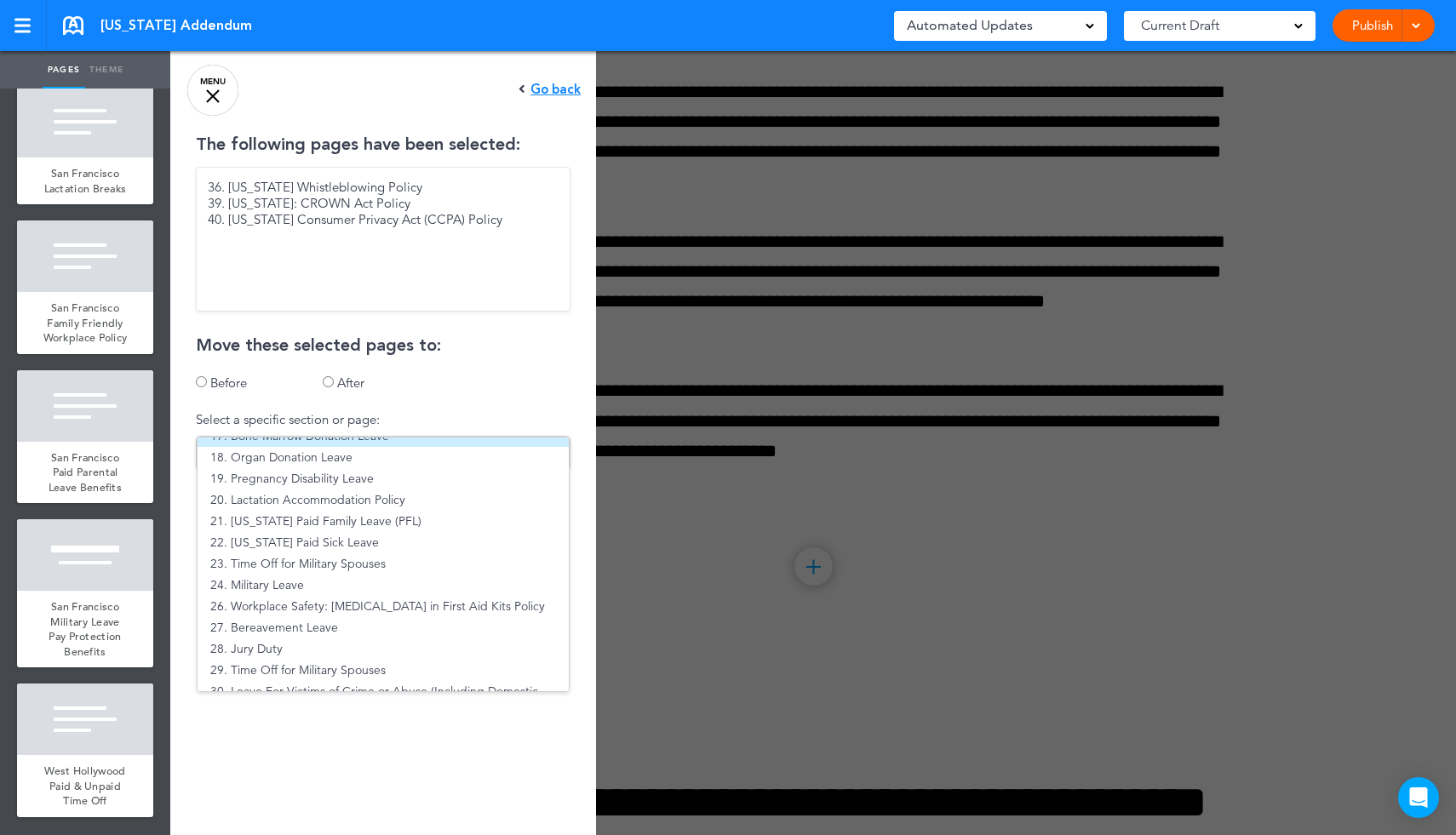
scroll to position [348, 0]
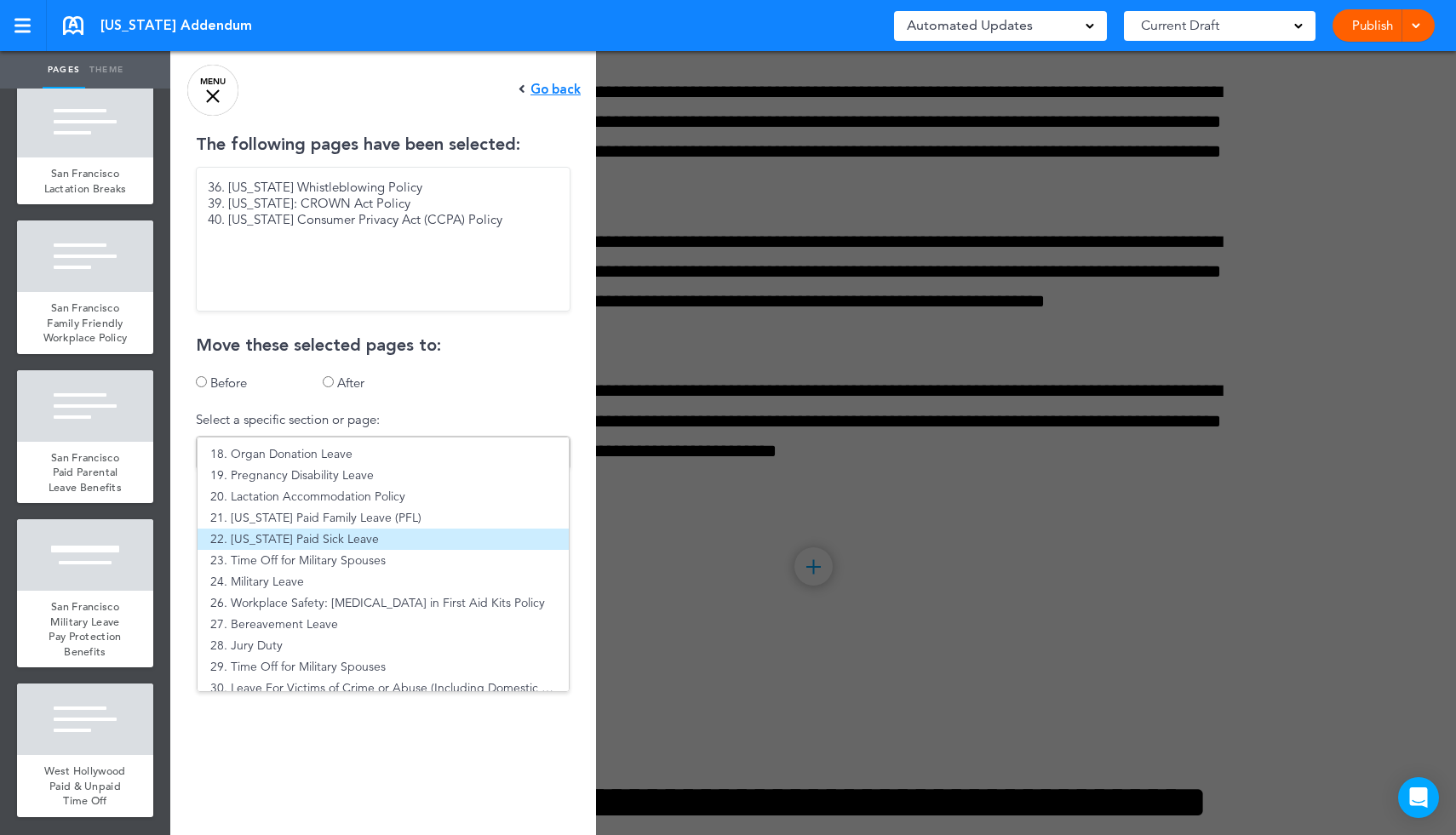
click at [267, 544] on li "22. [US_STATE] Paid Sick Leave" at bounding box center [383, 539] width 371 height 21
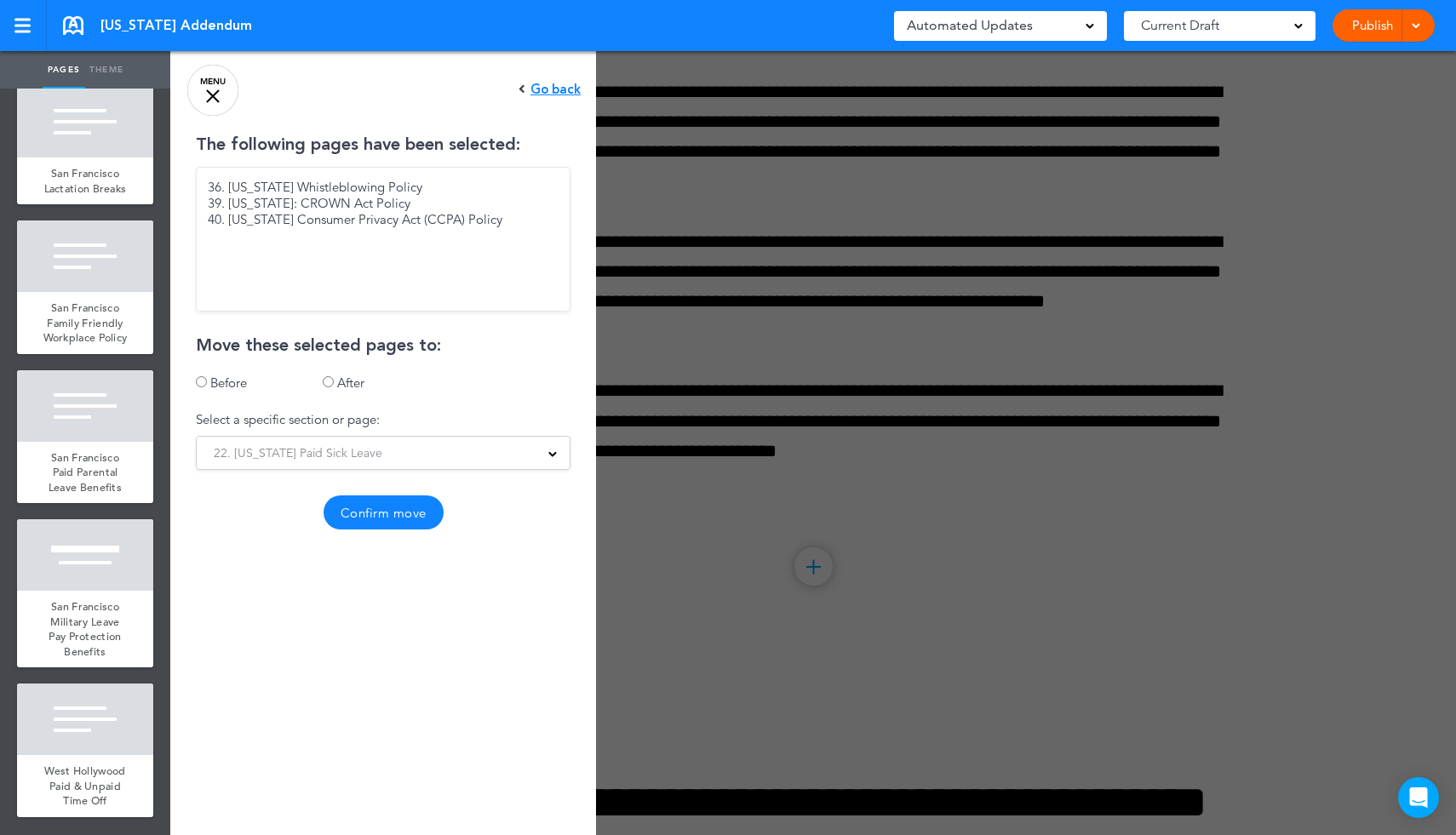
click at [397, 519] on button "Confirm move" at bounding box center [384, 513] width 120 height 34
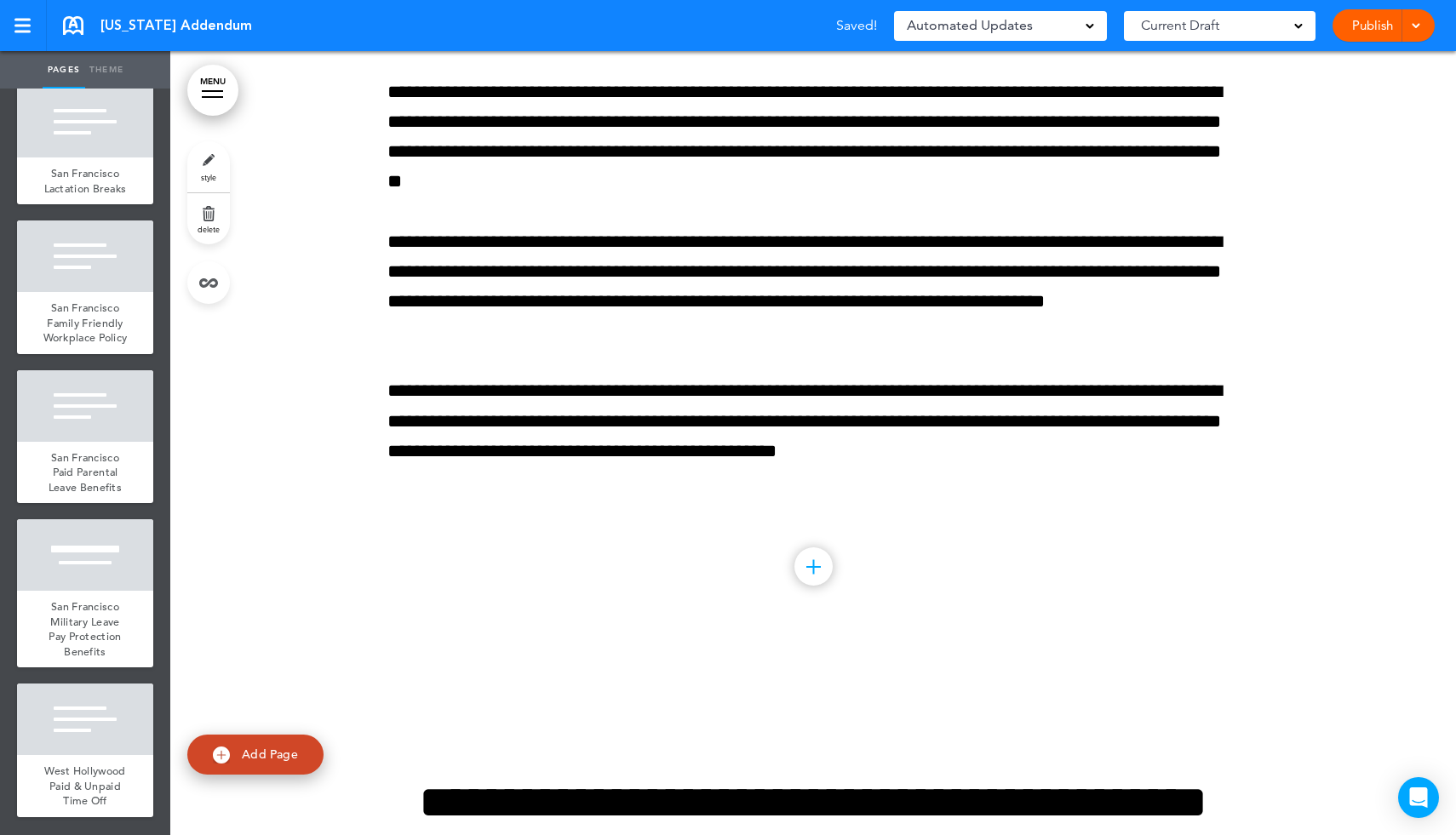
click at [223, 92] on link "MENU" at bounding box center [213, 91] width 51 height 51
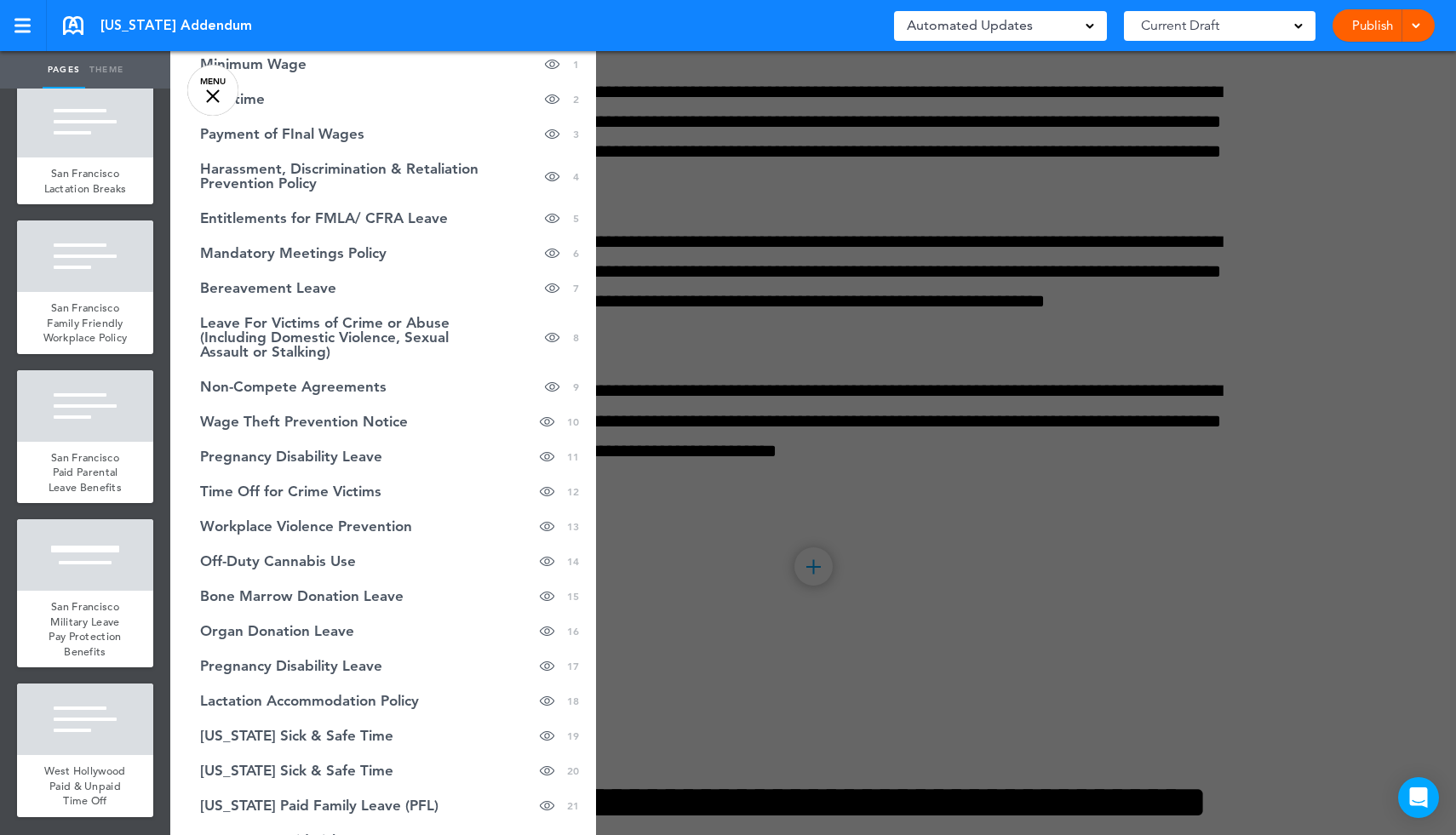
scroll to position [0, 0]
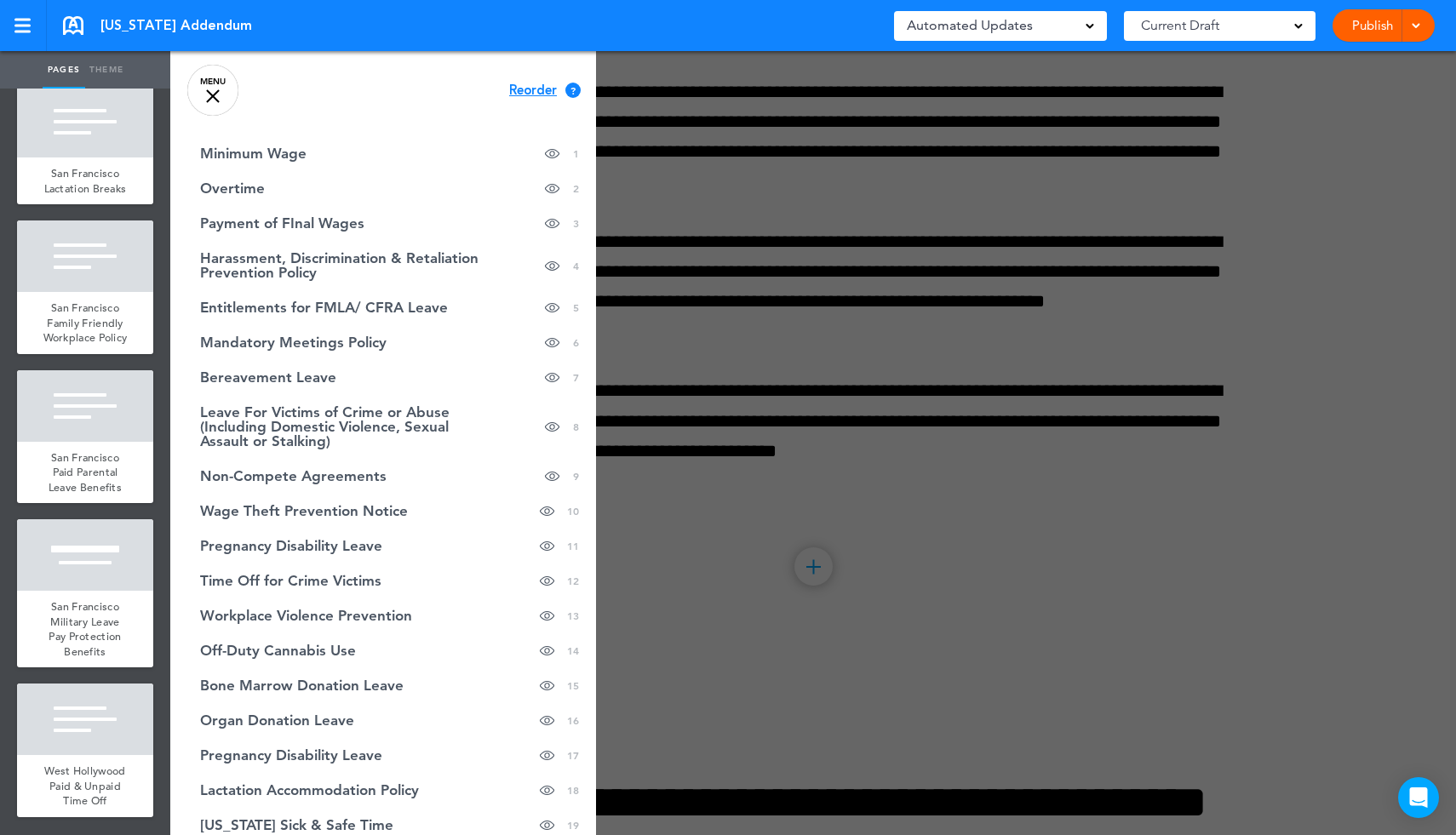
click at [522, 92] on span "Reorder" at bounding box center [533, 90] width 48 height 13
click at [534, 83] on span "Continue" at bounding box center [537, 88] width 56 height 13
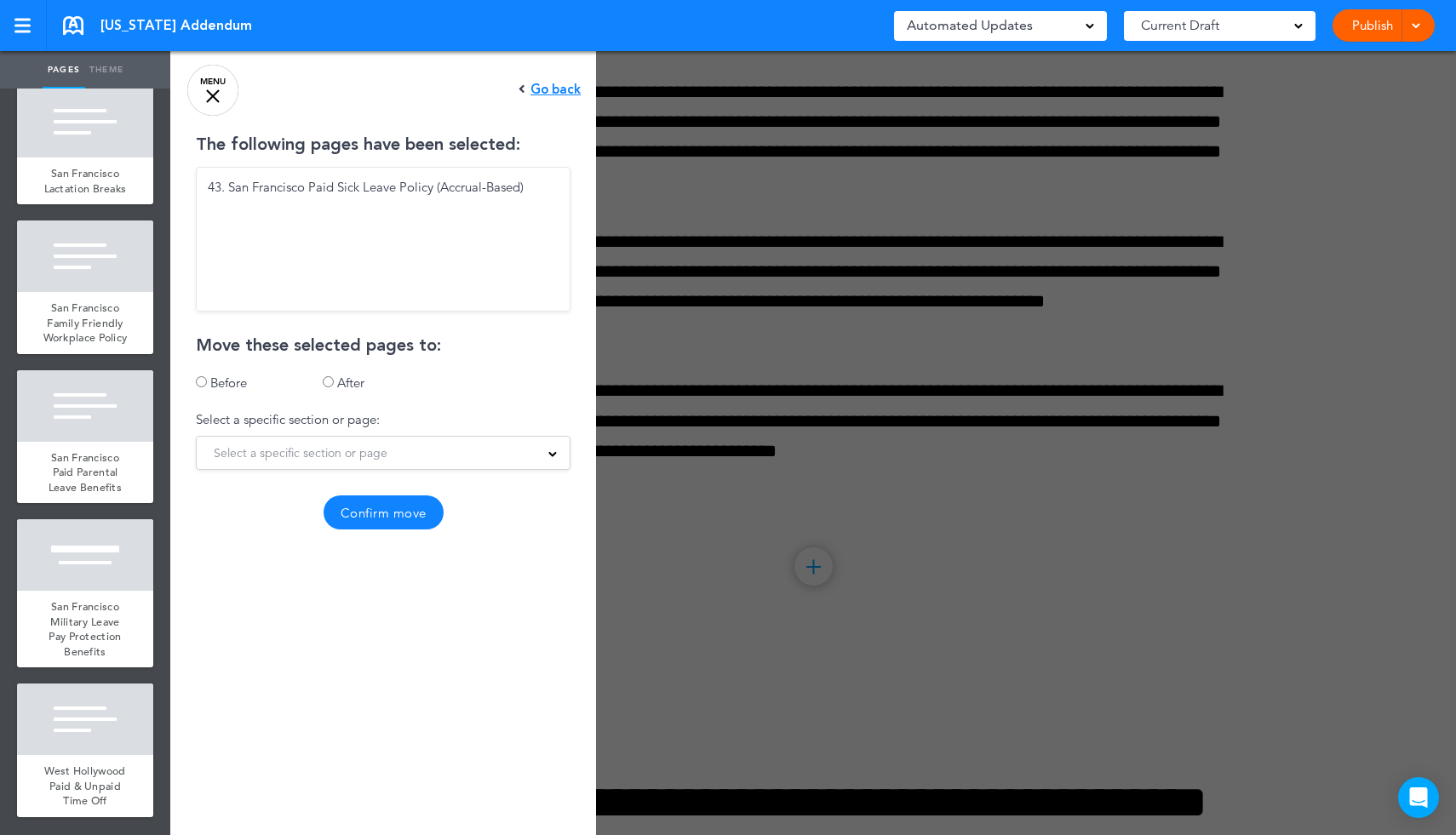
click at [239, 461] on span "Select a specific section or page" at bounding box center [301, 453] width 174 height 24
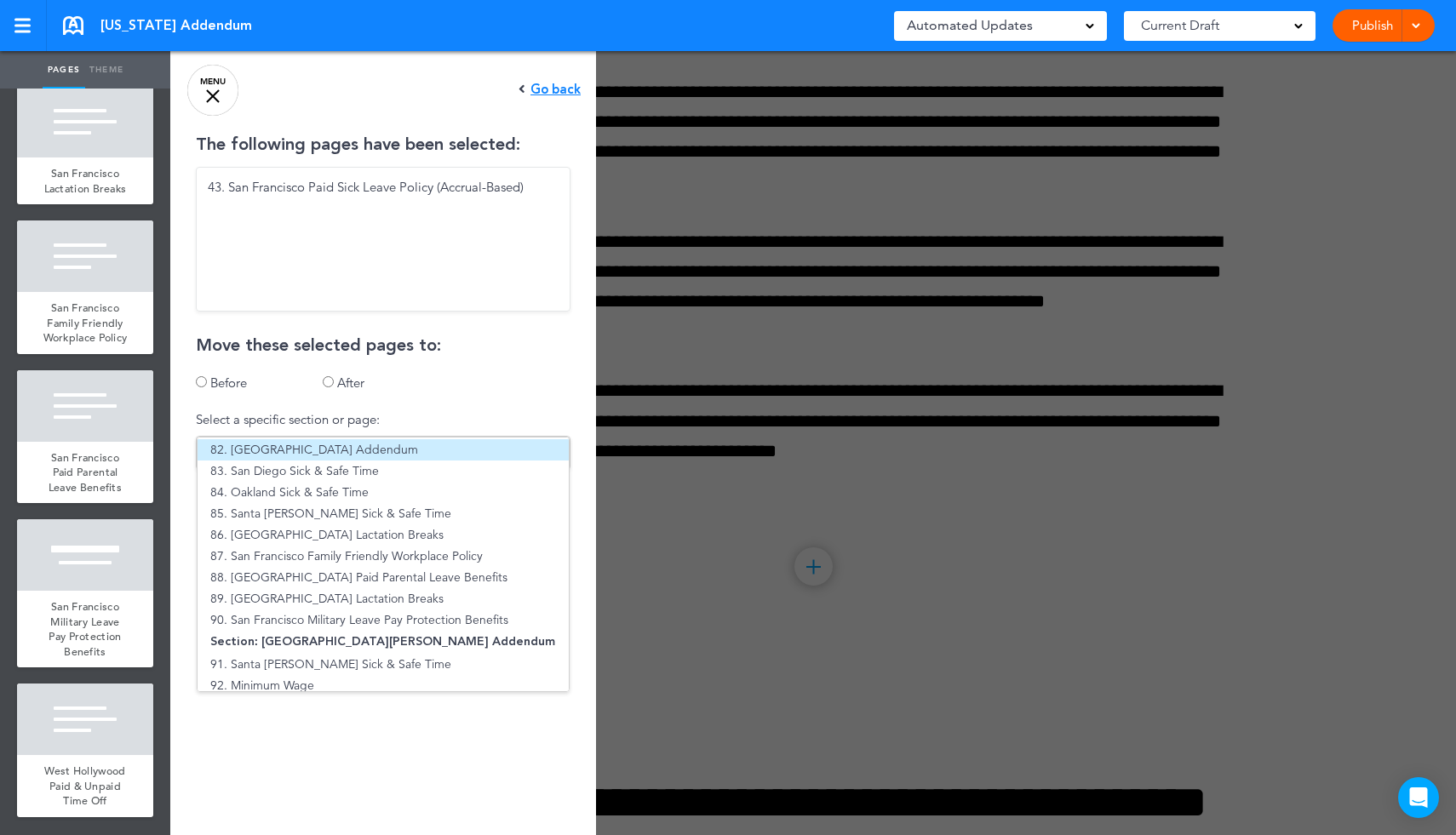
scroll to position [1659, 0]
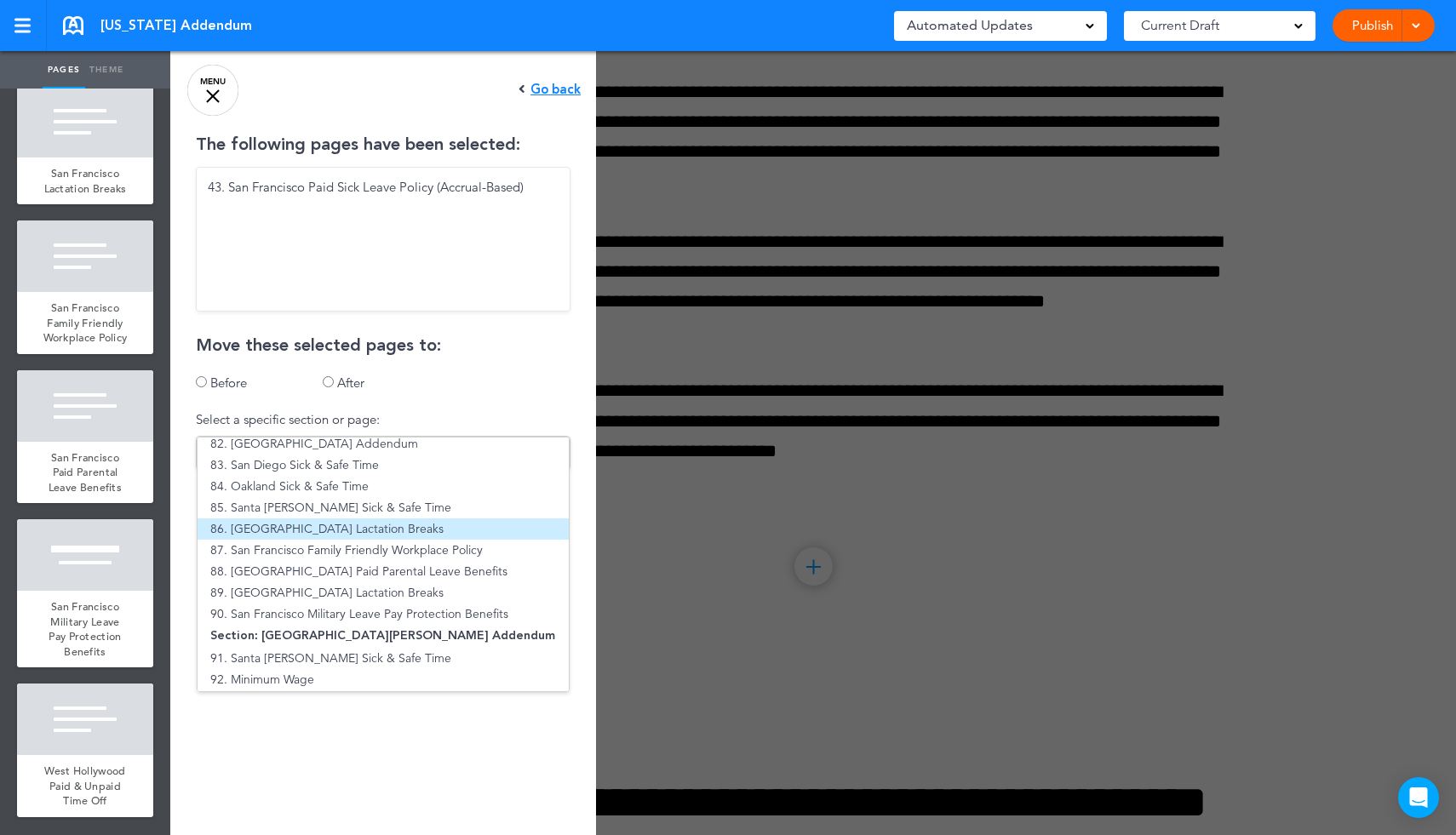
click at [266, 536] on li "86. [GEOGRAPHIC_DATA] Lactation Breaks" at bounding box center [383, 528] width 371 height 21
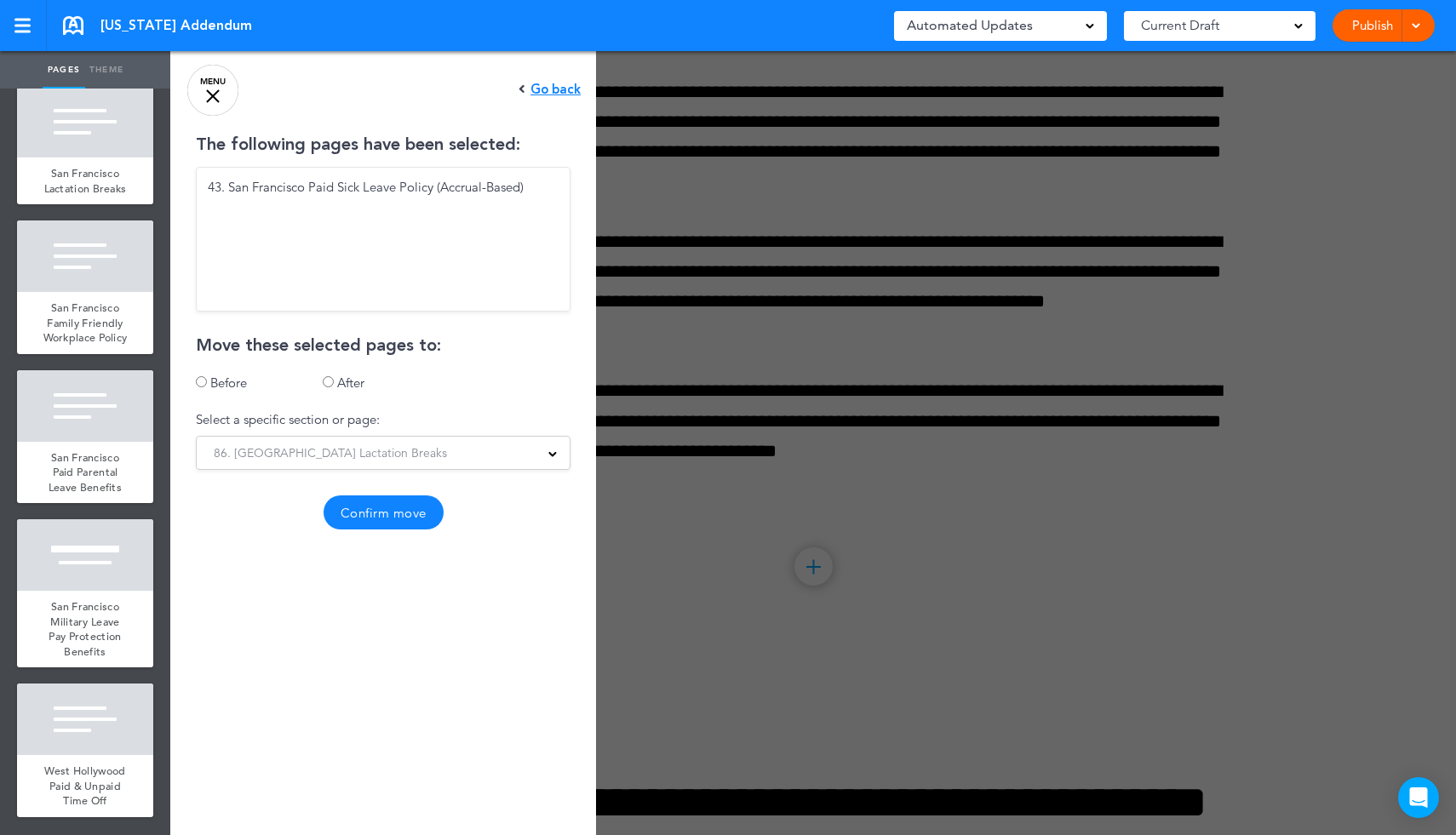
click at [392, 504] on button "Confirm move" at bounding box center [384, 513] width 120 height 34
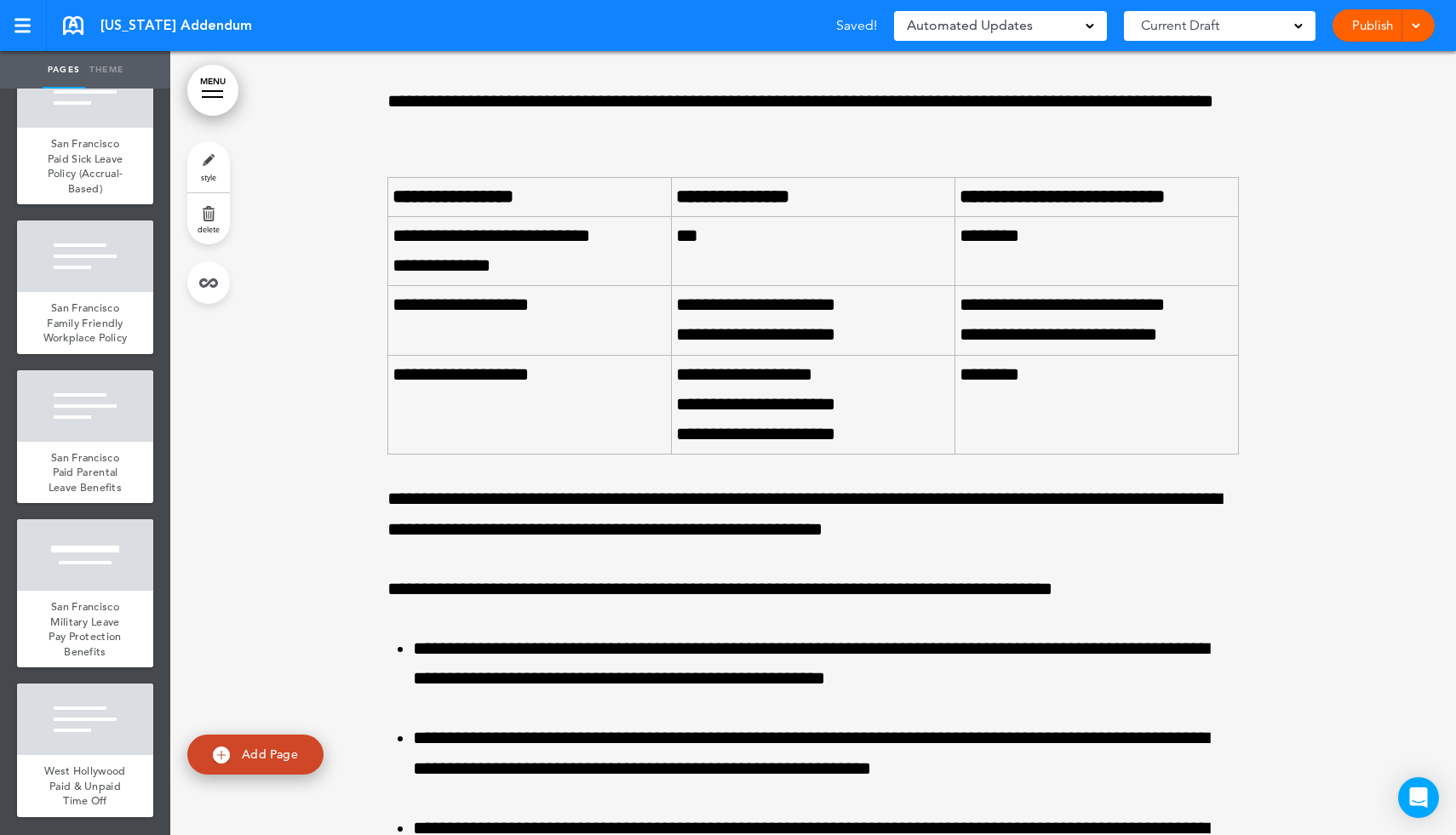
click at [221, 92] on link "MENU" at bounding box center [213, 91] width 51 height 51
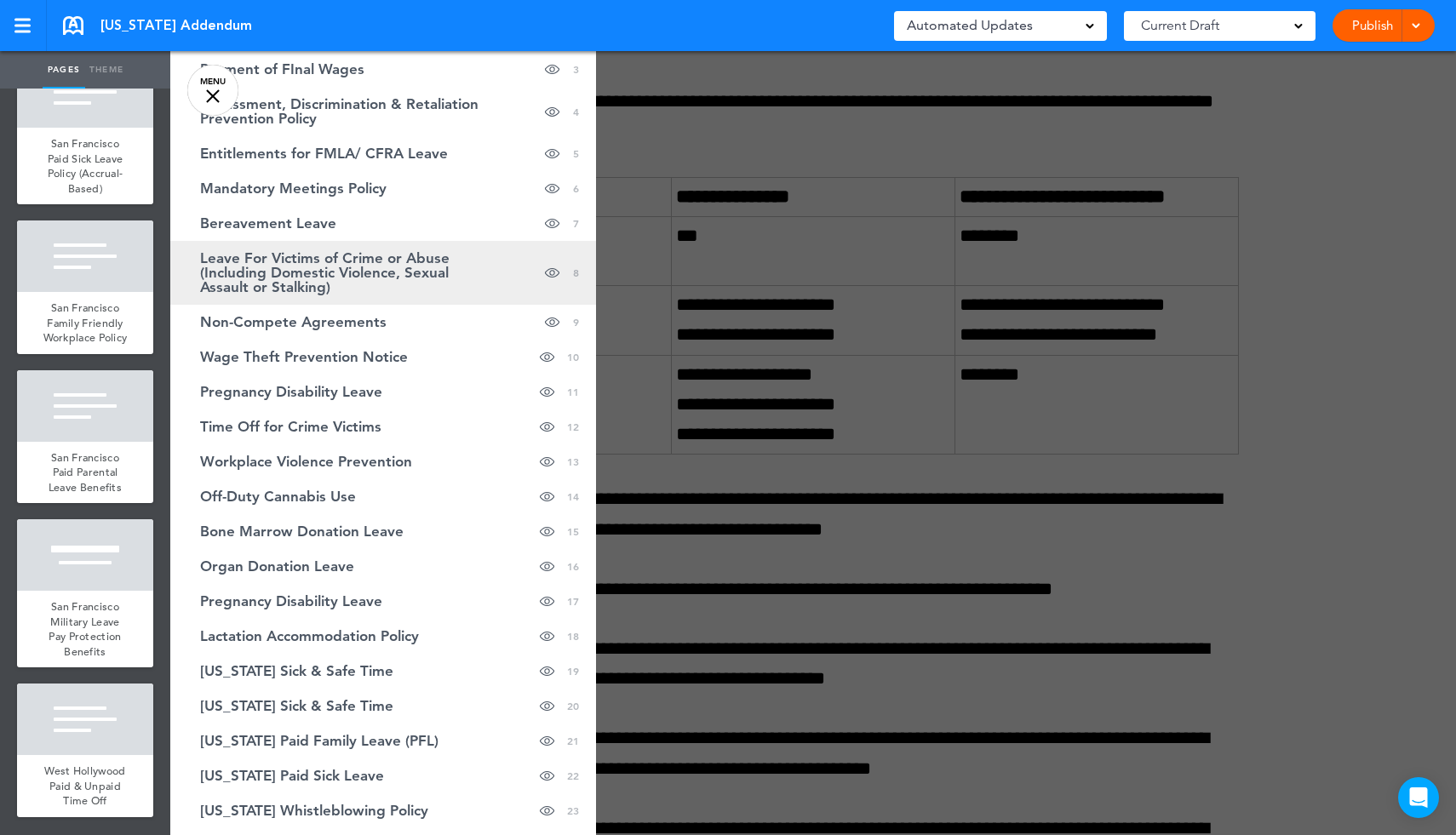
scroll to position [0, 0]
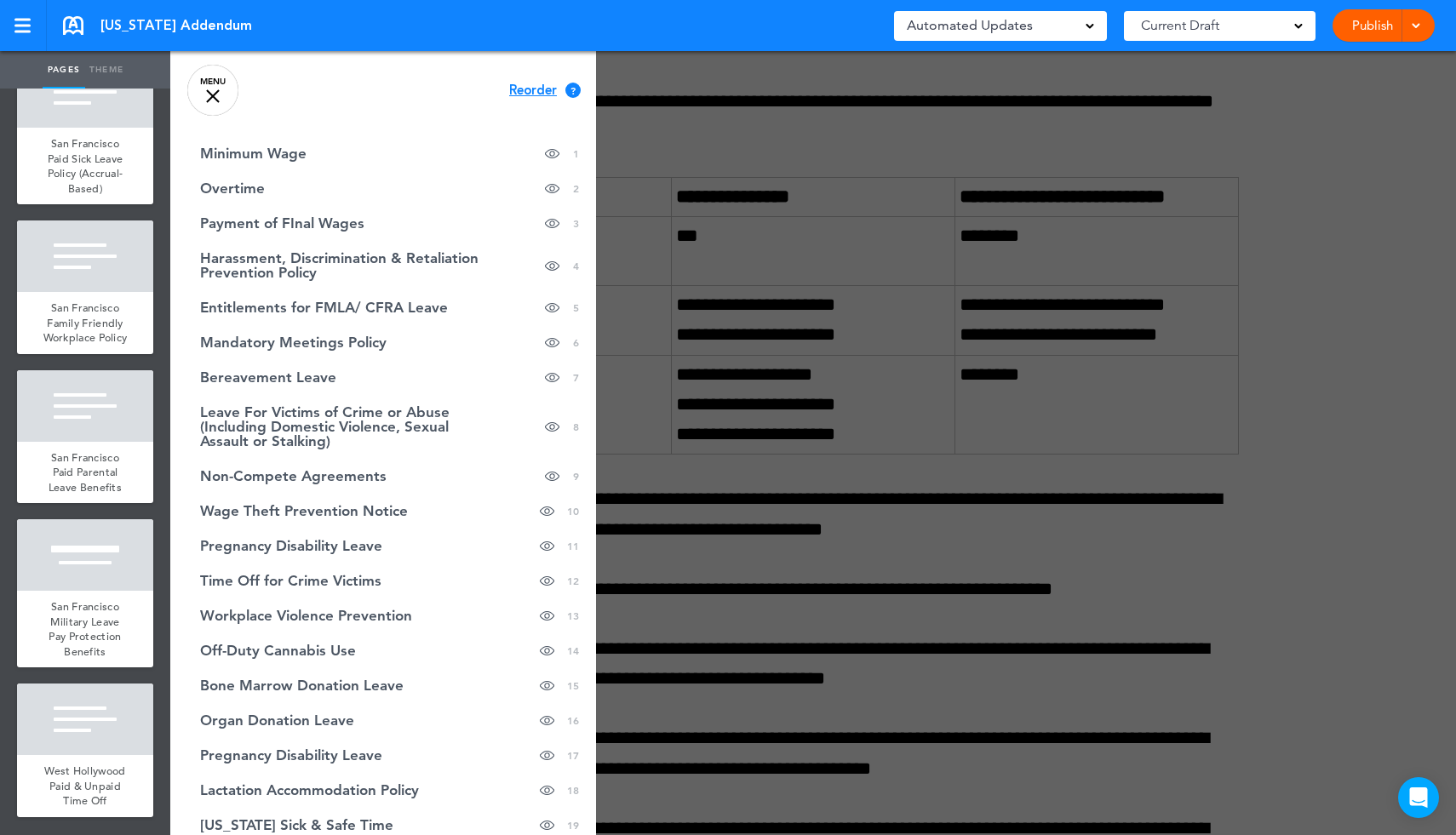
click at [516, 91] on span "Reorder" at bounding box center [533, 90] width 48 height 13
click at [525, 88] on span "Continue" at bounding box center [537, 88] width 56 height 13
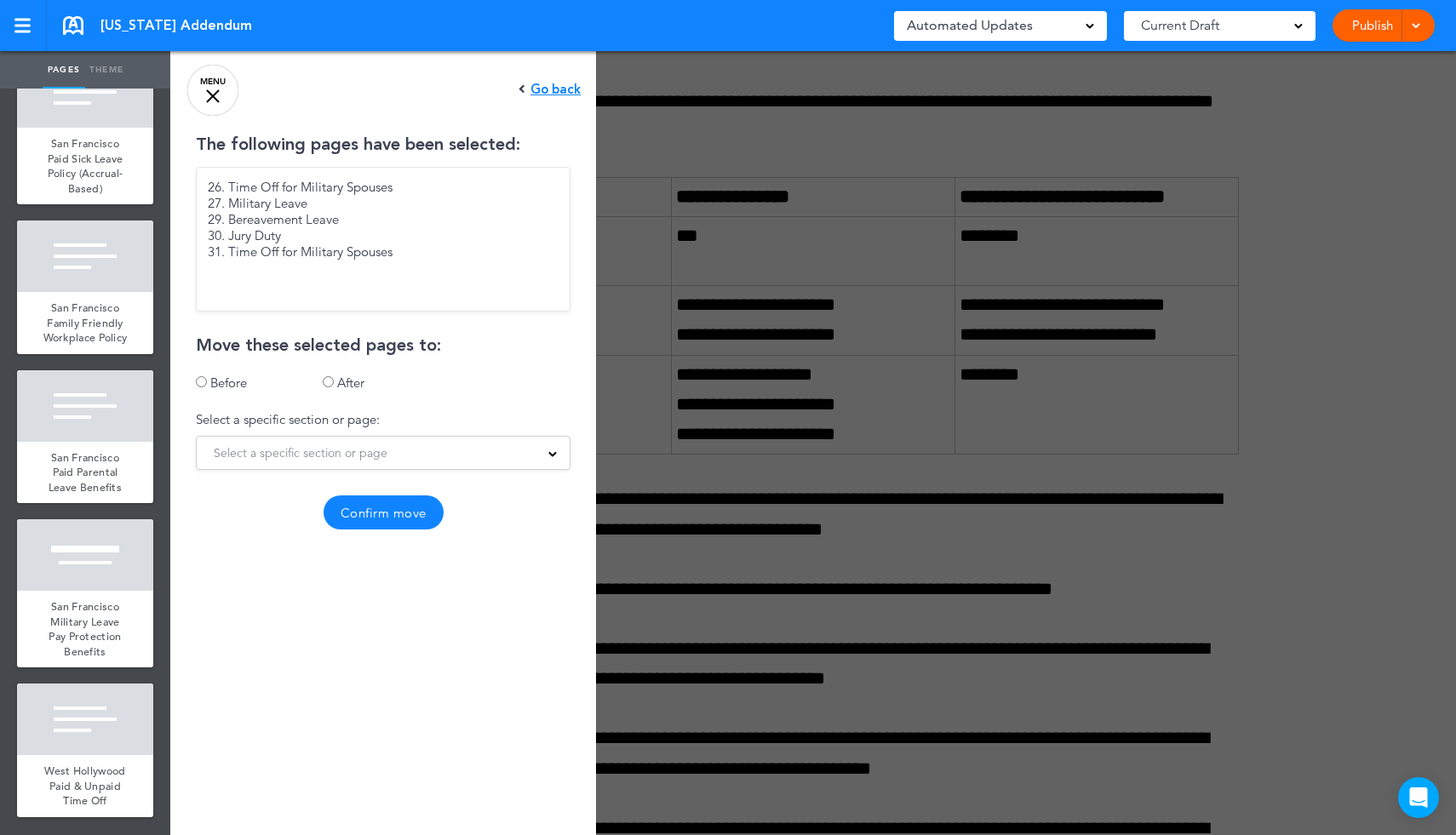
click at [251, 447] on span "Select a specific section or page" at bounding box center [301, 453] width 174 height 24
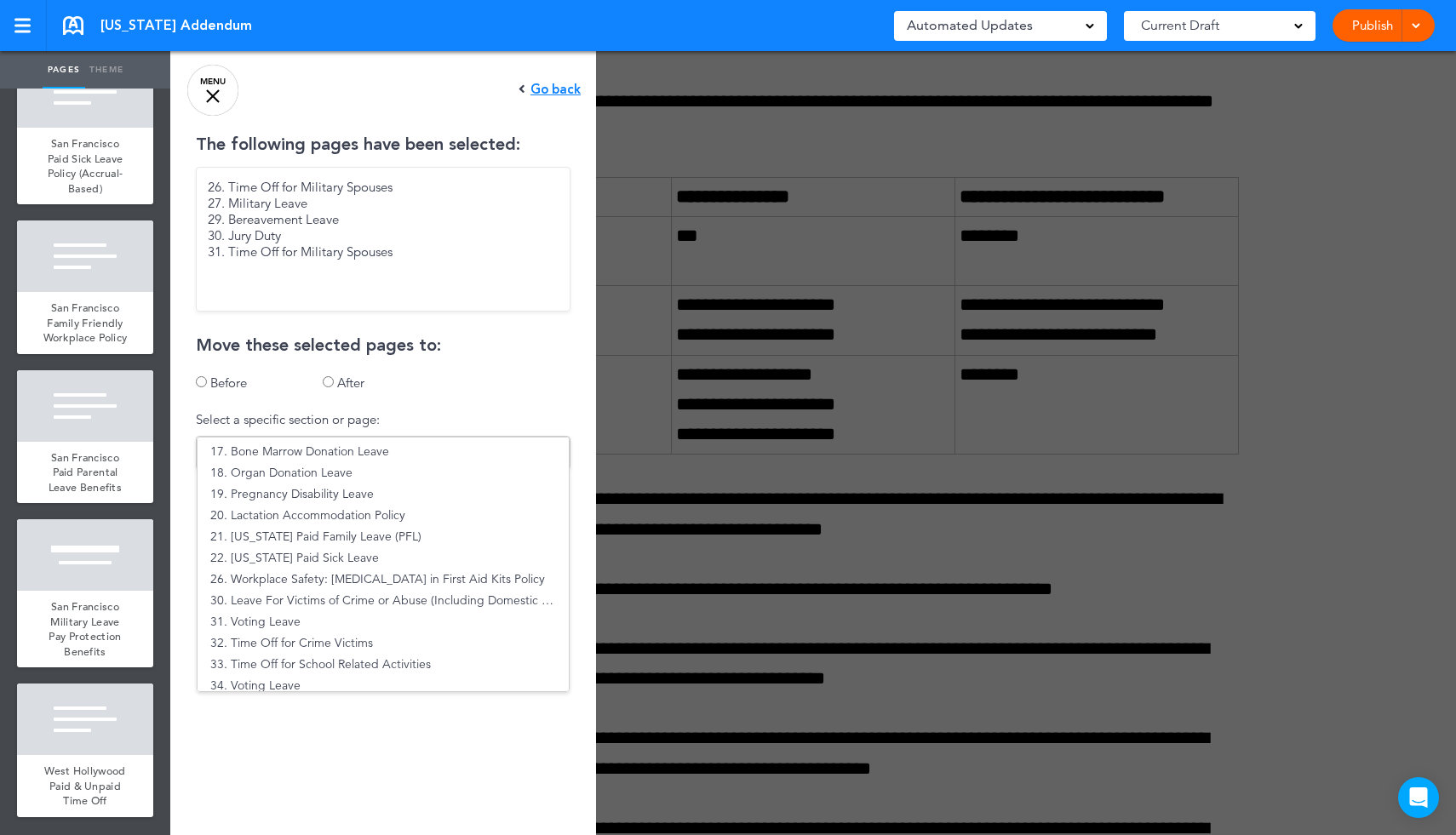
scroll to position [325, 0]
click at [322, 519] on li "20. Lactation Accommodation Policy" at bounding box center [383, 519] width 371 height 21
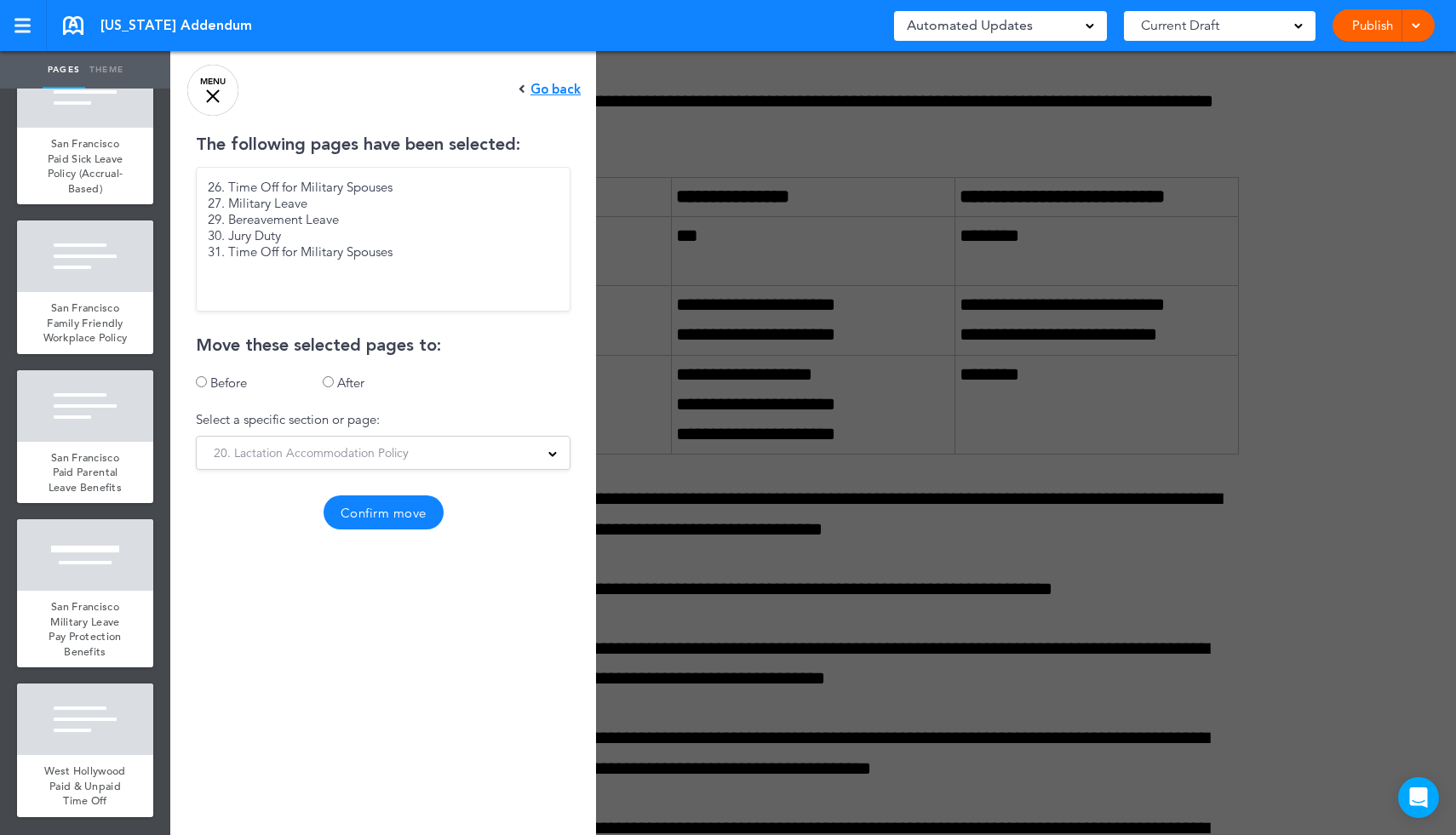
click at [388, 516] on button "Confirm move" at bounding box center [384, 513] width 120 height 34
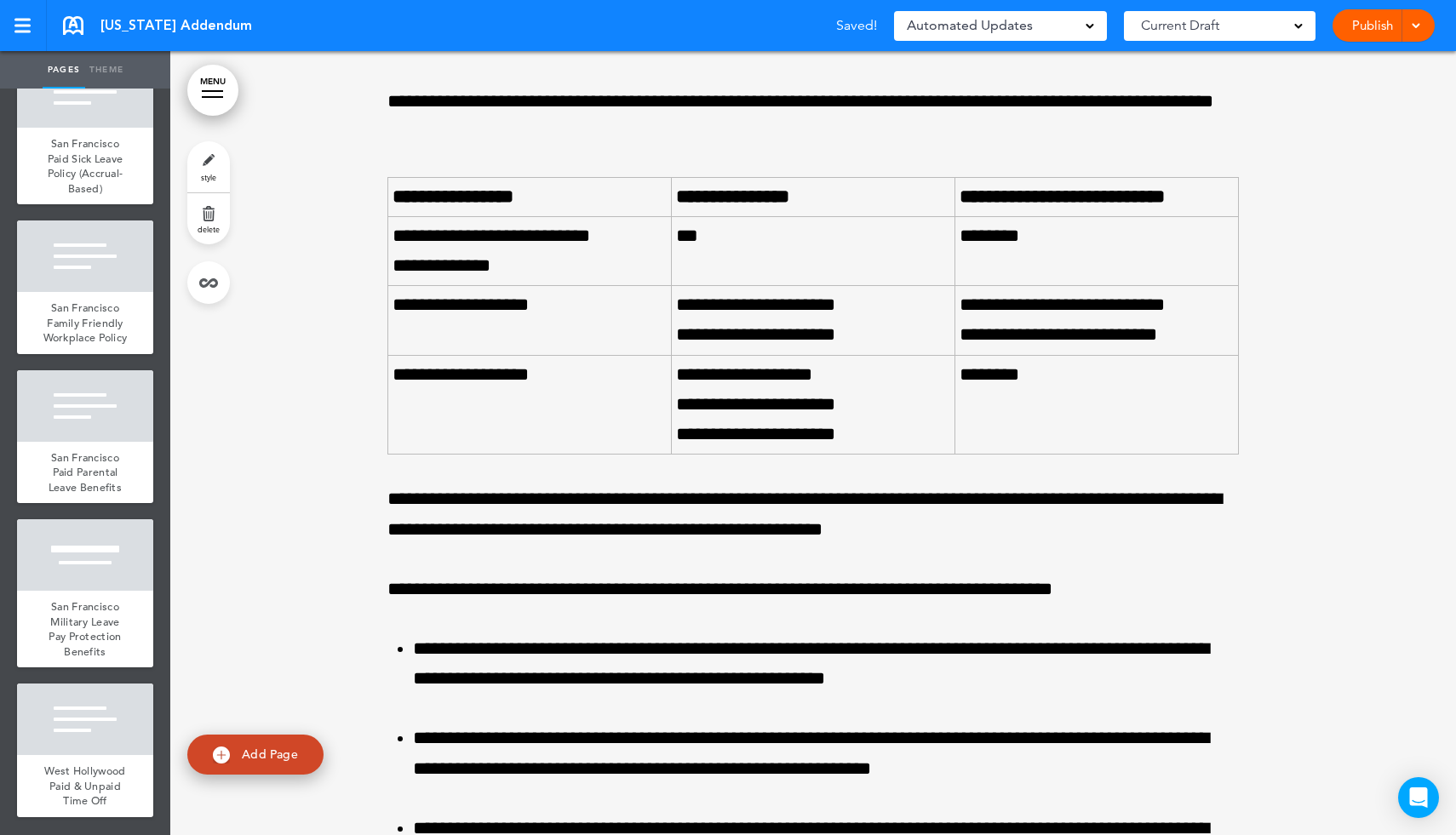
click at [221, 100] on link "MENU" at bounding box center [213, 91] width 51 height 51
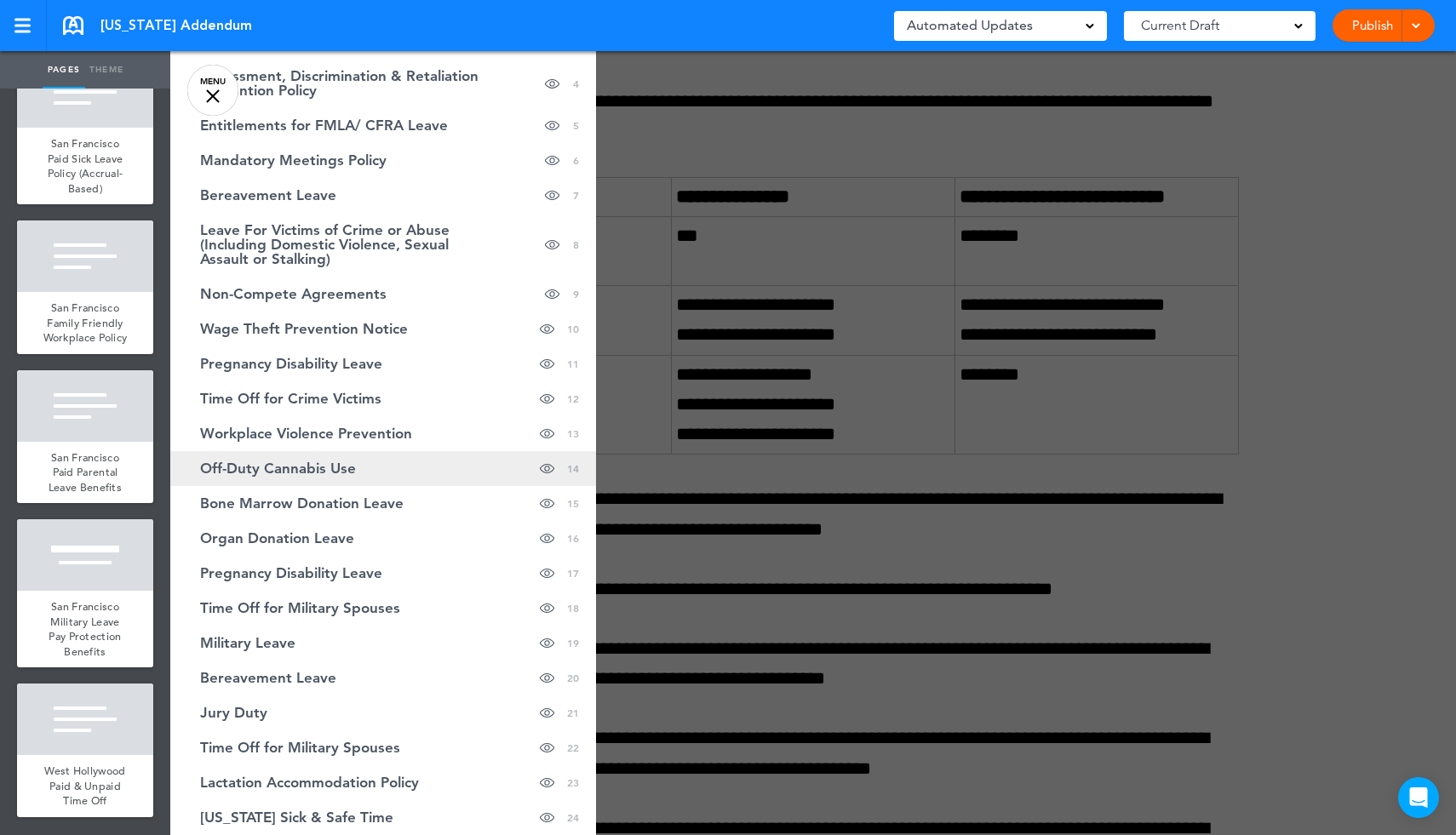
scroll to position [184, 0]
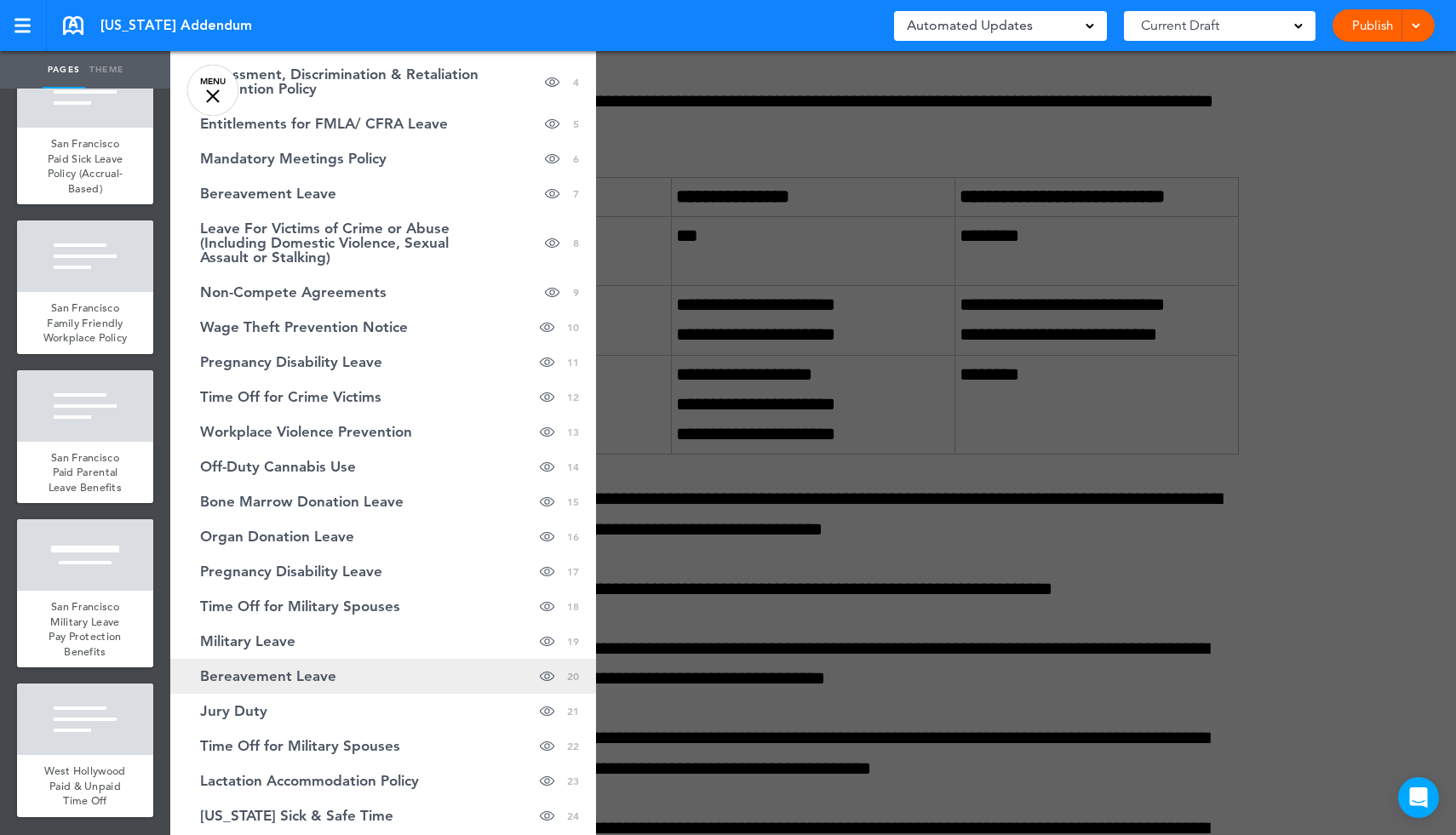
click at [301, 676] on span "Bereavement Leave" at bounding box center [268, 676] width 136 height 15
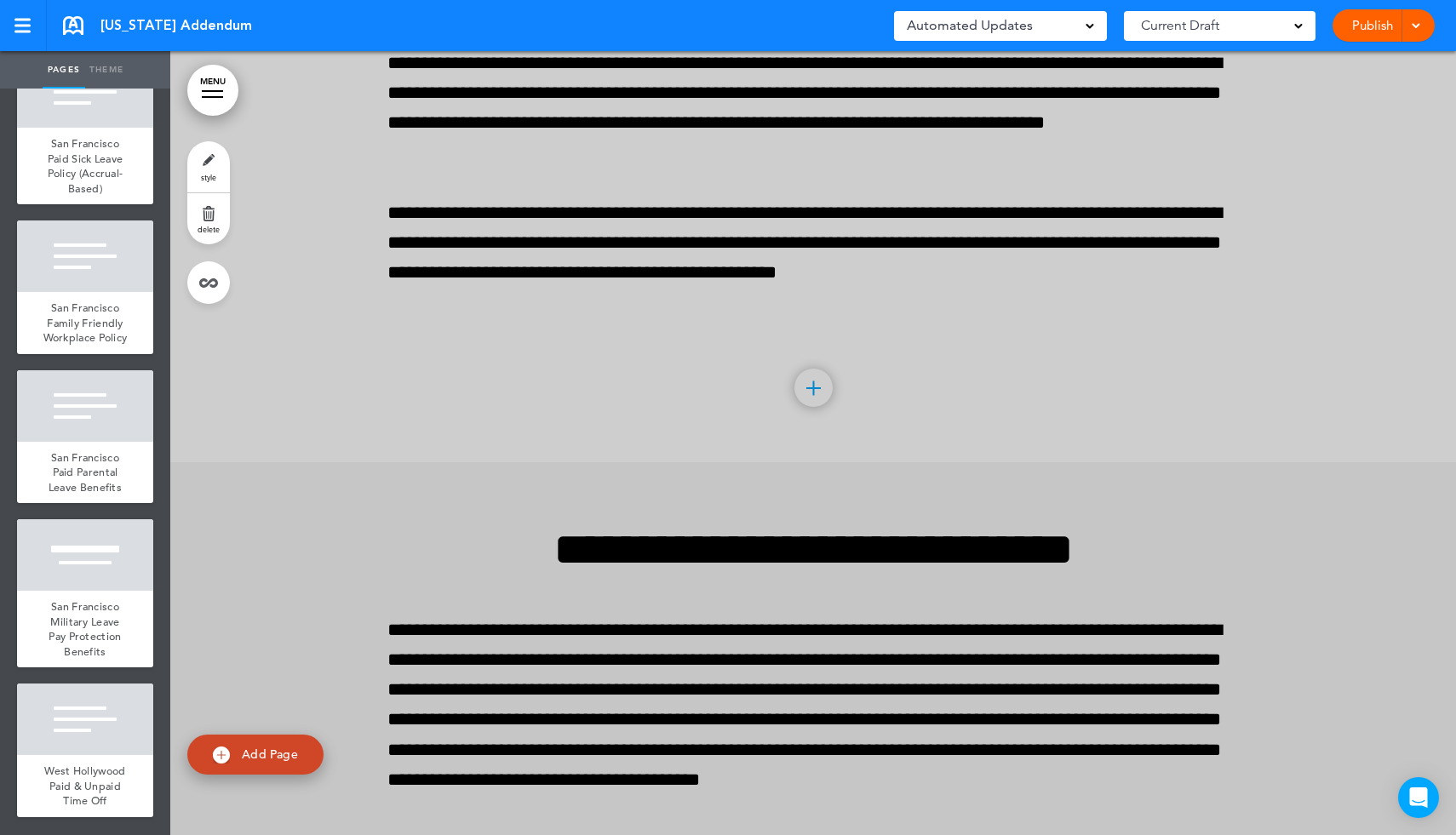
scroll to position [42442, 0]
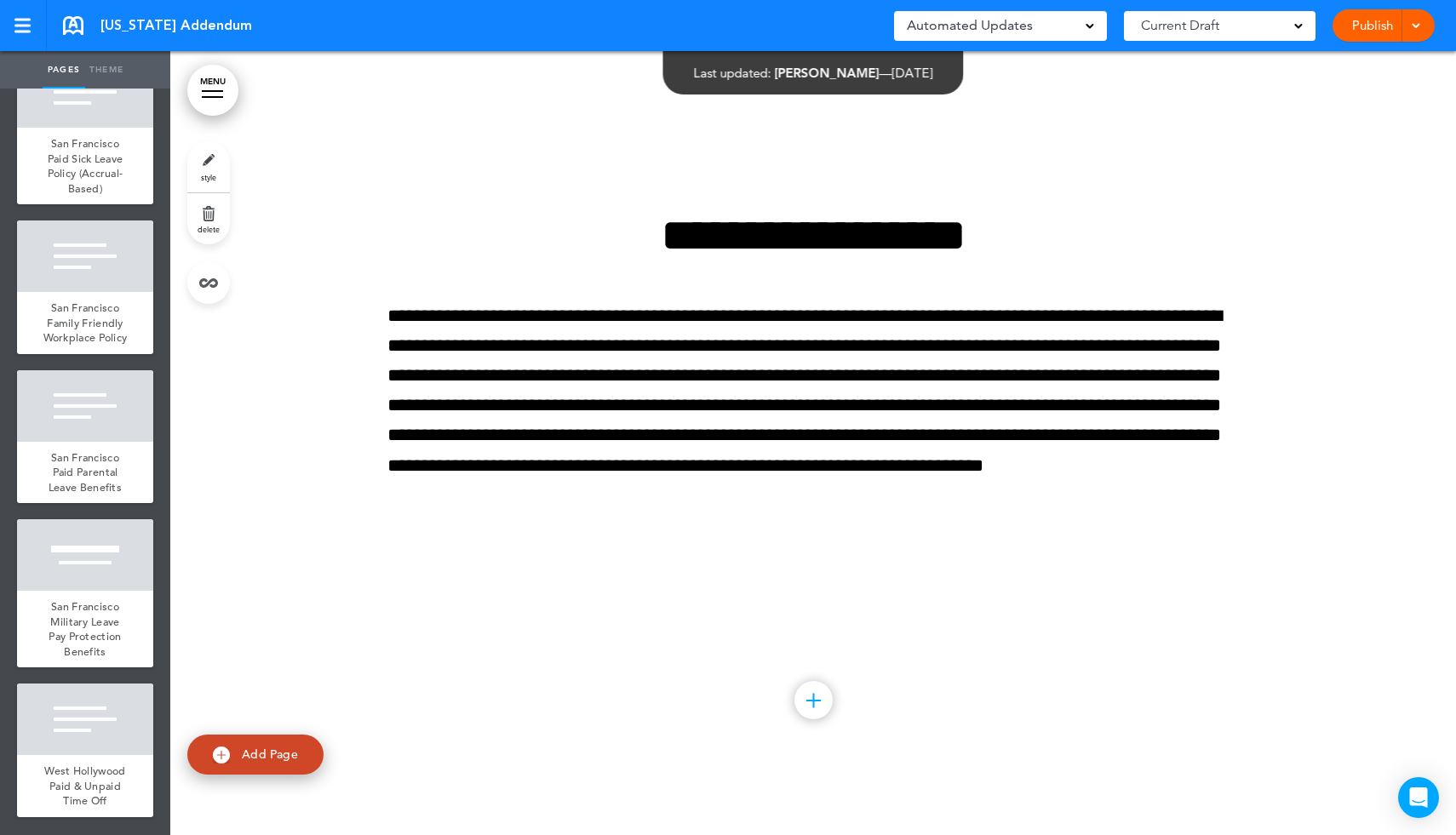
click at [205, 85] on link "MENU" at bounding box center [213, 91] width 51 height 51
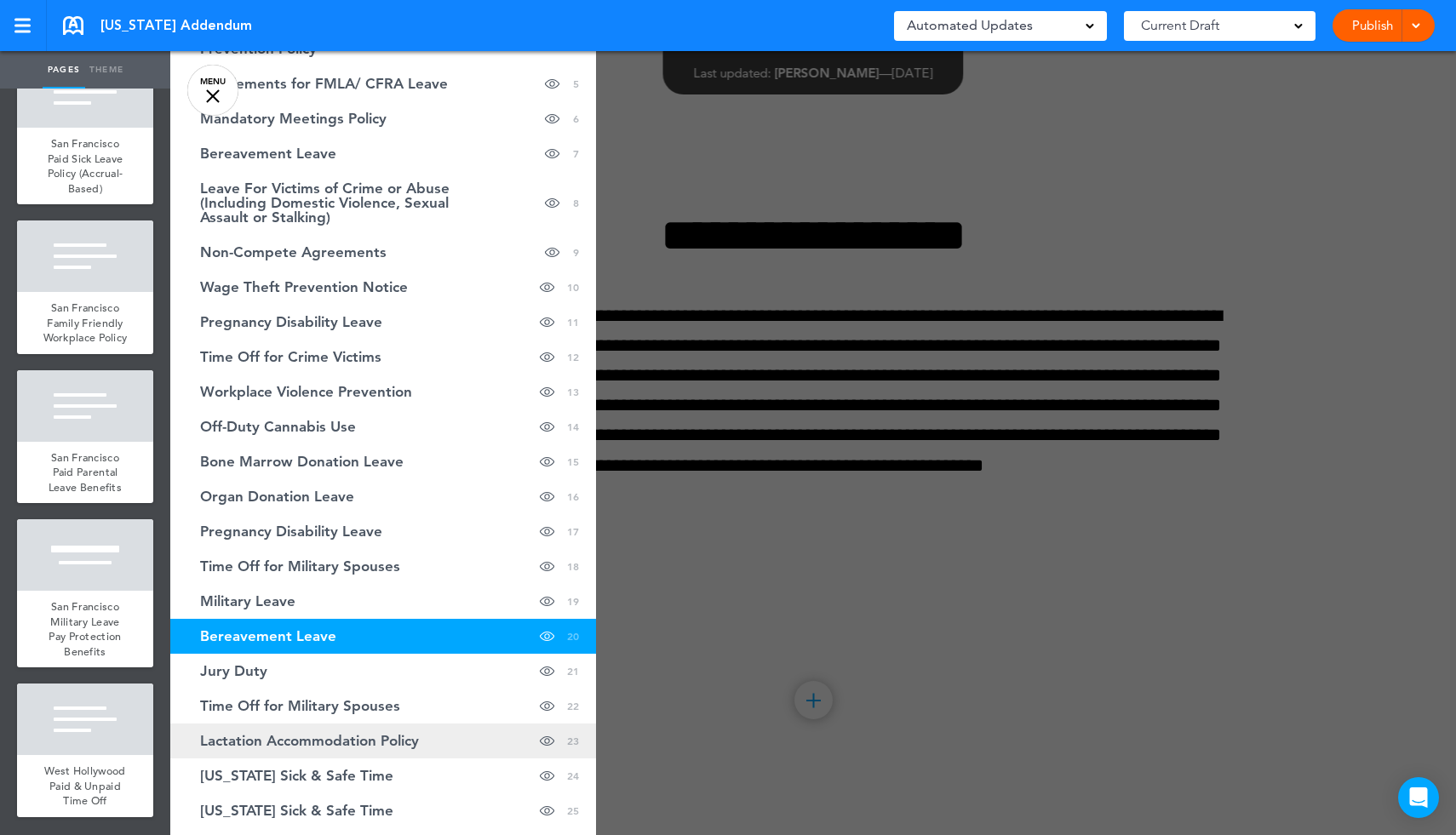
scroll to position [231, 0]
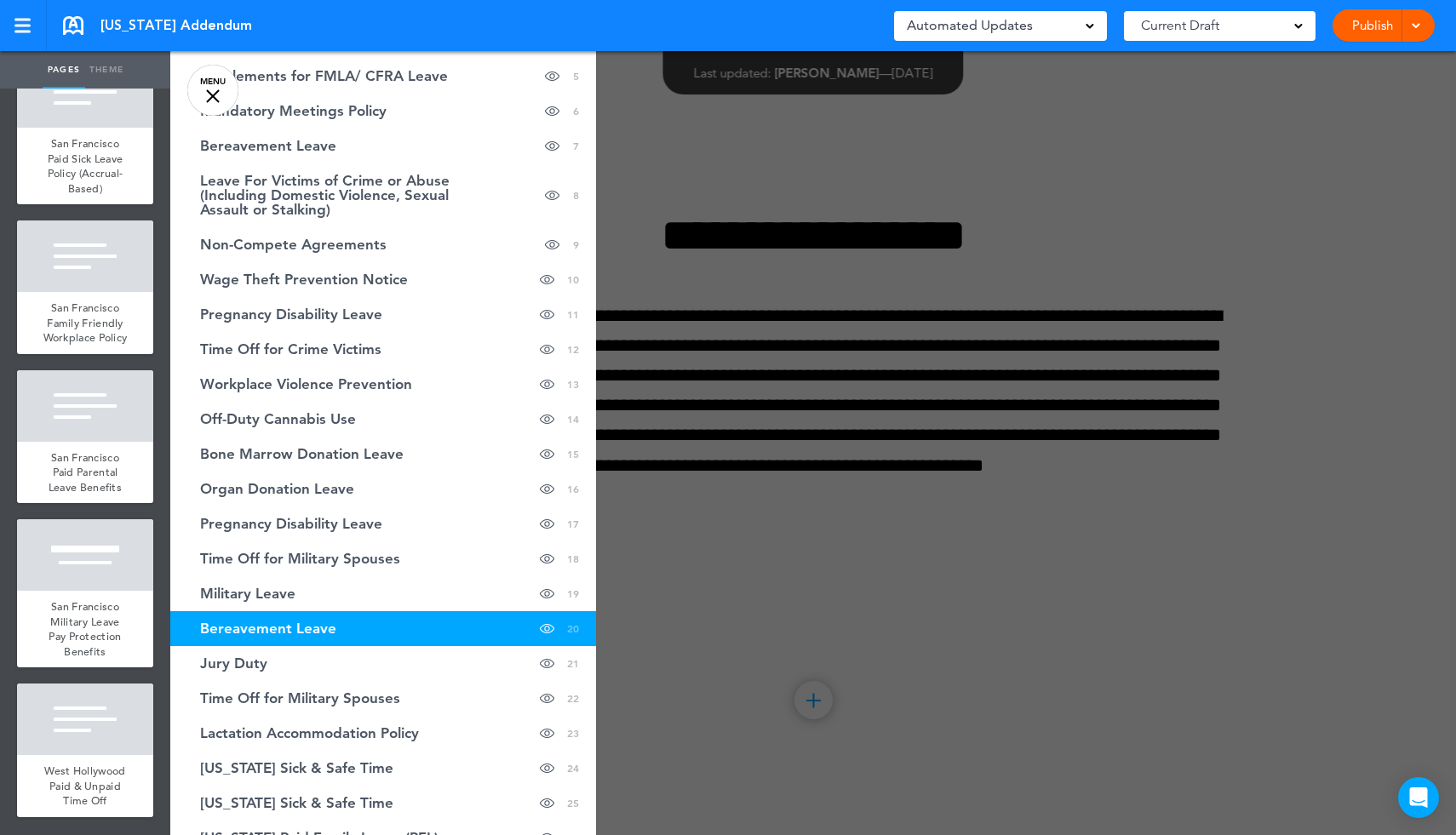
click at [345, 629] on link "Bereavement Leave hide page in table of contents 20" at bounding box center [383, 629] width 426 height 35
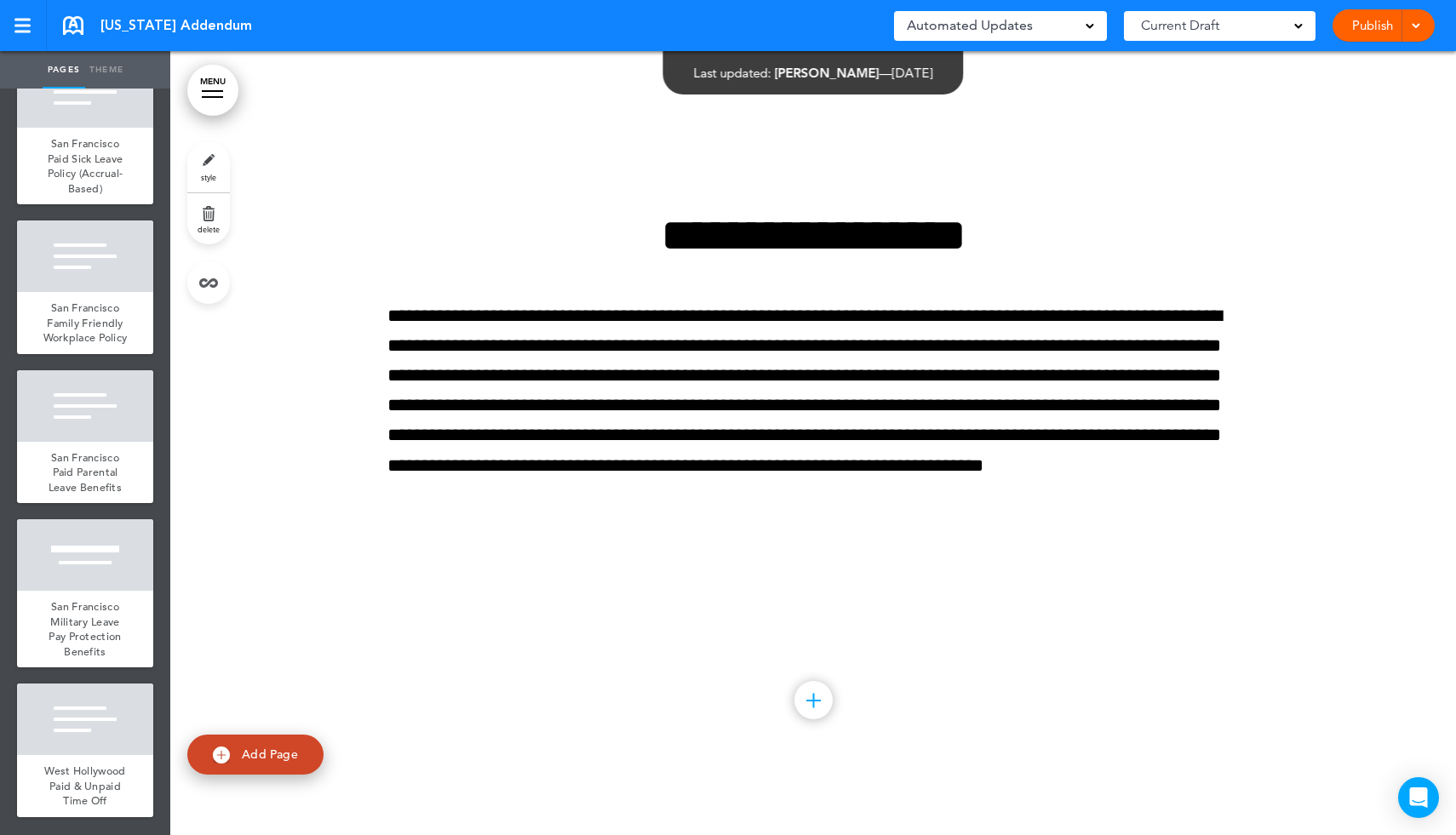
click at [206, 210] on link "delete" at bounding box center [209, 219] width 43 height 51
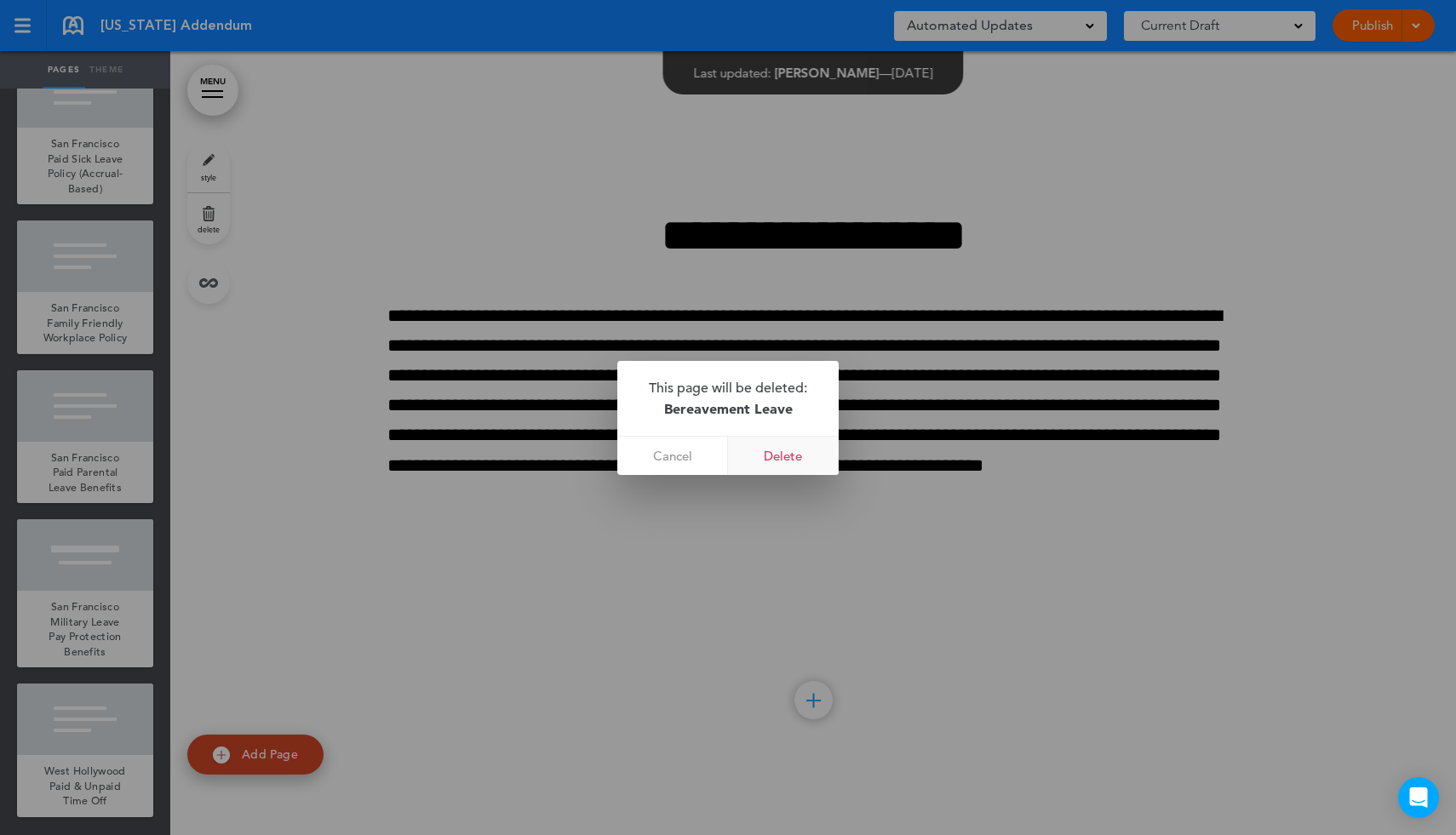
click at [779, 461] on link "Delete" at bounding box center [783, 456] width 110 height 39
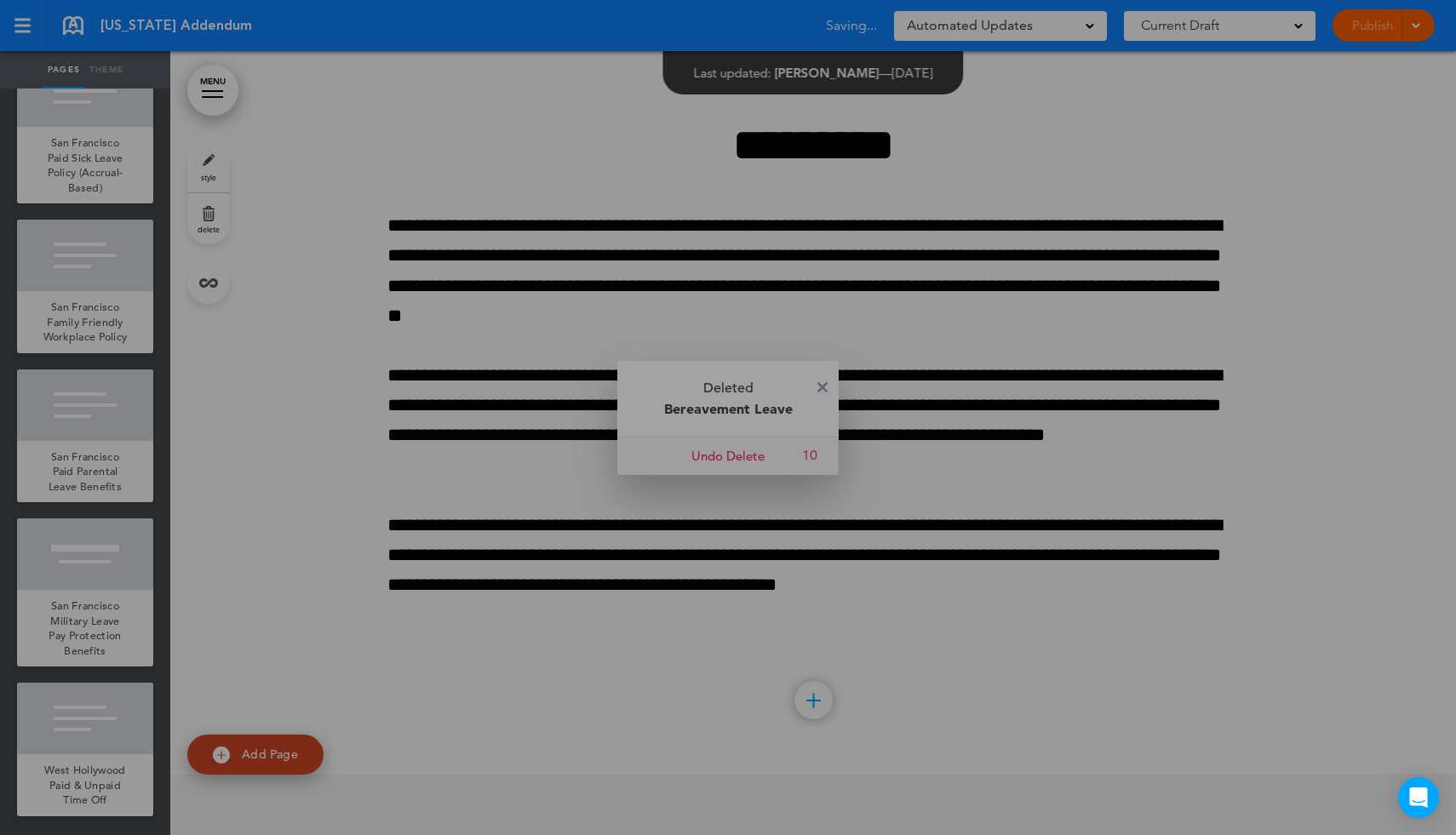
scroll to position [9522, 0]
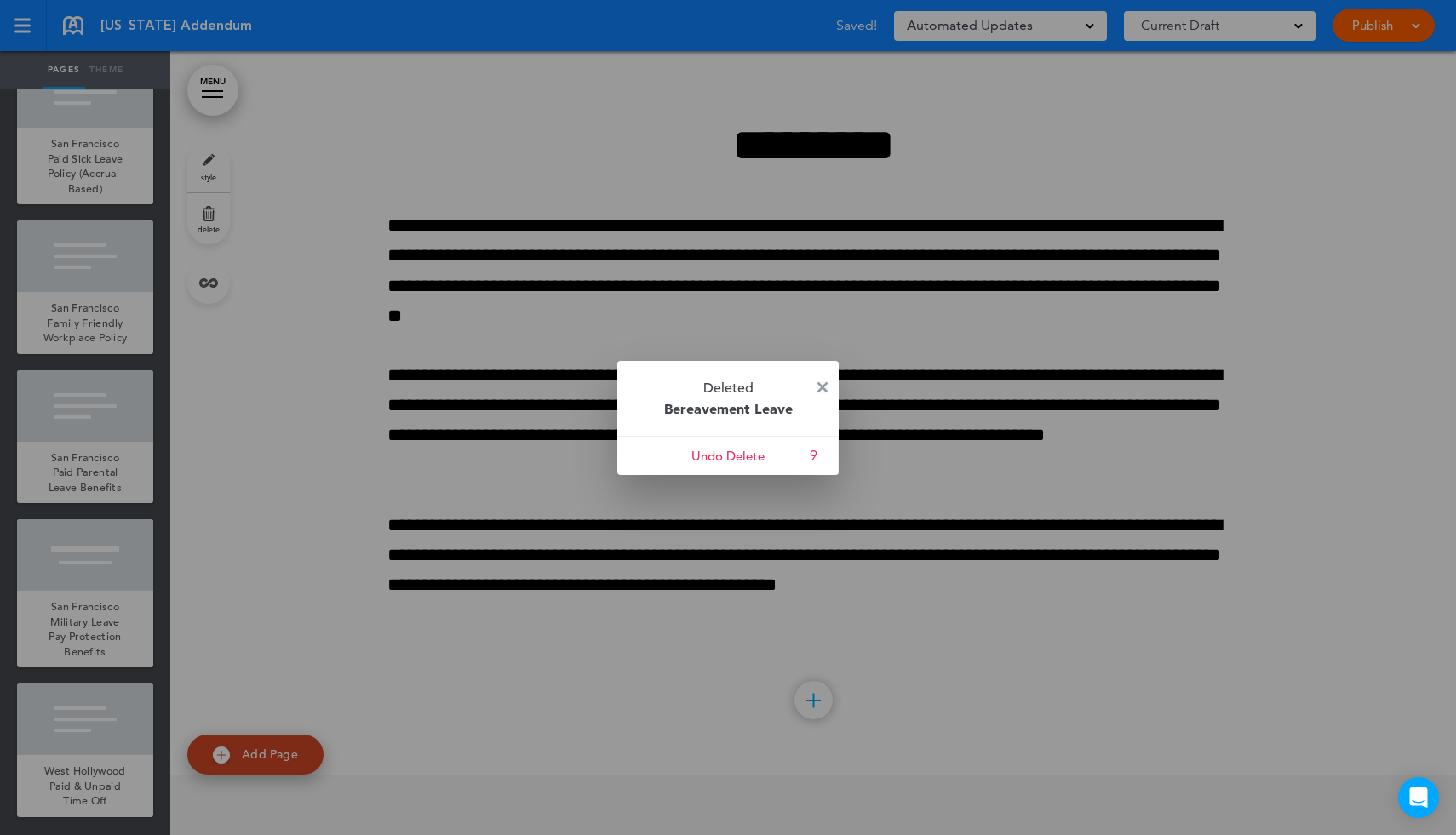
click at [821, 389] on img at bounding box center [822, 387] width 10 height 10
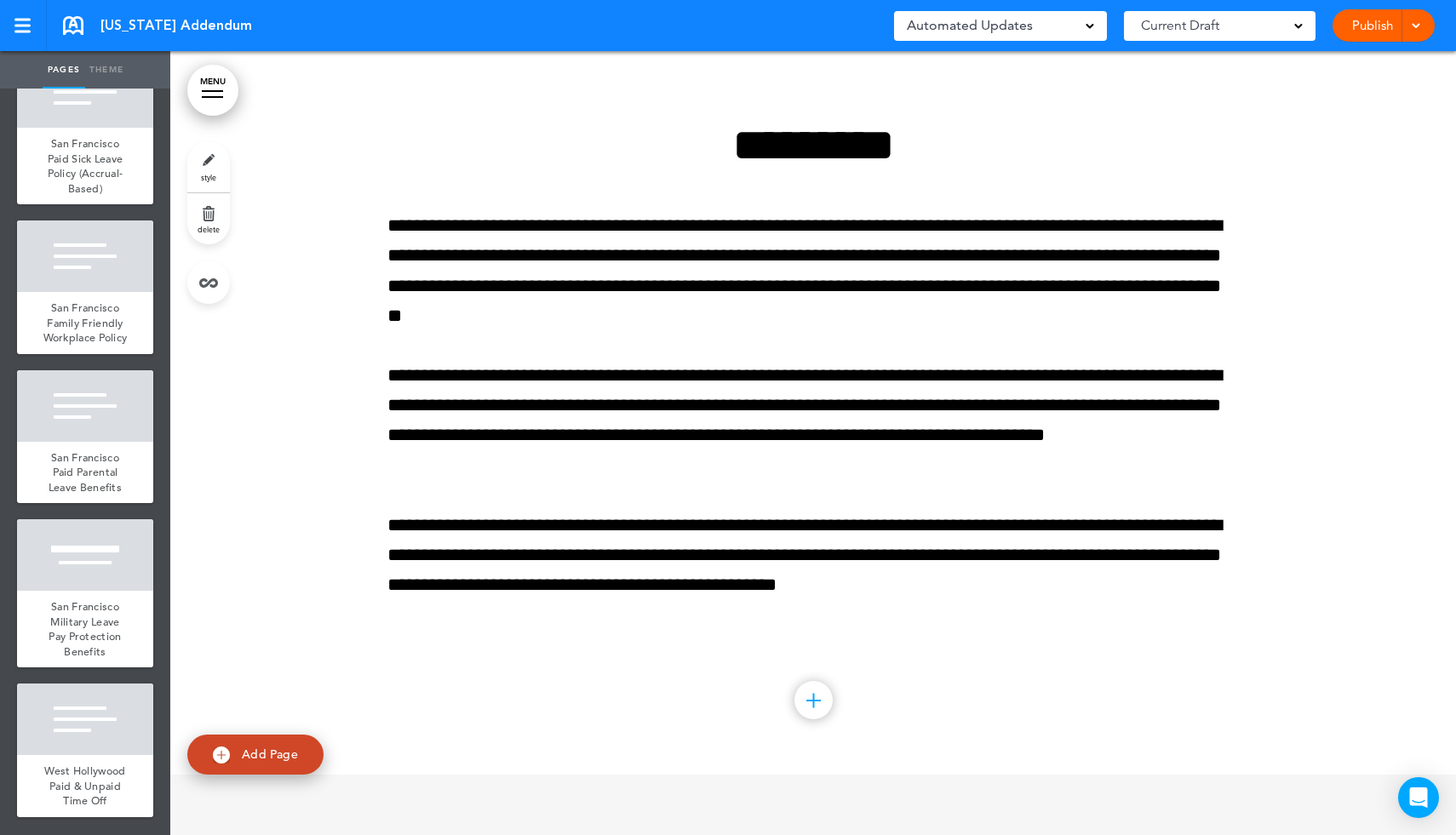
click at [209, 98] on link "MENU" at bounding box center [213, 91] width 51 height 51
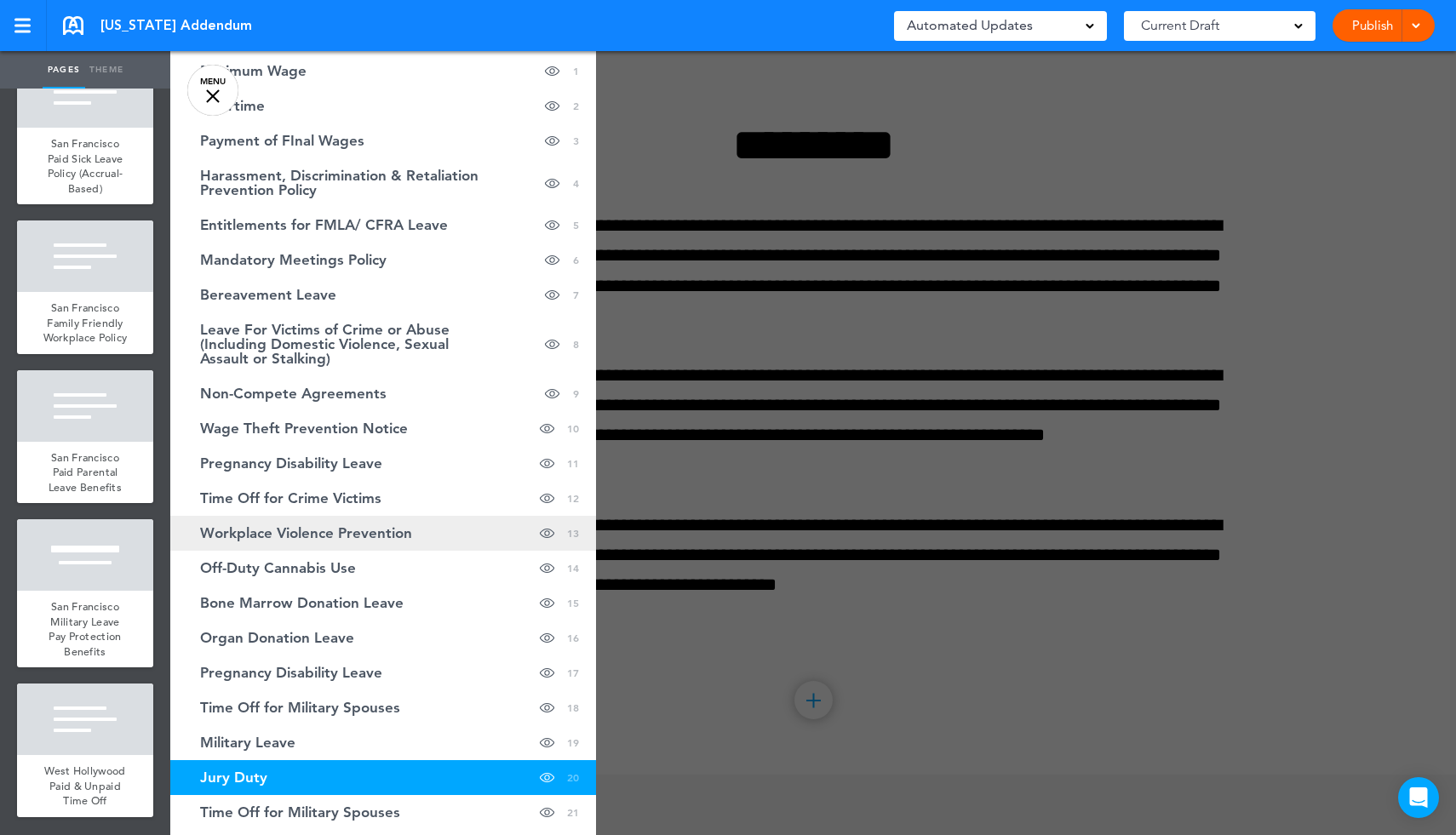
scroll to position [0, 0]
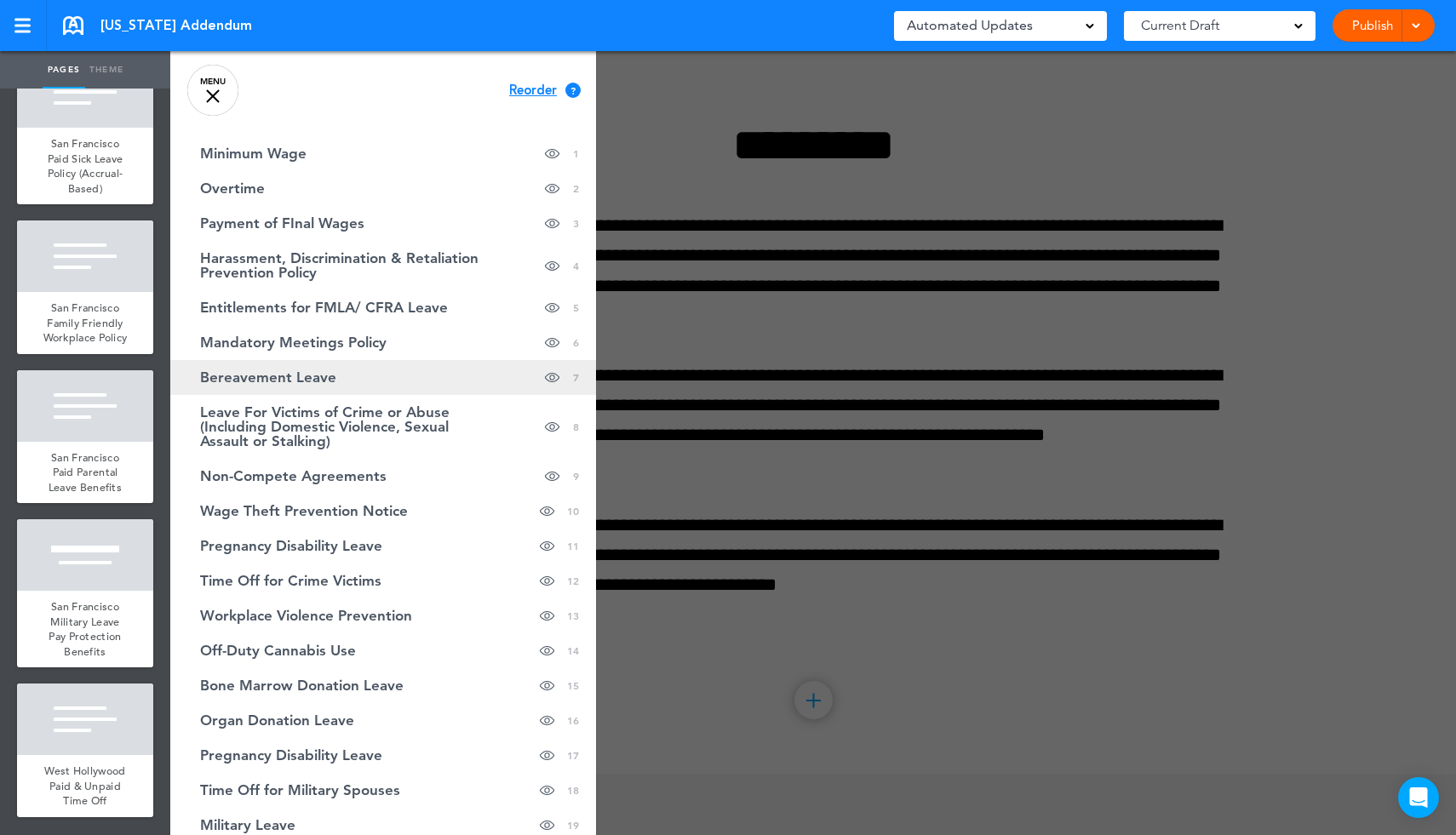
click at [321, 376] on span "Bereavement Leave" at bounding box center [268, 377] width 136 height 15
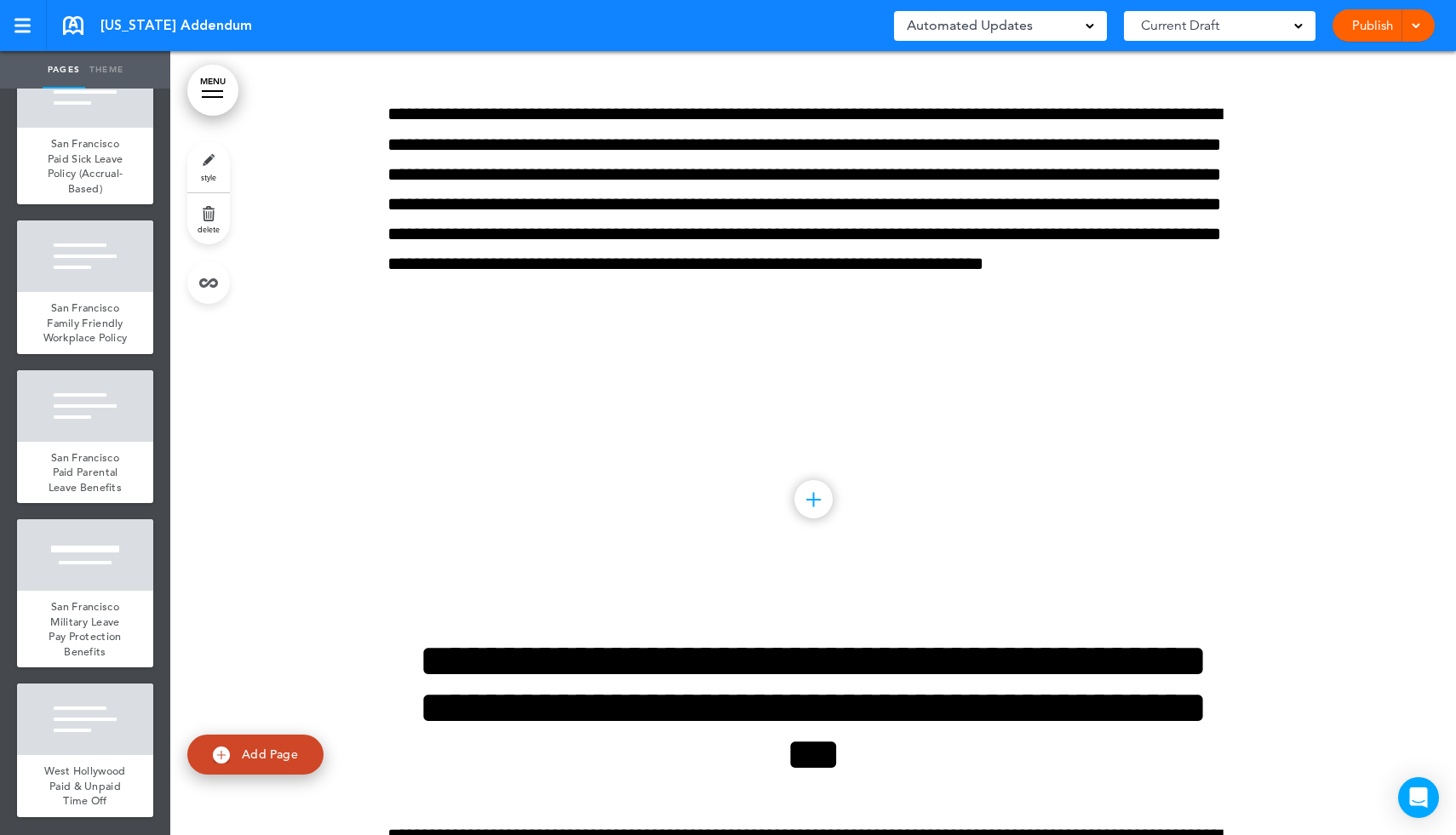
scroll to position [24019, 0]
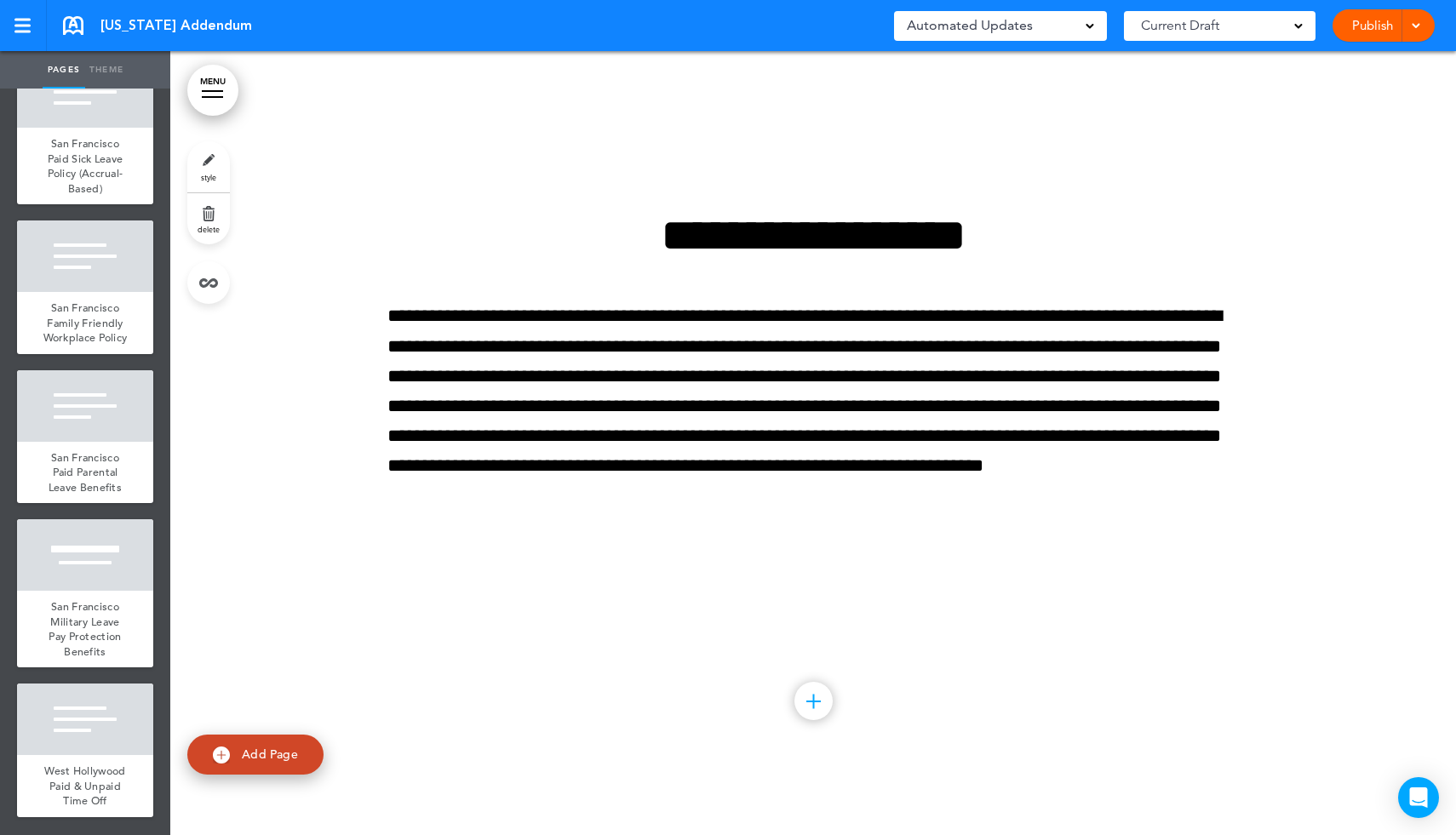
click at [205, 211] on link "delete" at bounding box center [209, 219] width 43 height 51
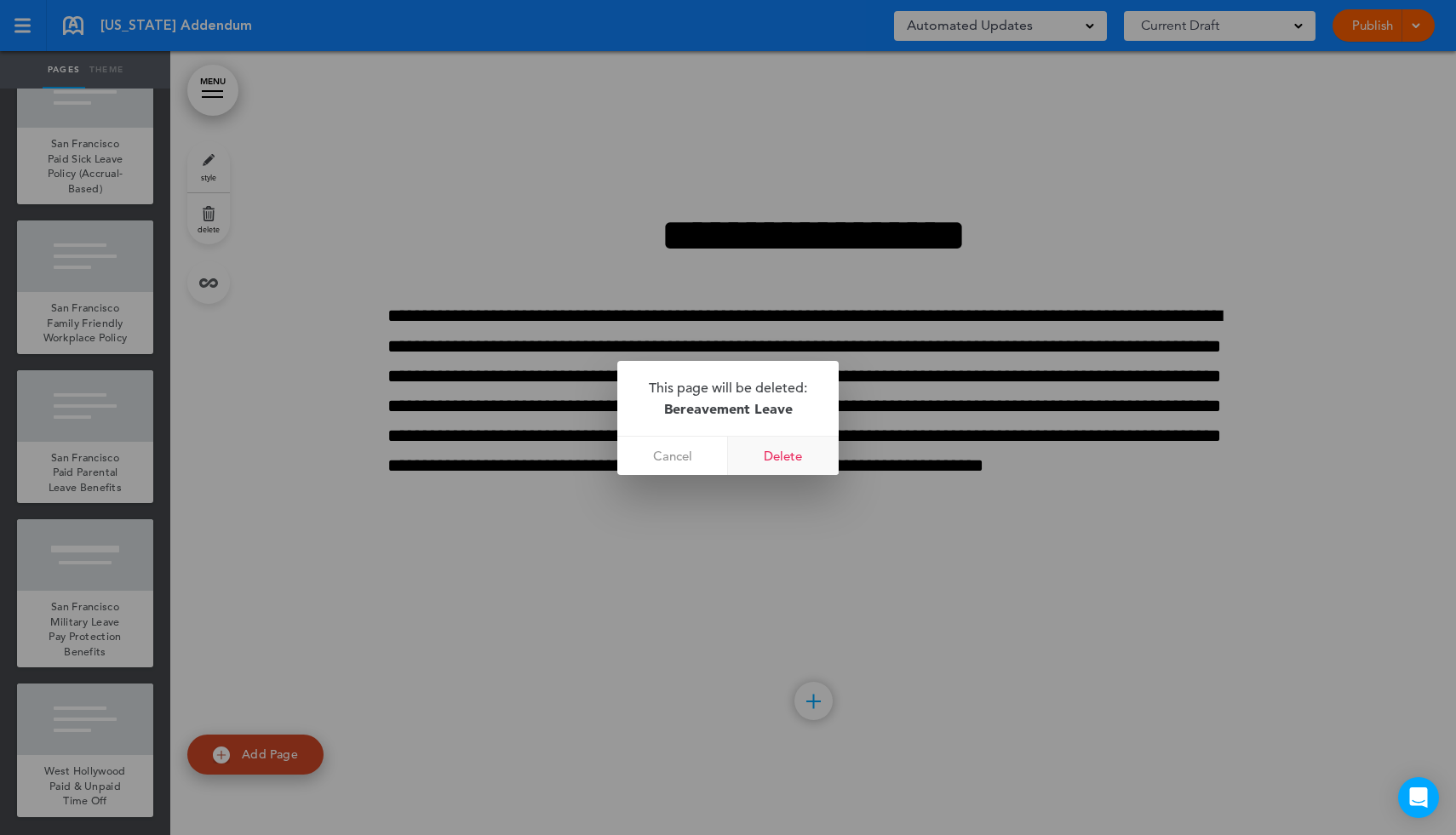
click at [793, 466] on link "Delete" at bounding box center [783, 456] width 110 height 39
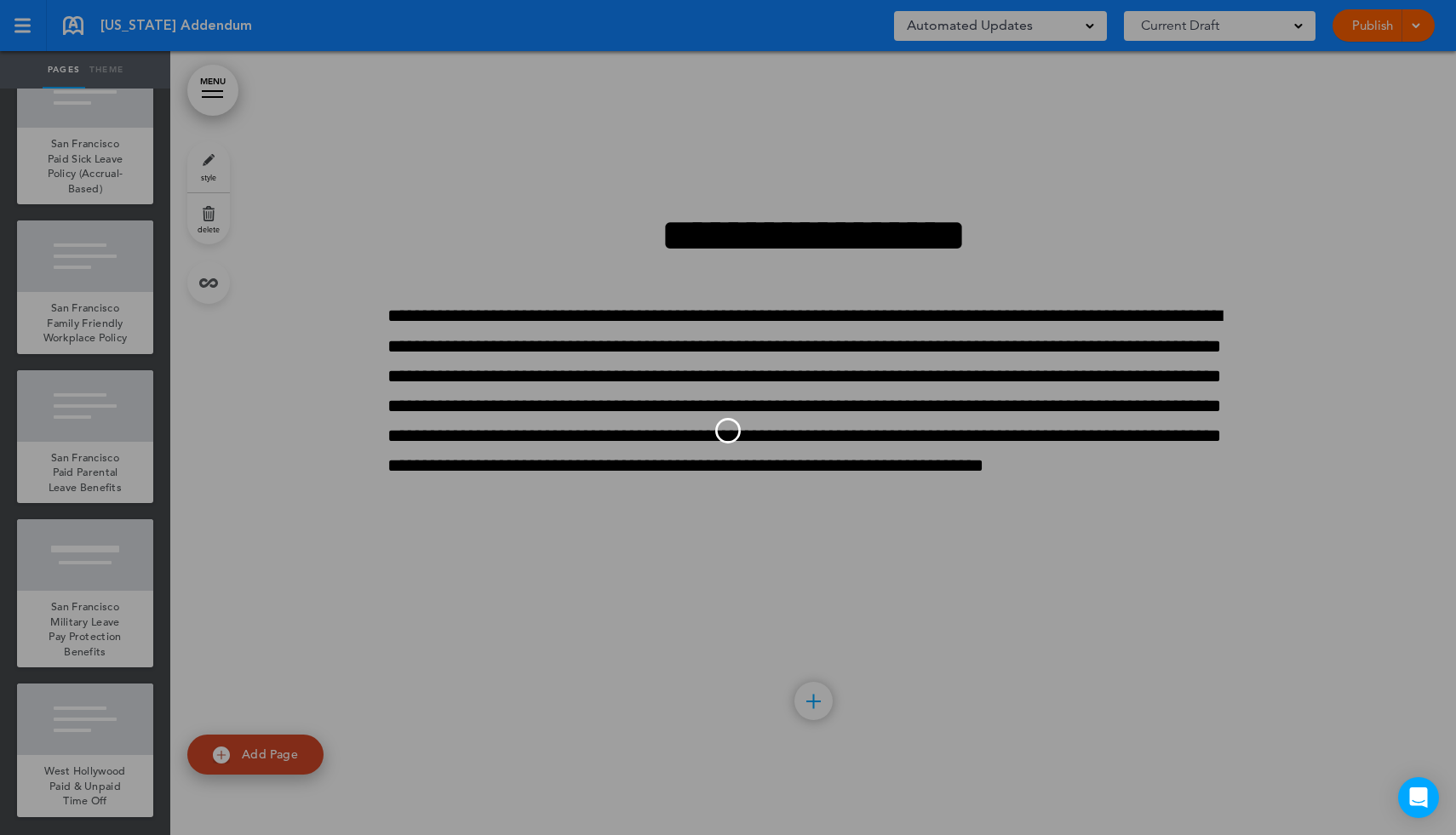
scroll to position [23234, 0]
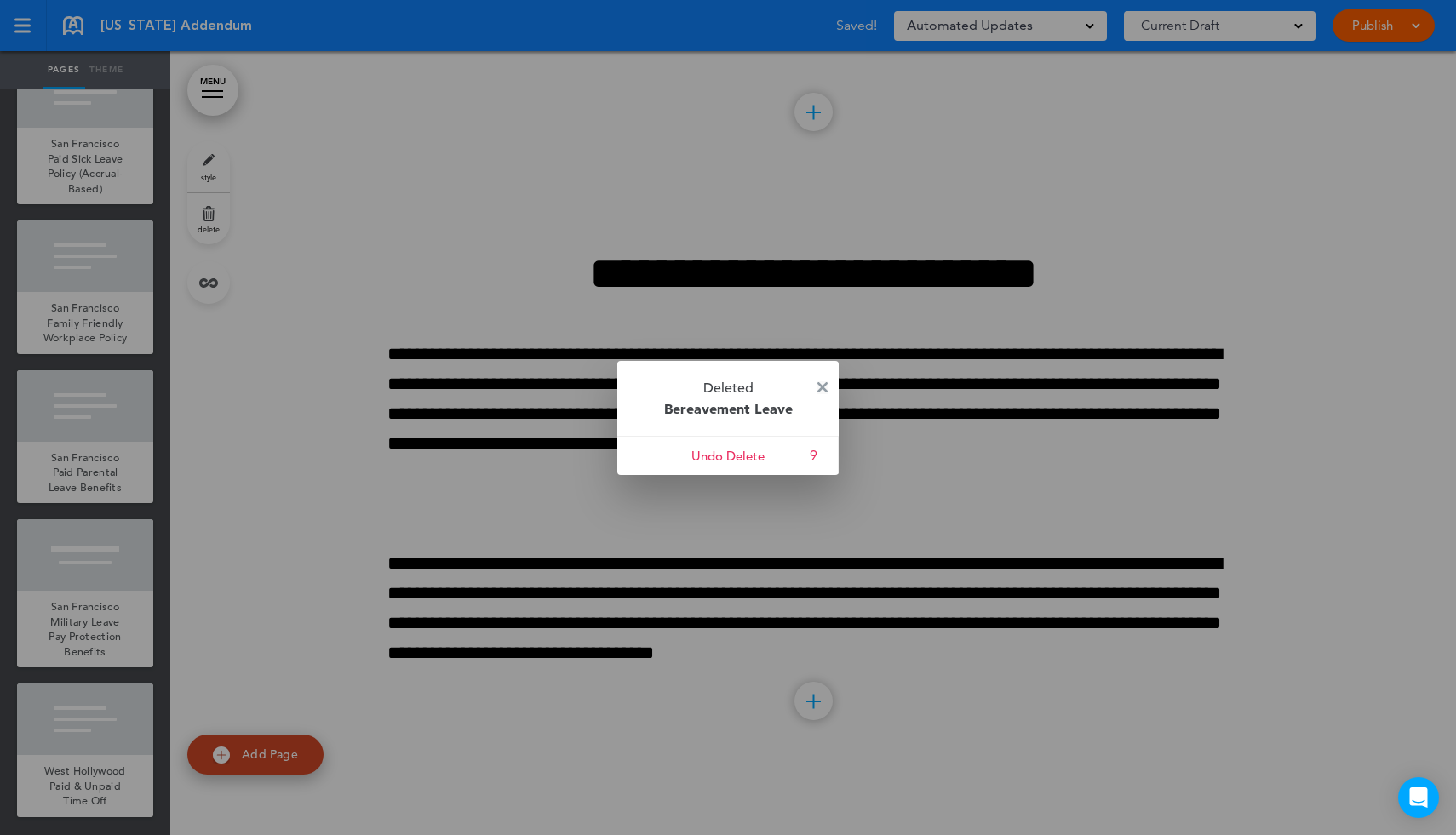
click at [825, 386] on img at bounding box center [822, 387] width 10 height 10
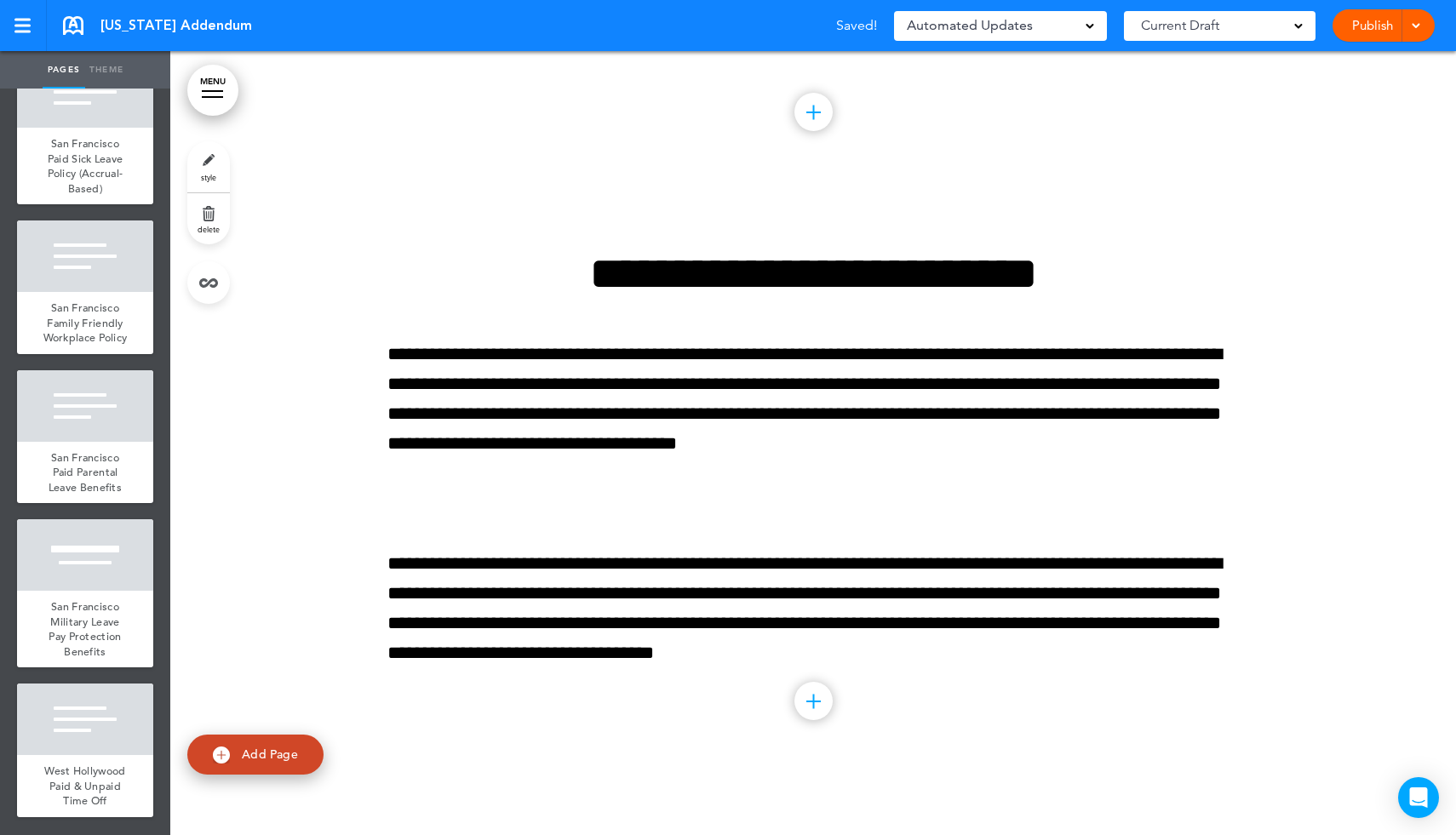
click at [215, 80] on link "MENU" at bounding box center [213, 91] width 51 height 51
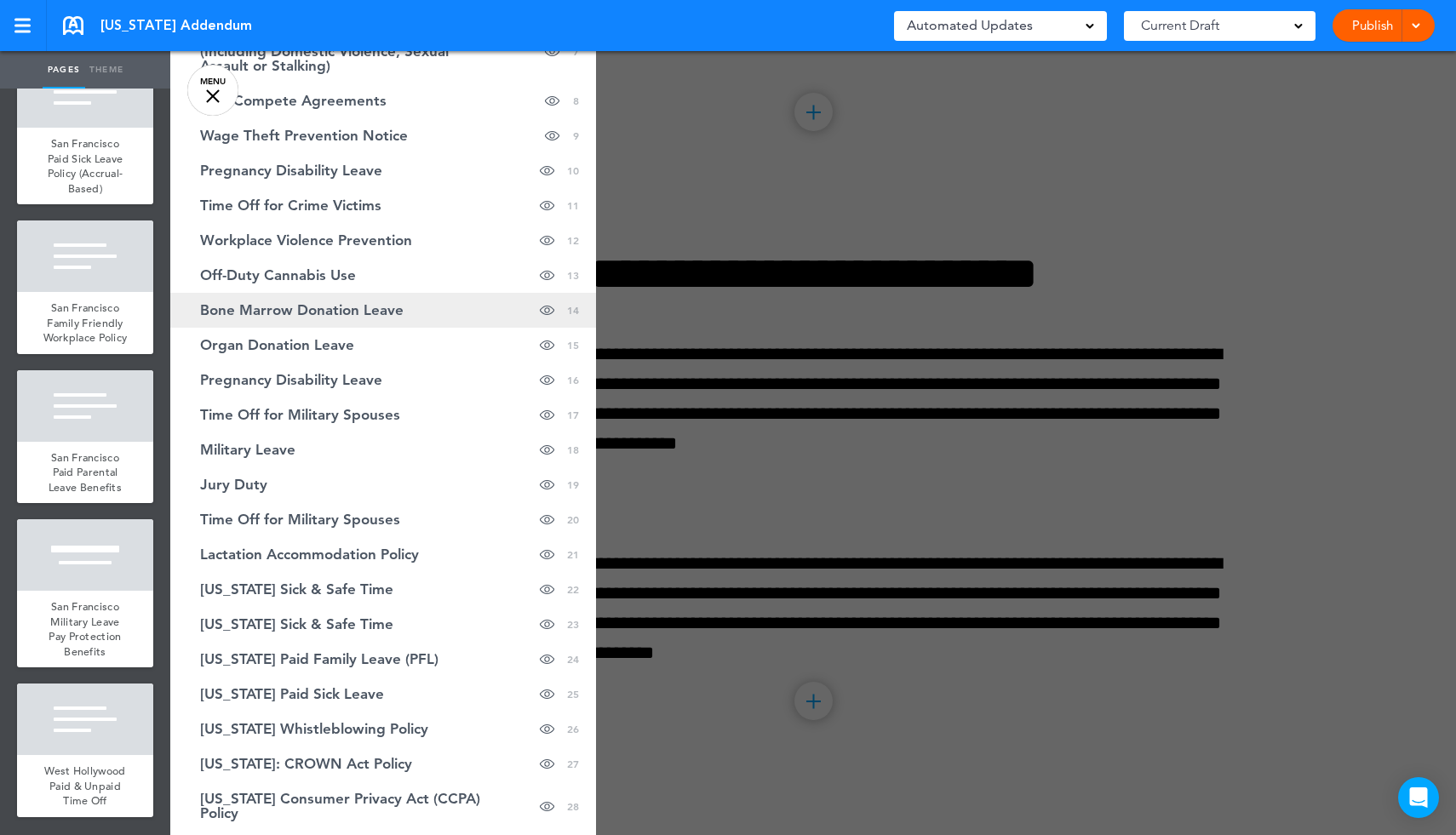
scroll to position [0, 0]
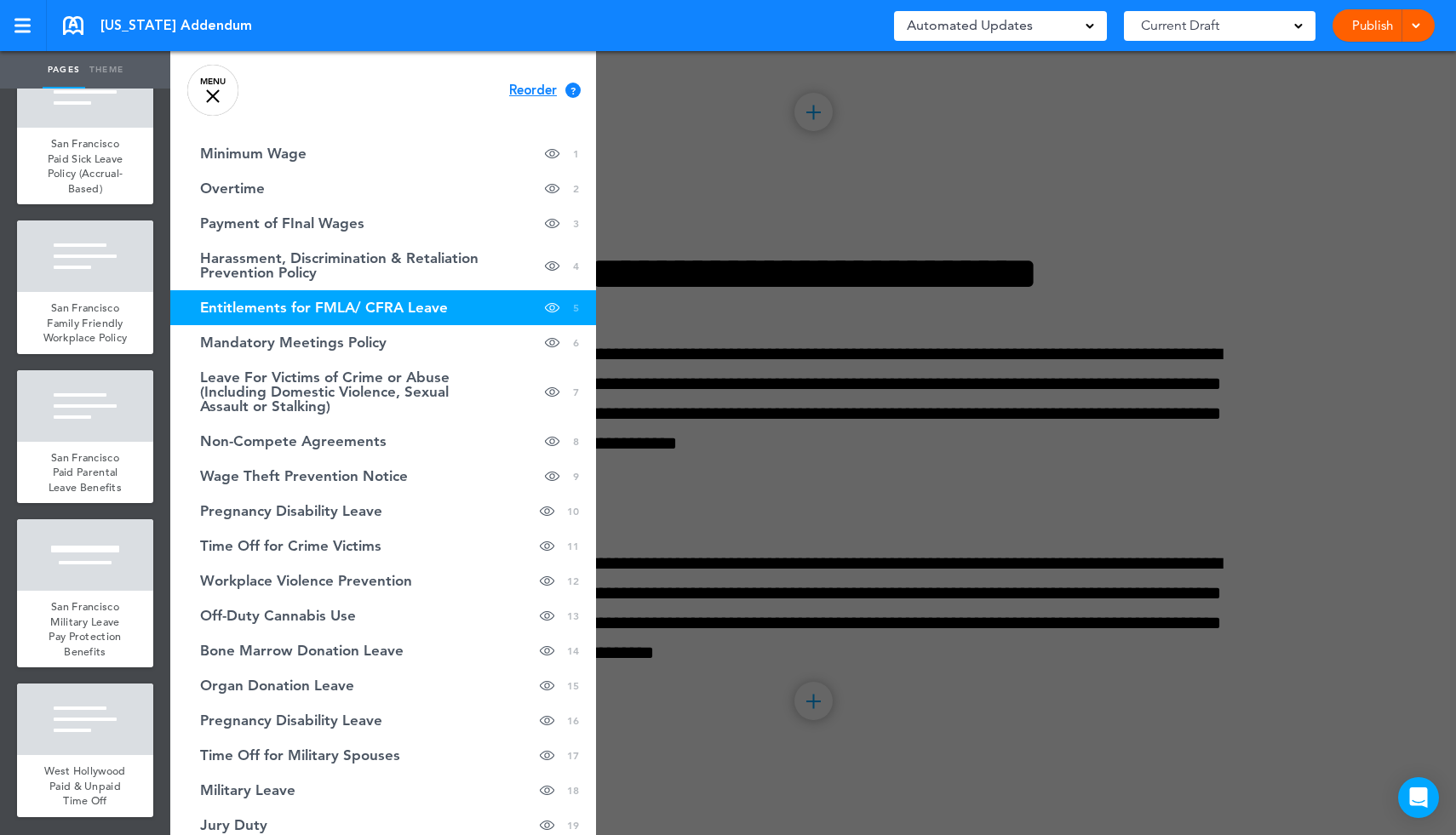
click at [535, 95] on span "Reorder" at bounding box center [533, 90] width 48 height 13
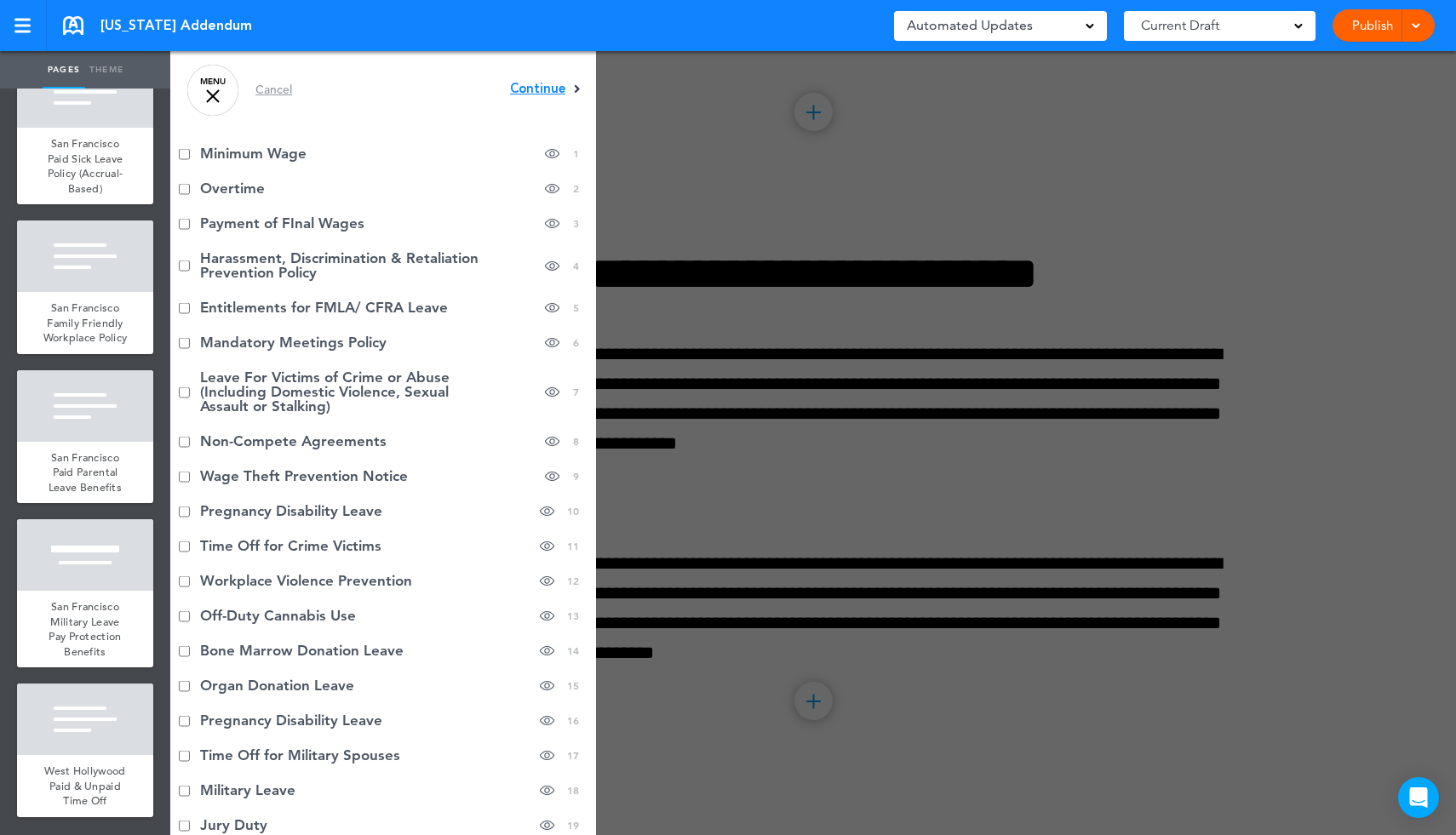
click at [546, 90] on span "Continue" at bounding box center [537, 88] width 56 height 13
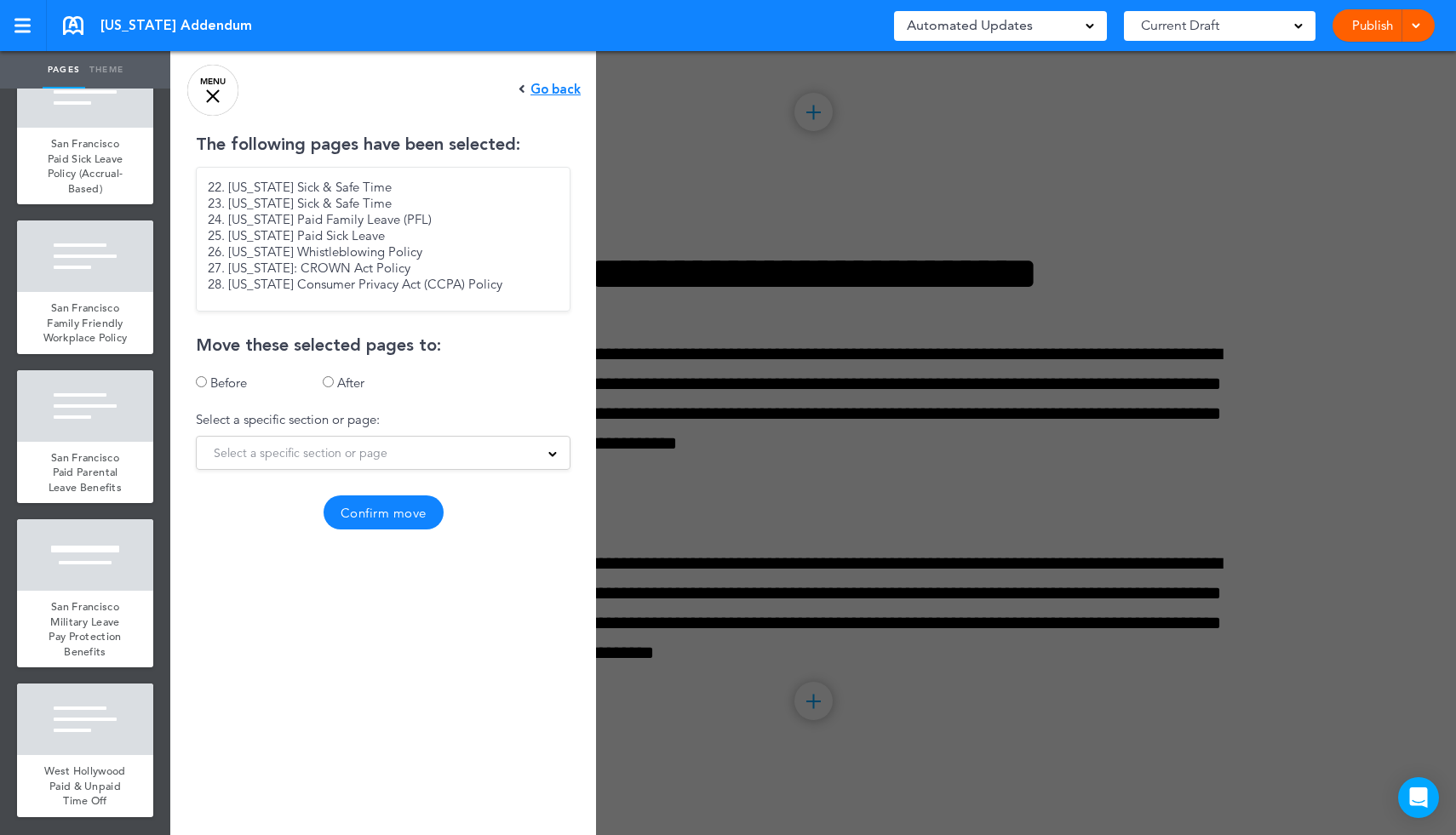
click at [322, 450] on span "Select a specific section or page" at bounding box center [301, 453] width 174 height 24
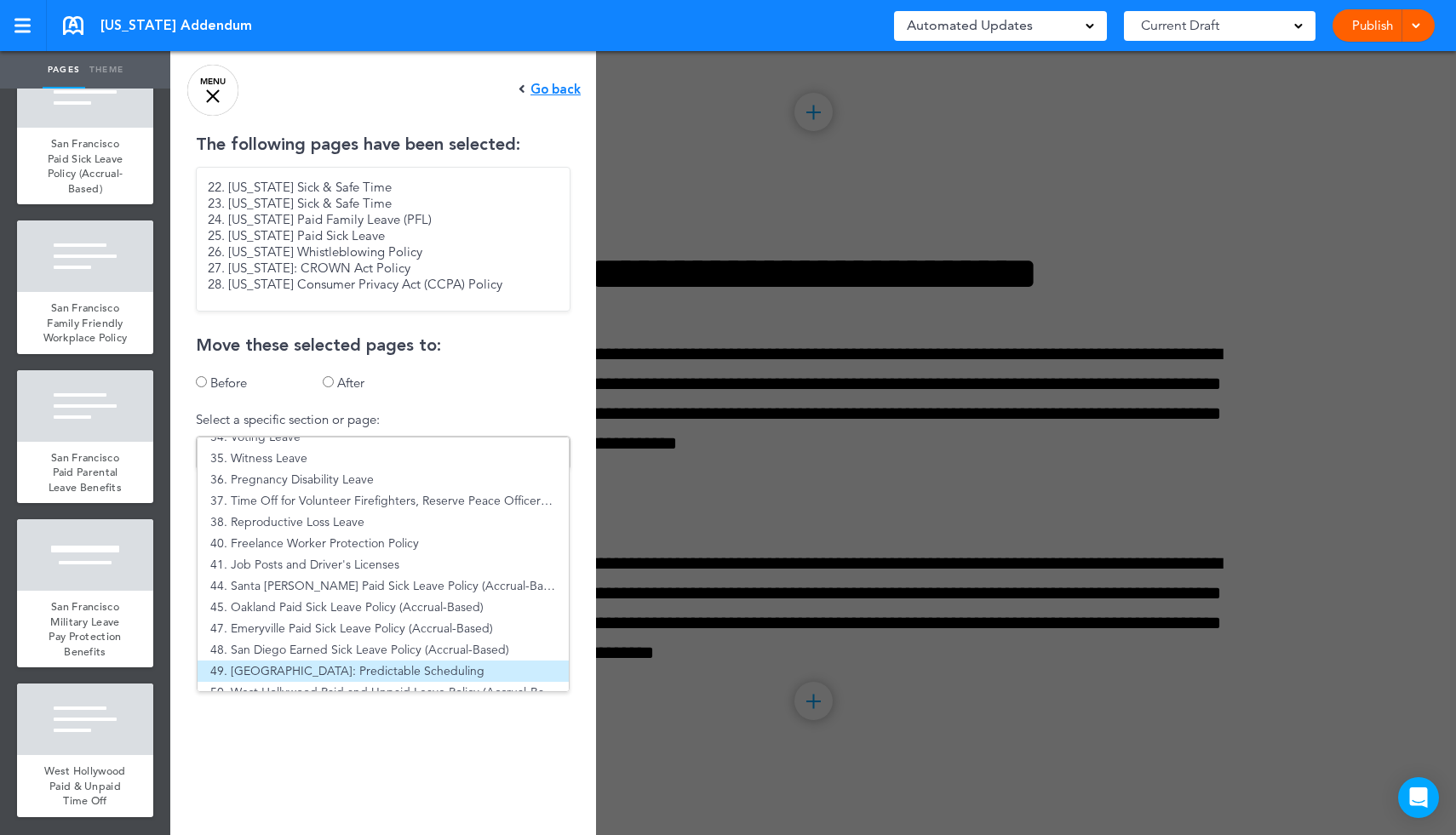
scroll to position [544, 0]
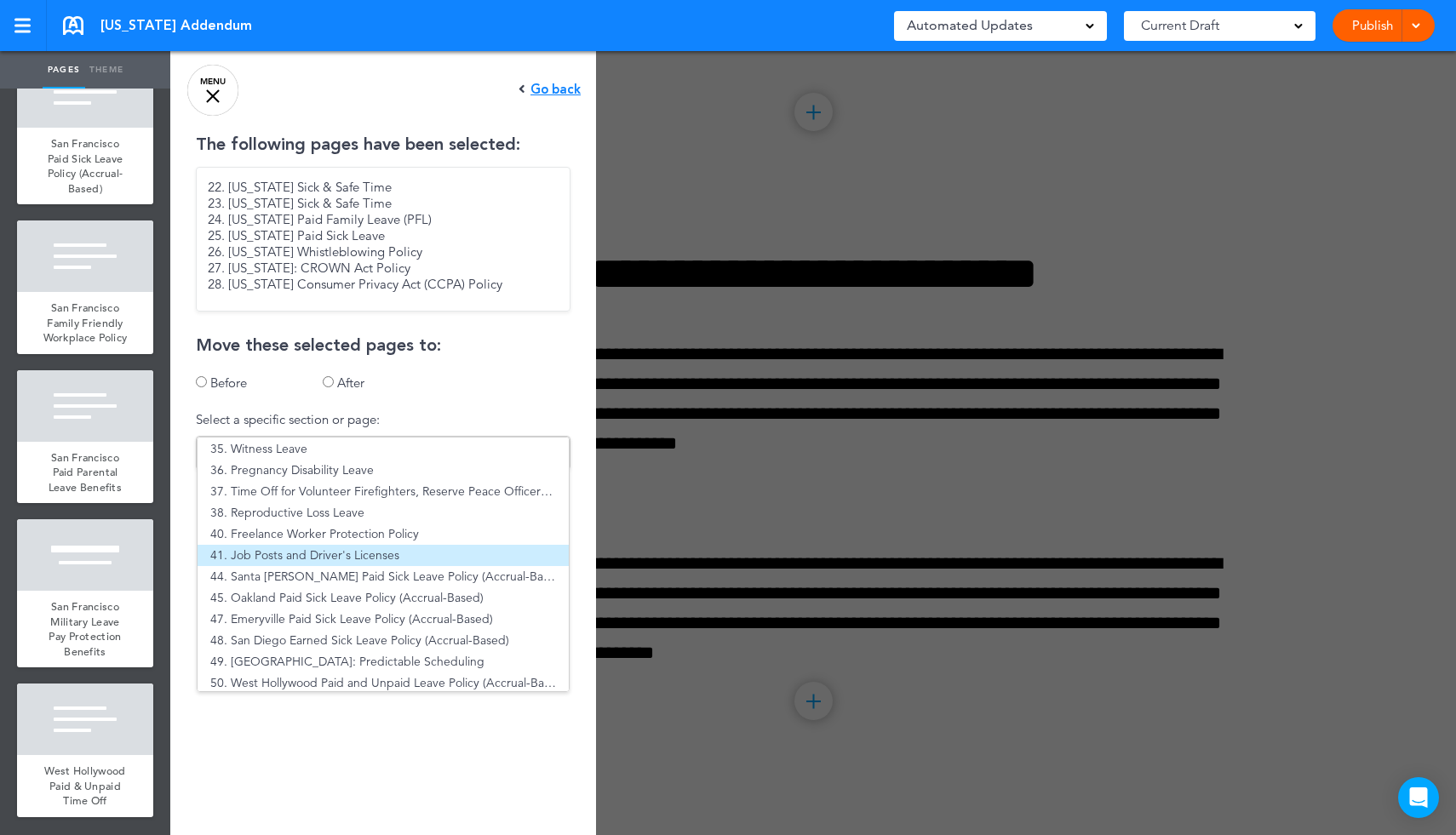
click at [326, 552] on li "41. Job Posts and Driver's Licenses" at bounding box center [383, 555] width 371 height 21
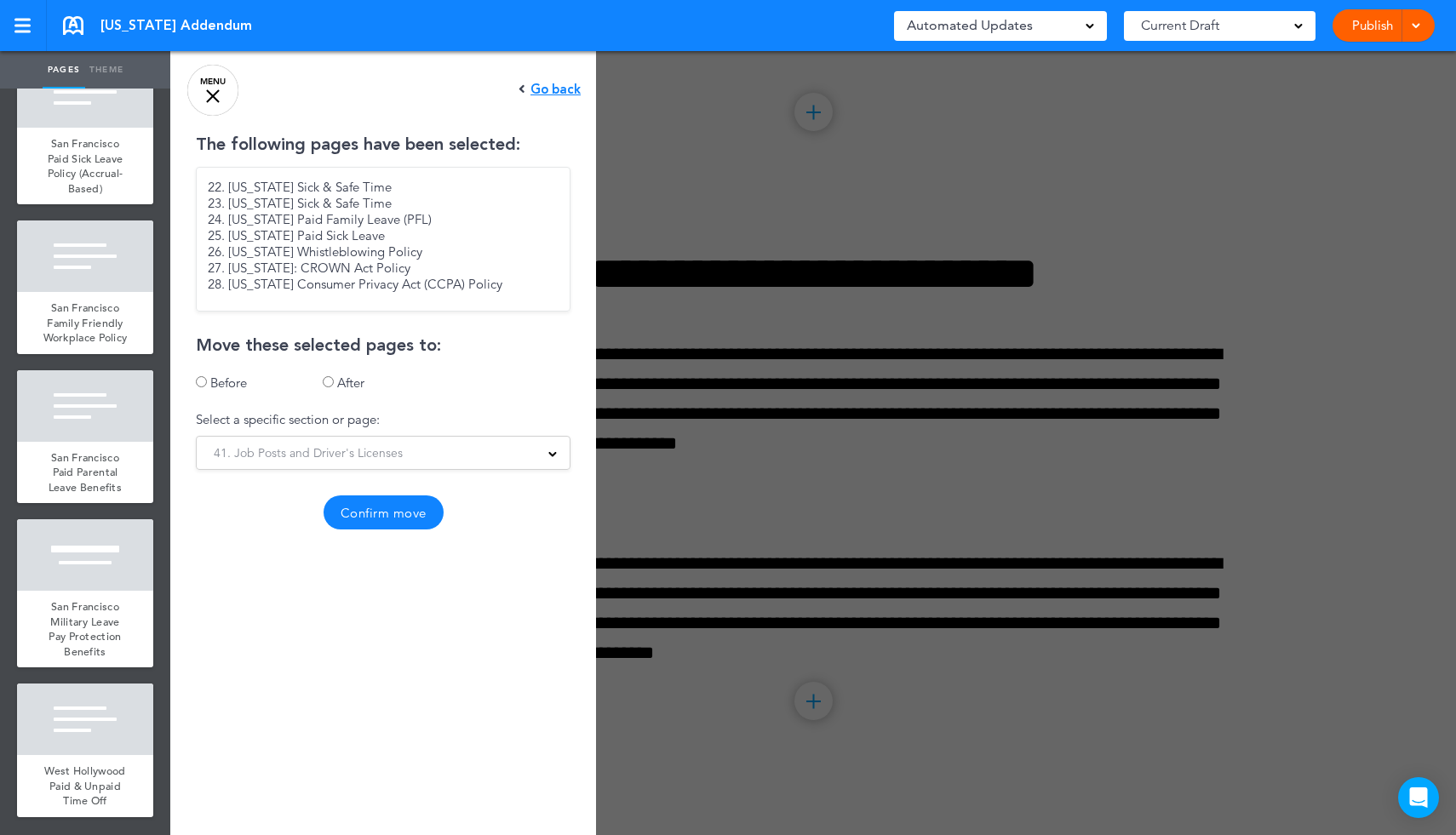
click at [403, 504] on button "Confirm move" at bounding box center [384, 513] width 120 height 34
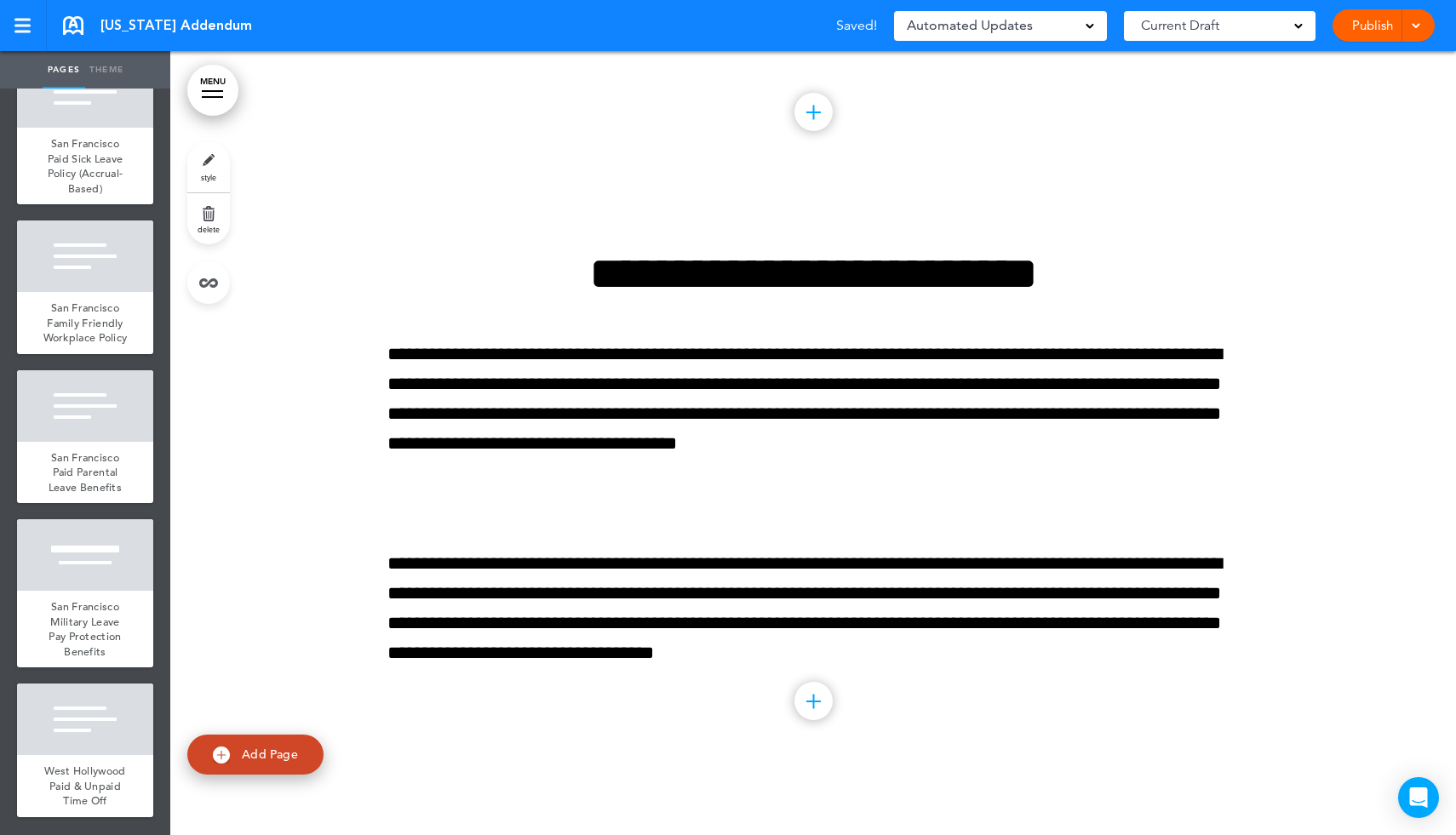
click at [225, 84] on link "MENU" at bounding box center [213, 91] width 51 height 51
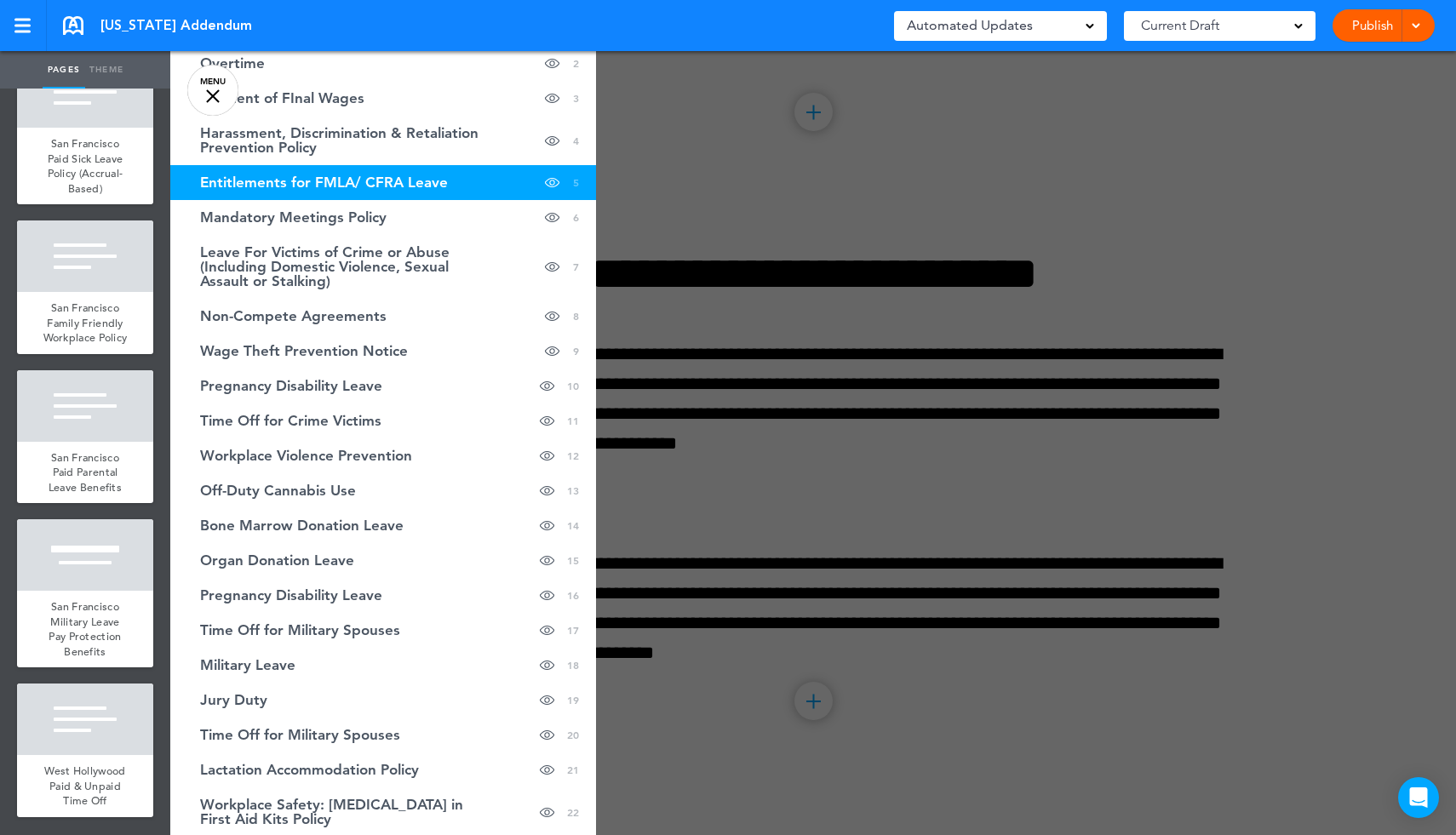
scroll to position [0, 0]
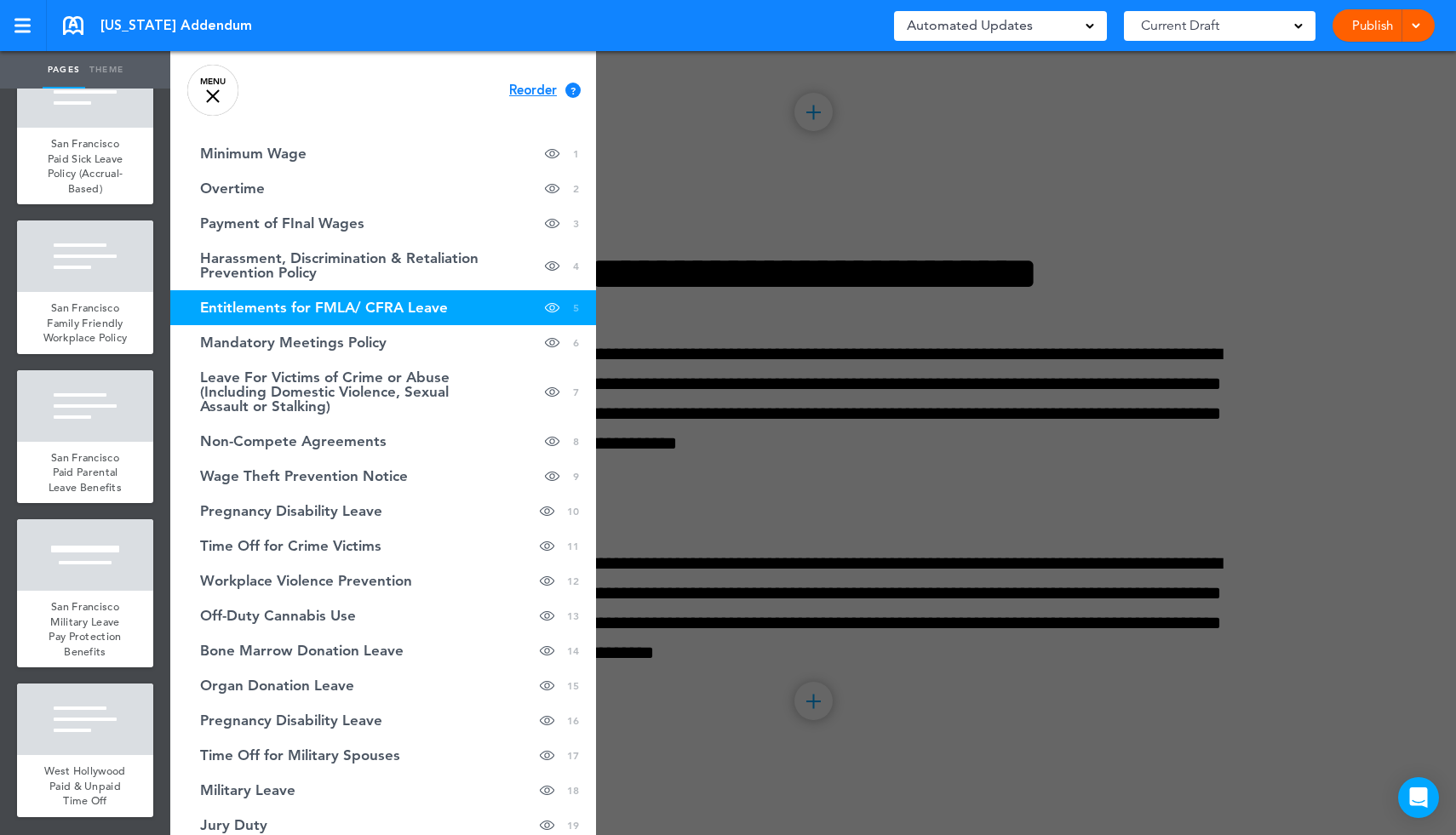
click at [786, 220] on div at bounding box center [898, 417] width 1456 height 835
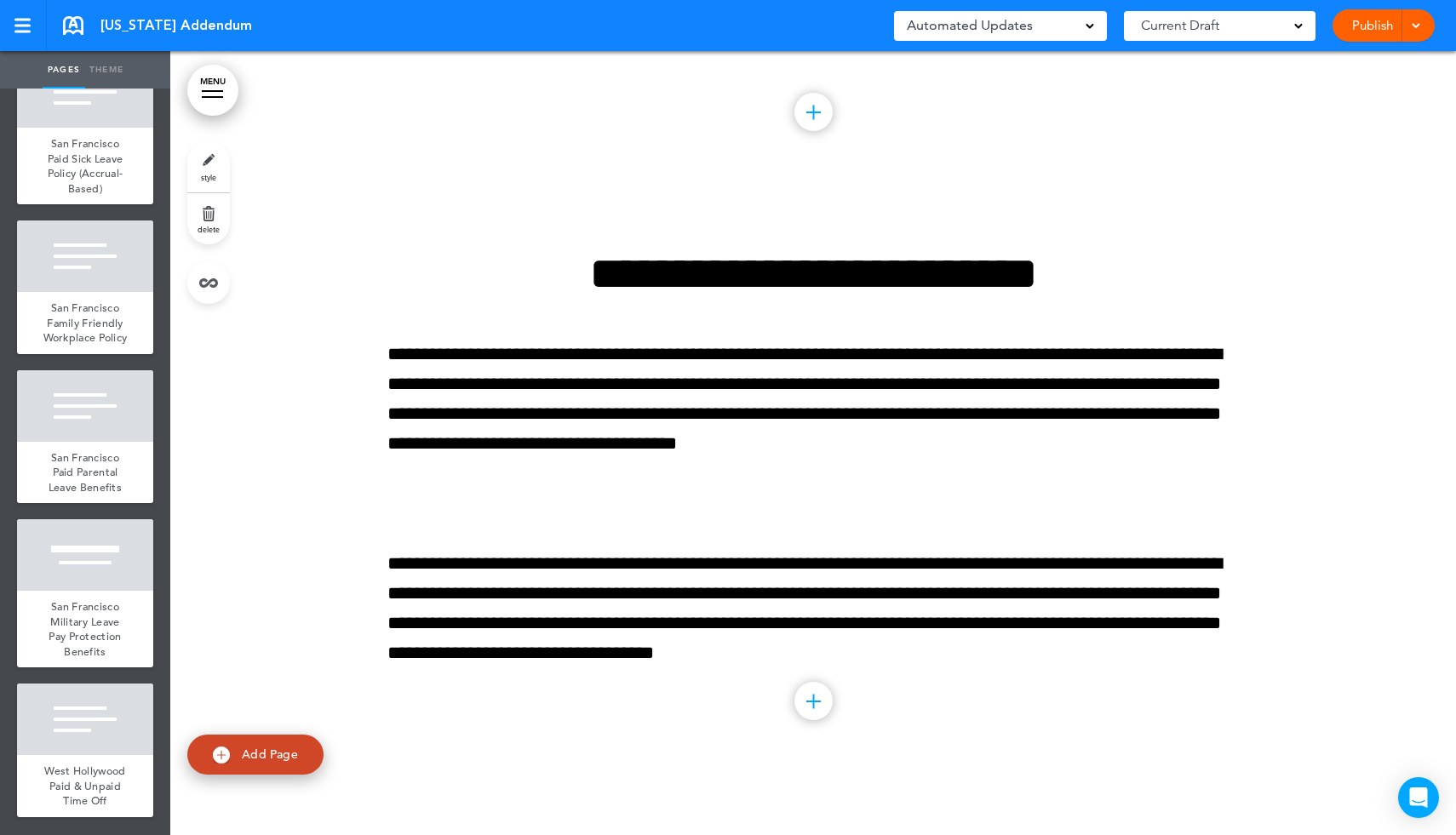
click at [225, 88] on link "MENU" at bounding box center [213, 91] width 51 height 51
